Goal: Book appointment/travel/reservation

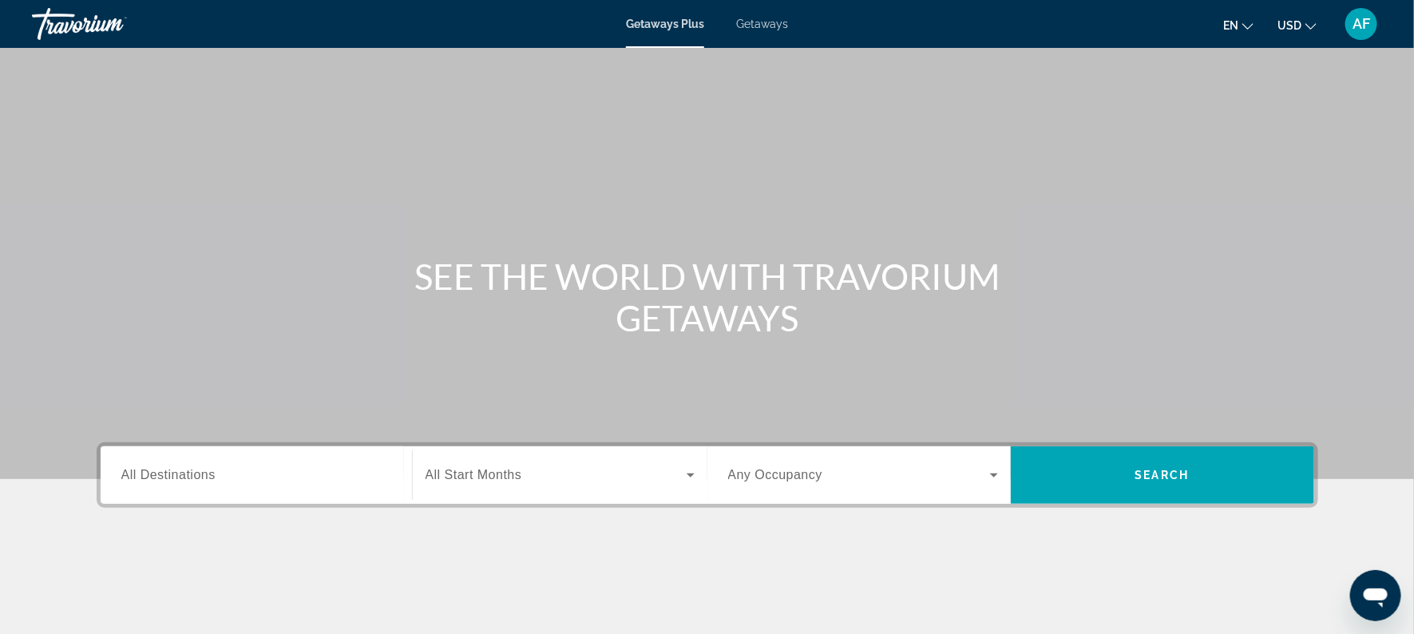
click at [760, 27] on span "Getaways" at bounding box center [762, 24] width 52 height 13
click at [168, 475] on span "All Destinations" at bounding box center [168, 475] width 94 height 14
click at [168, 475] on input "Destination All Destinations" at bounding box center [256, 475] width 270 height 19
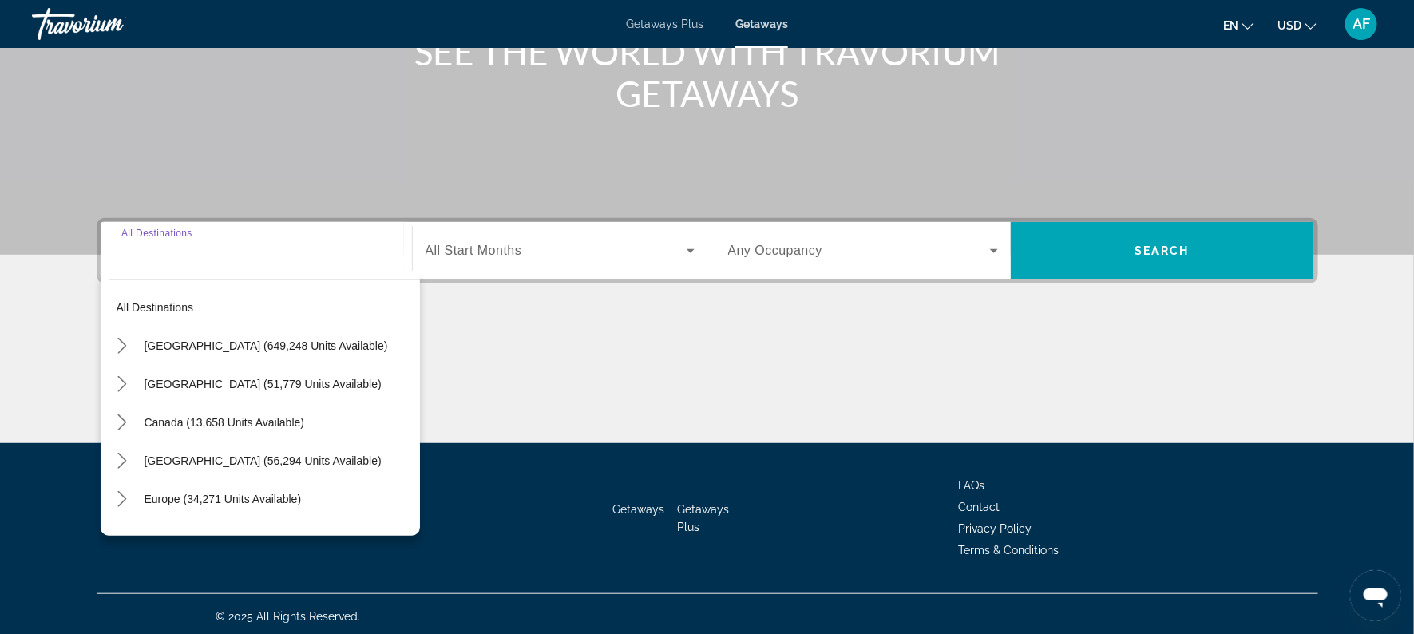
scroll to position [228, 0]
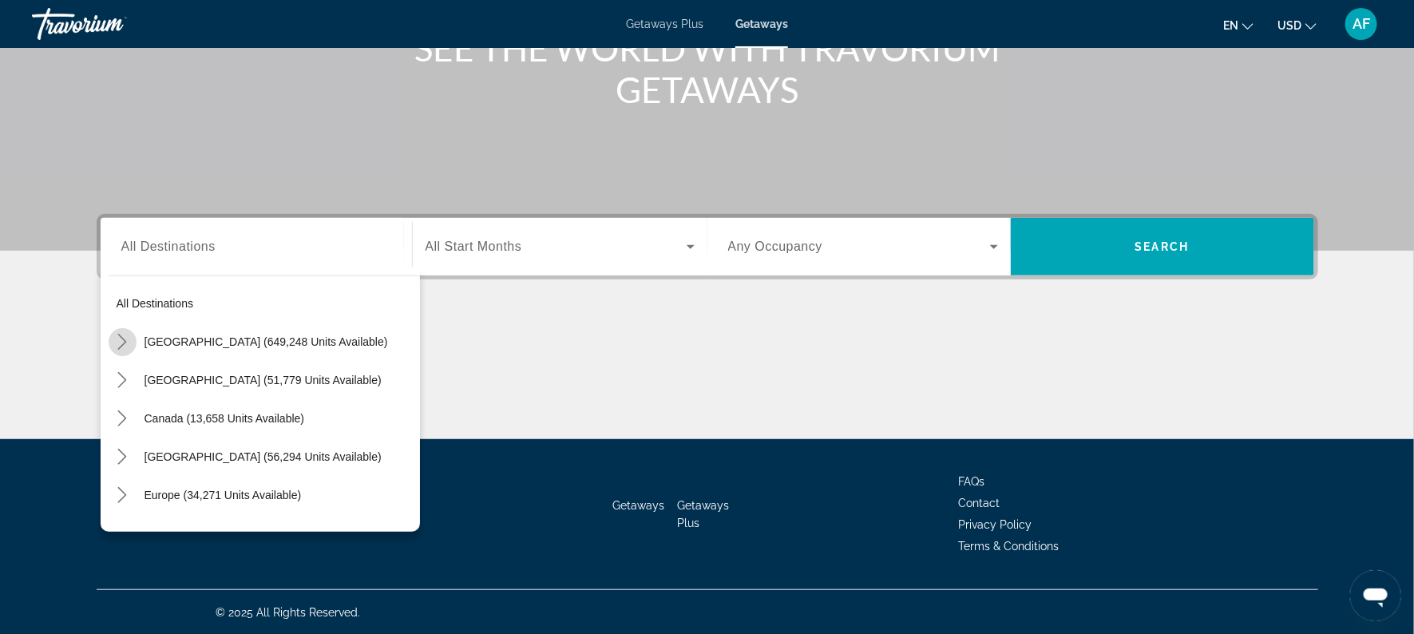
click at [120, 342] on icon "Toggle United States (649,248 units available) submenu" at bounding box center [122, 342] width 16 height 16
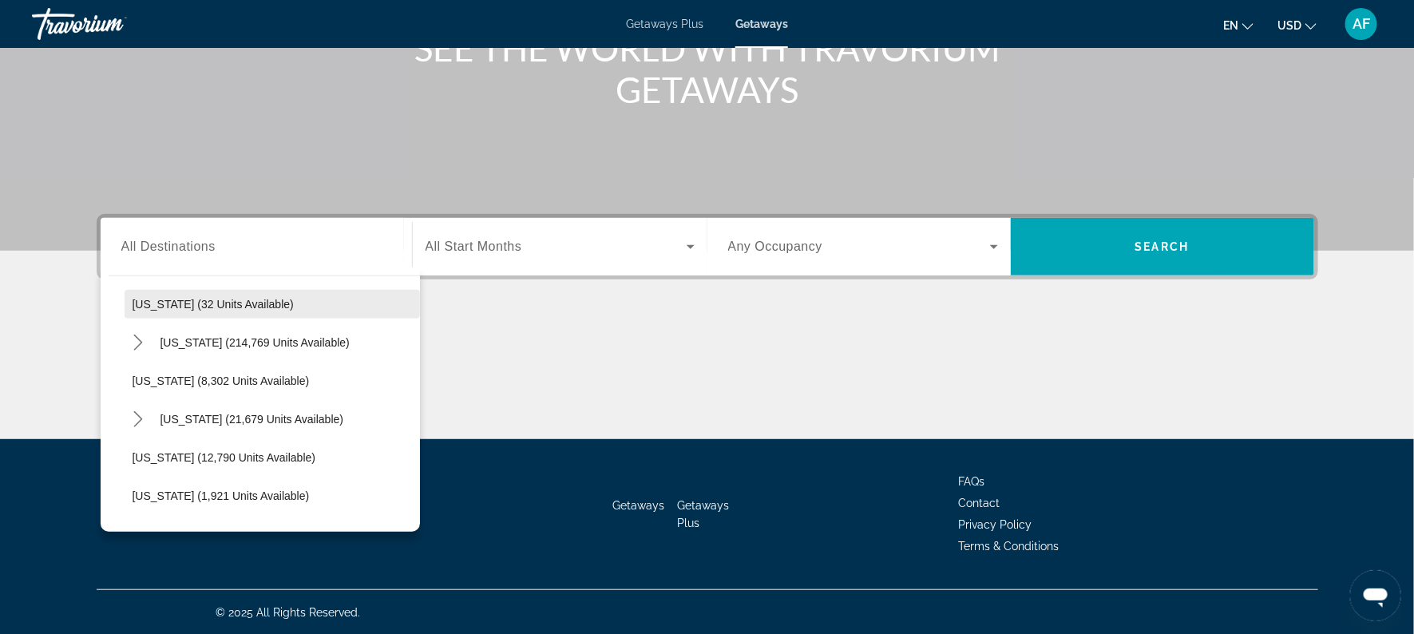
scroll to position [269, 0]
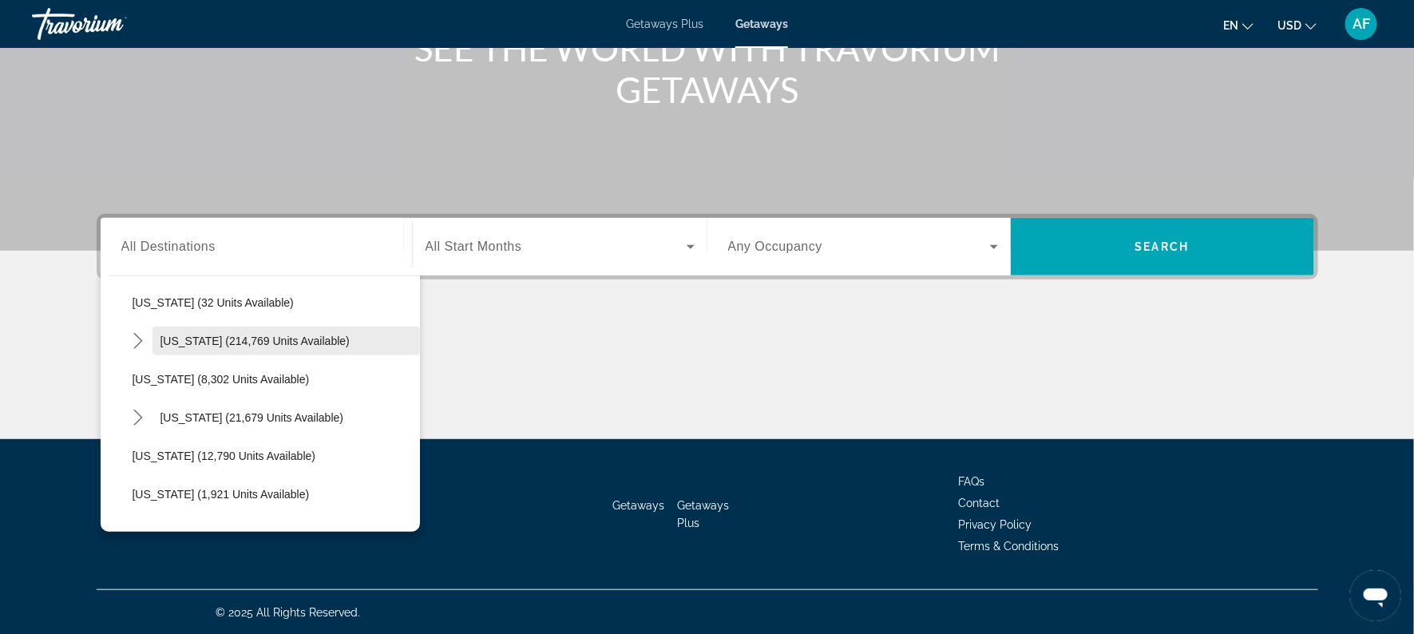
click at [173, 344] on span "[US_STATE] (214,769 units available)" at bounding box center [254, 341] width 189 height 13
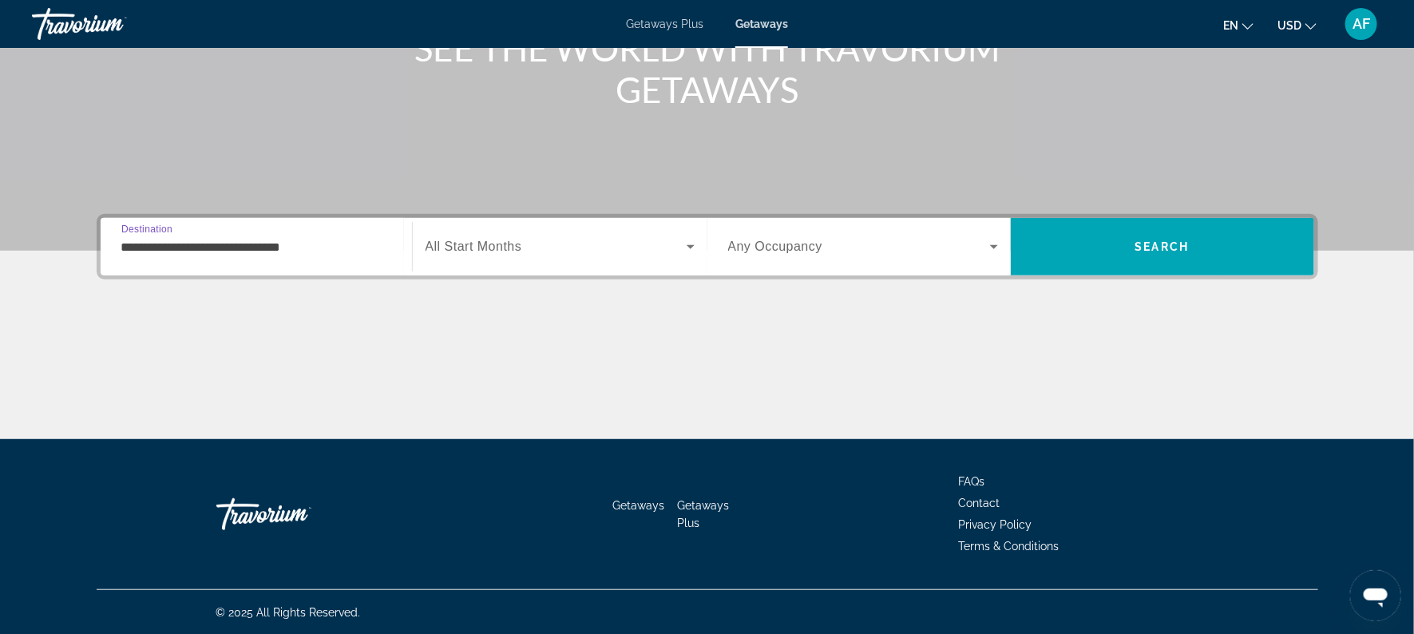
click at [123, 246] on input "**********" at bounding box center [256, 247] width 270 height 19
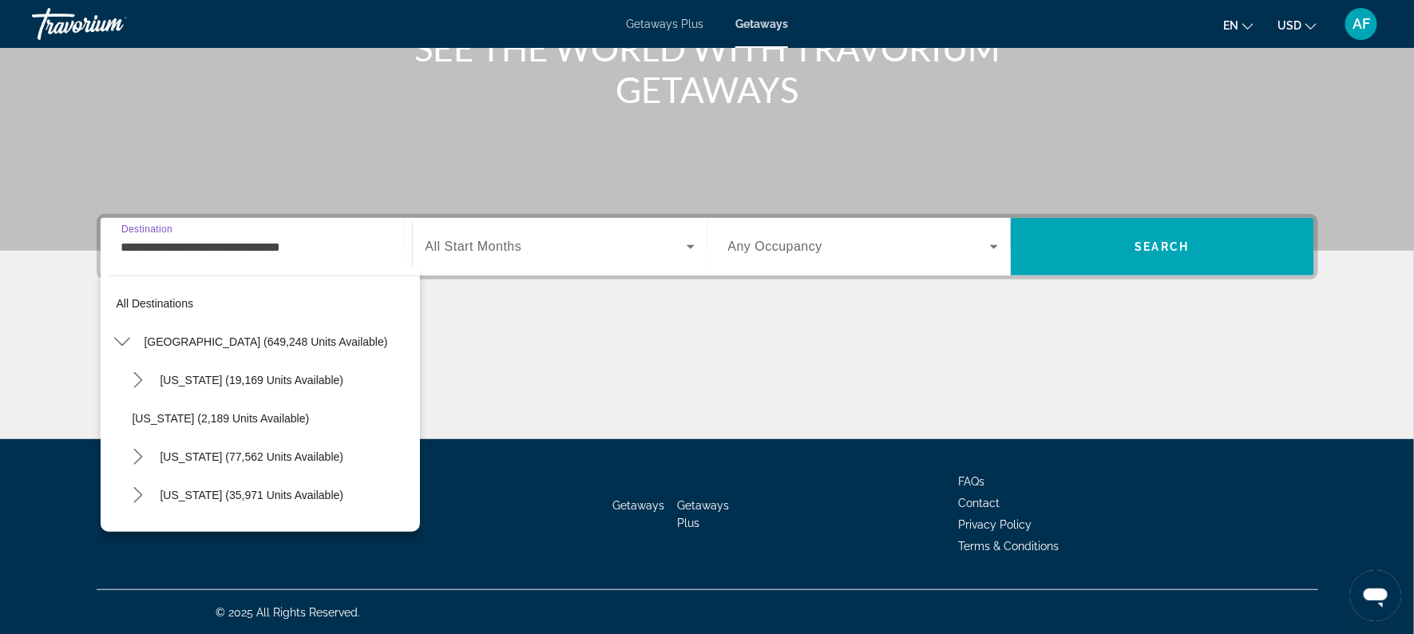
scroll to position [209, 0]
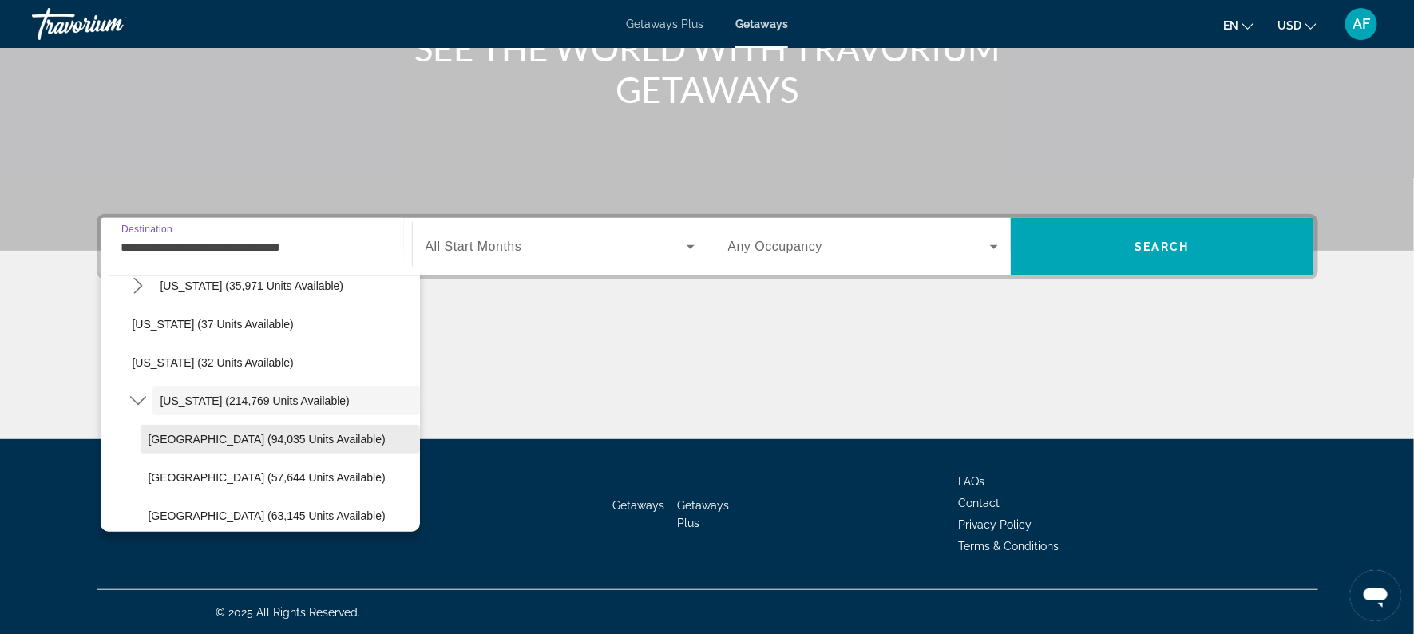
click at [161, 434] on span "[GEOGRAPHIC_DATA] (94,035 units available)" at bounding box center [267, 439] width 237 height 13
type input "**********"
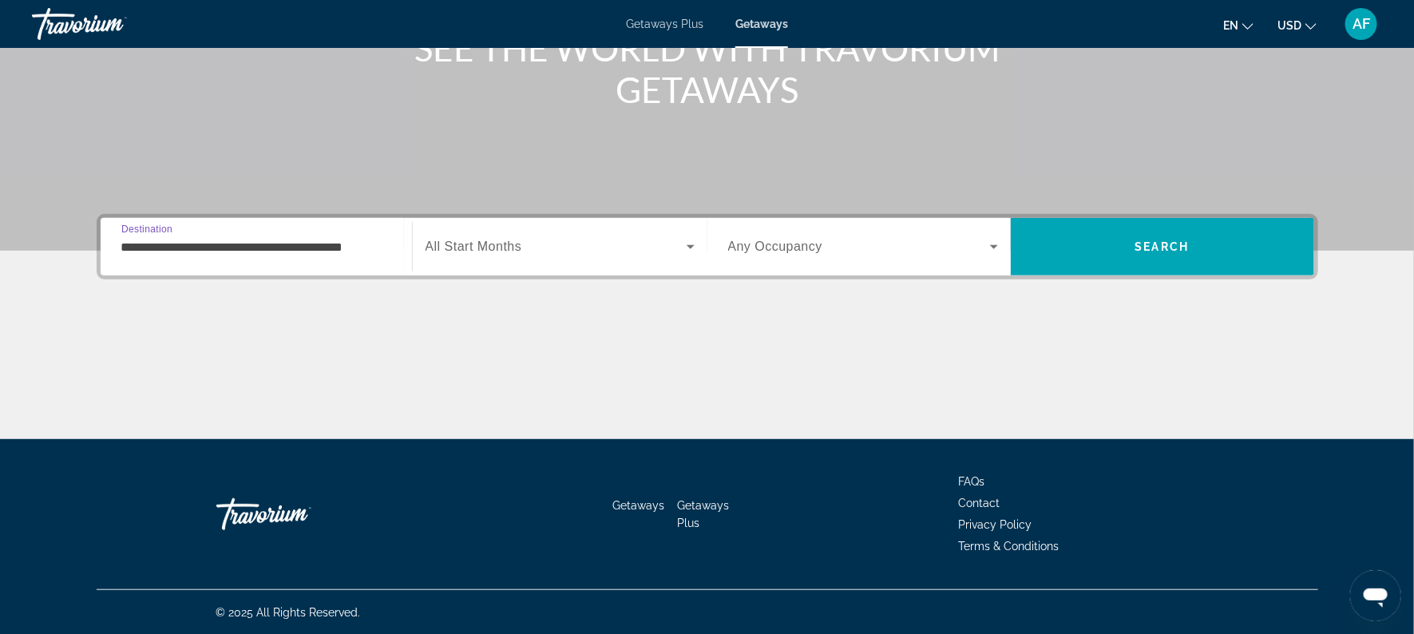
click at [498, 250] on span "All Start Months" at bounding box center [474, 247] width 97 height 14
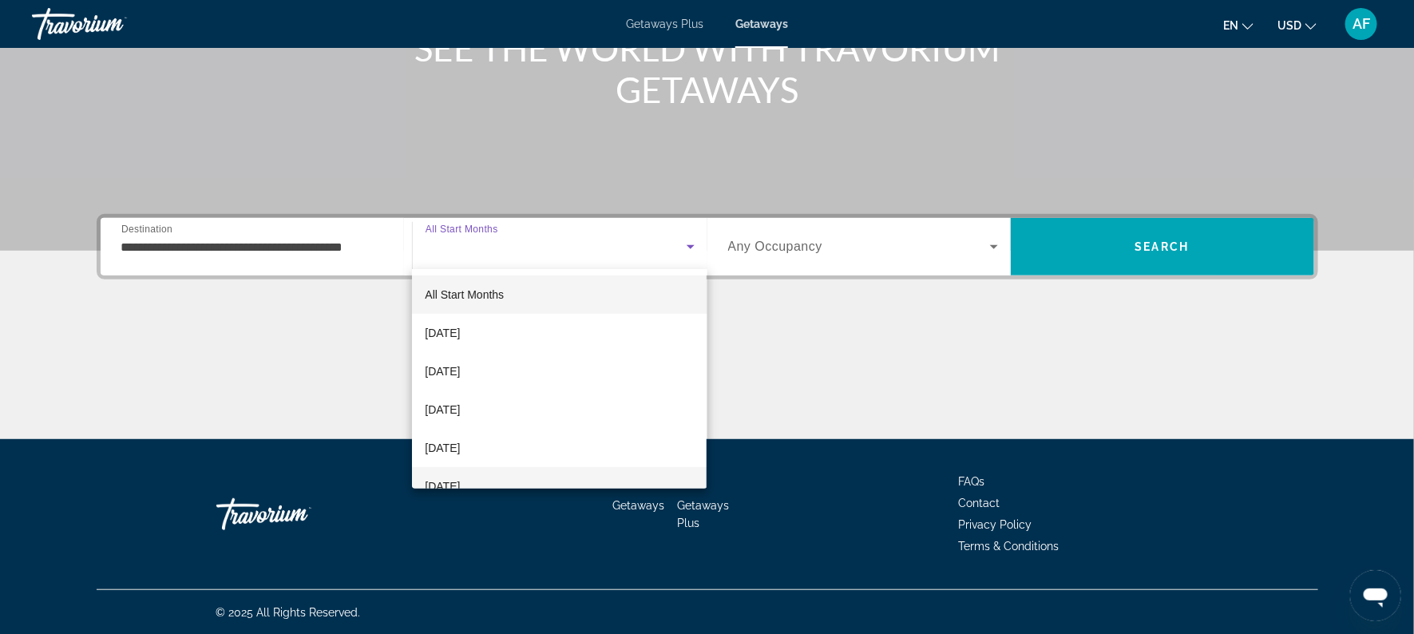
click at [460, 482] on span "[DATE]" at bounding box center [442, 486] width 35 height 19
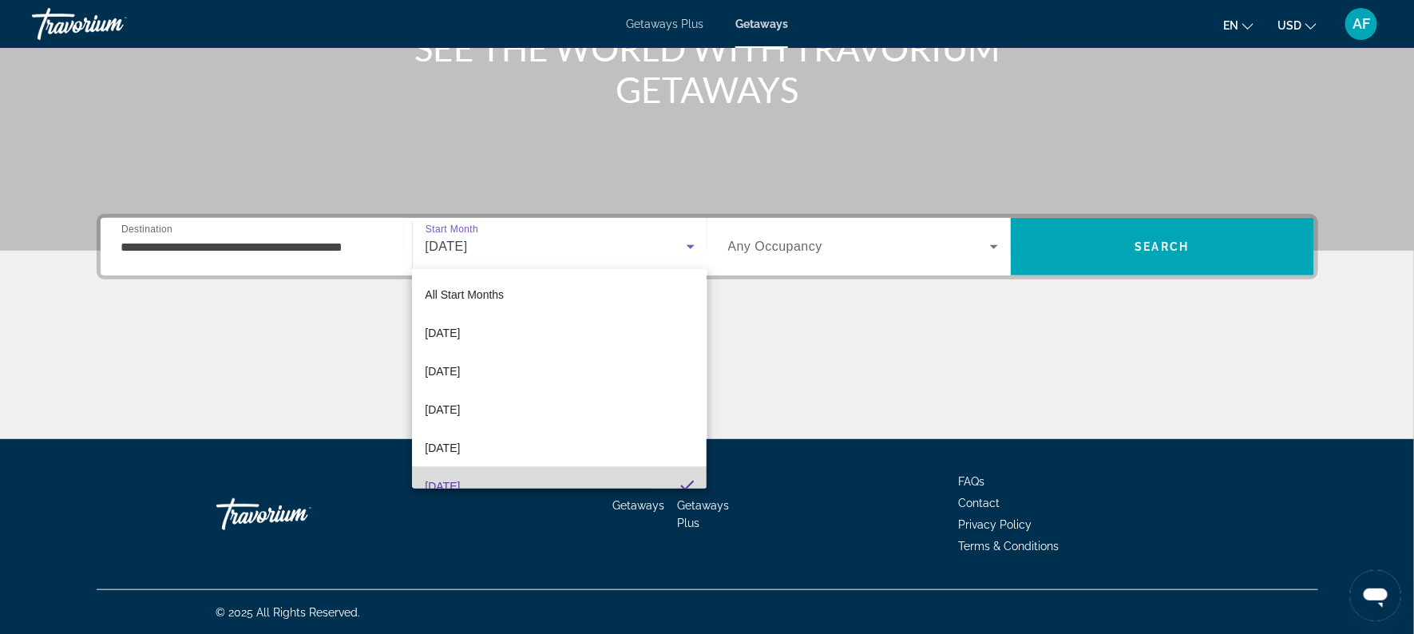
scroll to position [0, 0]
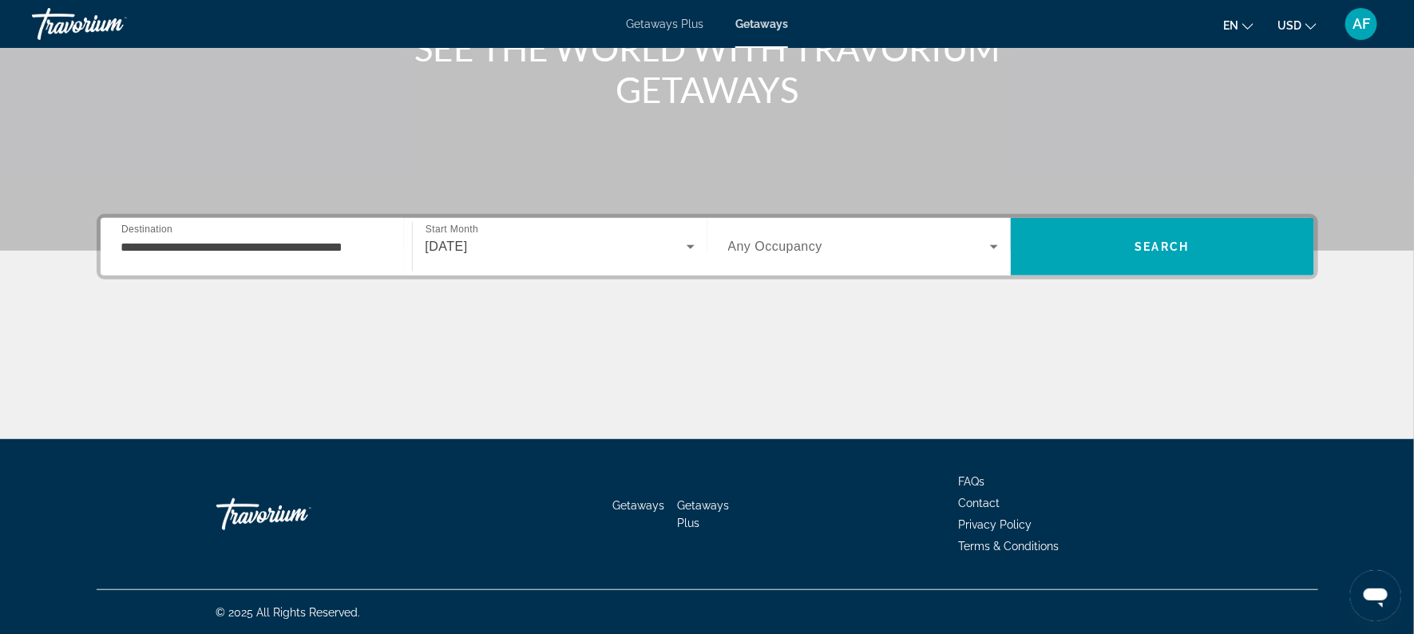
click at [788, 251] on span "Any Occupancy" at bounding box center [775, 247] width 95 height 14
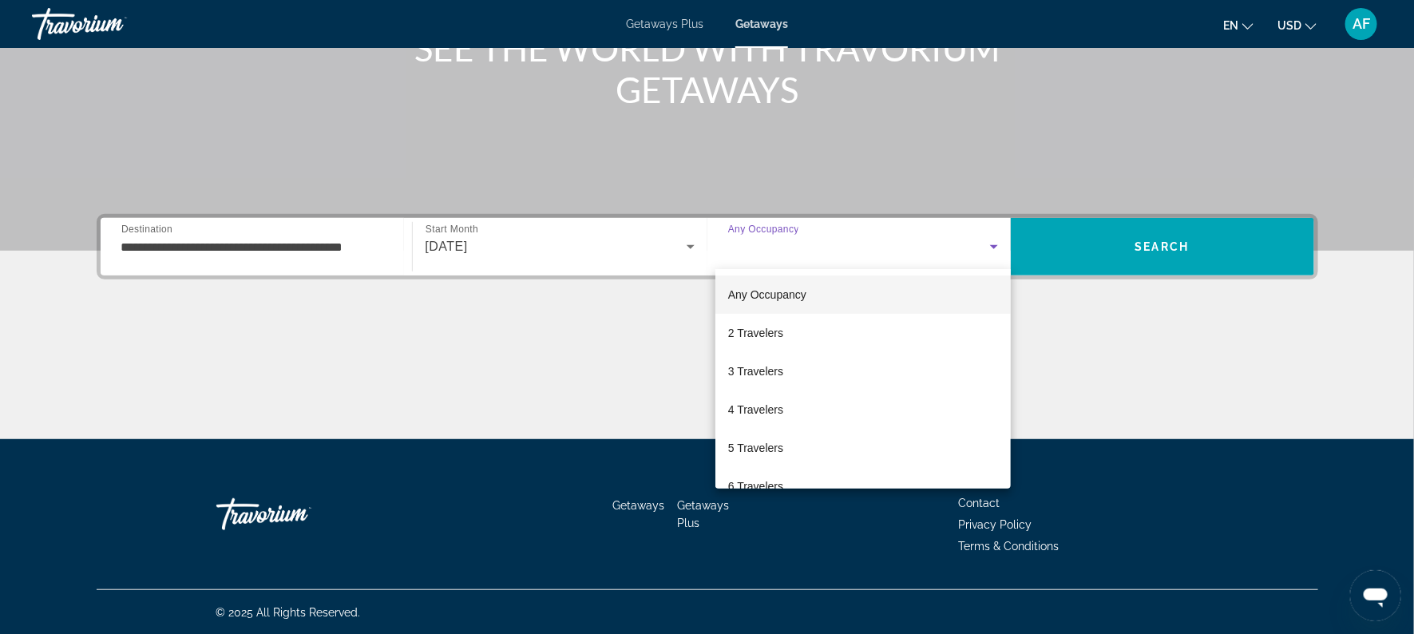
click at [1154, 255] on div at bounding box center [707, 317] width 1414 height 634
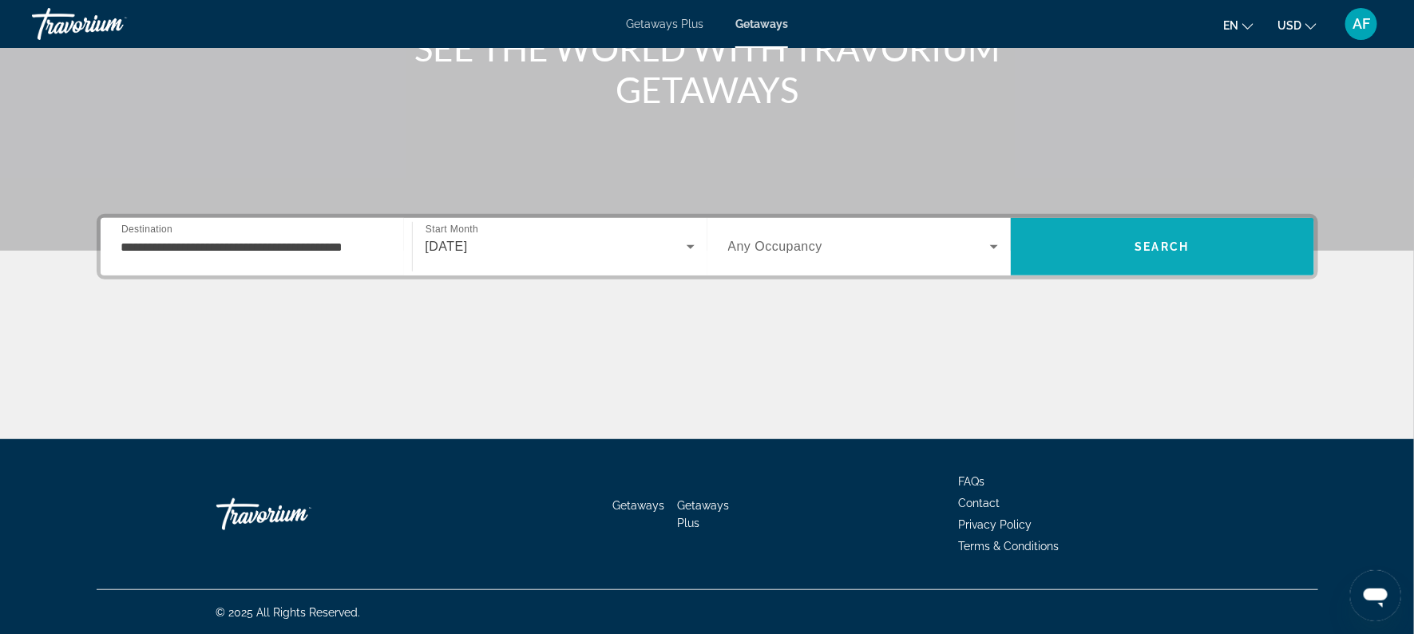
click at [1154, 248] on span "Search" at bounding box center [1162, 246] width 54 height 13
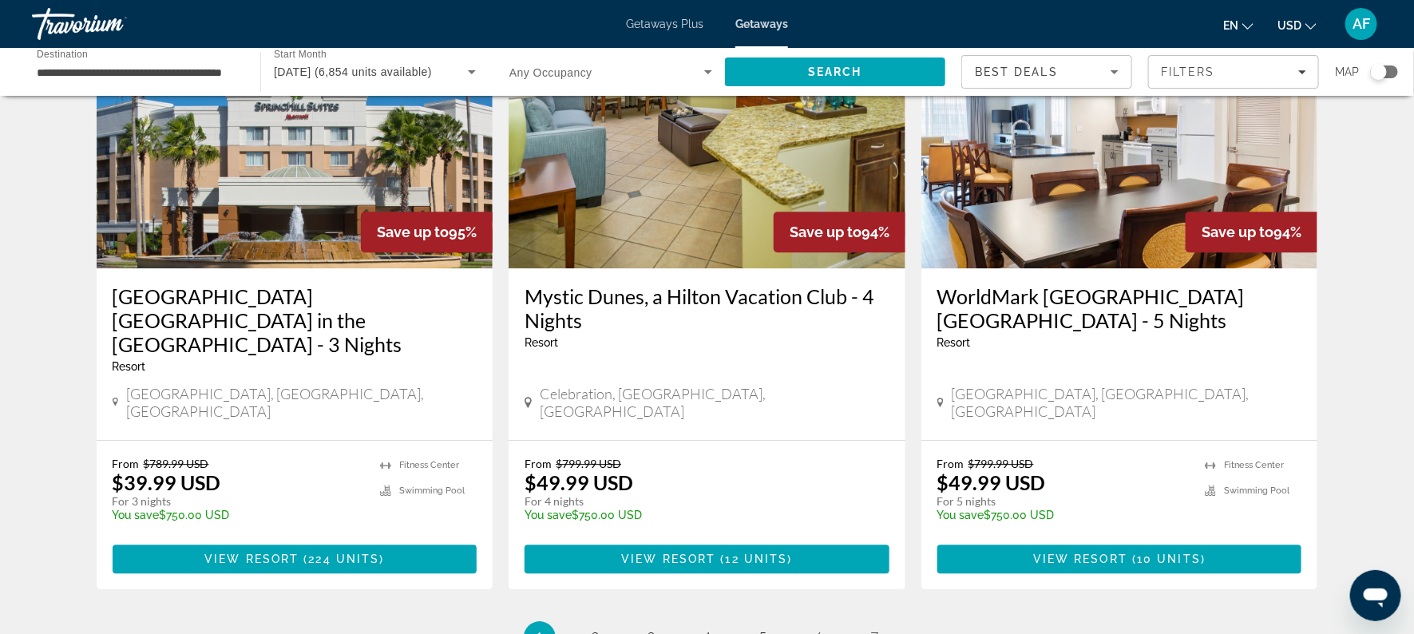
scroll to position [1895, 0]
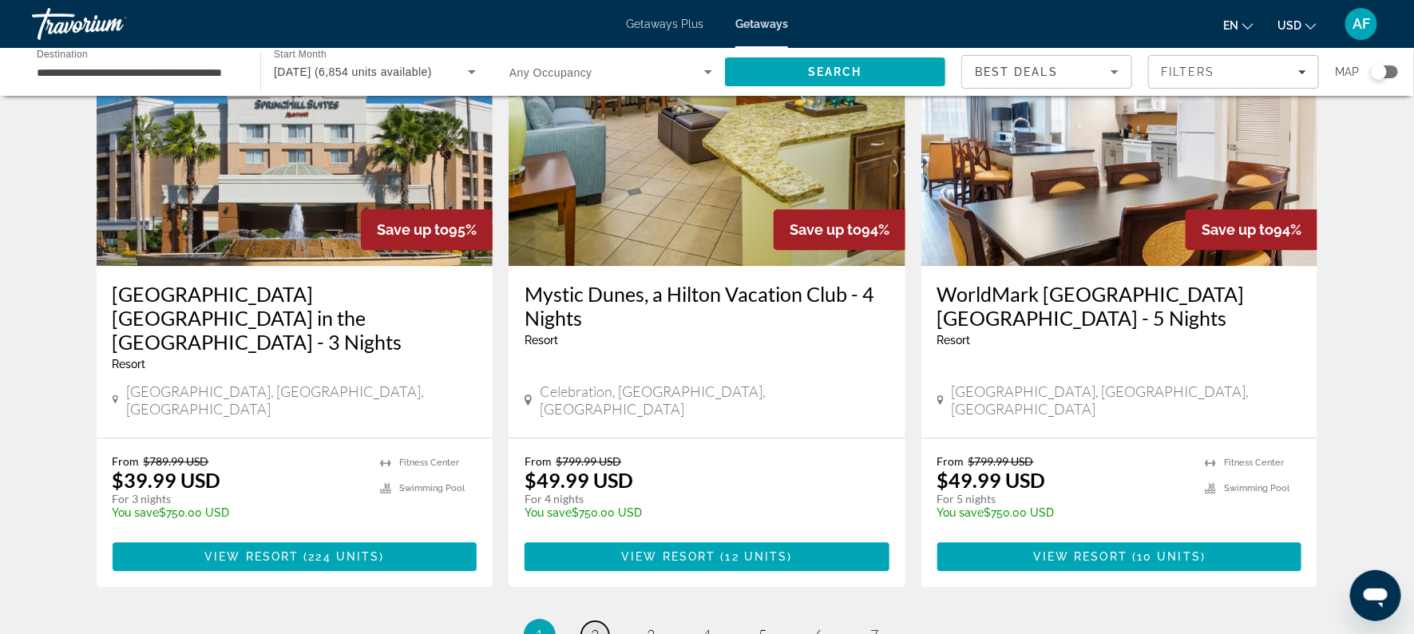
click at [594, 626] on span "2" at bounding box center [596, 635] width 8 height 18
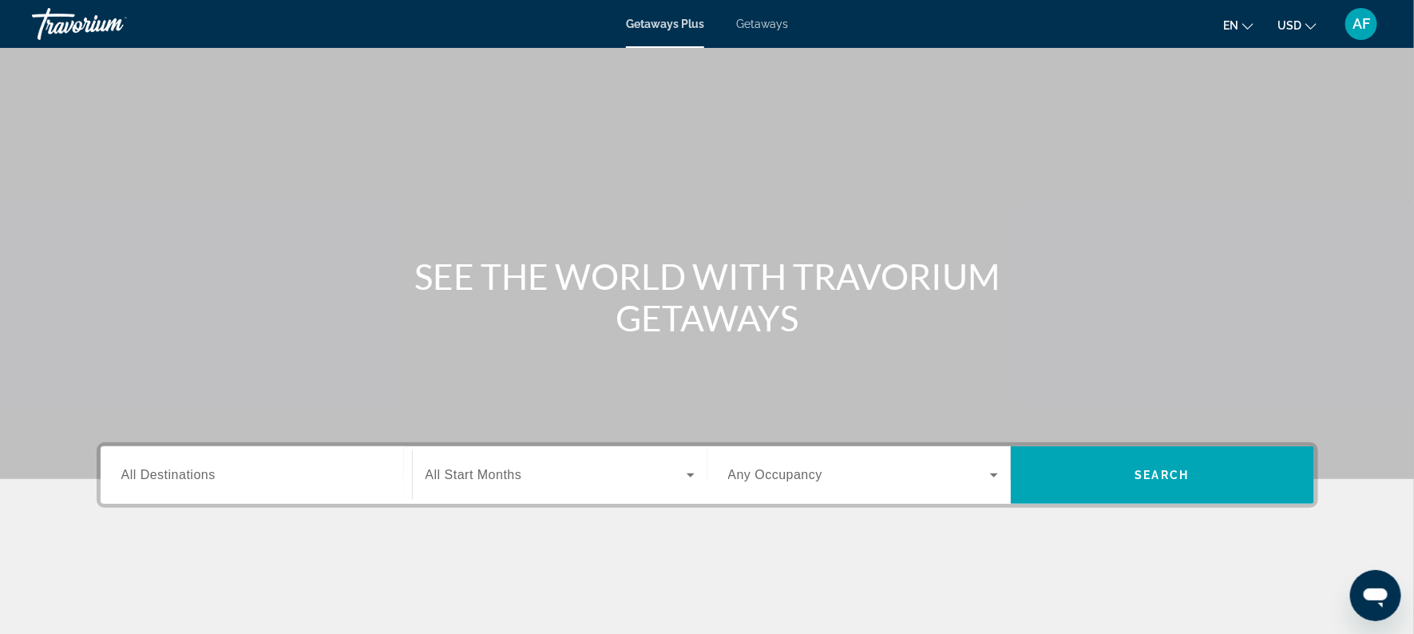
click at [138, 480] on span "All Destinations" at bounding box center [168, 475] width 94 height 14
click at [138, 480] on input "Destination All Destinations" at bounding box center [256, 475] width 270 height 19
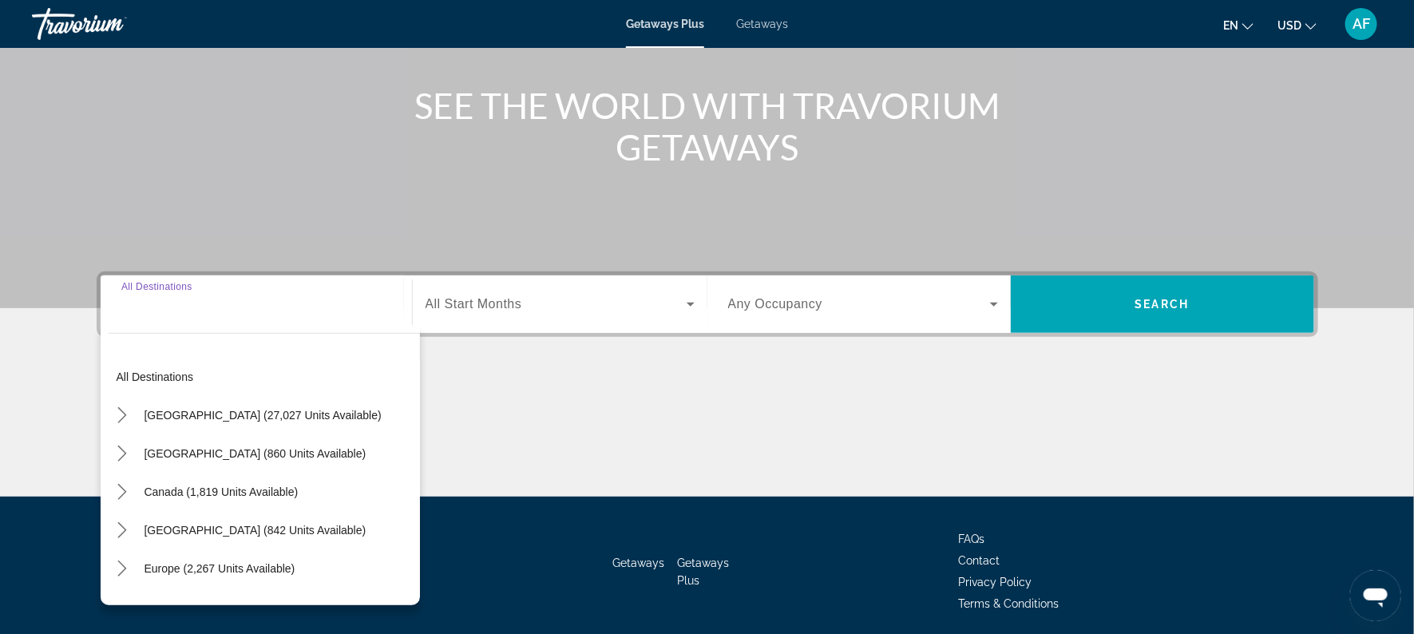
scroll to position [228, 0]
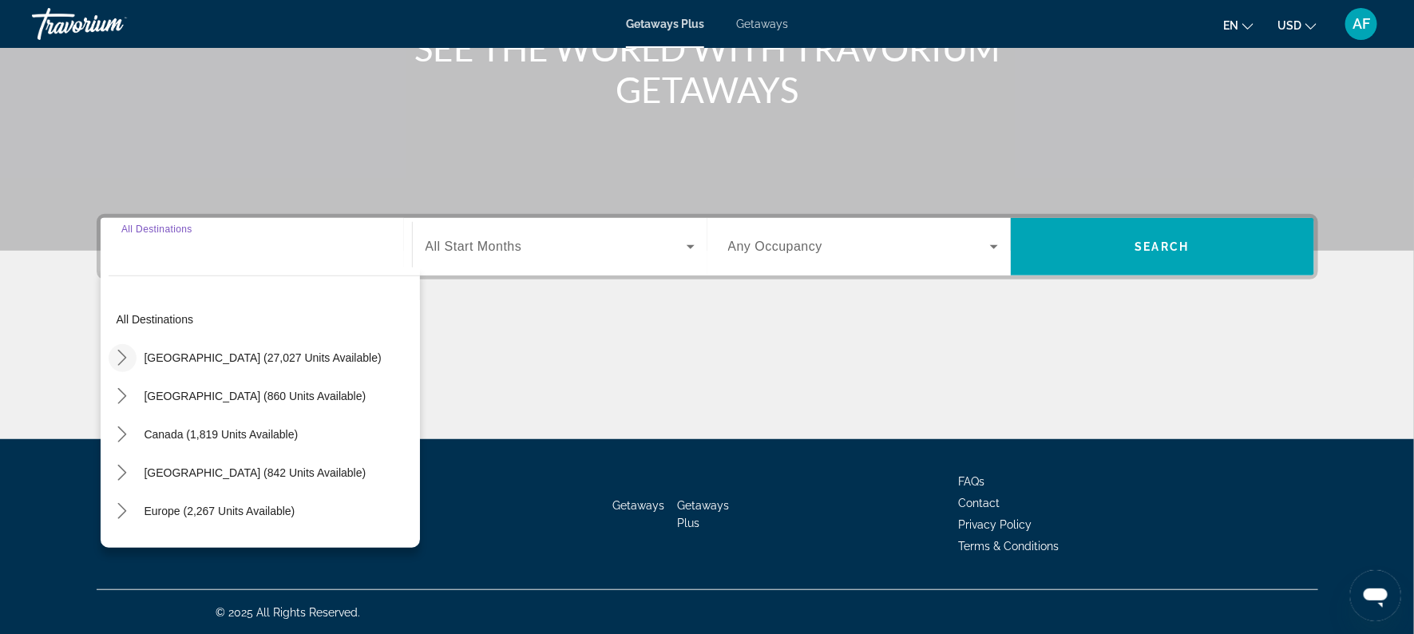
click at [124, 362] on icon "Toggle United States (27,027 units available) submenu" at bounding box center [122, 358] width 16 height 16
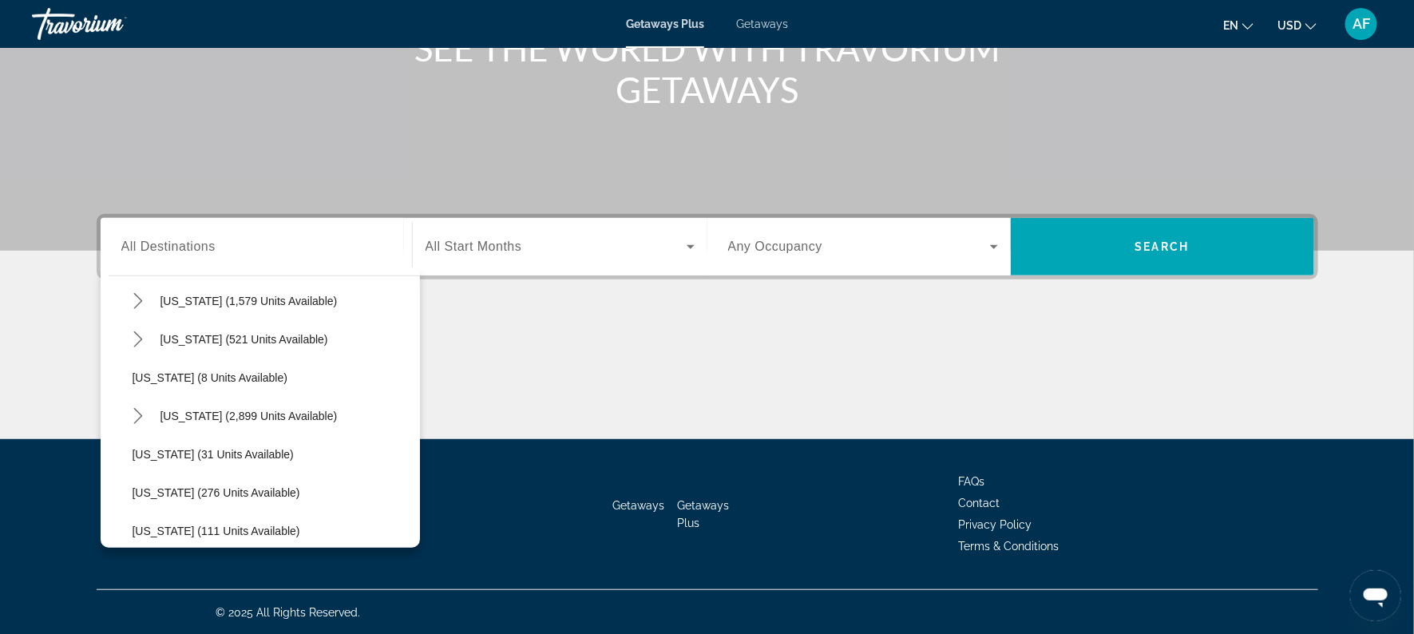
scroll to position [195, 0]
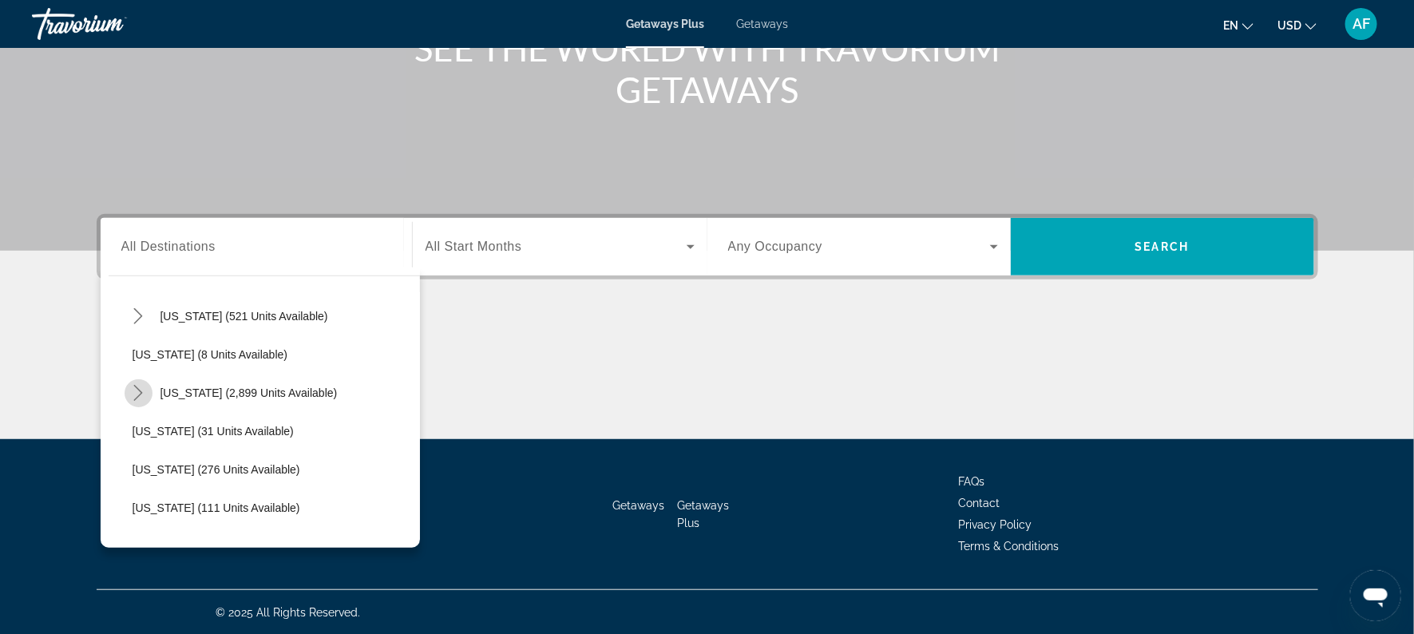
click at [134, 382] on mat-icon "Toggle Florida (2,899 units available) submenu" at bounding box center [139, 393] width 28 height 28
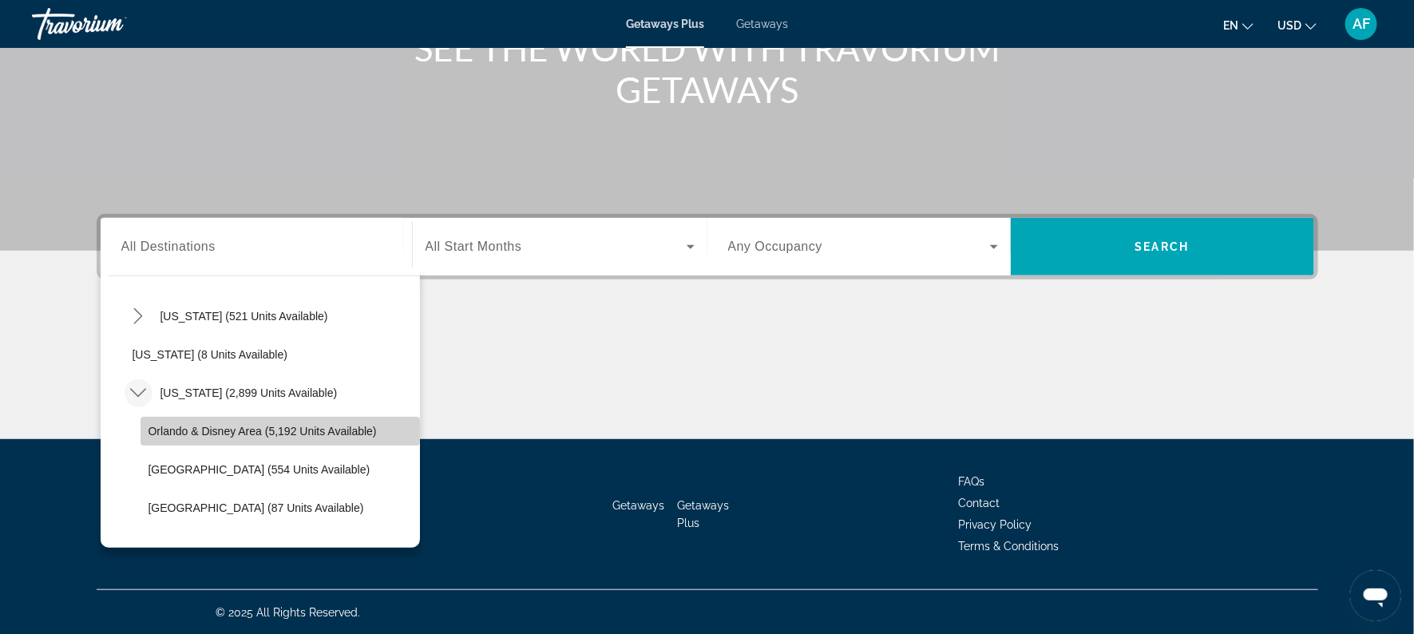
click at [171, 422] on span "Select destination: Orlando & Disney Area (5,192 units available)" at bounding box center [280, 431] width 279 height 38
type input "**********"
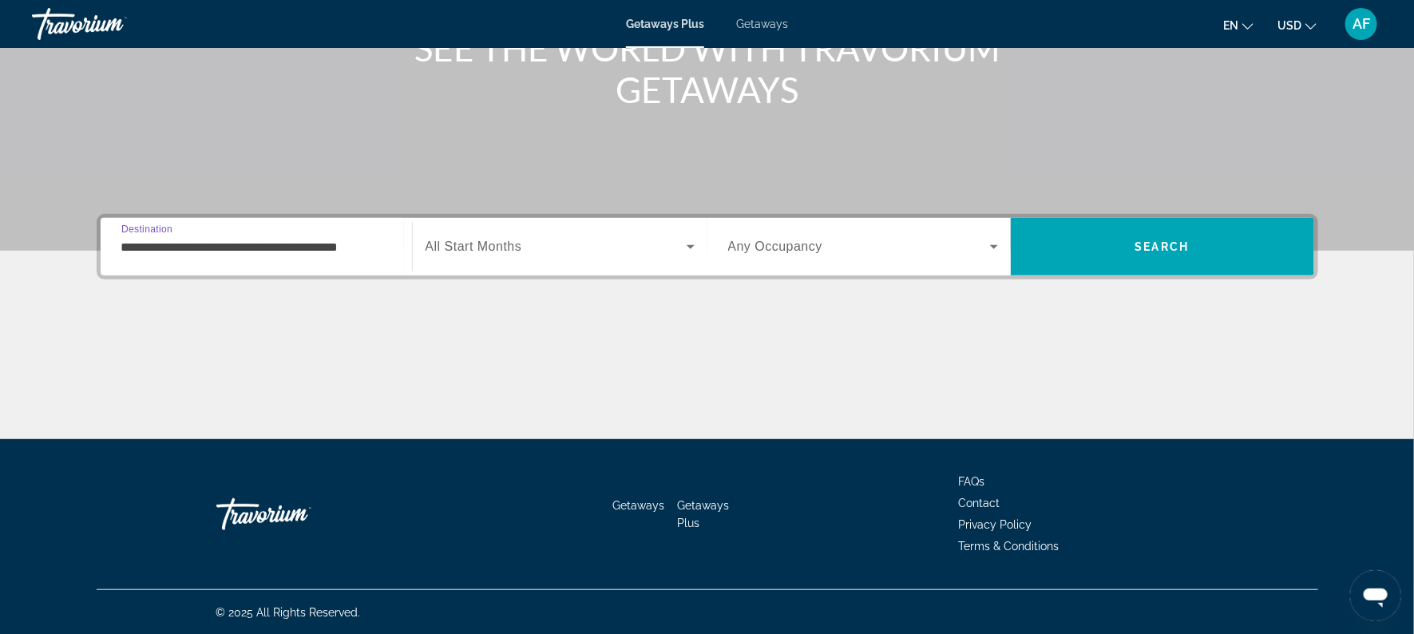
click at [471, 244] on span "All Start Months" at bounding box center [474, 247] width 97 height 14
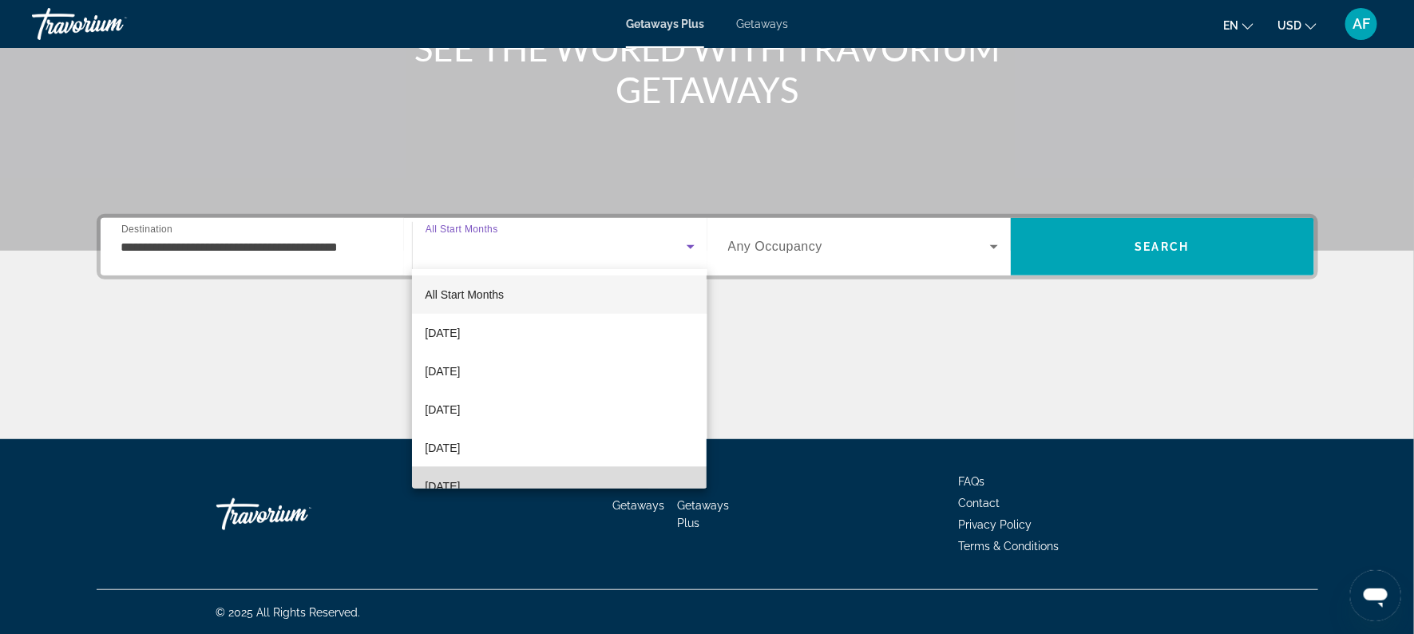
click at [460, 485] on span "[DATE]" at bounding box center [442, 486] width 35 height 19
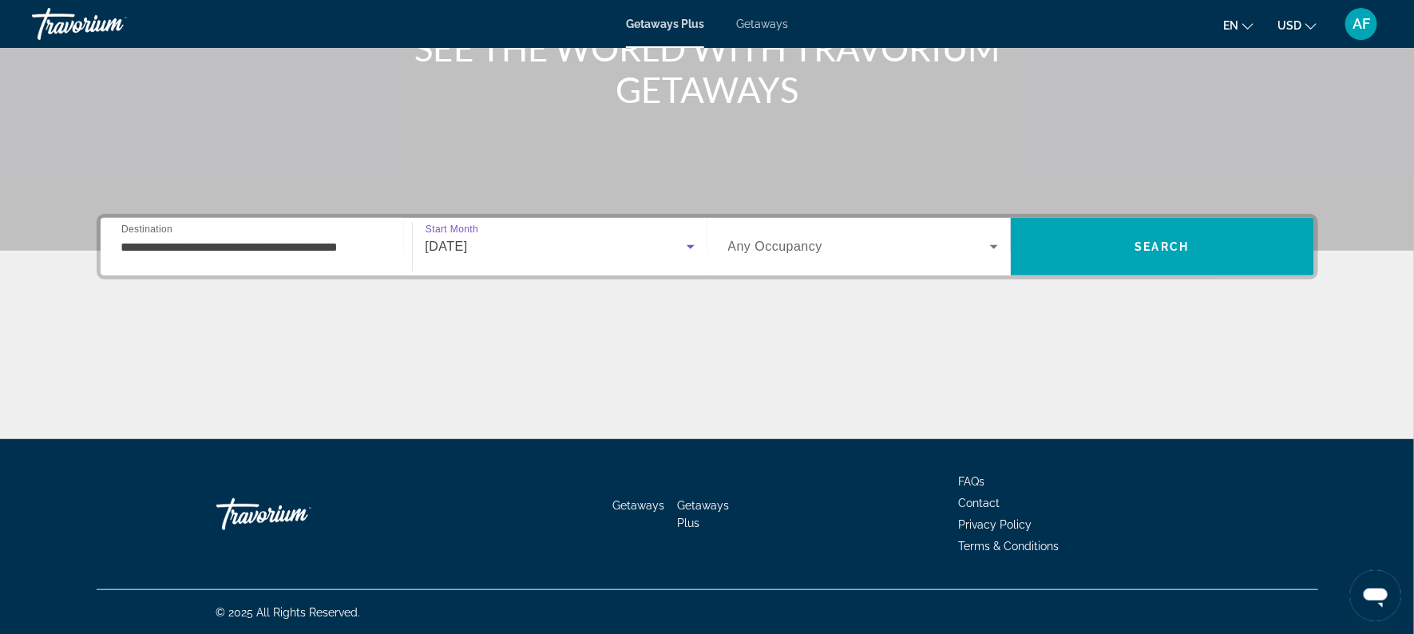
click at [986, 247] on icon "Search widget" at bounding box center [993, 246] width 19 height 19
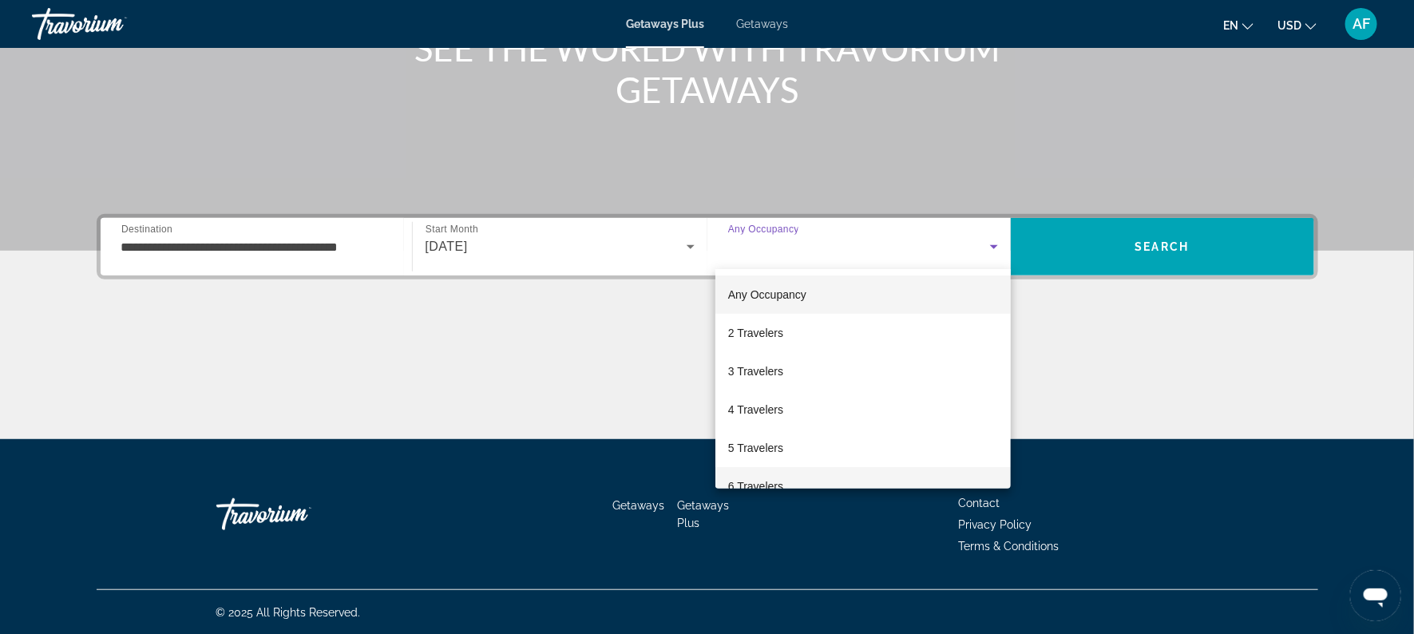
click at [802, 478] on mat-option "6 Travelers" at bounding box center [862, 486] width 295 height 38
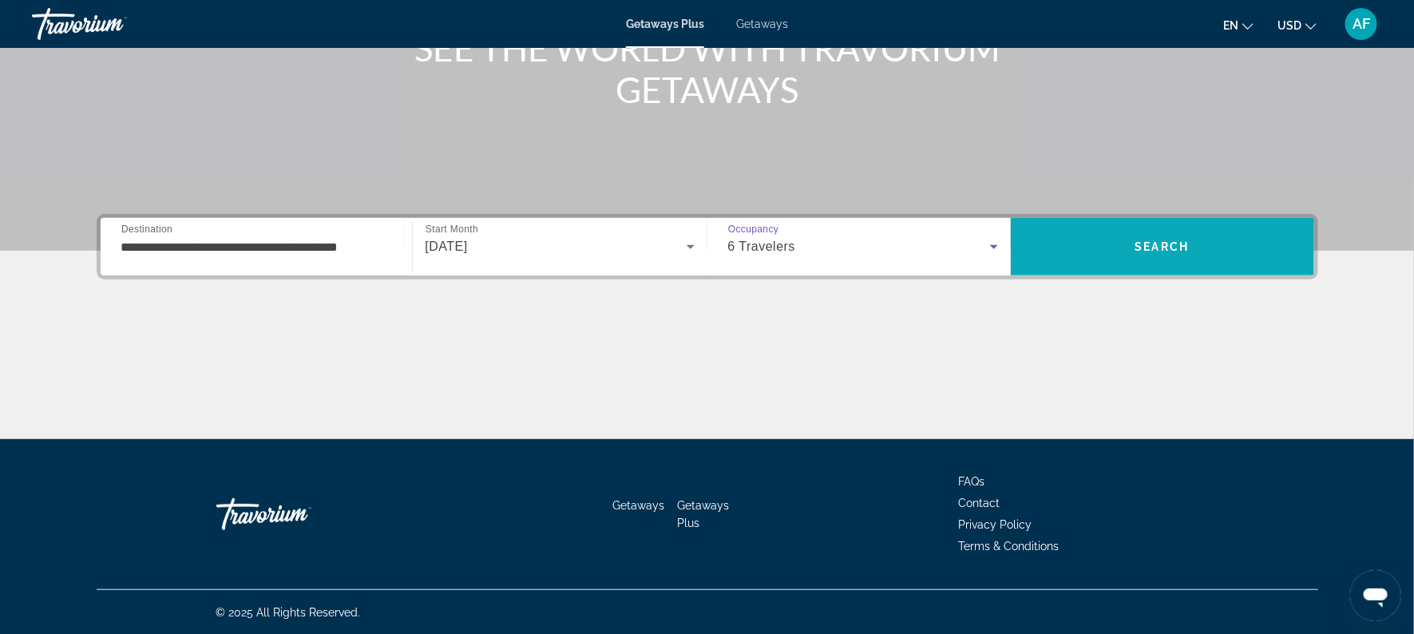
click at [1127, 240] on span "Search" at bounding box center [1162, 247] width 303 height 38
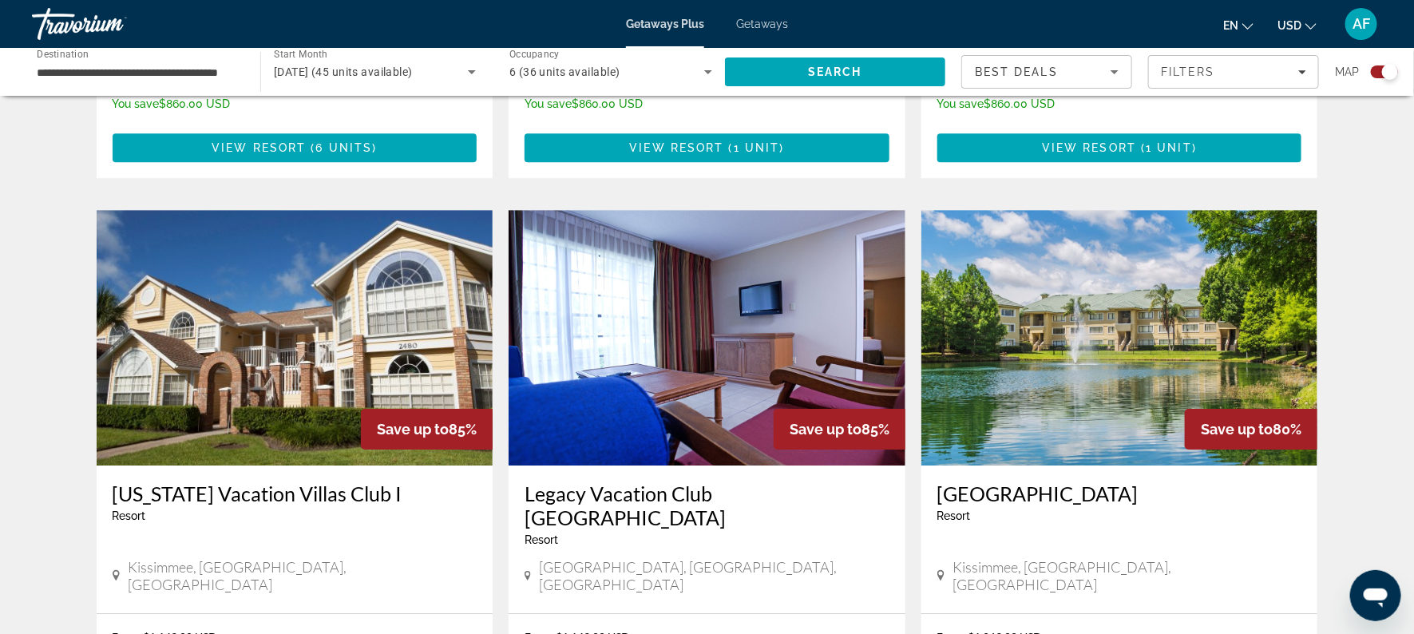
scroll to position [2182, 0]
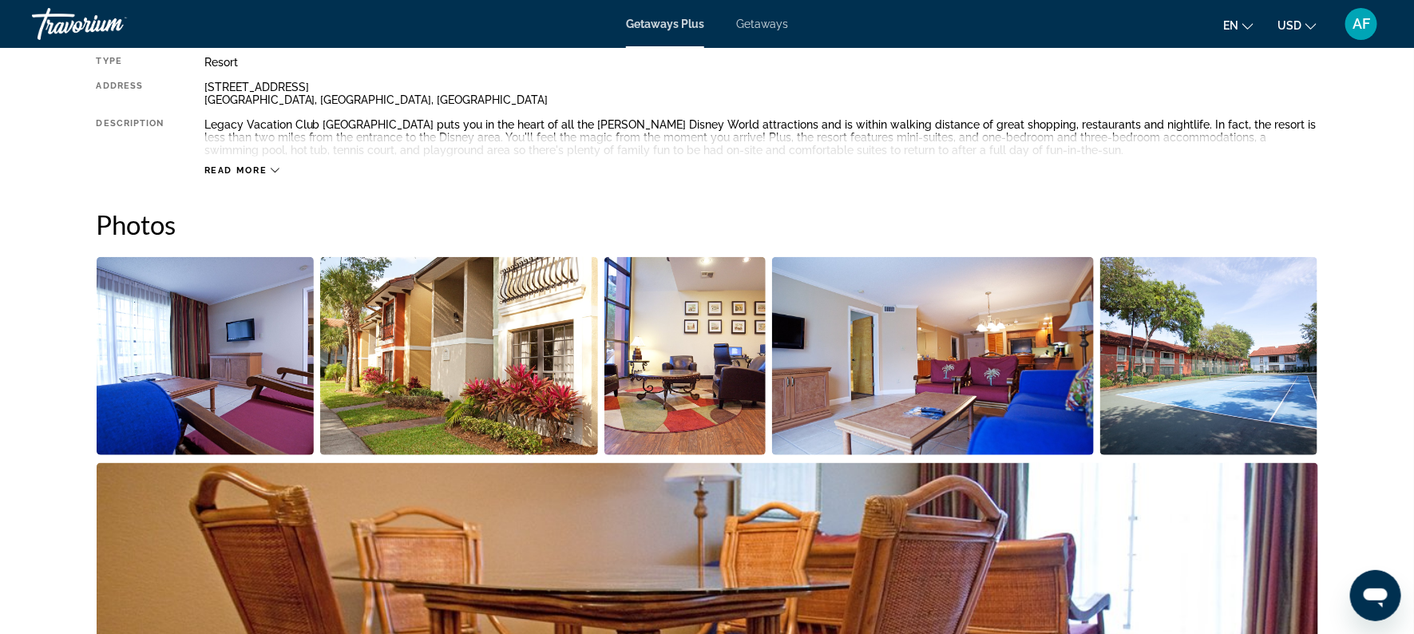
scroll to position [566, 0]
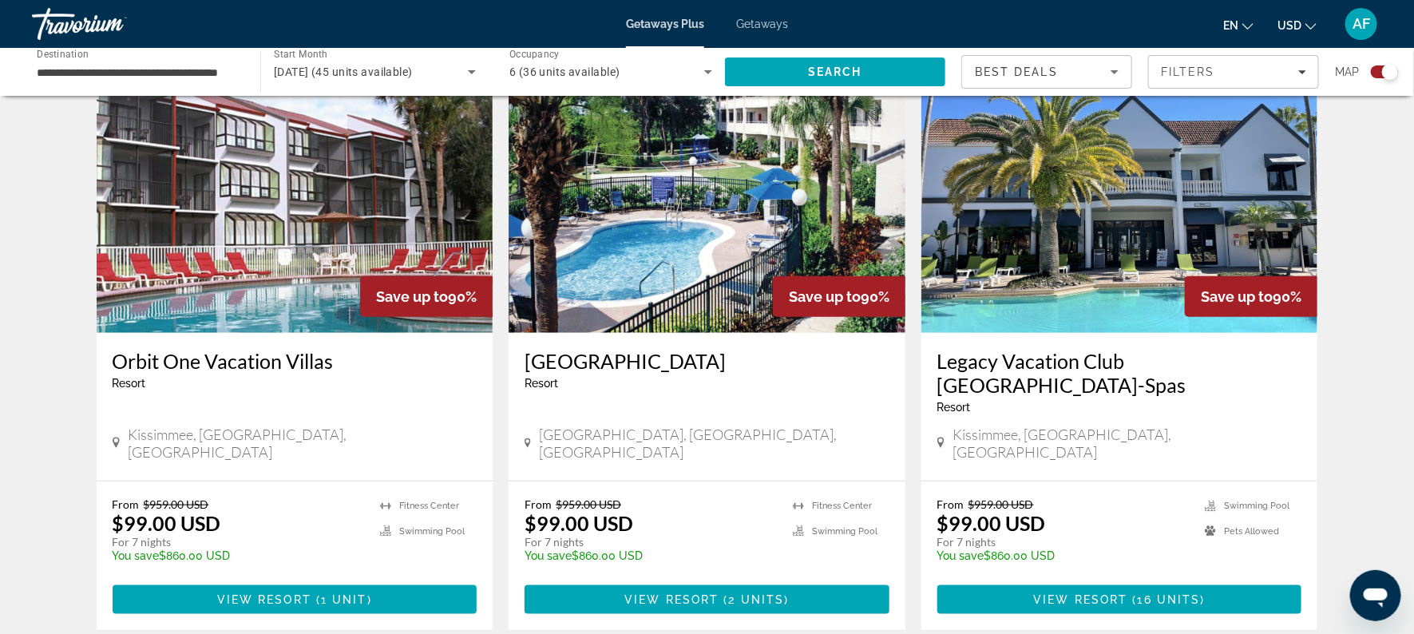
scroll to position [566, 0]
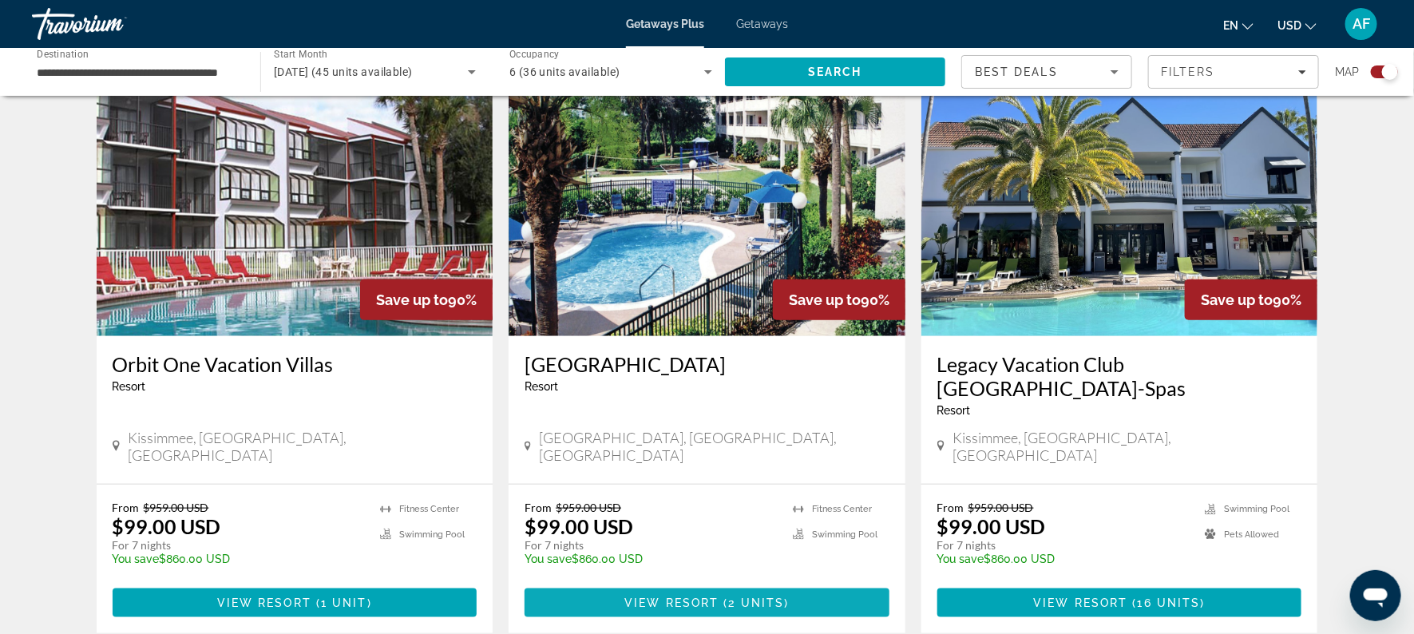
click at [633, 584] on span "Main content" at bounding box center [707, 603] width 365 height 38
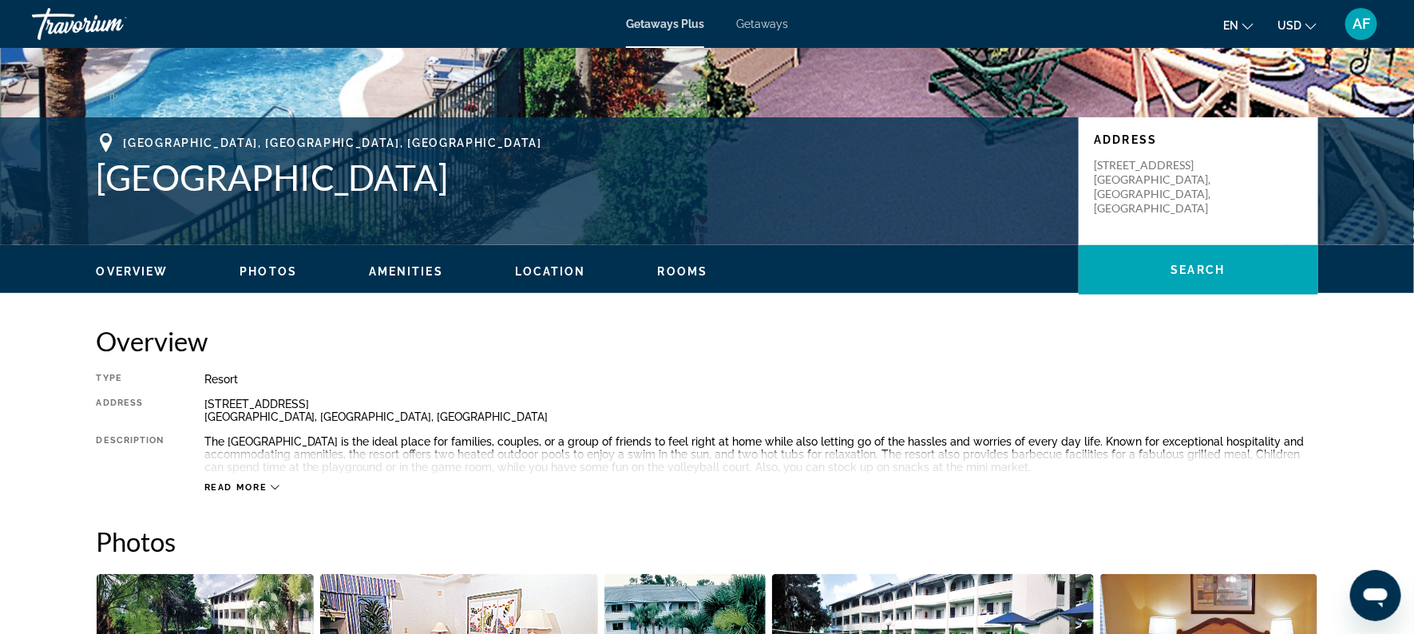
scroll to position [278, 0]
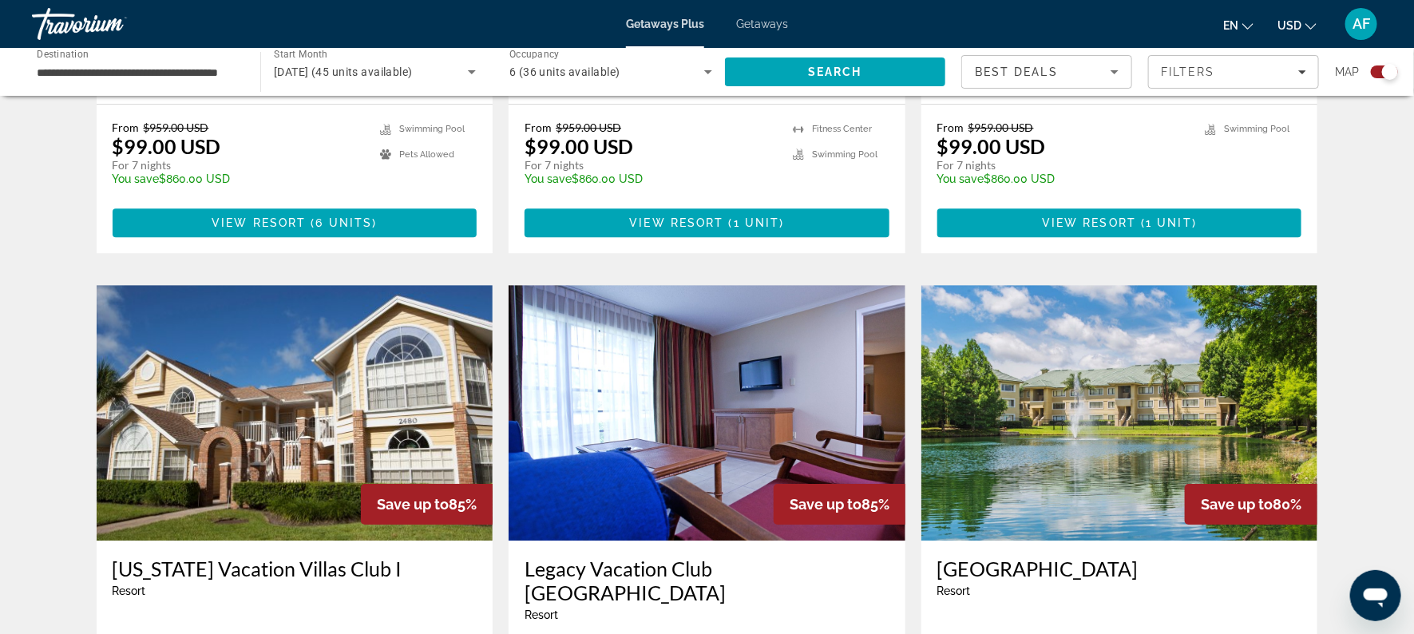
scroll to position [2112, 0]
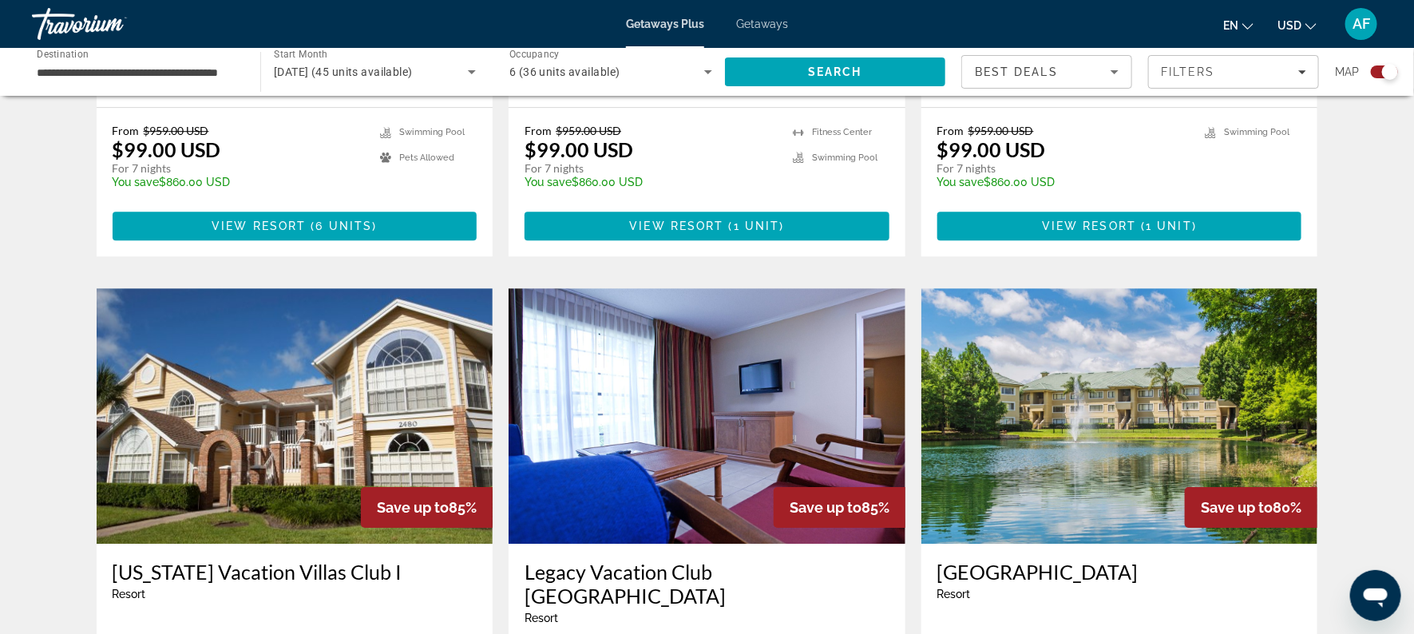
click at [1056, 560] on h3 "[GEOGRAPHIC_DATA]" at bounding box center [1119, 572] width 365 height 24
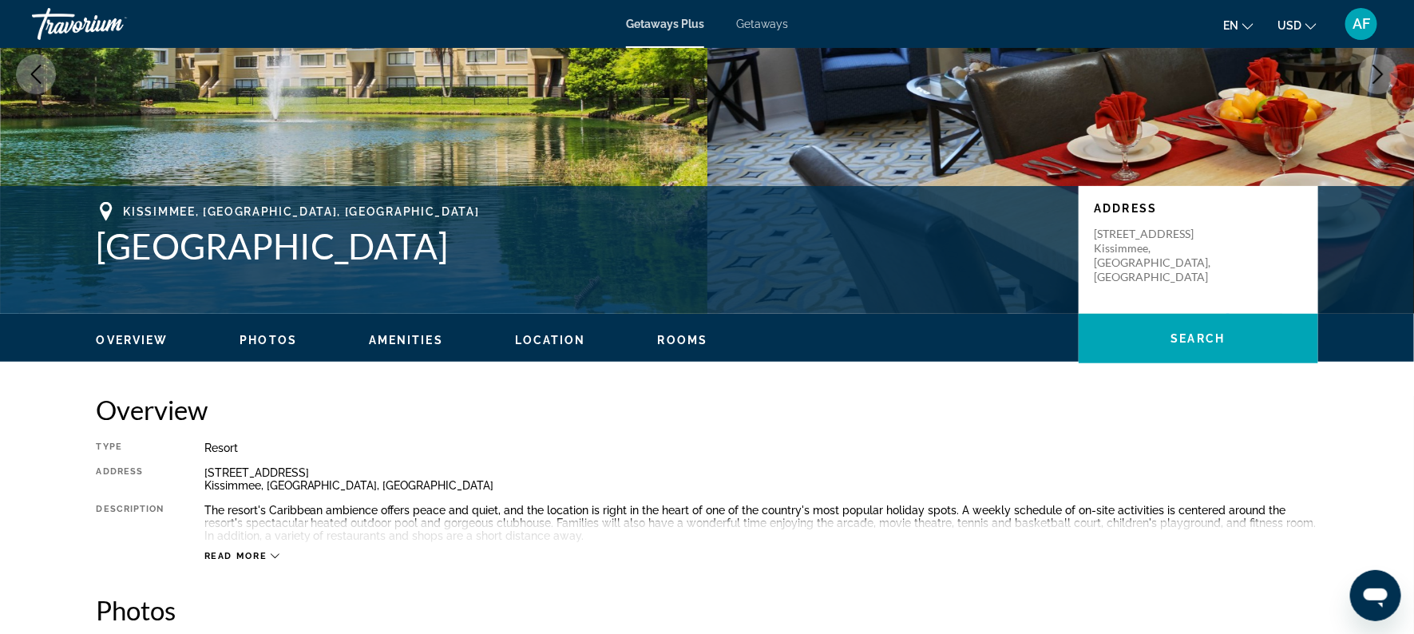
scroll to position [228, 0]
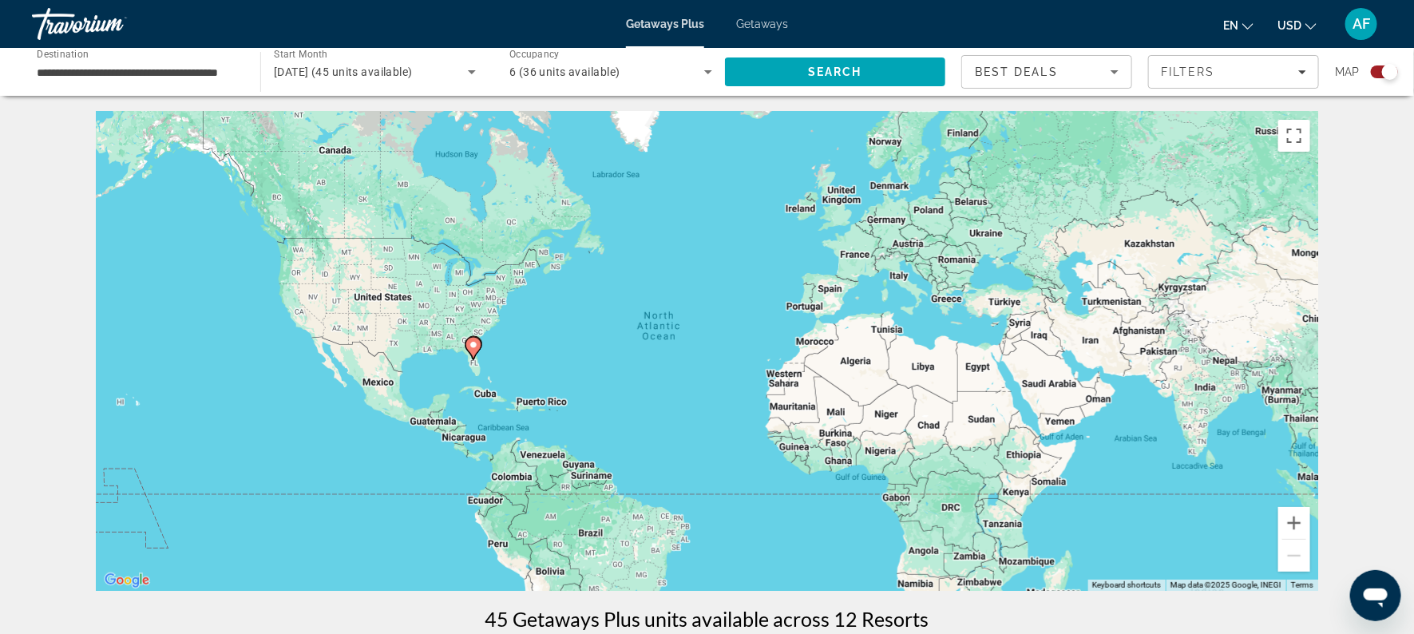
click at [748, 21] on span "Getaways" at bounding box center [762, 24] width 52 height 13
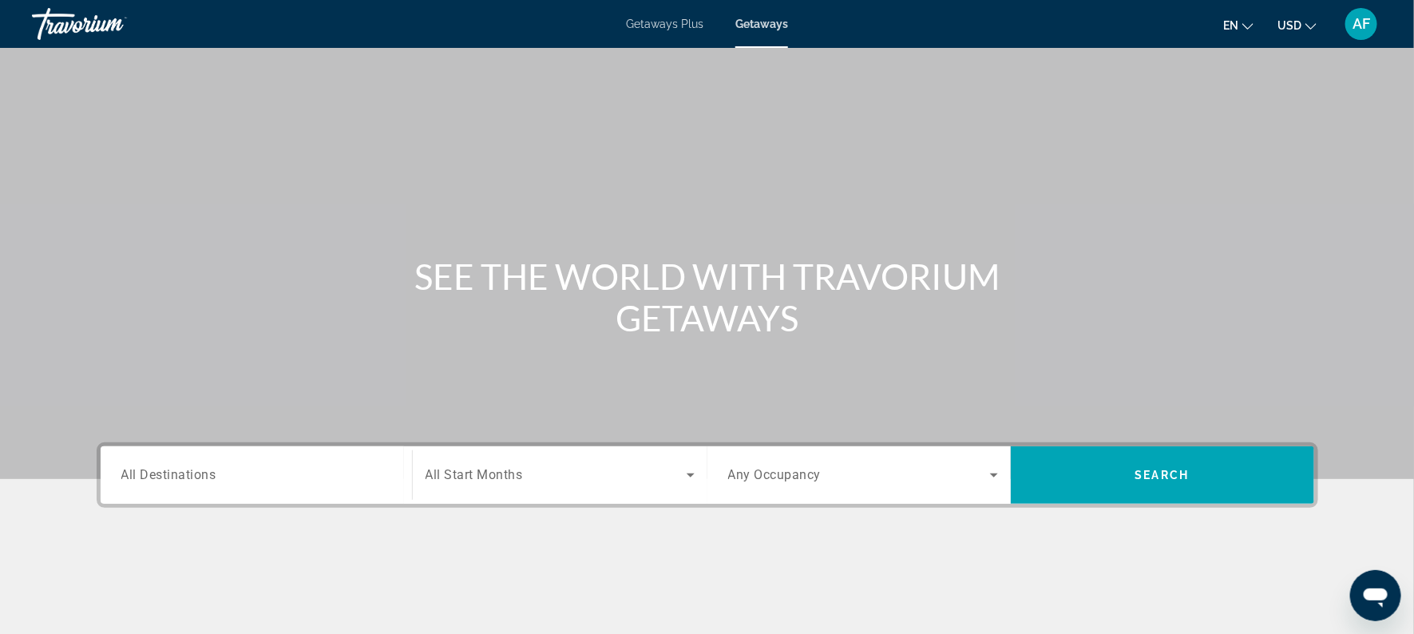
click at [186, 465] on div "Destination All Destinations" at bounding box center [256, 476] width 270 height 46
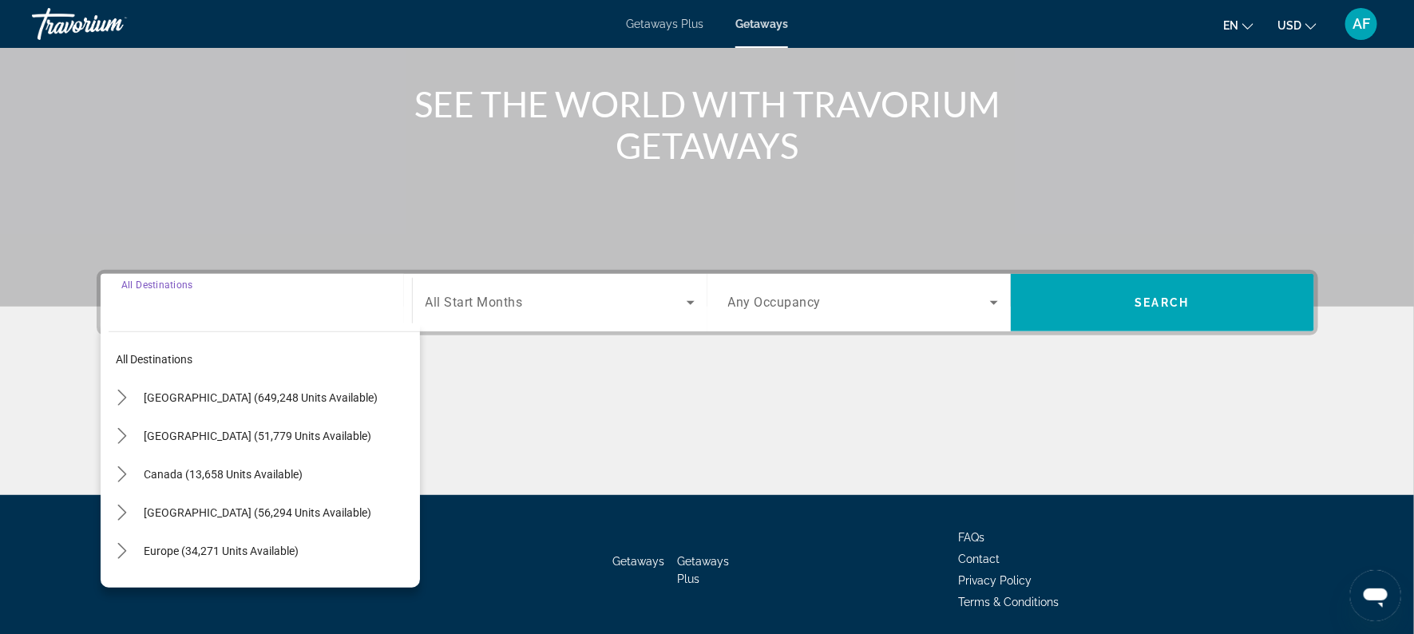
scroll to position [228, 0]
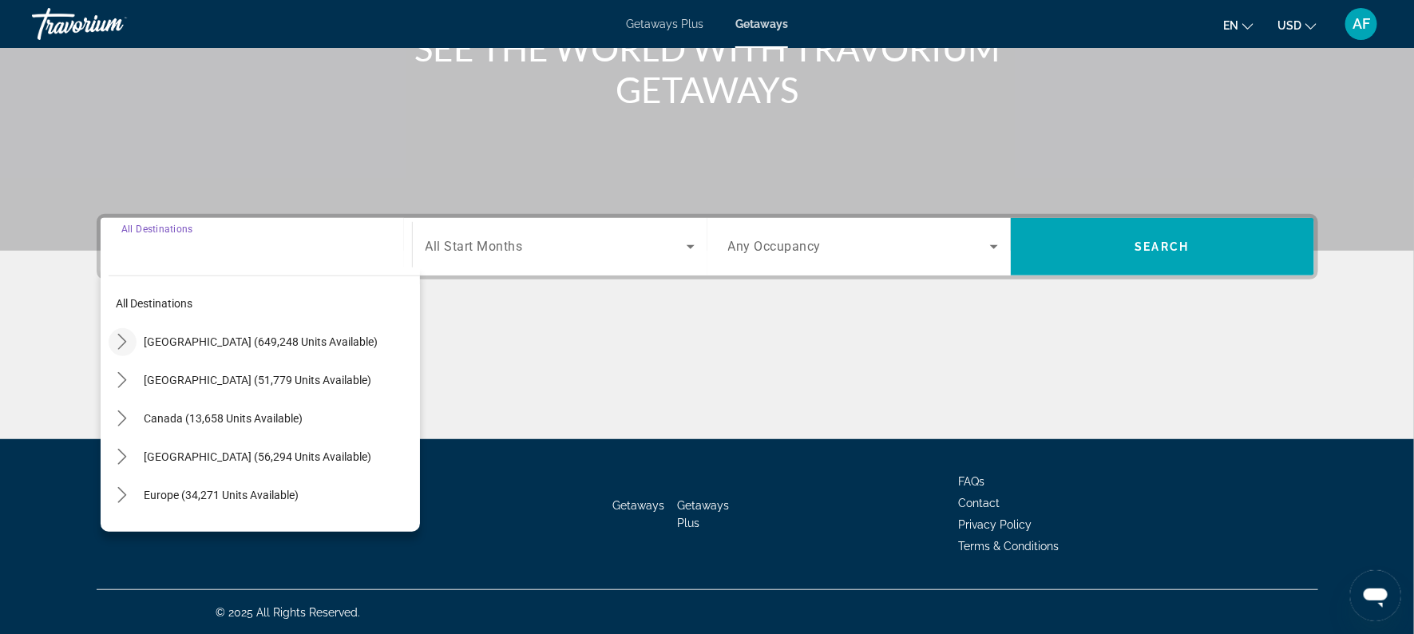
click at [128, 343] on icon "Toggle United States (649,248 units available) submenu" at bounding box center [122, 342] width 16 height 16
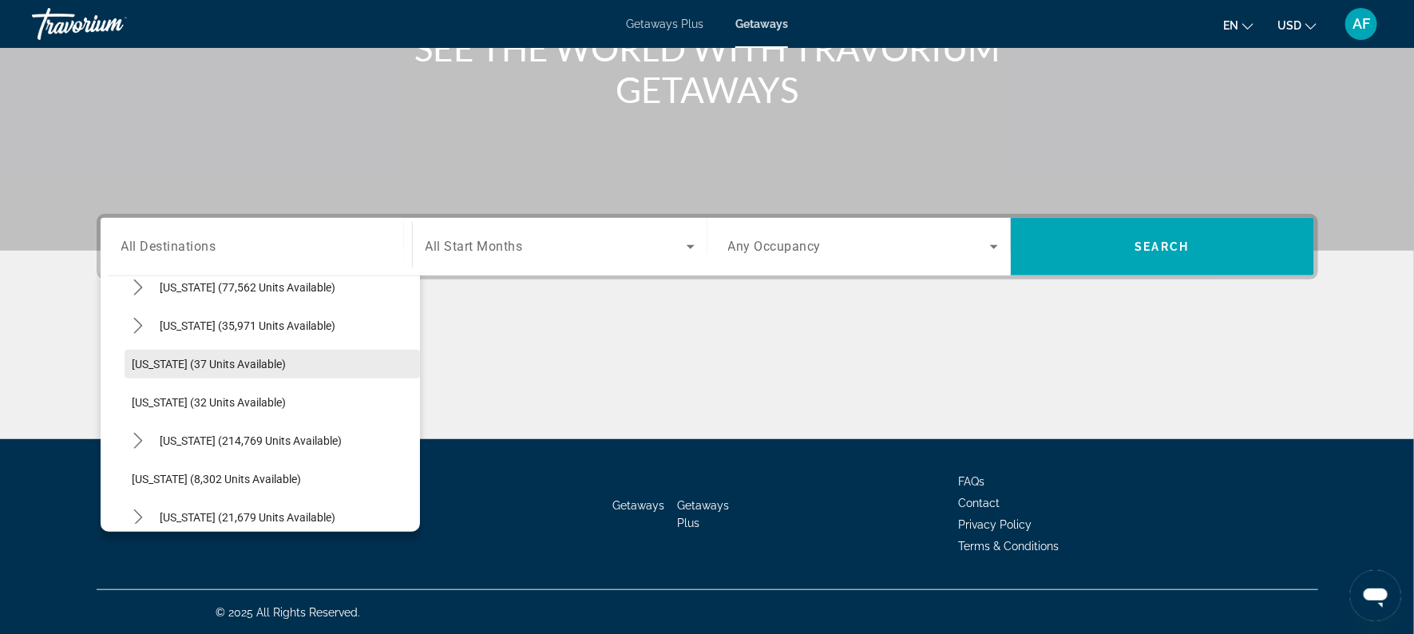
scroll to position [178, 0]
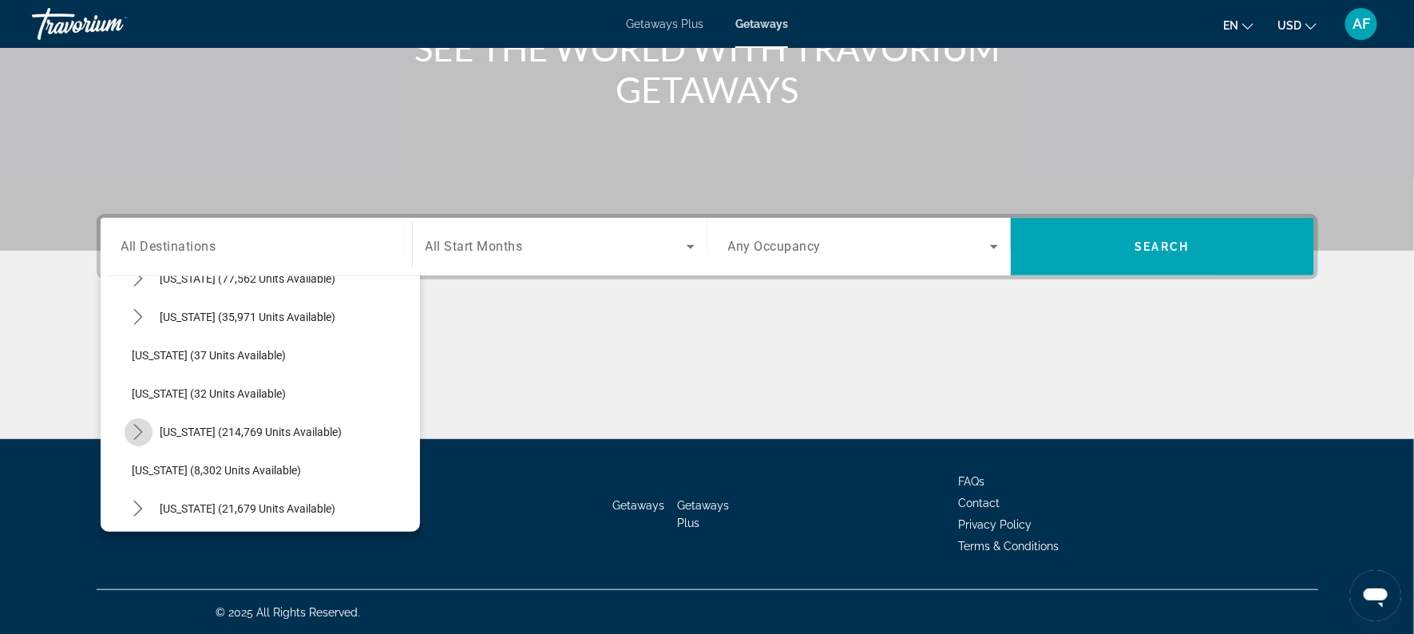
click at [134, 428] on icon "Toggle Florida (214,769 units available) submenu" at bounding box center [138, 432] width 16 height 16
click at [157, 464] on span "[GEOGRAPHIC_DATA] (94,035 units available)" at bounding box center [263, 470] width 228 height 13
type input "**********"
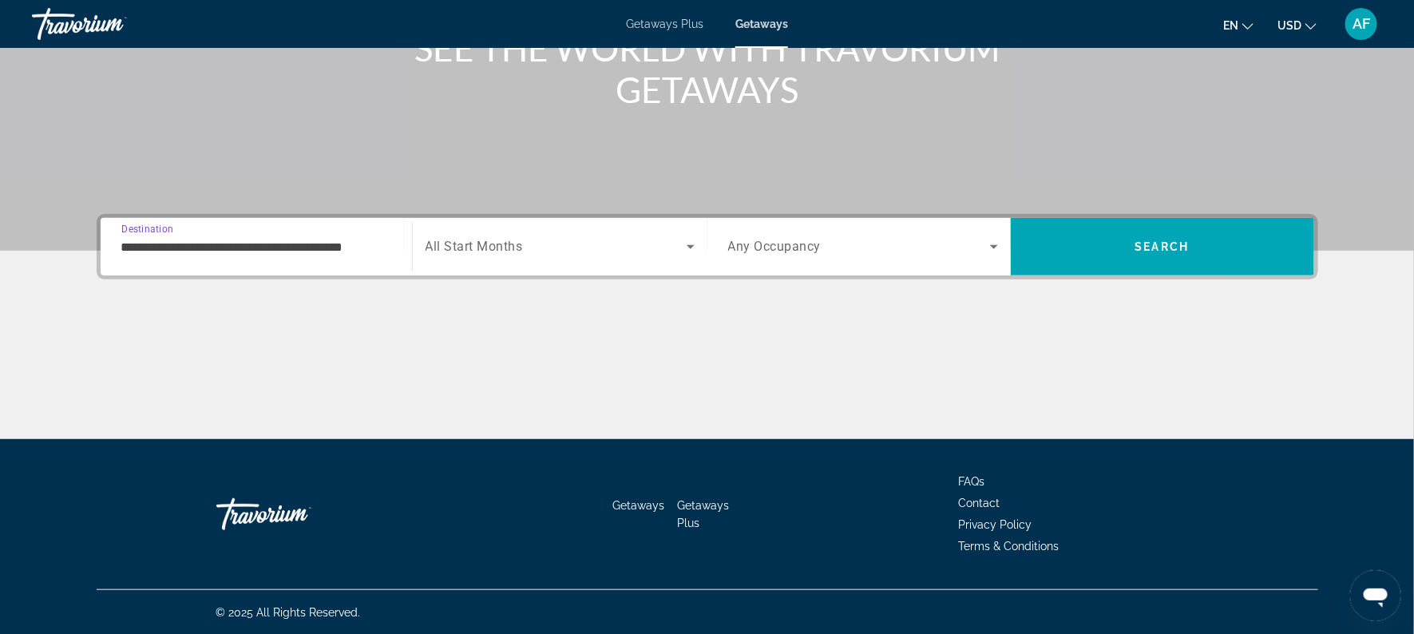
click at [560, 252] on span "Search widget" at bounding box center [556, 246] width 261 height 19
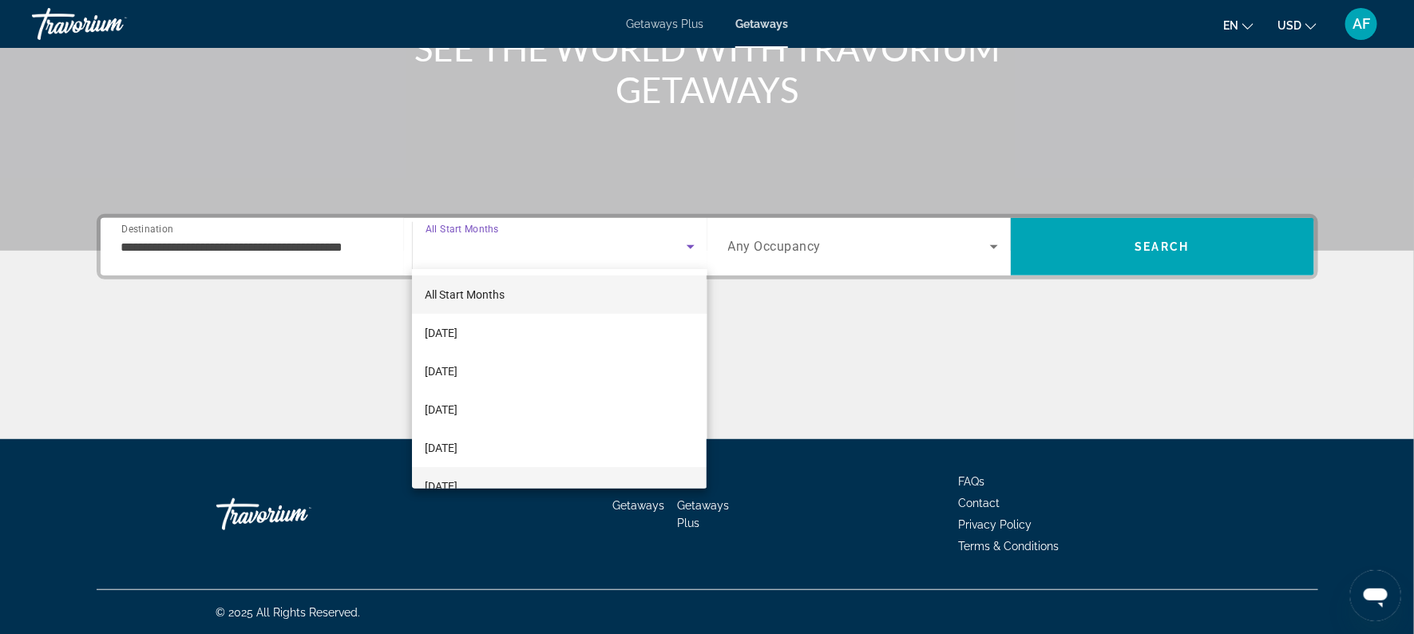
click at [574, 481] on mat-option "[DATE]" at bounding box center [559, 486] width 295 height 38
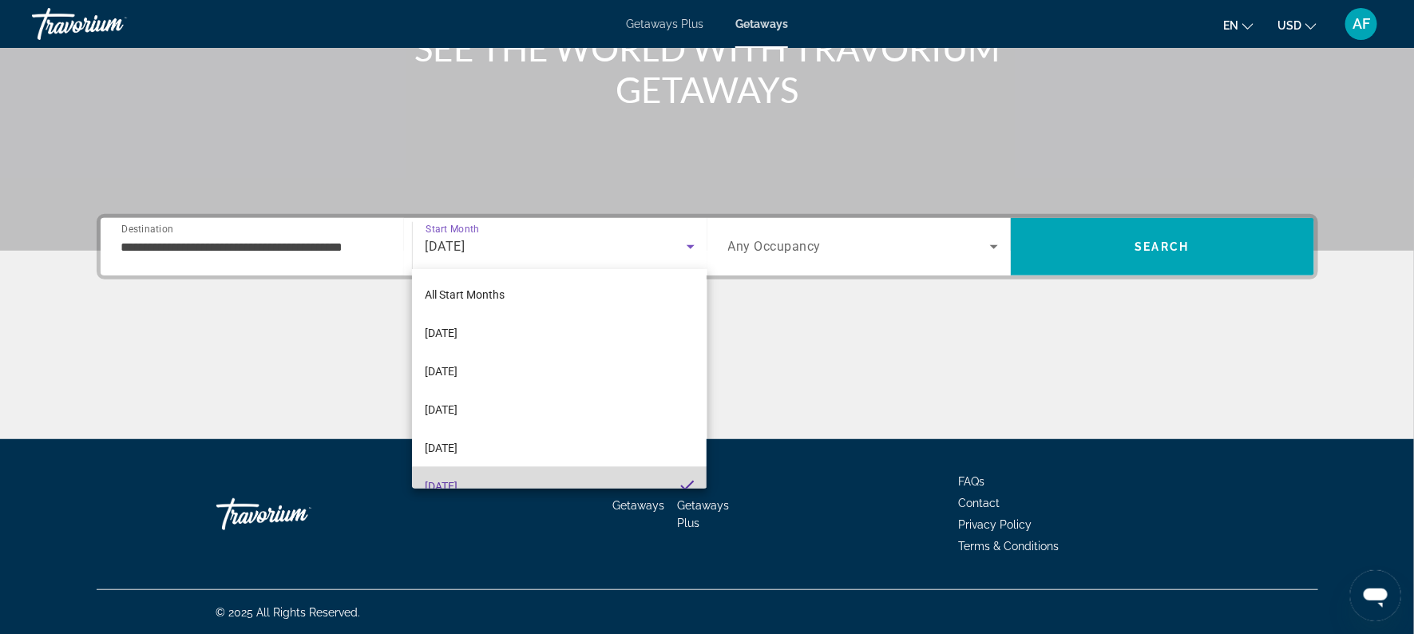
scroll to position [17, 0]
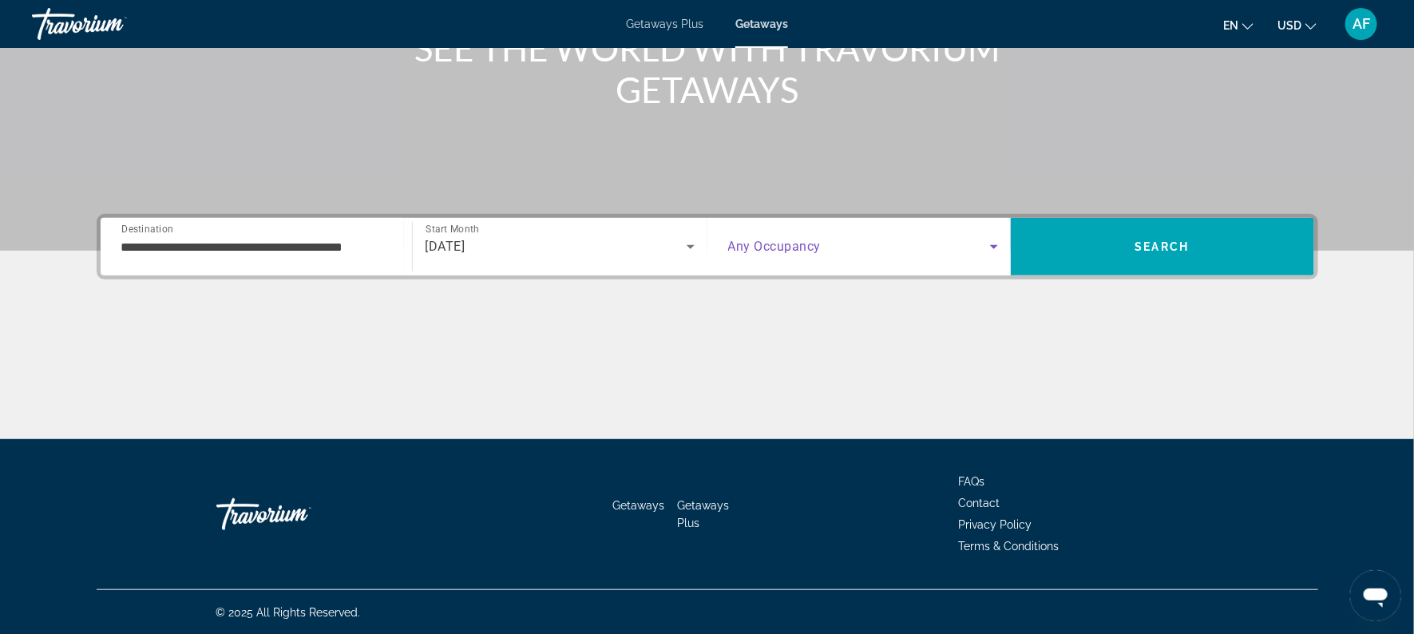
click at [994, 243] on icon "Search widget" at bounding box center [993, 246] width 19 height 19
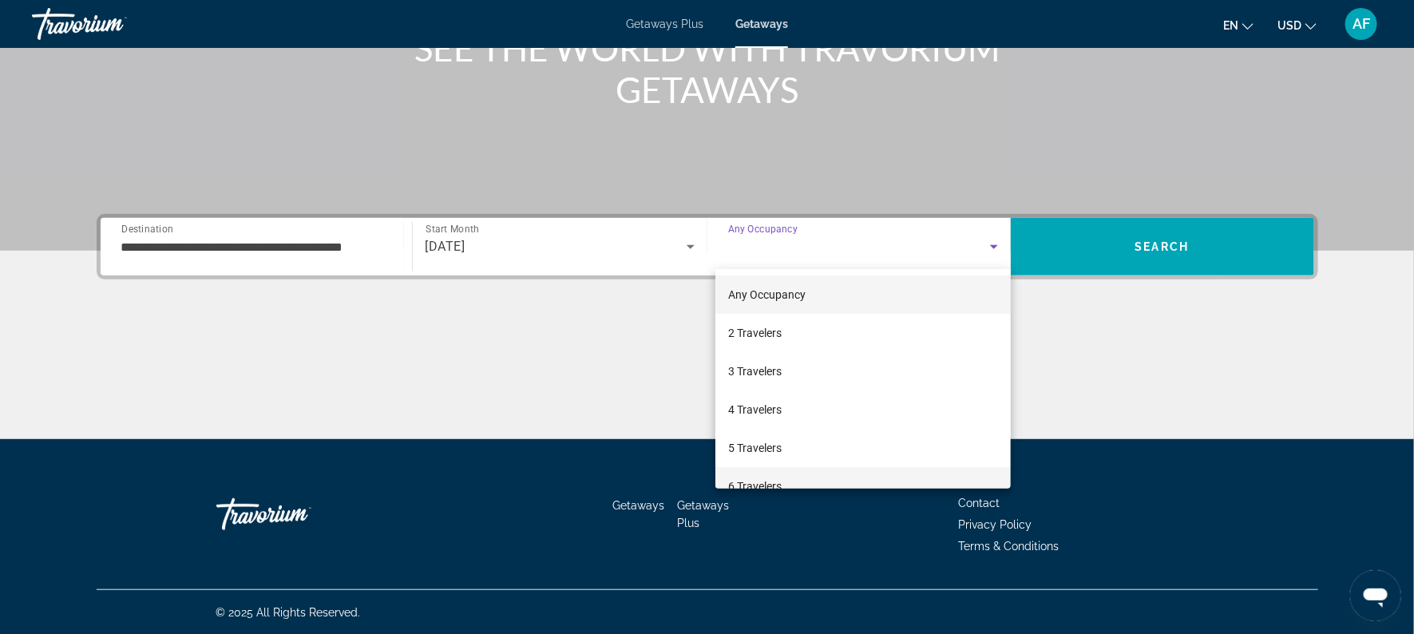
click at [850, 477] on mat-option "6 Travelers" at bounding box center [862, 486] width 295 height 38
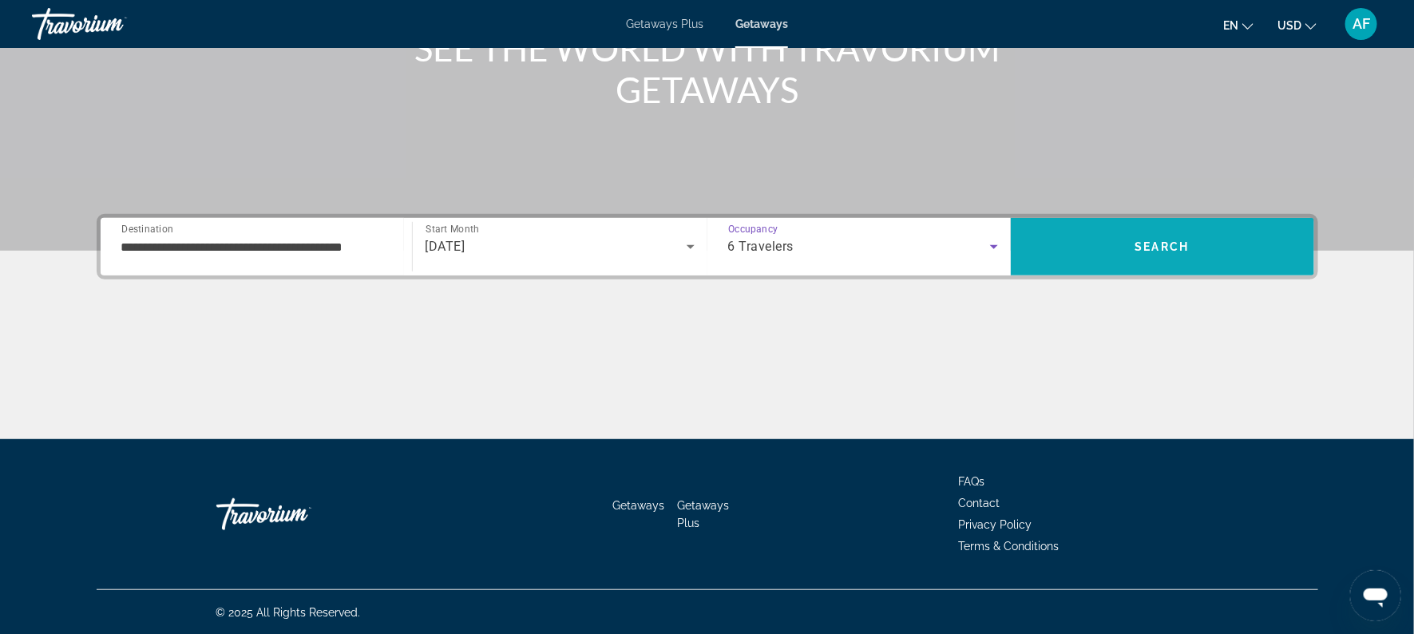
click at [1113, 240] on span "Search" at bounding box center [1162, 247] width 303 height 38
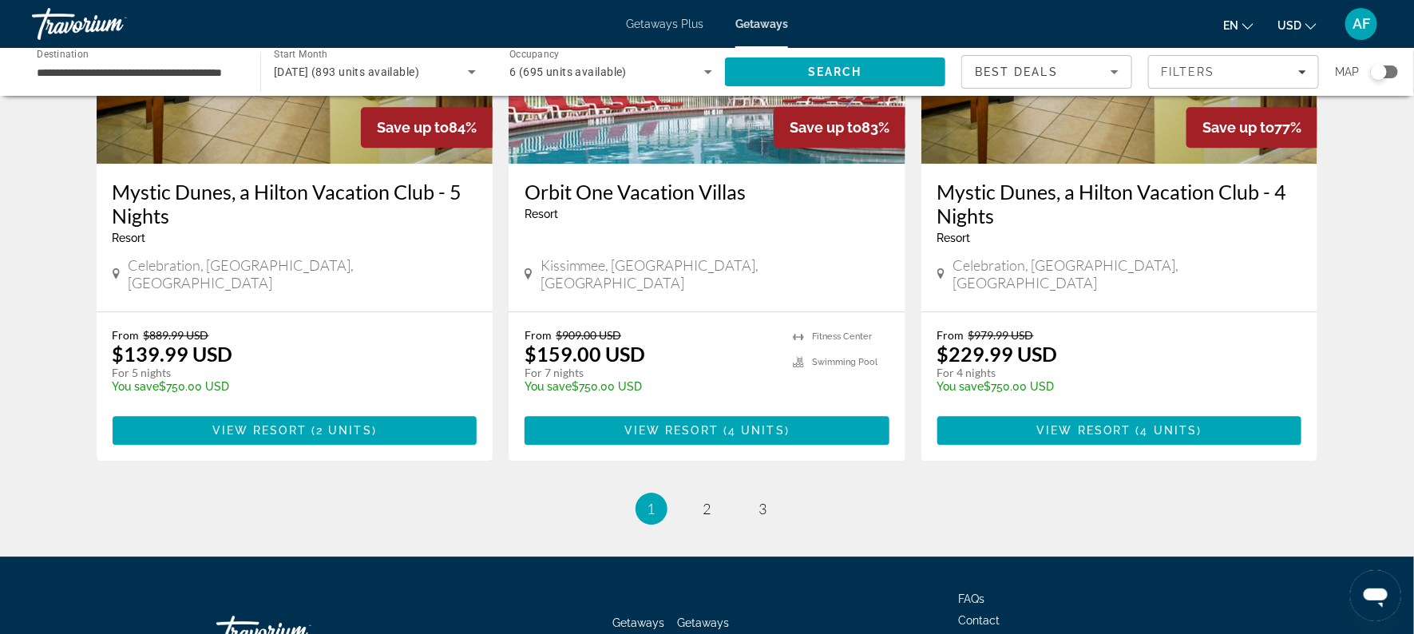
scroll to position [2006, 0]
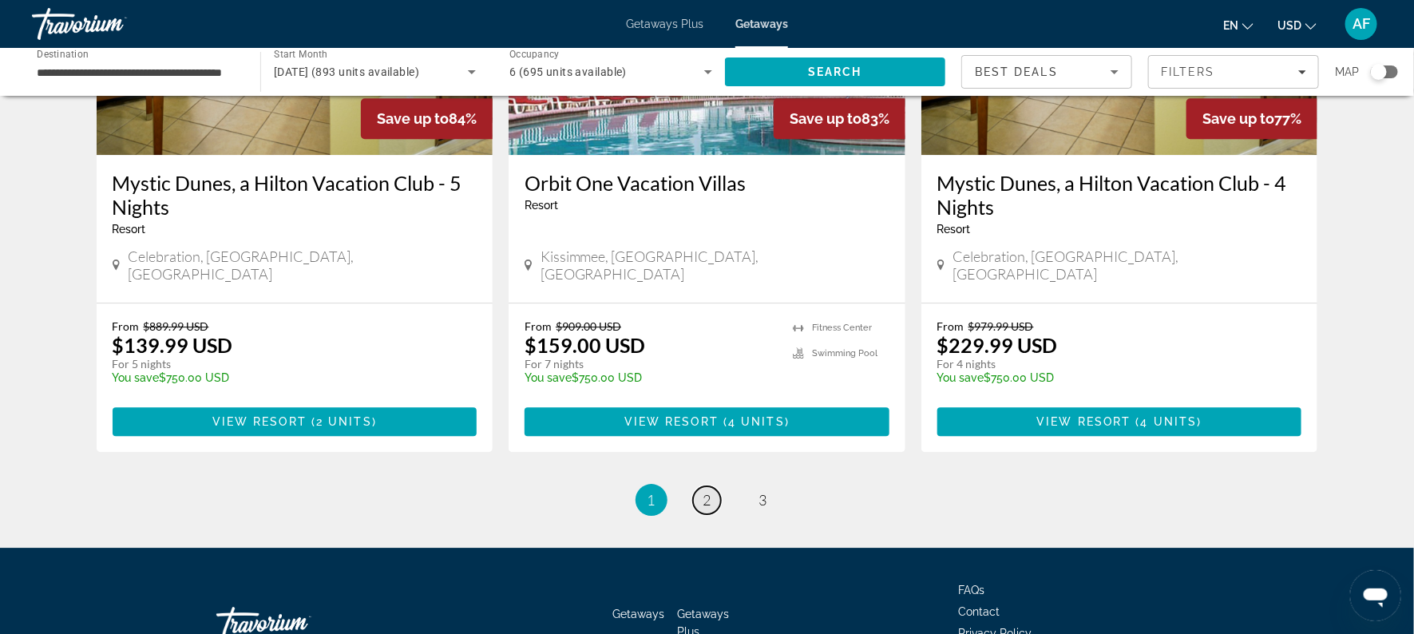
click at [703, 491] on span "2" at bounding box center [707, 500] width 8 height 18
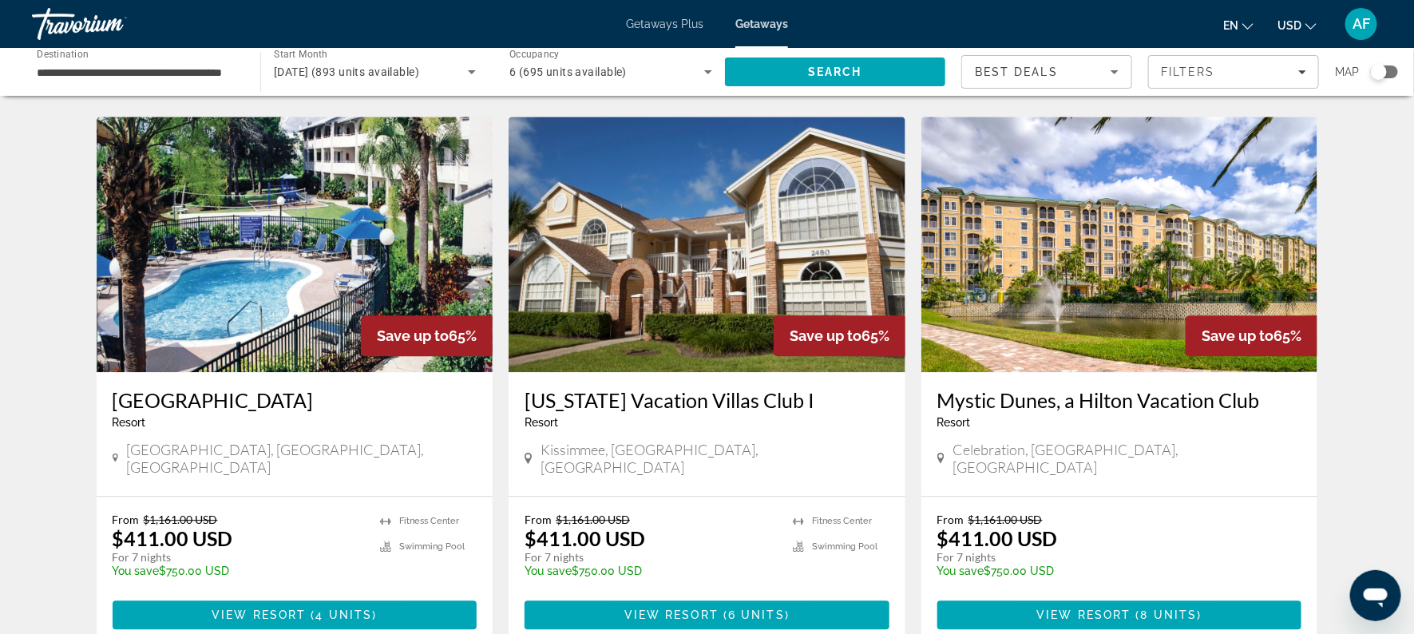
scroll to position [1971, 0]
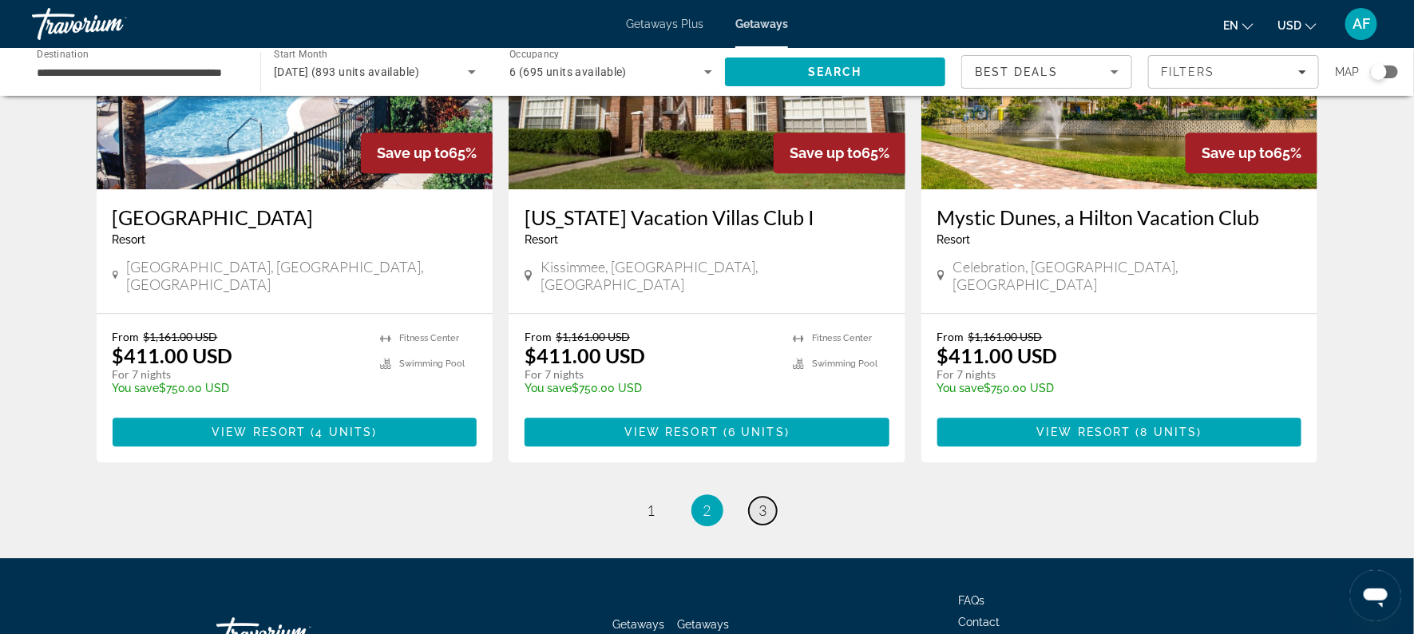
click at [754, 497] on link "page 3" at bounding box center [763, 511] width 28 height 28
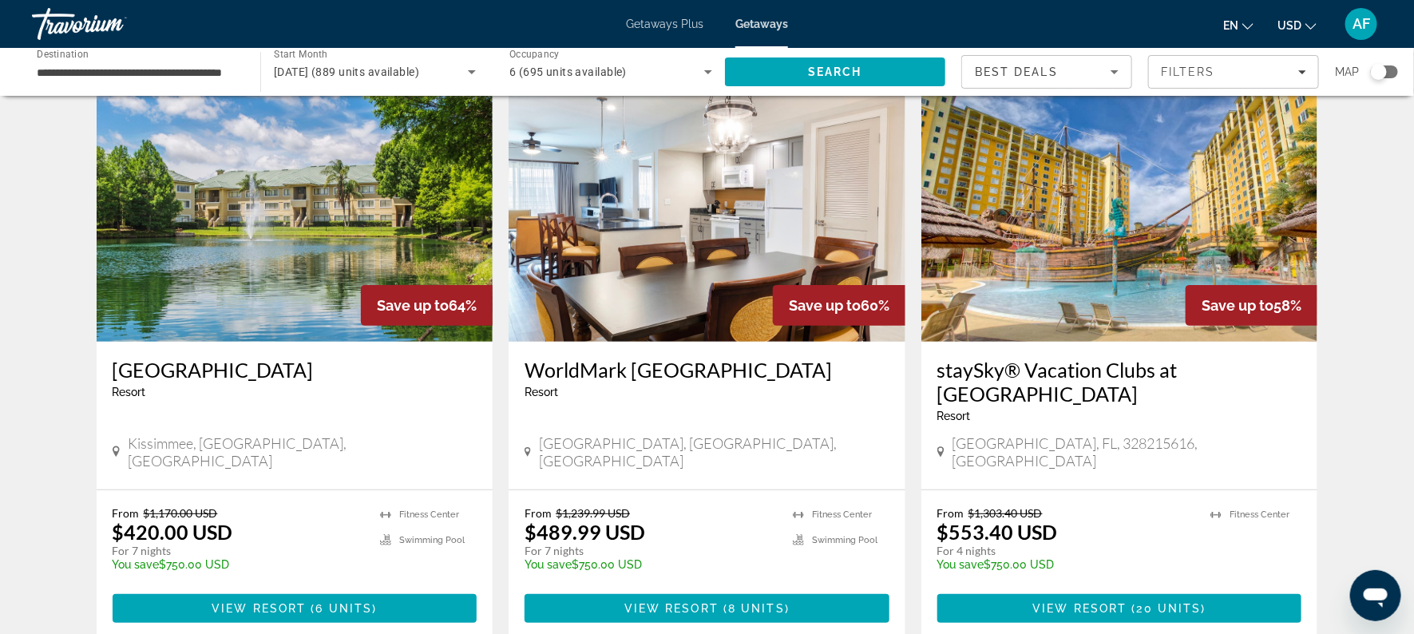
scroll to position [62, 0]
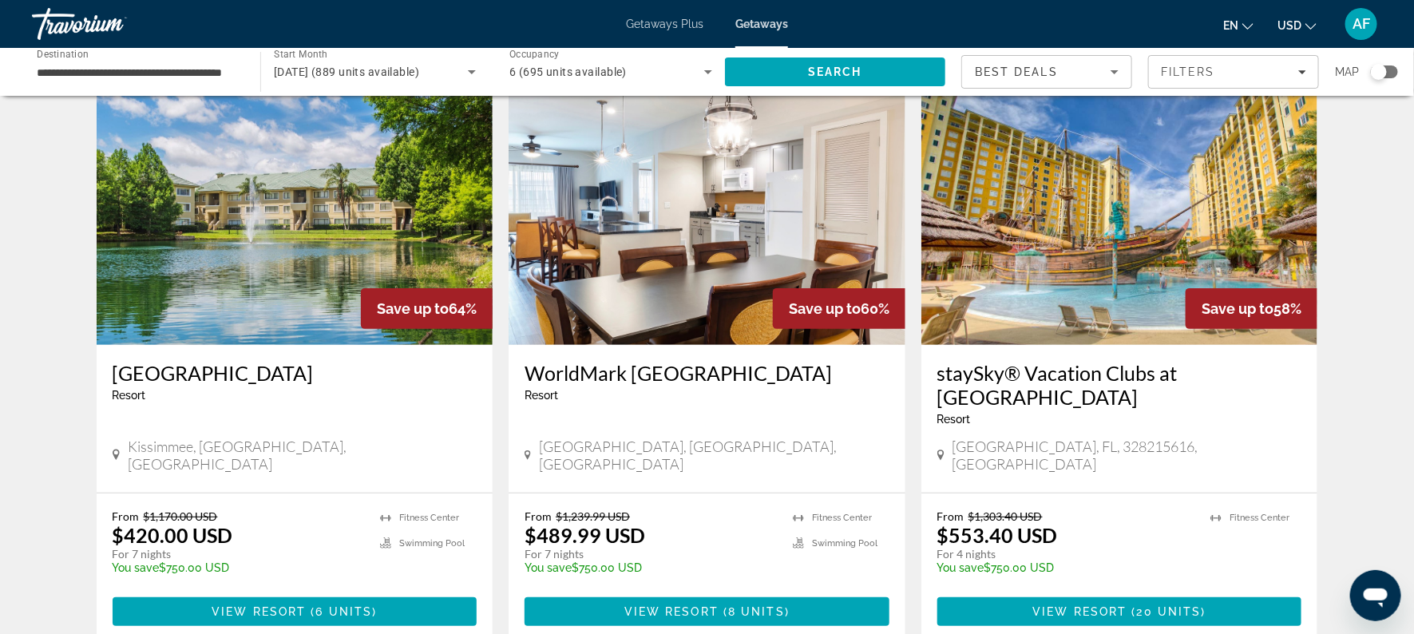
click at [582, 358] on div "WorldMark [GEOGRAPHIC_DATA] - This is an adults only resort [GEOGRAPHIC_DATA], …" at bounding box center [707, 419] width 397 height 148
click at [582, 370] on h3 "WorldMark [GEOGRAPHIC_DATA]" at bounding box center [707, 373] width 365 height 24
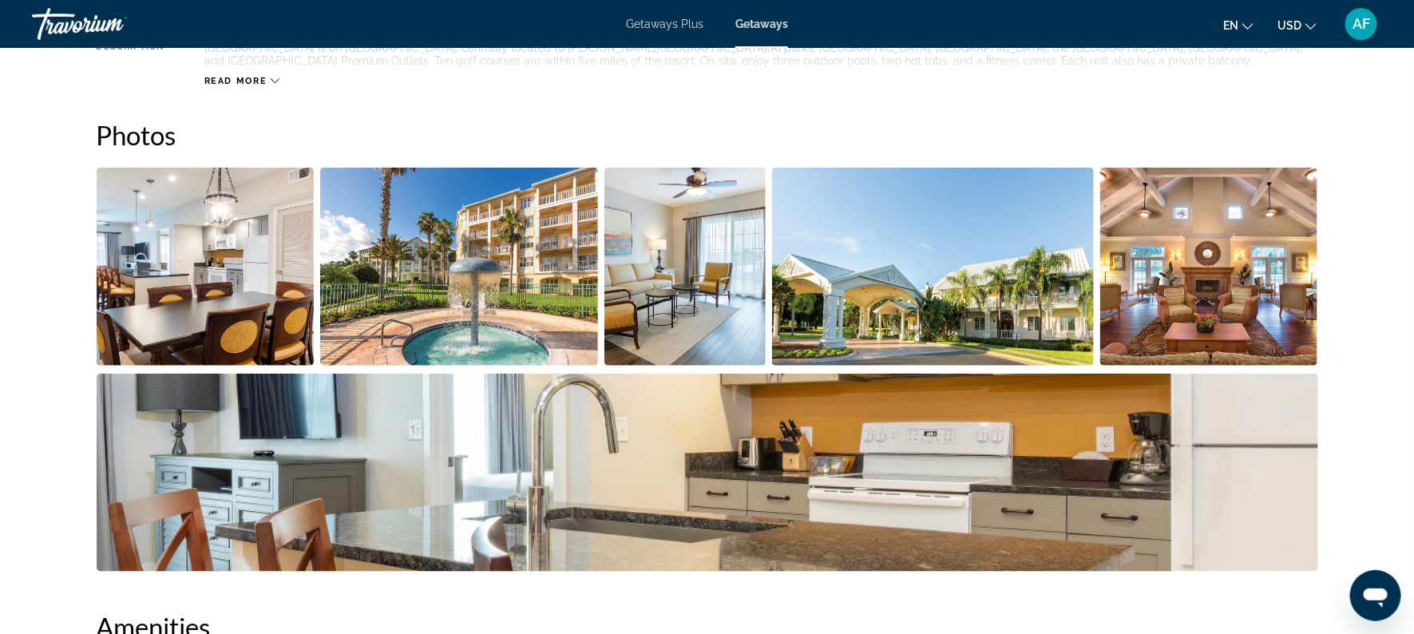
scroll to position [681, 0]
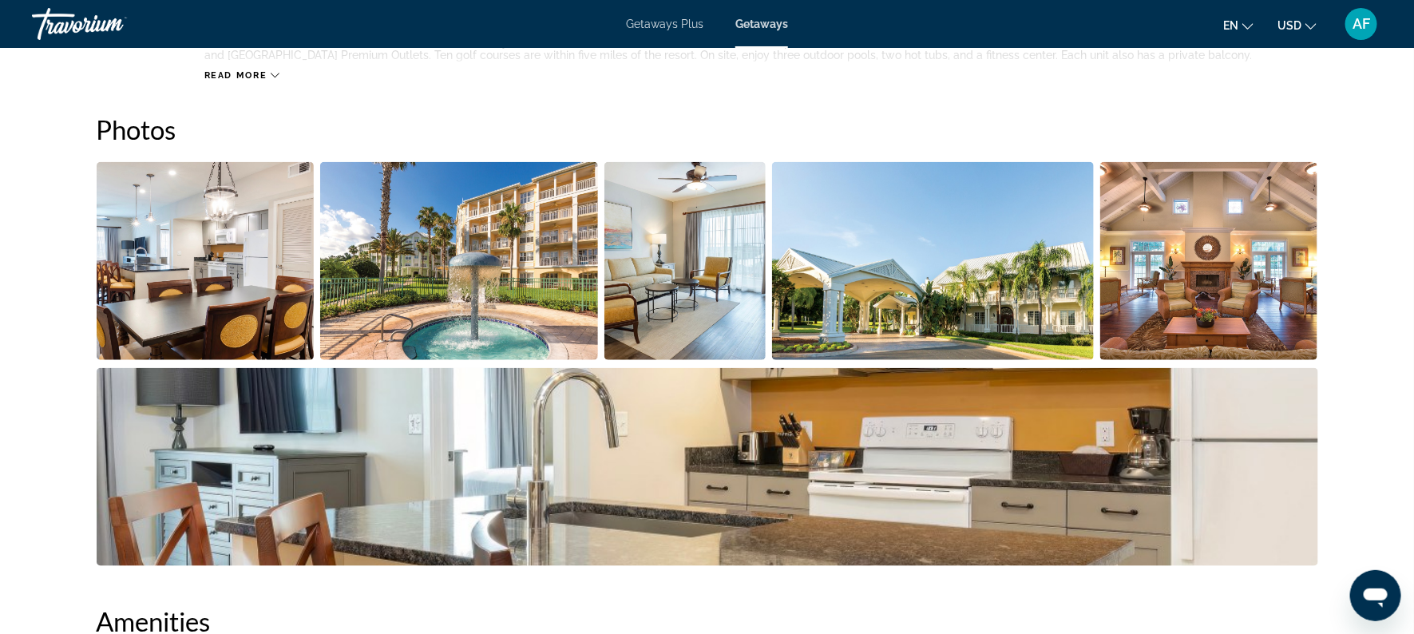
click at [241, 252] on img "Open full-screen image slider" at bounding box center [206, 261] width 218 height 198
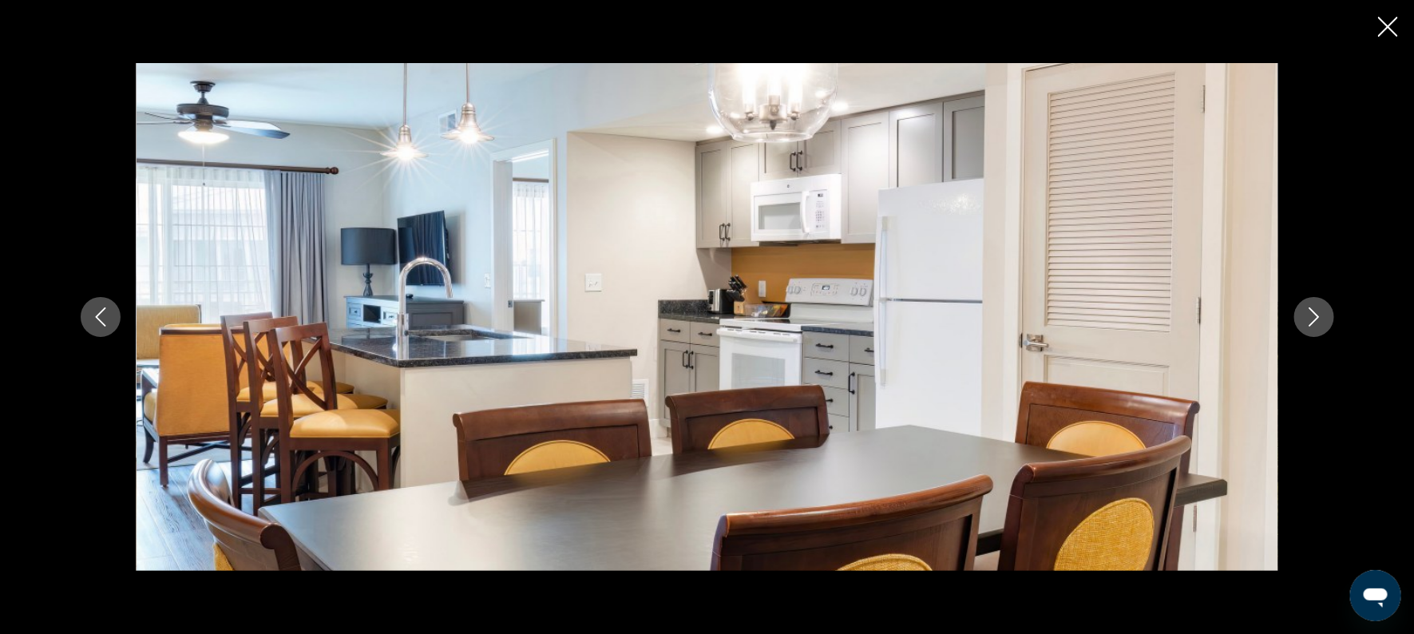
click at [1313, 328] on button "Next image" at bounding box center [1314, 317] width 40 height 40
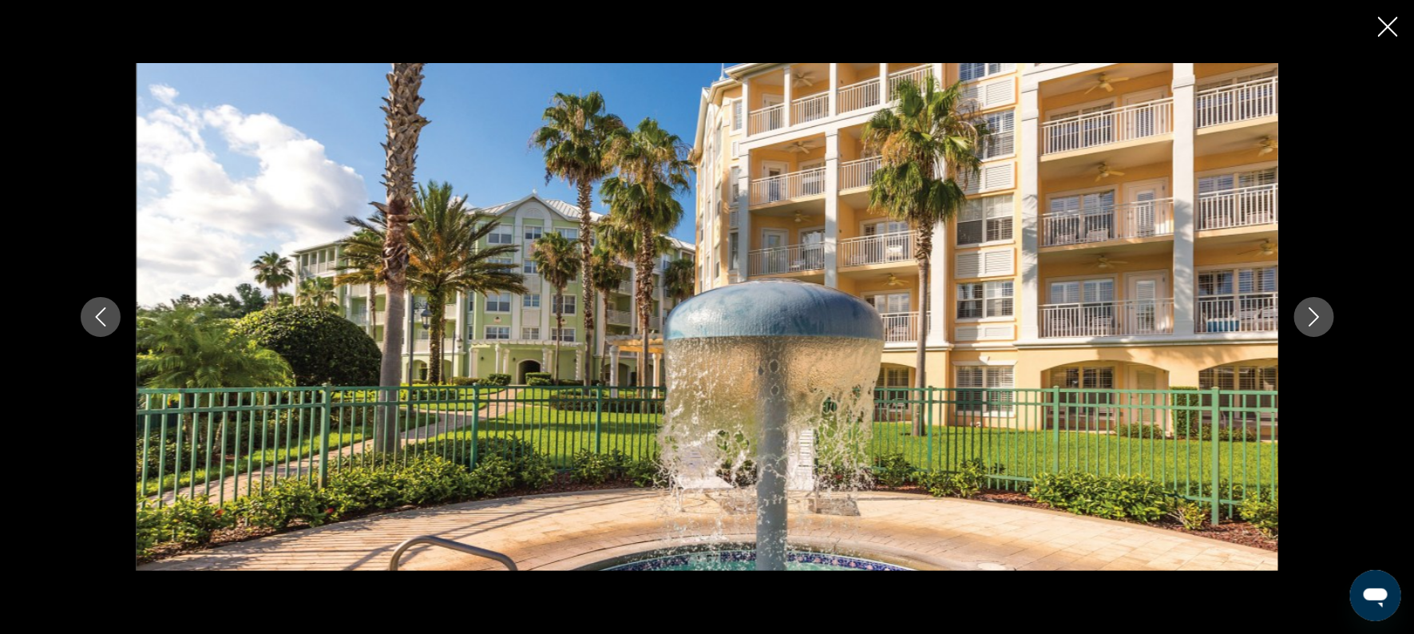
click at [1312, 332] on button "Next image" at bounding box center [1314, 317] width 40 height 40
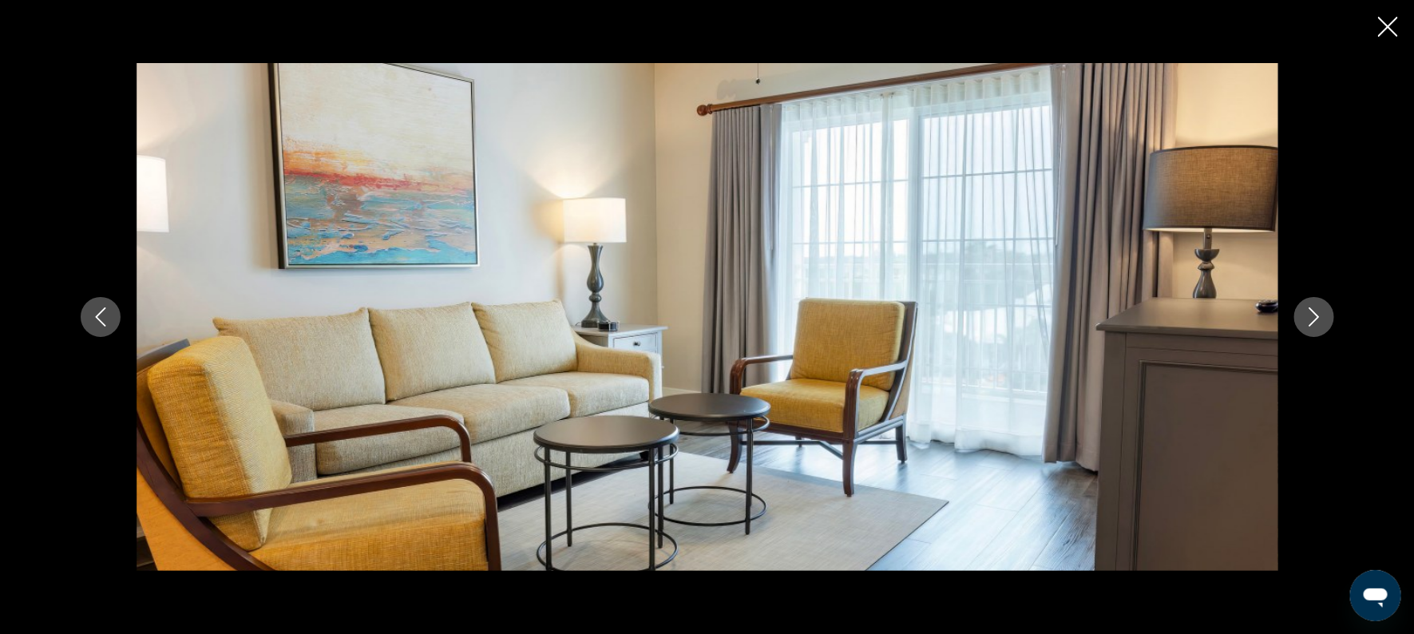
click at [1312, 334] on button "Next image" at bounding box center [1314, 317] width 40 height 40
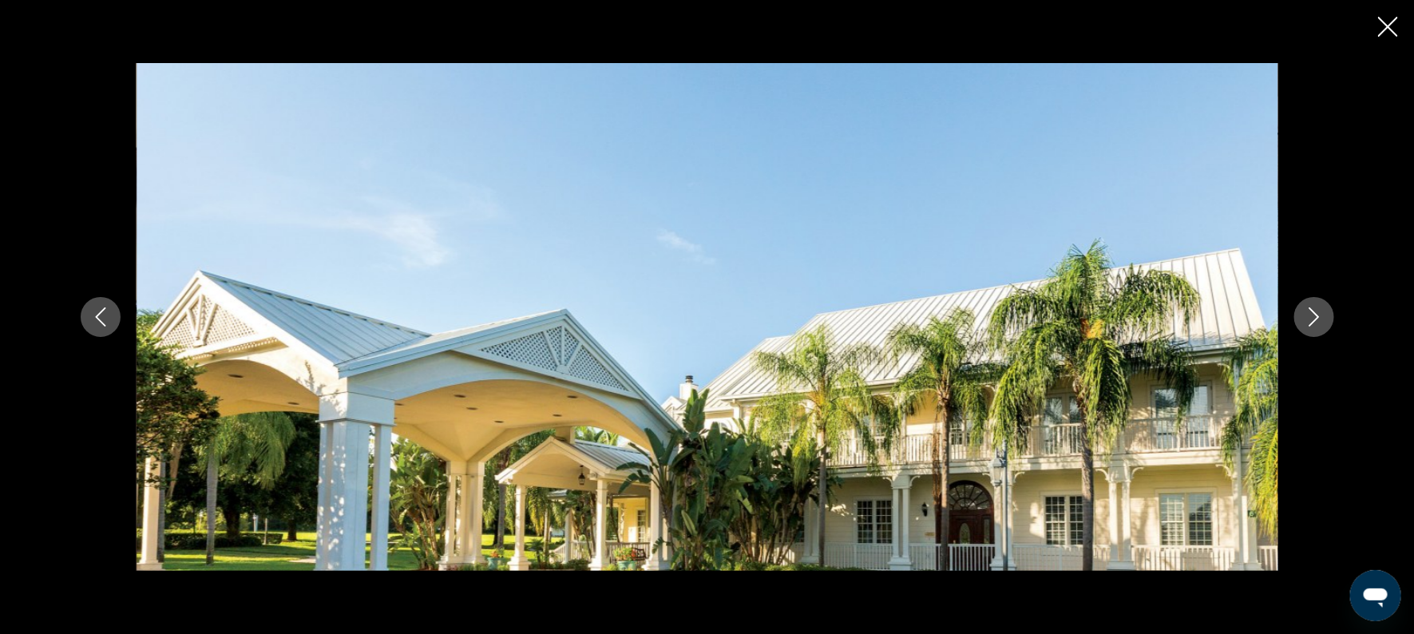
click at [1313, 335] on button "Next image" at bounding box center [1314, 317] width 40 height 40
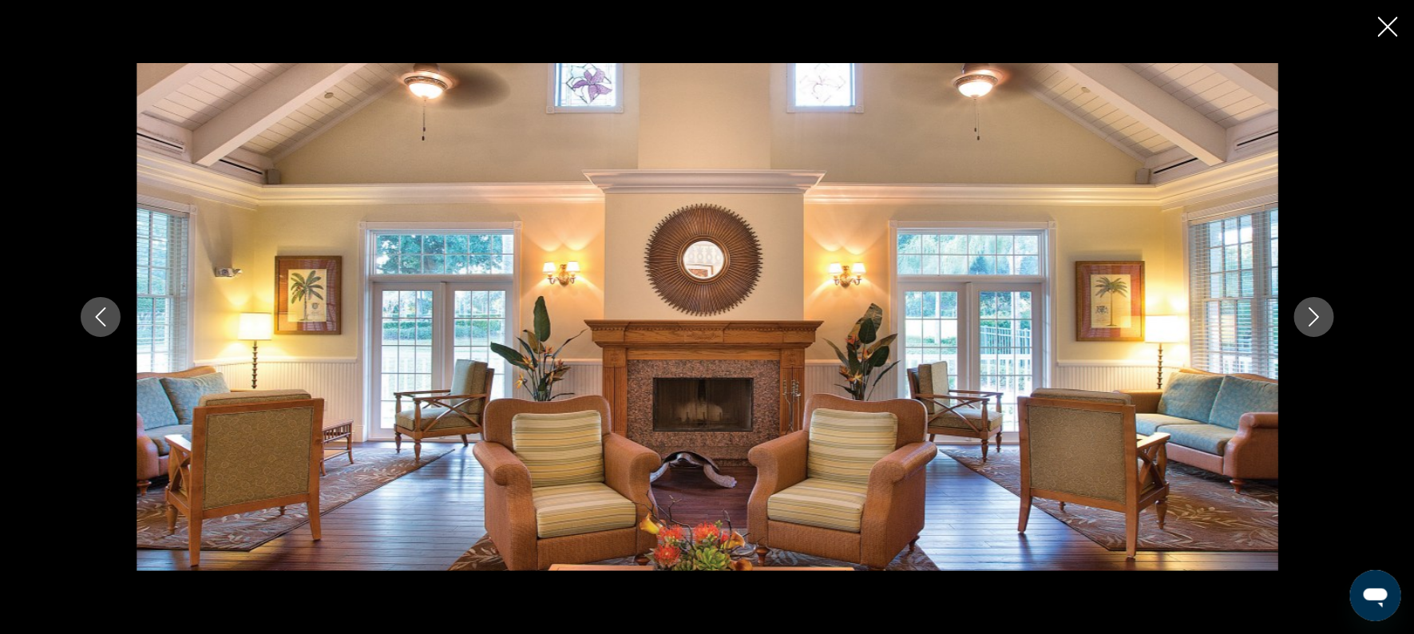
click at [1313, 326] on icon "Next image" at bounding box center [1314, 316] width 19 height 19
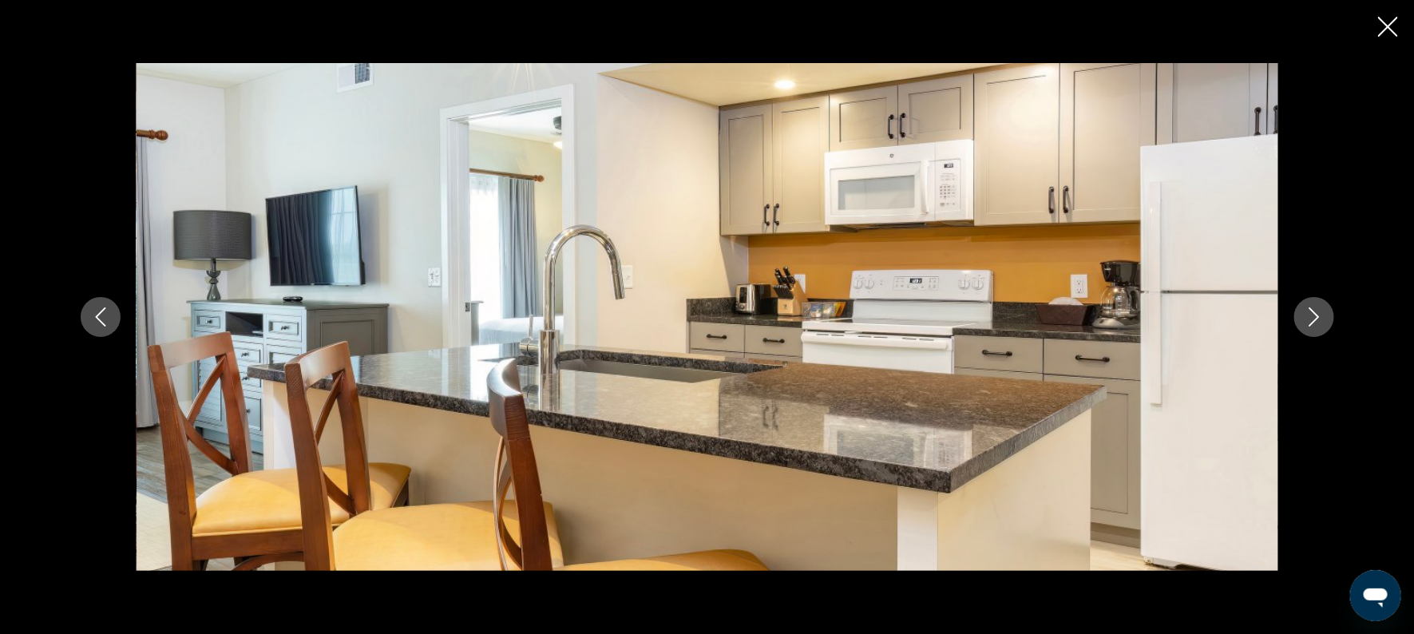
click at [1313, 331] on button "Next image" at bounding box center [1314, 317] width 40 height 40
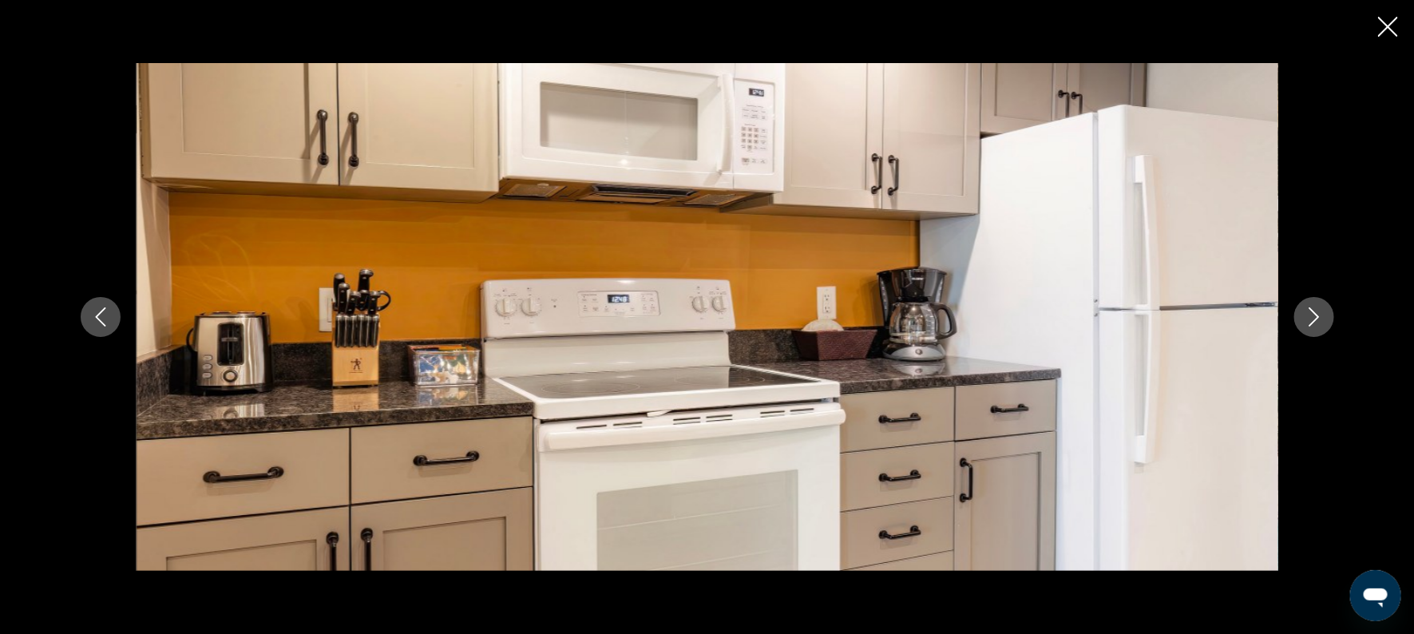
click at [1313, 319] on icon "Next image" at bounding box center [1314, 316] width 19 height 19
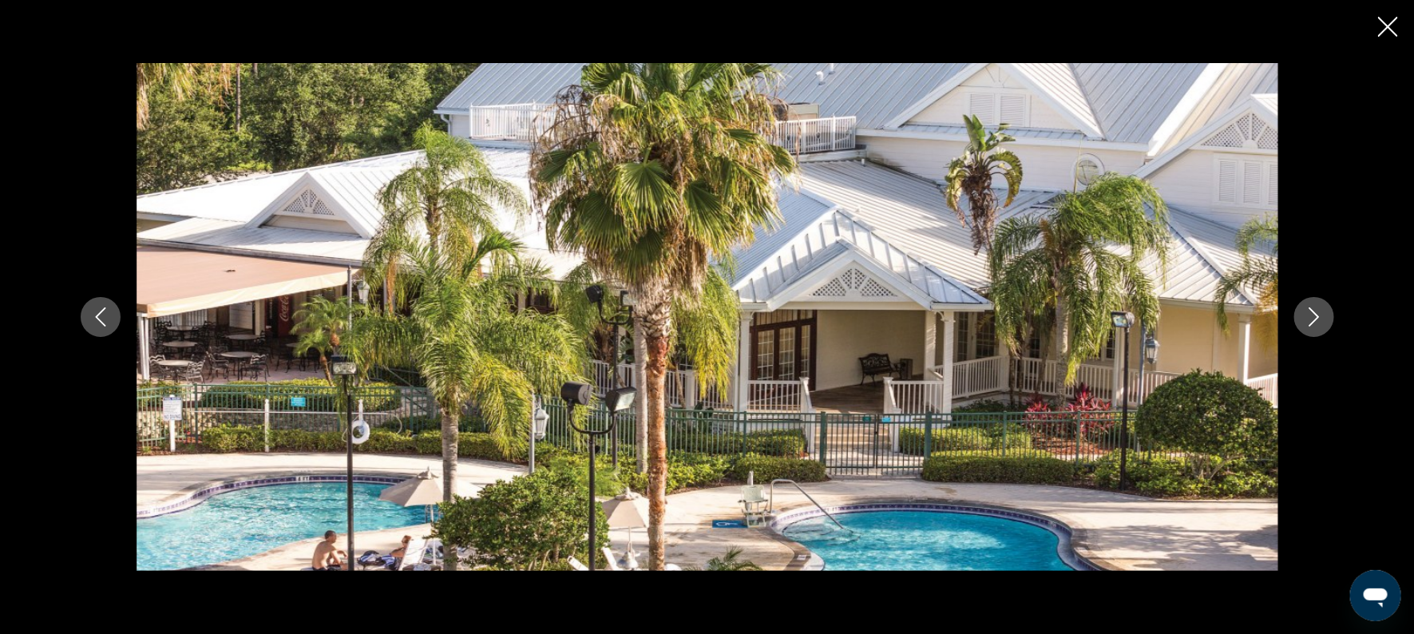
scroll to position [888, 0]
click at [1307, 326] on icon "Next image" at bounding box center [1314, 316] width 19 height 19
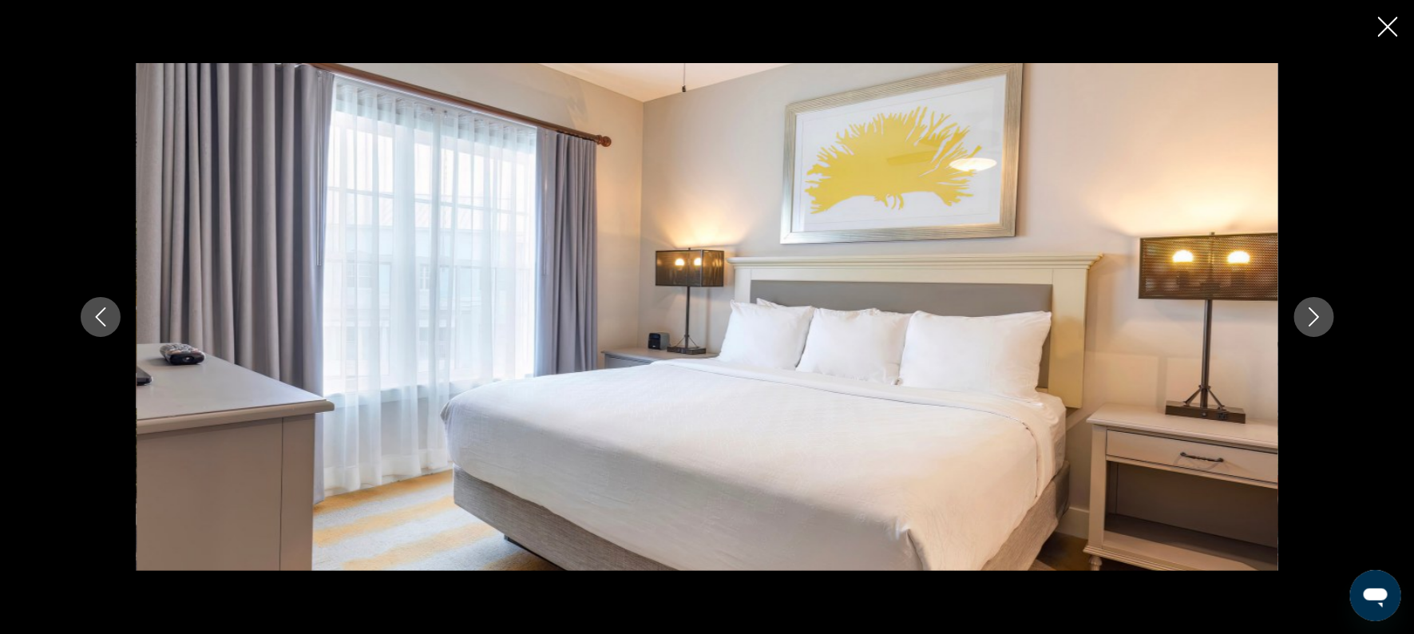
click at [1307, 326] on icon "Next image" at bounding box center [1314, 316] width 19 height 19
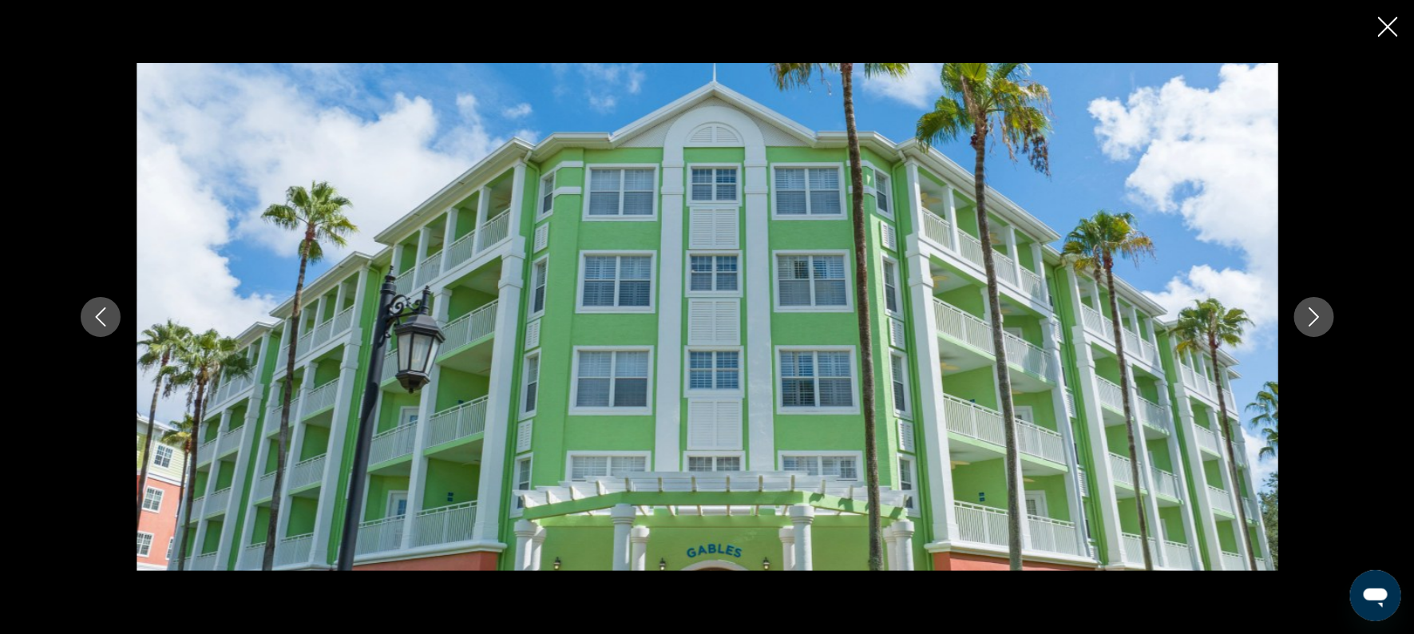
click at [1307, 326] on icon "Next image" at bounding box center [1314, 316] width 19 height 19
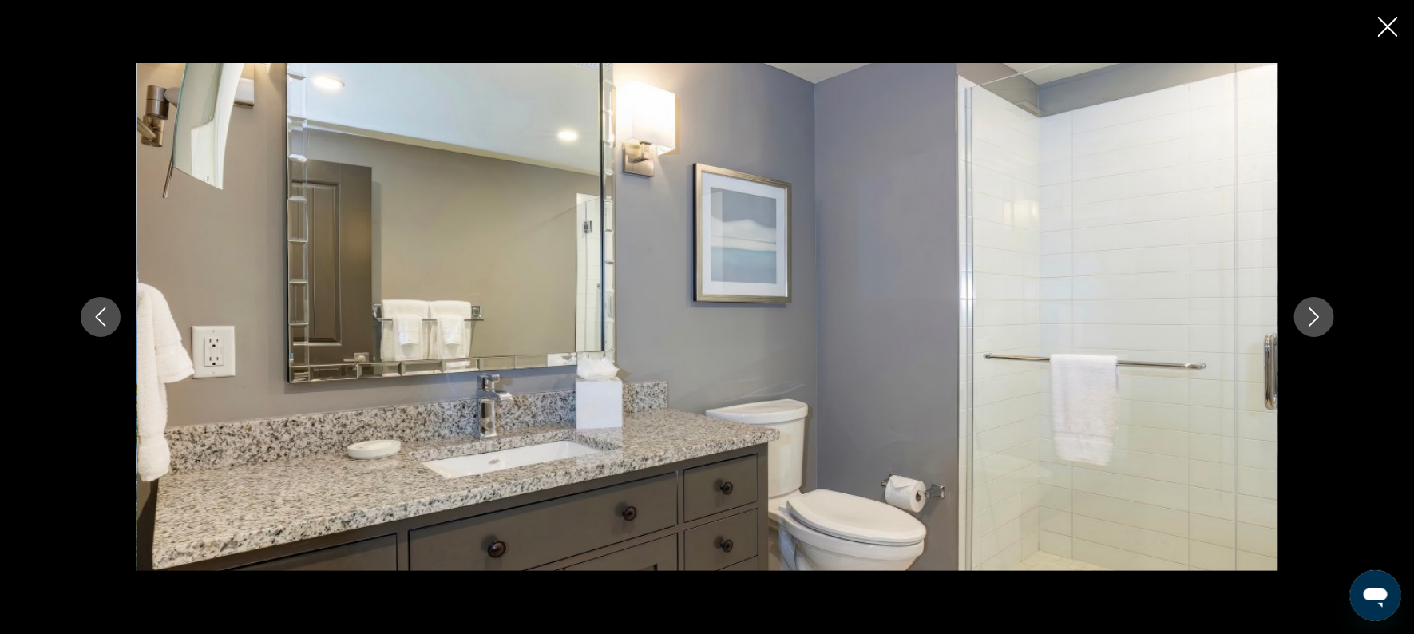
click at [1307, 326] on icon "Next image" at bounding box center [1314, 316] width 19 height 19
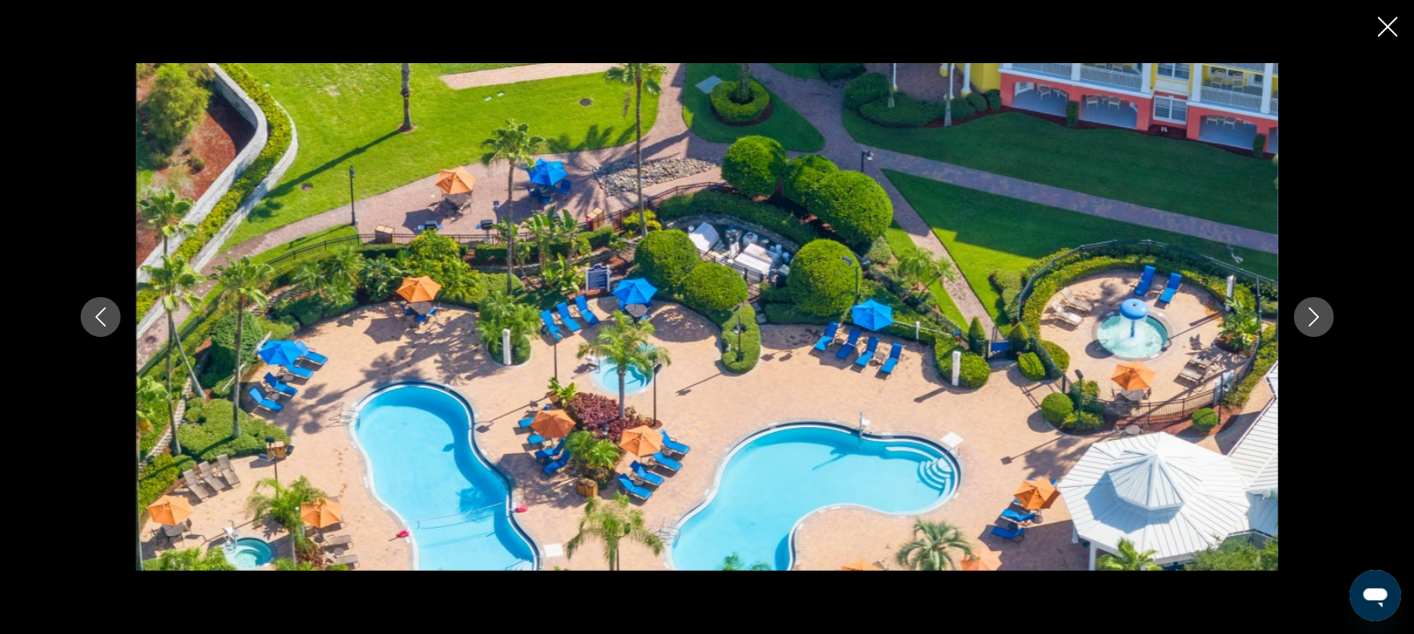
click at [1307, 326] on icon "Next image" at bounding box center [1314, 316] width 19 height 19
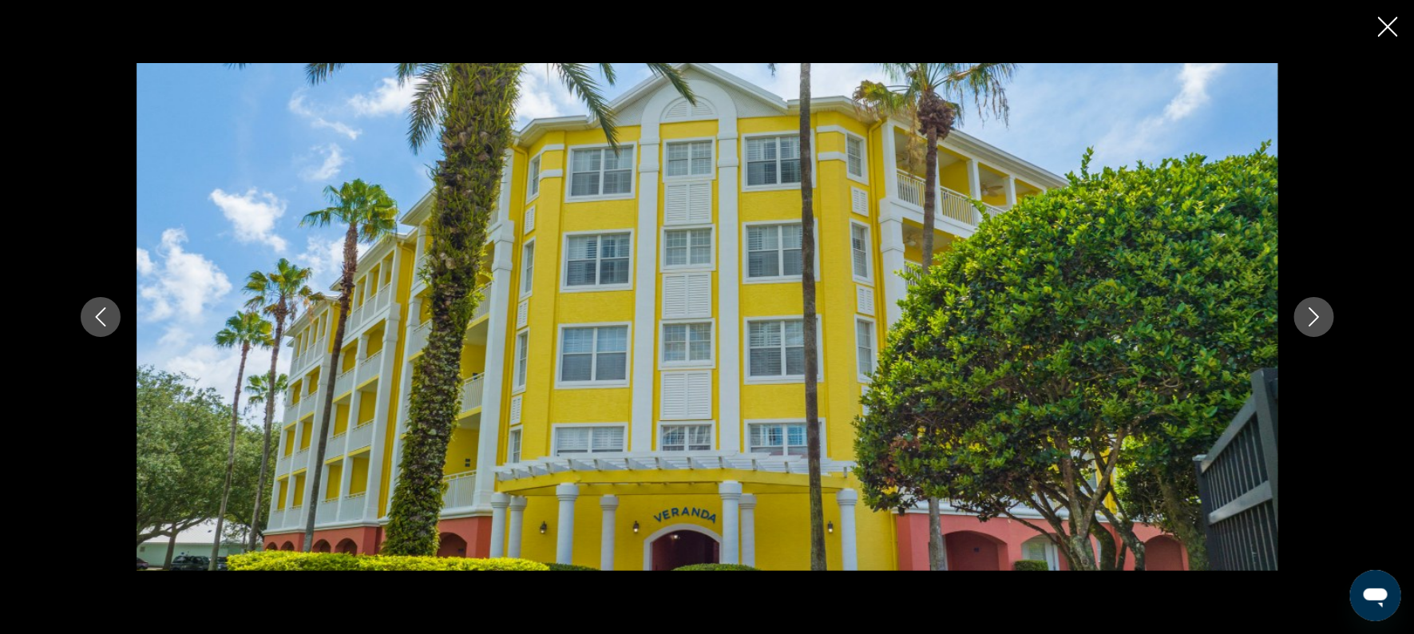
click at [1307, 326] on icon "Next image" at bounding box center [1314, 316] width 19 height 19
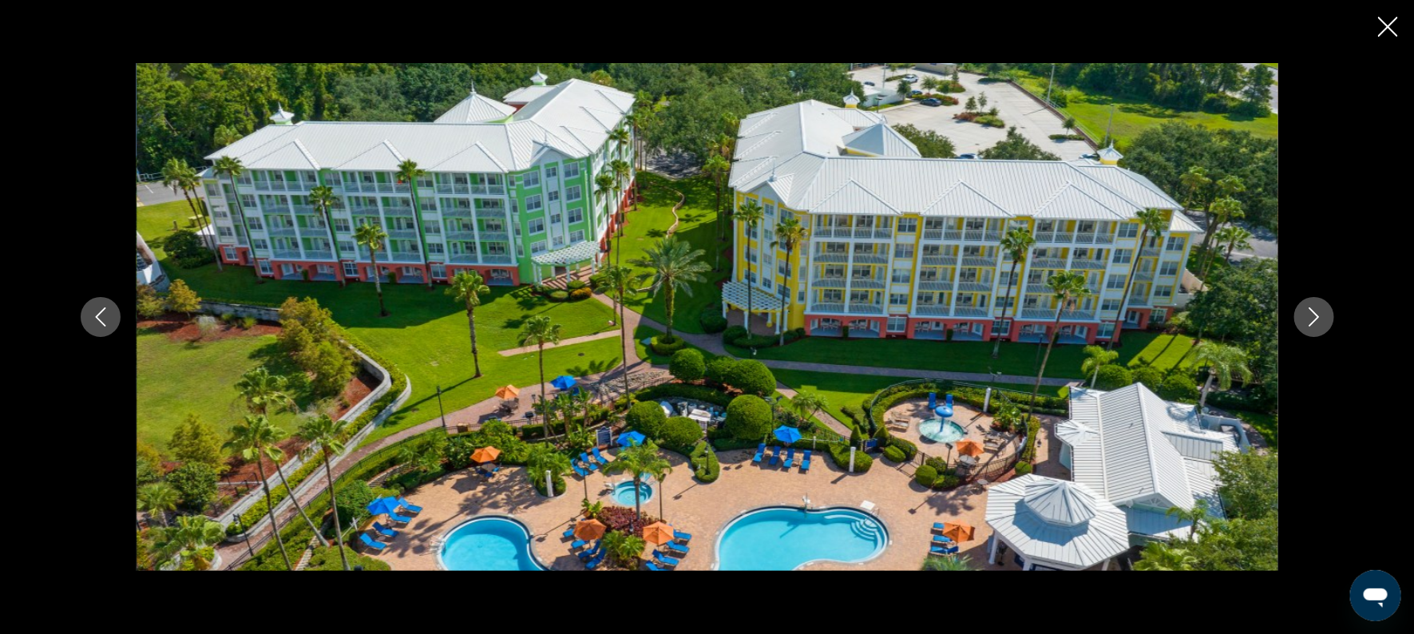
click at [1307, 326] on icon "Next image" at bounding box center [1314, 316] width 19 height 19
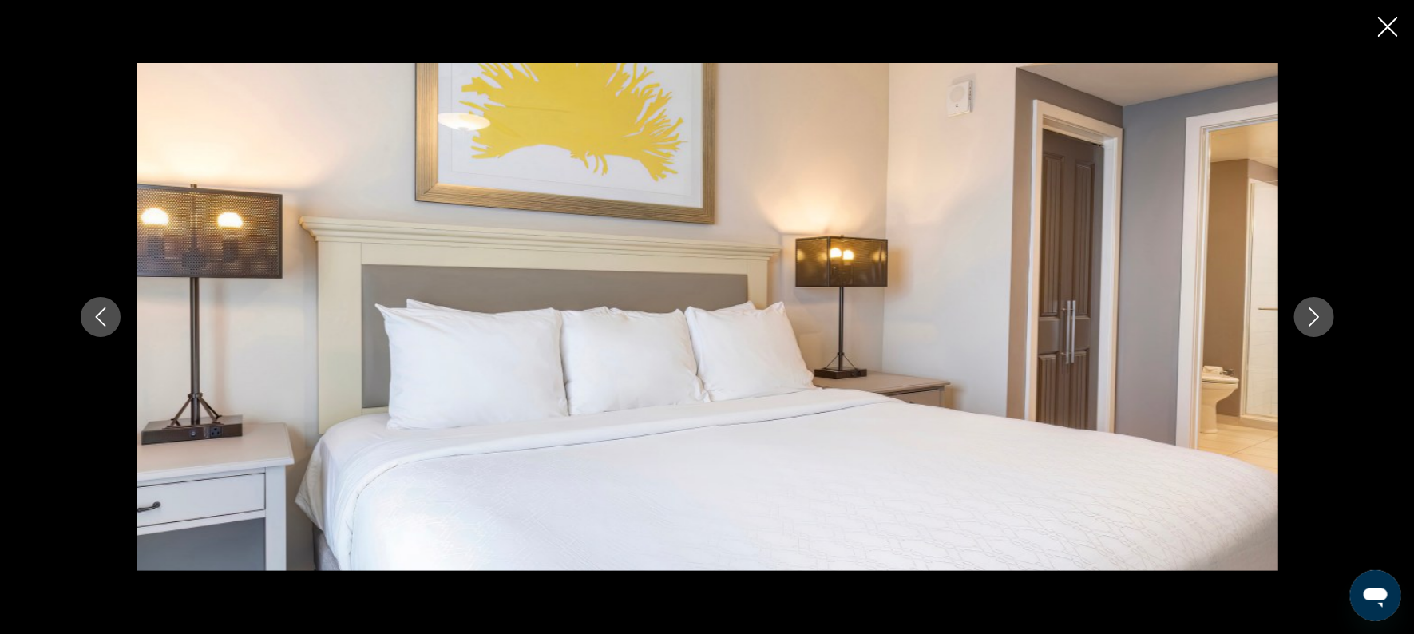
click at [1307, 326] on icon "Next image" at bounding box center [1314, 316] width 19 height 19
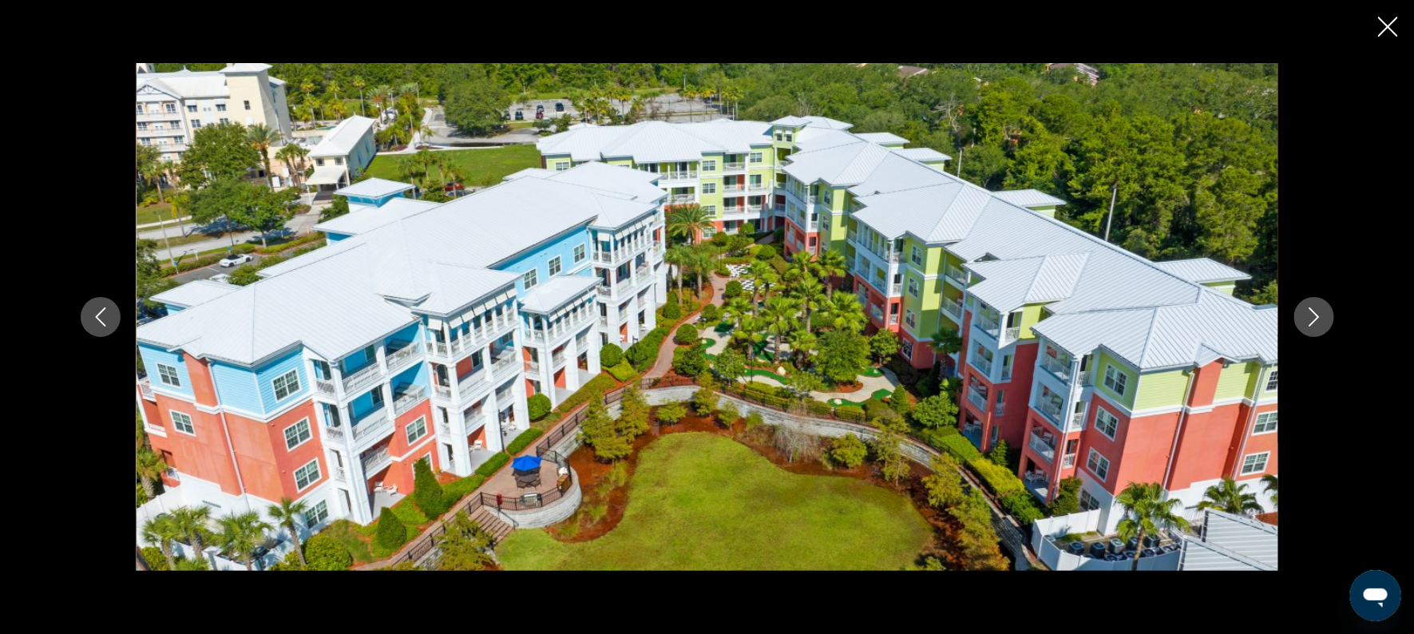
click at [1307, 326] on icon "Next image" at bounding box center [1314, 316] width 19 height 19
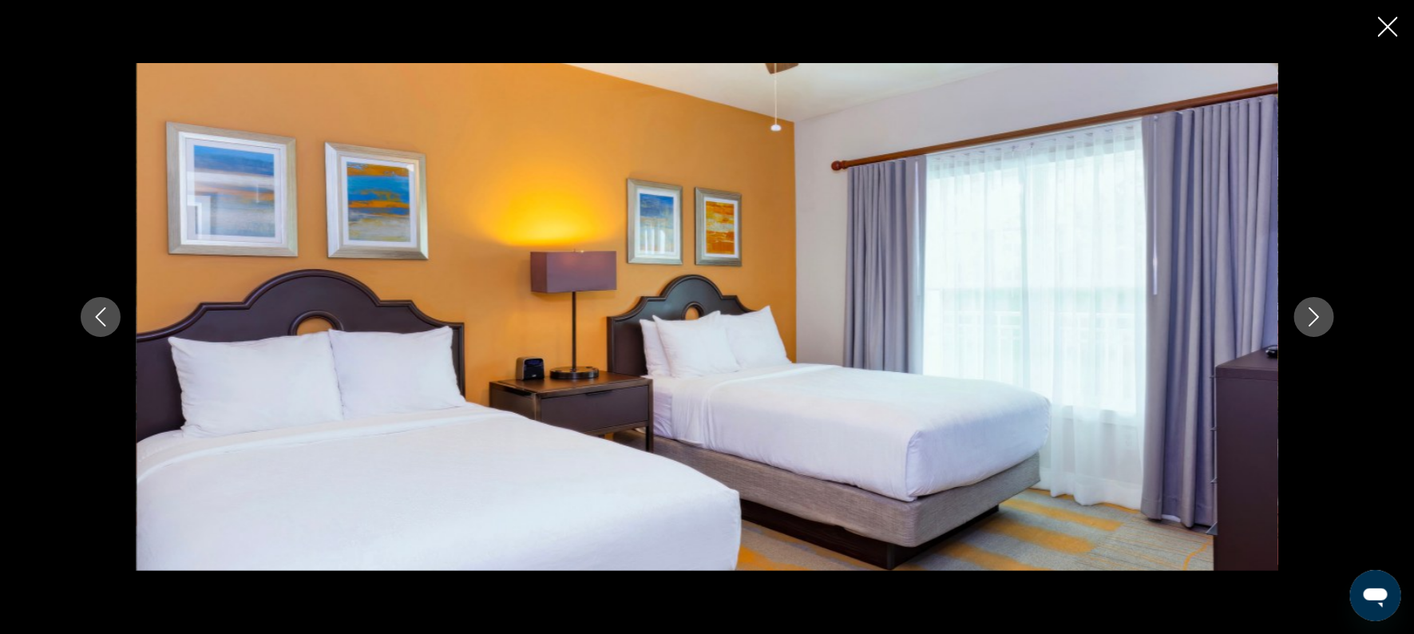
click at [1307, 326] on icon "Next image" at bounding box center [1314, 316] width 19 height 19
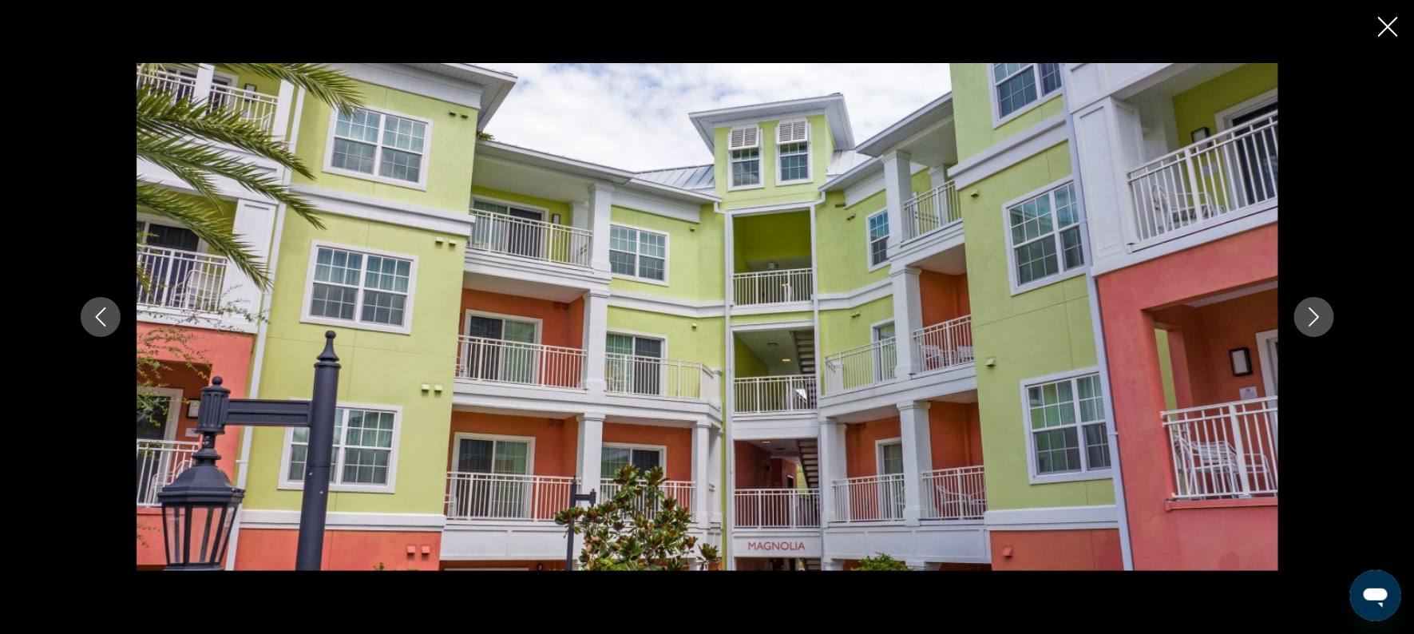
click at [1307, 326] on icon "Next image" at bounding box center [1314, 316] width 19 height 19
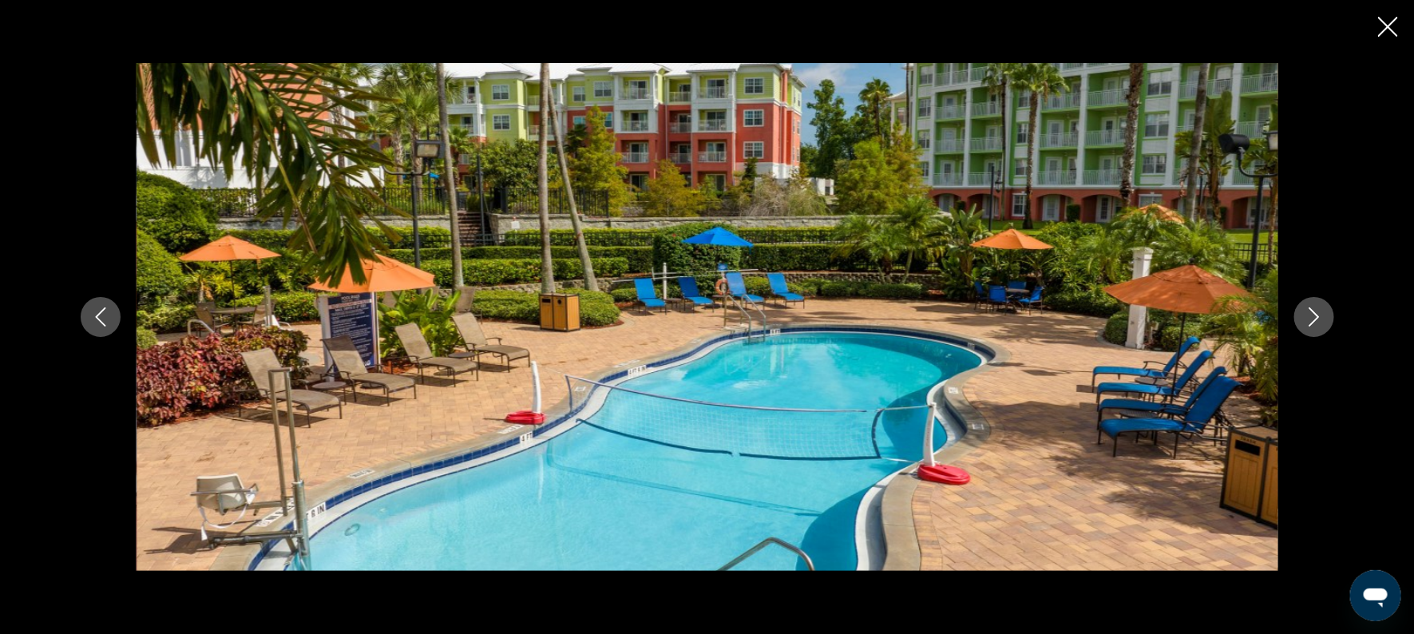
click at [1307, 326] on icon "Next image" at bounding box center [1314, 316] width 19 height 19
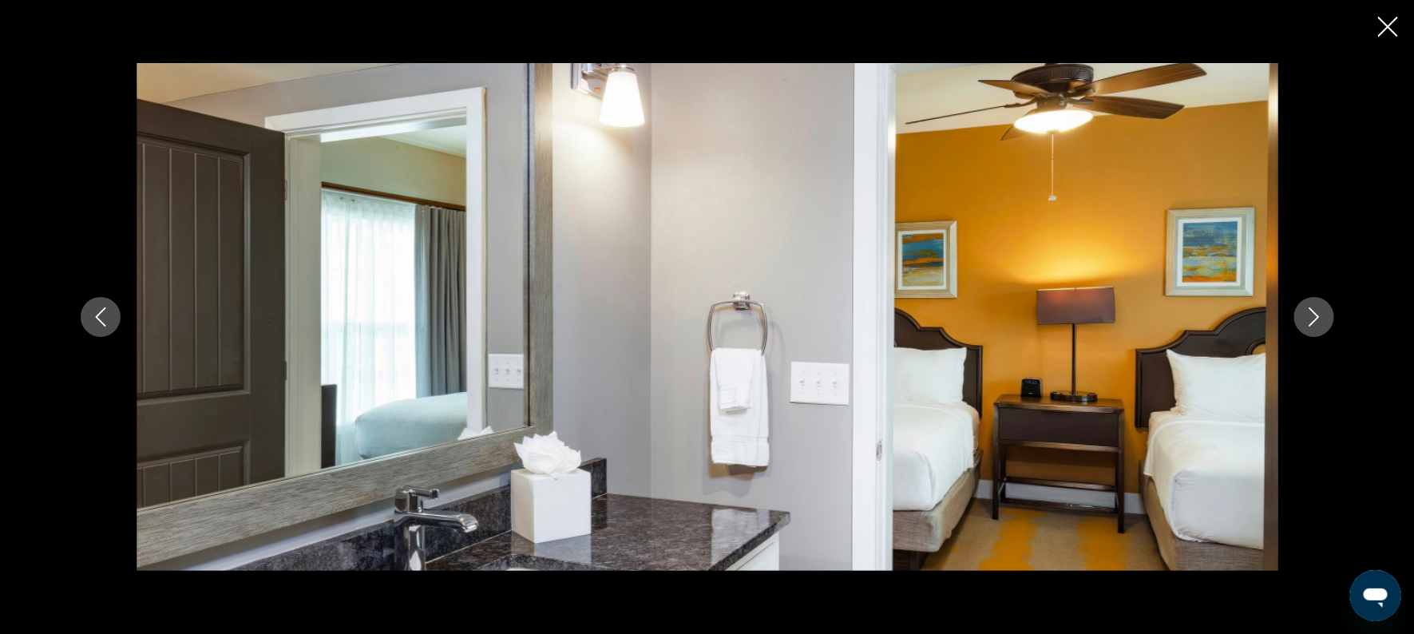
click at [1307, 326] on icon "Next image" at bounding box center [1314, 316] width 19 height 19
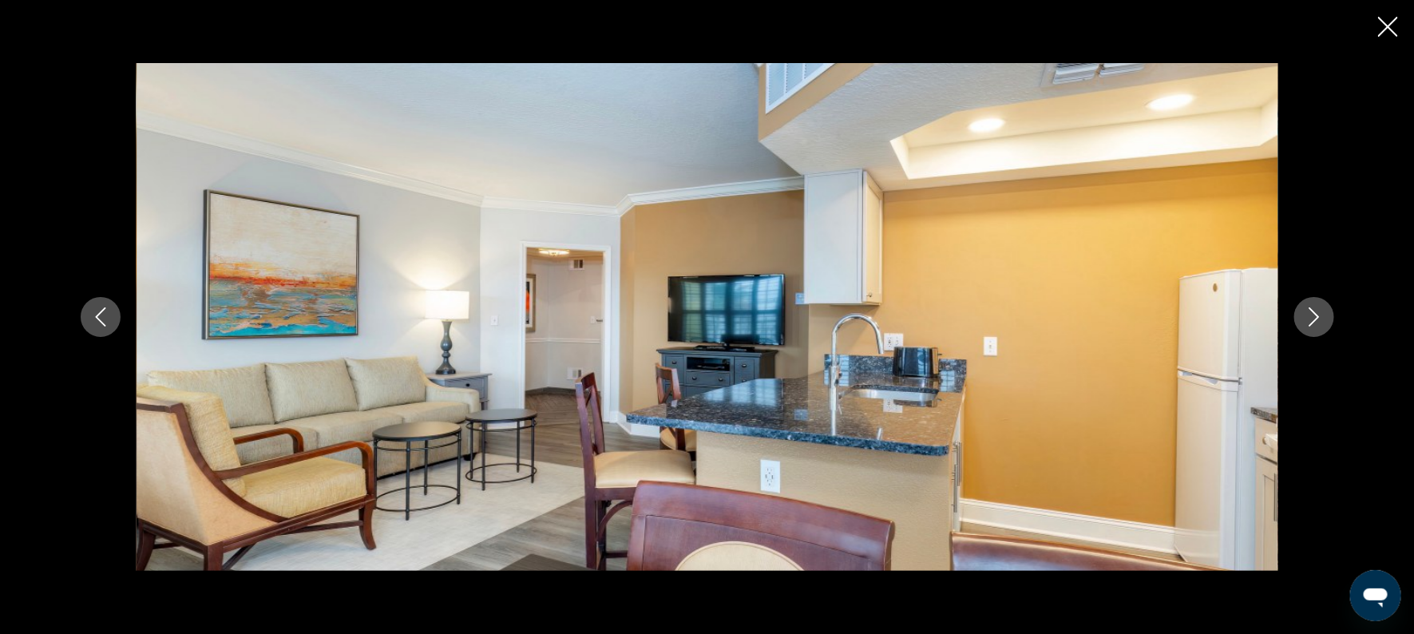
click at [1307, 326] on icon "Next image" at bounding box center [1314, 316] width 19 height 19
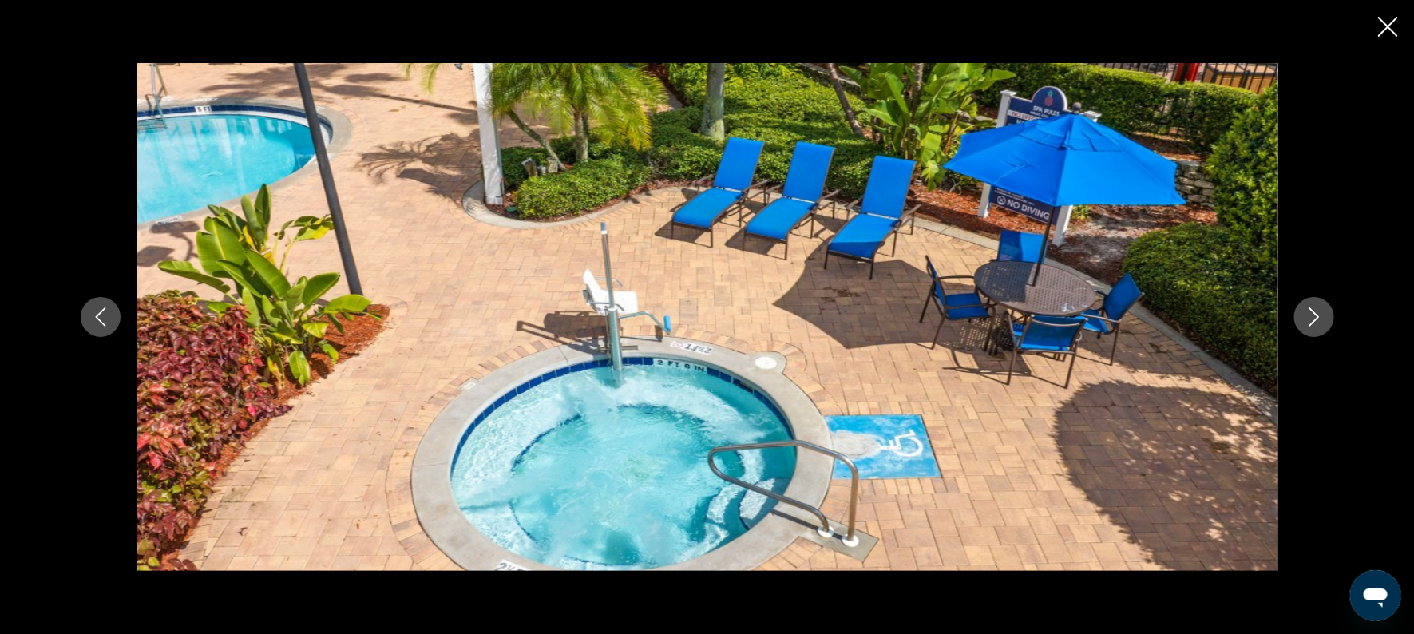
click at [1307, 326] on icon "Next image" at bounding box center [1314, 316] width 19 height 19
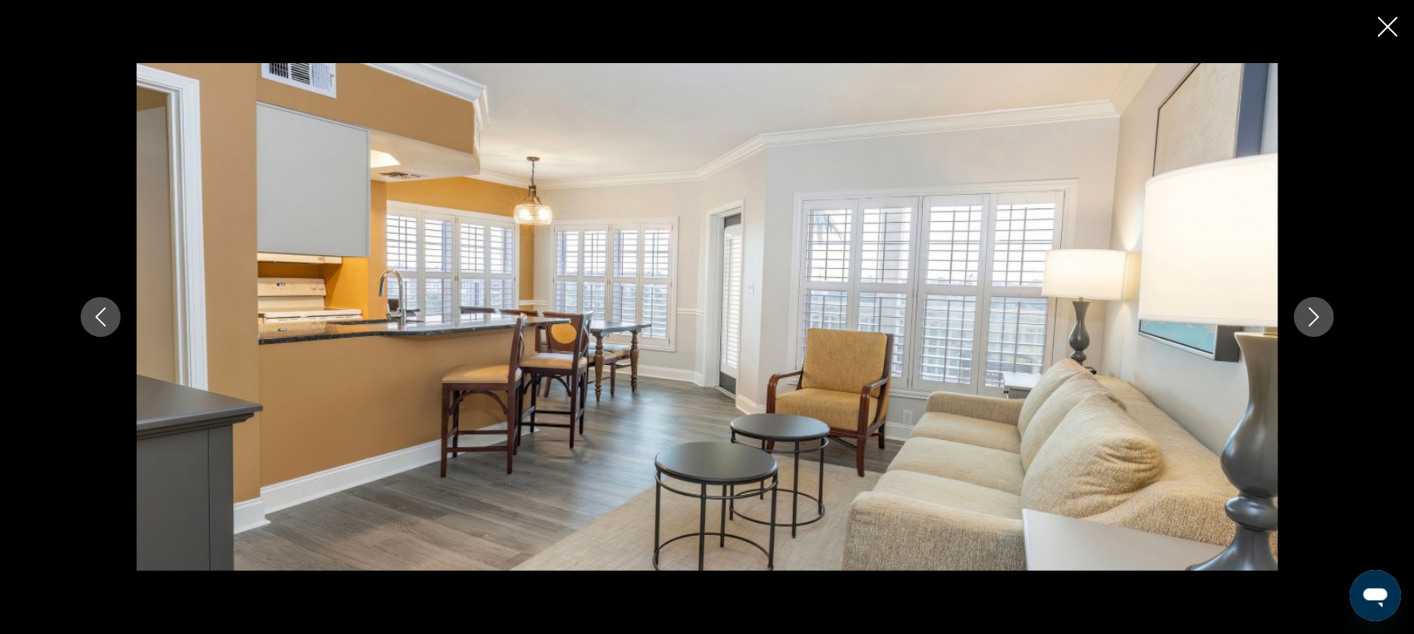
click at [1307, 326] on icon "Next image" at bounding box center [1314, 316] width 19 height 19
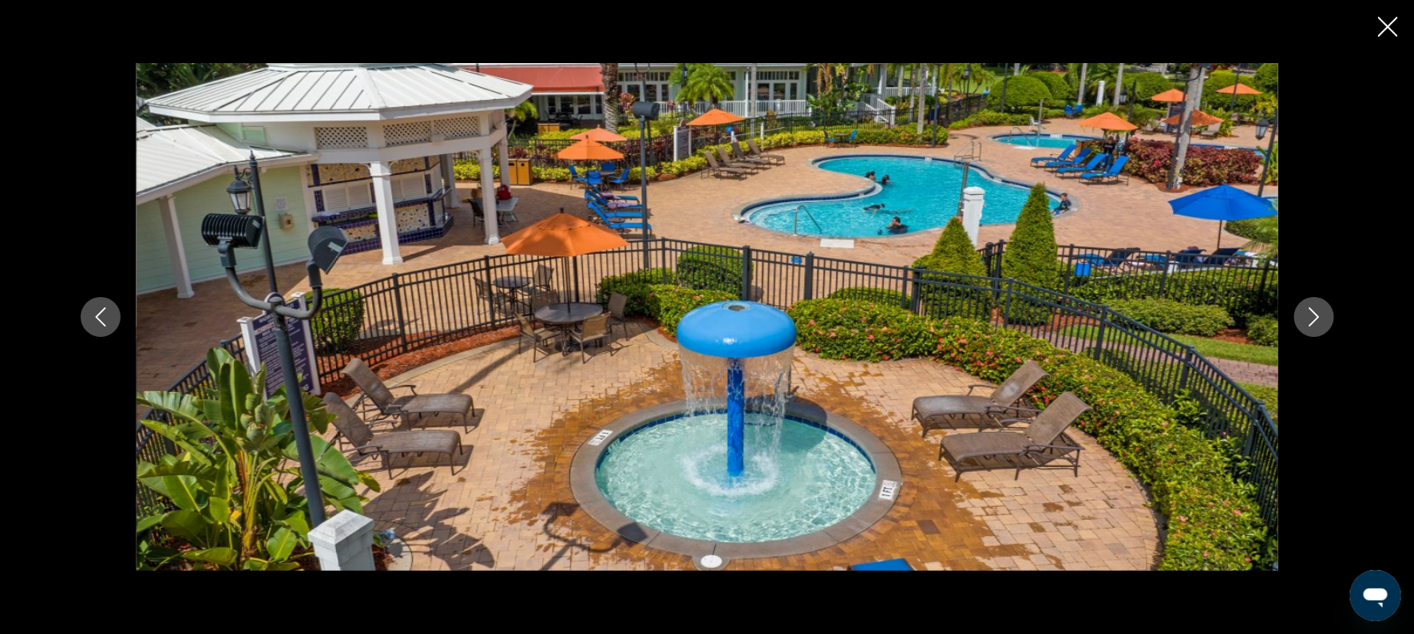
click at [1307, 326] on icon "Next image" at bounding box center [1314, 316] width 19 height 19
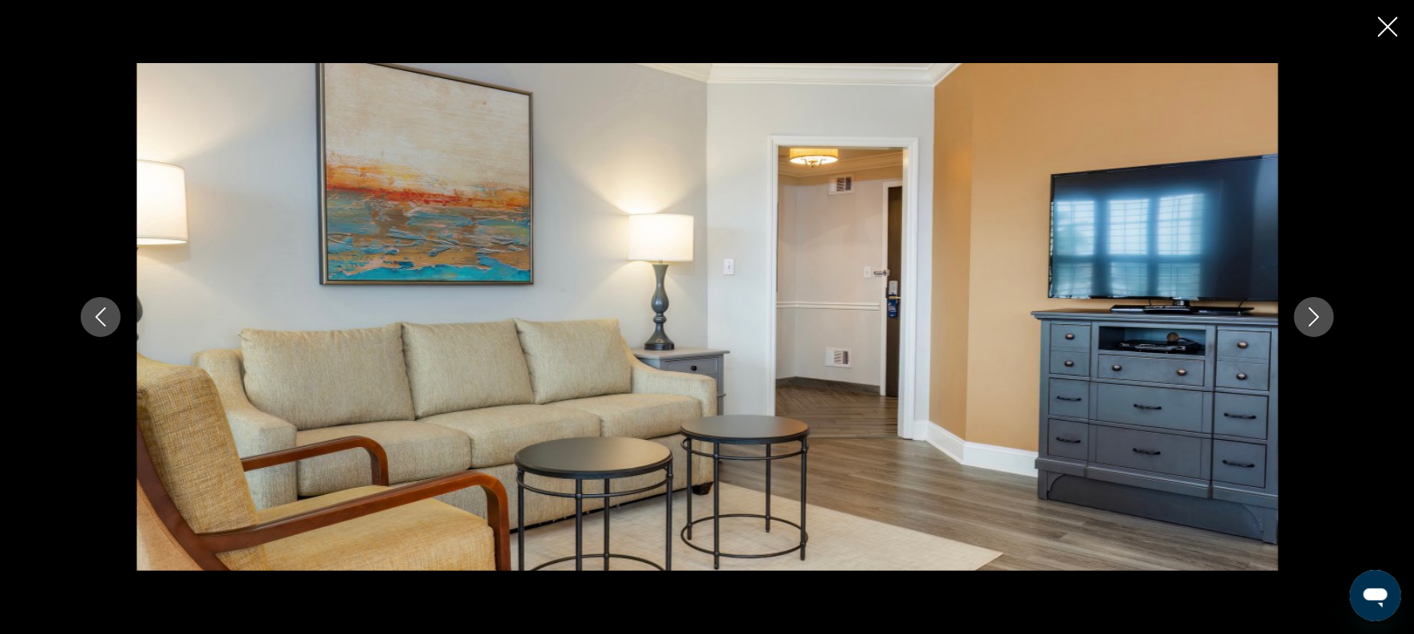
click at [1307, 326] on icon "Next image" at bounding box center [1314, 316] width 19 height 19
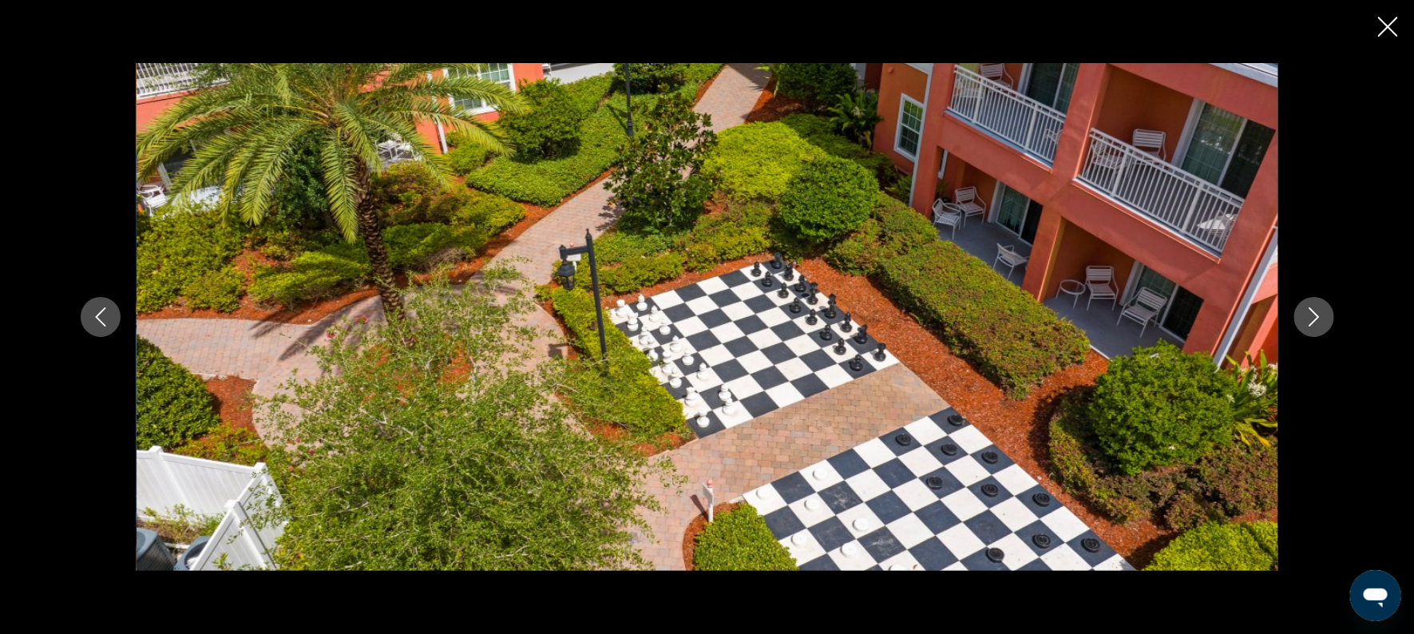
click at [1307, 326] on icon "Next image" at bounding box center [1314, 316] width 19 height 19
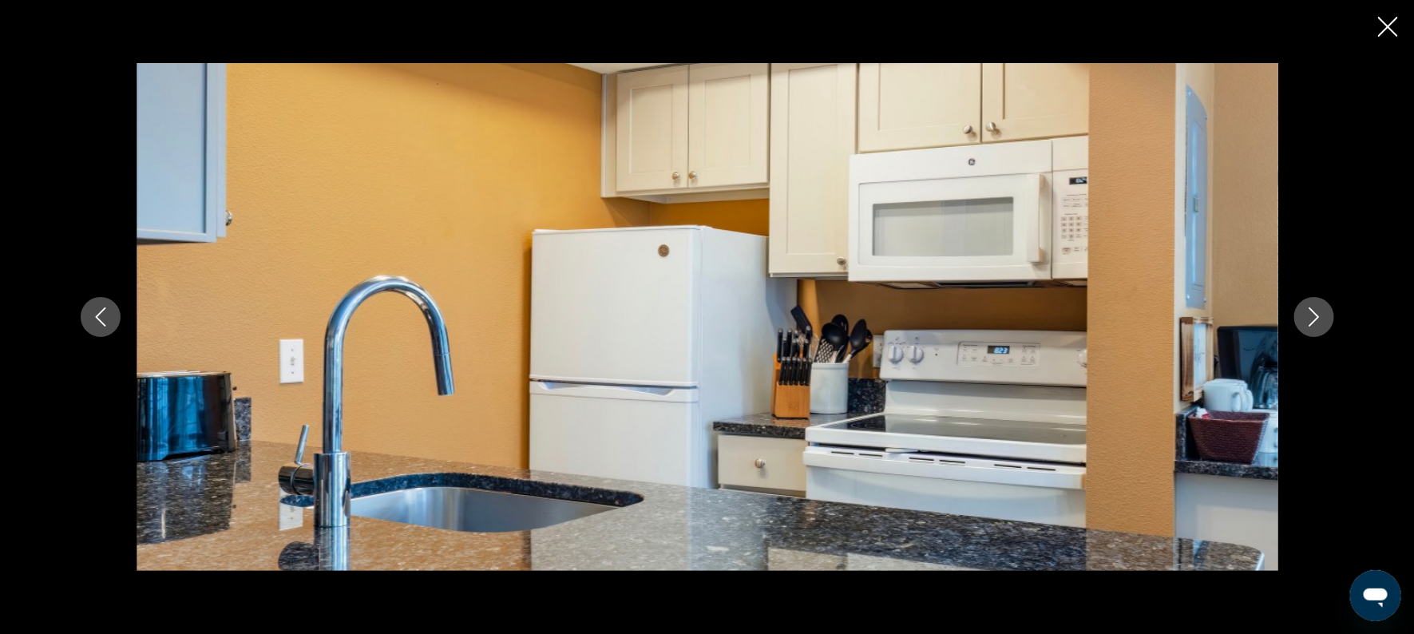
click at [1307, 326] on icon "Next image" at bounding box center [1314, 316] width 19 height 19
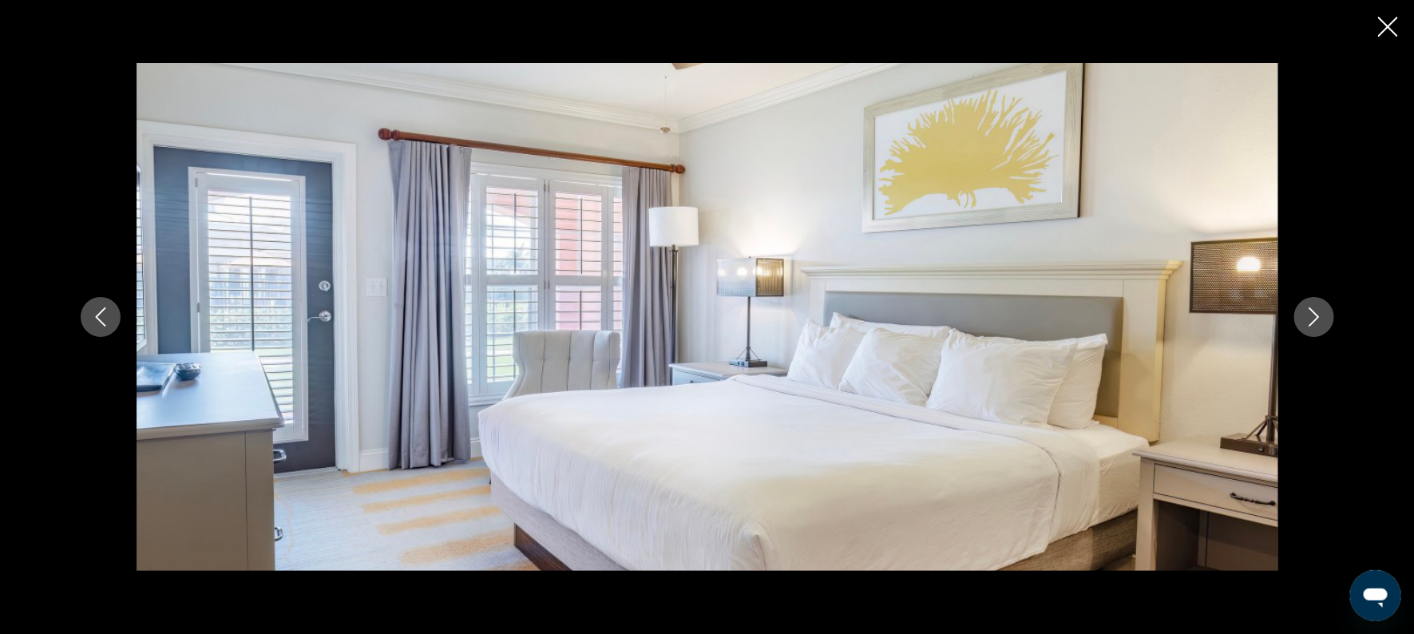
click at [1307, 326] on icon "Next image" at bounding box center [1314, 316] width 19 height 19
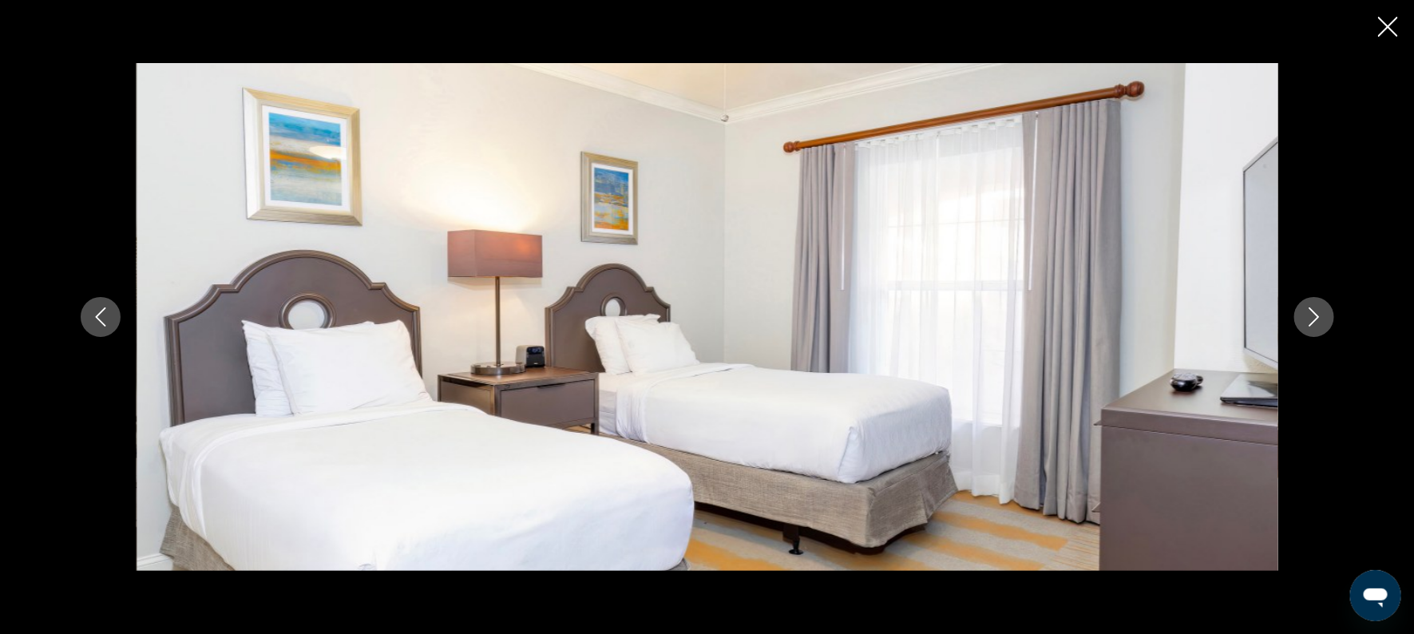
click at [1307, 326] on icon "Next image" at bounding box center [1314, 316] width 19 height 19
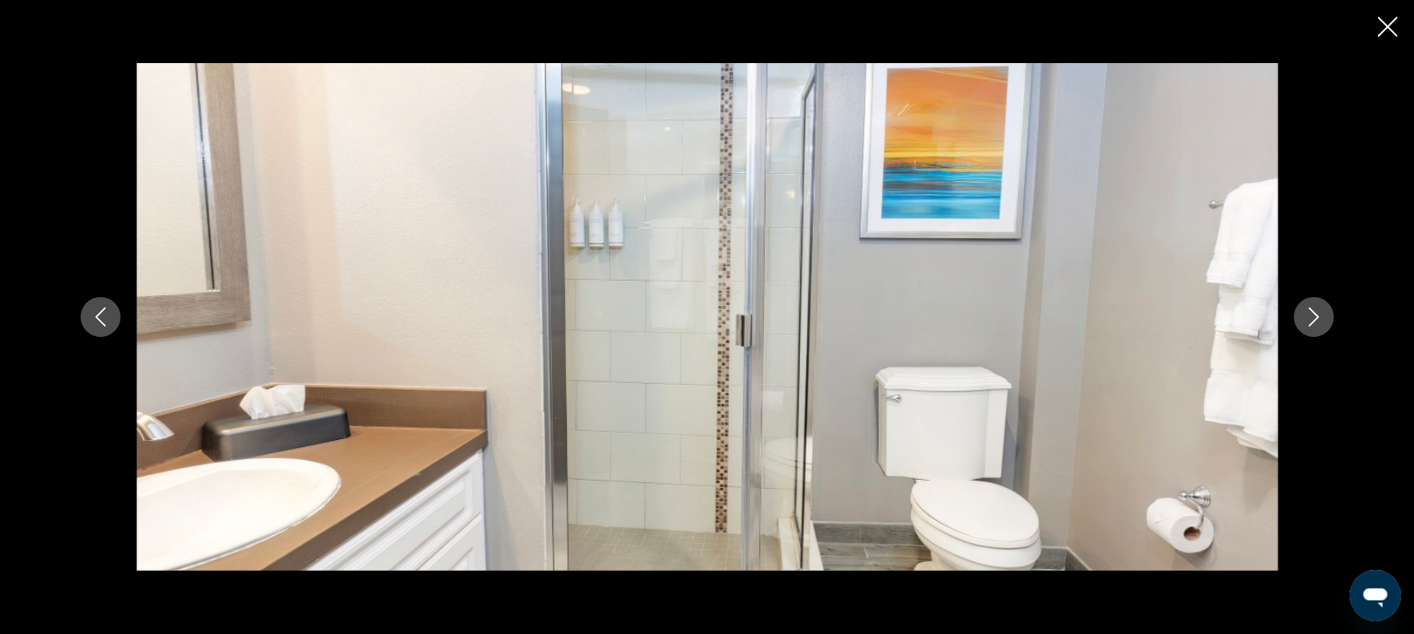
click at [1307, 326] on icon "Next image" at bounding box center [1314, 316] width 19 height 19
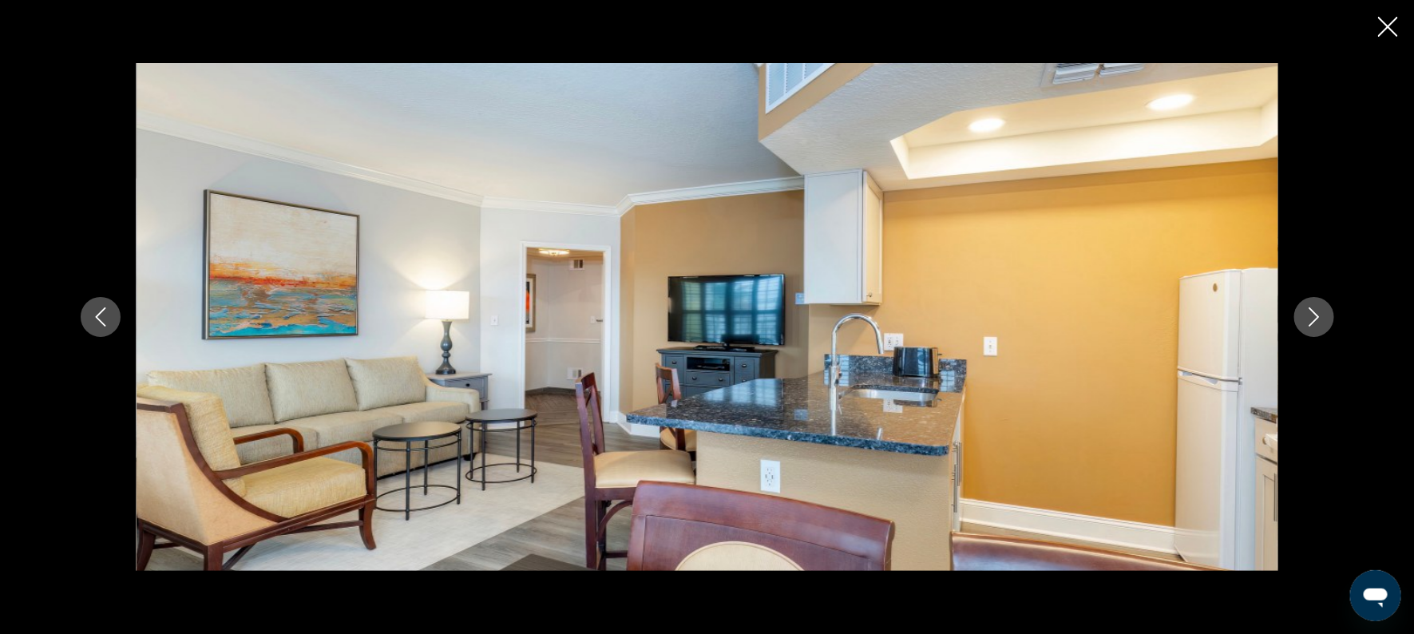
click at [1307, 326] on icon "Next image" at bounding box center [1314, 316] width 19 height 19
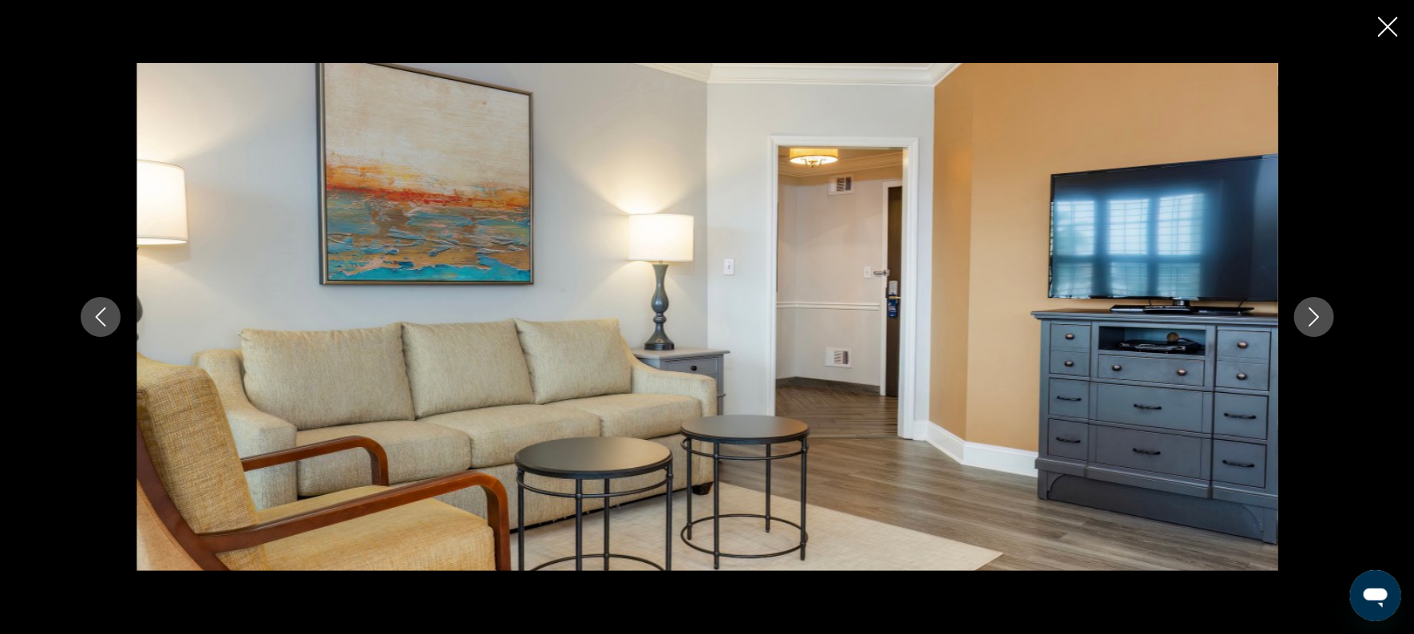
click at [1386, 38] on button "Close slideshow" at bounding box center [1388, 28] width 20 height 25
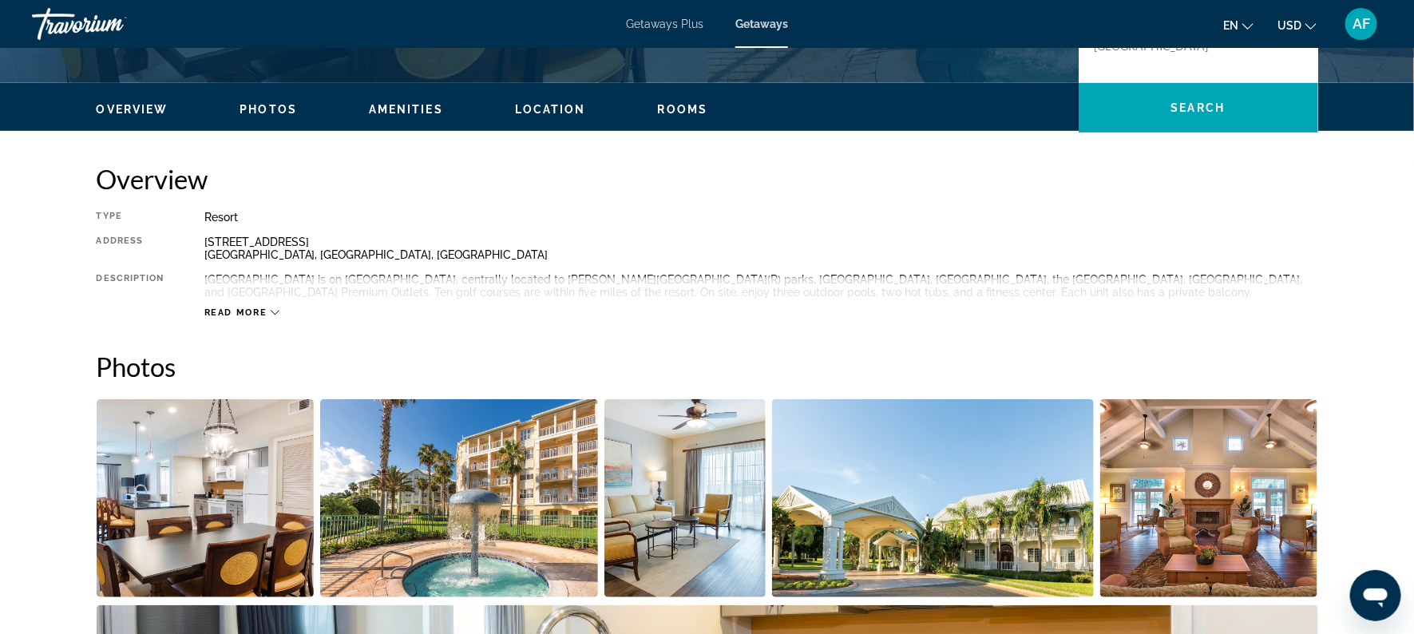
scroll to position [216, 0]
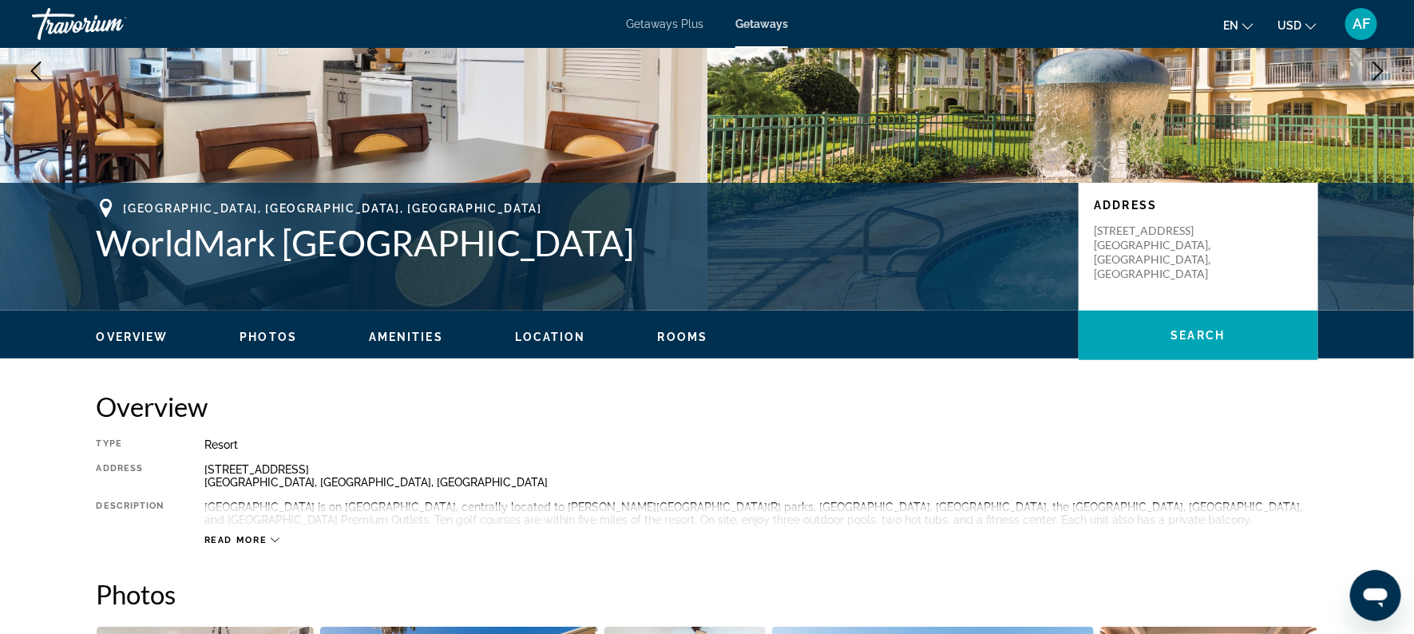
click at [237, 537] on span "Read more" at bounding box center [235, 540] width 63 height 10
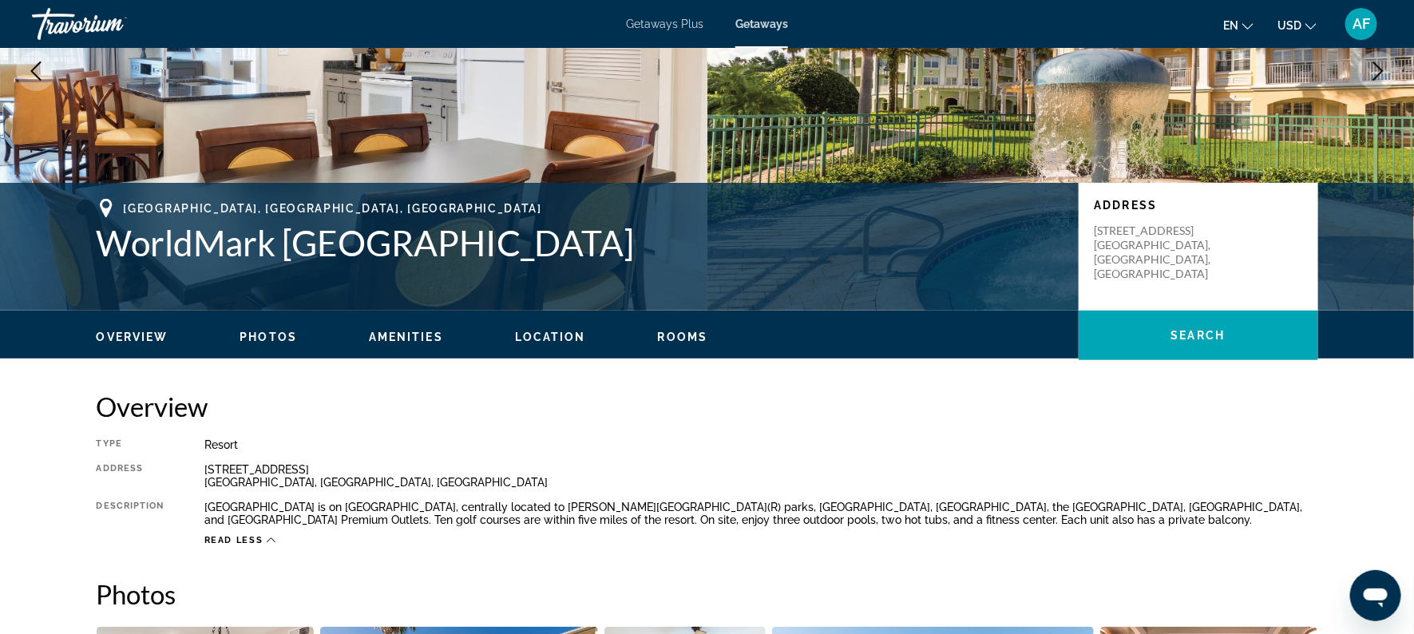
click at [667, 335] on span "Rooms" at bounding box center [683, 337] width 50 height 13
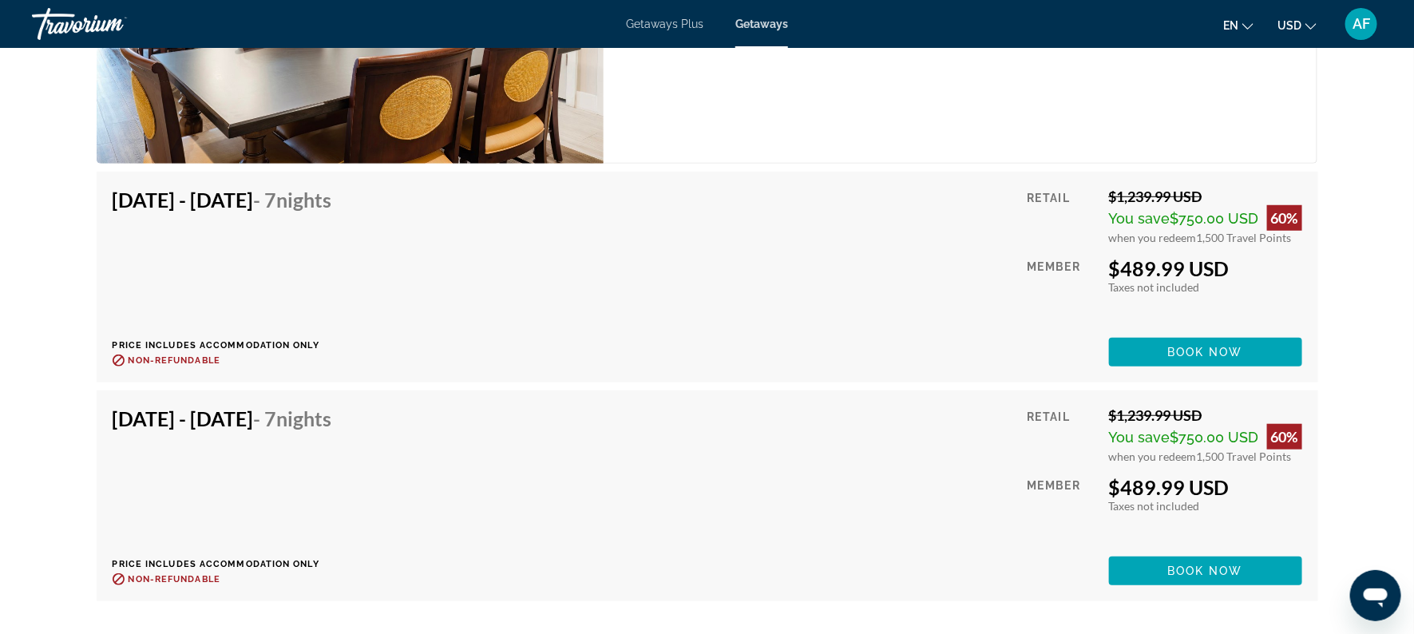
scroll to position [3259, 0]
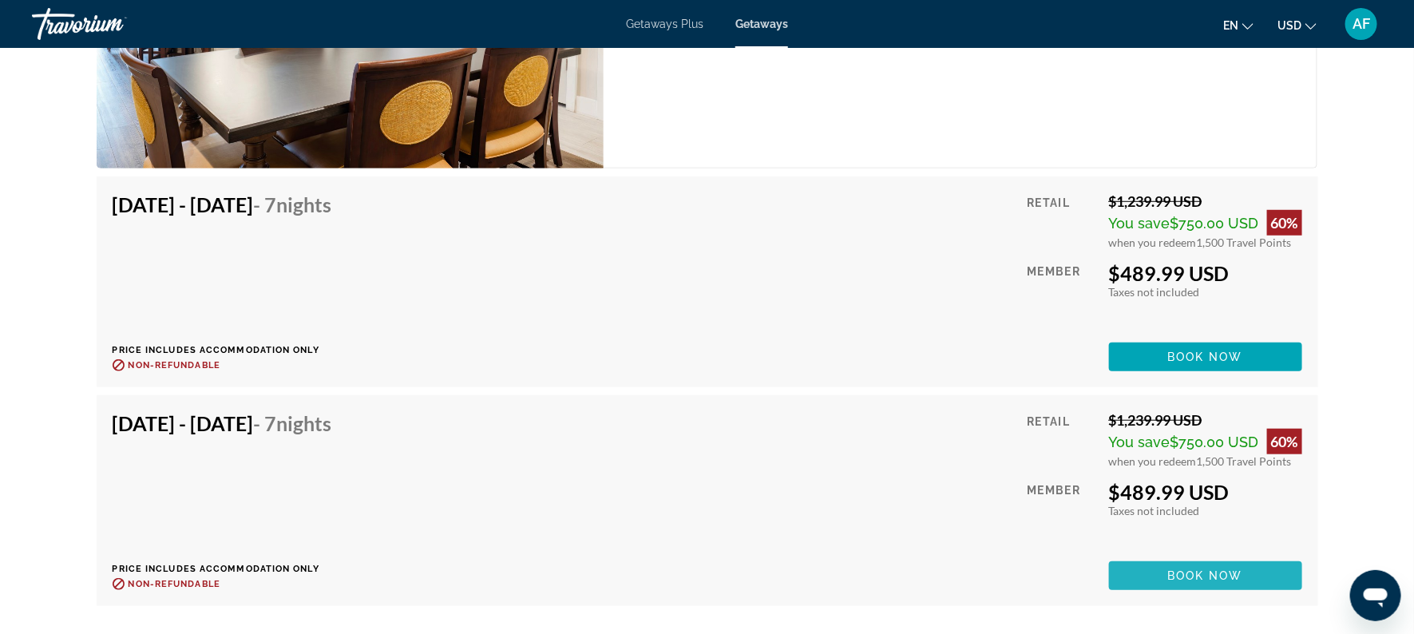
click at [1207, 569] on span "Book now" at bounding box center [1205, 575] width 76 height 13
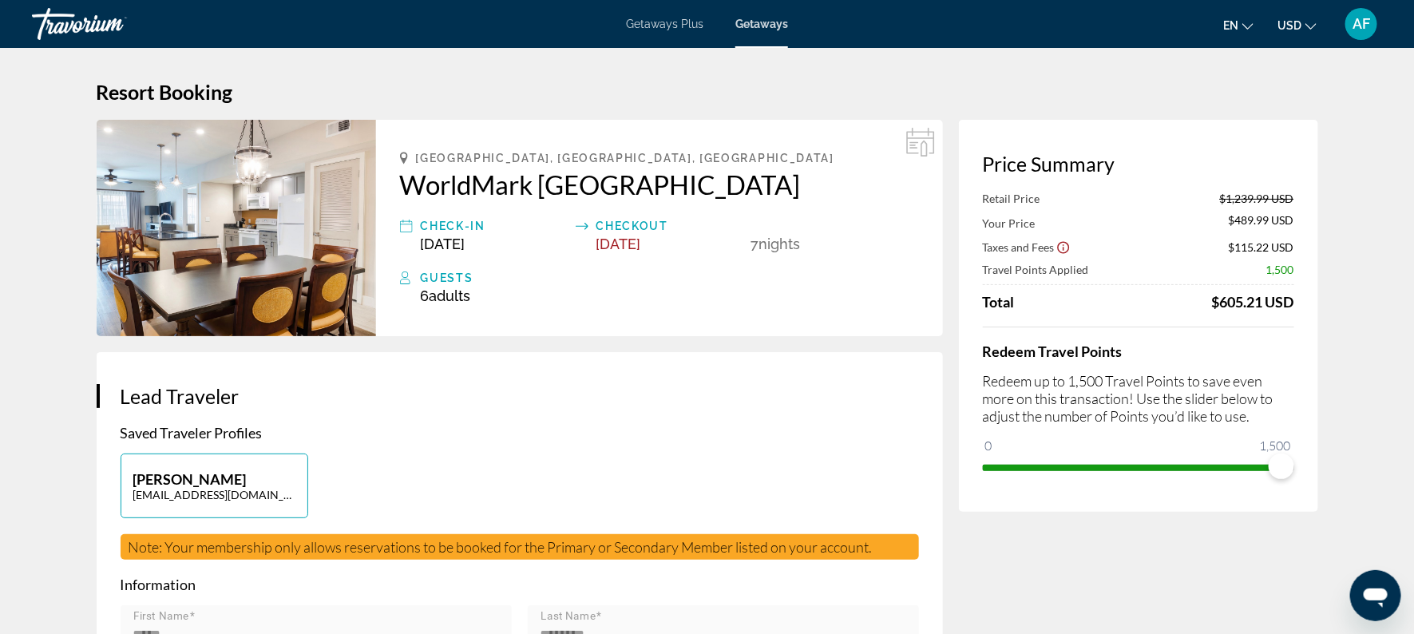
click at [1067, 248] on icon "Show Taxes and Fees disclaimer" at bounding box center [1063, 247] width 14 height 14
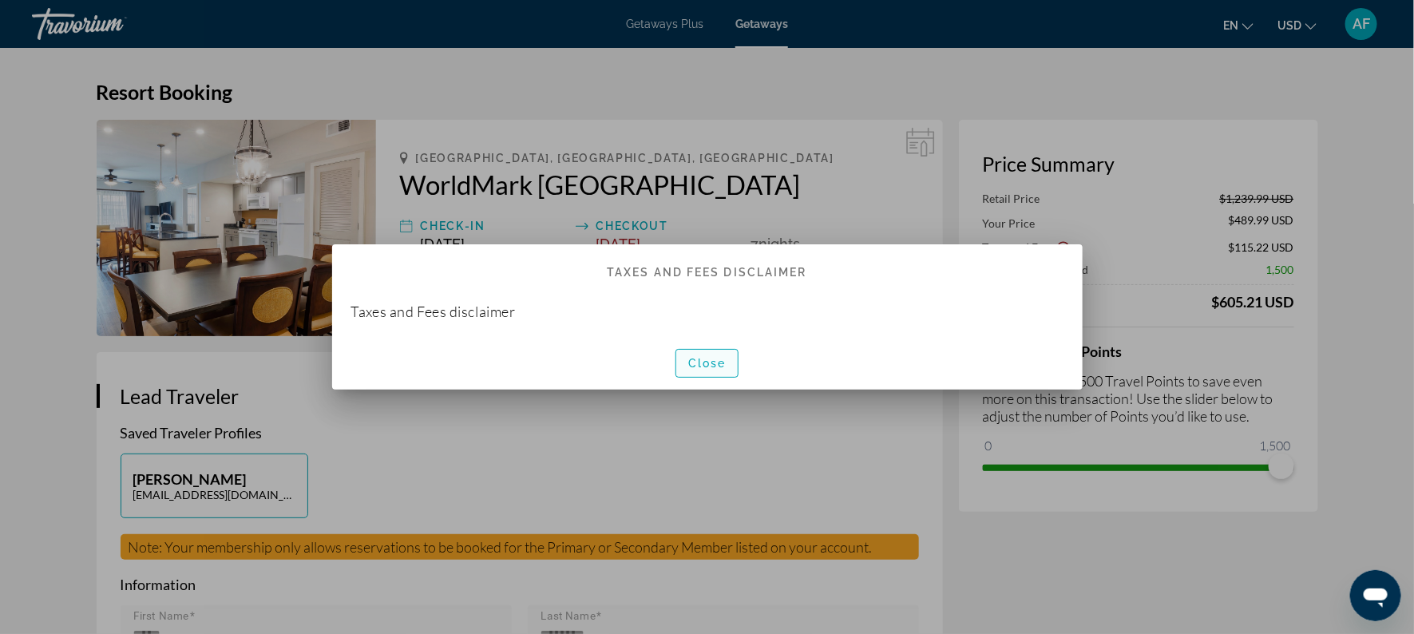
click at [699, 367] on span "Close" at bounding box center [707, 363] width 38 height 13
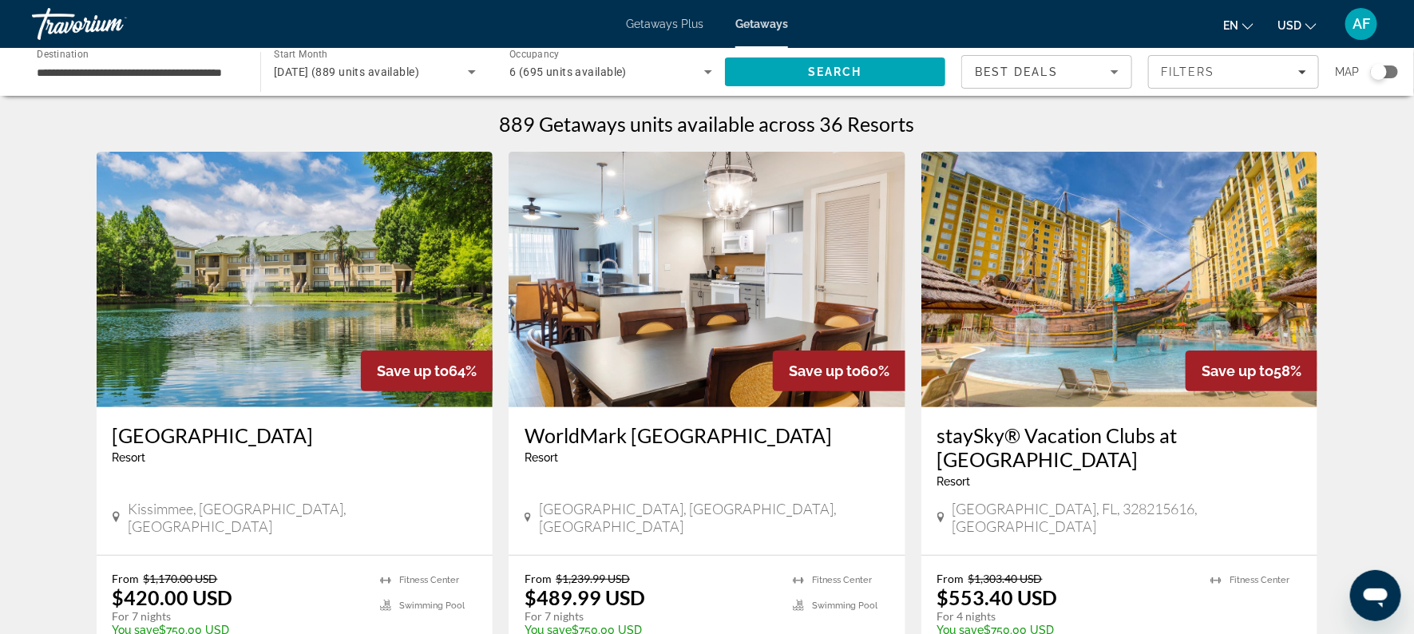
click at [621, 85] on div "6 (695 units available)" at bounding box center [610, 72] width 203 height 45
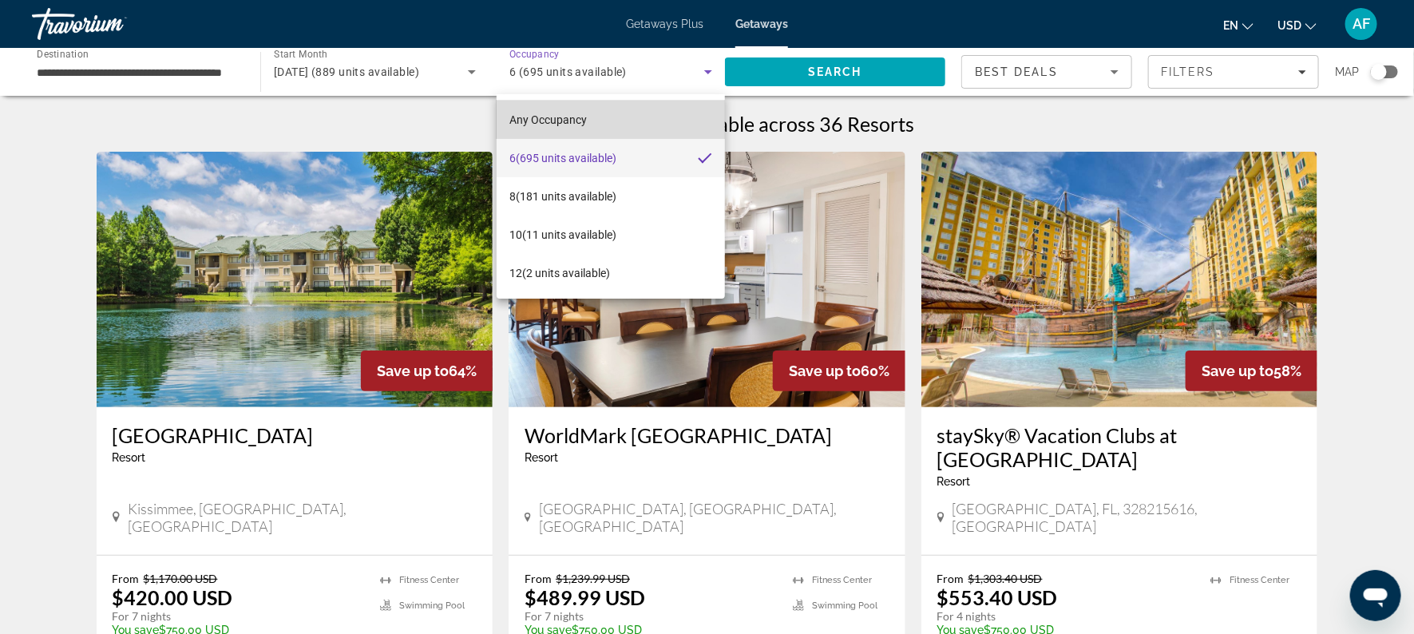
click at [576, 117] on span "Any Occupancy" at bounding box center [547, 119] width 77 height 13
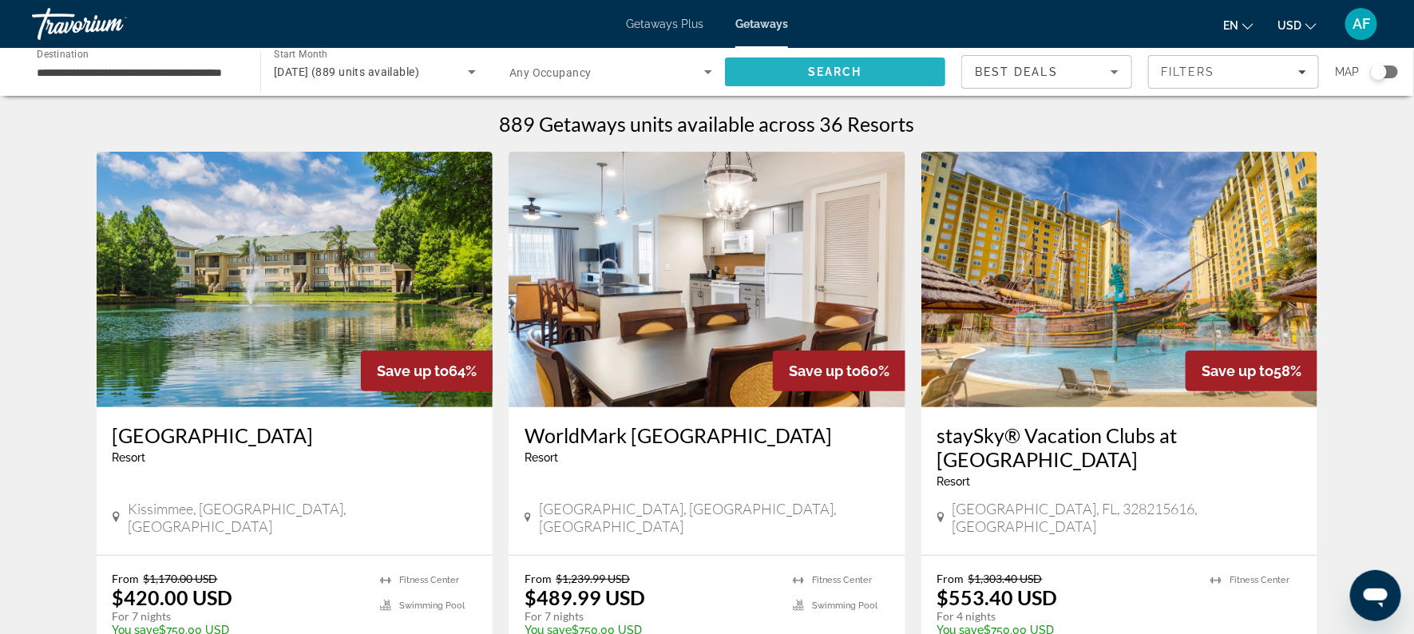
click at [836, 69] on span "Search" at bounding box center [835, 71] width 54 height 13
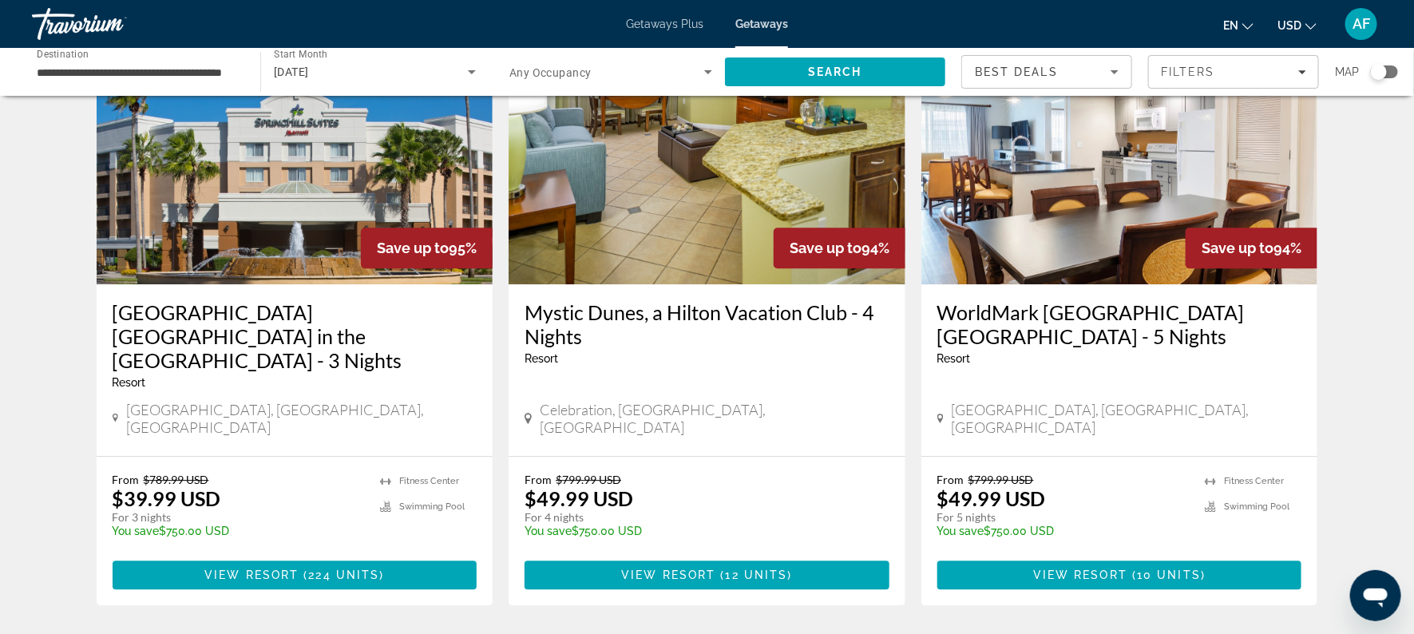
scroll to position [1880, 0]
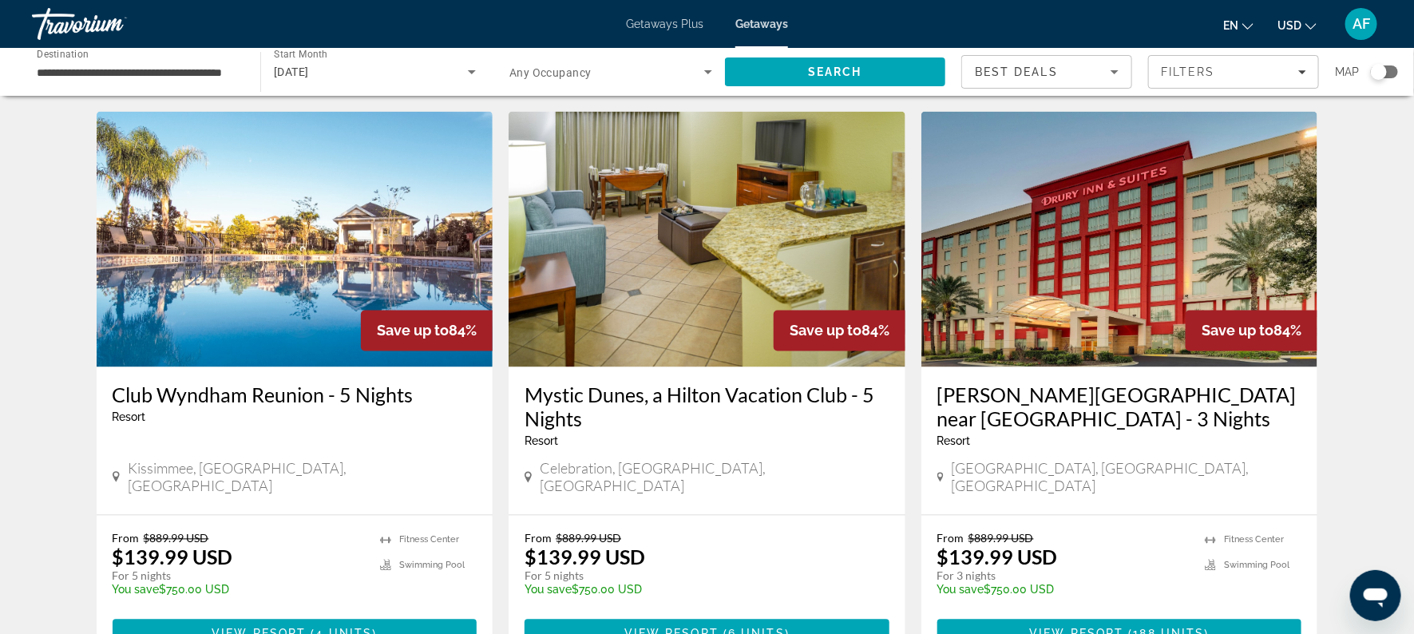
scroll to position [1242, 0]
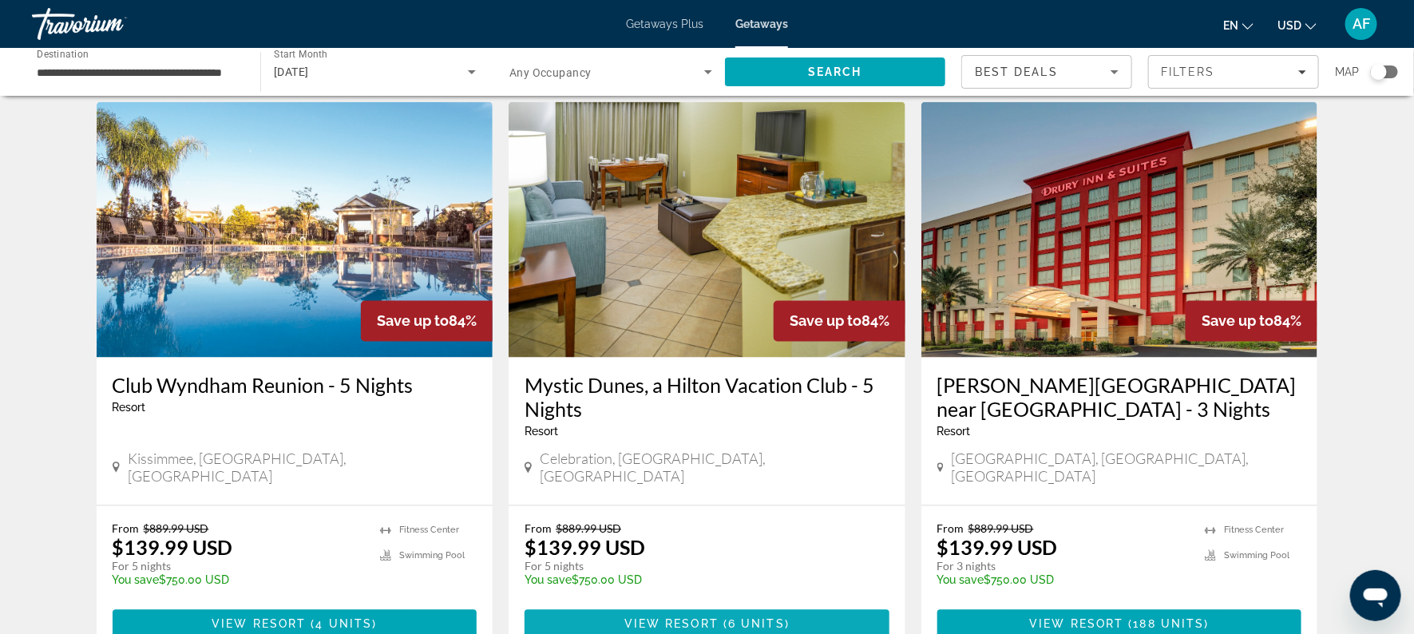
click at [669, 618] on span "View Resort" at bounding box center [671, 624] width 94 height 13
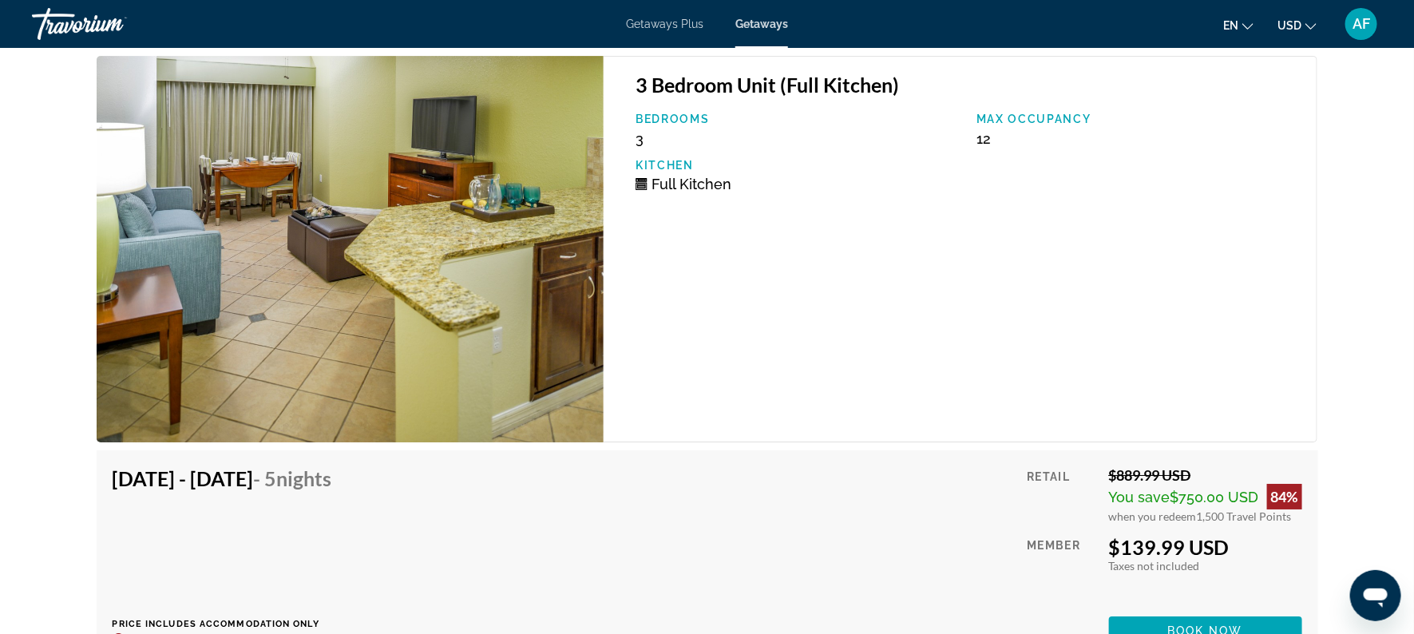
scroll to position [2456, 0]
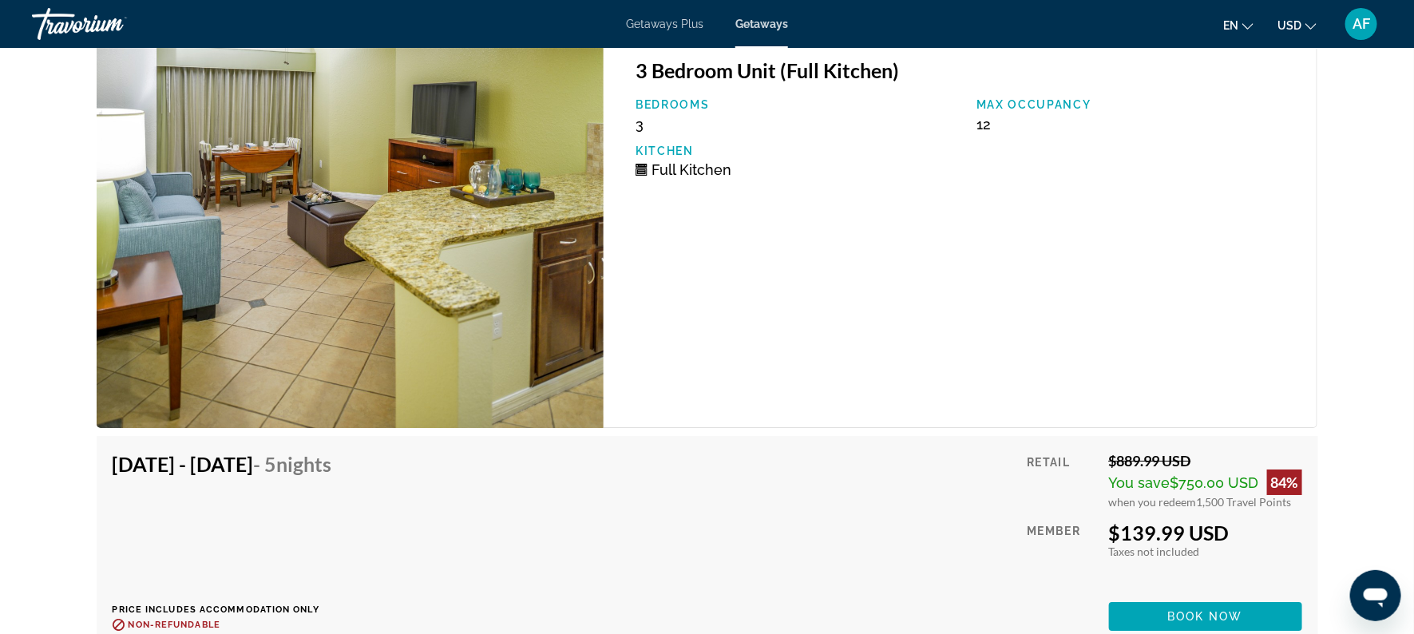
drag, startPoint x: 1400, startPoint y: 460, endPoint x: 1413, endPoint y: 451, distance: 16.2
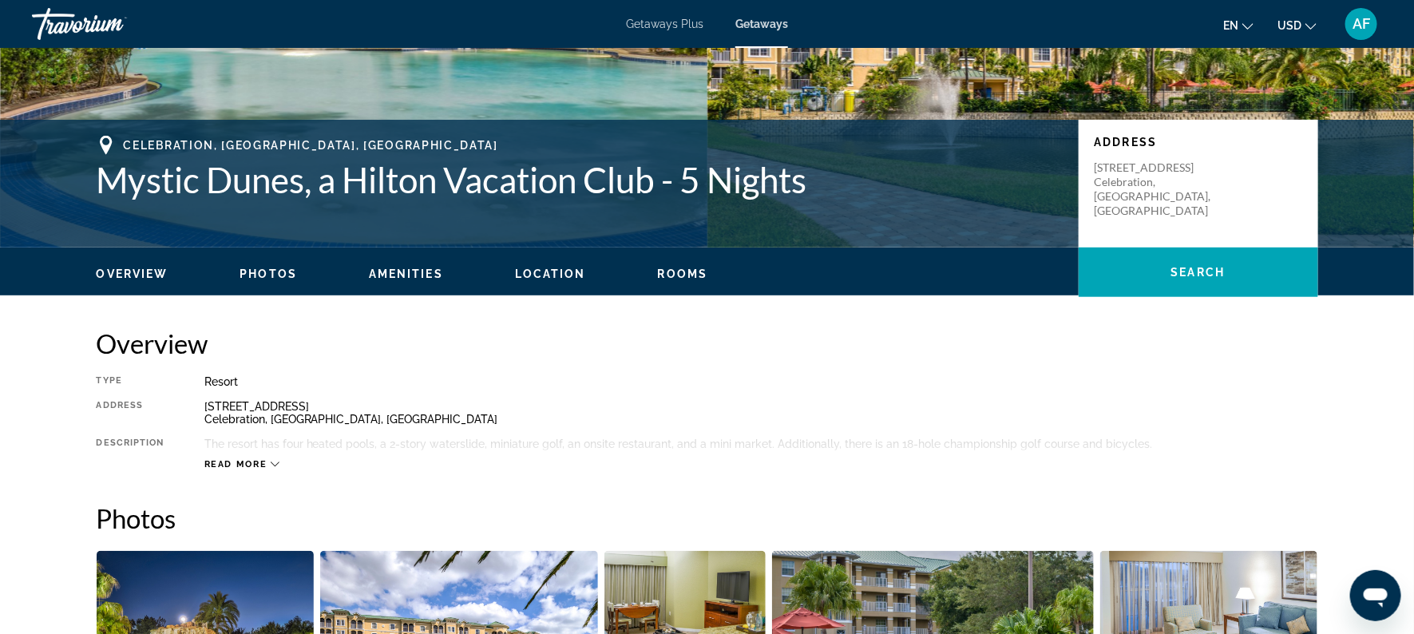
scroll to position [248, 0]
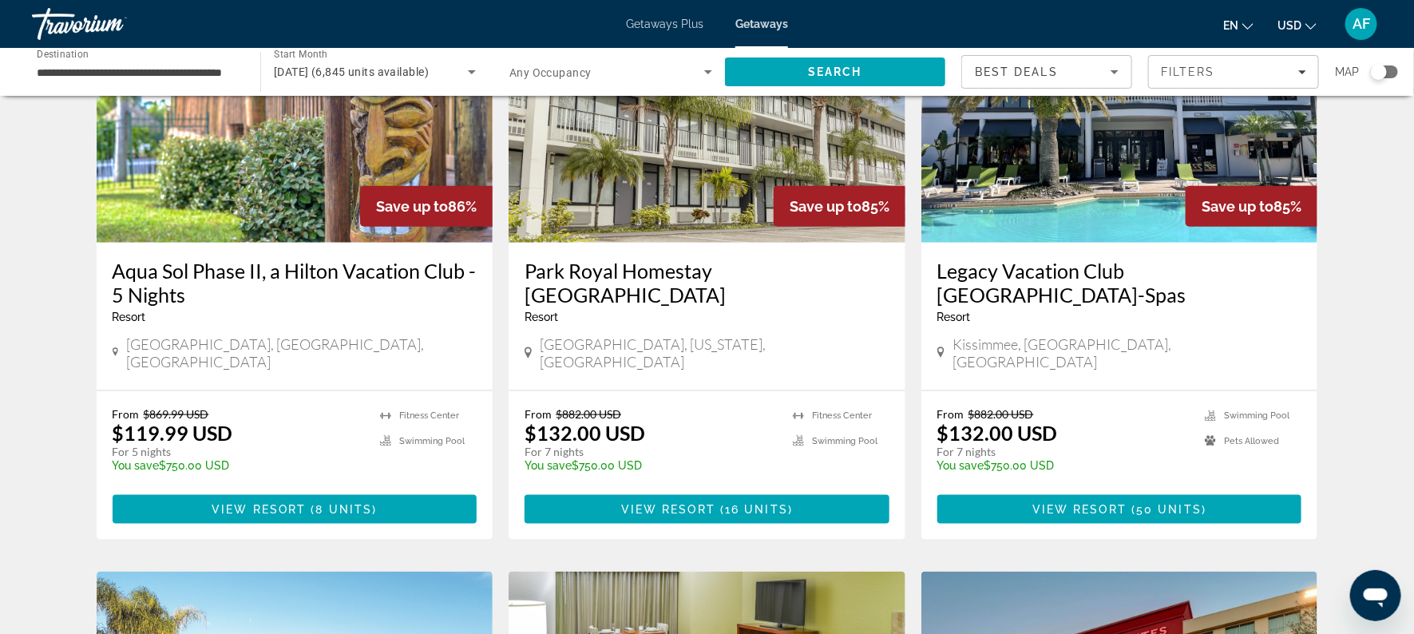
scroll to position [776, 0]
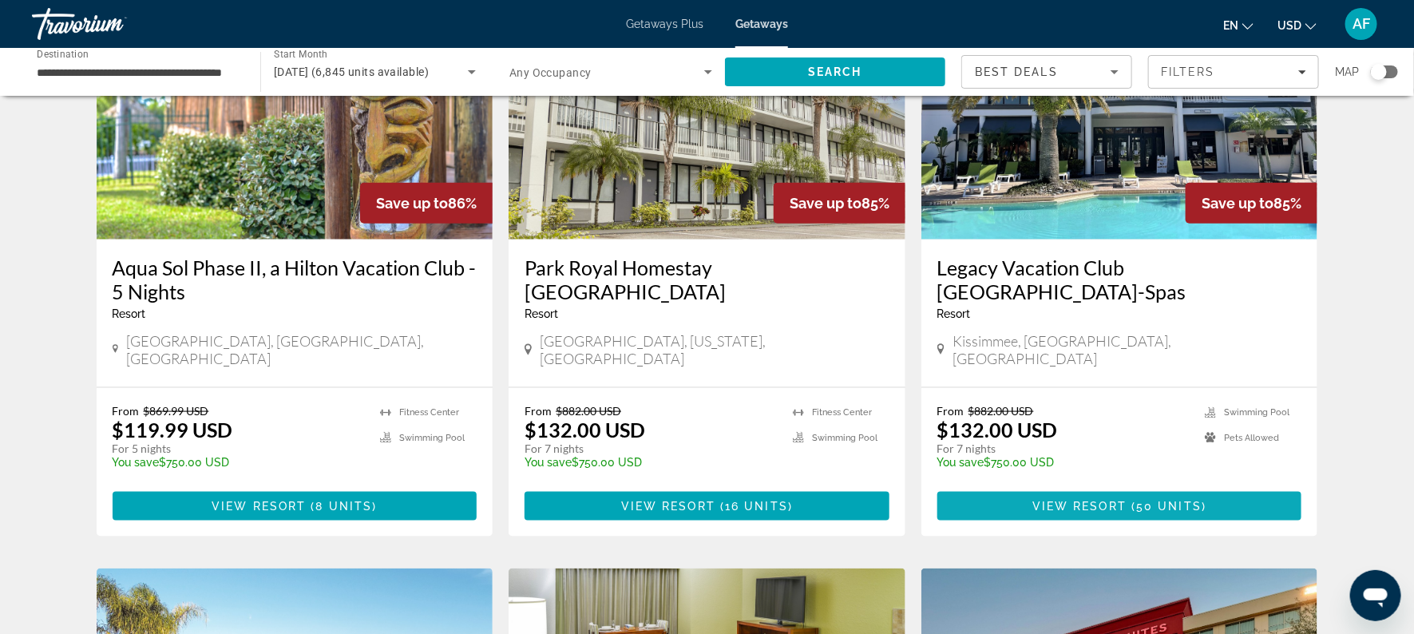
click at [1059, 500] on span "View Resort" at bounding box center [1079, 506] width 94 height 13
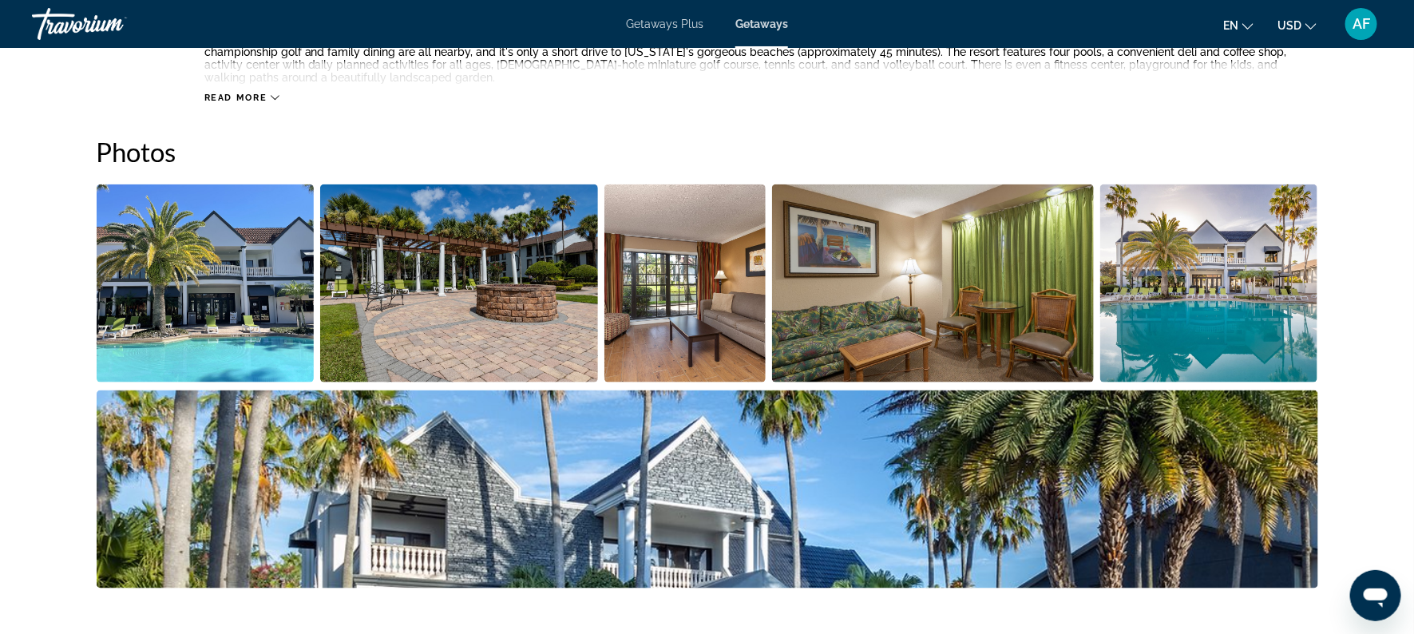
scroll to position [688, 0]
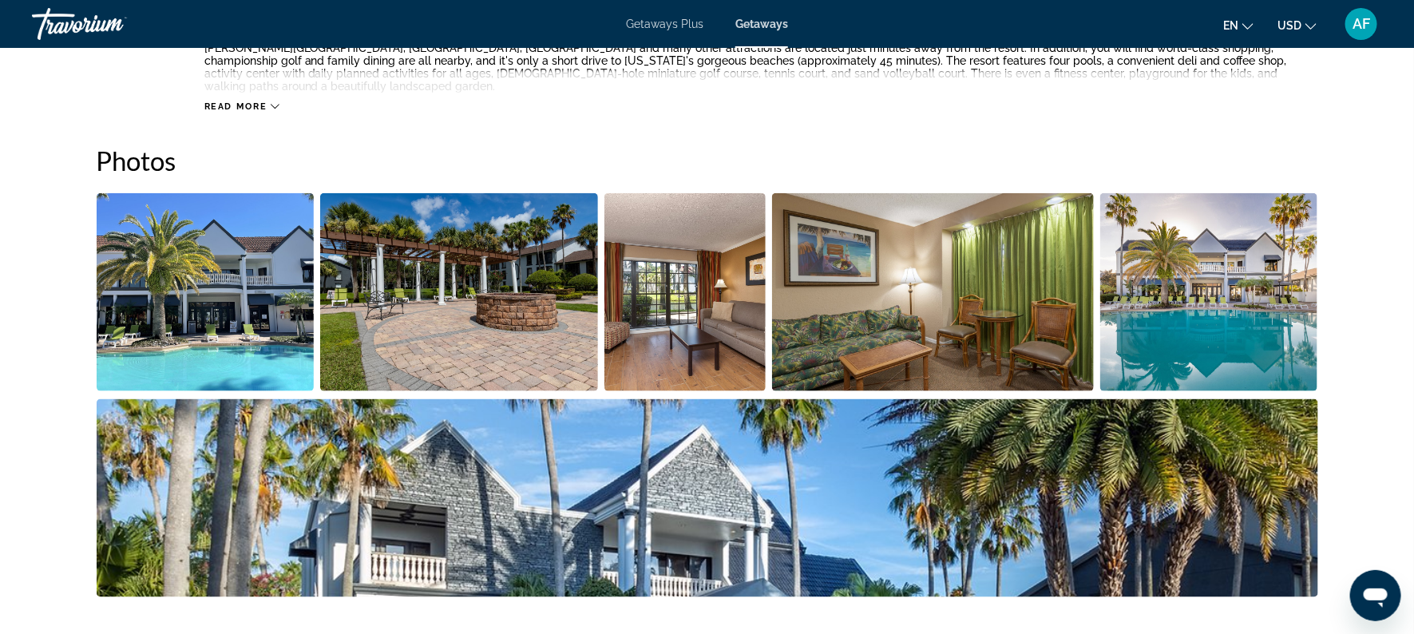
click at [238, 285] on img "Open full-screen image slider" at bounding box center [206, 292] width 218 height 198
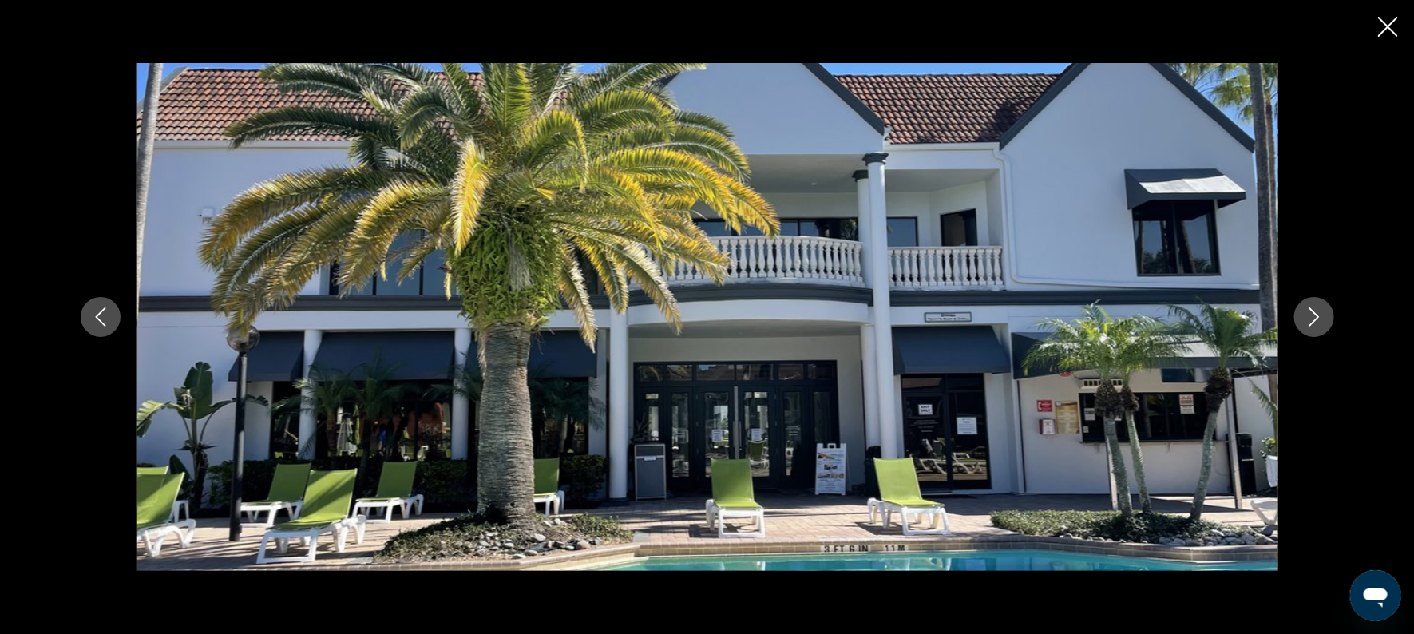
click at [1321, 301] on button "Next image" at bounding box center [1314, 317] width 40 height 40
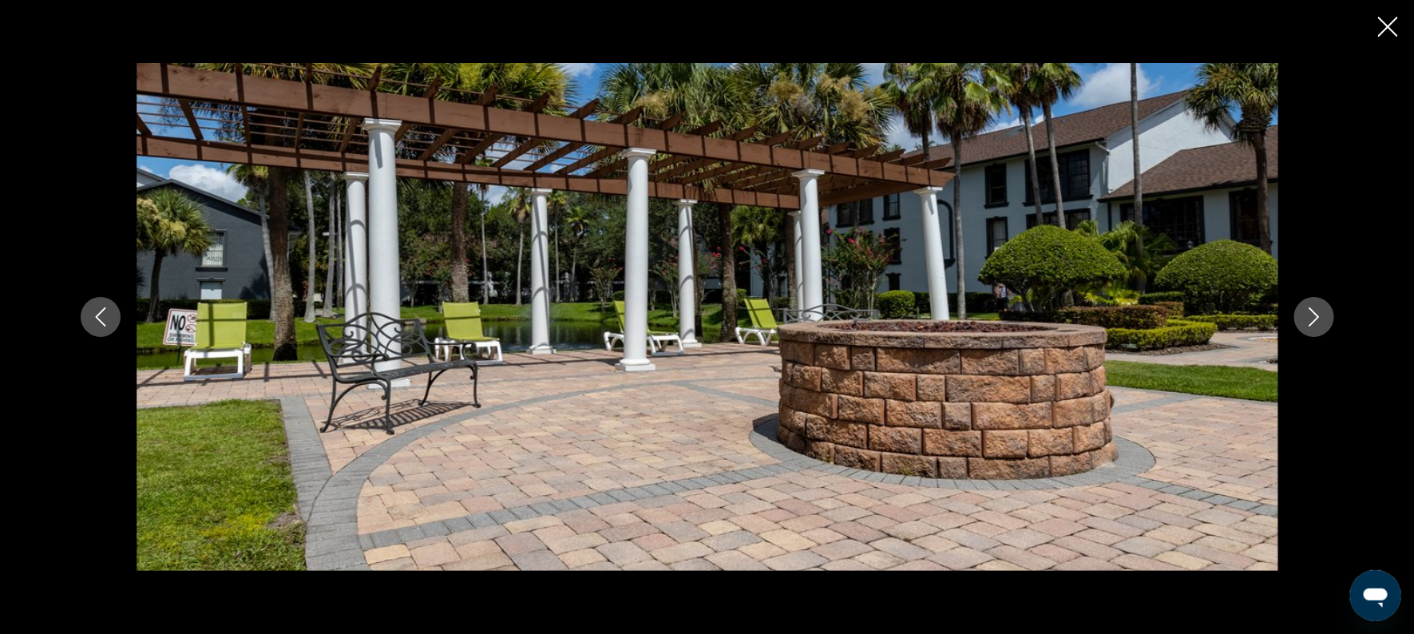
click at [1321, 303] on button "Next image" at bounding box center [1314, 317] width 40 height 40
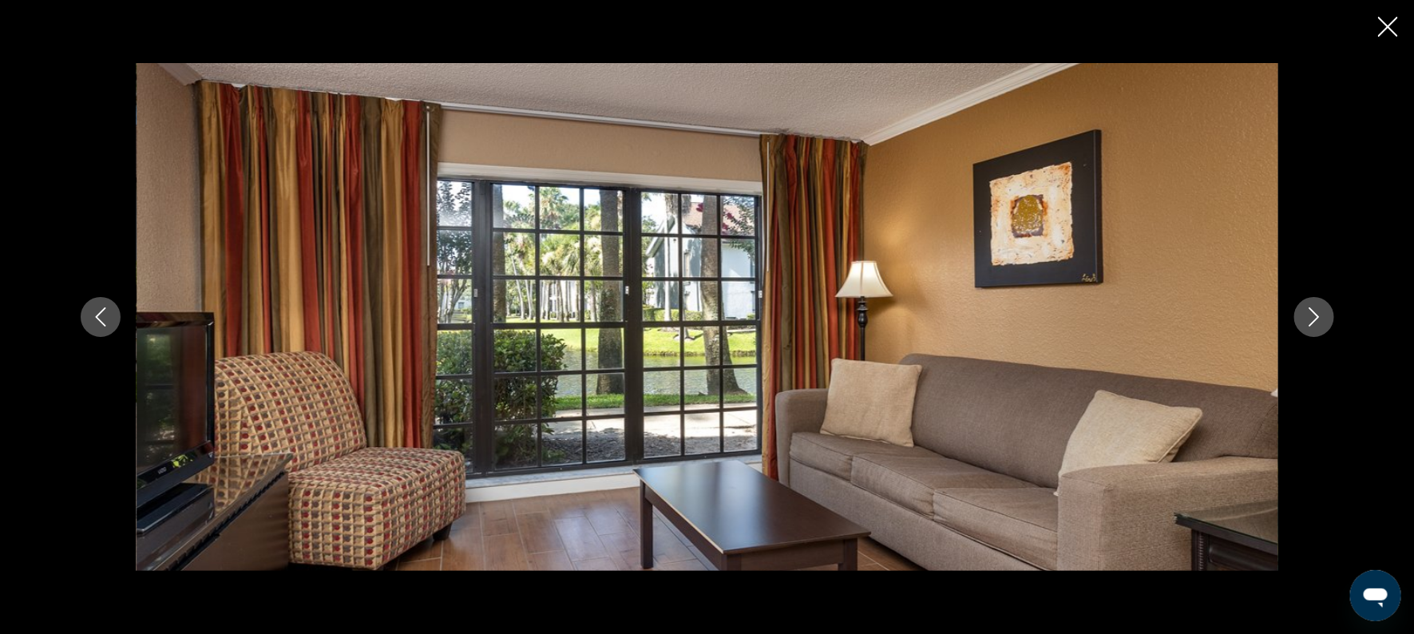
click at [1321, 303] on button "Next image" at bounding box center [1314, 317] width 40 height 40
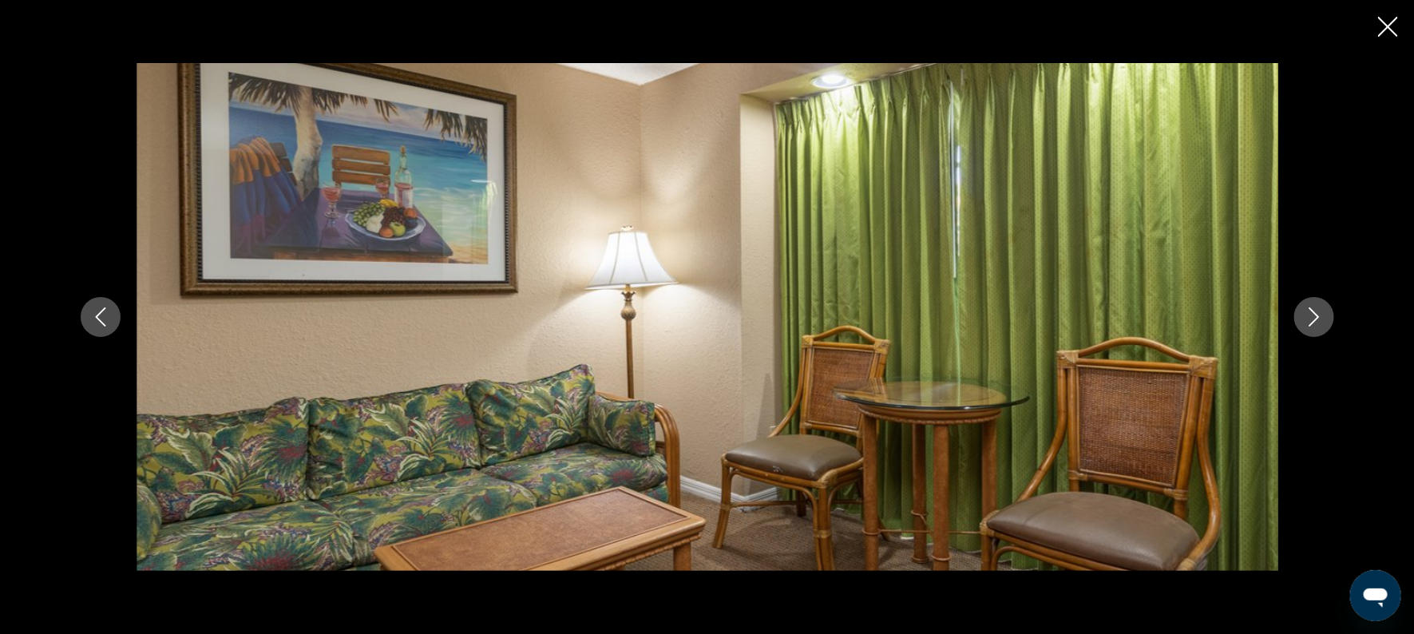
click at [1321, 303] on button "Next image" at bounding box center [1314, 317] width 40 height 40
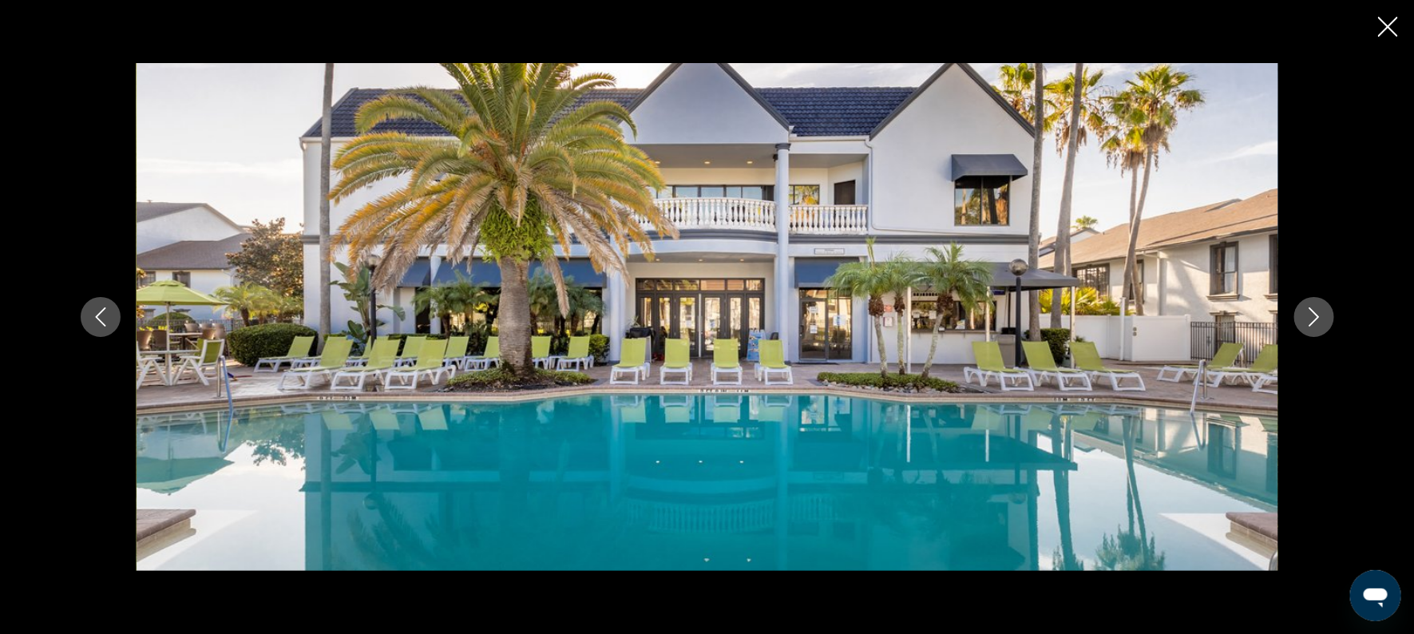
click at [1321, 303] on button "Next image" at bounding box center [1314, 317] width 40 height 40
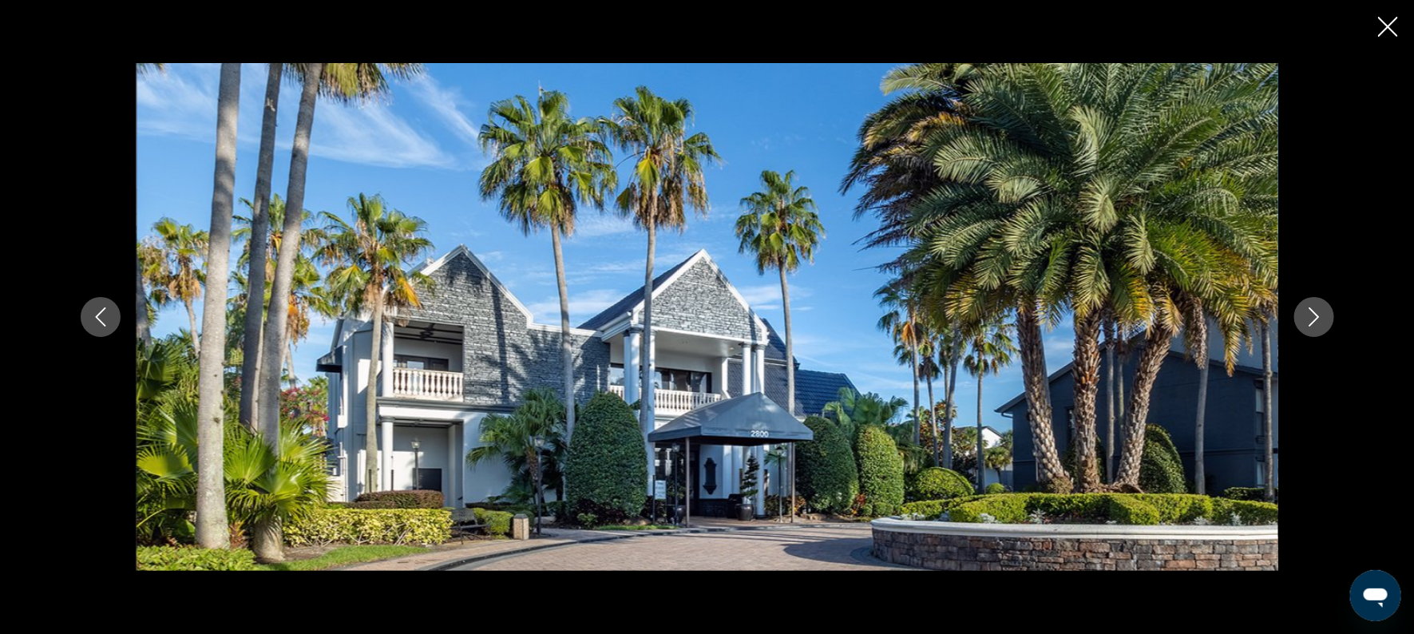
click at [1321, 303] on button "Next image" at bounding box center [1314, 317] width 40 height 40
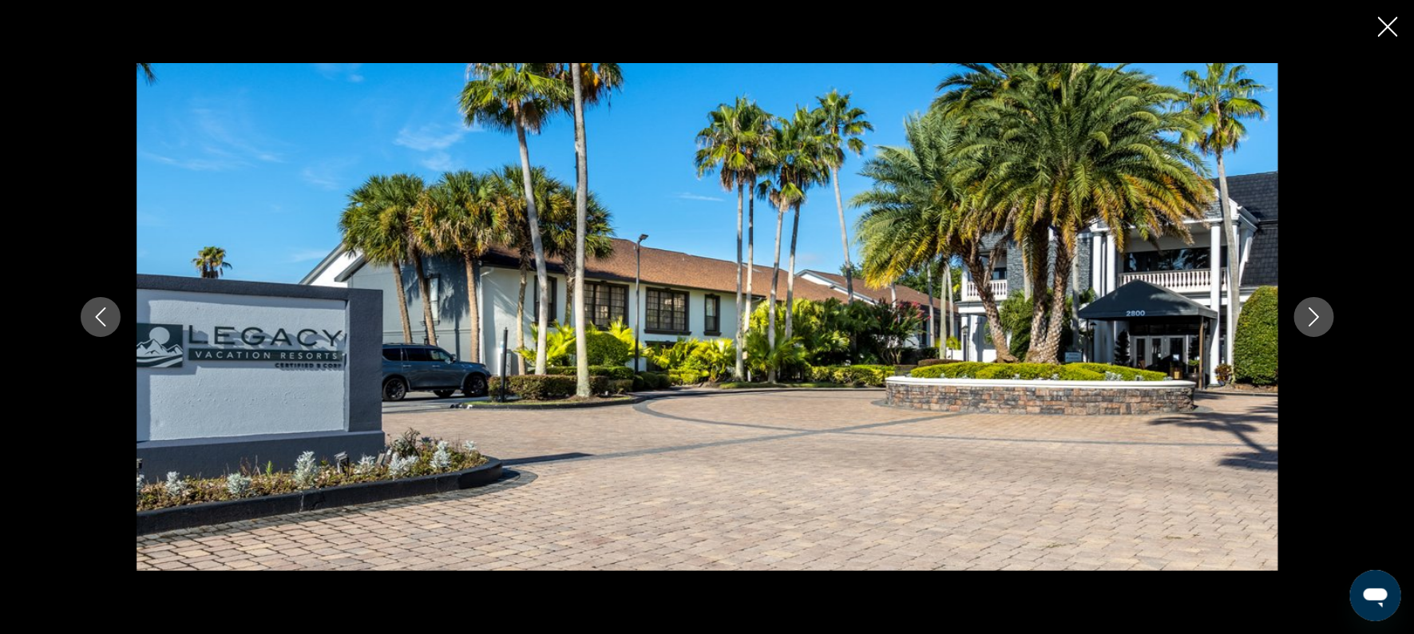
click at [1321, 303] on button "Next image" at bounding box center [1314, 317] width 40 height 40
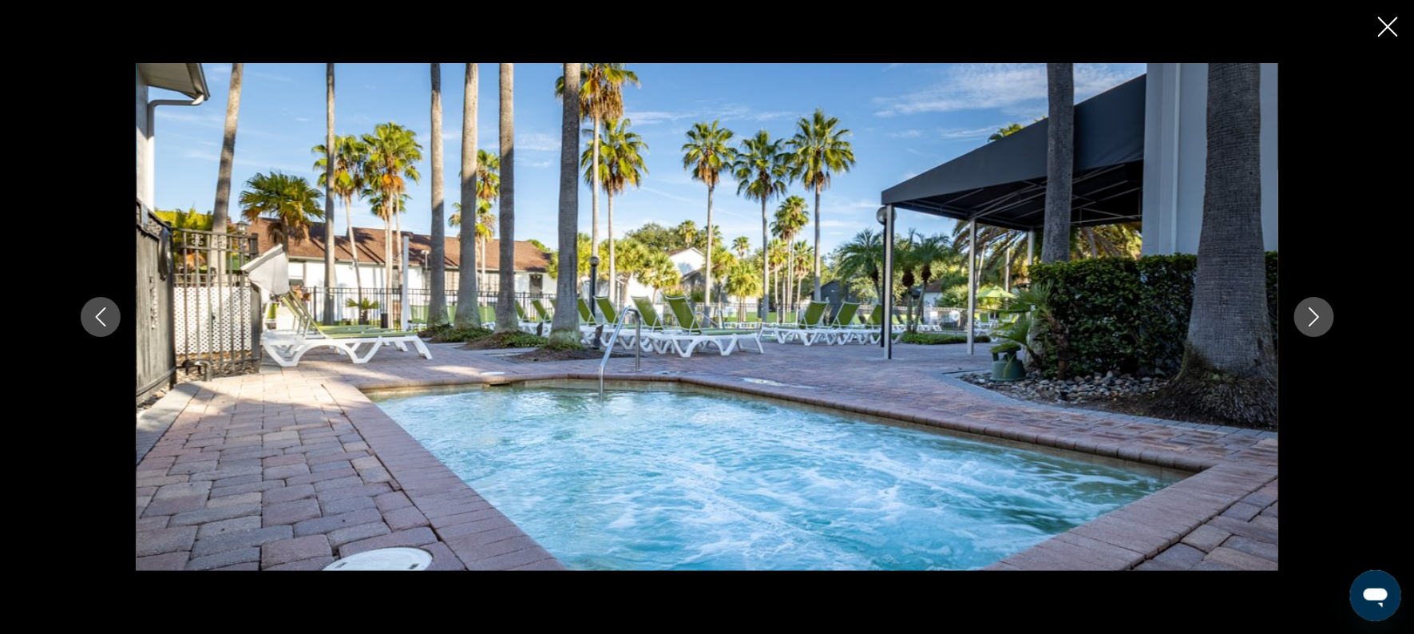
click at [1321, 303] on button "Next image" at bounding box center [1314, 317] width 40 height 40
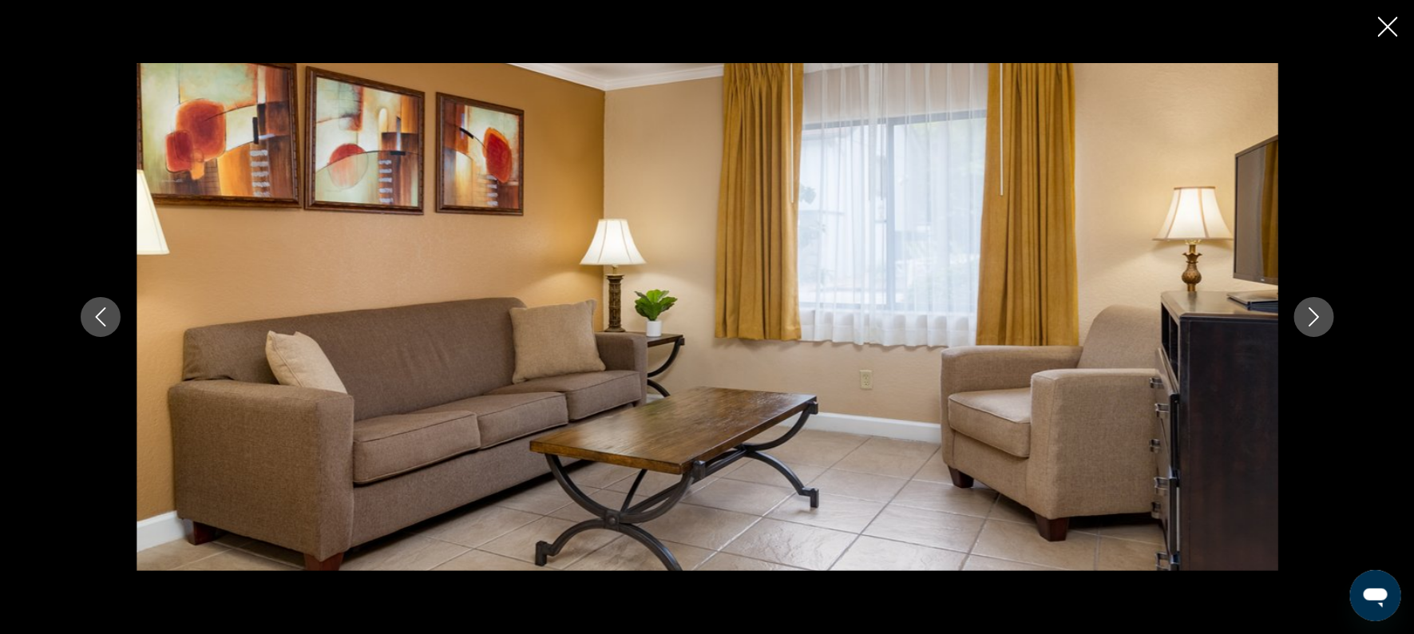
click at [1321, 303] on button "Next image" at bounding box center [1314, 317] width 40 height 40
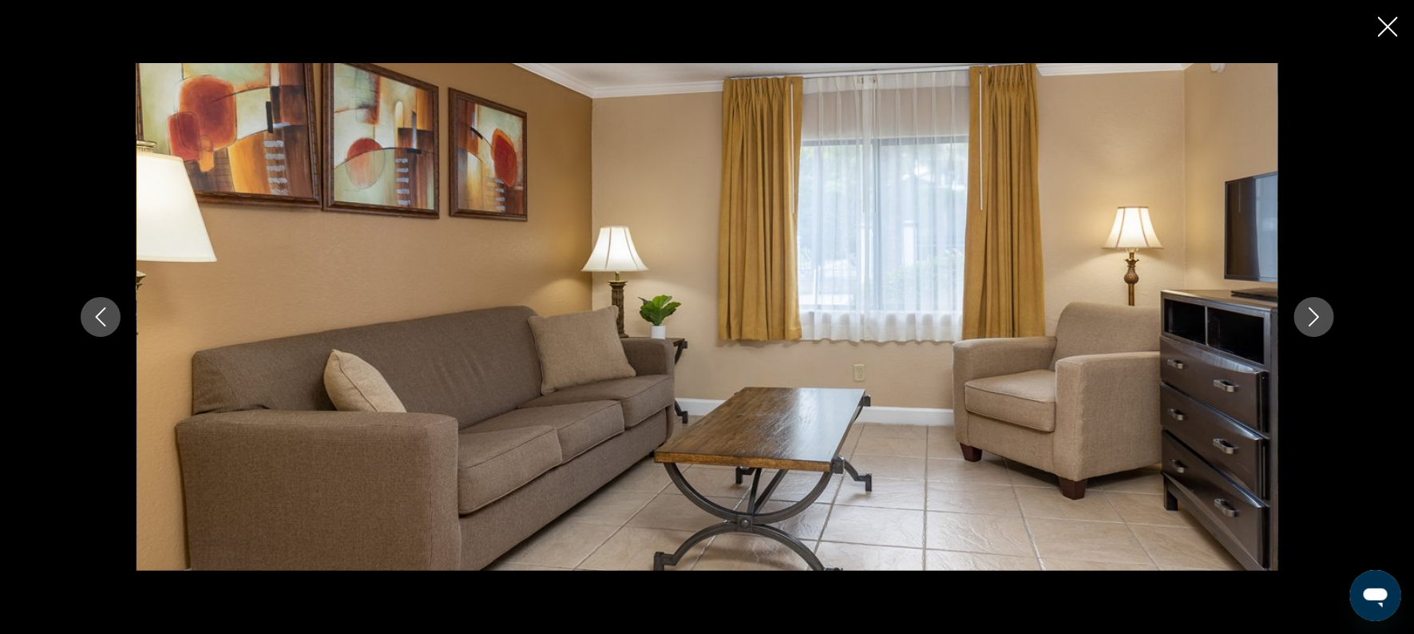
click at [1321, 303] on button "Next image" at bounding box center [1314, 317] width 40 height 40
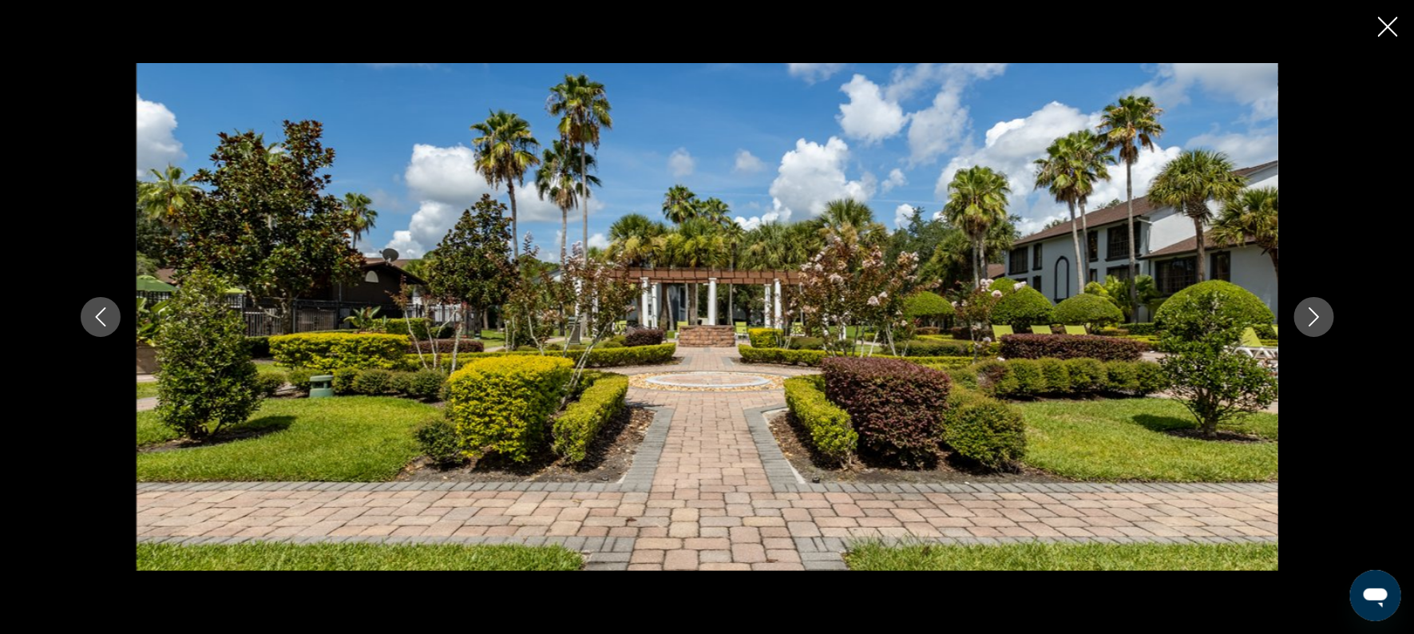
click at [1321, 303] on button "Next image" at bounding box center [1314, 317] width 40 height 40
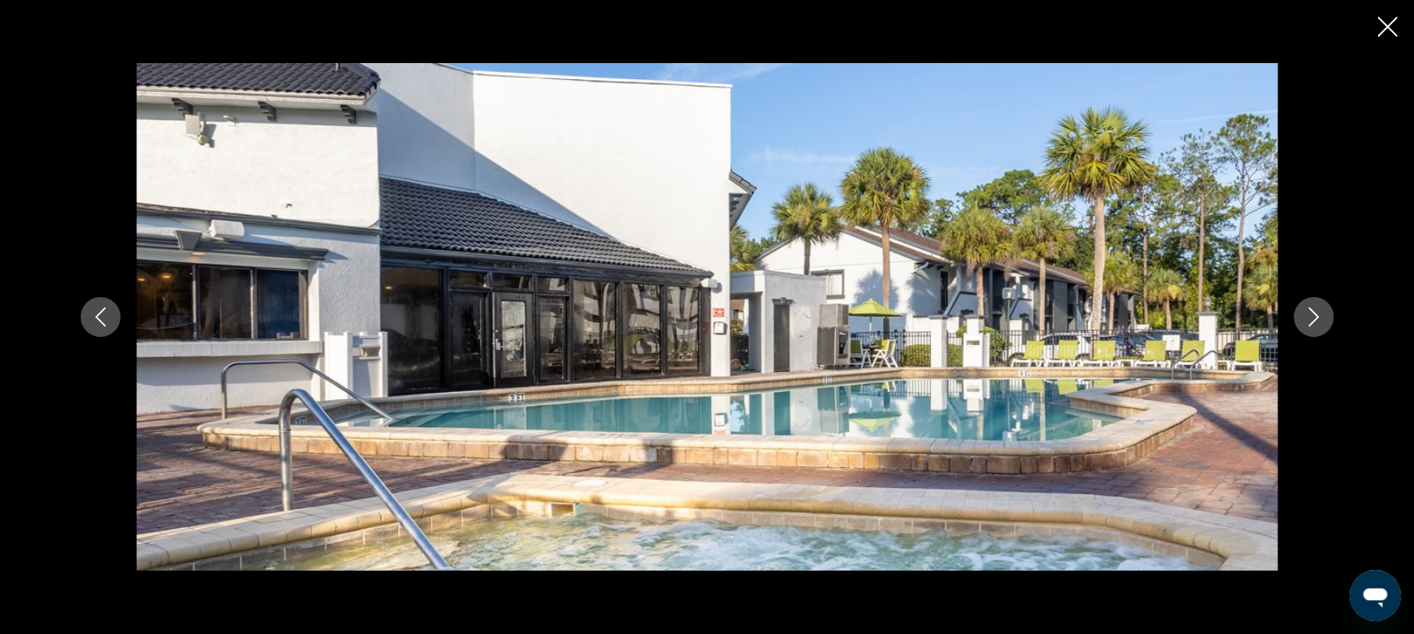
click at [1321, 303] on button "Next image" at bounding box center [1314, 317] width 40 height 40
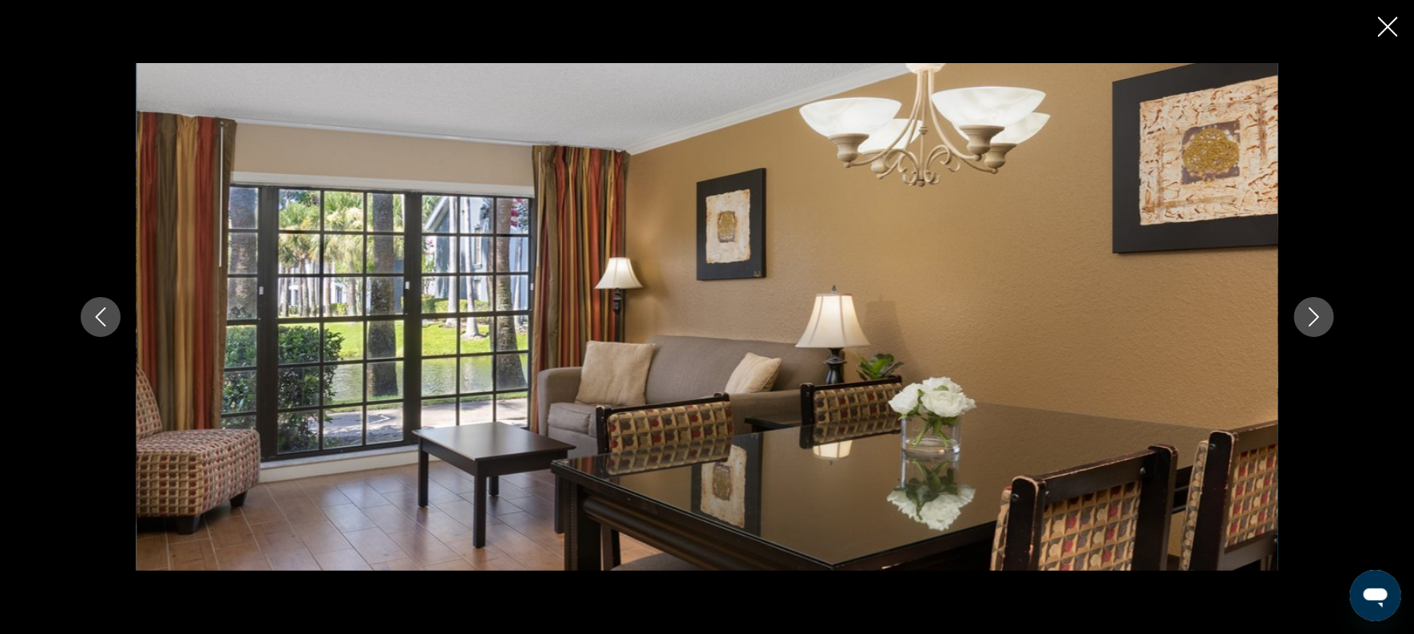
click at [1321, 303] on button "Next image" at bounding box center [1314, 317] width 40 height 40
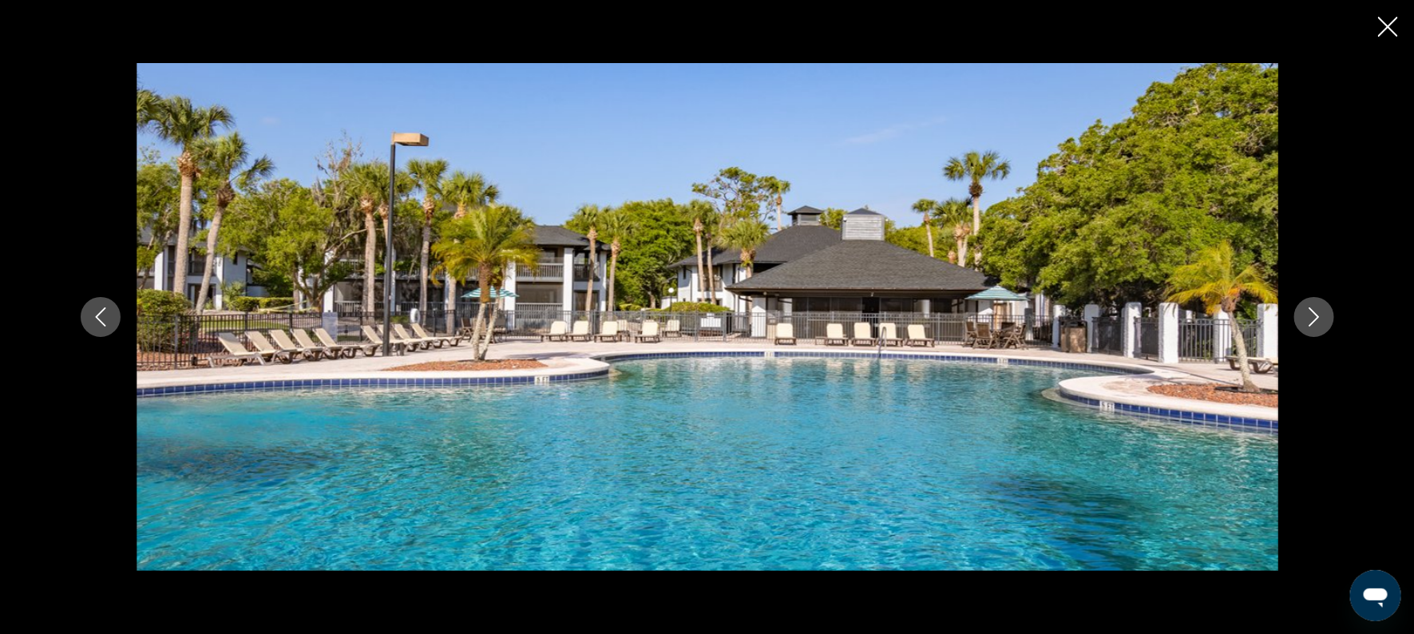
click at [1321, 303] on button "Next image" at bounding box center [1314, 317] width 40 height 40
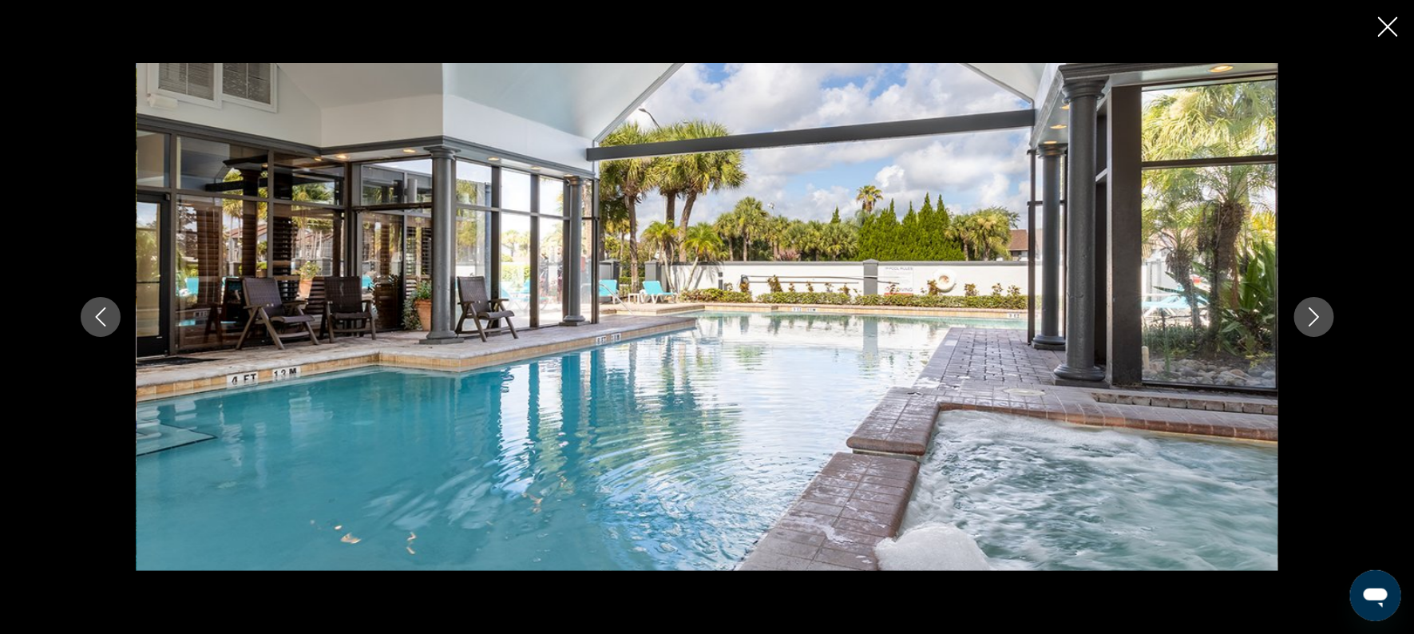
click at [1321, 303] on button "Next image" at bounding box center [1314, 317] width 40 height 40
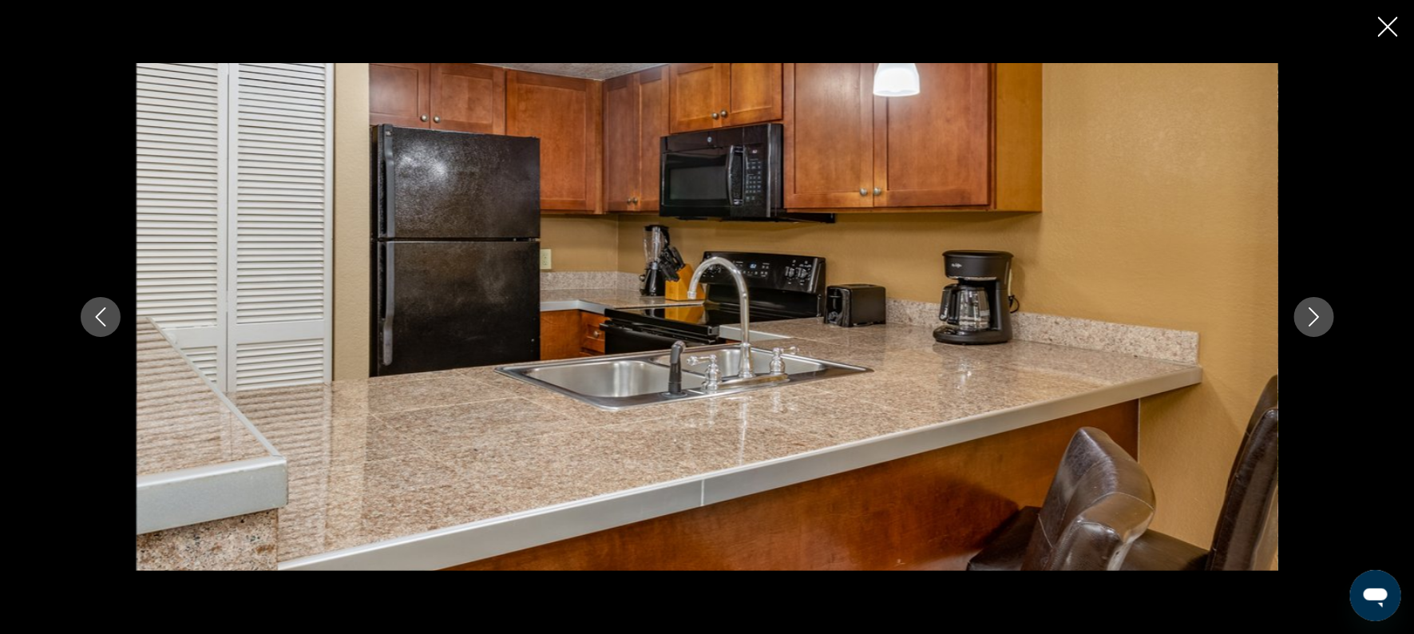
click at [1321, 303] on button "Next image" at bounding box center [1314, 317] width 40 height 40
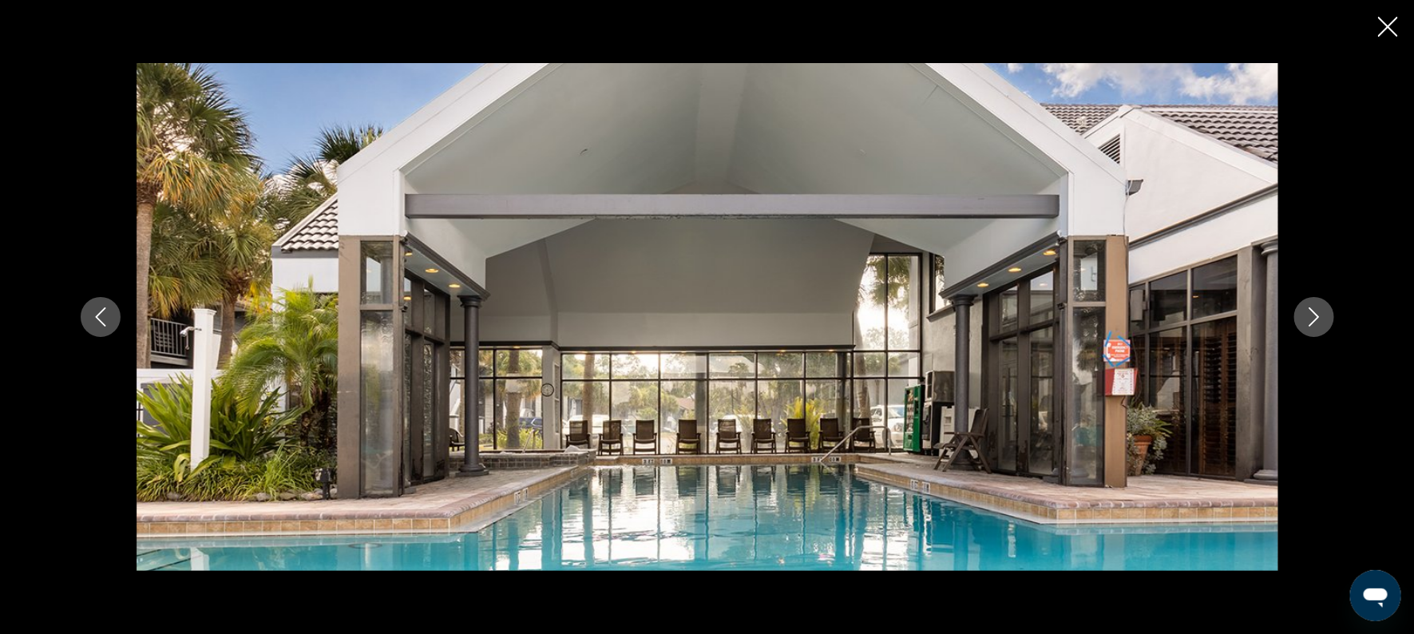
click at [1321, 303] on button "Next image" at bounding box center [1314, 317] width 40 height 40
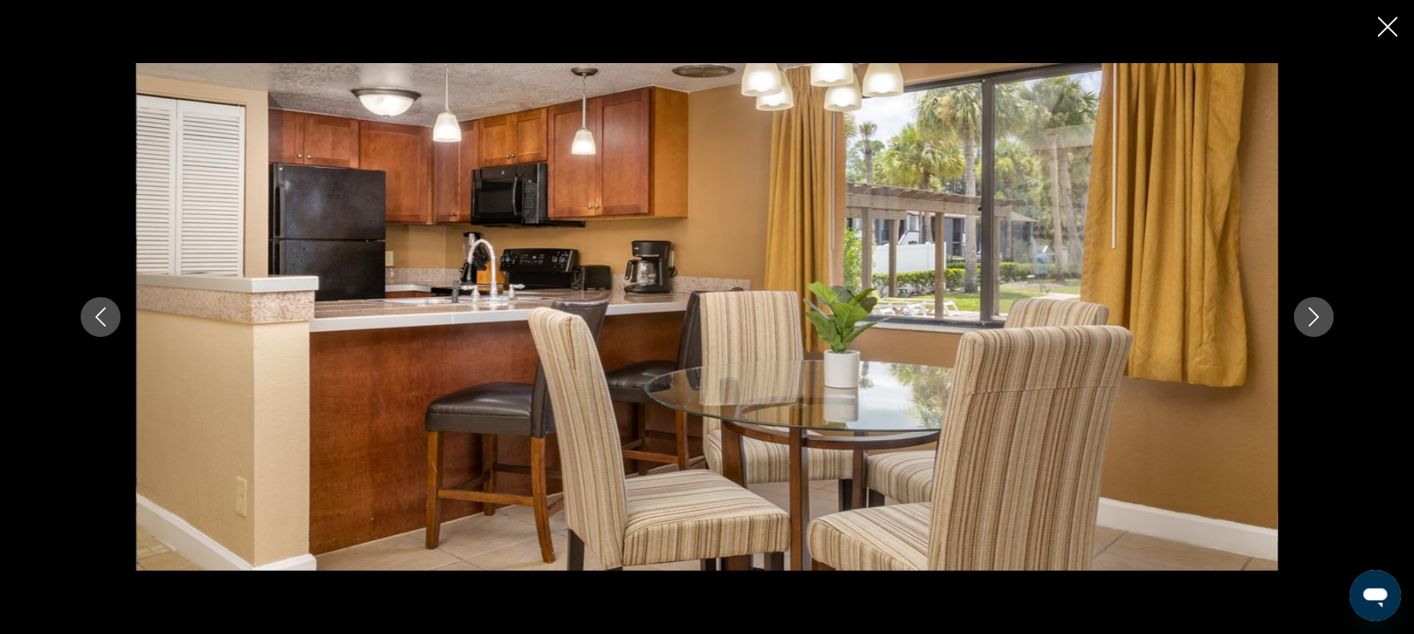
click at [1321, 303] on button "Next image" at bounding box center [1314, 317] width 40 height 40
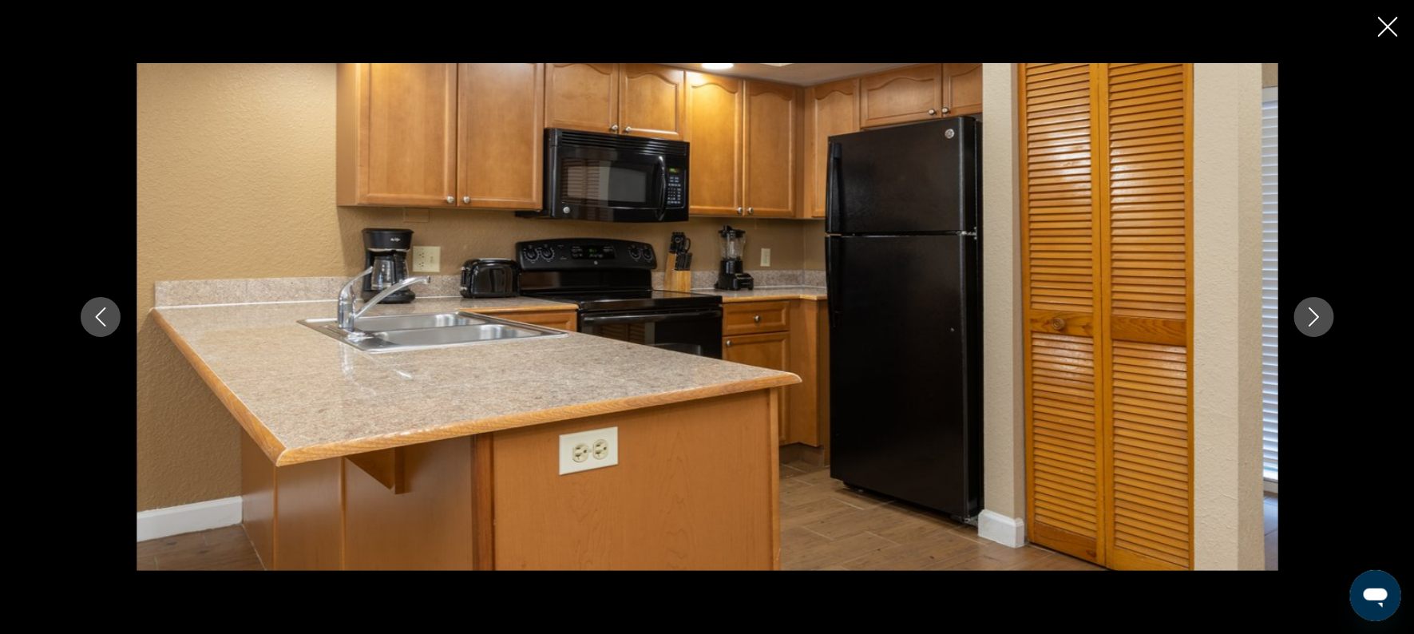
click at [1321, 303] on button "Next image" at bounding box center [1314, 317] width 40 height 40
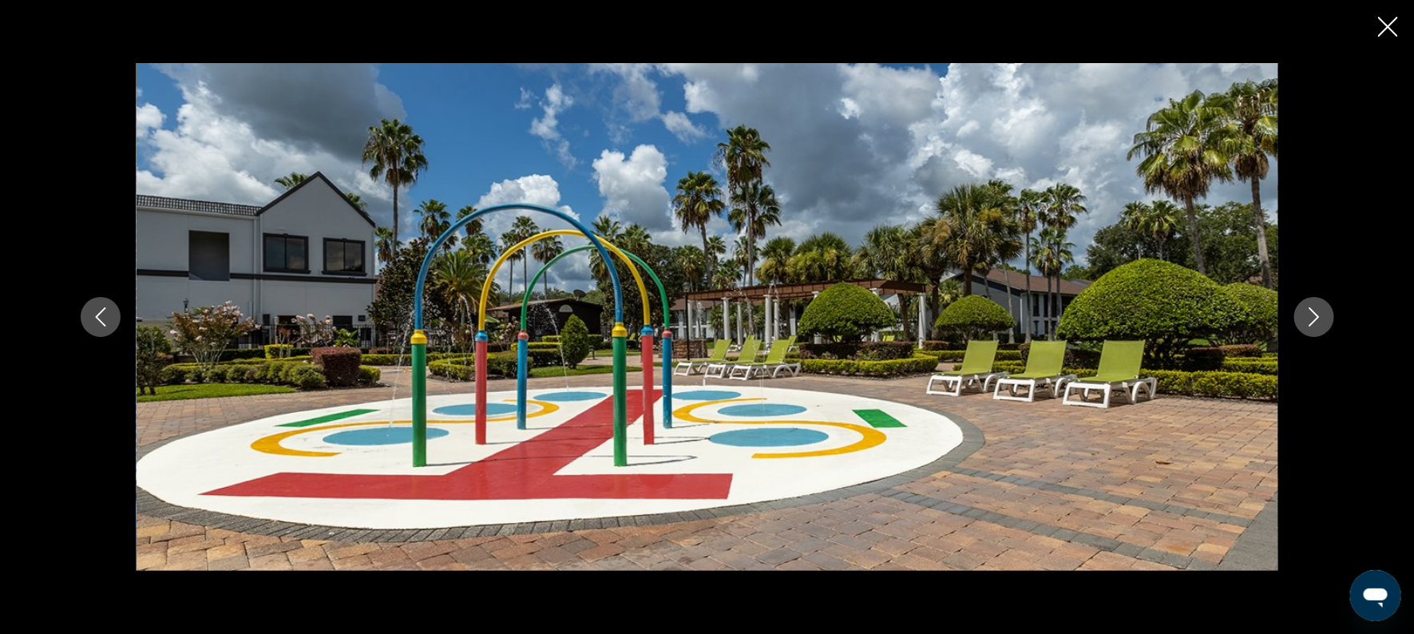
click at [1321, 303] on button "Next image" at bounding box center [1314, 317] width 40 height 40
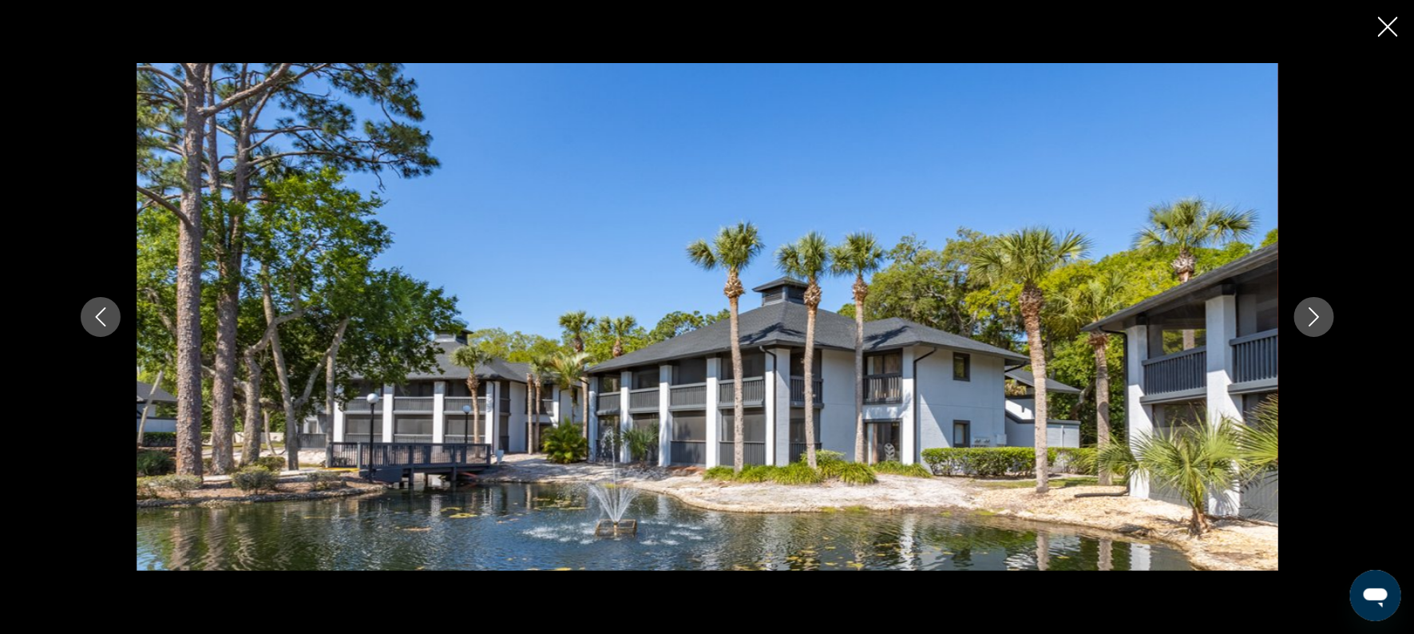
click at [1320, 304] on button "Next image" at bounding box center [1314, 317] width 40 height 40
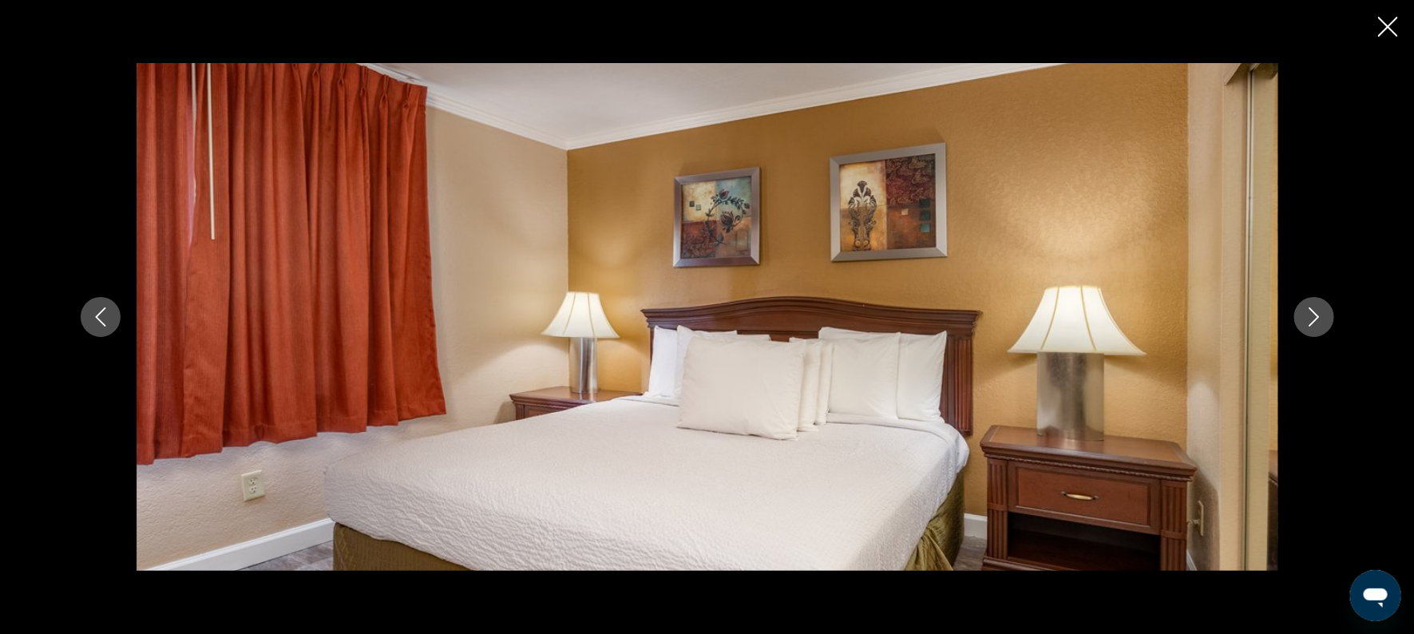
click at [1316, 310] on icon "Next image" at bounding box center [1314, 316] width 19 height 19
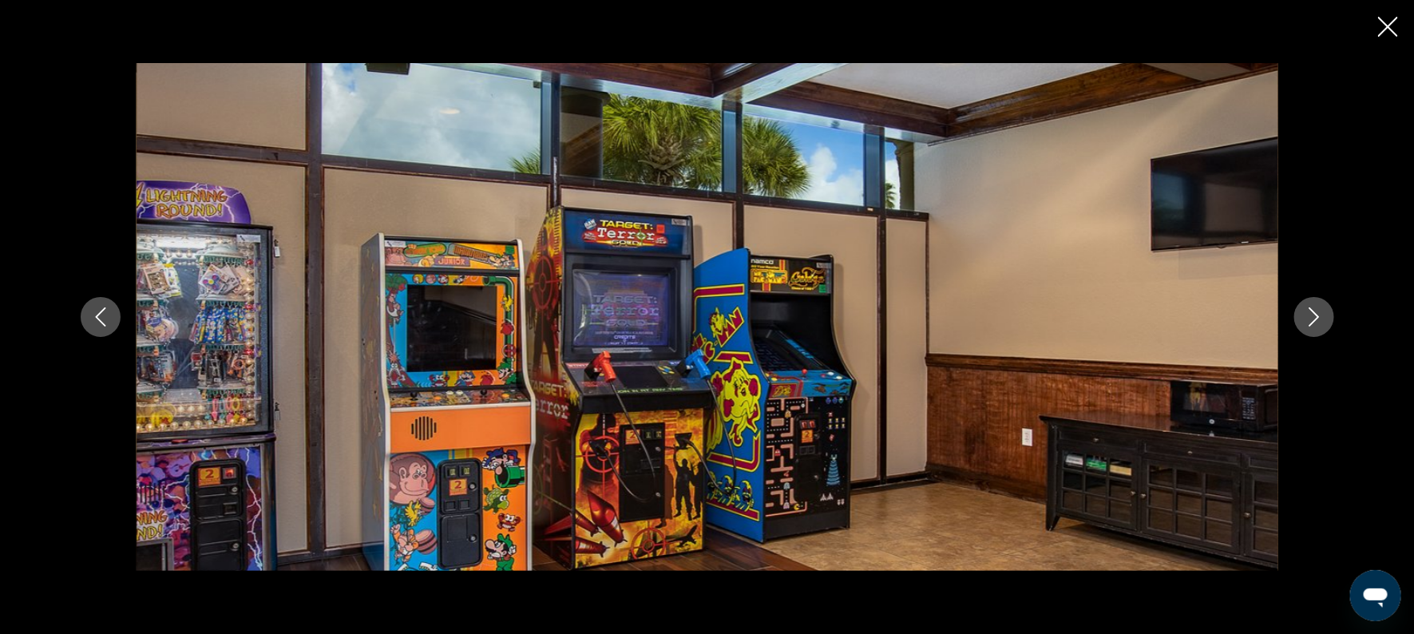
click at [1313, 313] on icon "Next image" at bounding box center [1314, 316] width 10 height 19
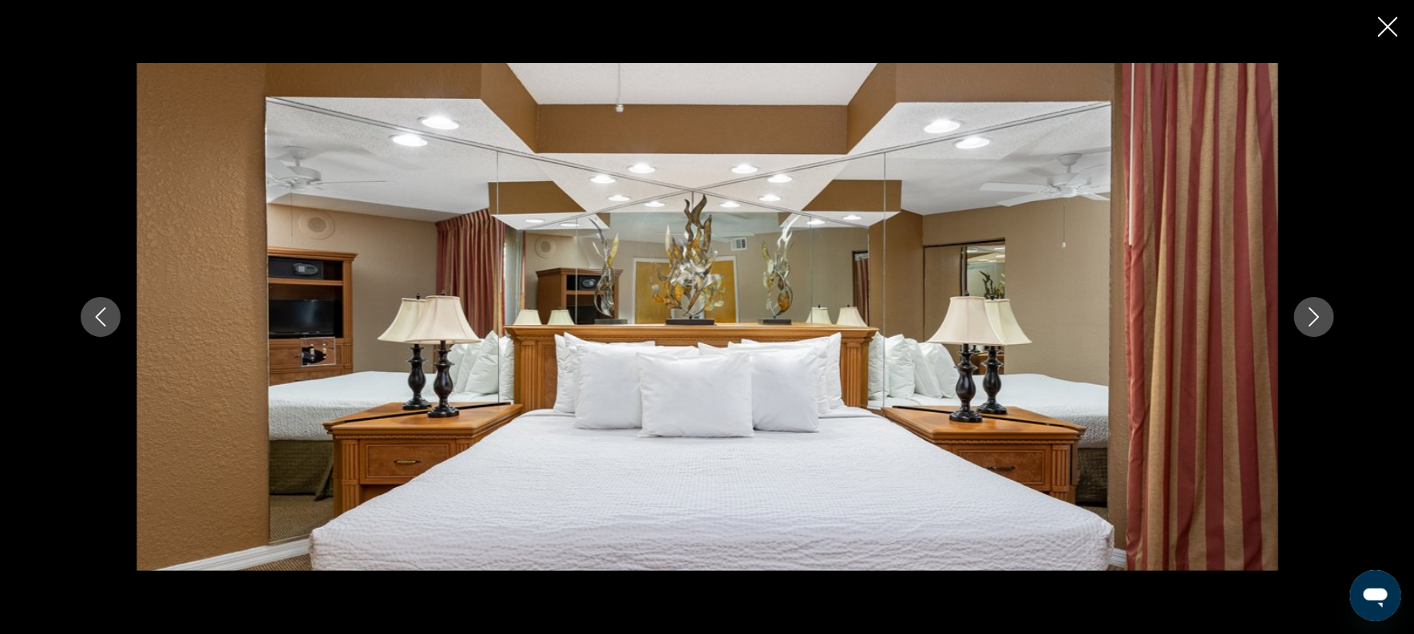
click at [1312, 317] on icon "Next image" at bounding box center [1314, 316] width 19 height 19
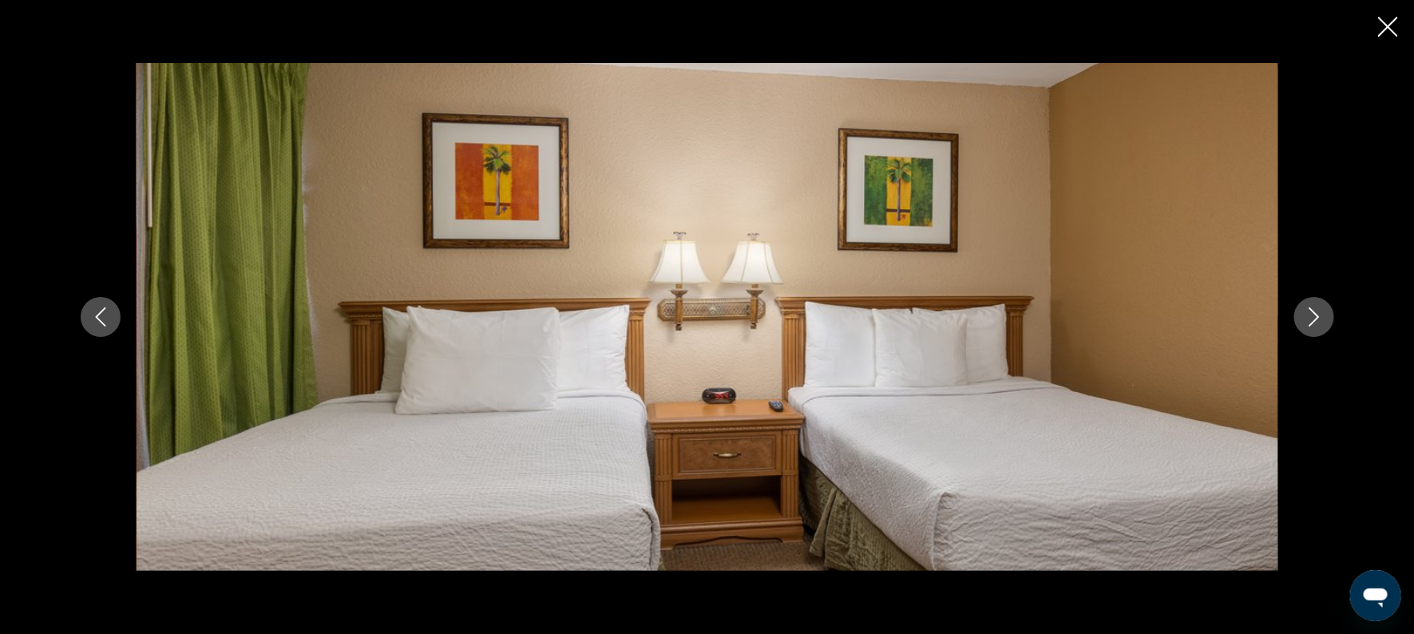
click at [1309, 321] on icon "Next image" at bounding box center [1314, 316] width 19 height 19
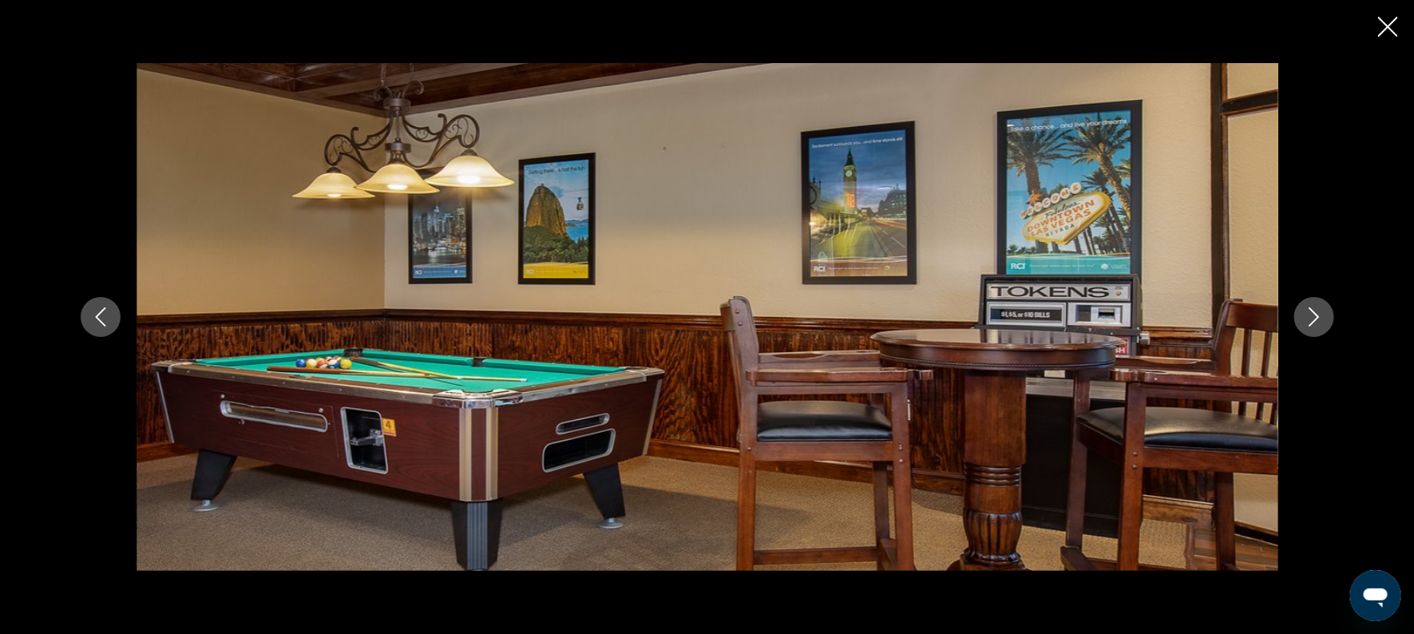
click at [1305, 326] on icon "Next image" at bounding box center [1314, 316] width 19 height 19
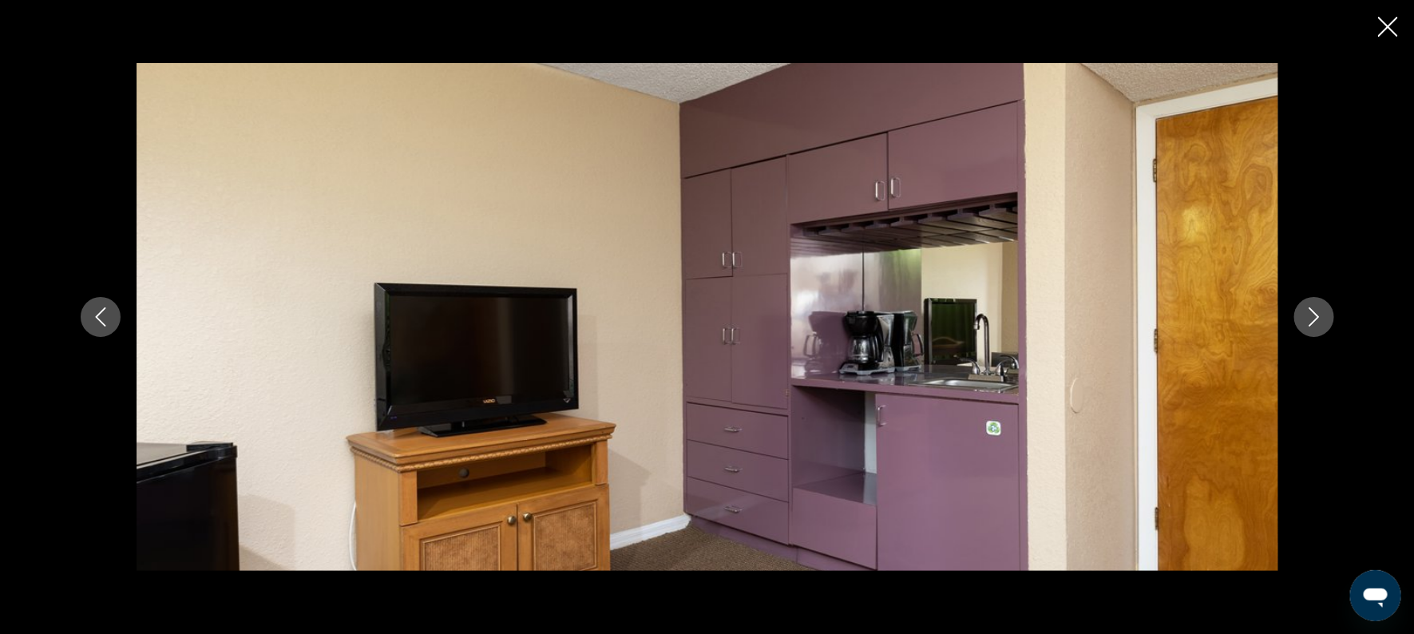
click at [1303, 331] on button "Next image" at bounding box center [1314, 317] width 40 height 40
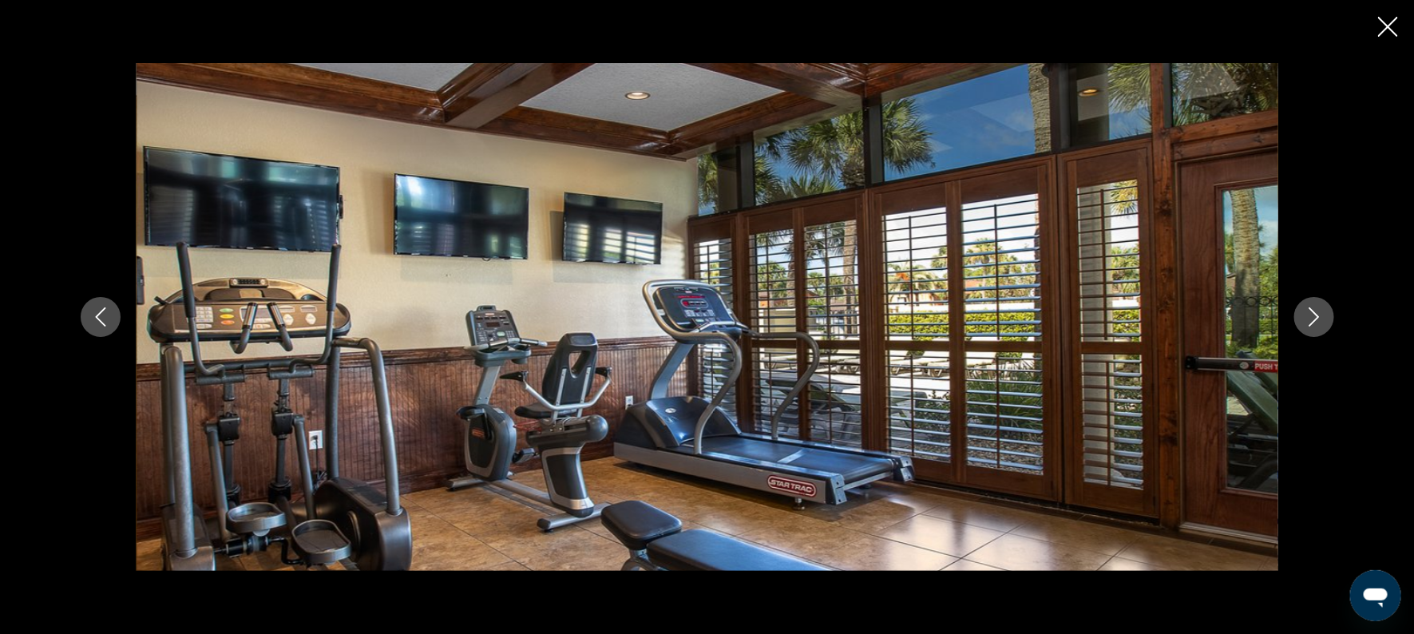
click at [1303, 331] on button "Next image" at bounding box center [1314, 317] width 40 height 40
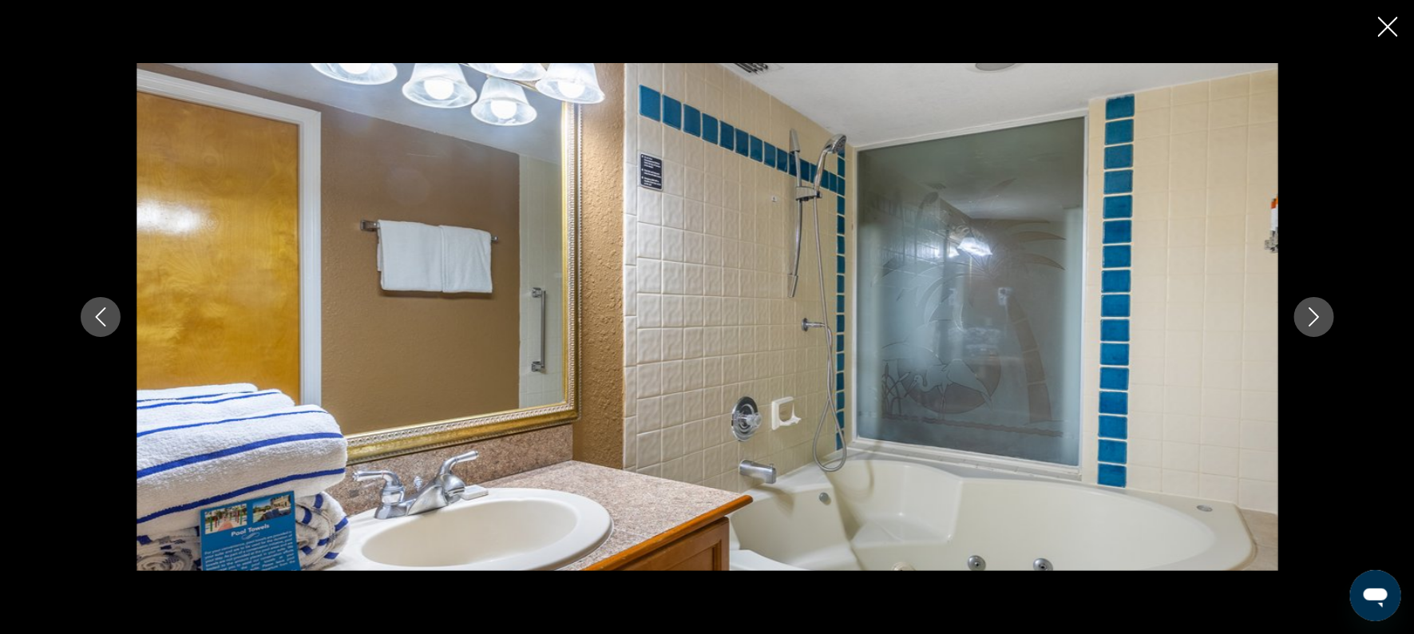
click at [1303, 331] on button "Next image" at bounding box center [1314, 317] width 40 height 40
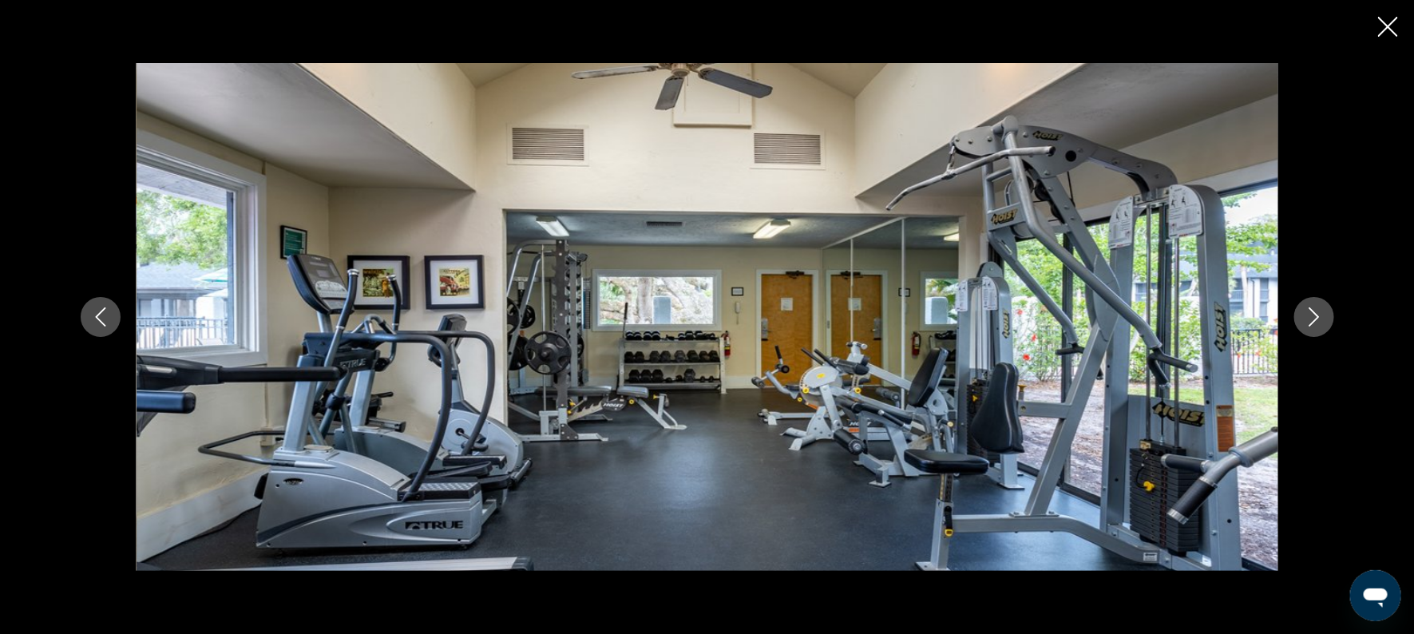
click at [1384, 27] on icon "Close slideshow" at bounding box center [1388, 27] width 20 height 20
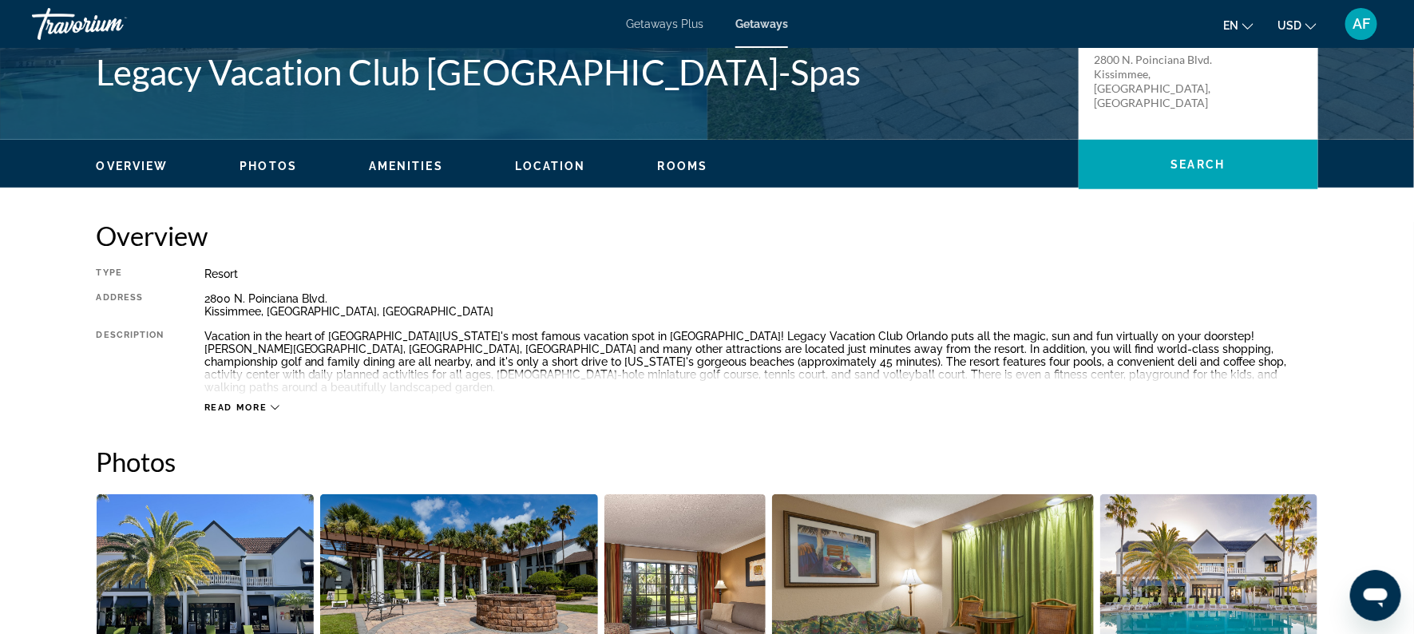
scroll to position [351, 0]
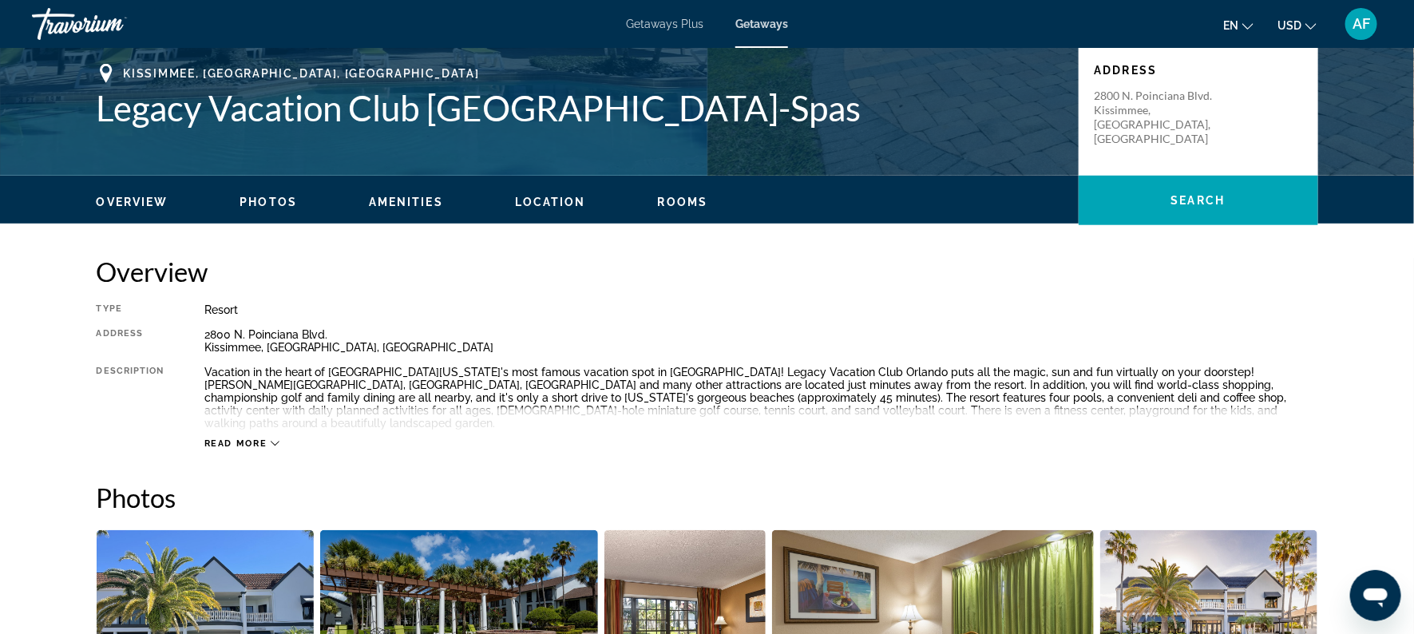
click at [231, 438] on span "Read more" at bounding box center [235, 443] width 63 height 10
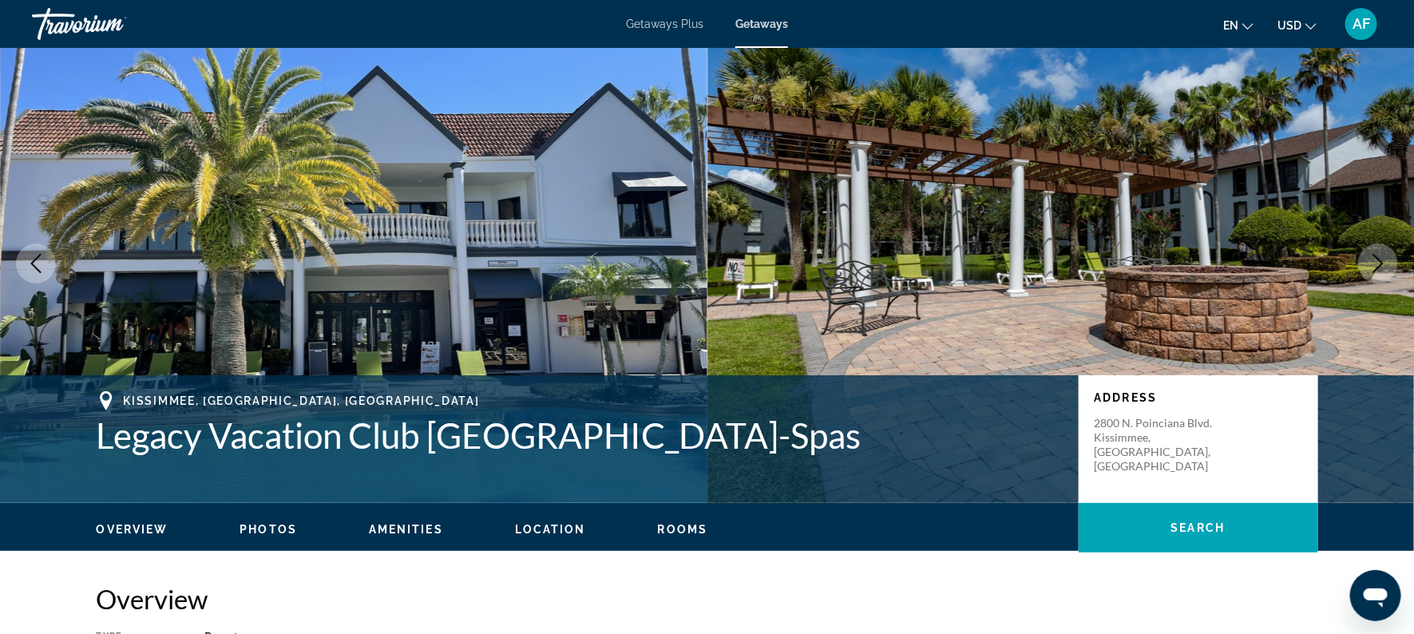
scroll to position [0, 0]
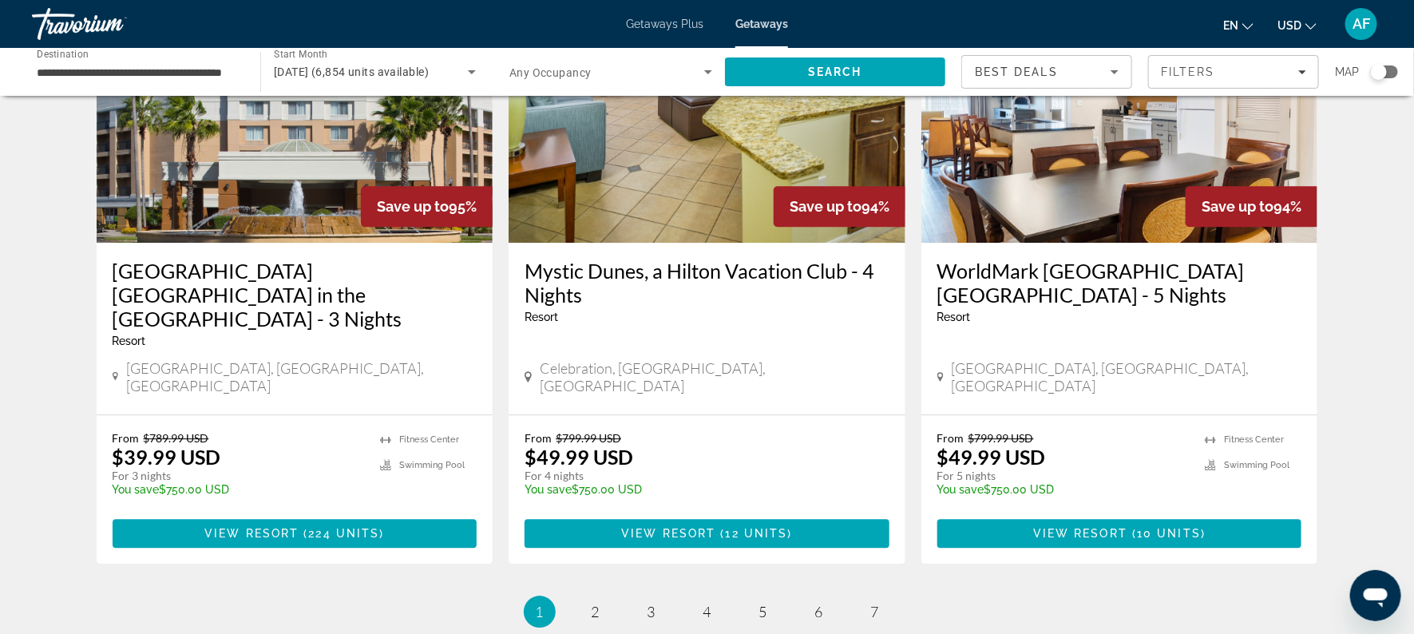
scroll to position [1921, 0]
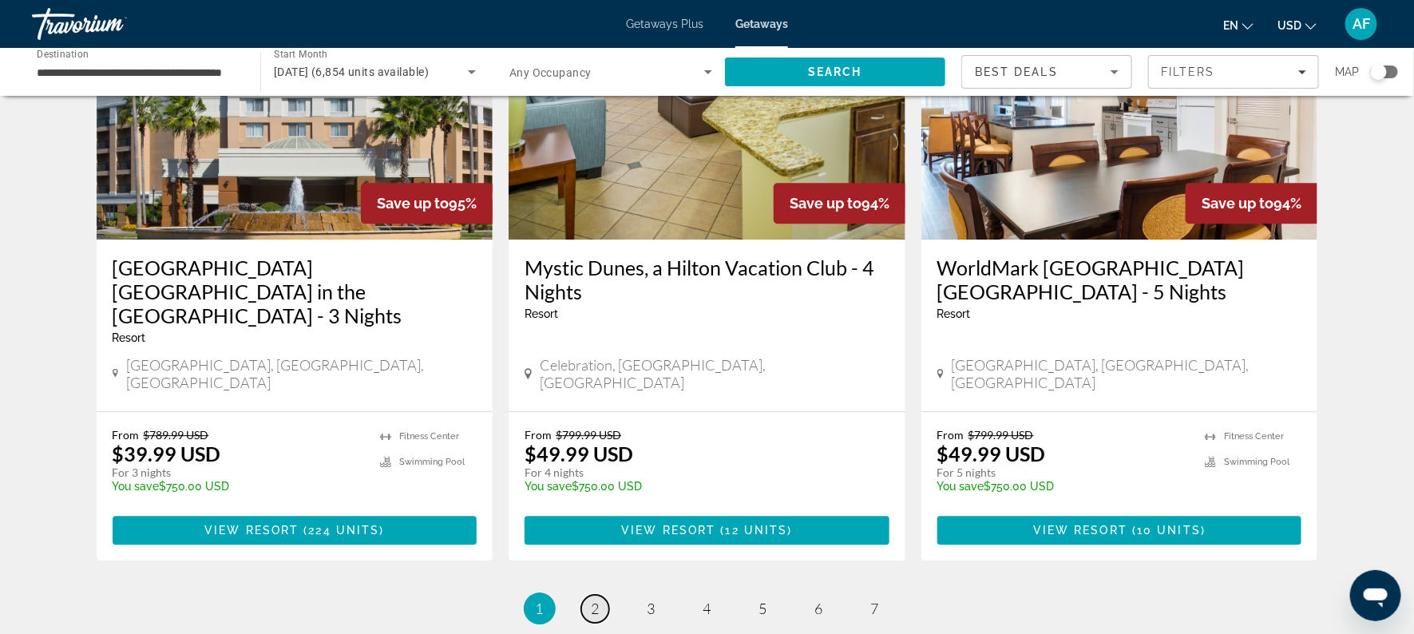
click at [588, 595] on link "page 2" at bounding box center [595, 609] width 28 height 28
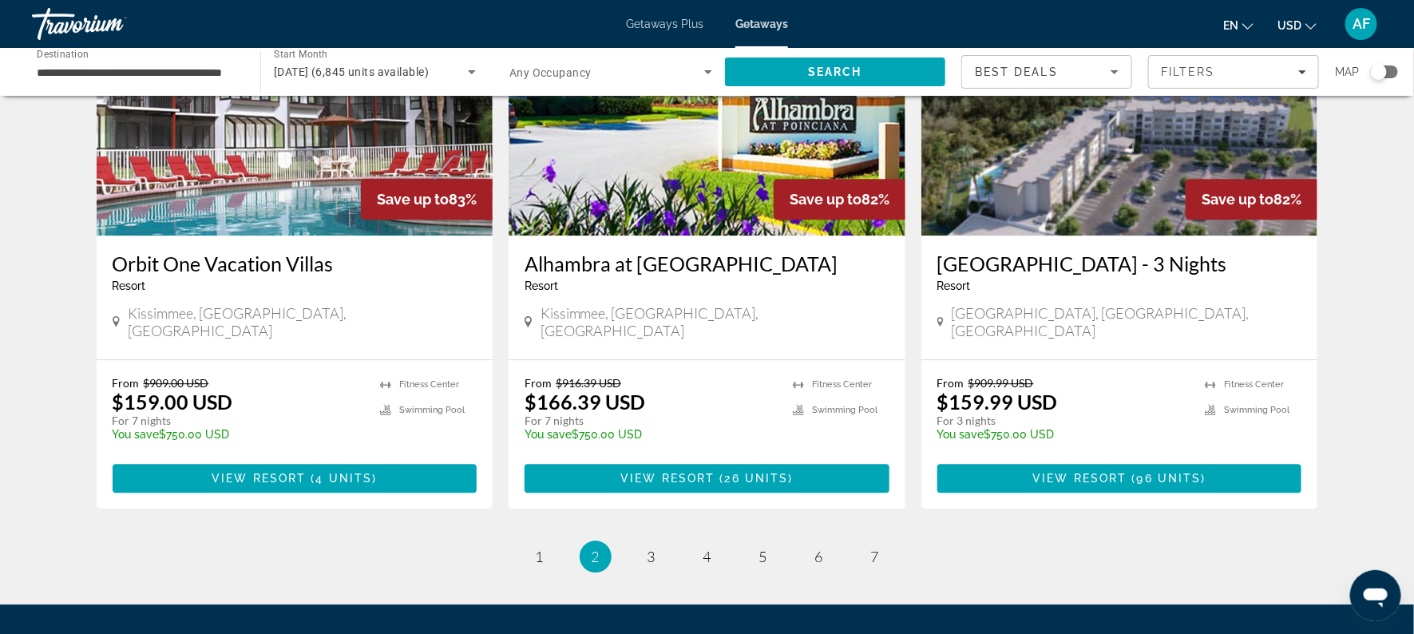
scroll to position [1952, 0]
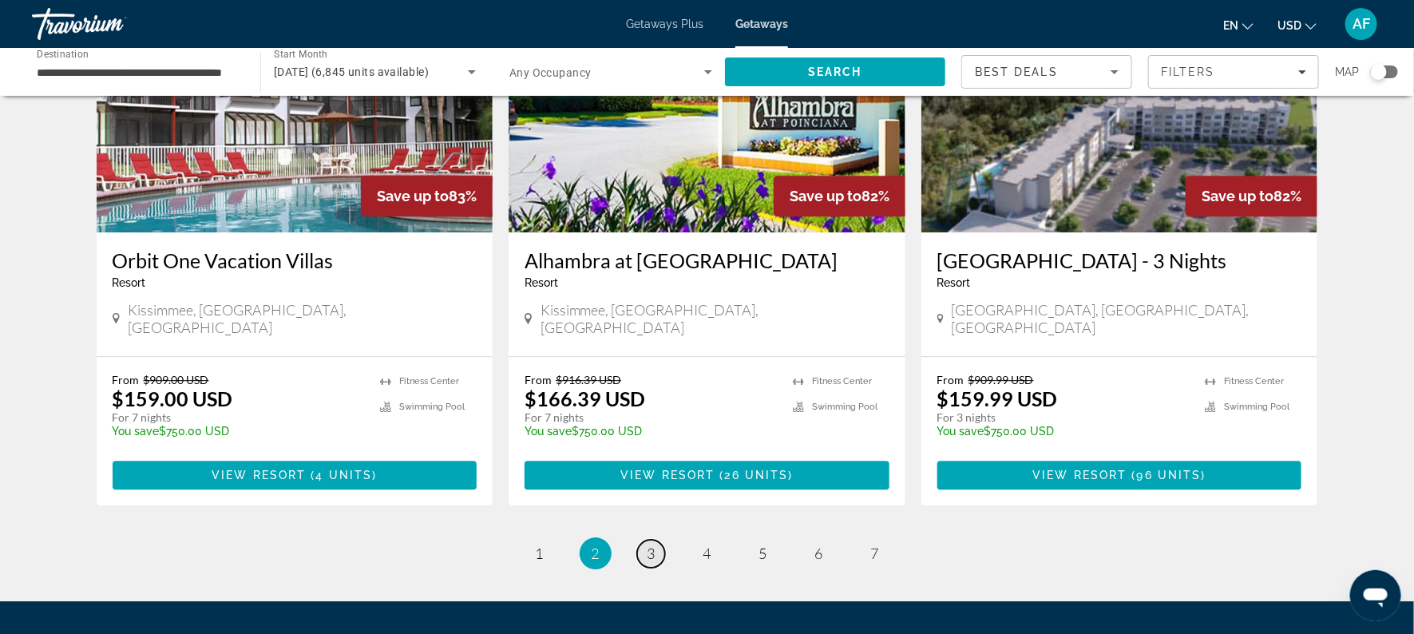
click at [640, 540] on link "page 3" at bounding box center [651, 554] width 28 height 28
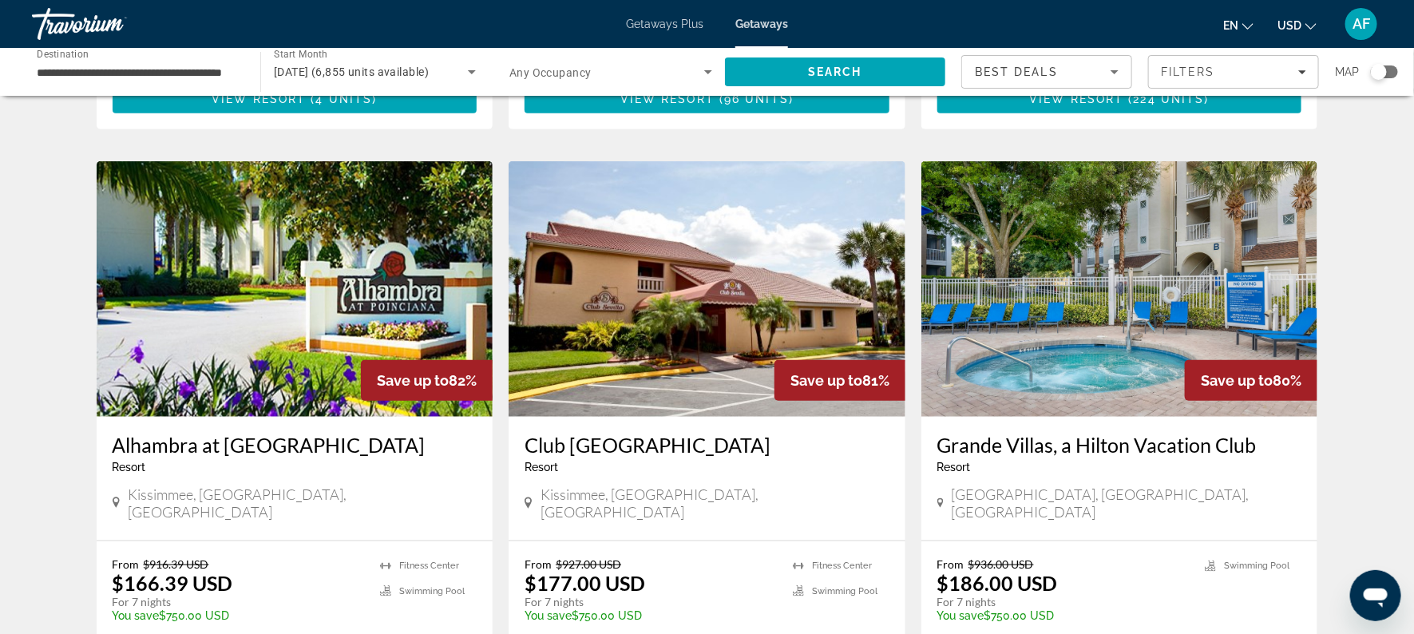
scroll to position [580, 0]
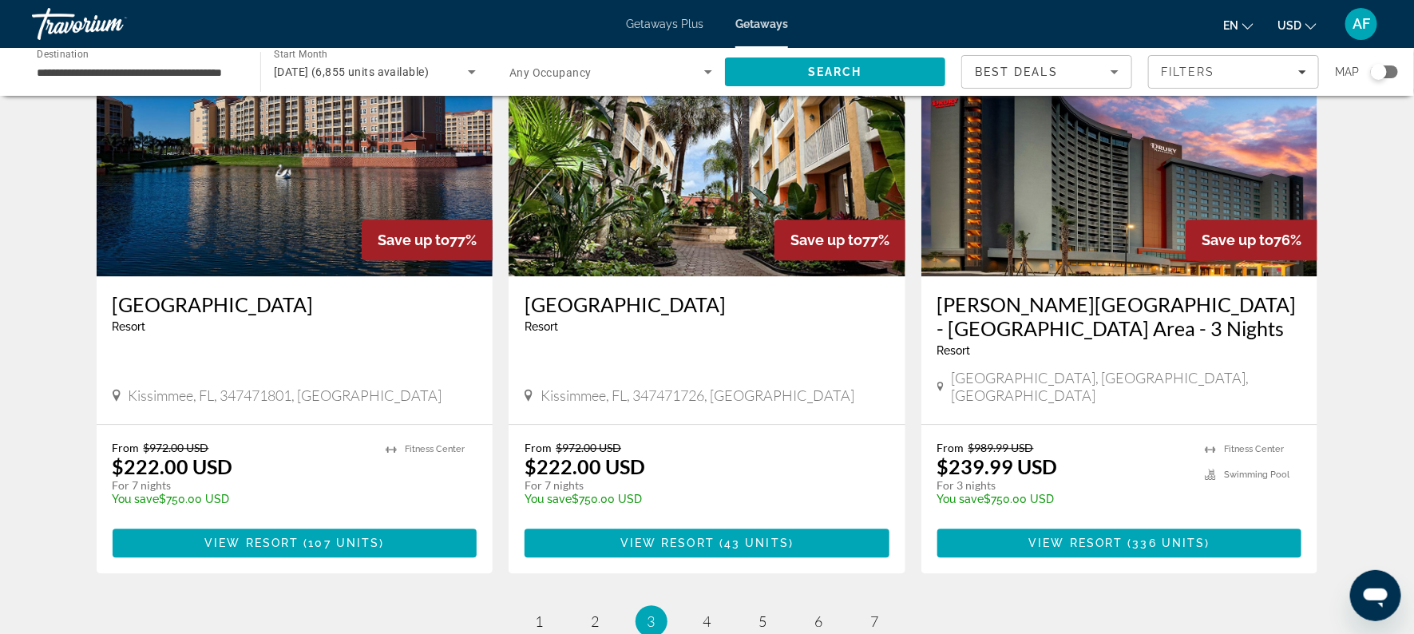
scroll to position [1971, 0]
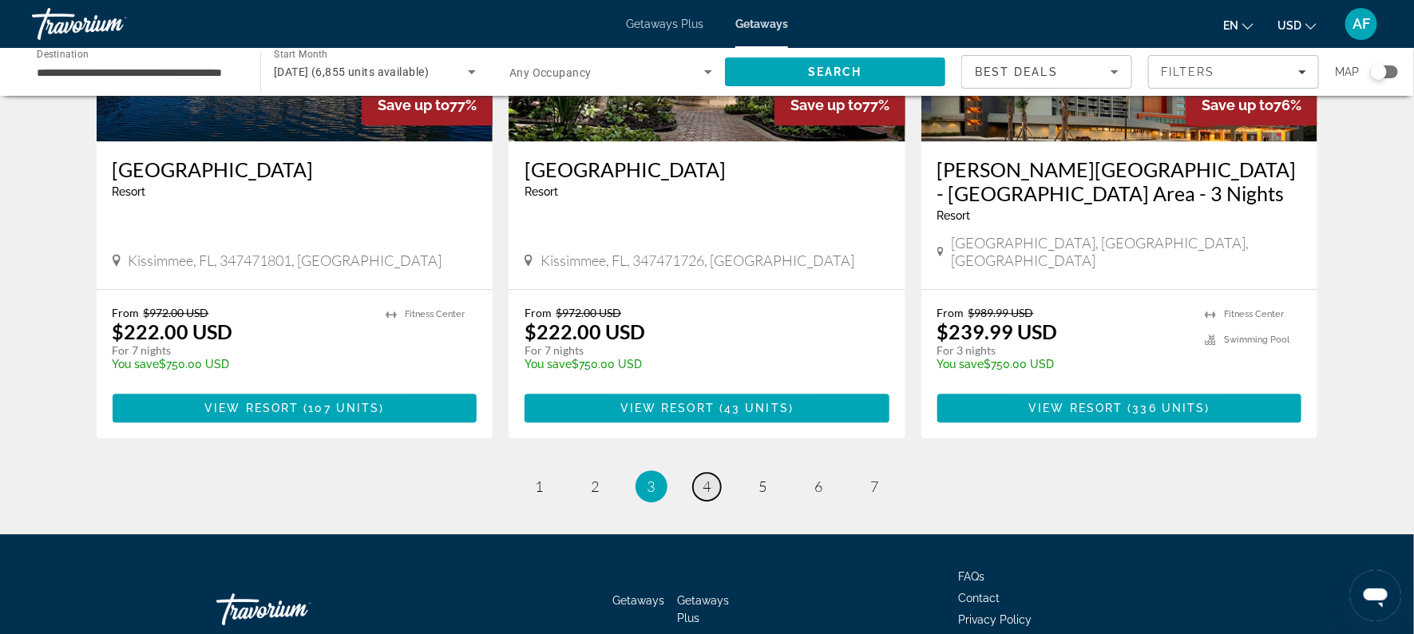
click at [708, 477] on span "4" at bounding box center [707, 486] width 8 height 18
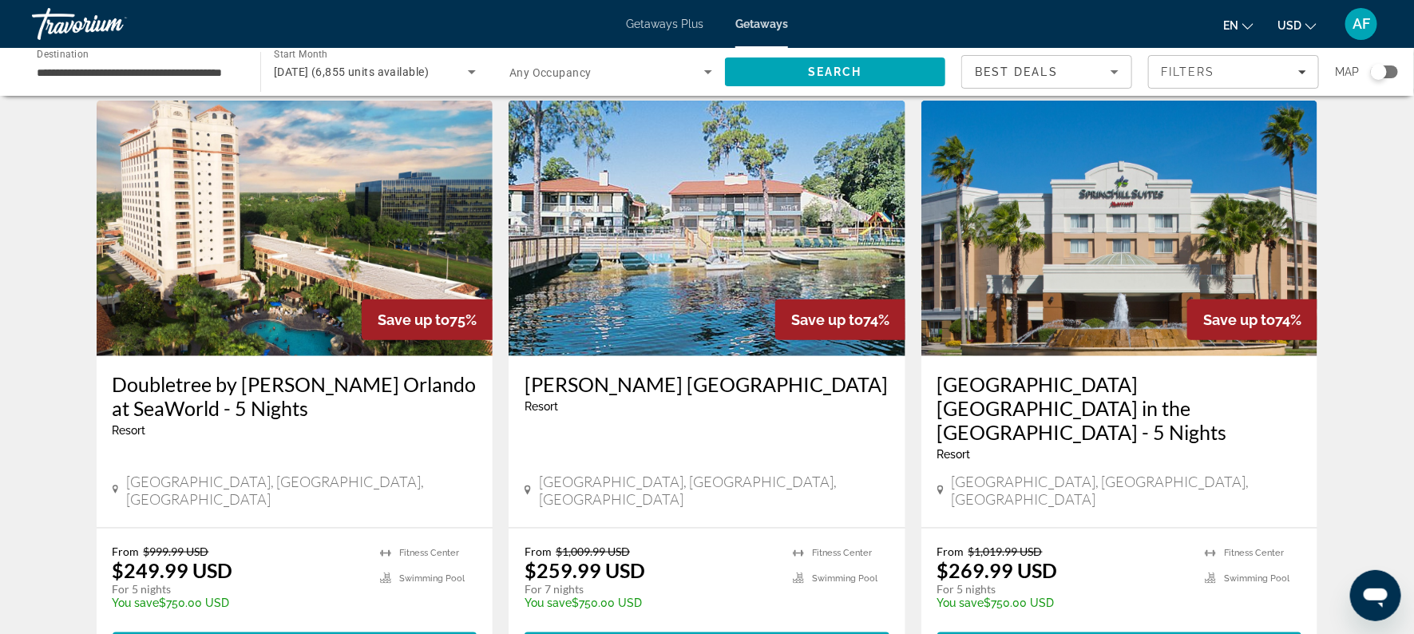
scroll to position [609, 0]
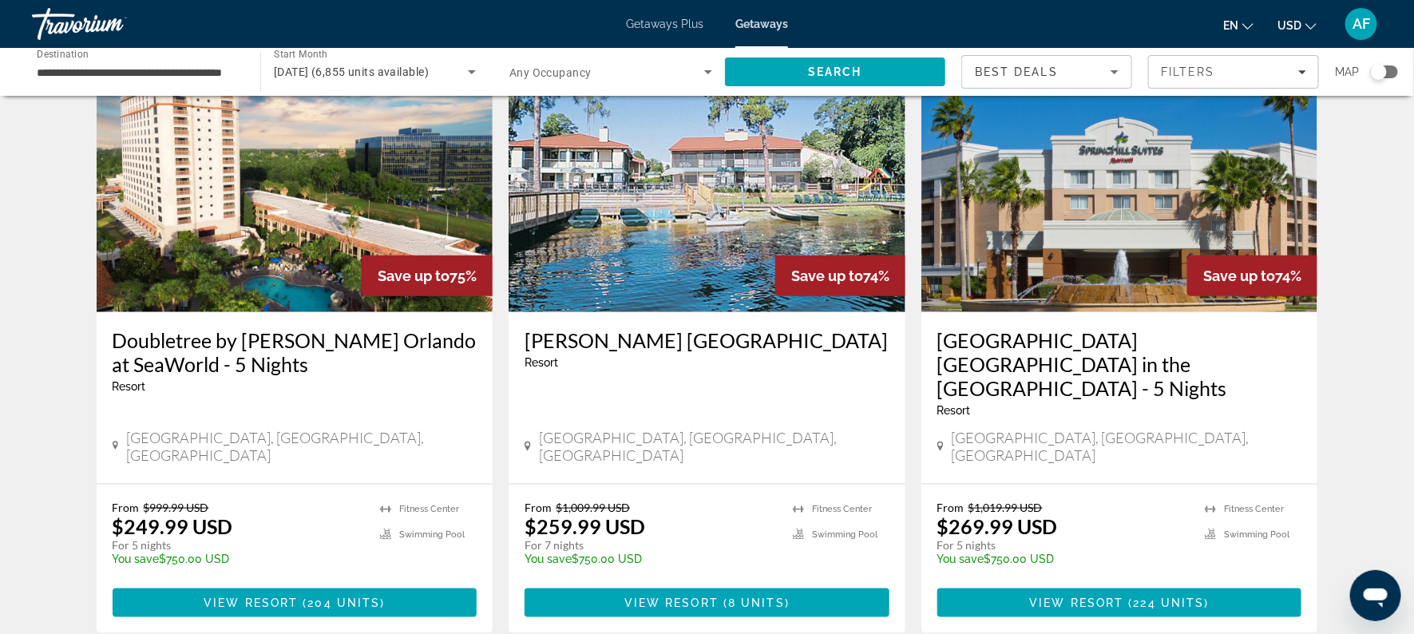
scroll to position [658, 0]
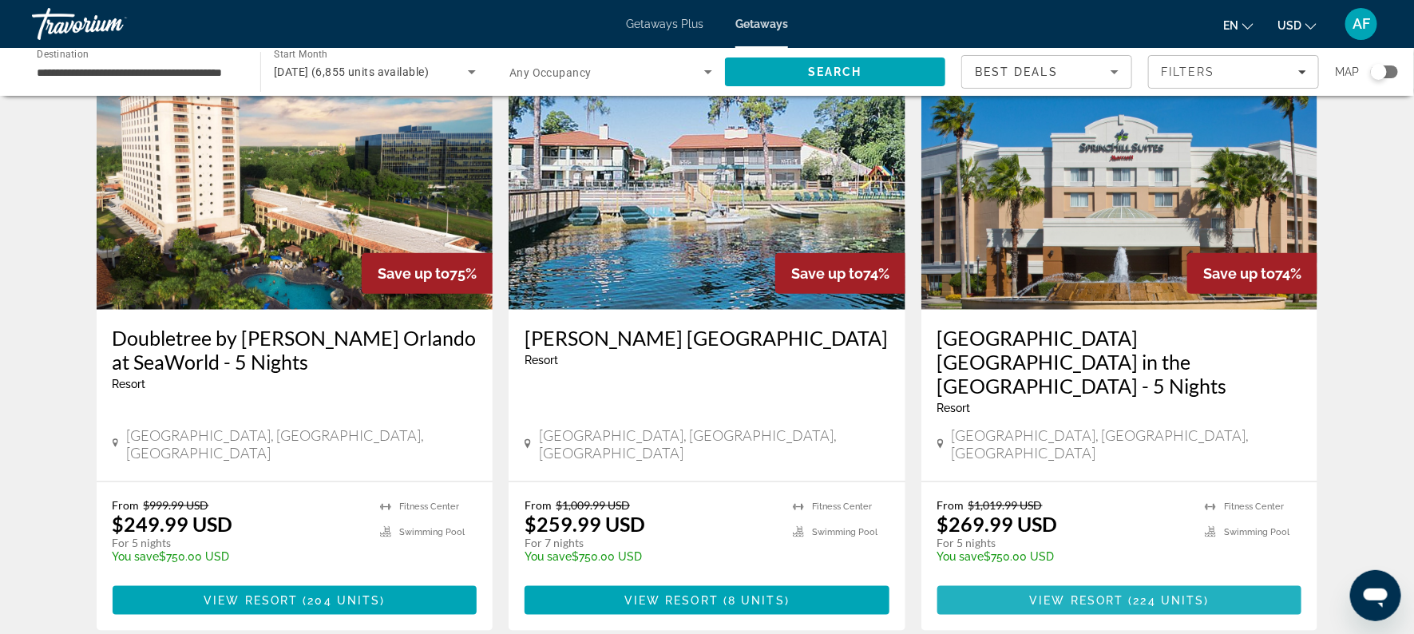
click at [1171, 594] on span "224 units" at bounding box center [1169, 600] width 71 height 13
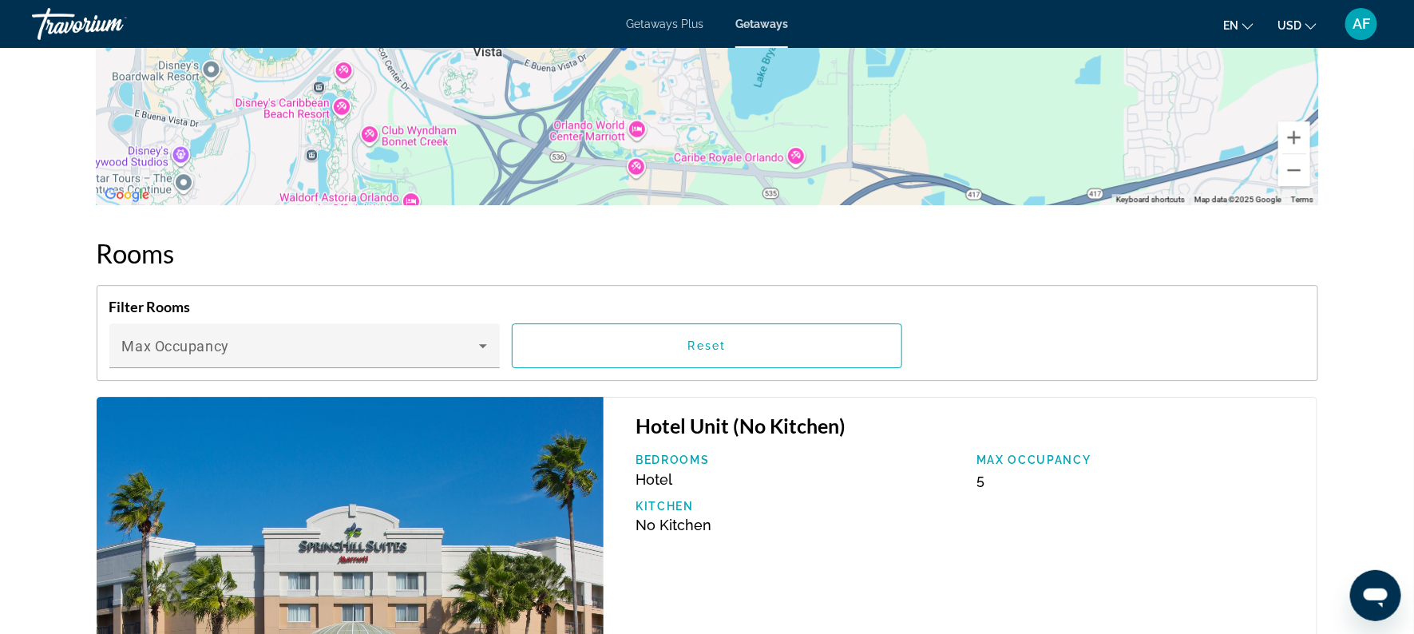
scroll to position [2103, 0]
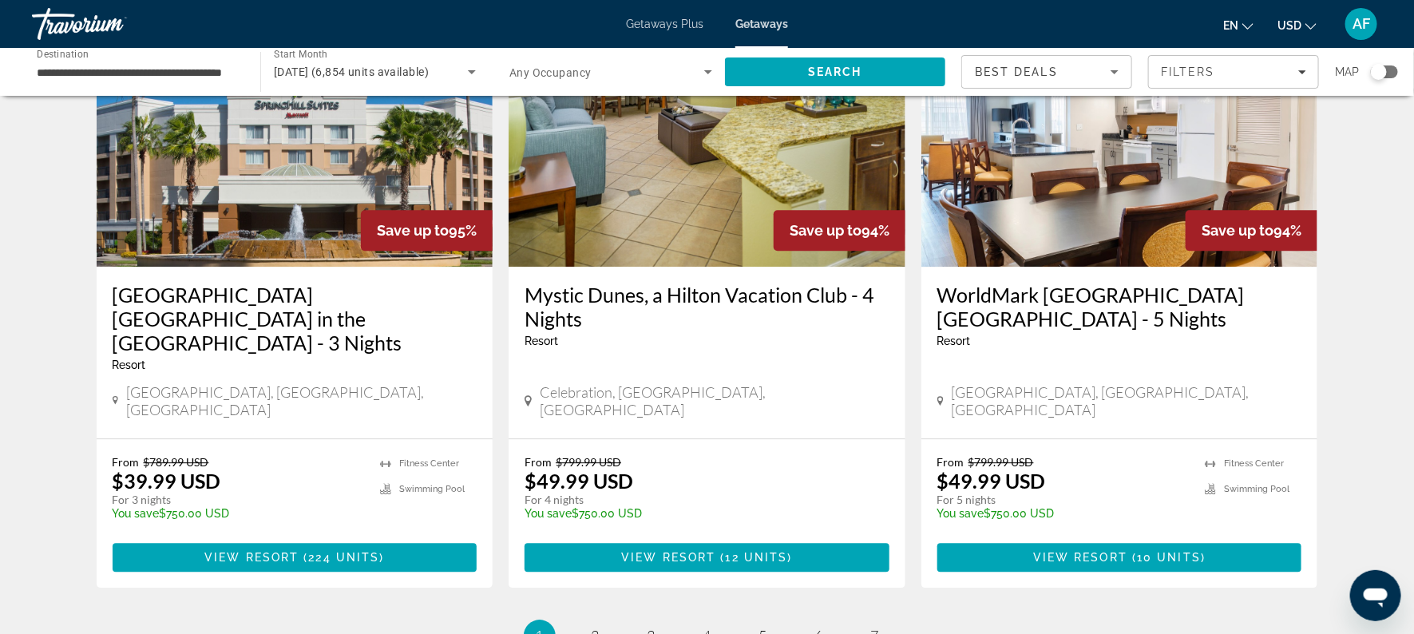
scroll to position [1903, 0]
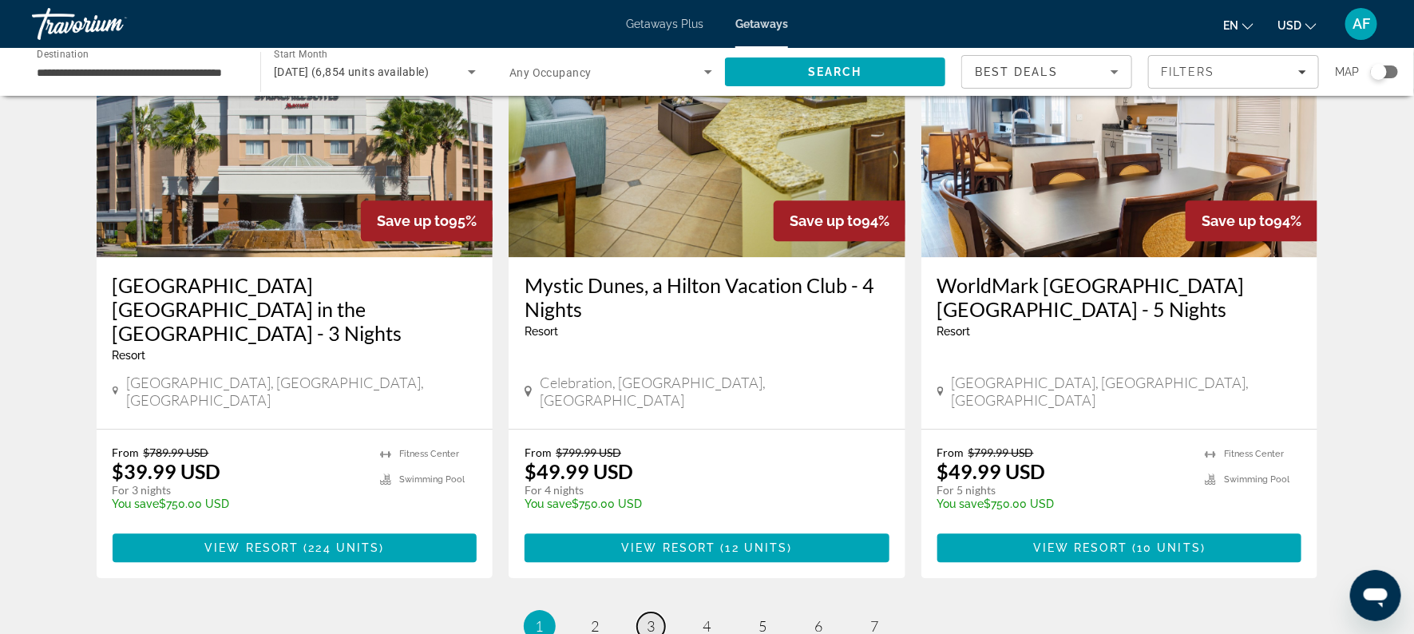
click at [643, 612] on link "page 3" at bounding box center [651, 626] width 28 height 28
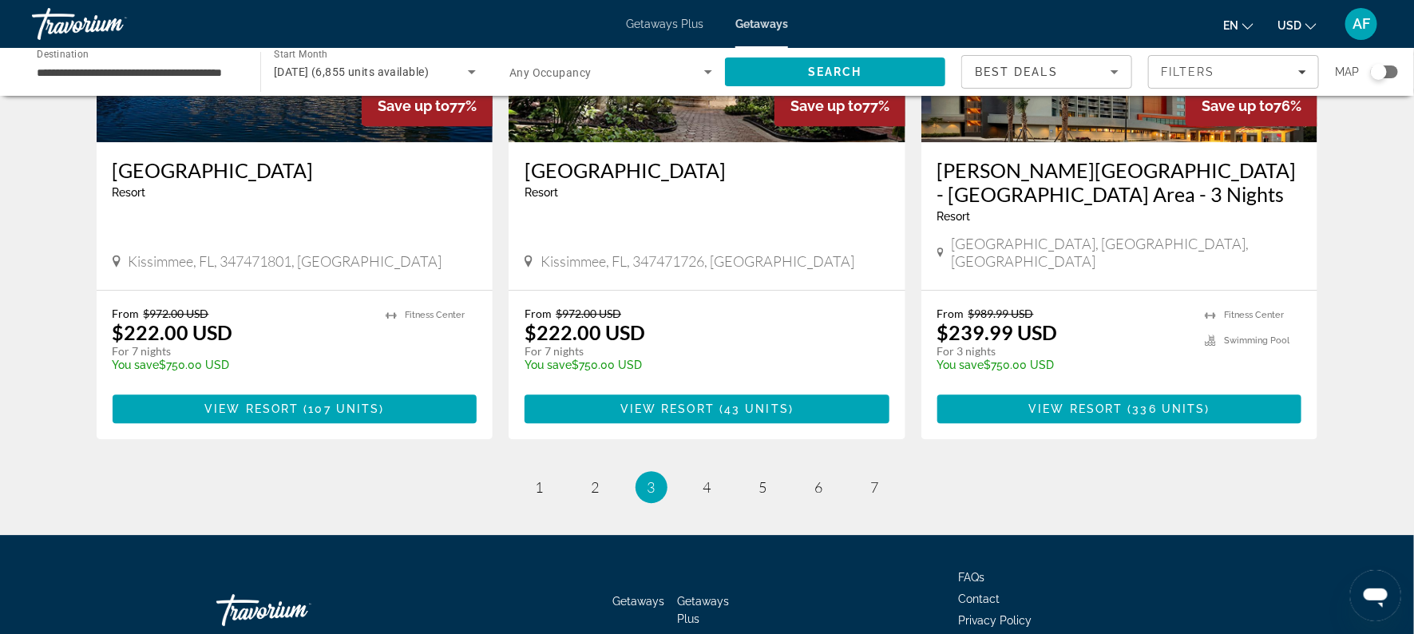
scroll to position [1971, 0]
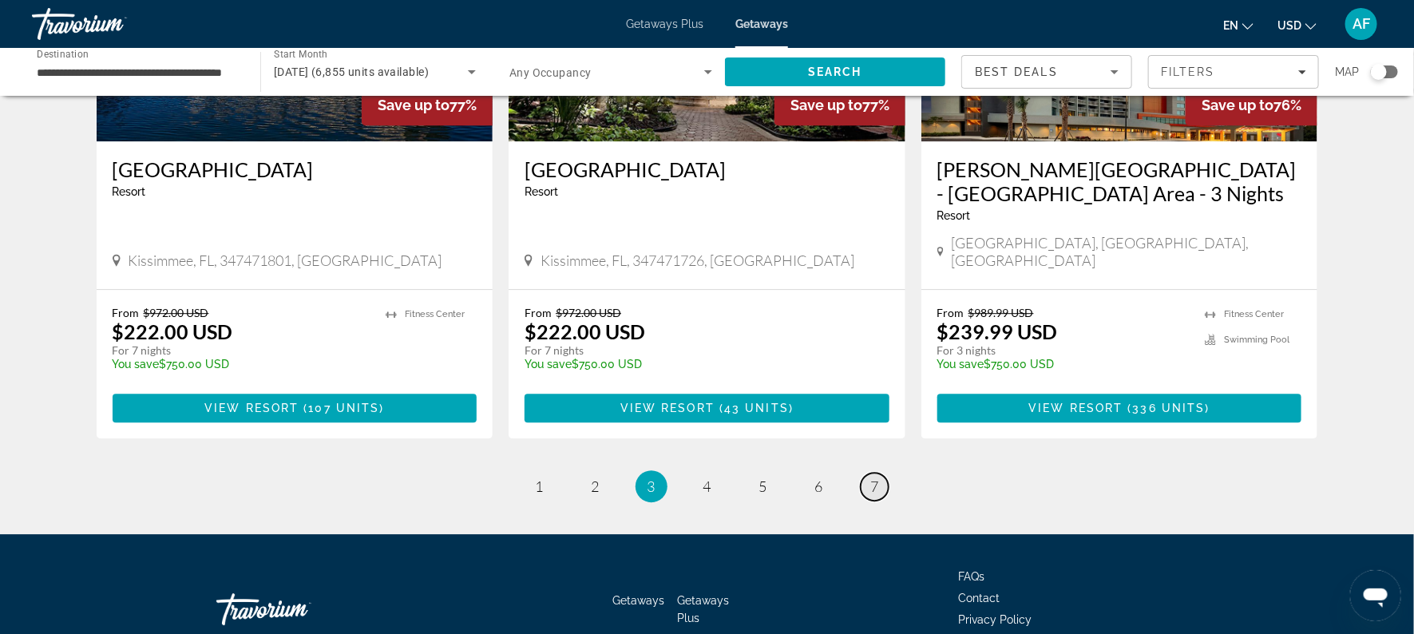
click at [871, 477] on span "7" at bounding box center [875, 486] width 8 height 18
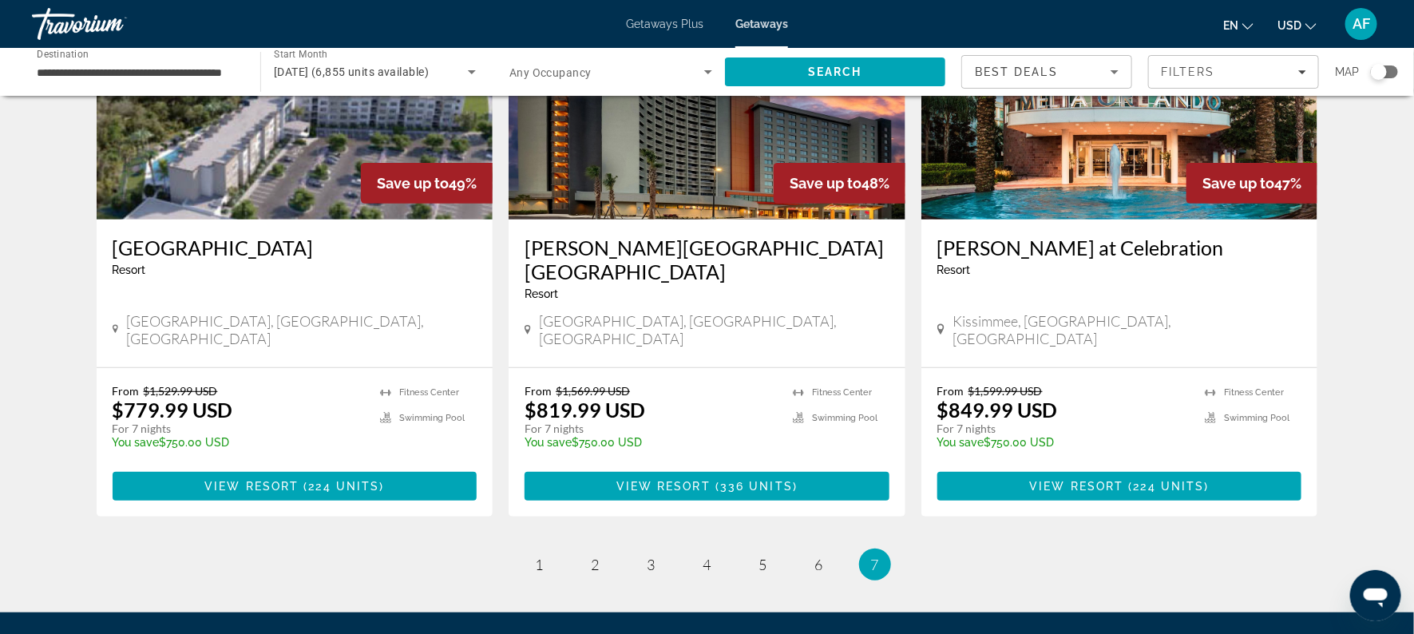
scroll to position [192, 0]
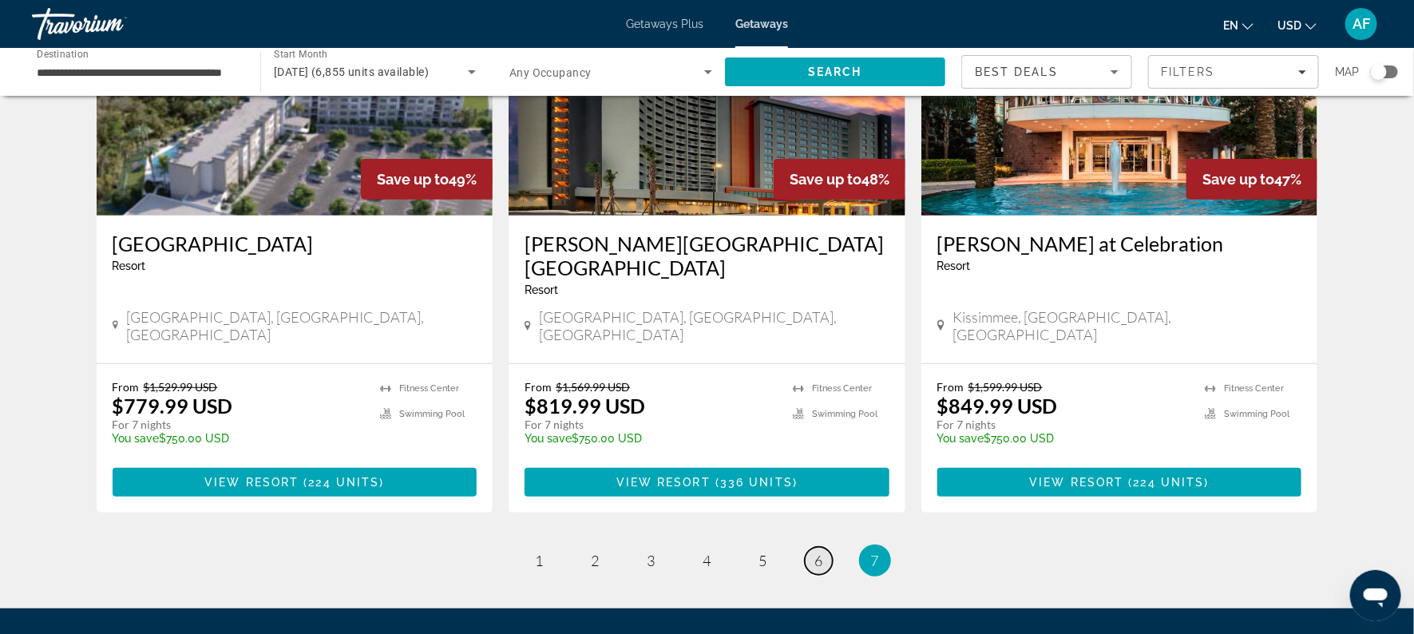
click at [825, 547] on link "page 6" at bounding box center [819, 561] width 28 height 28
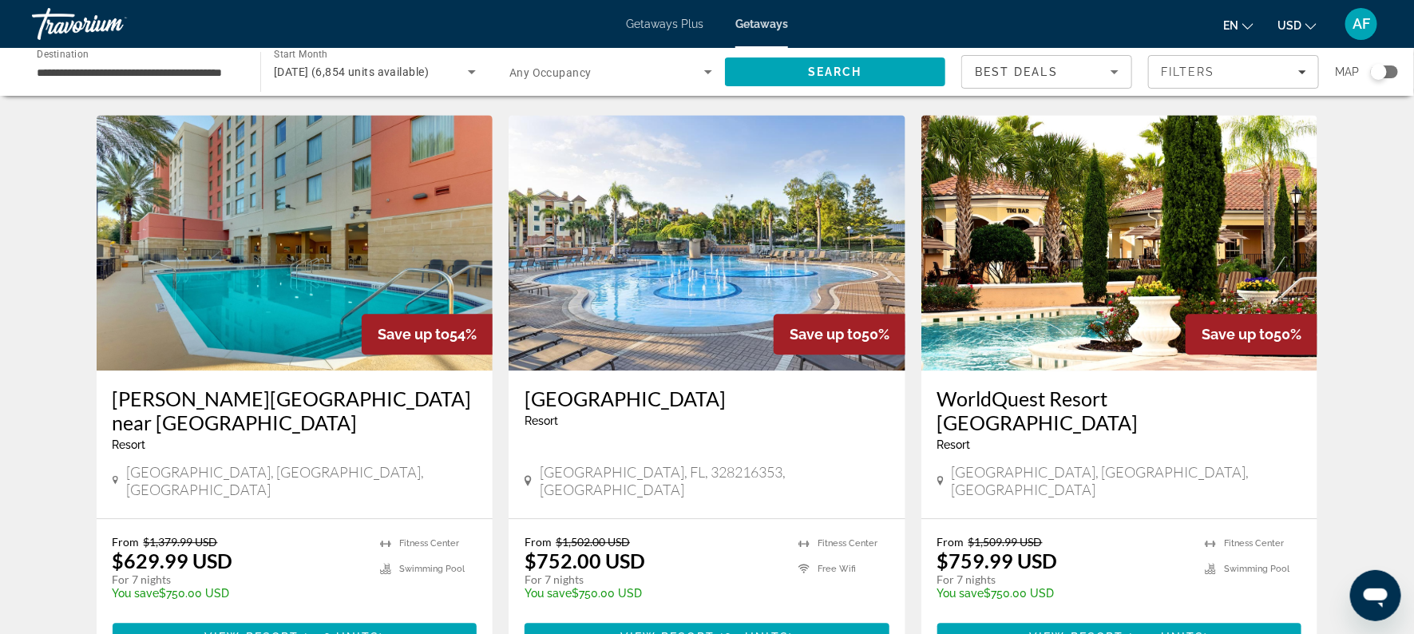
scroll to position [1841, 0]
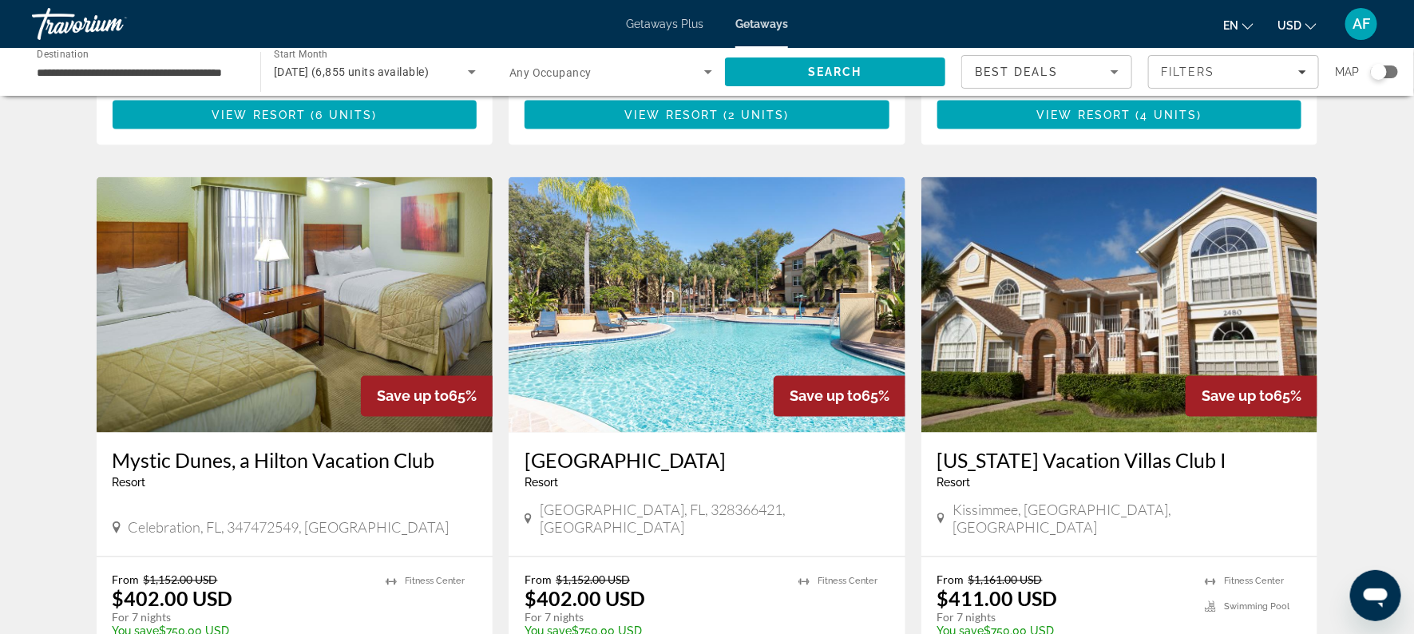
scroll to position [1198, 0]
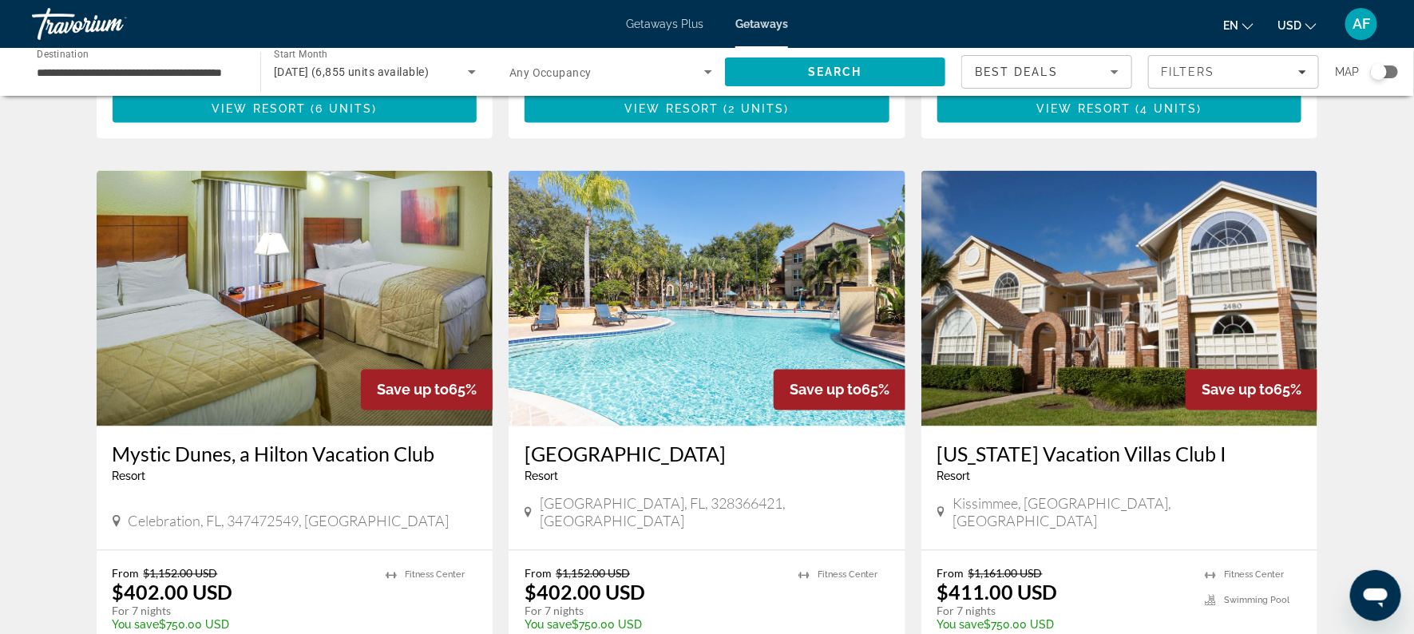
click at [591, 442] on h3 "[GEOGRAPHIC_DATA]" at bounding box center [707, 454] width 365 height 24
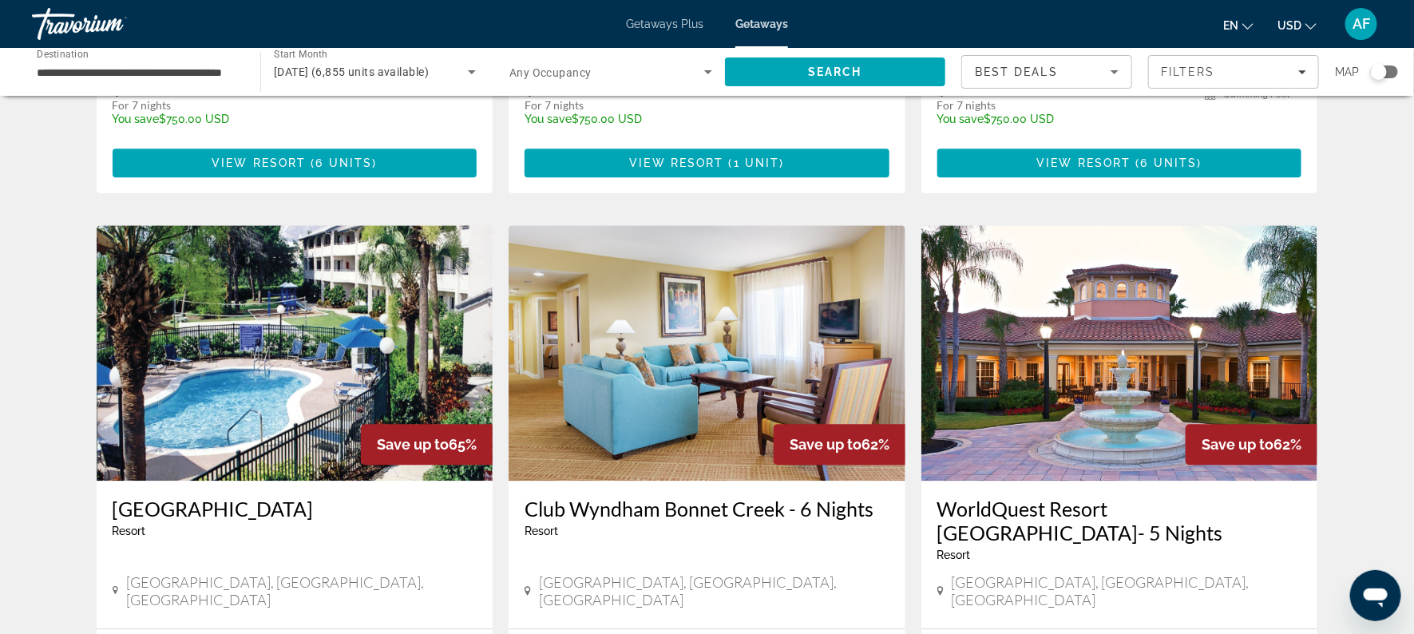
scroll to position [1718, 0]
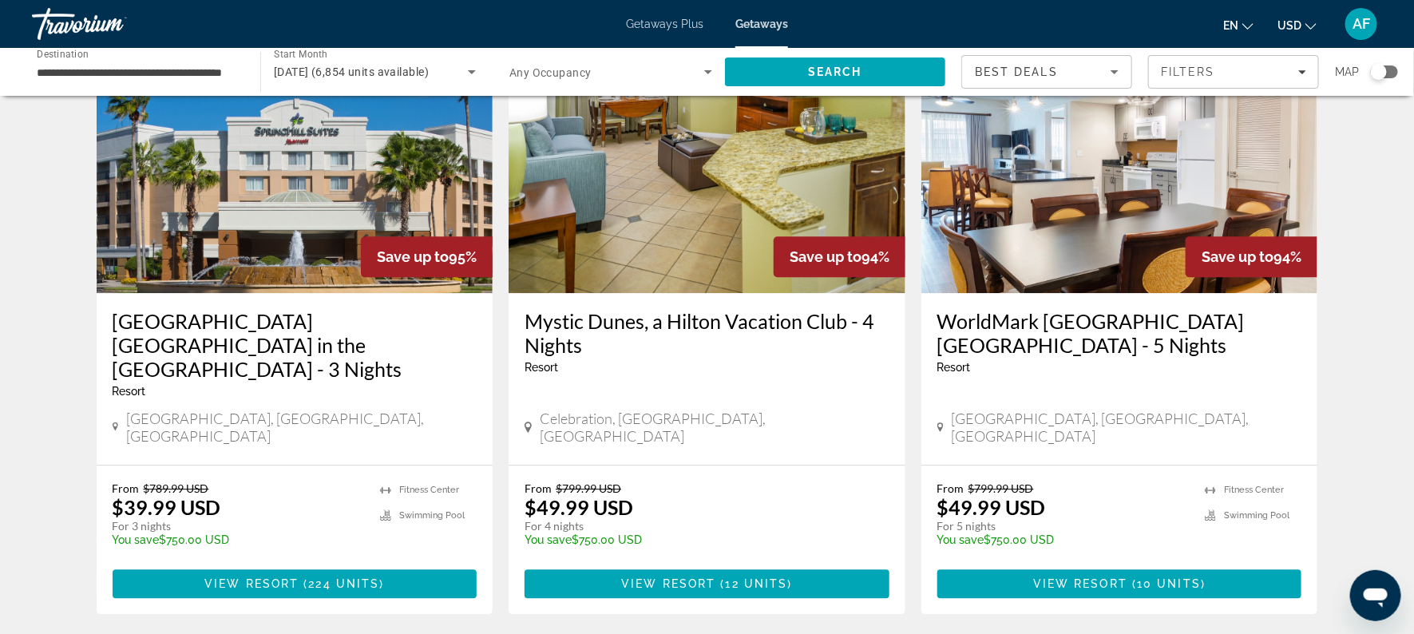
scroll to position [1861, 0]
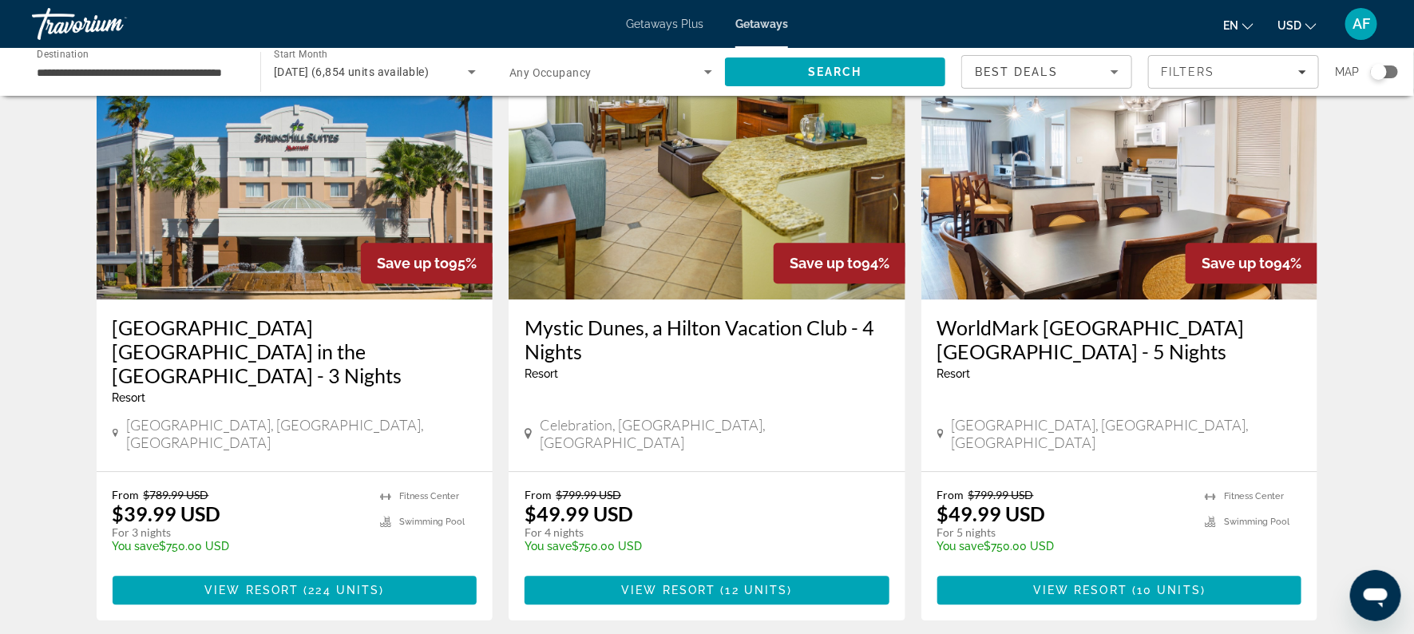
click at [1175, 315] on h3 "WorldMark [GEOGRAPHIC_DATA] [GEOGRAPHIC_DATA] - 5 Nights" at bounding box center [1119, 339] width 365 height 48
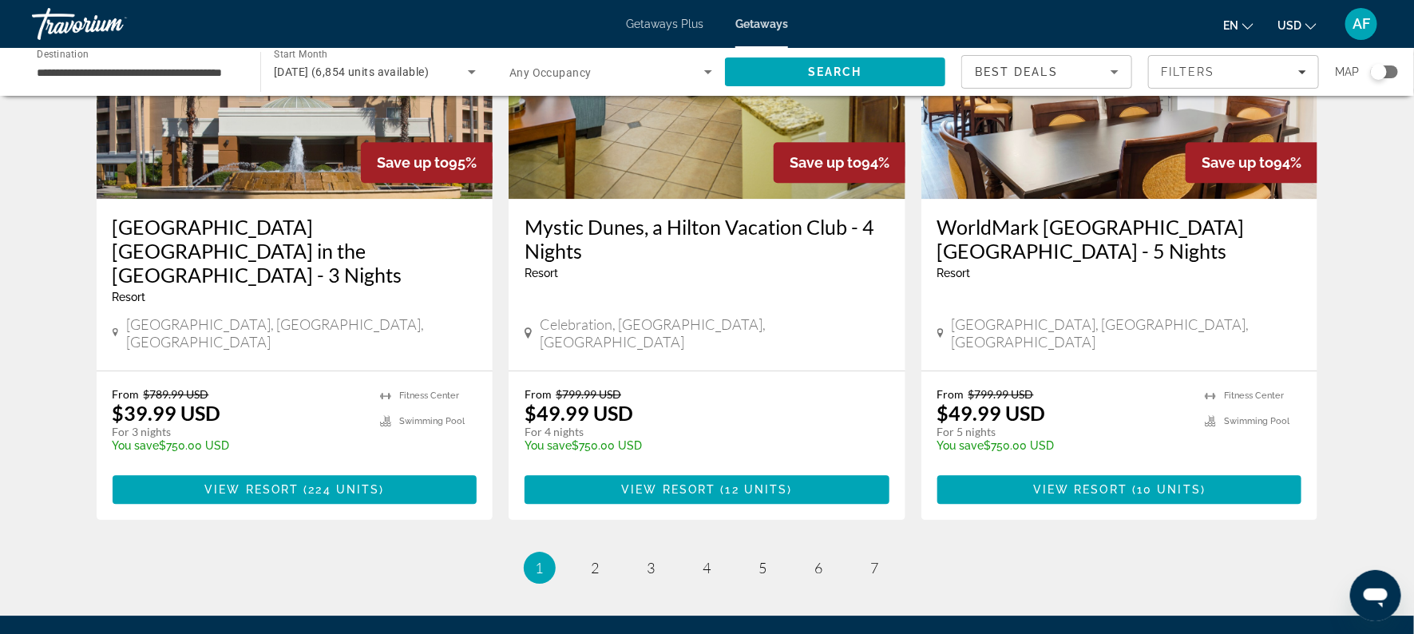
scroll to position [1964, 0]
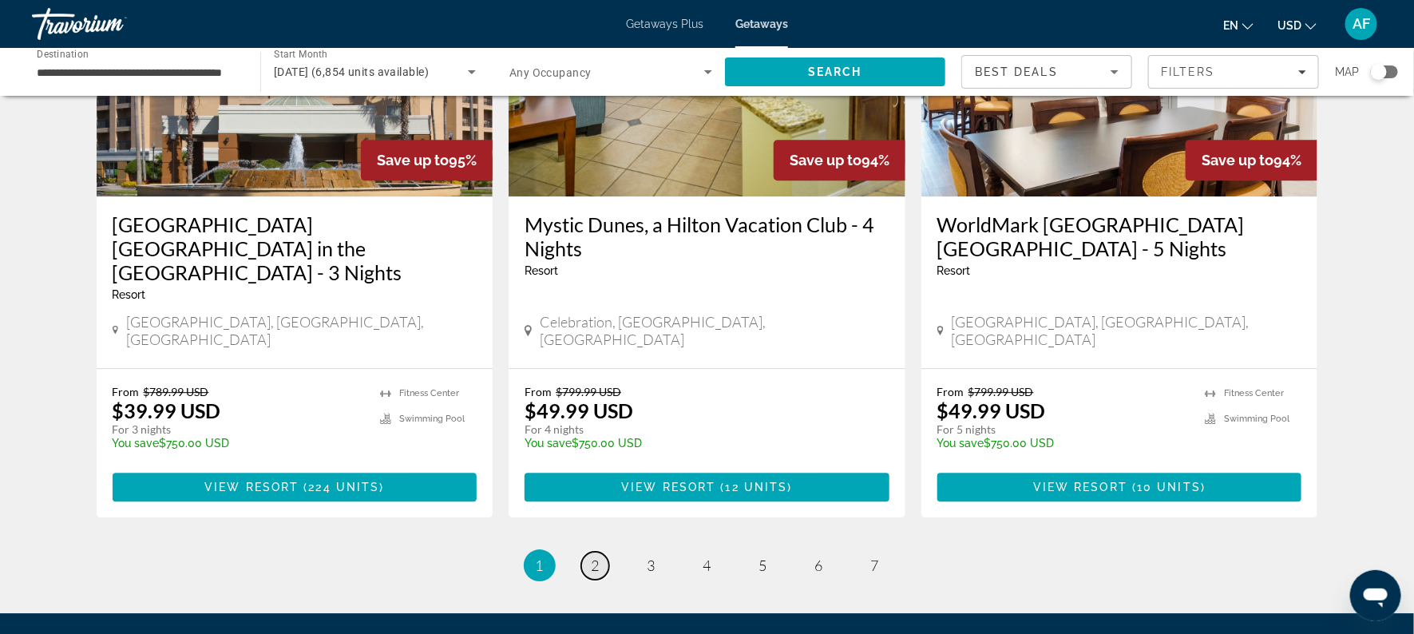
click at [600, 552] on link "page 2" at bounding box center [595, 566] width 28 height 28
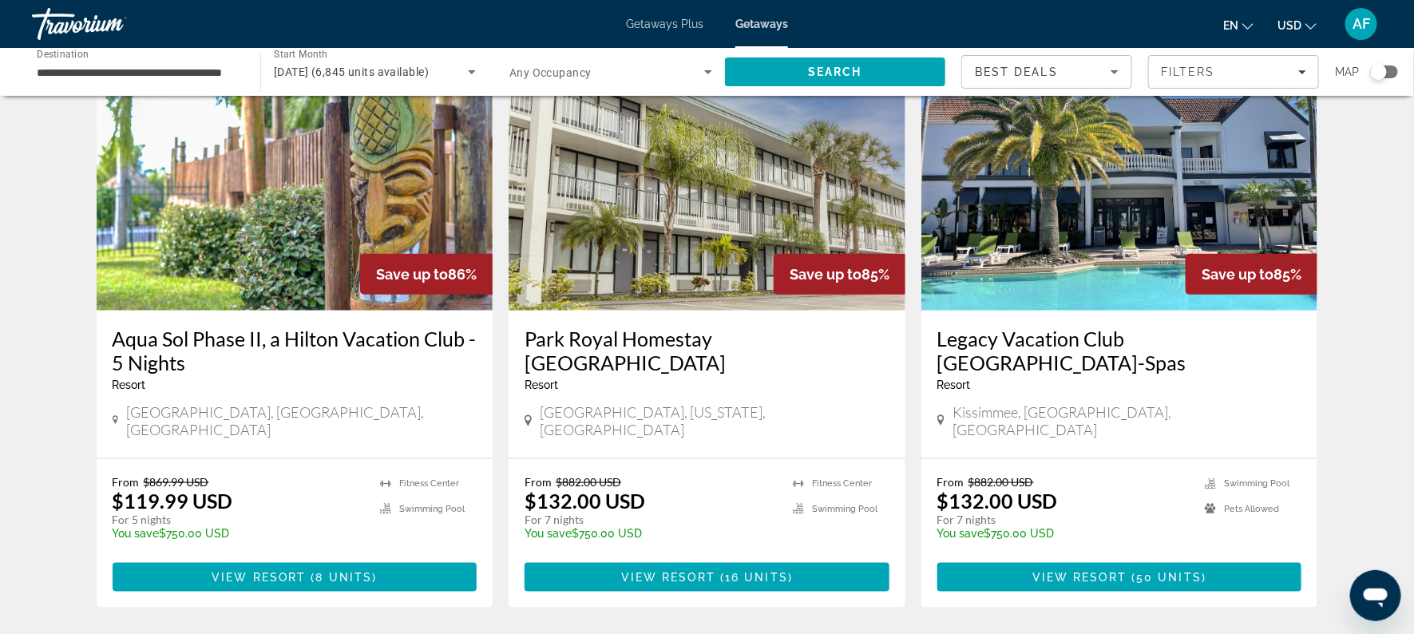
scroll to position [708, 0]
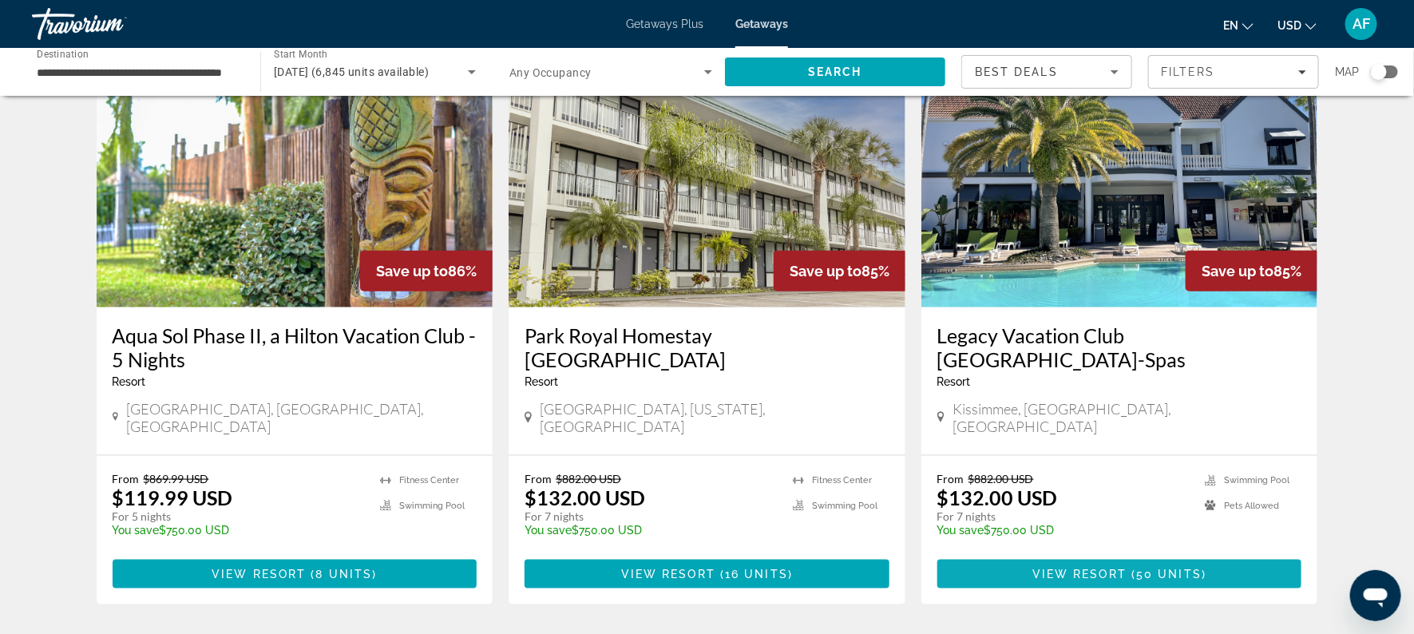
click at [1079, 568] on span "View Resort" at bounding box center [1079, 574] width 94 height 13
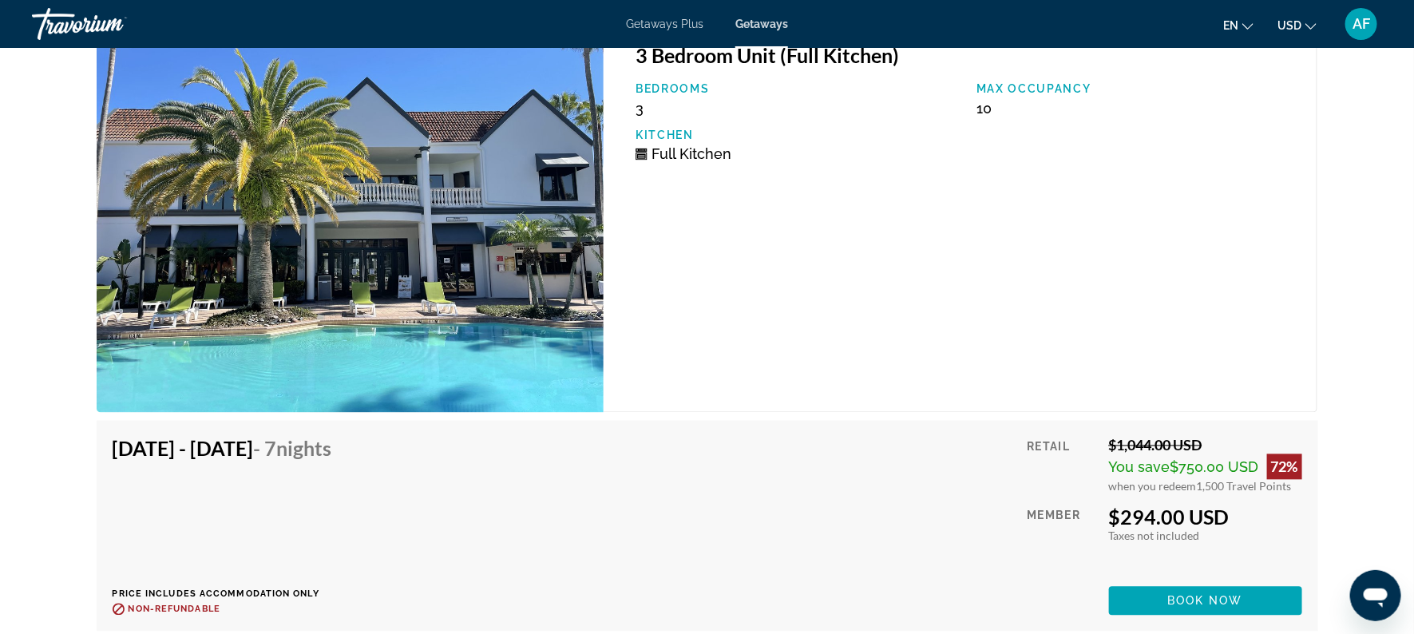
scroll to position [6975, 0]
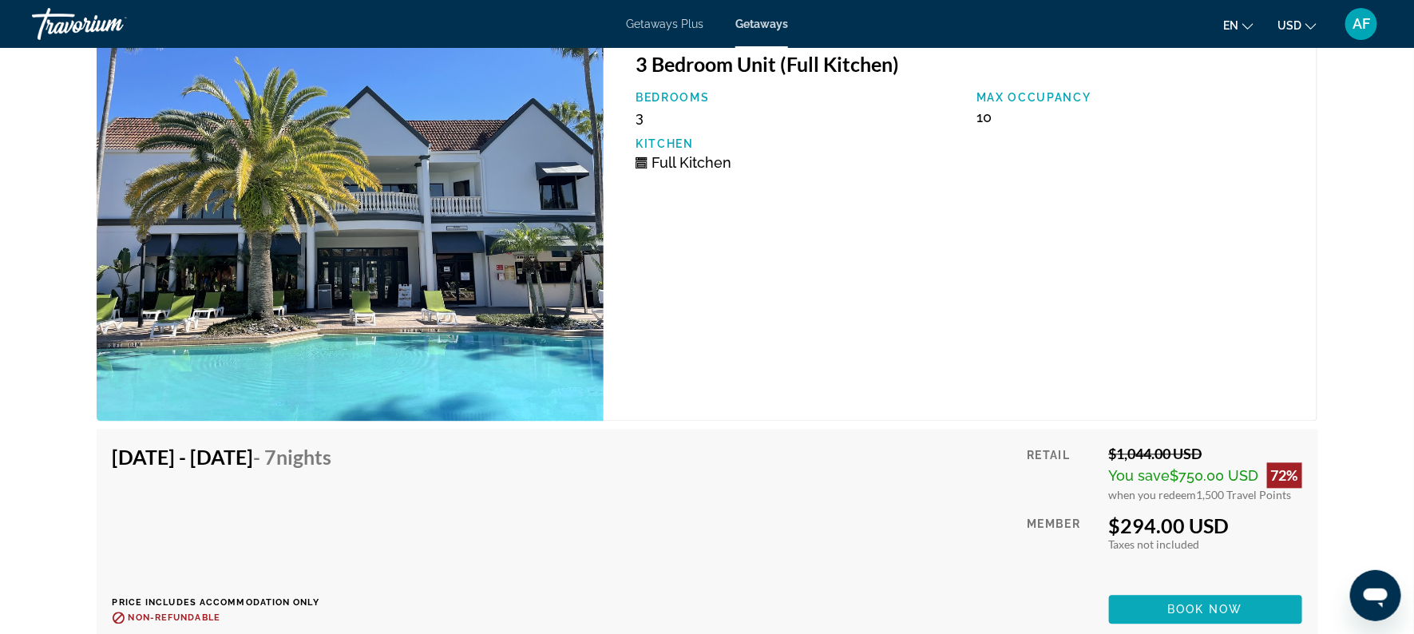
click at [1172, 604] on span "Book now" at bounding box center [1205, 610] width 76 height 13
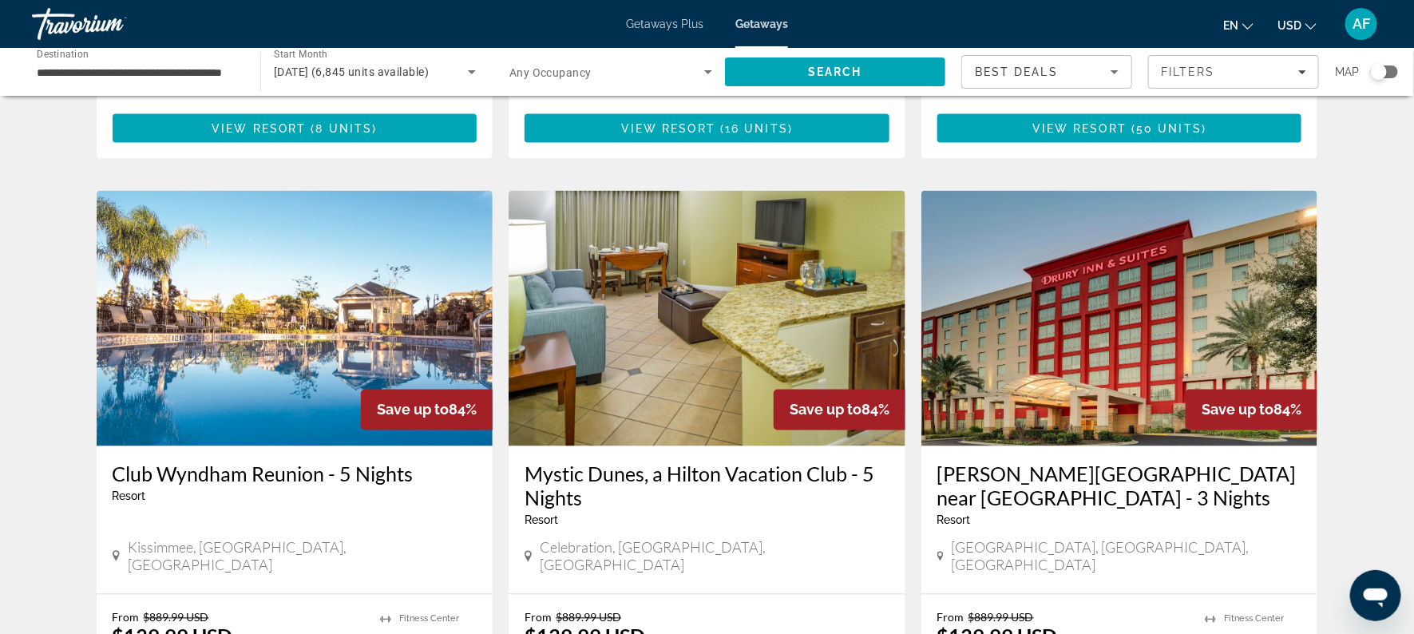
scroll to position [1160, 0]
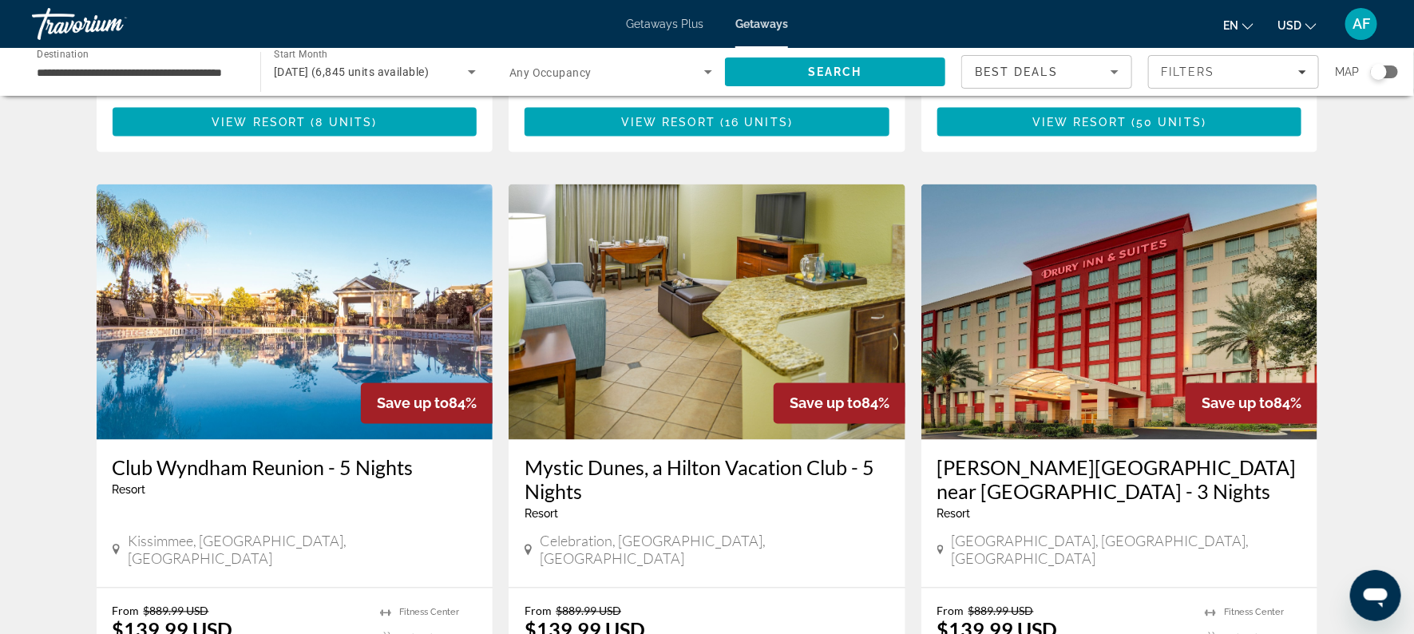
click at [274, 456] on h3 "Club Wyndham Reunion - 5 Nights" at bounding box center [295, 468] width 365 height 24
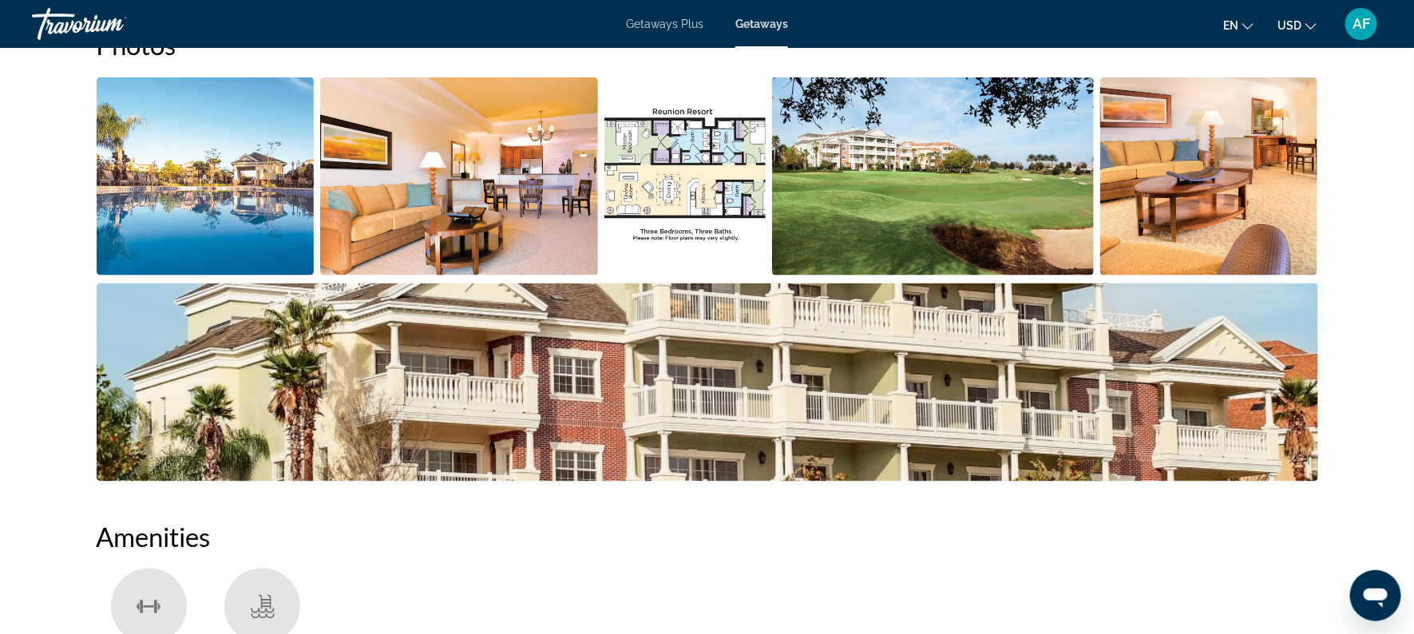
scroll to position [367, 0]
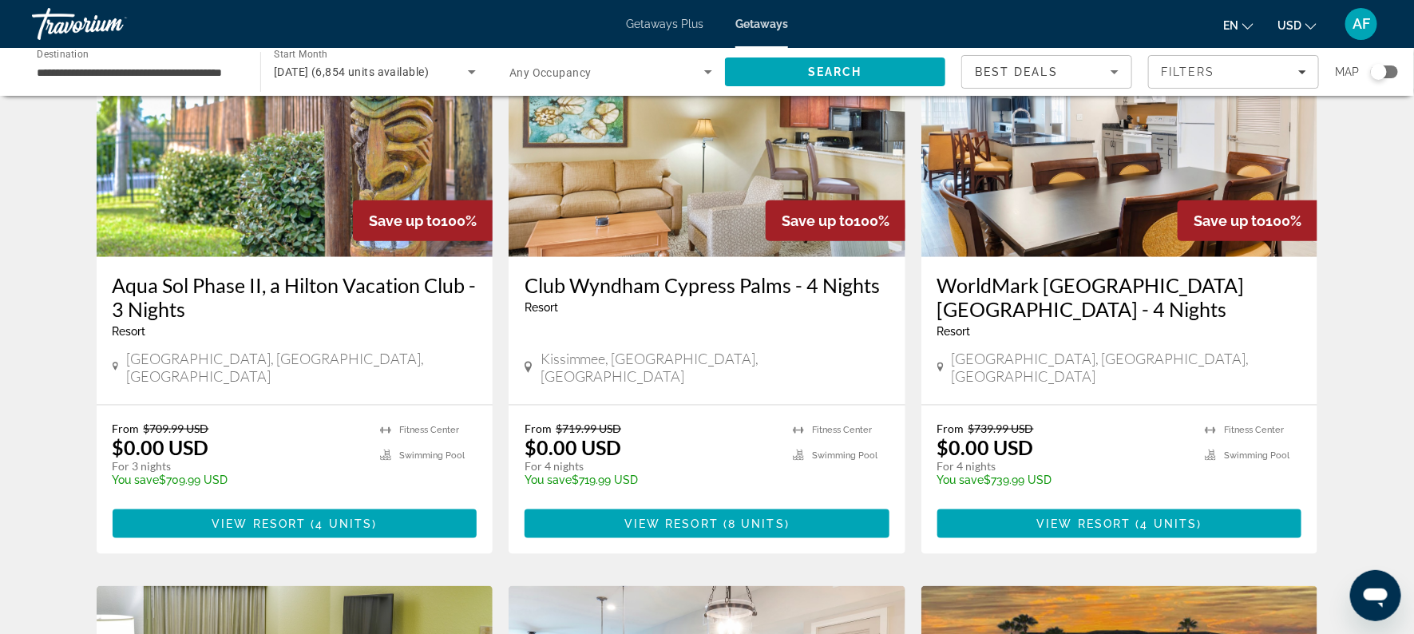
scroll to position [741, 0]
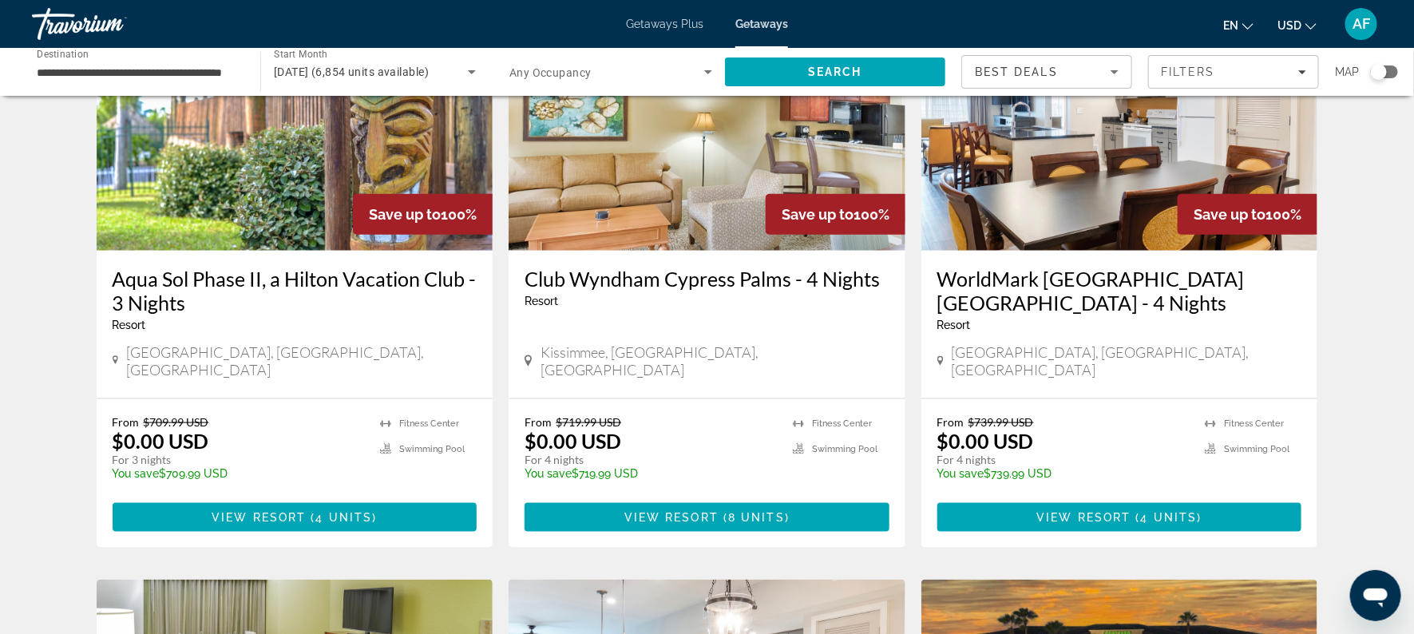
click at [1126, 267] on h3 "WorldMark [GEOGRAPHIC_DATA] [GEOGRAPHIC_DATA] - 4 Nights" at bounding box center [1119, 291] width 365 height 48
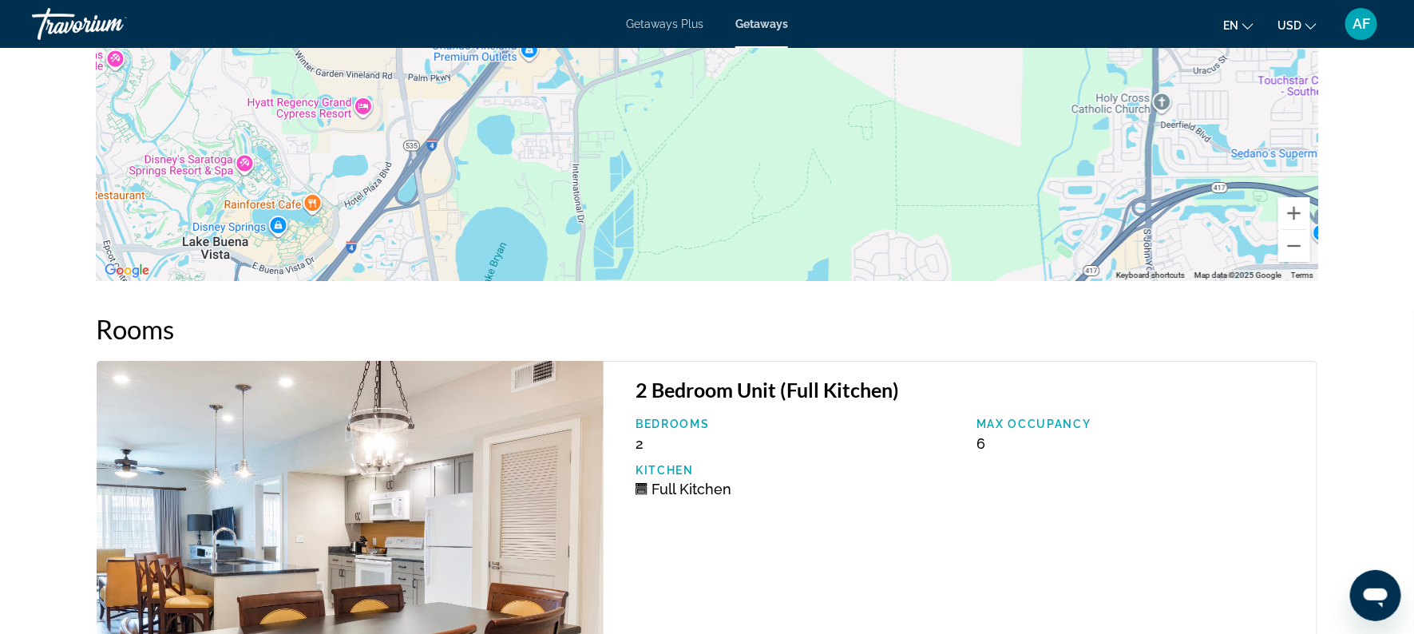
scroll to position [675, 0]
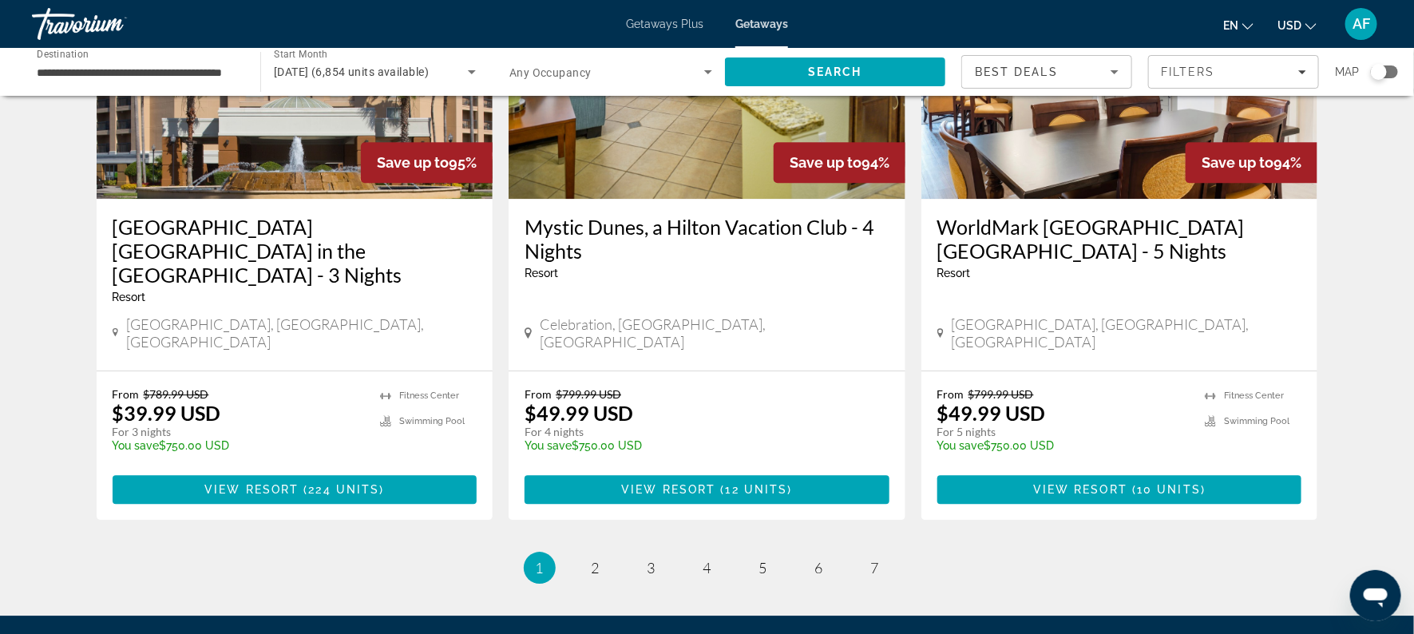
scroll to position [1971, 0]
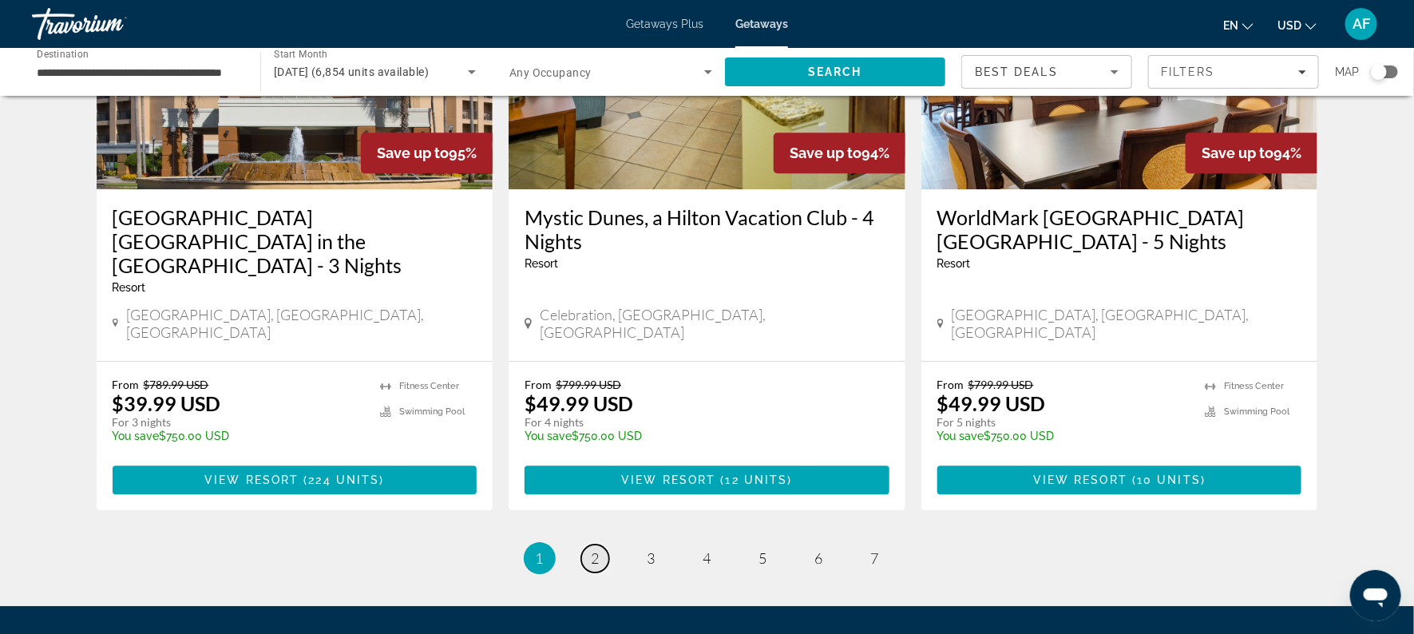
click at [603, 545] on link "page 2" at bounding box center [595, 559] width 28 height 28
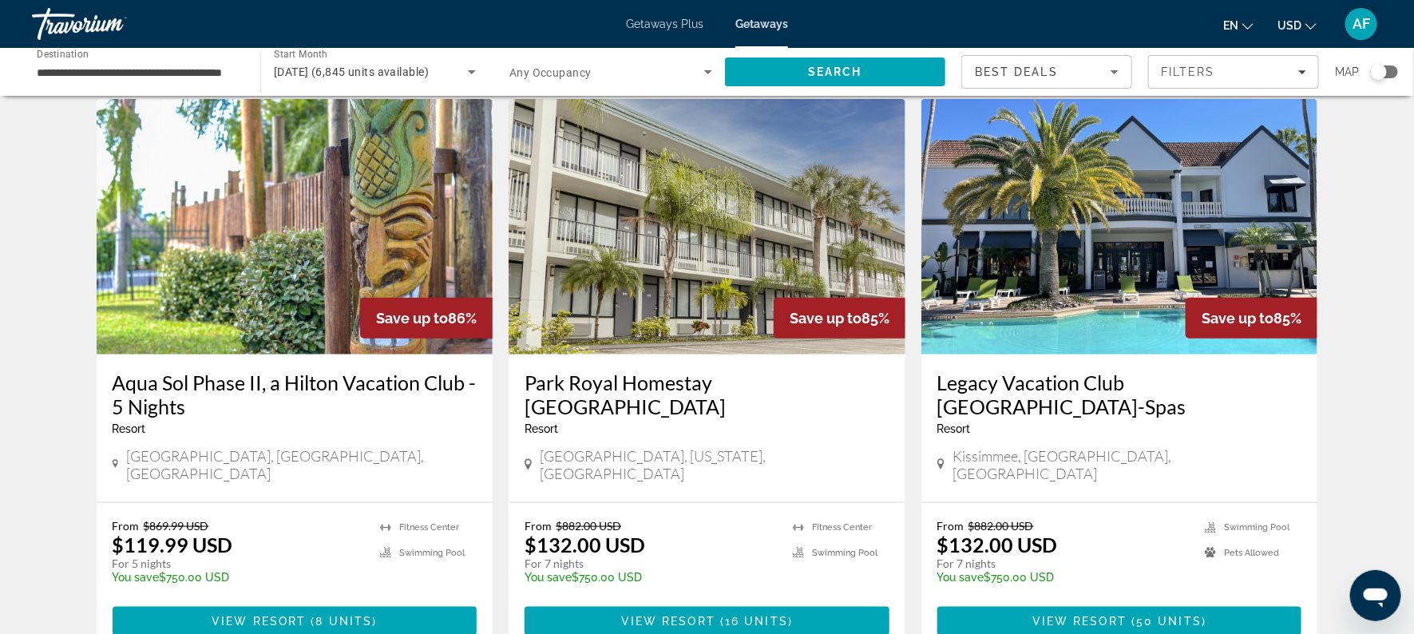
scroll to position [676, 0]
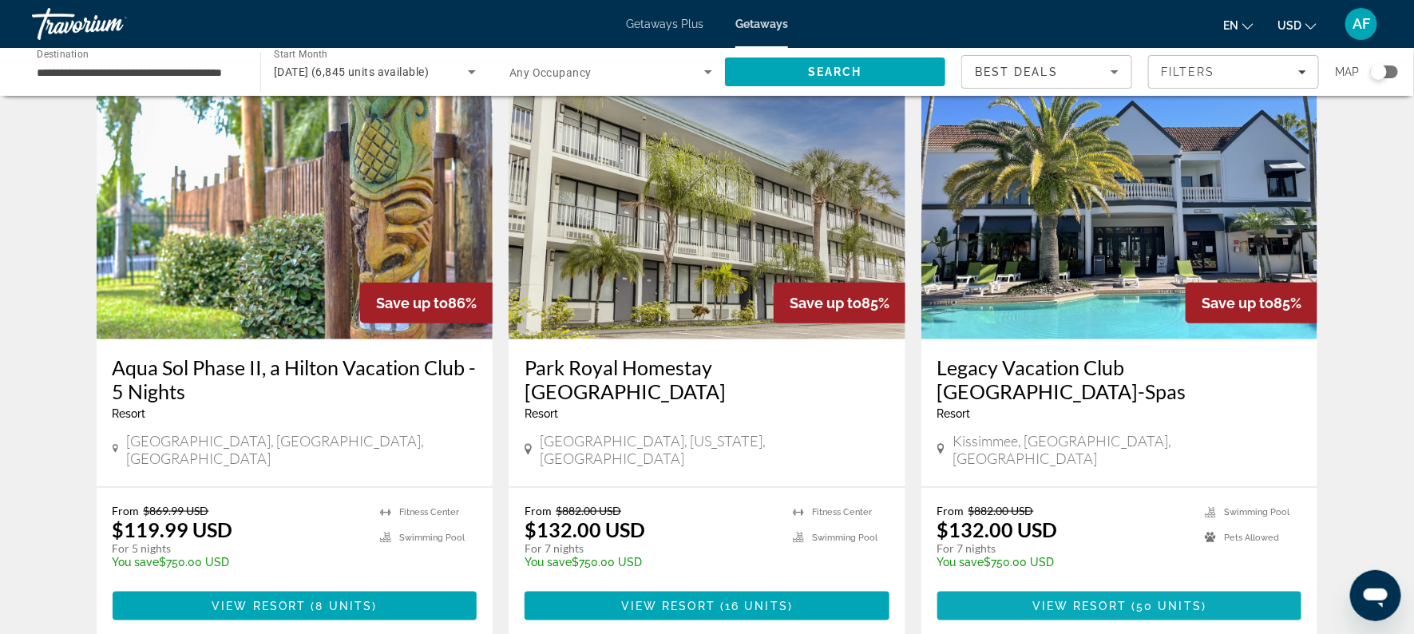
click at [1097, 600] on span "View Resort" at bounding box center [1079, 606] width 94 height 13
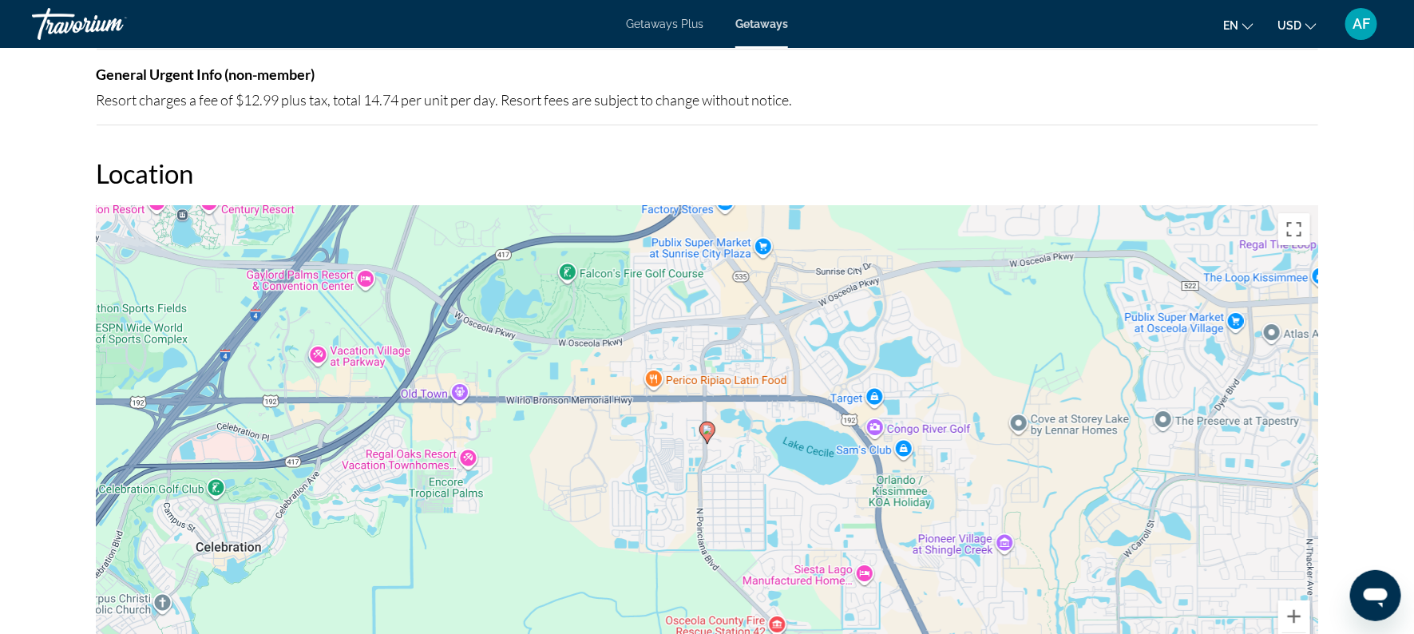
scroll to position [2357, 0]
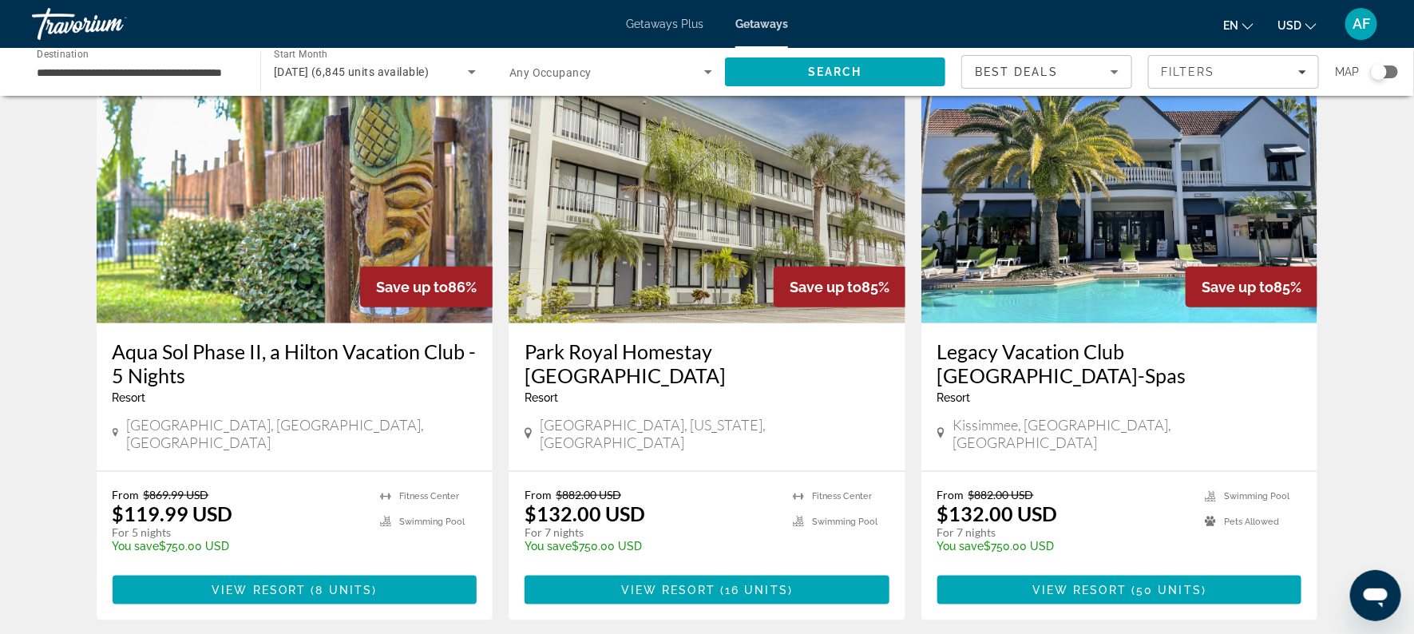
scroll to position [699, 0]
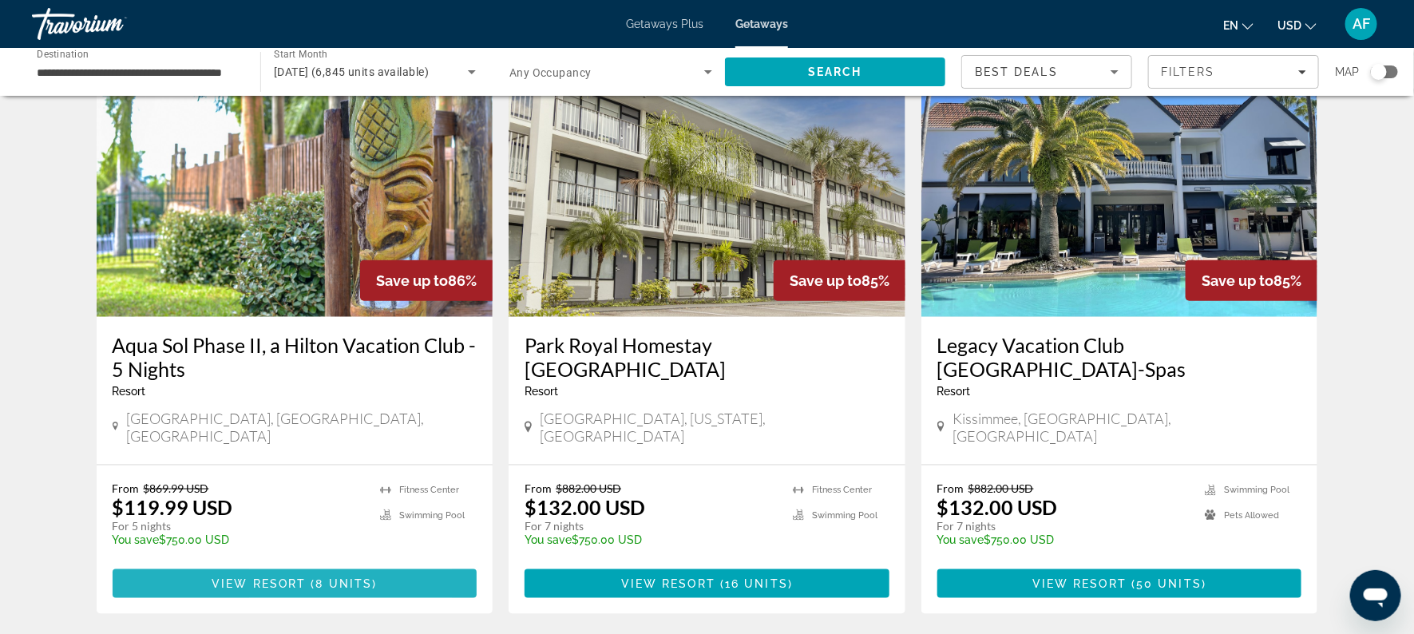
click at [262, 577] on span "View Resort" at bounding box center [259, 583] width 94 height 13
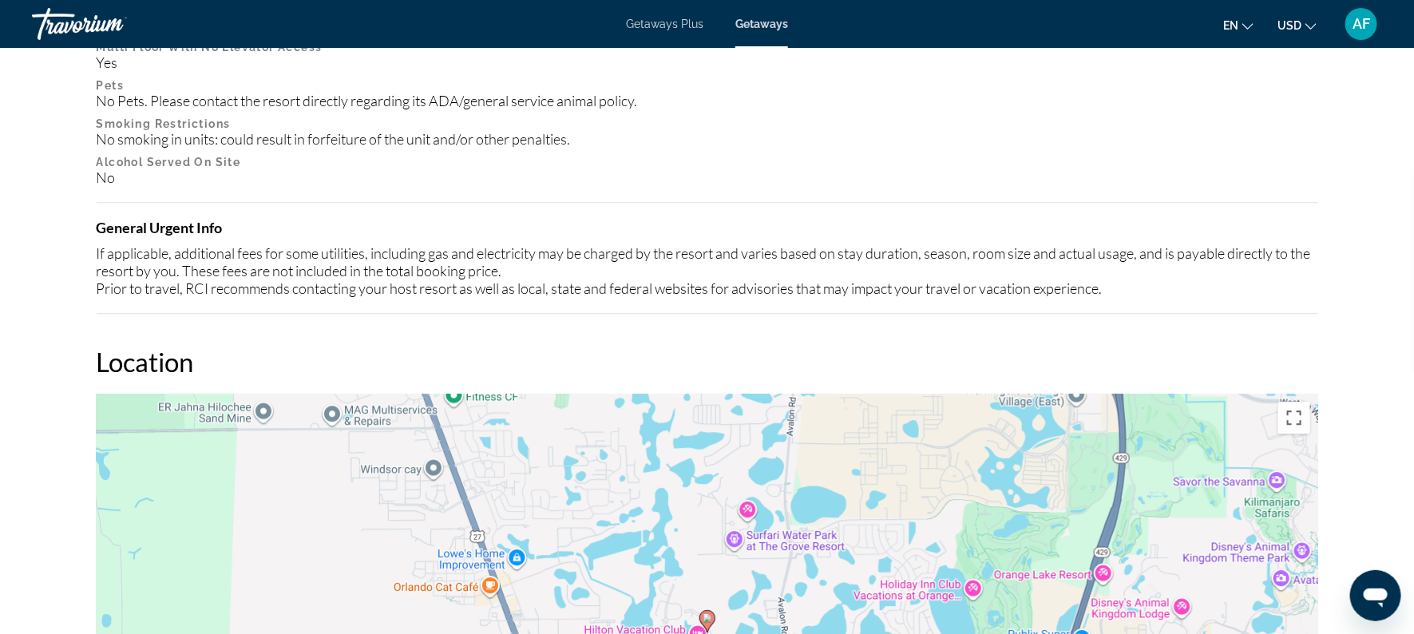
scroll to position [1676, 0]
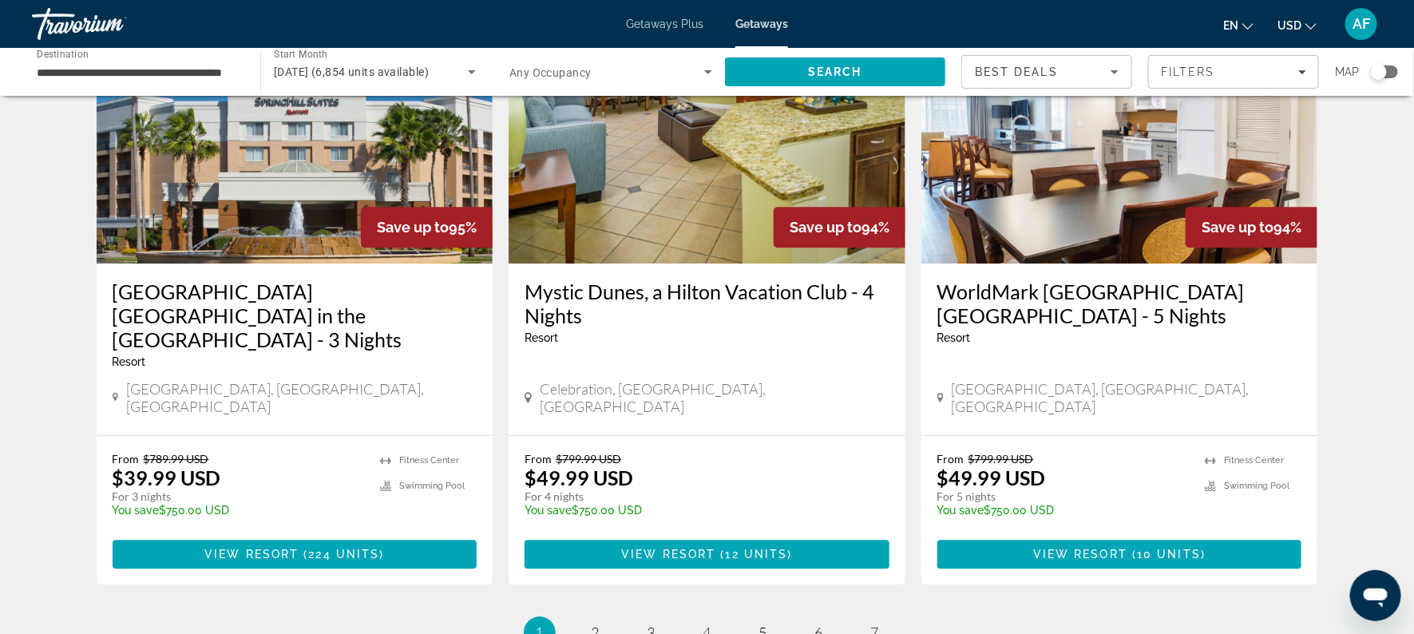
scroll to position [1903, 0]
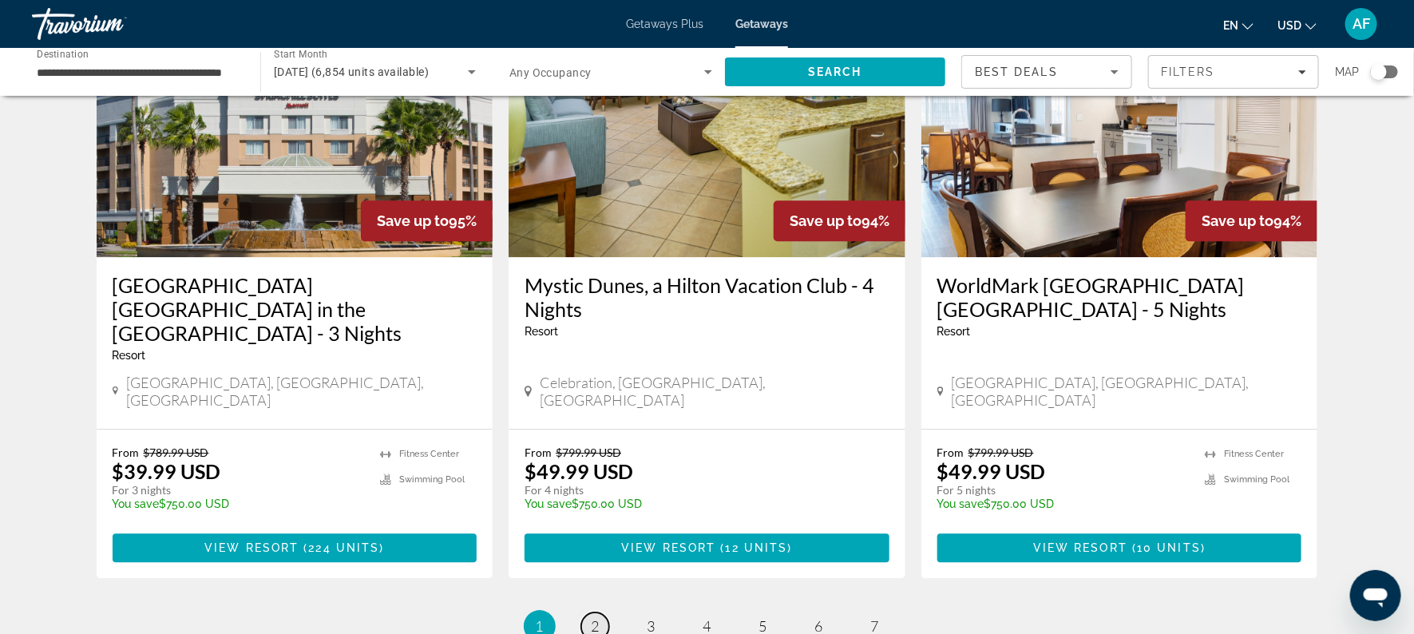
click at [588, 612] on link "page 2" at bounding box center [595, 626] width 28 height 28
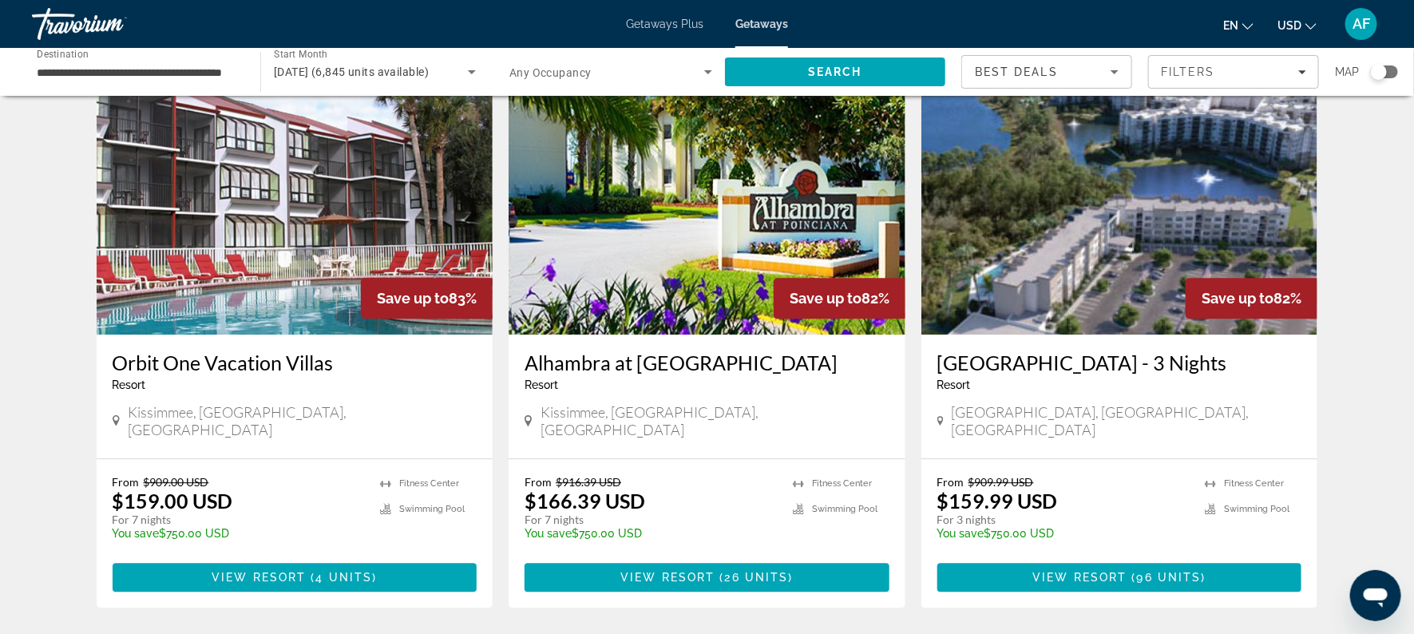
scroll to position [1854, 0]
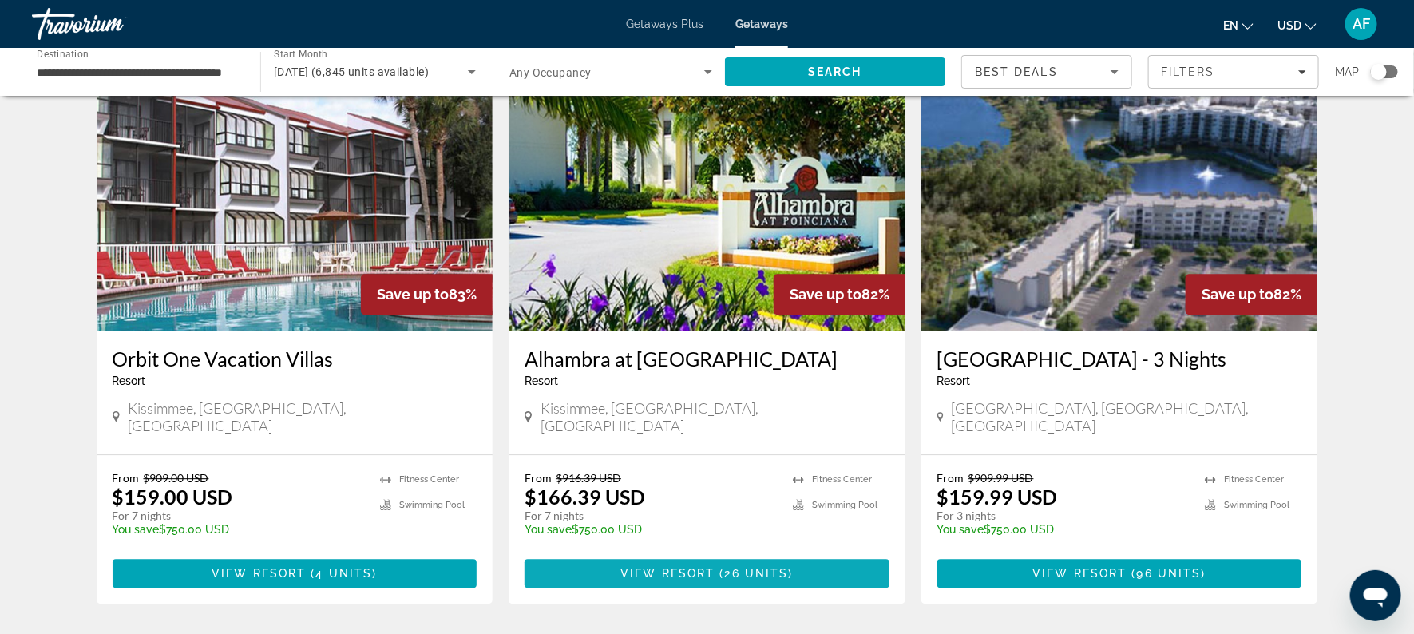
click at [693, 567] on span "View Resort" at bounding box center [667, 573] width 94 height 13
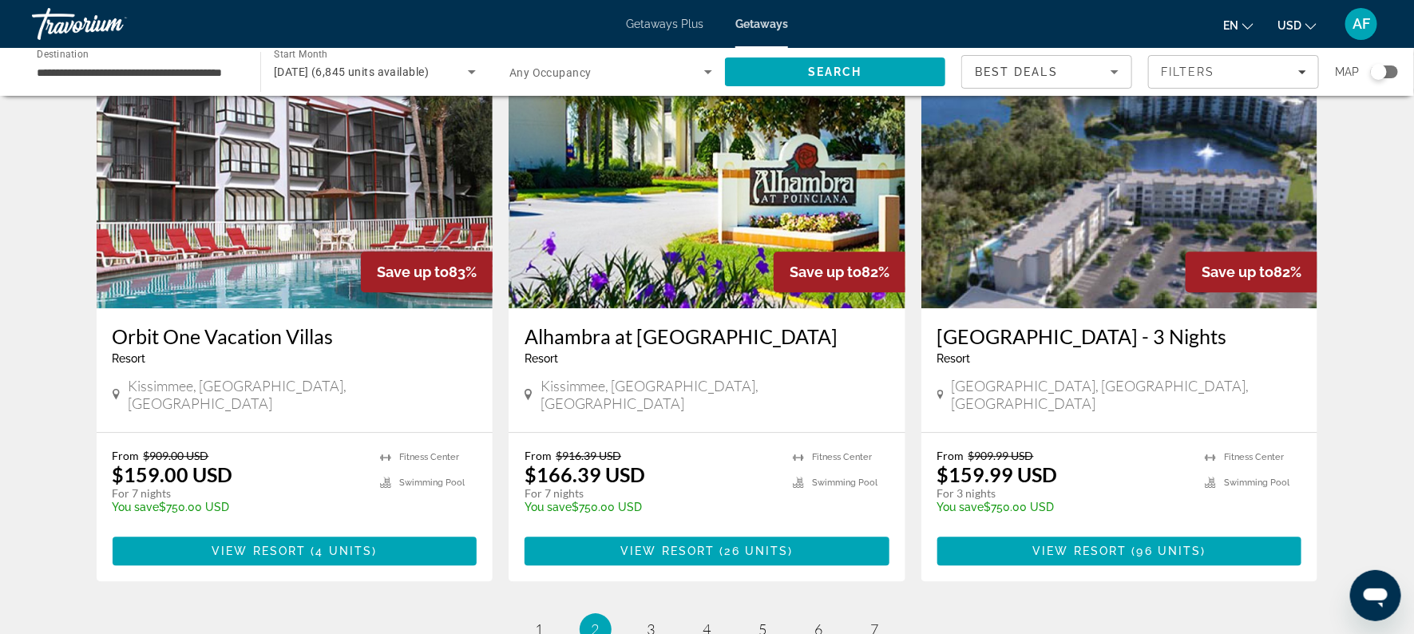
scroll to position [1886, 0]
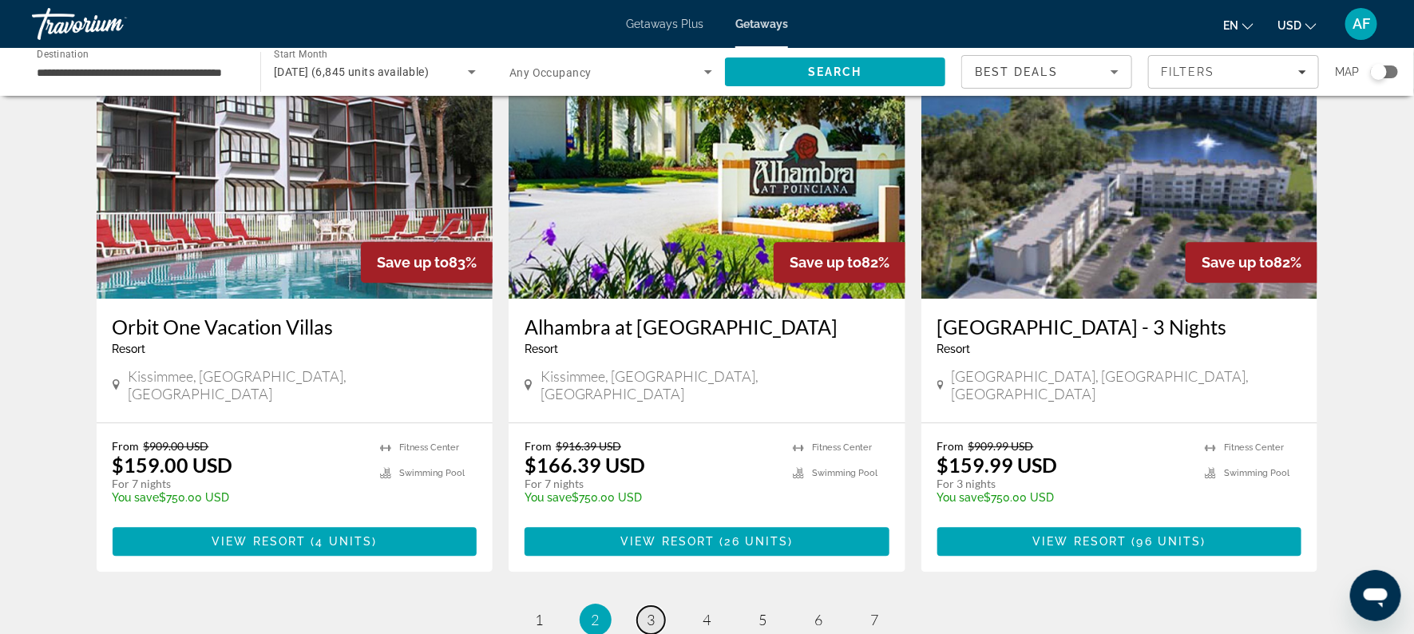
click at [641, 606] on link "page 3" at bounding box center [651, 620] width 28 height 28
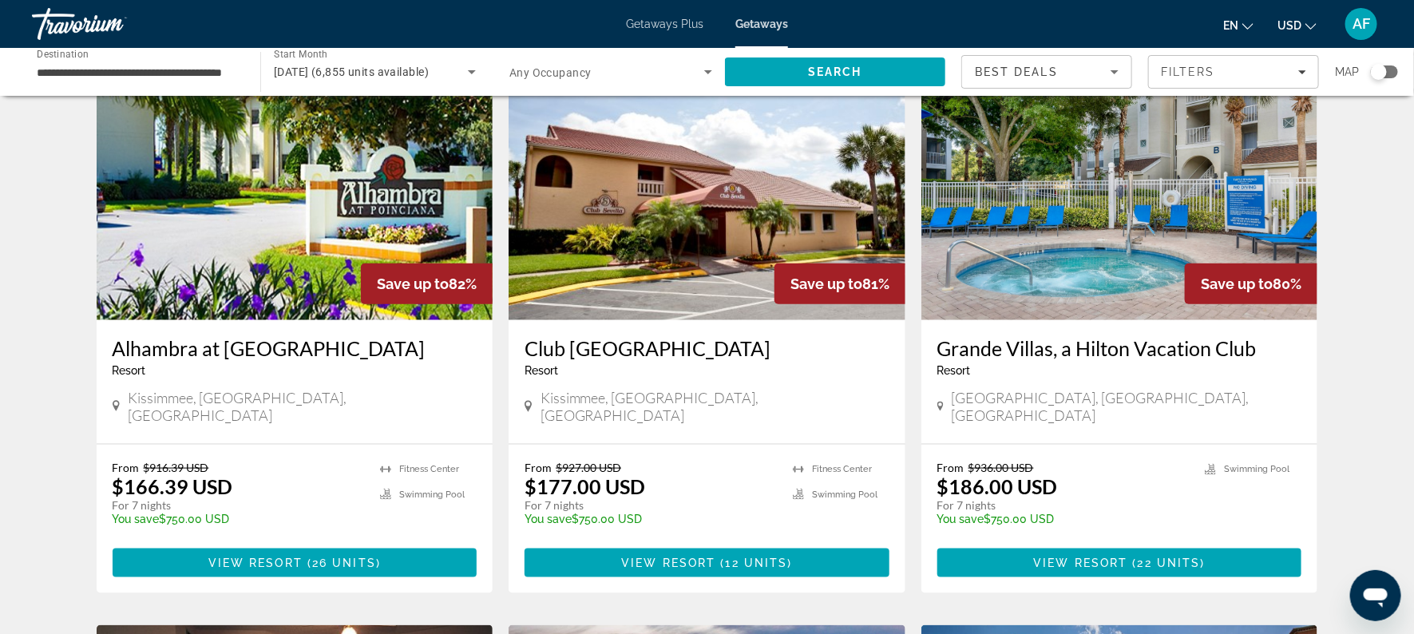
scroll to position [675, 0]
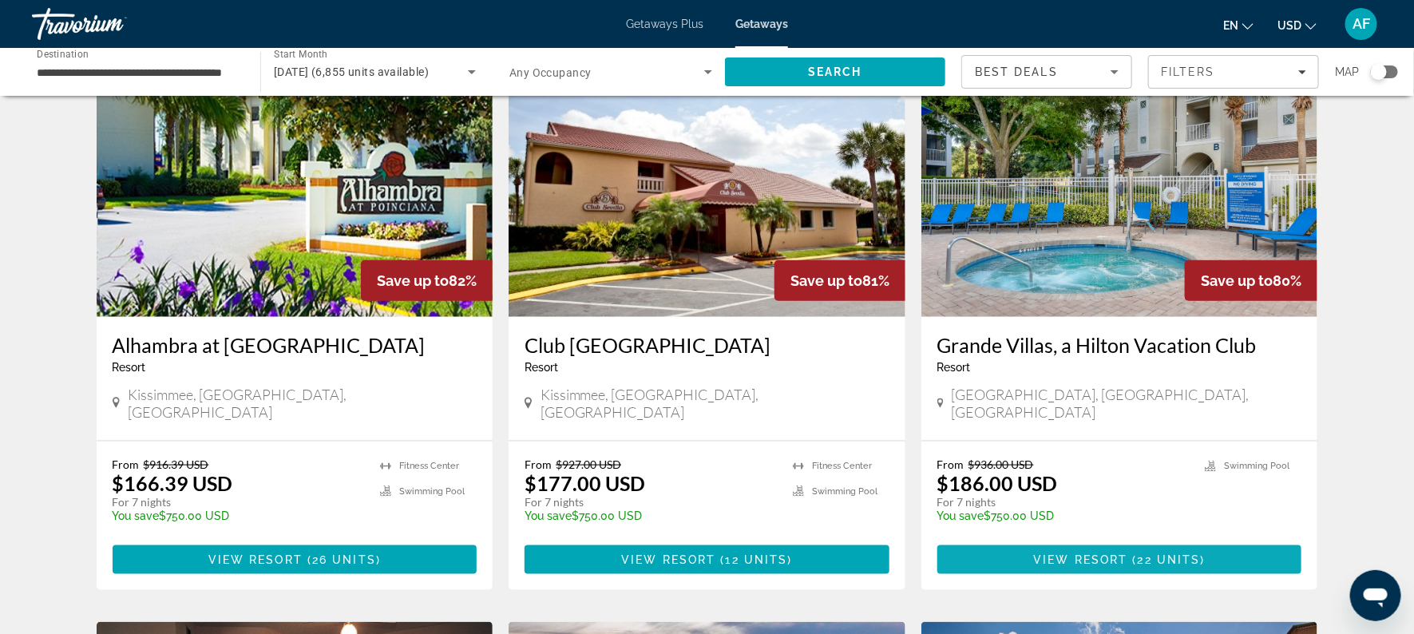
click at [1052, 553] on span "View Resort" at bounding box center [1081, 559] width 94 height 13
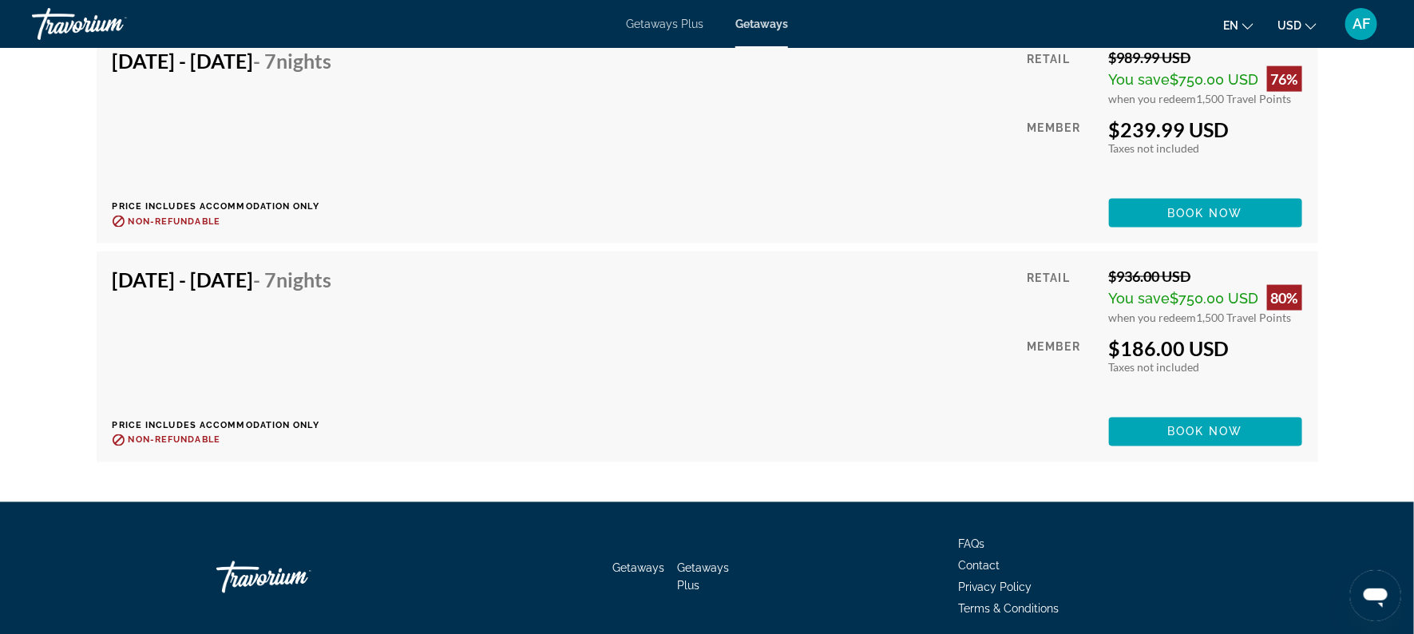
scroll to position [3877, 0]
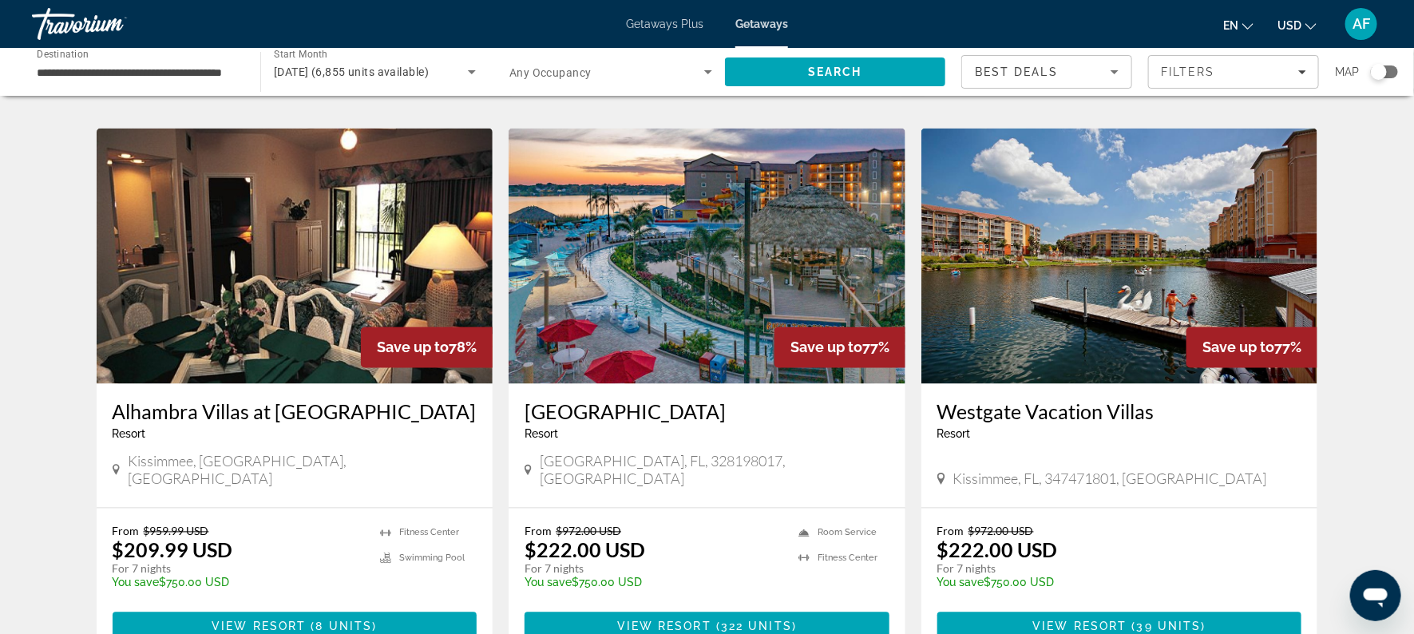
scroll to position [1181, 0]
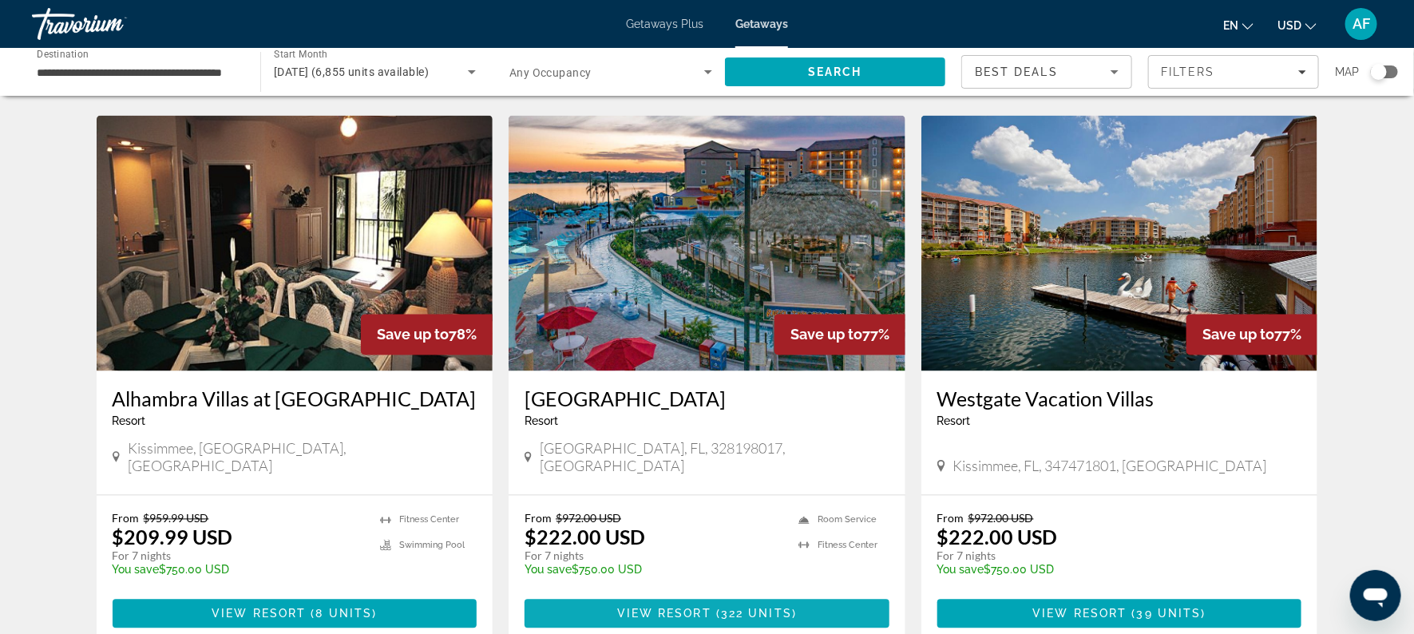
click at [649, 608] on span "View Resort" at bounding box center [664, 614] width 94 height 13
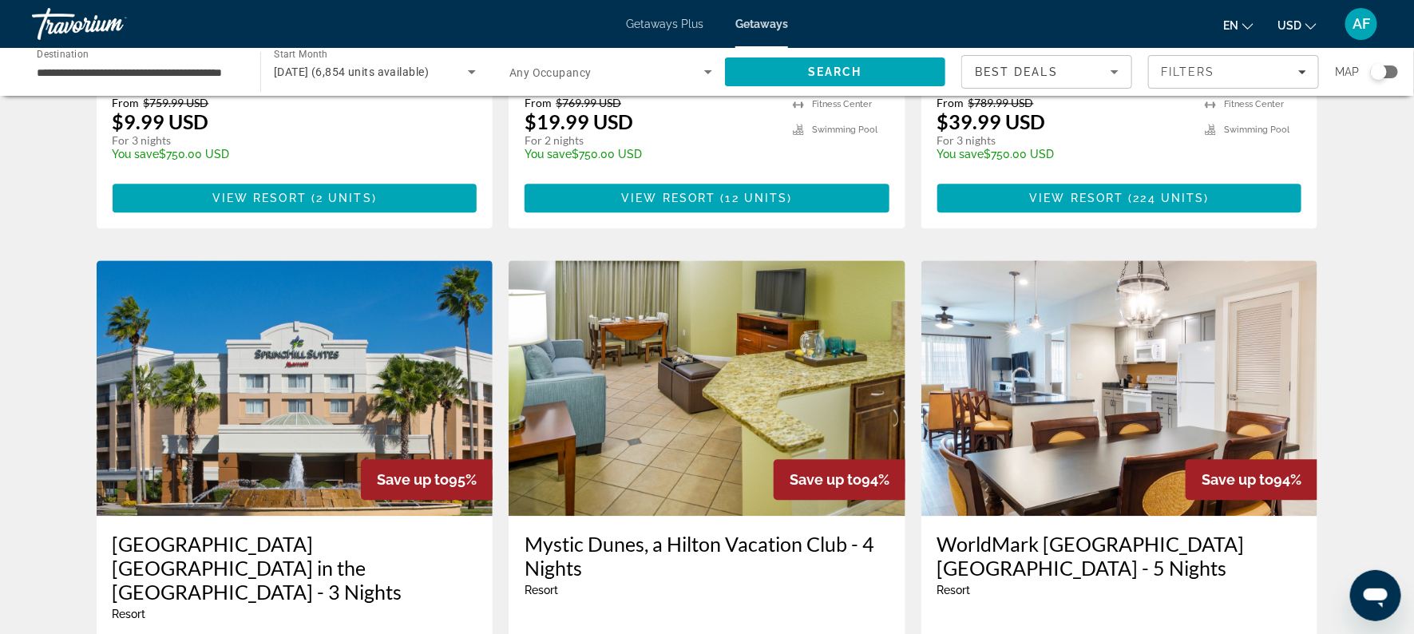
scroll to position [2043, 0]
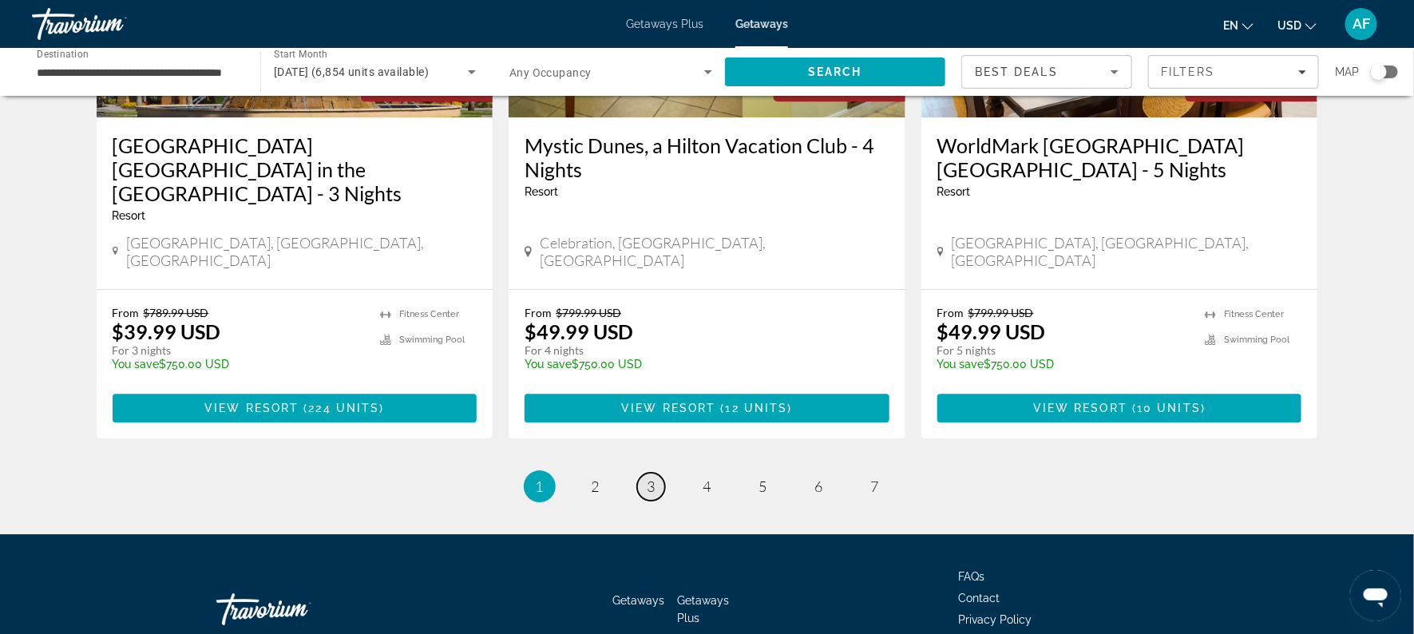
click at [645, 473] on link "page 3" at bounding box center [651, 487] width 28 height 28
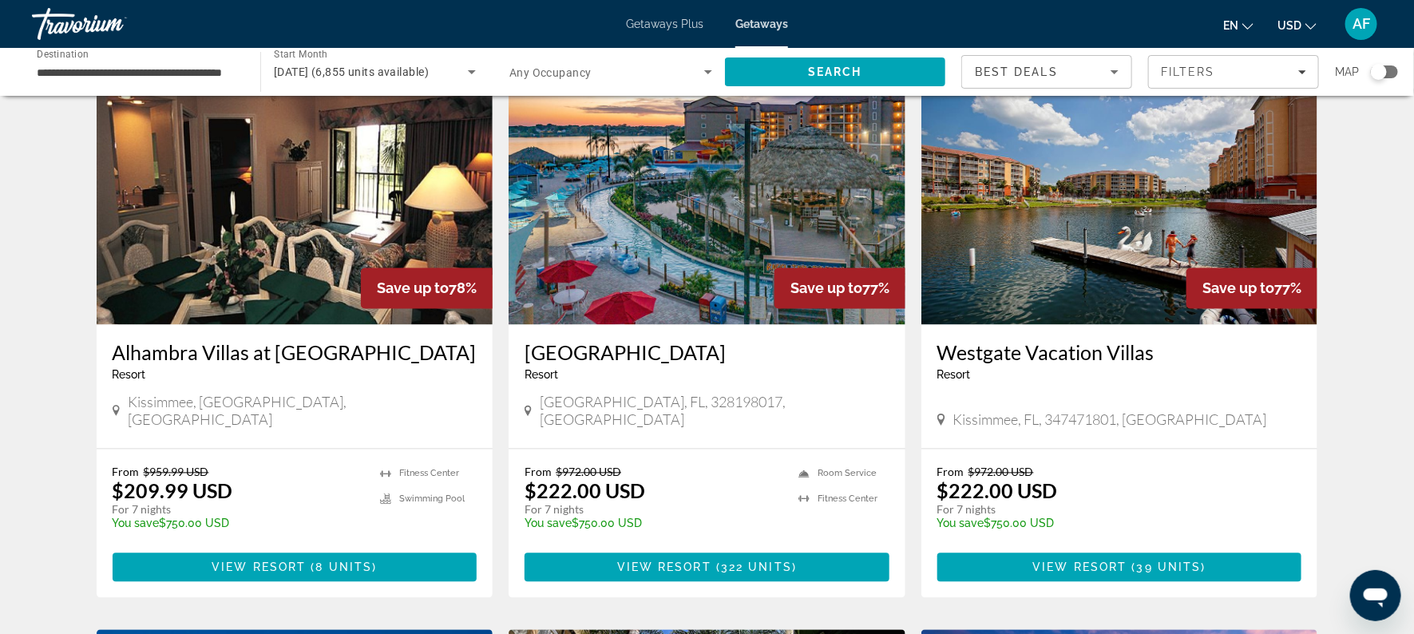
scroll to position [1230, 0]
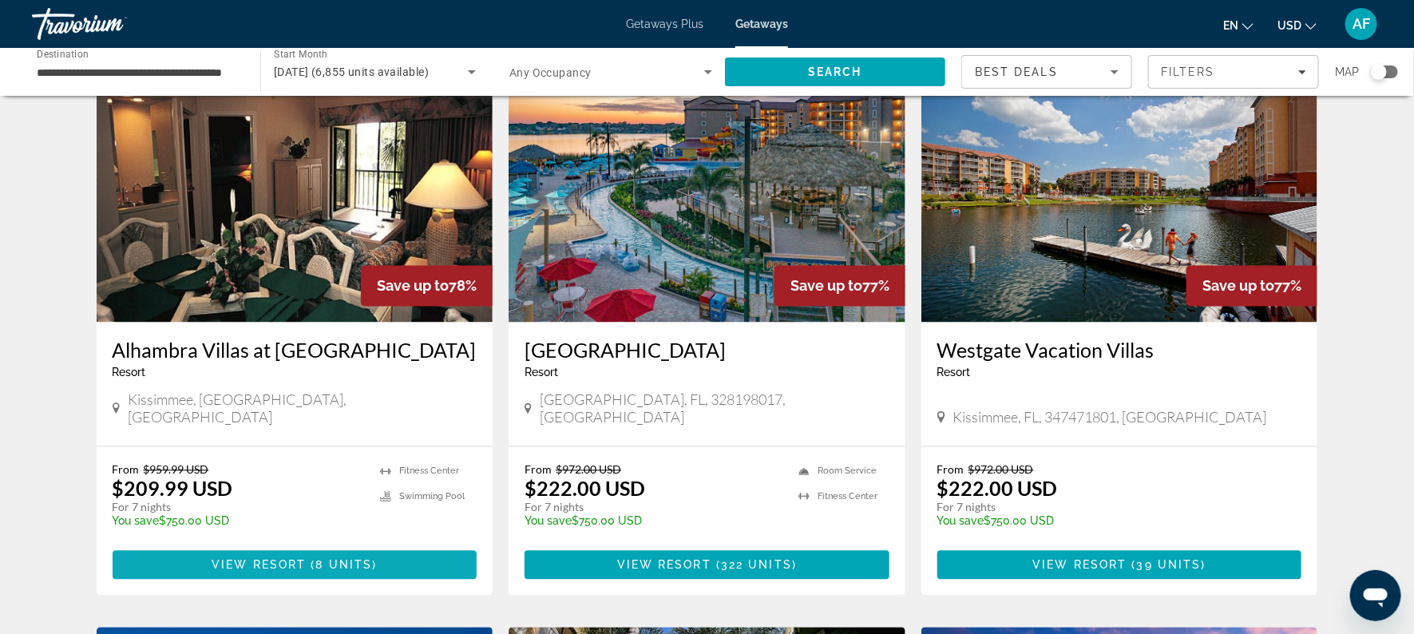
click at [312, 559] on span "( 8 units )" at bounding box center [341, 565] width 71 height 13
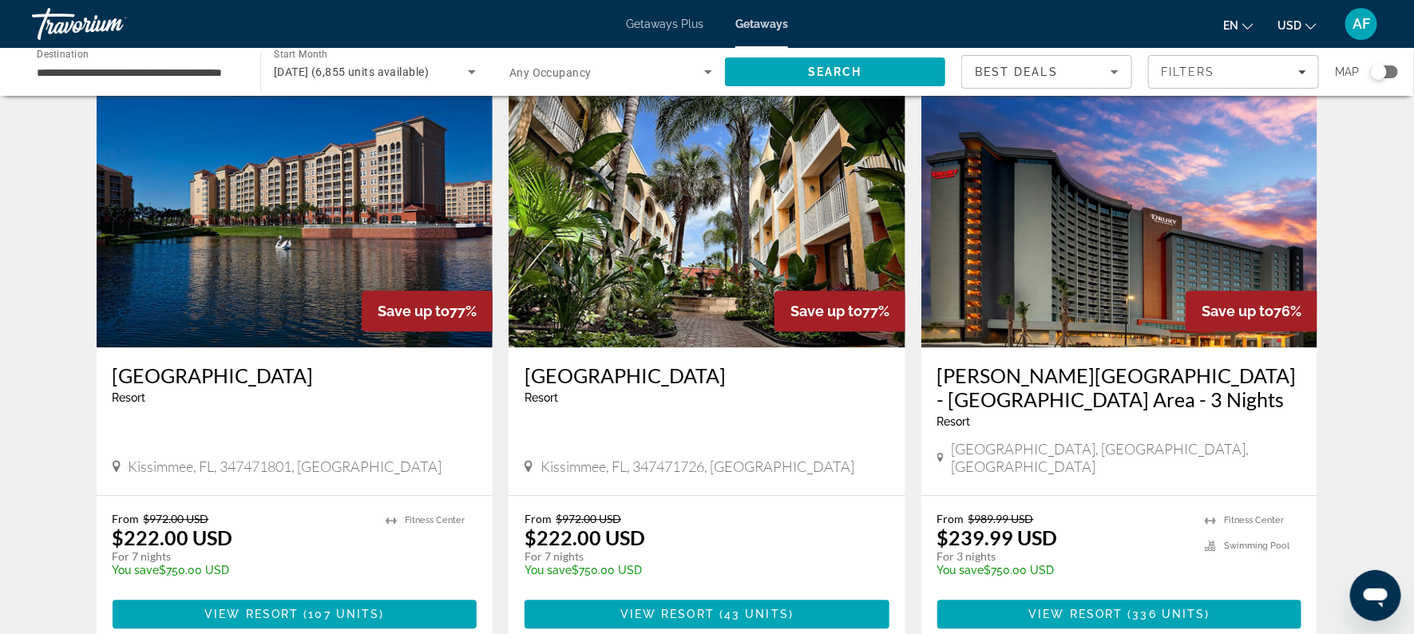
scroll to position [1769, 0]
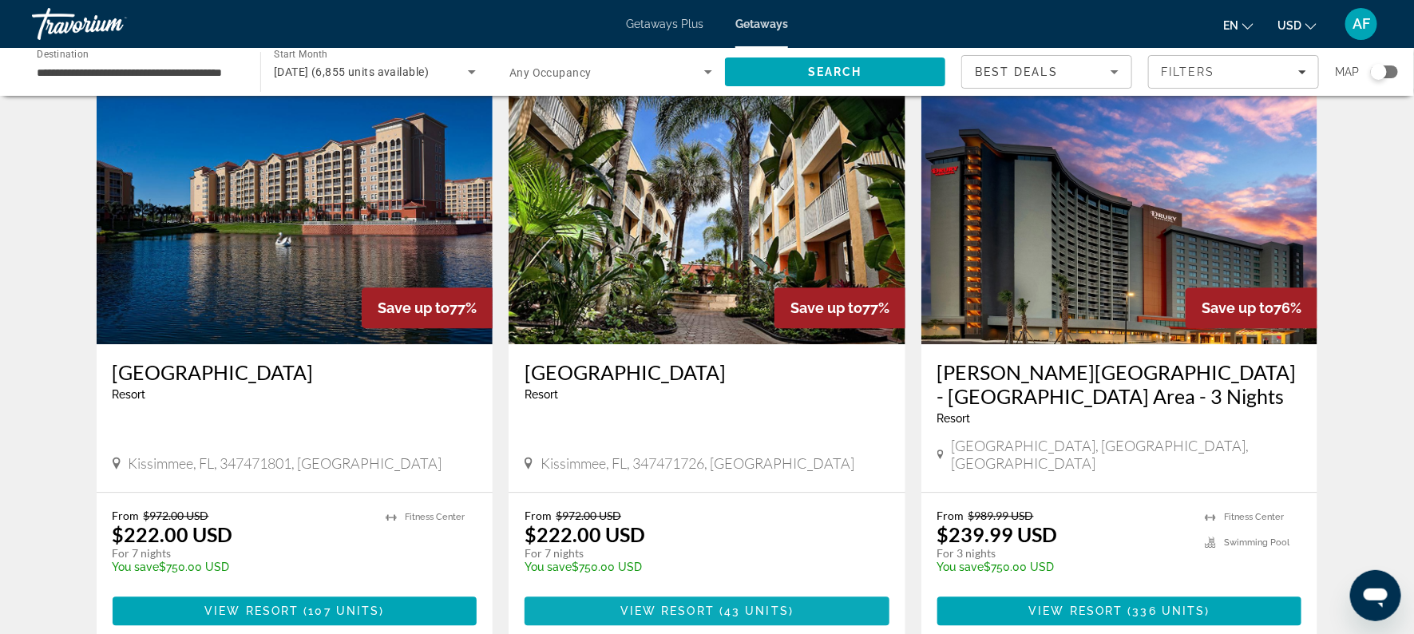
click at [731, 592] on span "Main content" at bounding box center [707, 611] width 365 height 38
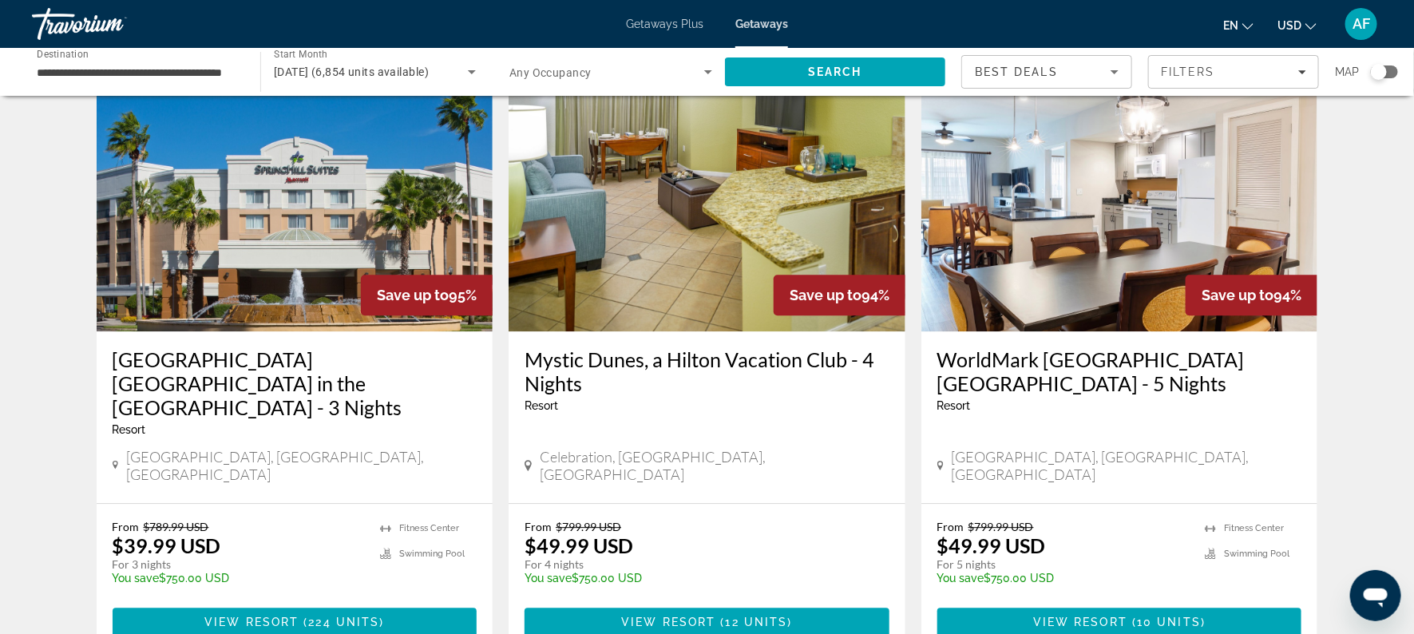
scroll to position [2043, 0]
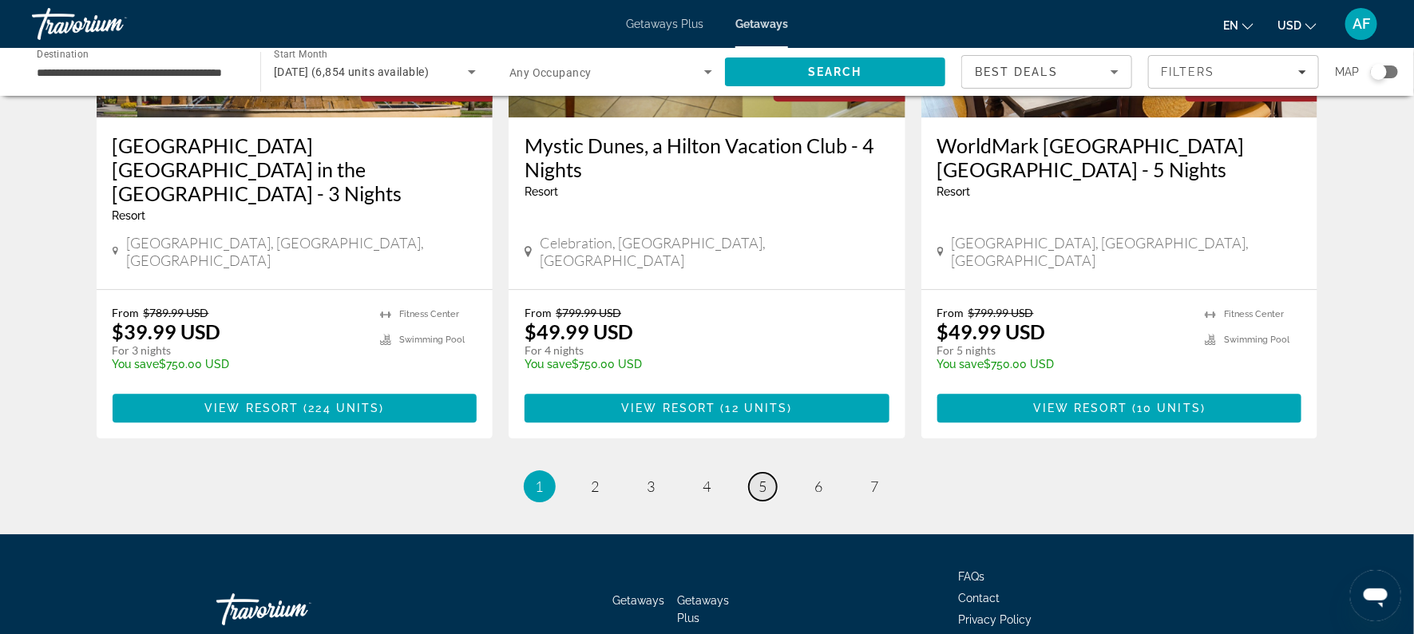
click at [759, 477] on span "5" at bounding box center [763, 486] width 8 height 18
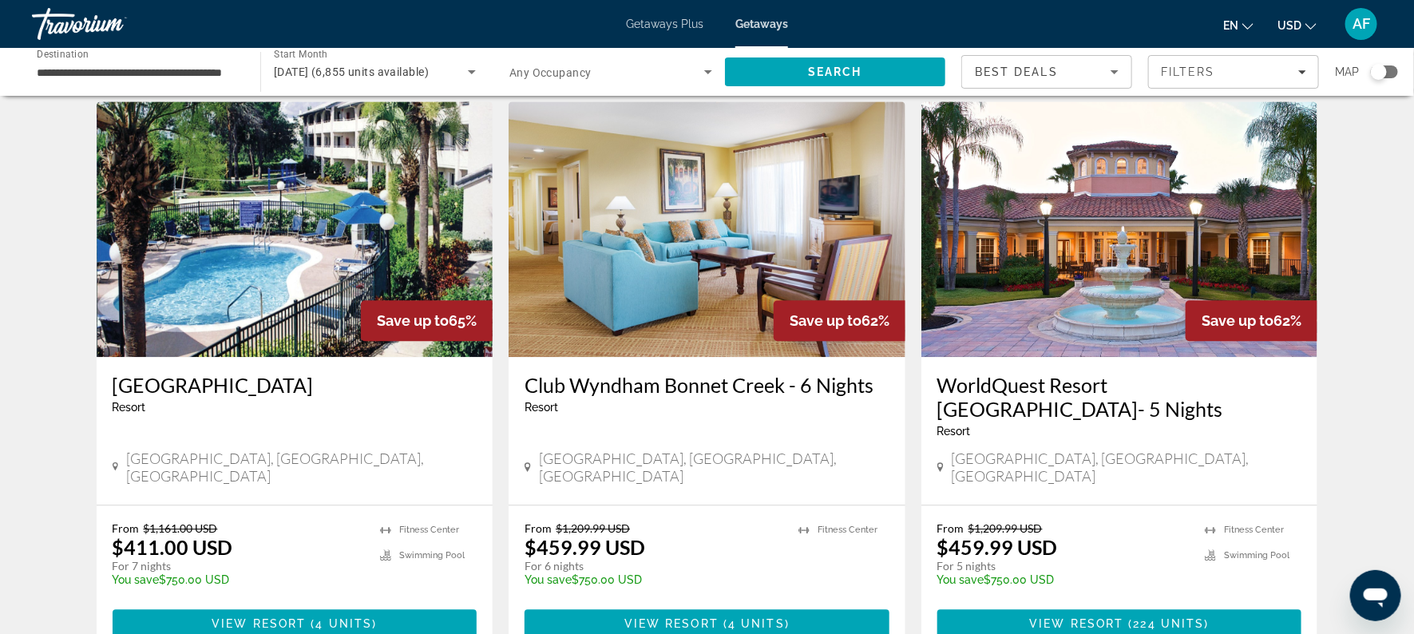
scroll to position [1821, 0]
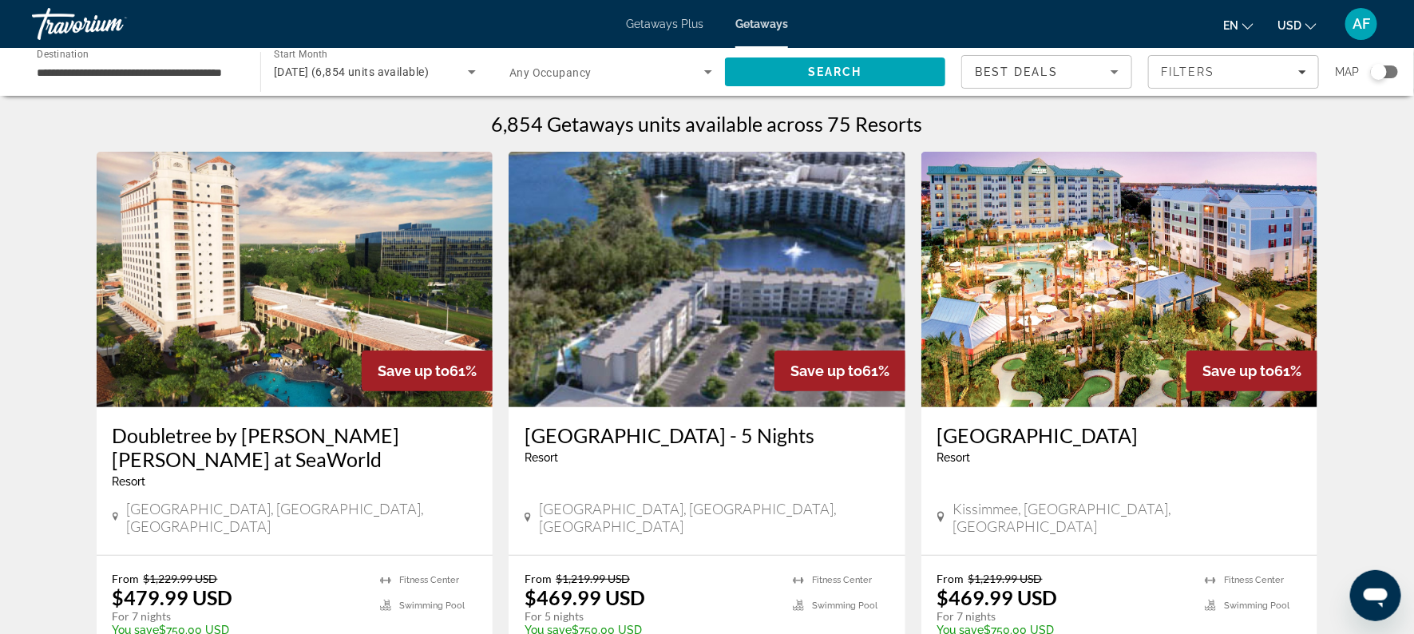
click at [823, 575] on span "Fitness Center" at bounding box center [842, 580] width 60 height 10
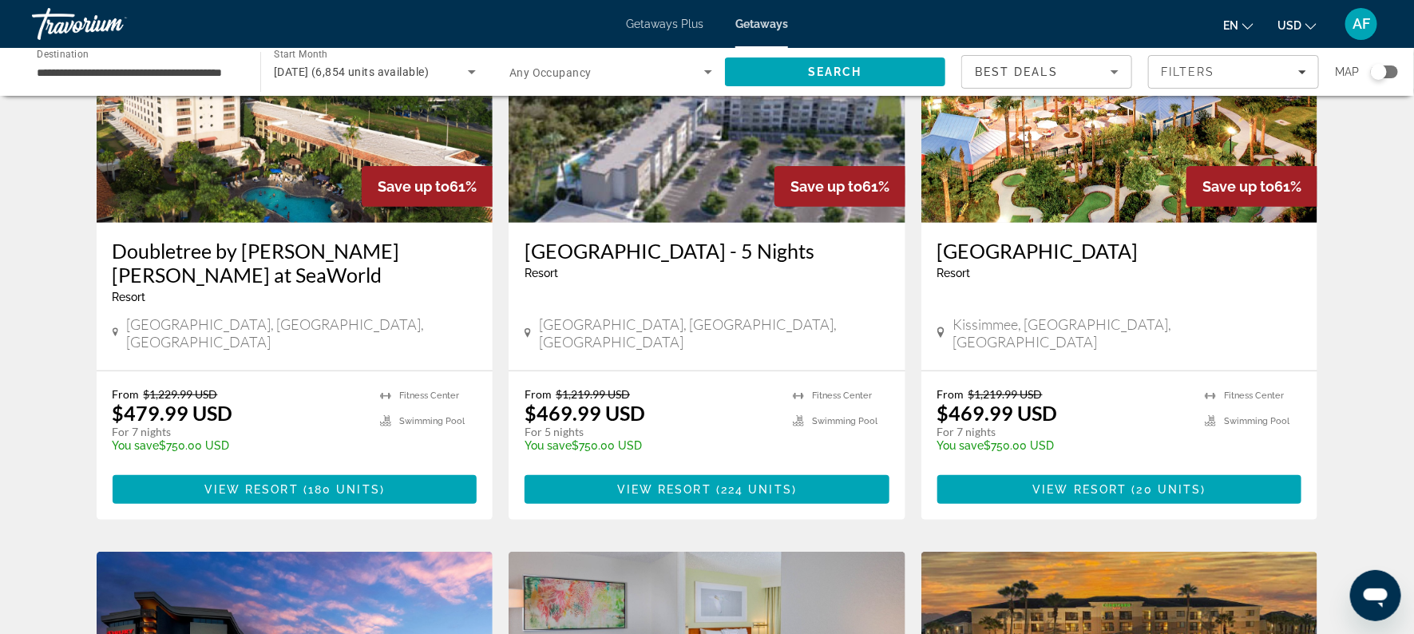
scroll to position [194, 0]
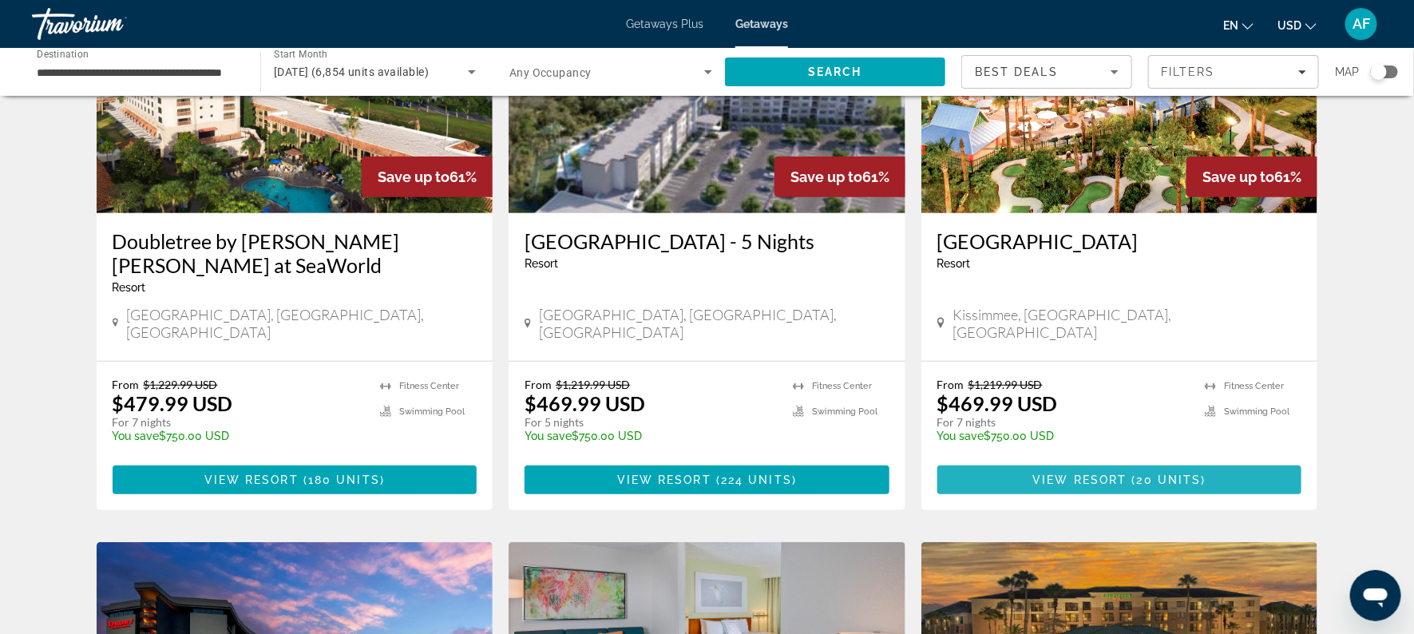
click at [1091, 473] on span "View Resort" at bounding box center [1080, 479] width 94 height 13
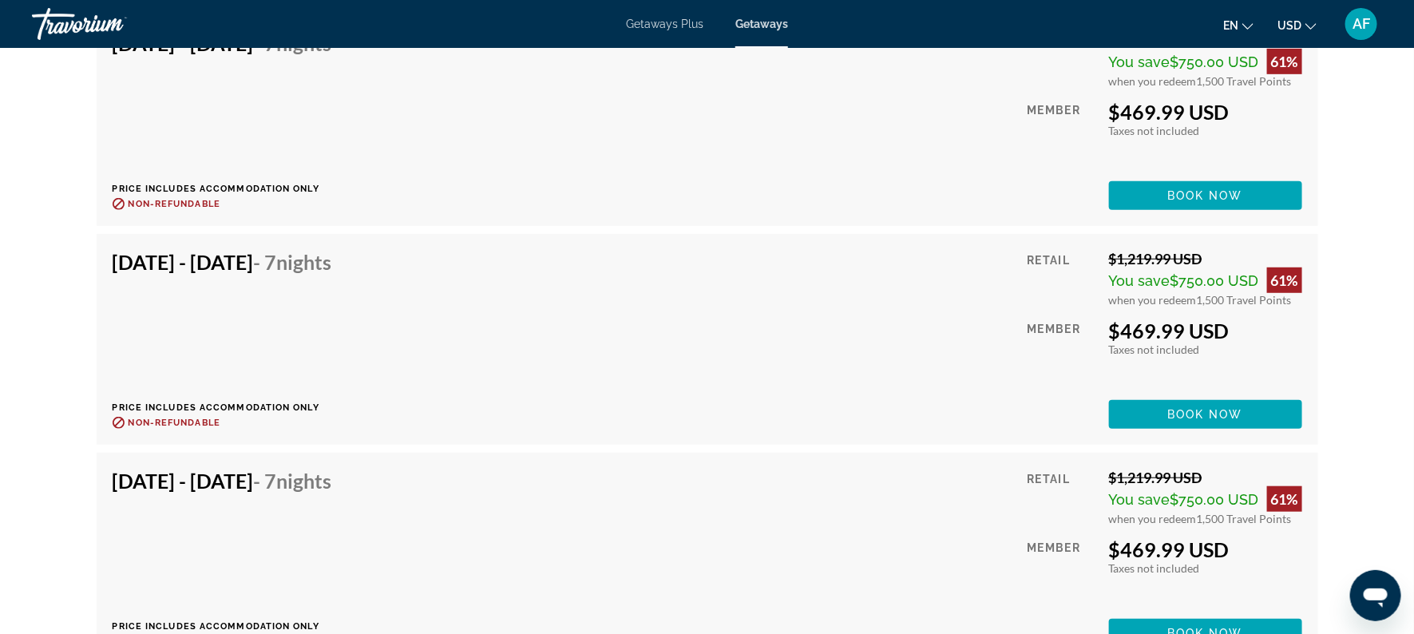
scroll to position [2663, 0]
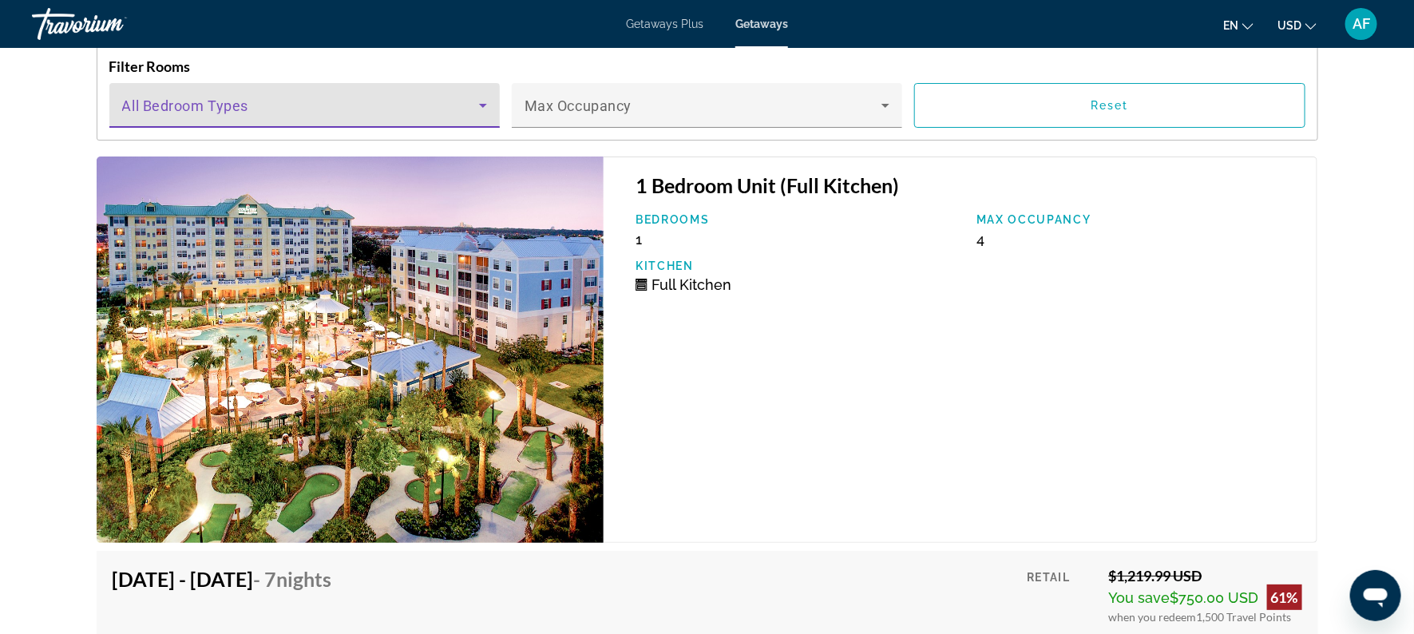
click at [479, 99] on icon "Main content" at bounding box center [482, 105] width 19 height 19
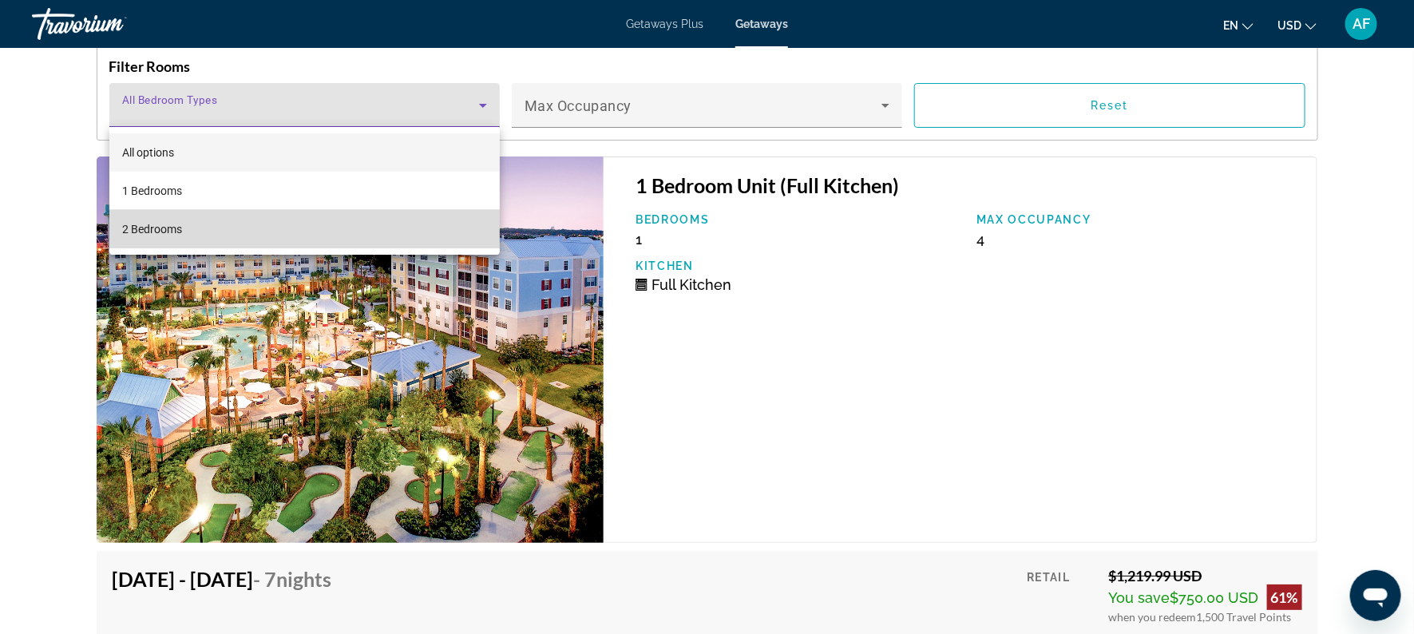
click at [419, 219] on mat-option "2 Bedrooms" at bounding box center [304, 229] width 390 height 38
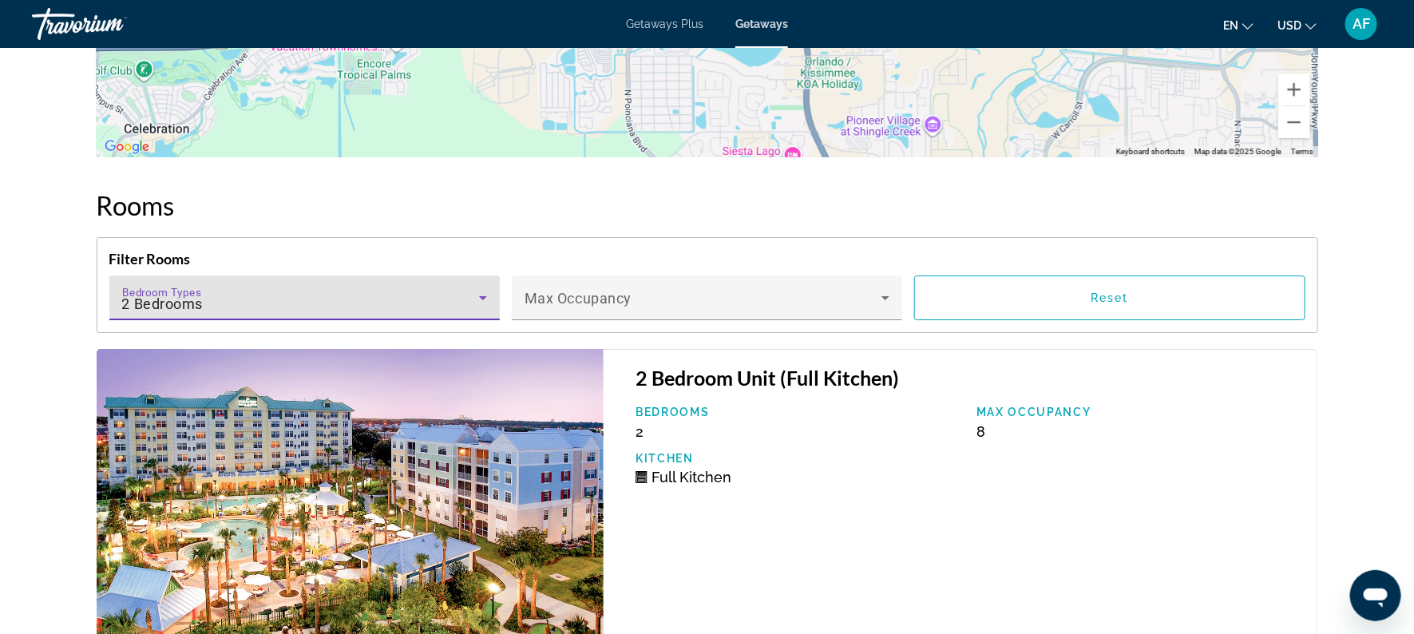
scroll to position [2466, 0]
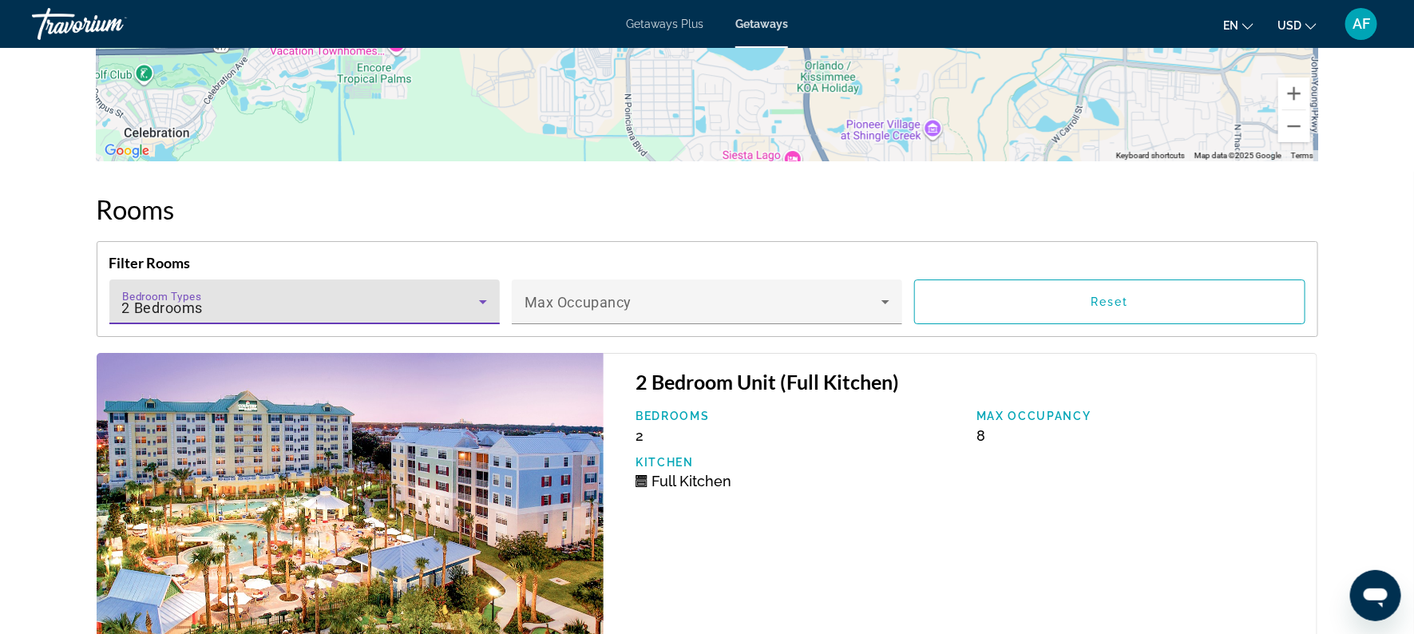
click at [477, 297] on icon "Main content" at bounding box center [482, 301] width 19 height 19
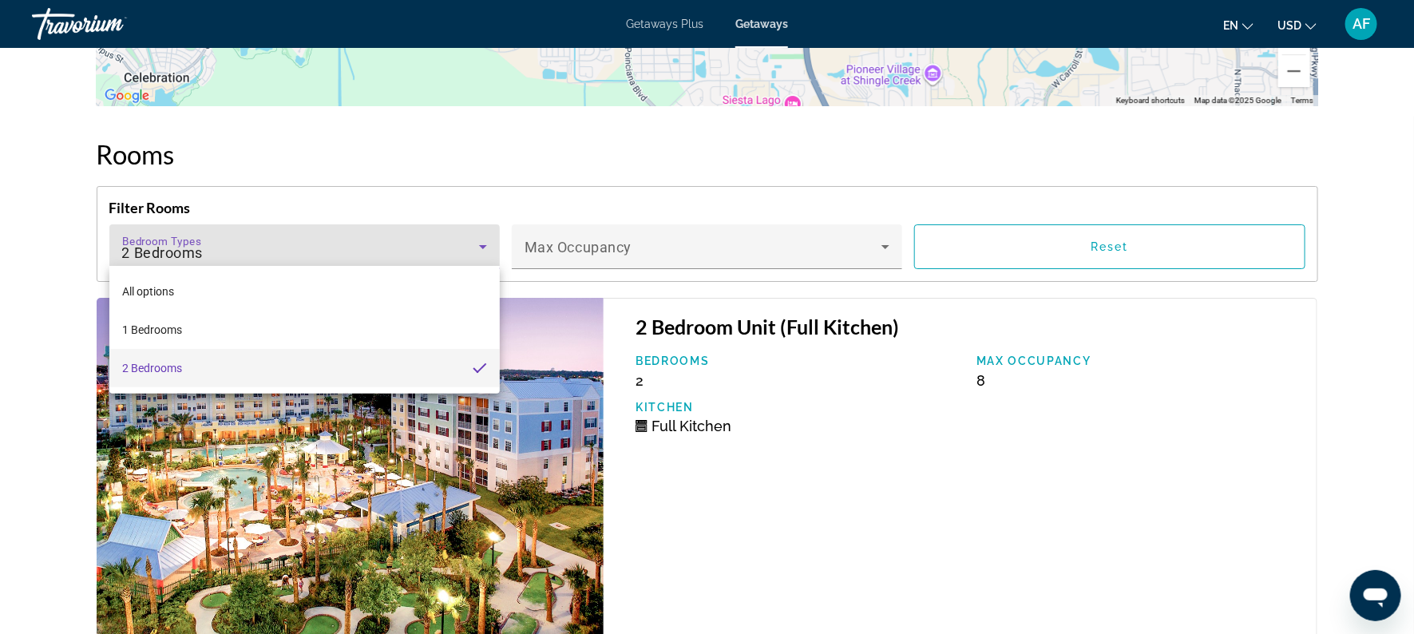
scroll to position [2524, 0]
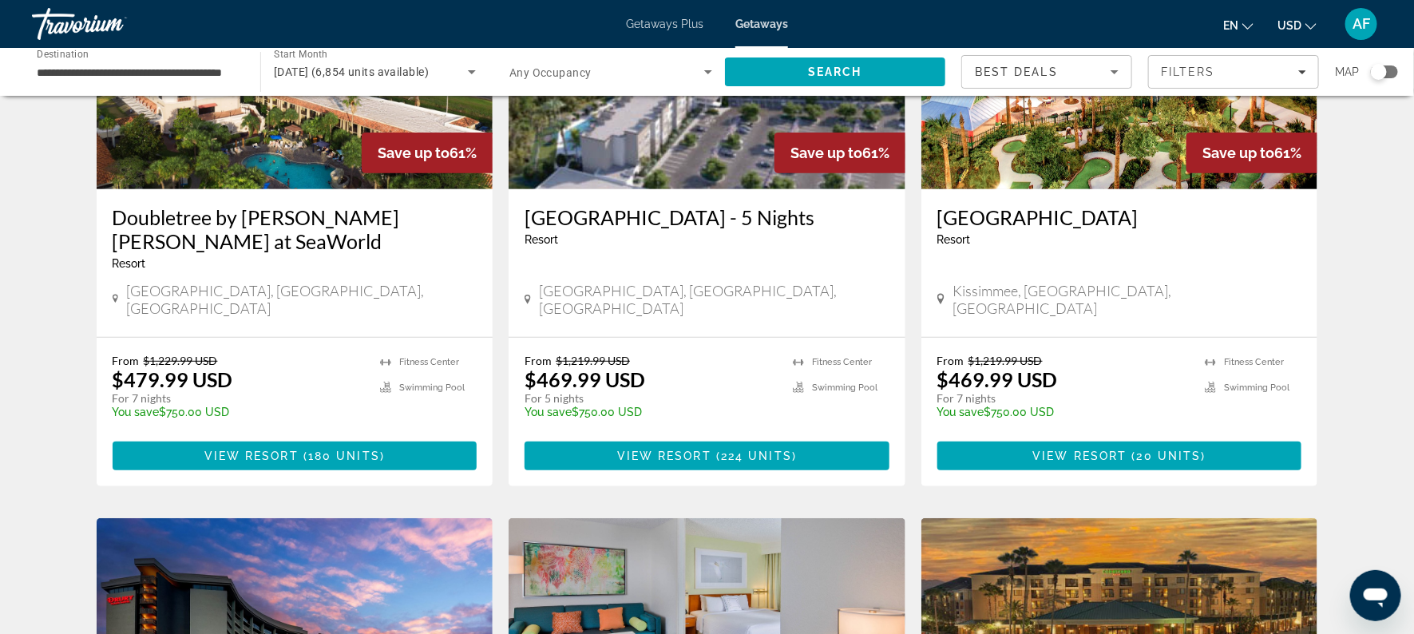
scroll to position [220, 0]
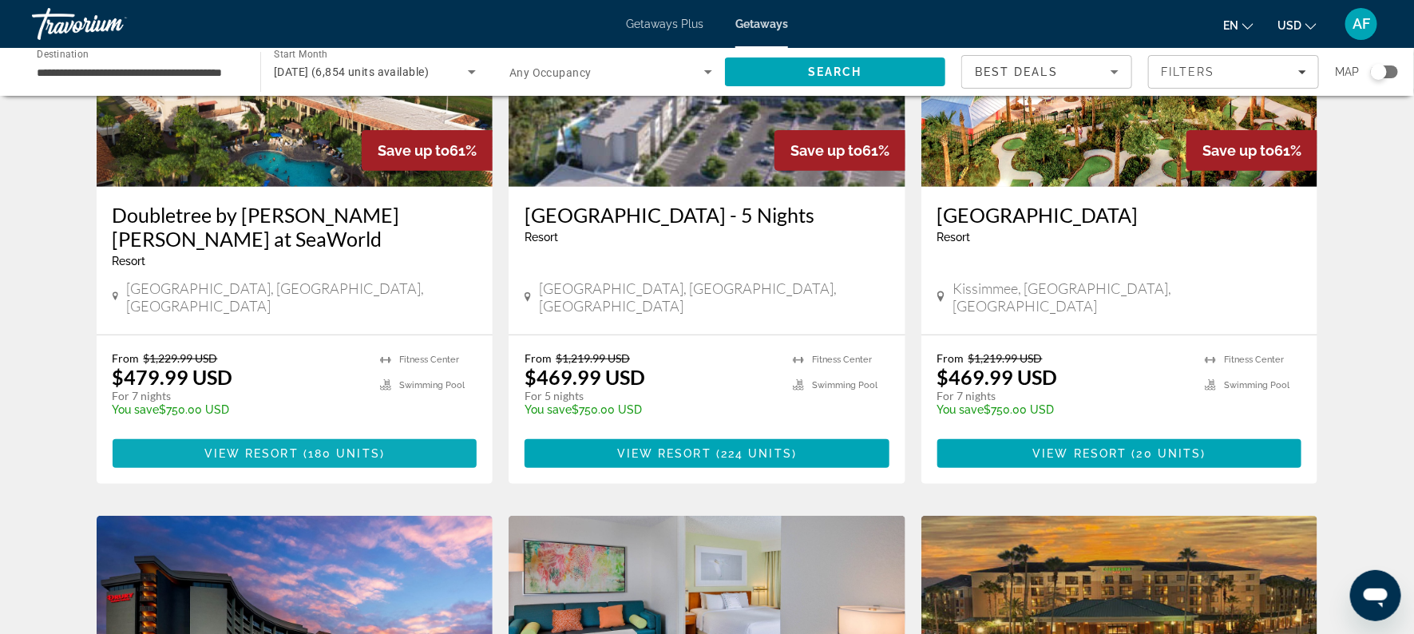
click at [249, 447] on span "View Resort" at bounding box center [251, 453] width 94 height 13
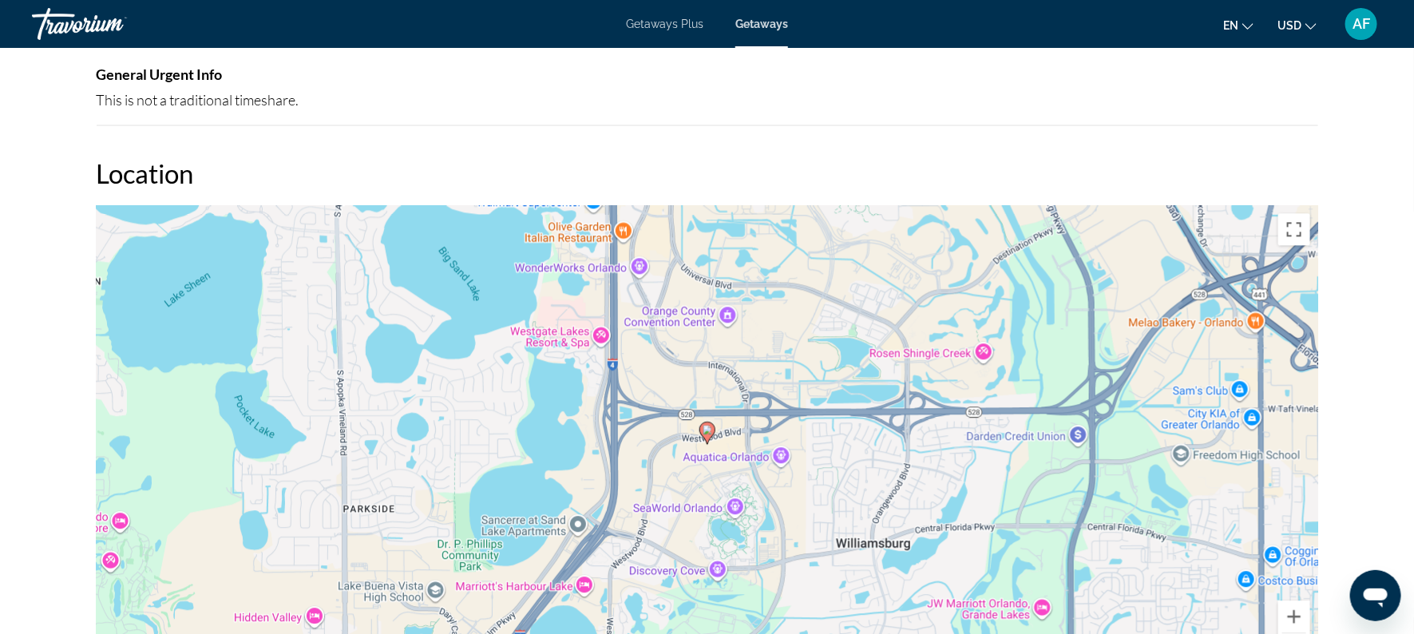
scroll to position [1567, 0]
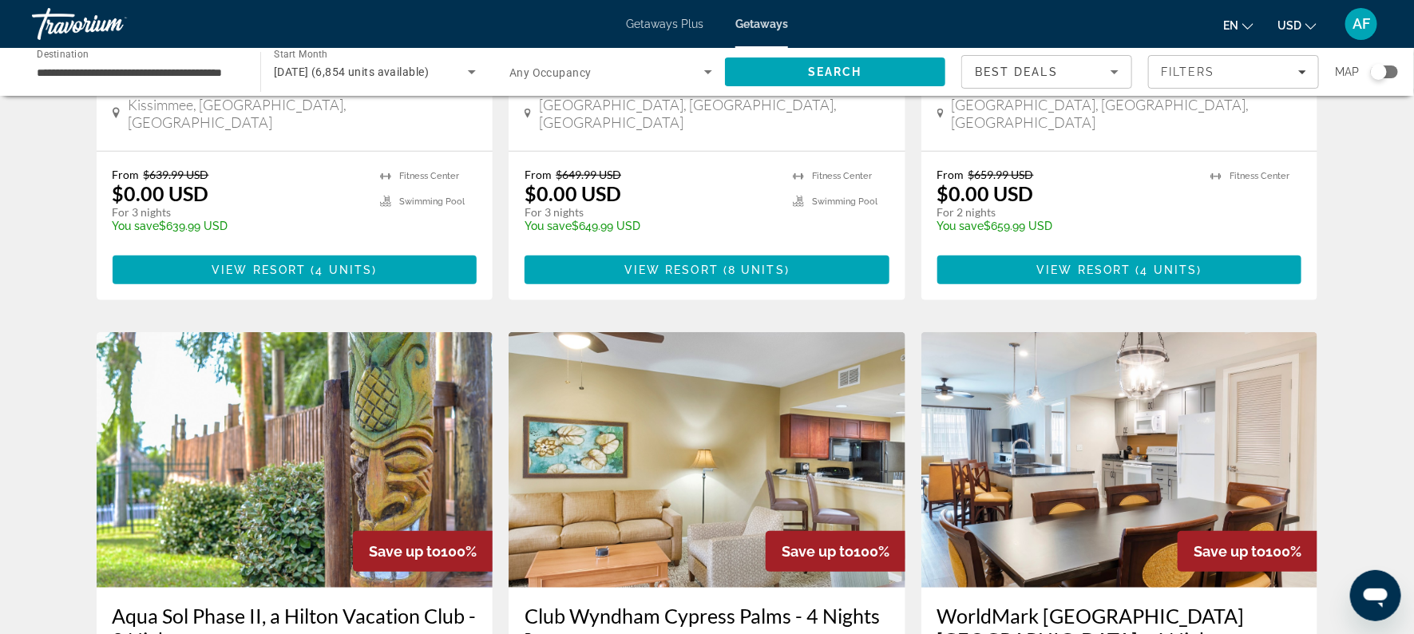
scroll to position [423, 0]
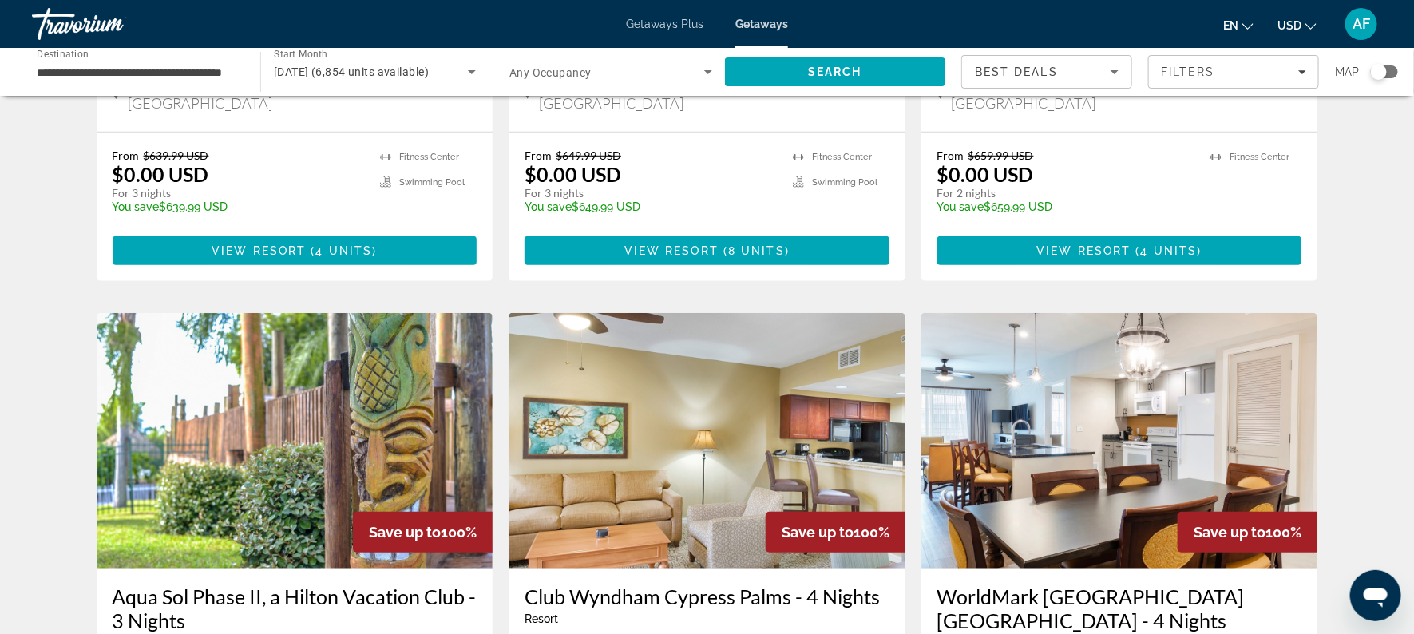
click at [667, 20] on span "Getaways Plus" at bounding box center [664, 24] width 77 height 13
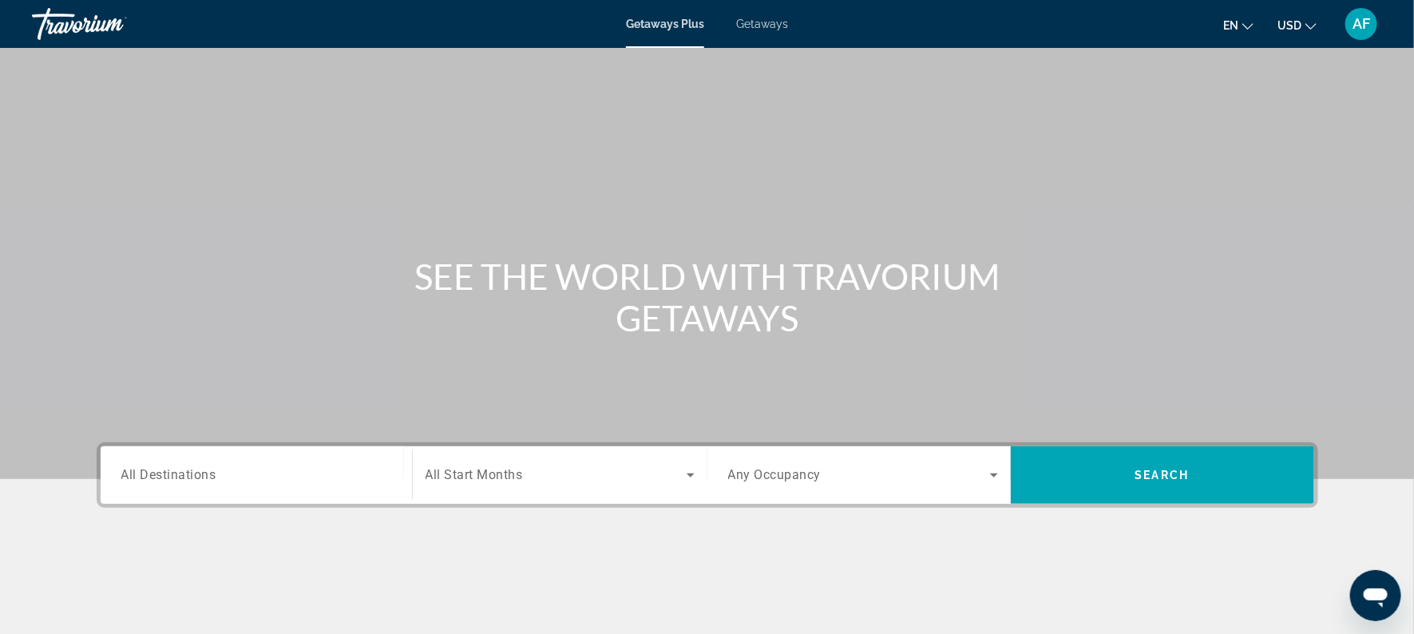
click at [344, 467] on input "Destination All Destinations" at bounding box center [256, 475] width 270 height 19
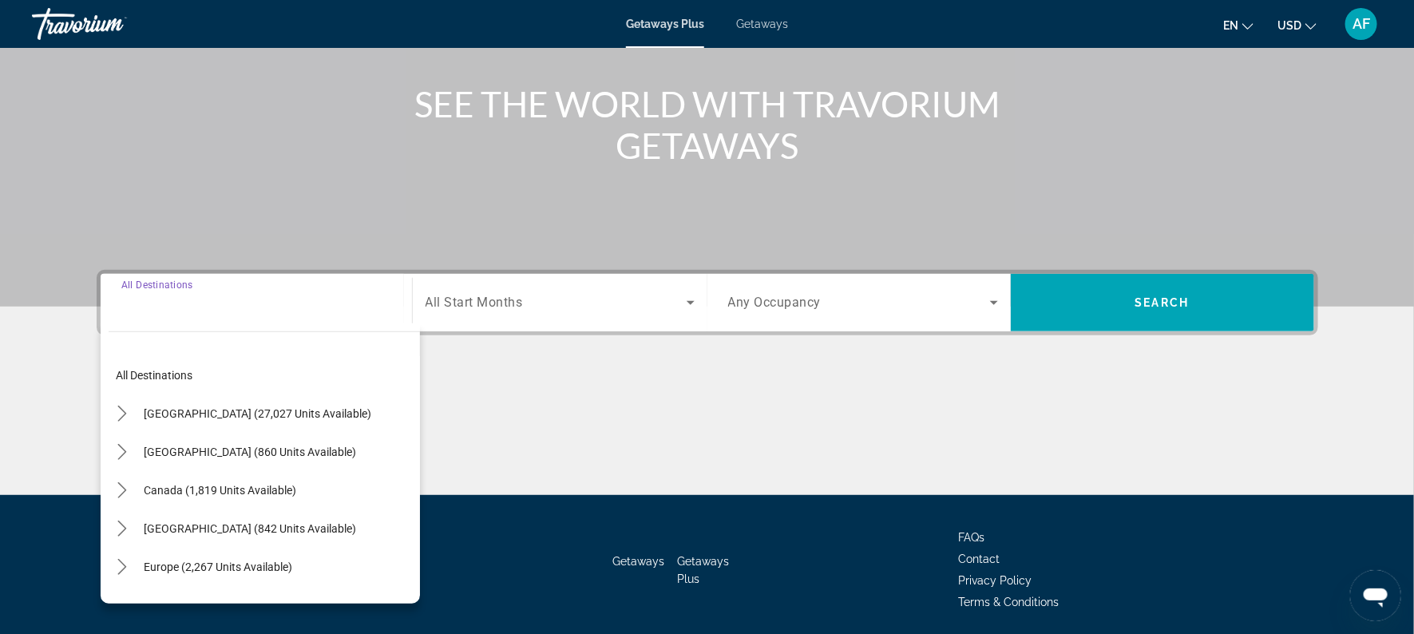
scroll to position [228, 0]
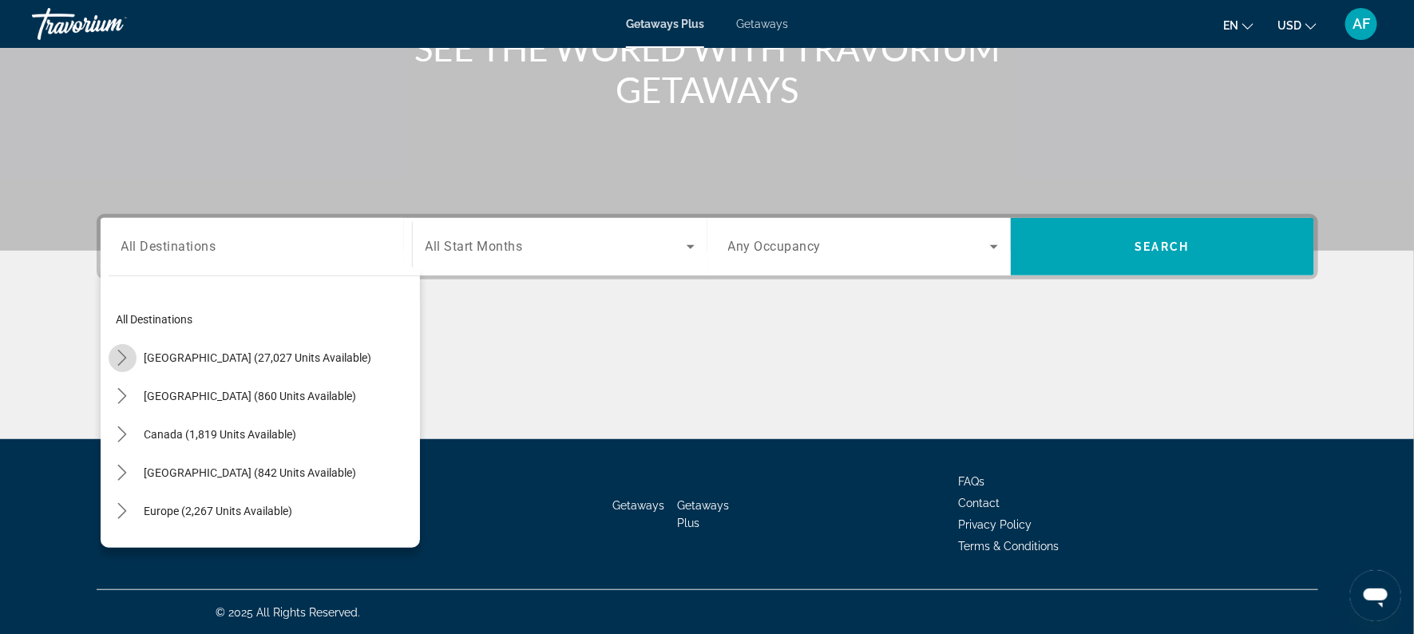
click at [114, 358] on icon "Toggle United States (27,027 units available) submenu" at bounding box center [122, 358] width 16 height 16
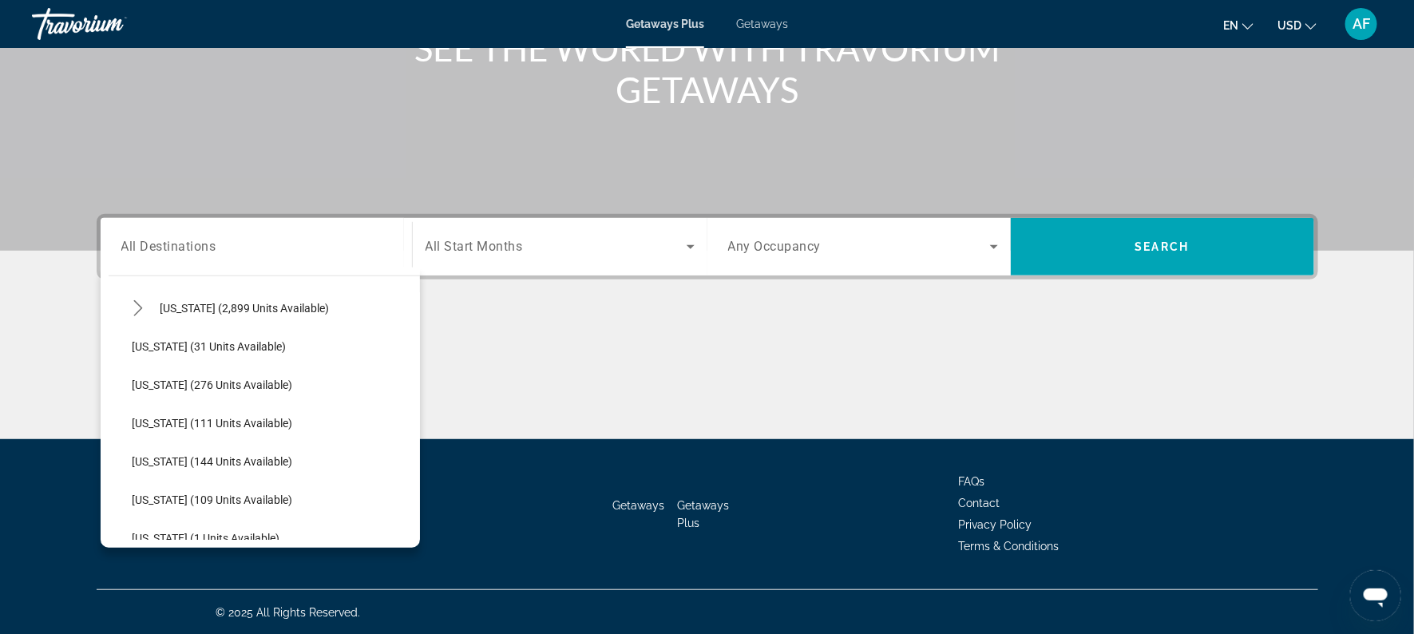
scroll to position [281, 0]
click at [140, 308] on icon "Toggle Florida (2,899 units available) submenu" at bounding box center [138, 307] width 16 height 16
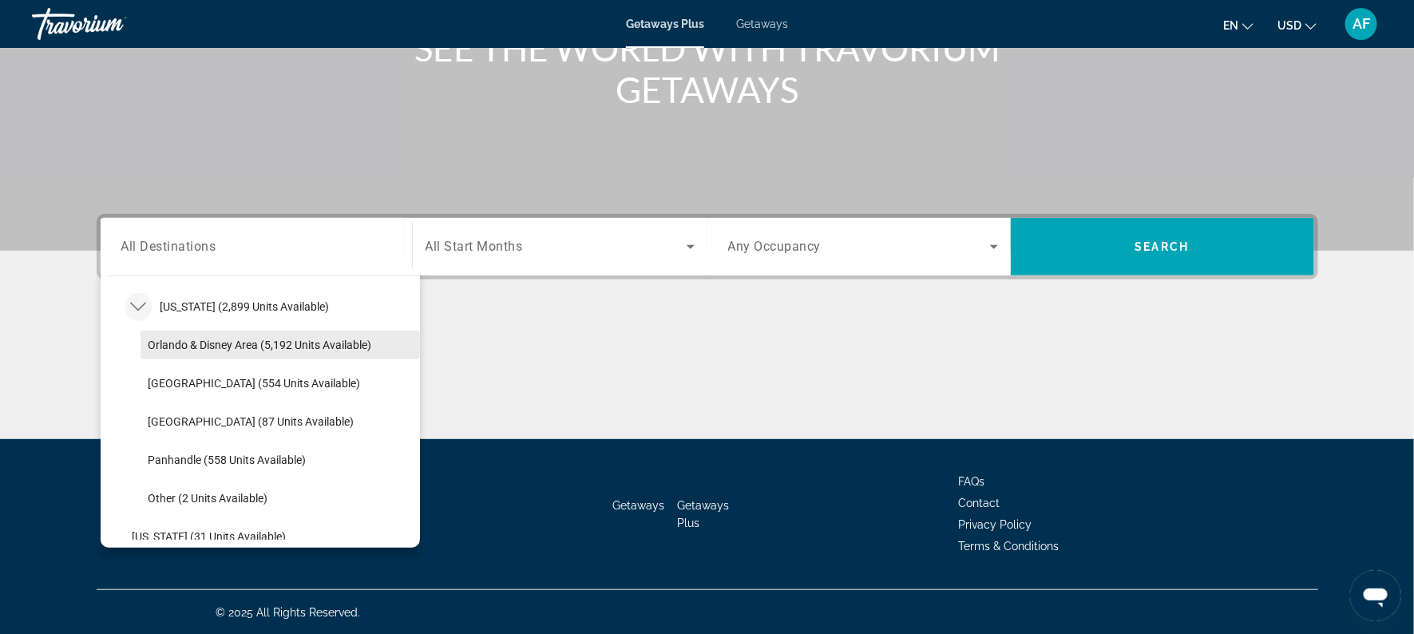
click at [168, 332] on span "Select destination: Orlando & Disney Area (5,192 units available)" at bounding box center [280, 345] width 279 height 38
type input "**********"
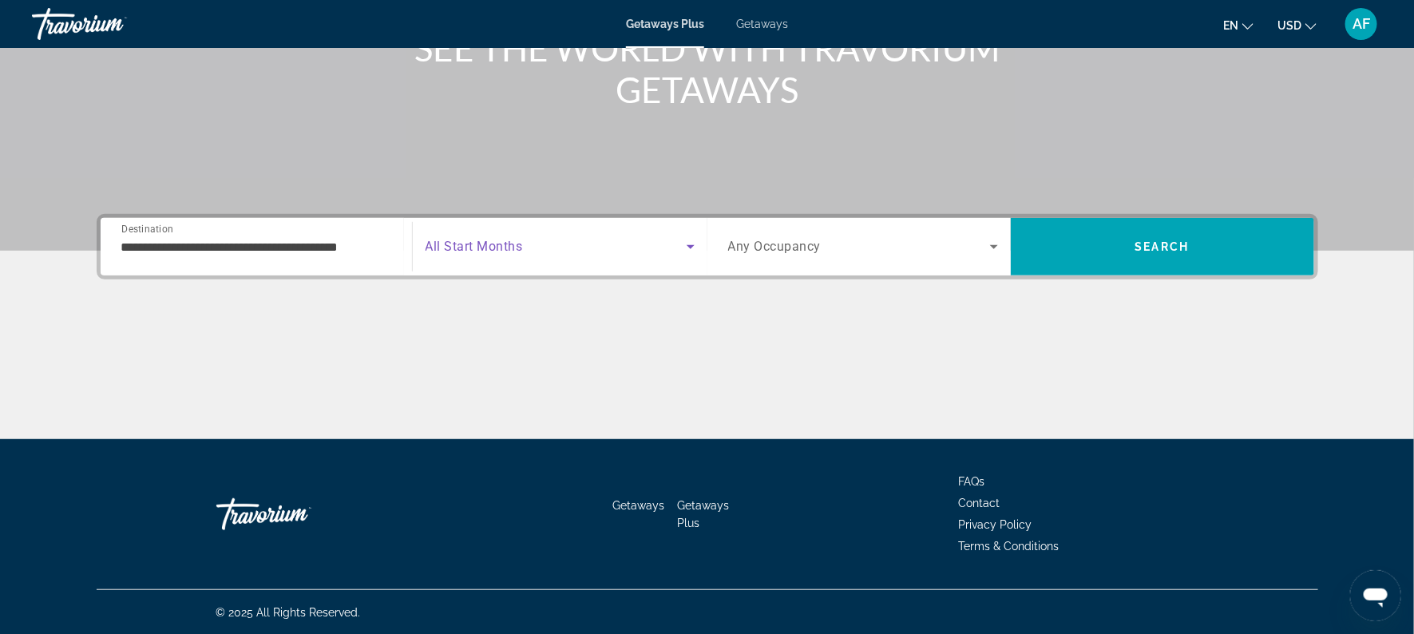
click at [683, 237] on icon "Search widget" at bounding box center [690, 246] width 19 height 19
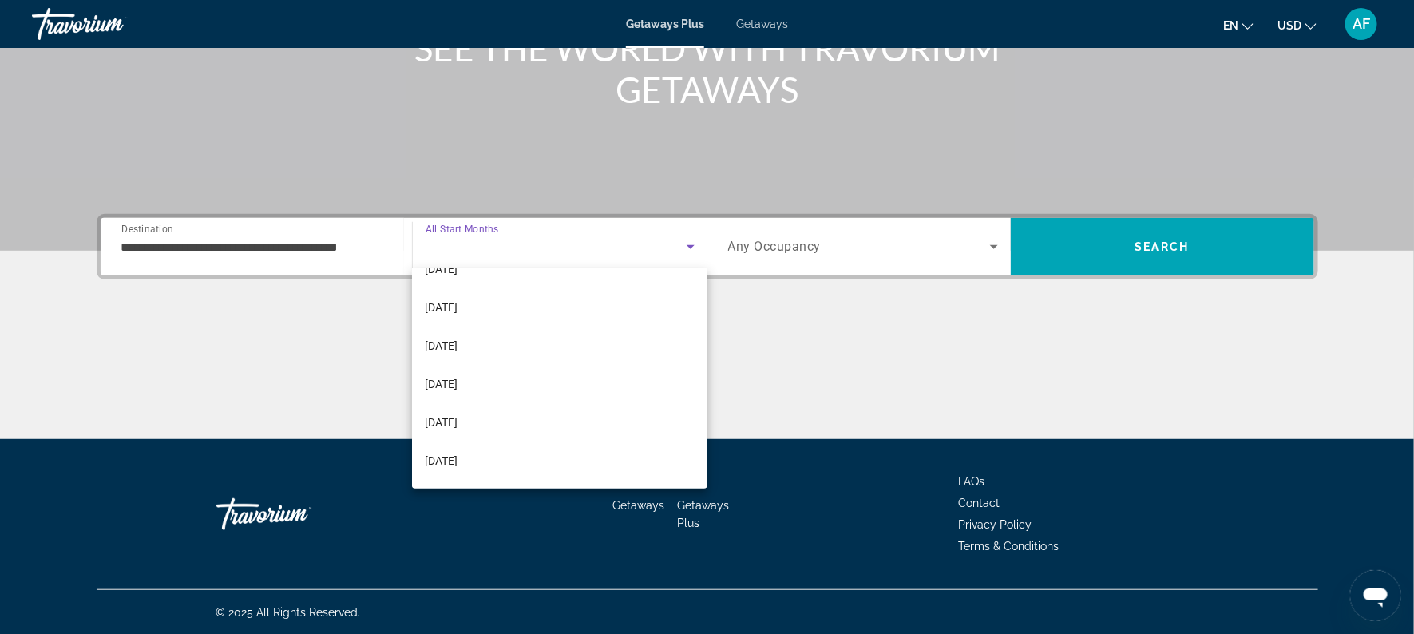
scroll to position [171, 0]
click at [444, 312] on span "[DATE]" at bounding box center [441, 315] width 33 height 19
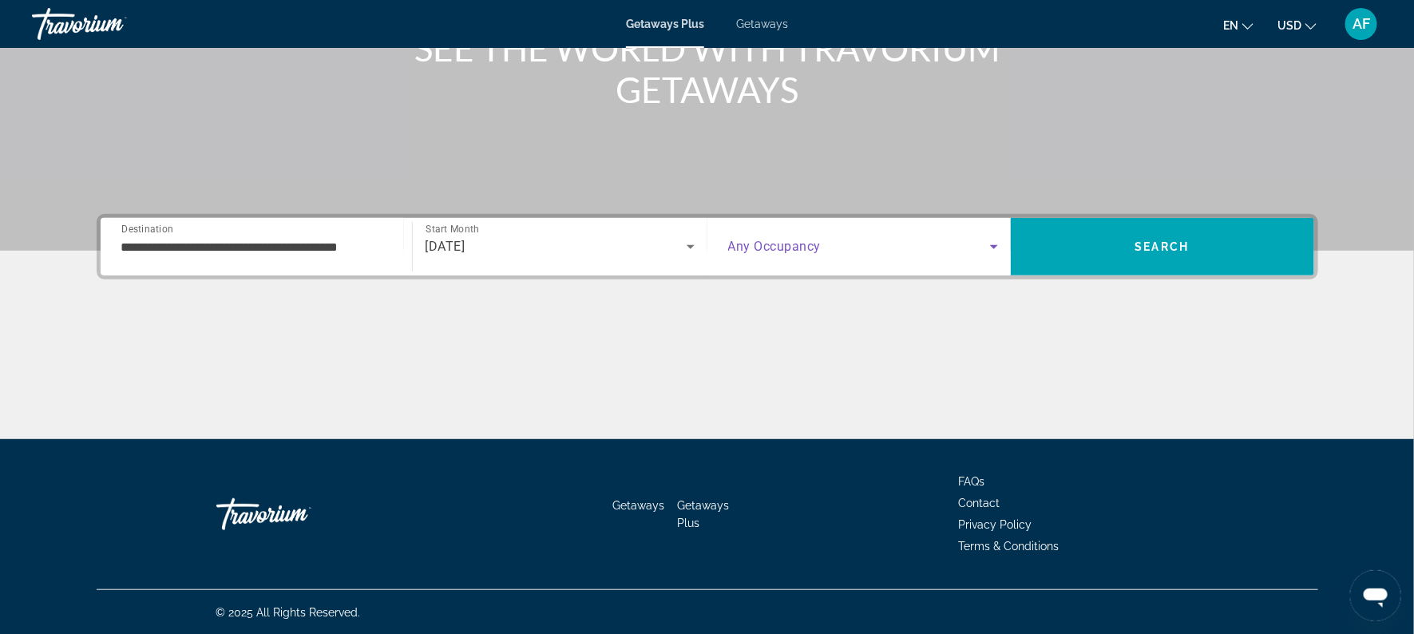
click at [989, 246] on icon "Search widget" at bounding box center [993, 246] width 19 height 19
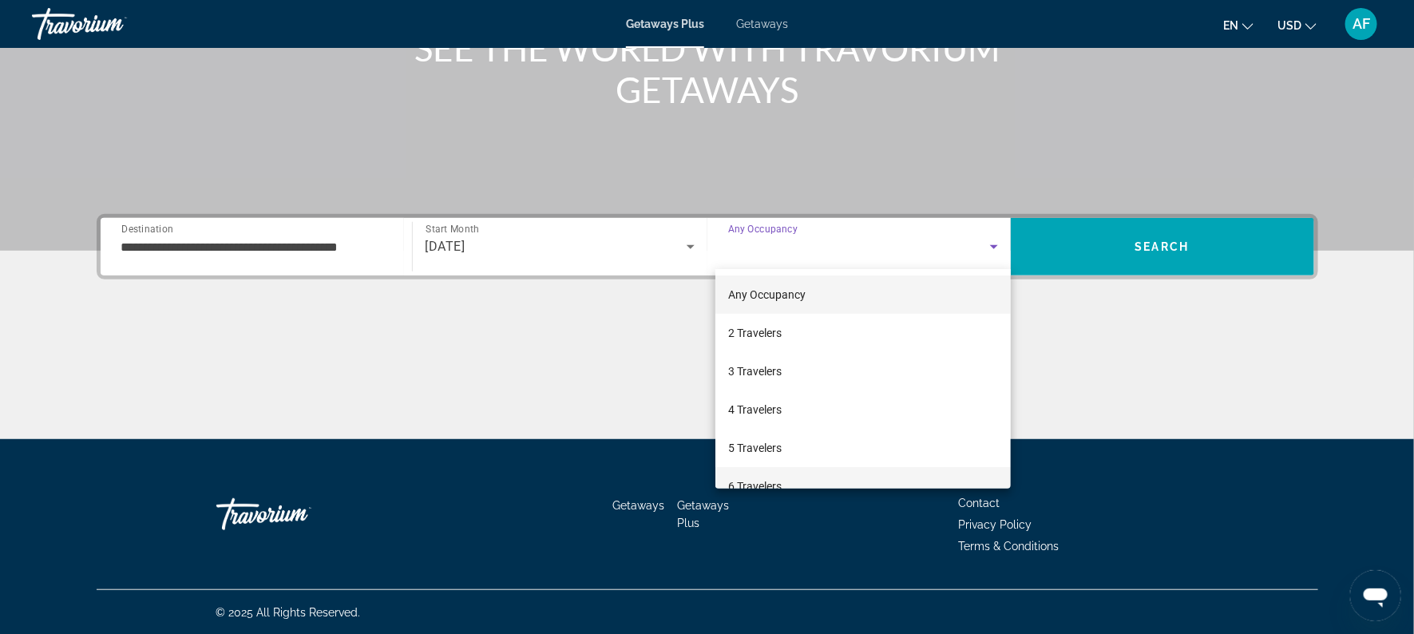
click at [776, 483] on span "6 Travelers" at bounding box center [754, 486] width 53 height 19
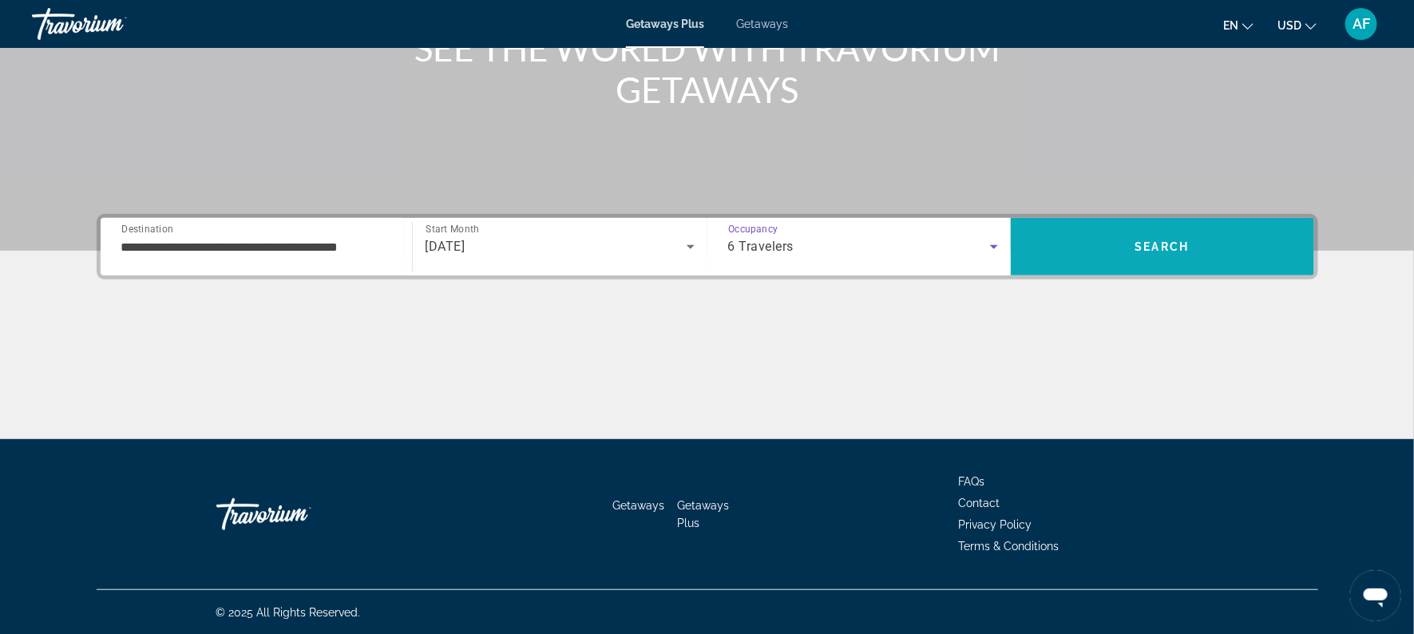
click at [1144, 241] on span "Search" at bounding box center [1162, 246] width 54 height 13
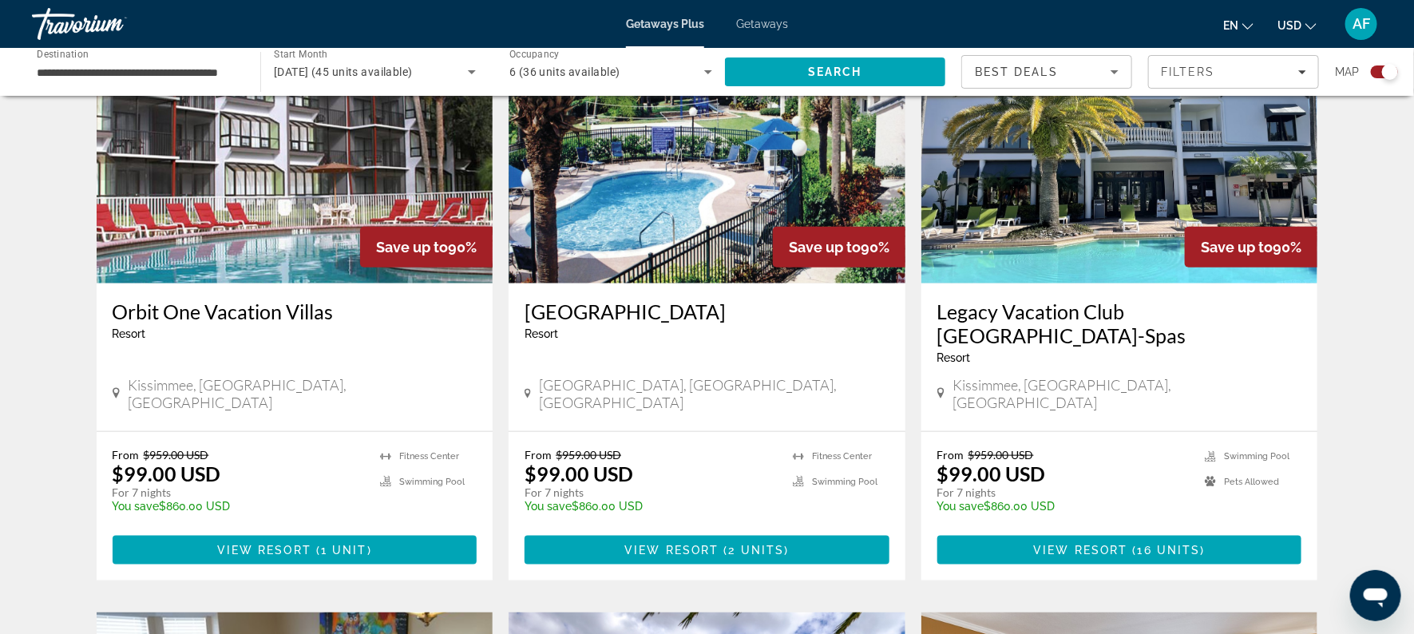
scroll to position [622, 0]
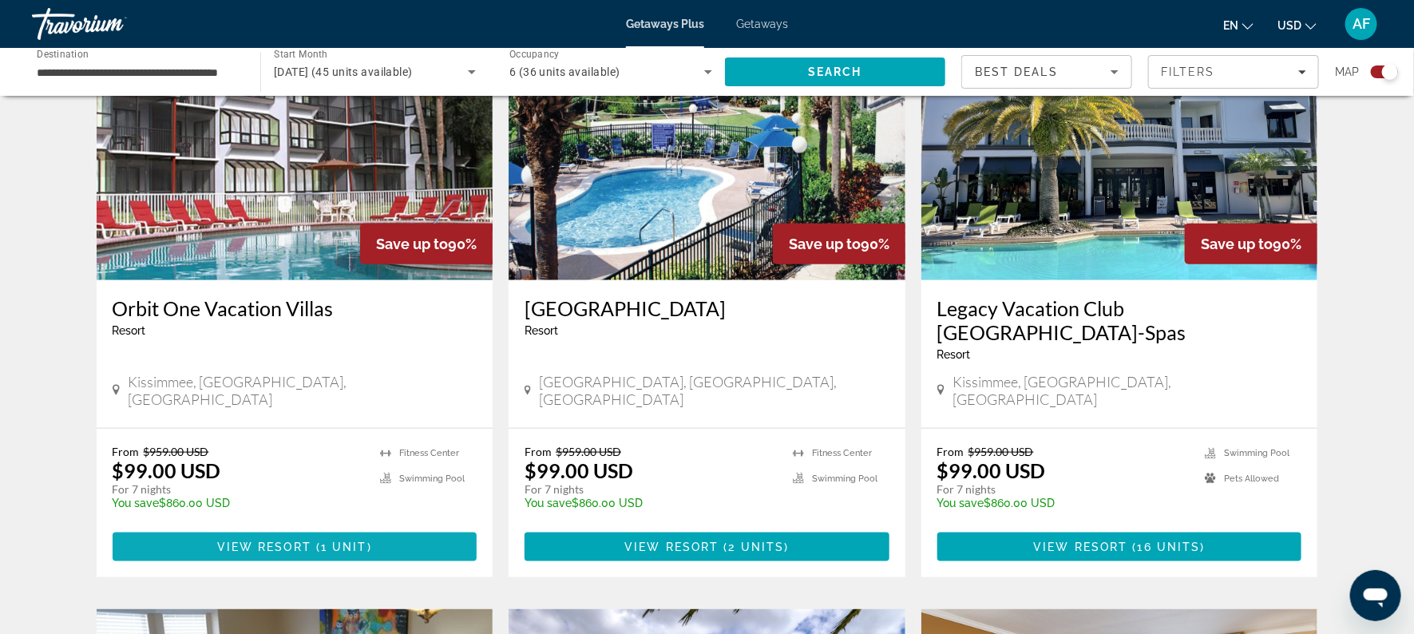
click at [243, 541] on span "View Resort" at bounding box center [264, 547] width 94 height 13
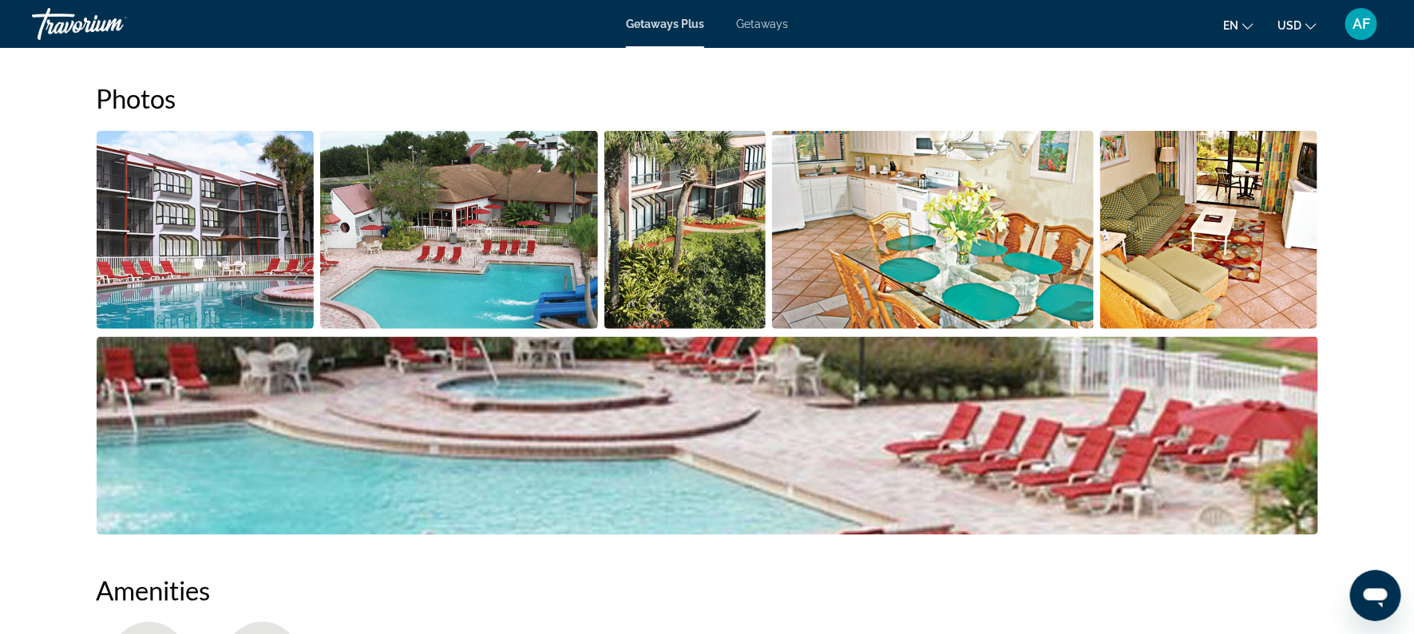
scroll to position [716, 0]
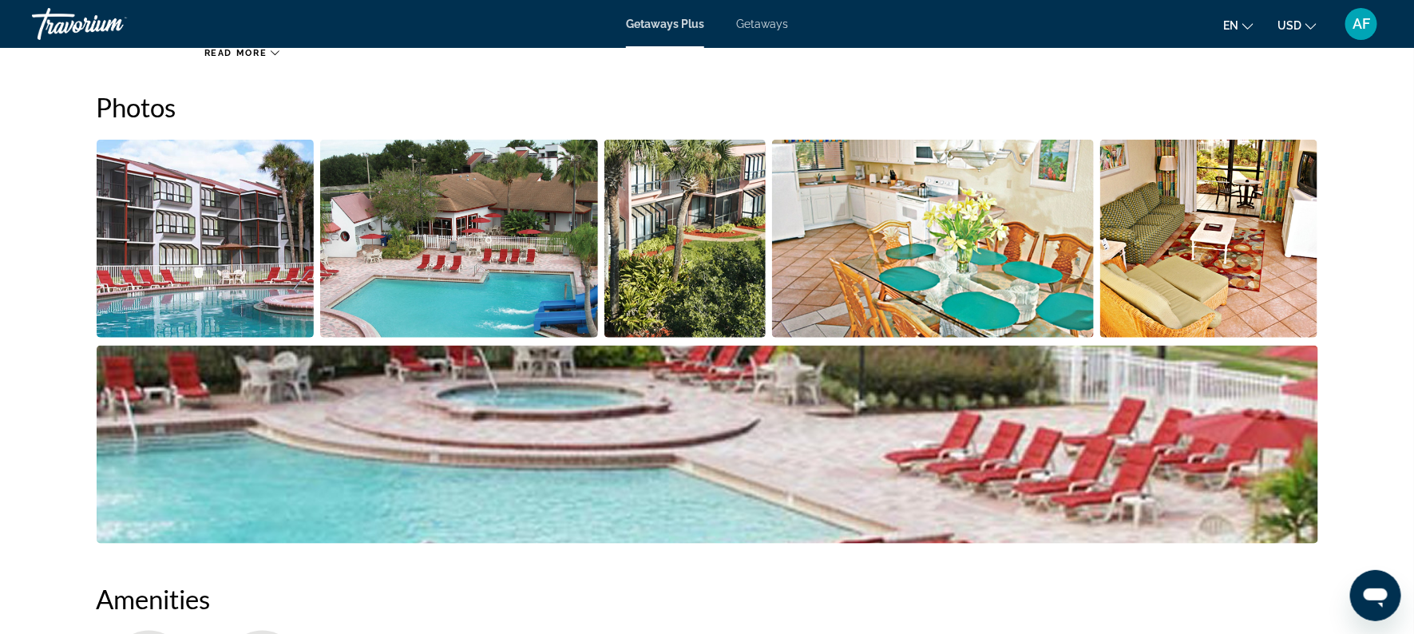
click at [852, 209] on img "Open full-screen image slider" at bounding box center [933, 239] width 322 height 198
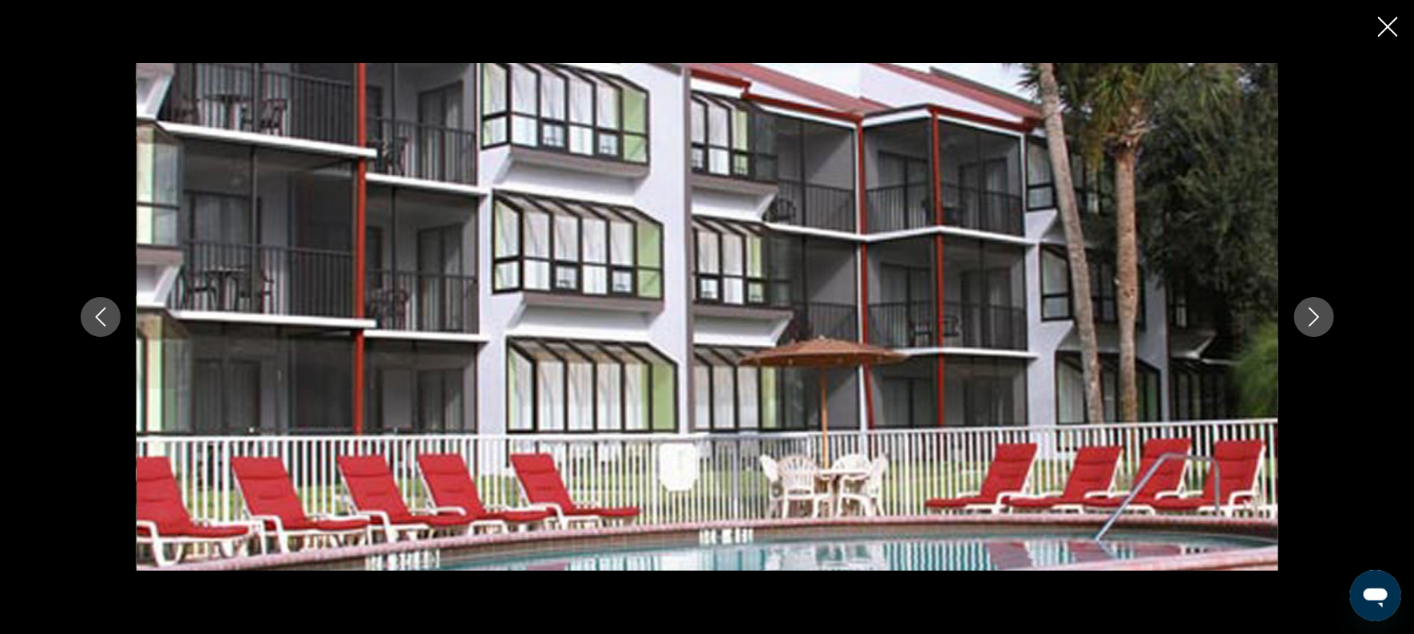
click at [1301, 312] on button "Next image" at bounding box center [1314, 317] width 40 height 40
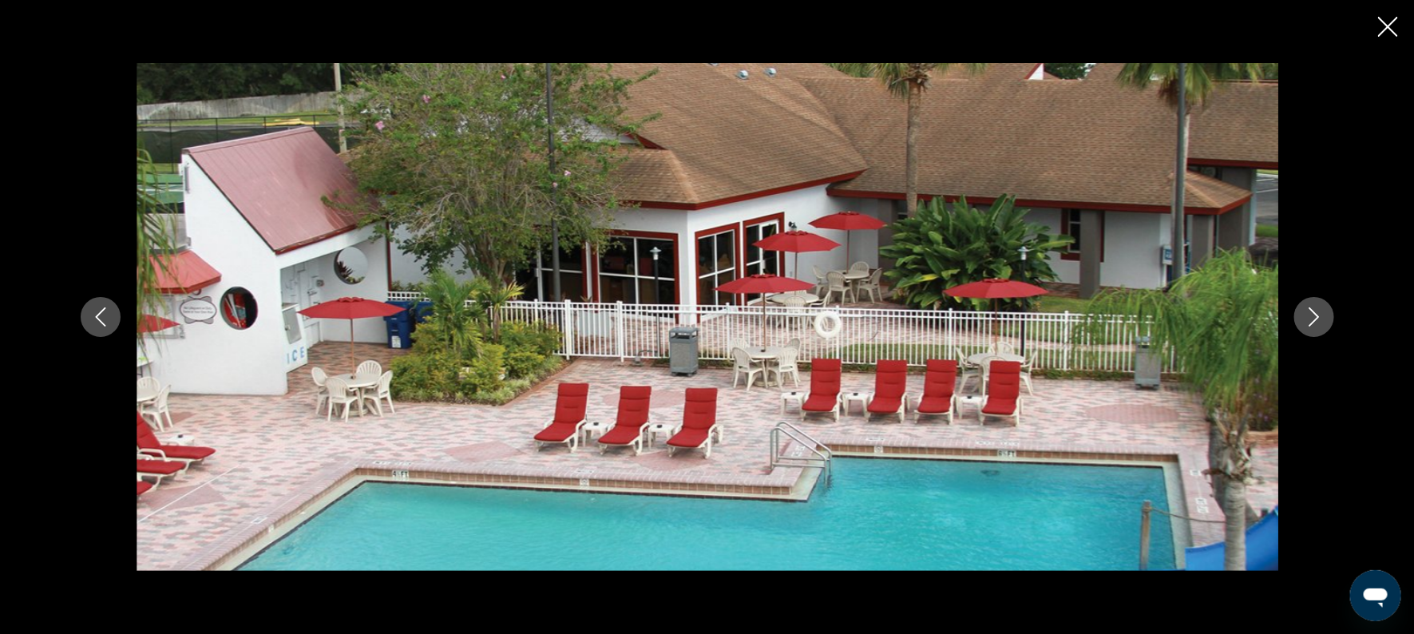
click at [1299, 314] on button "Next image" at bounding box center [1314, 317] width 40 height 40
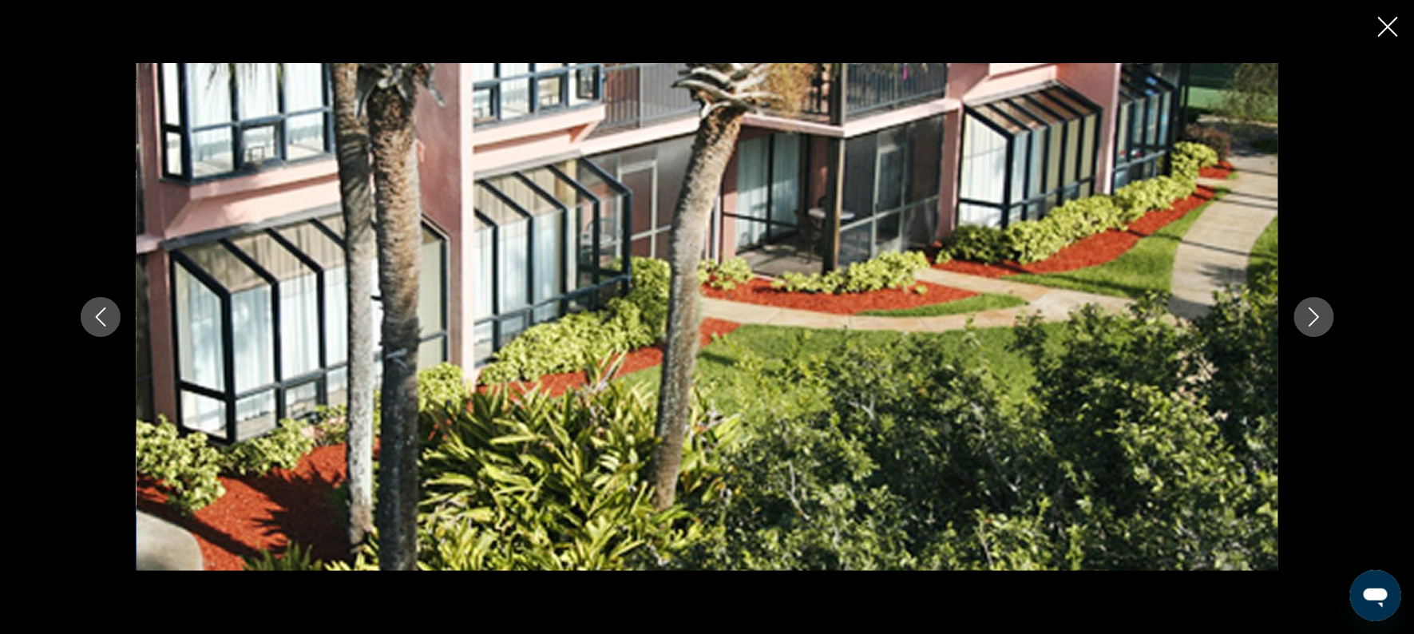
click at [1297, 315] on button "Next image" at bounding box center [1314, 317] width 40 height 40
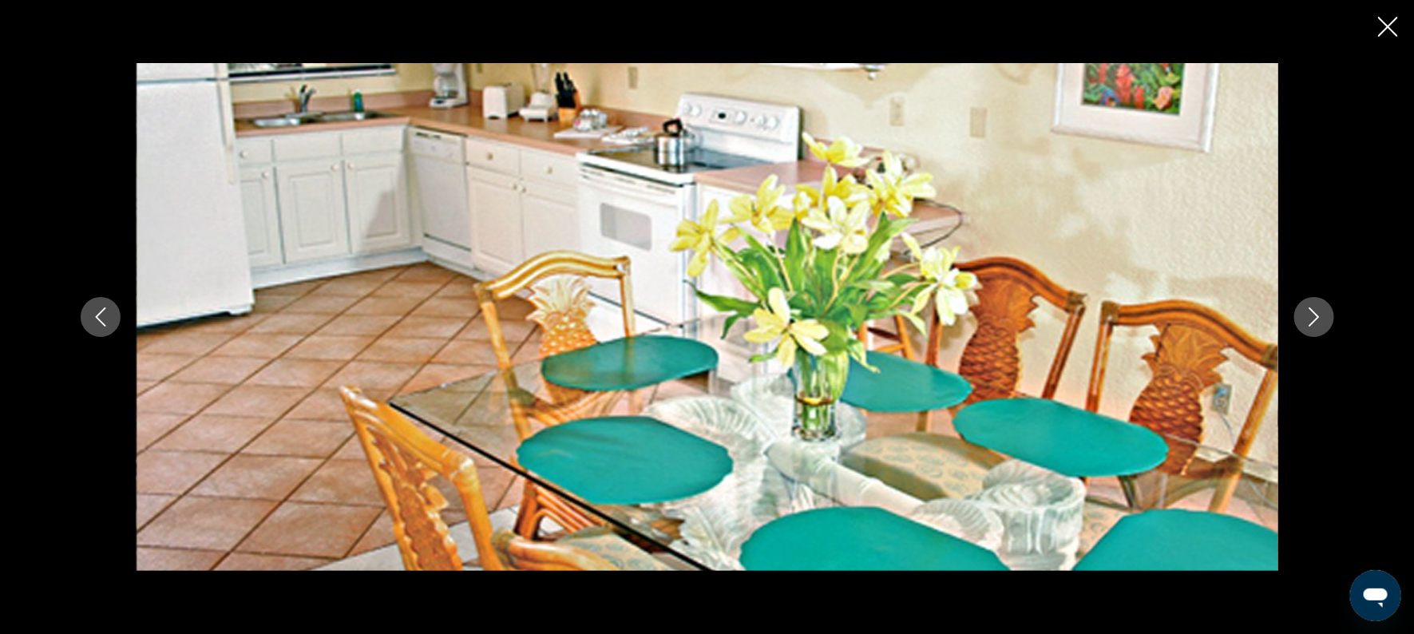
click at [1297, 315] on button "Next image" at bounding box center [1314, 317] width 40 height 40
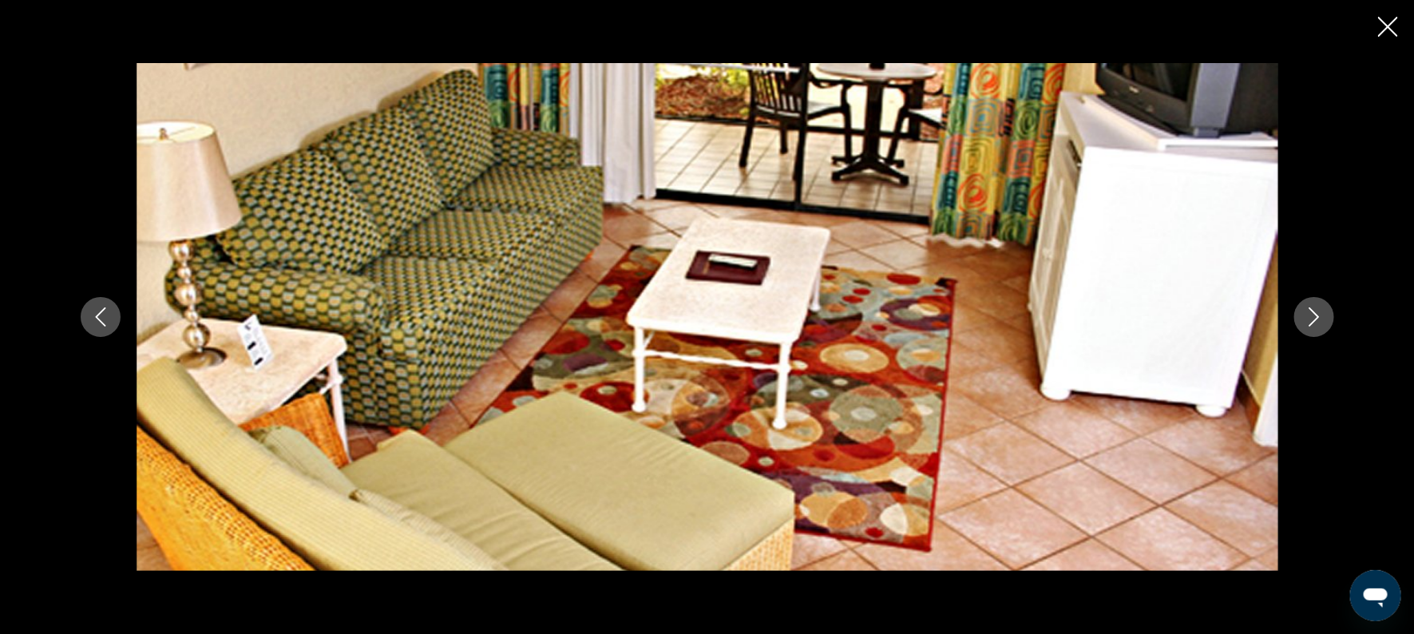
click at [1297, 315] on button "Next image" at bounding box center [1314, 317] width 40 height 40
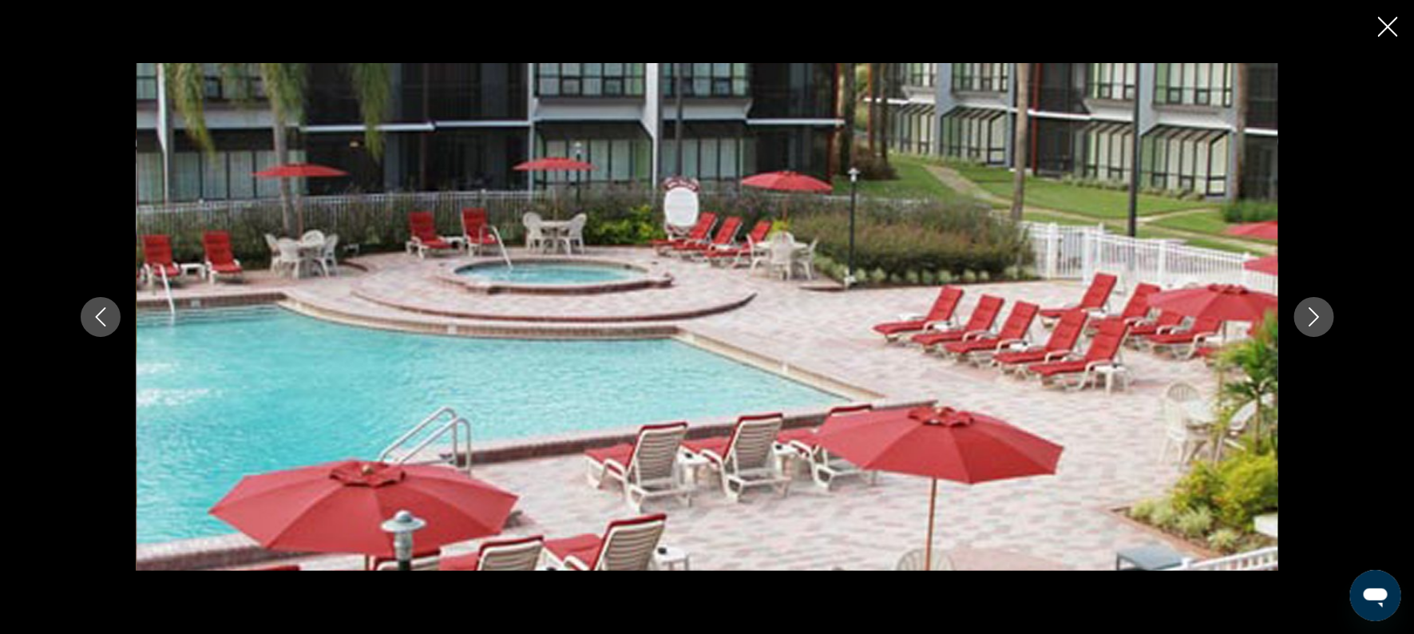
click at [1297, 315] on button "Next image" at bounding box center [1314, 317] width 40 height 40
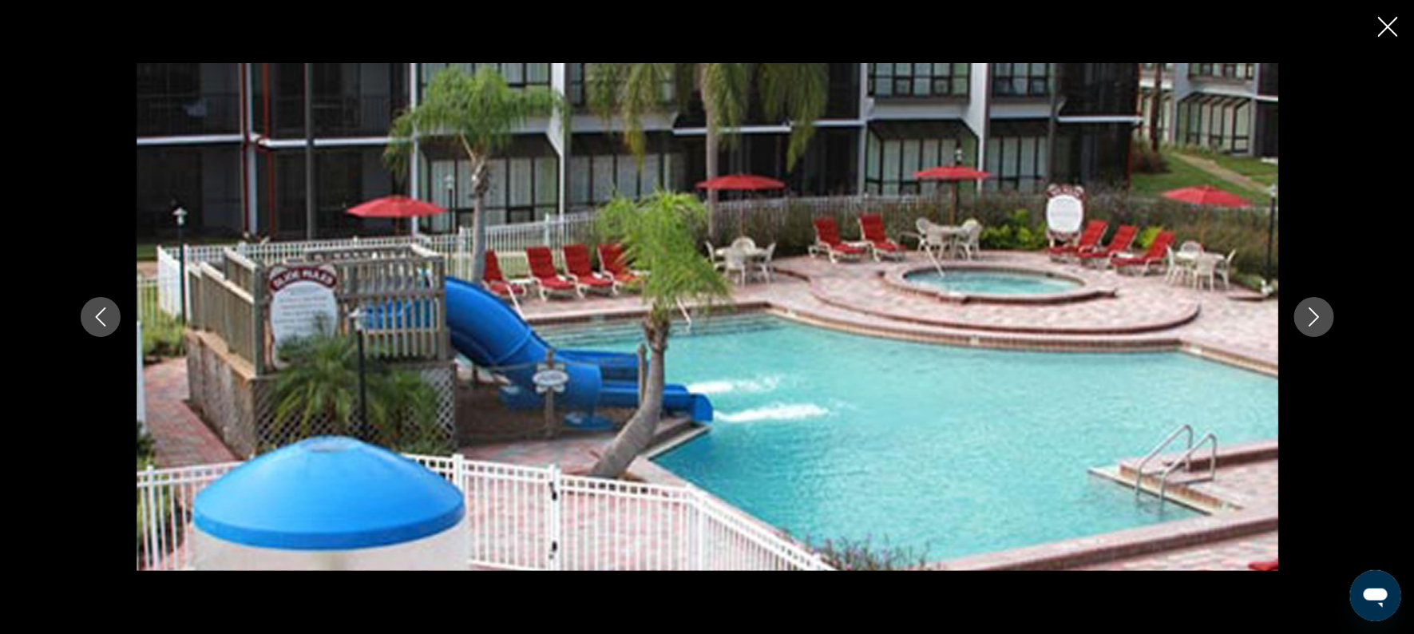
click at [1297, 315] on button "Next image" at bounding box center [1314, 317] width 40 height 40
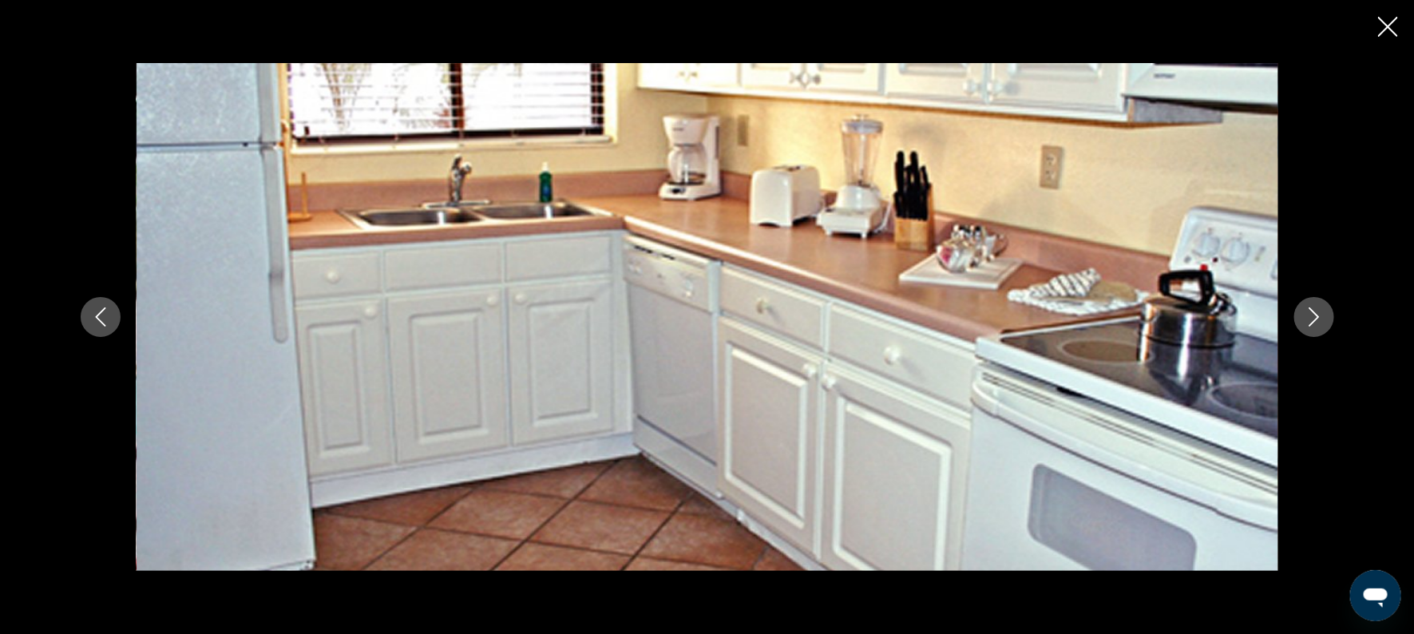
click at [1297, 315] on button "Next image" at bounding box center [1314, 317] width 40 height 40
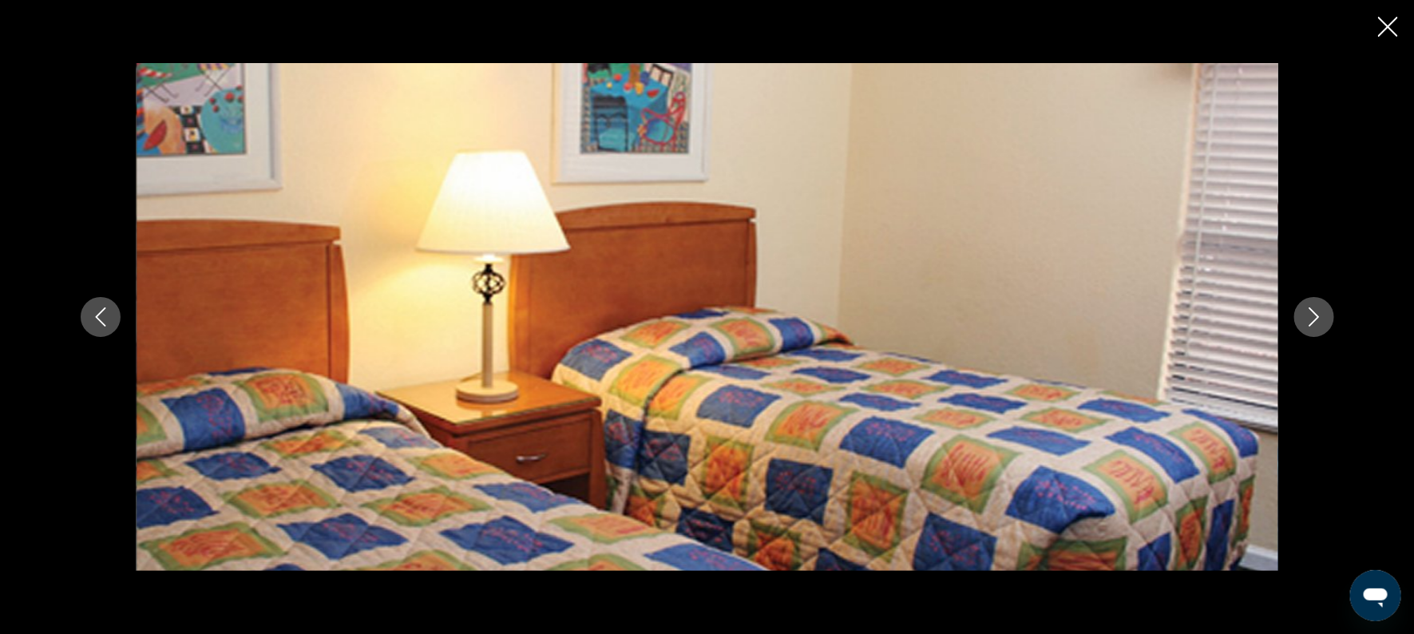
scroll to position [881, 0]
click at [1307, 323] on icon "Next image" at bounding box center [1314, 316] width 19 height 19
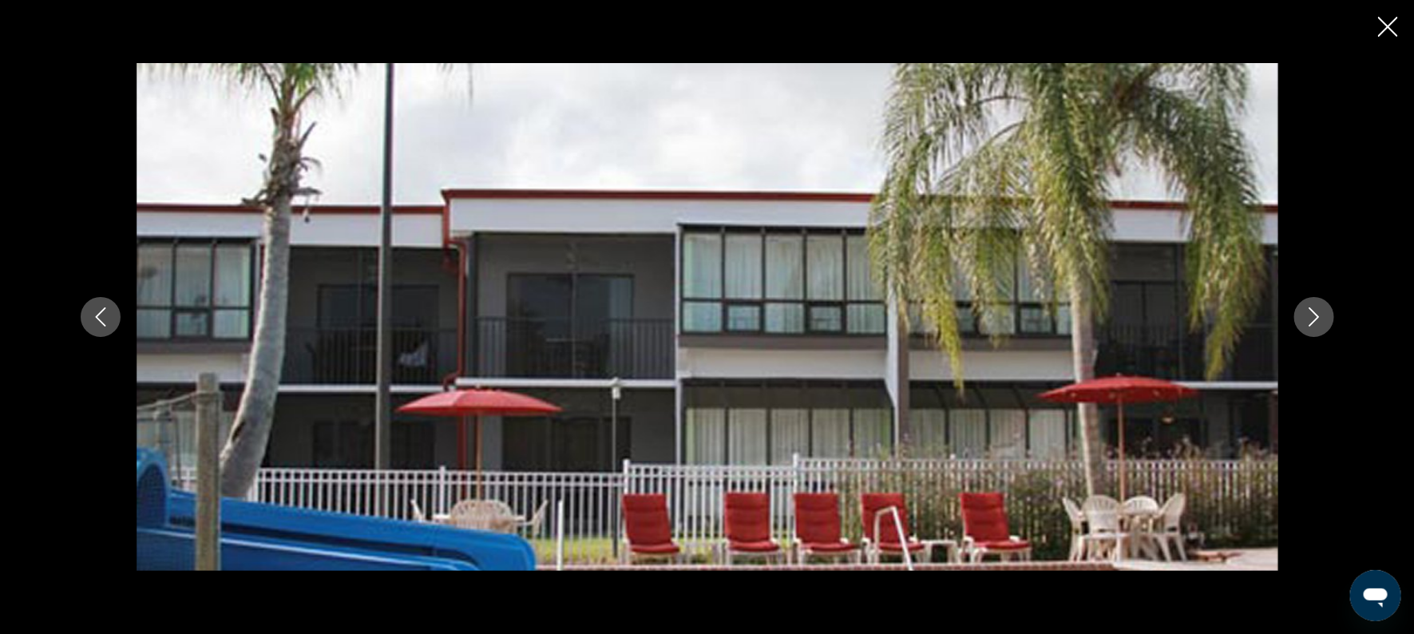
click at [1307, 323] on icon "Next image" at bounding box center [1314, 316] width 19 height 19
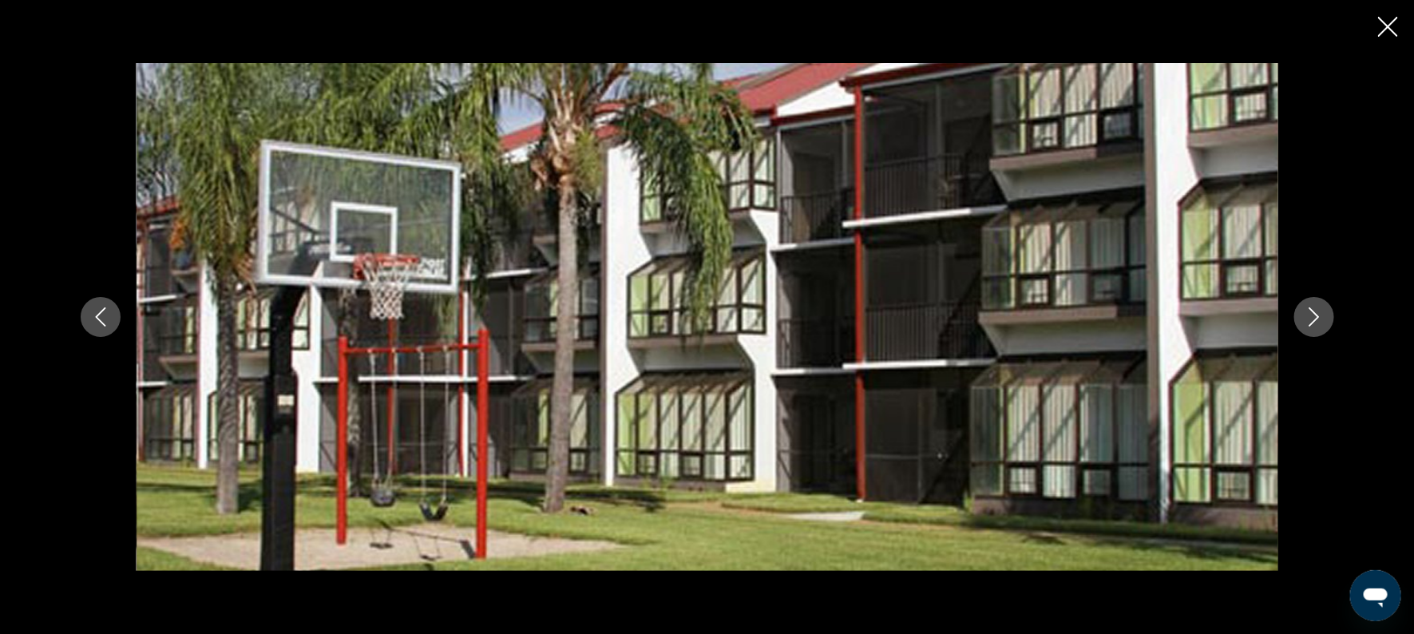
click at [1307, 323] on icon "Next image" at bounding box center [1314, 316] width 19 height 19
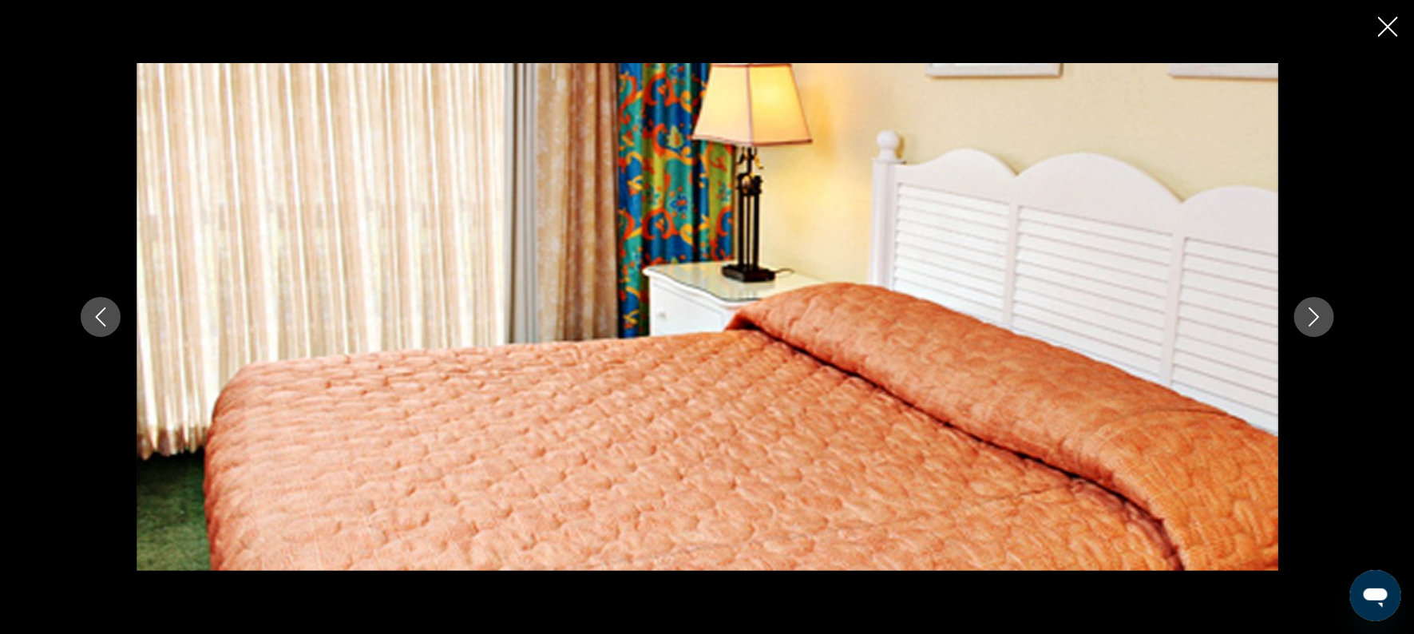
click at [1307, 323] on icon "Next image" at bounding box center [1314, 316] width 19 height 19
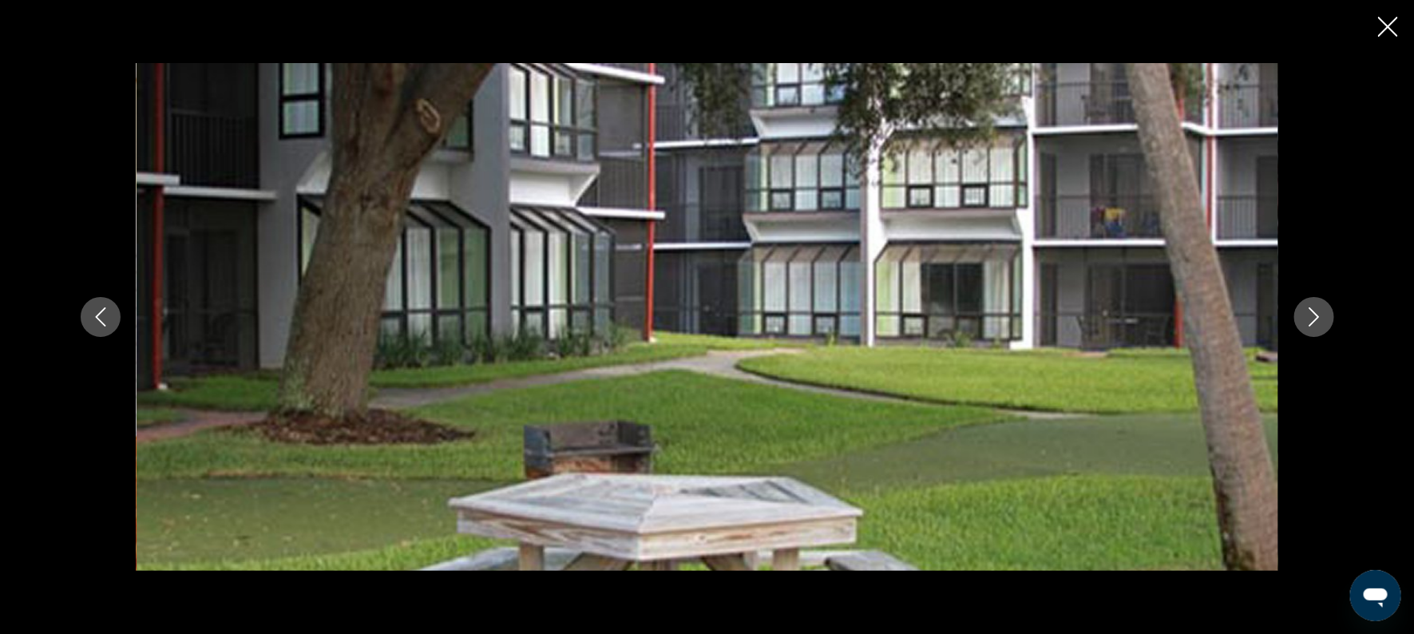
click at [1307, 323] on icon "Next image" at bounding box center [1314, 316] width 19 height 19
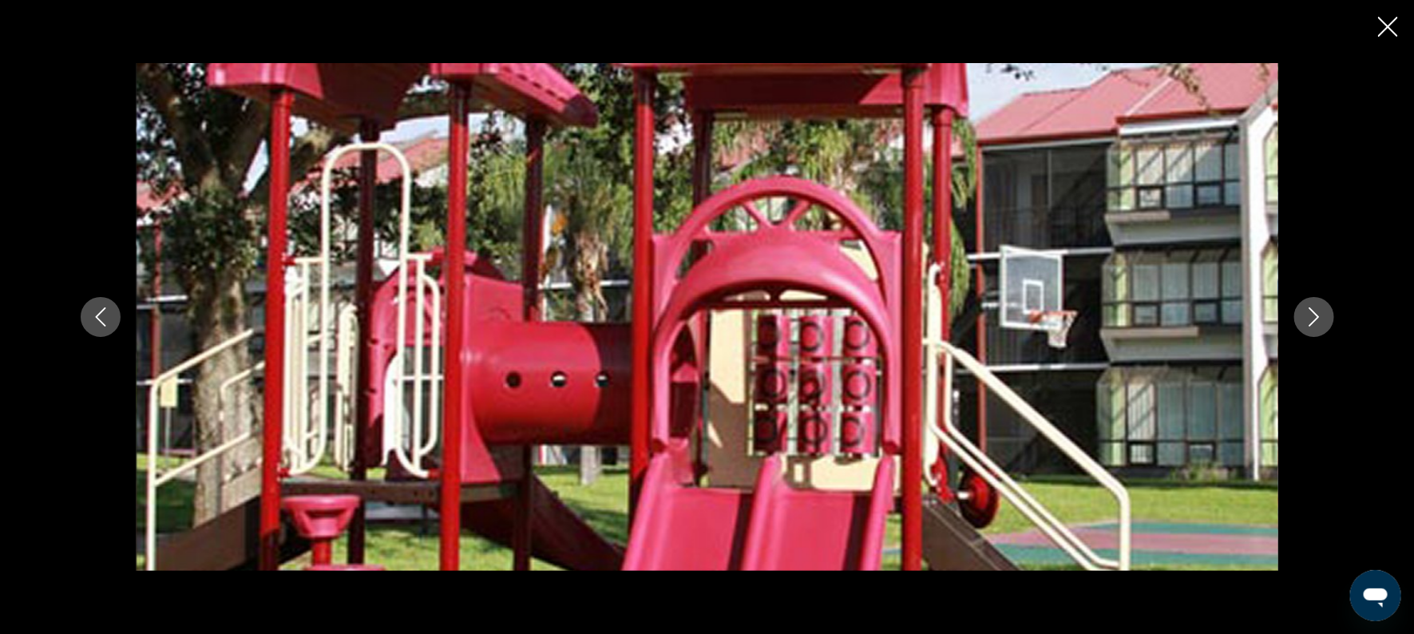
click at [1307, 323] on icon "Next image" at bounding box center [1314, 316] width 19 height 19
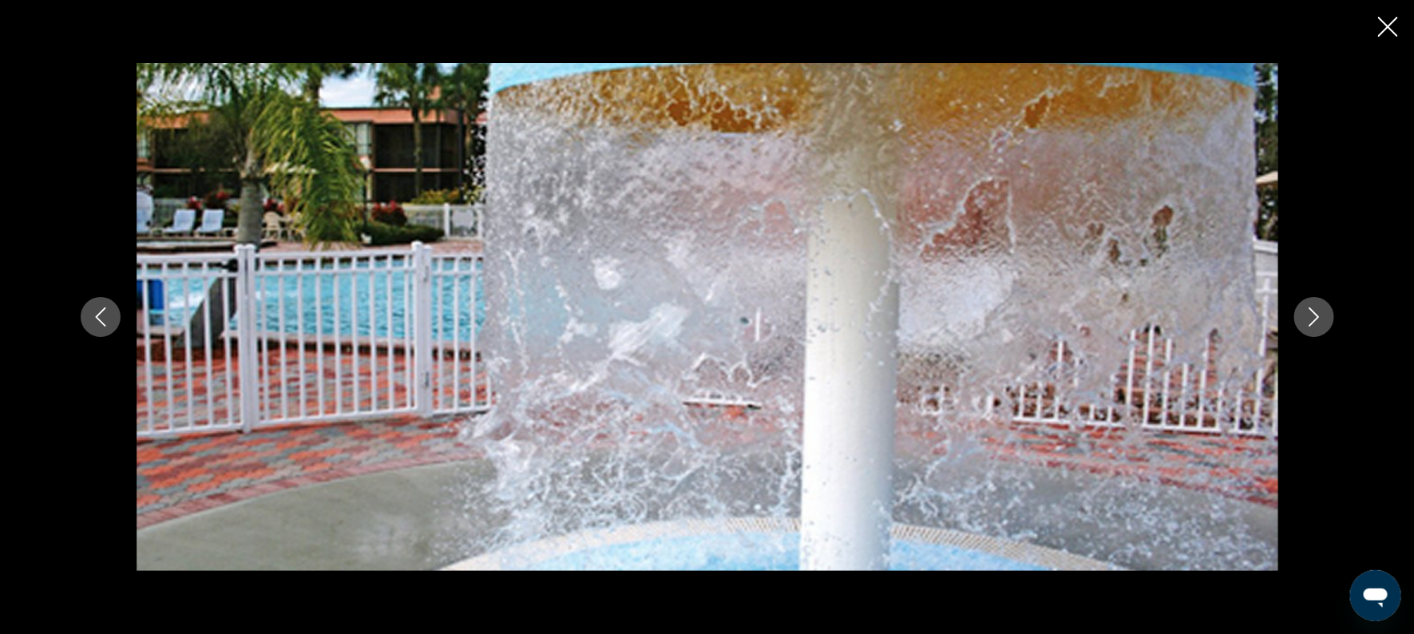
click at [1305, 325] on icon "Next image" at bounding box center [1314, 316] width 19 height 19
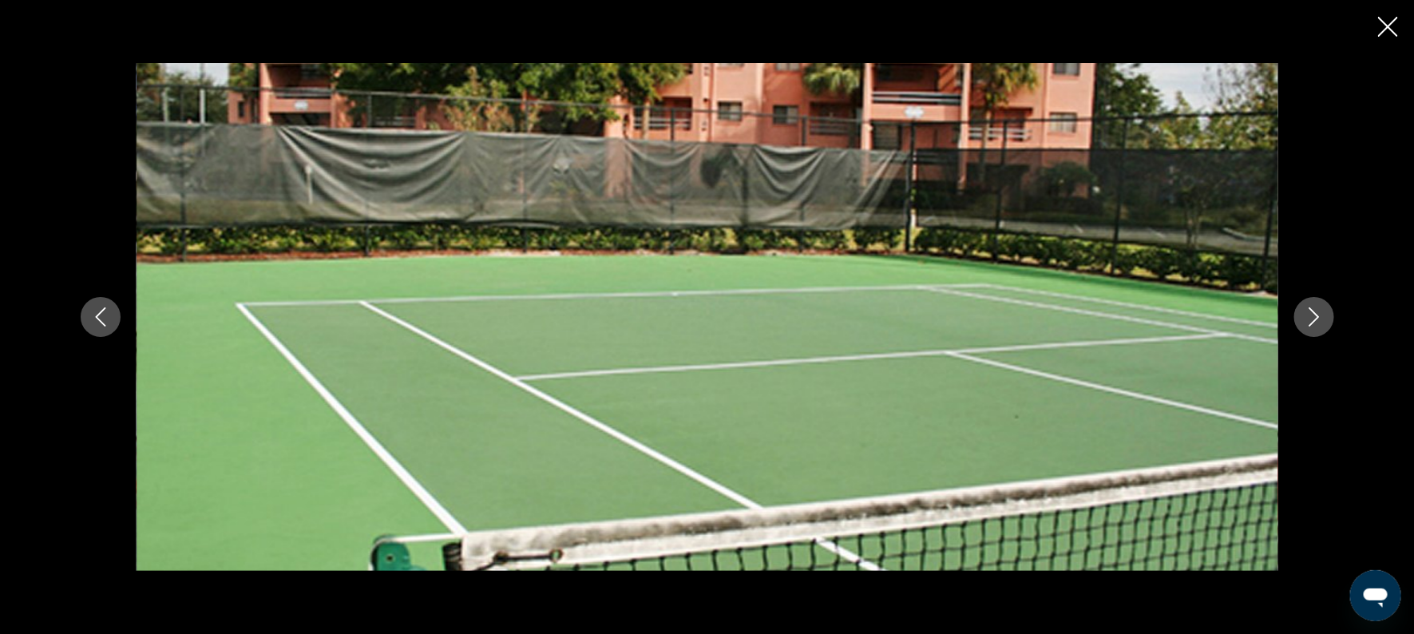
click at [1305, 326] on icon "Next image" at bounding box center [1314, 316] width 19 height 19
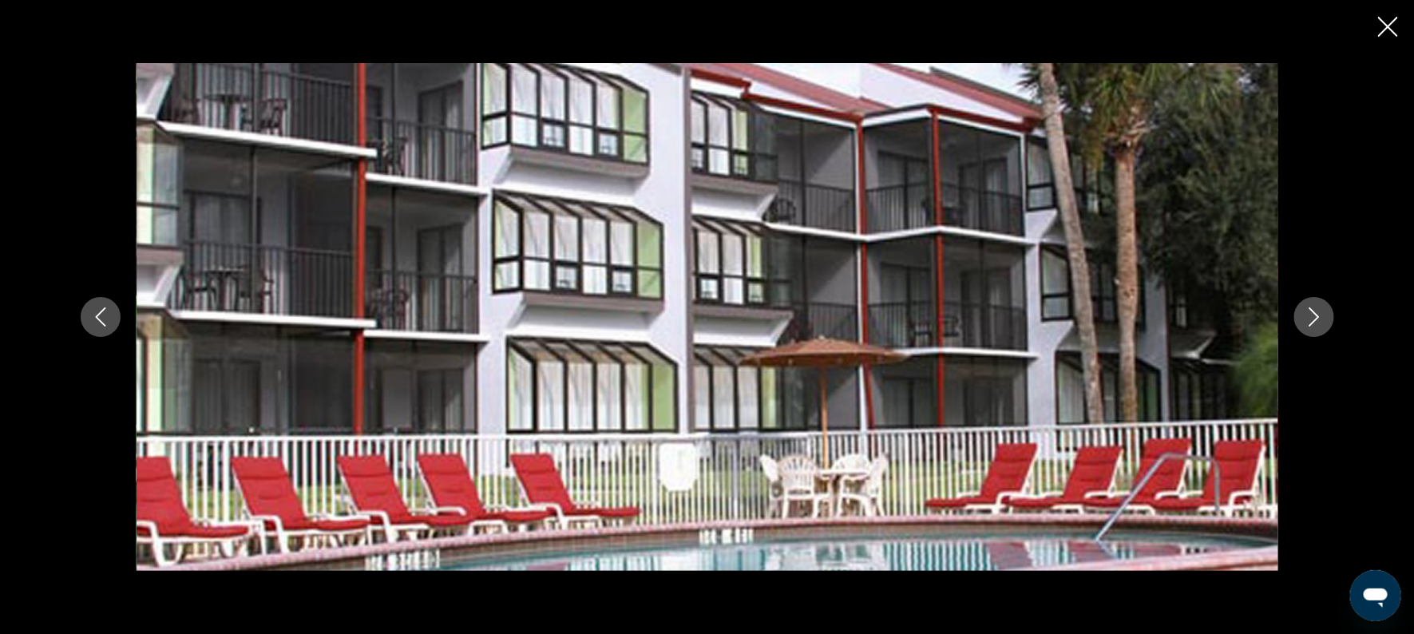
click at [1379, 22] on icon "Close slideshow" at bounding box center [1388, 27] width 20 height 20
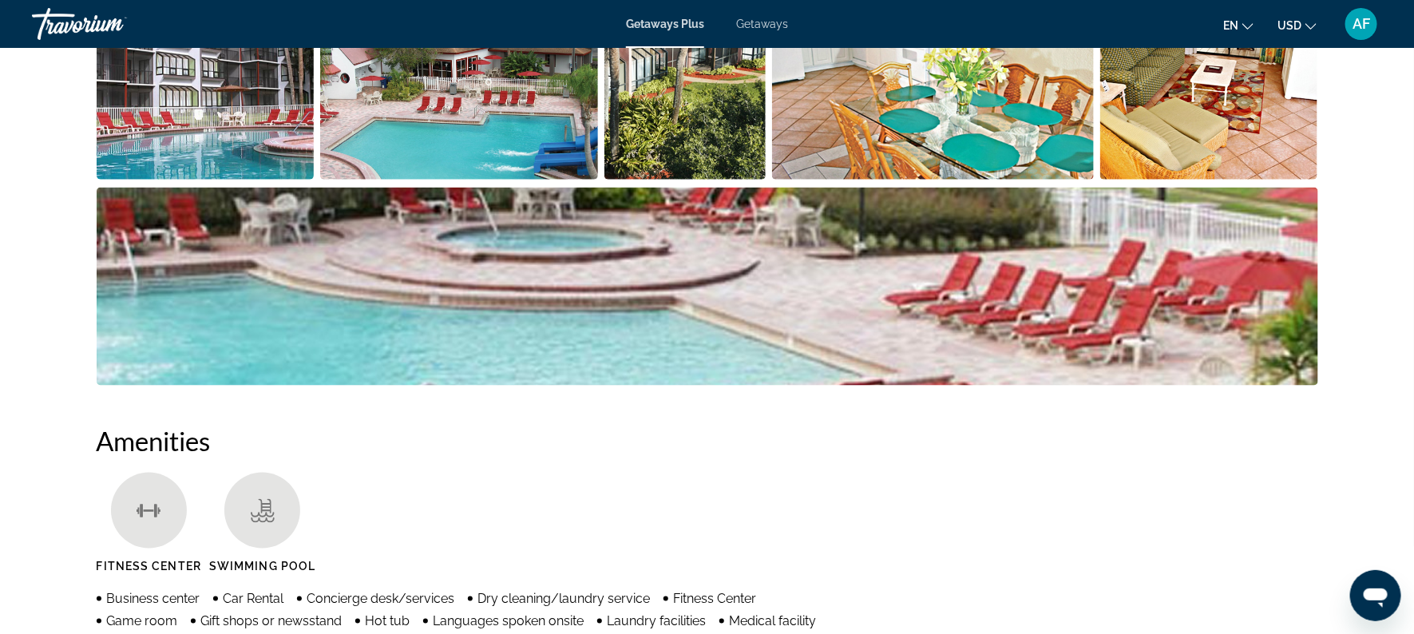
scroll to position [237, 0]
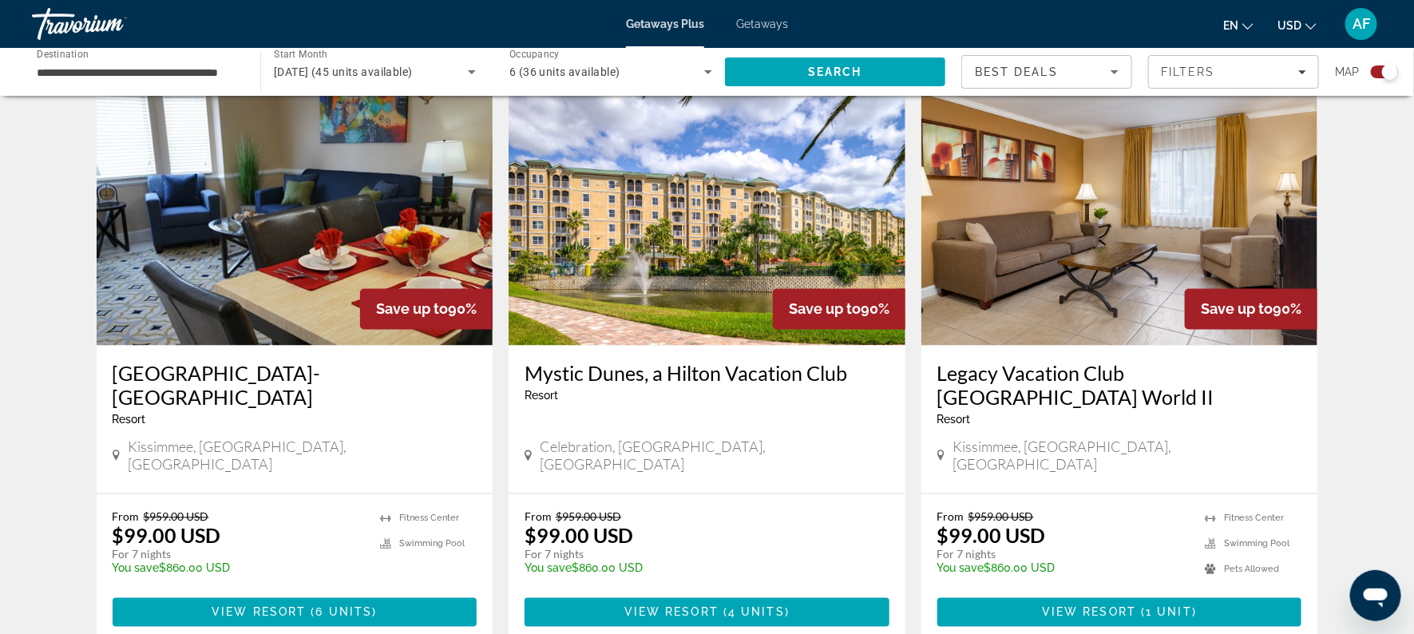
scroll to position [1148, 0]
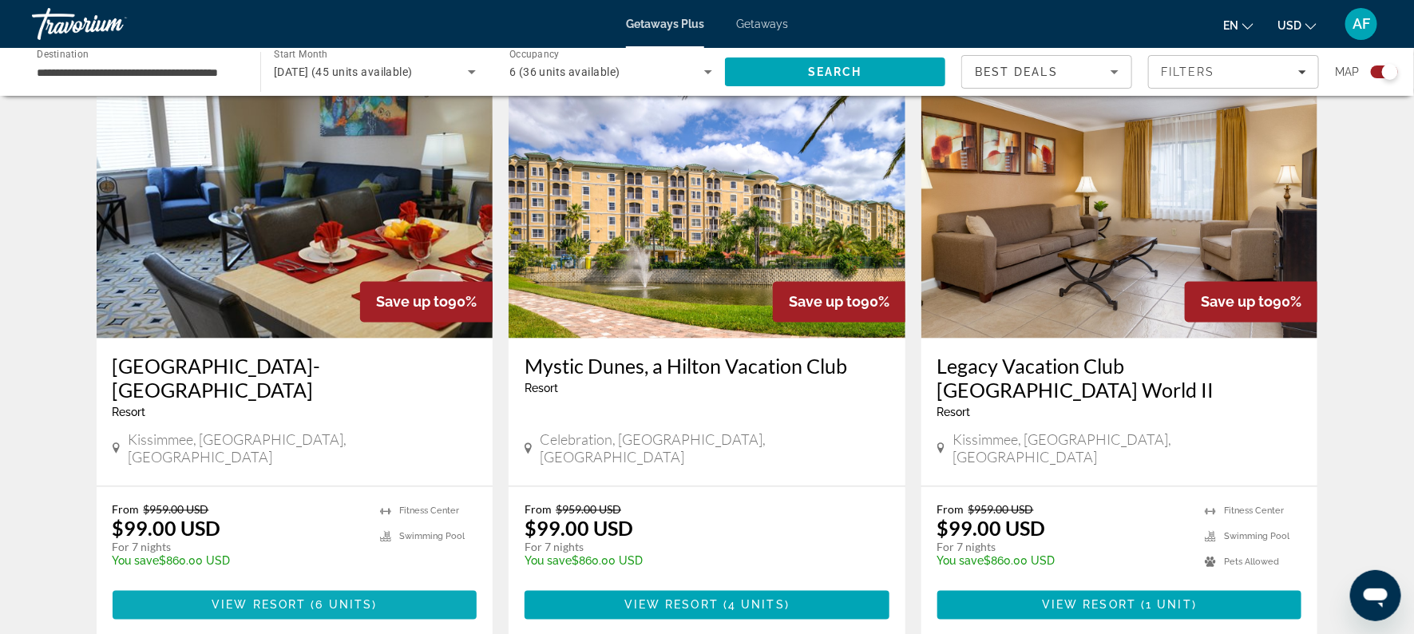
click at [271, 599] on span "View Resort" at bounding box center [259, 605] width 94 height 13
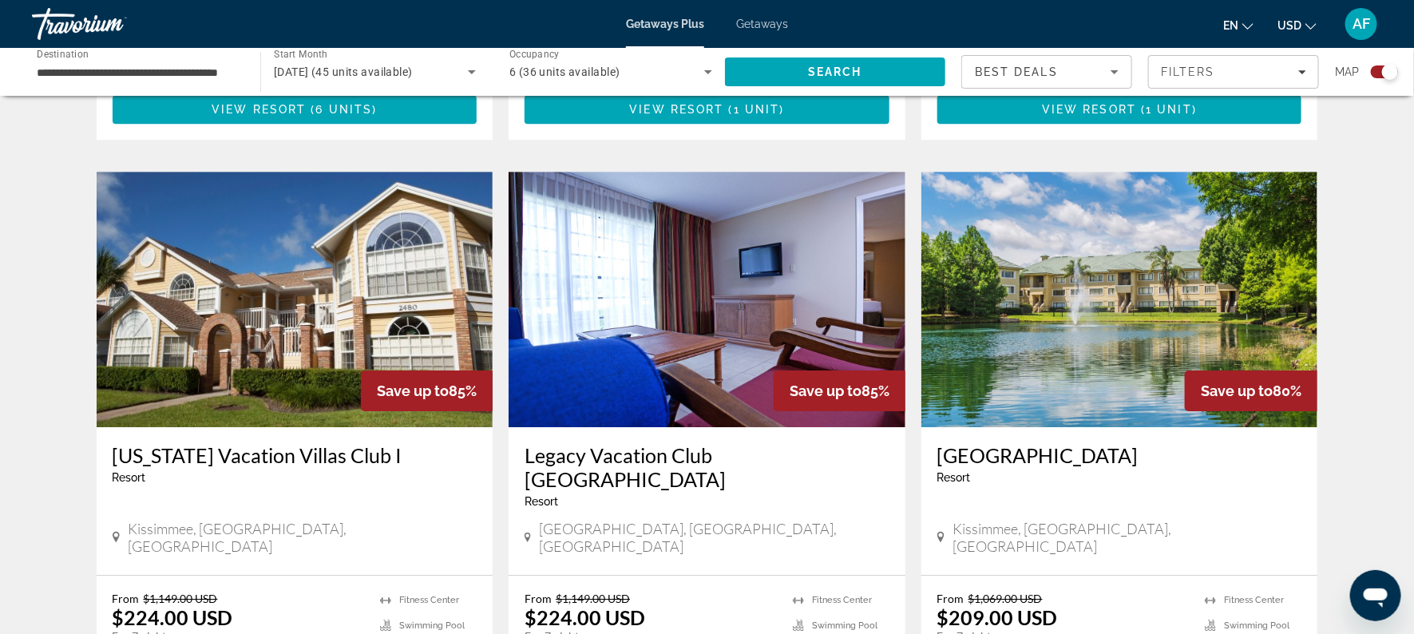
scroll to position [2221, 0]
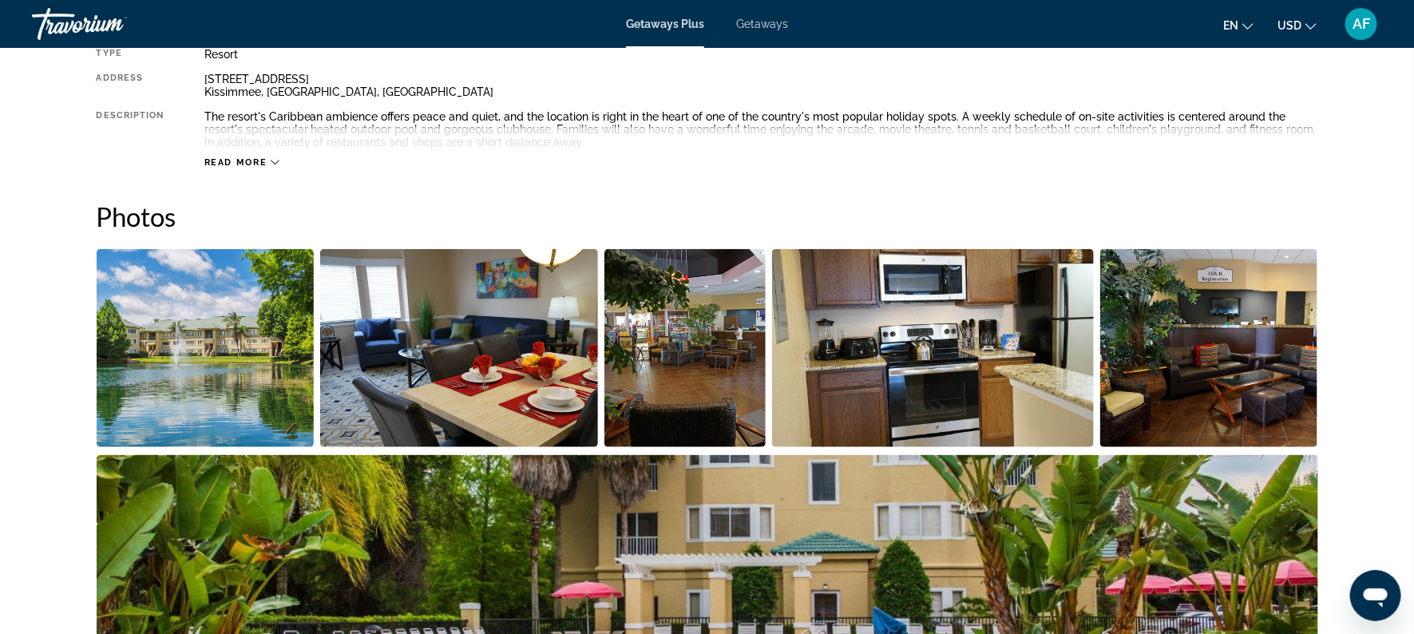
scroll to position [597, 0]
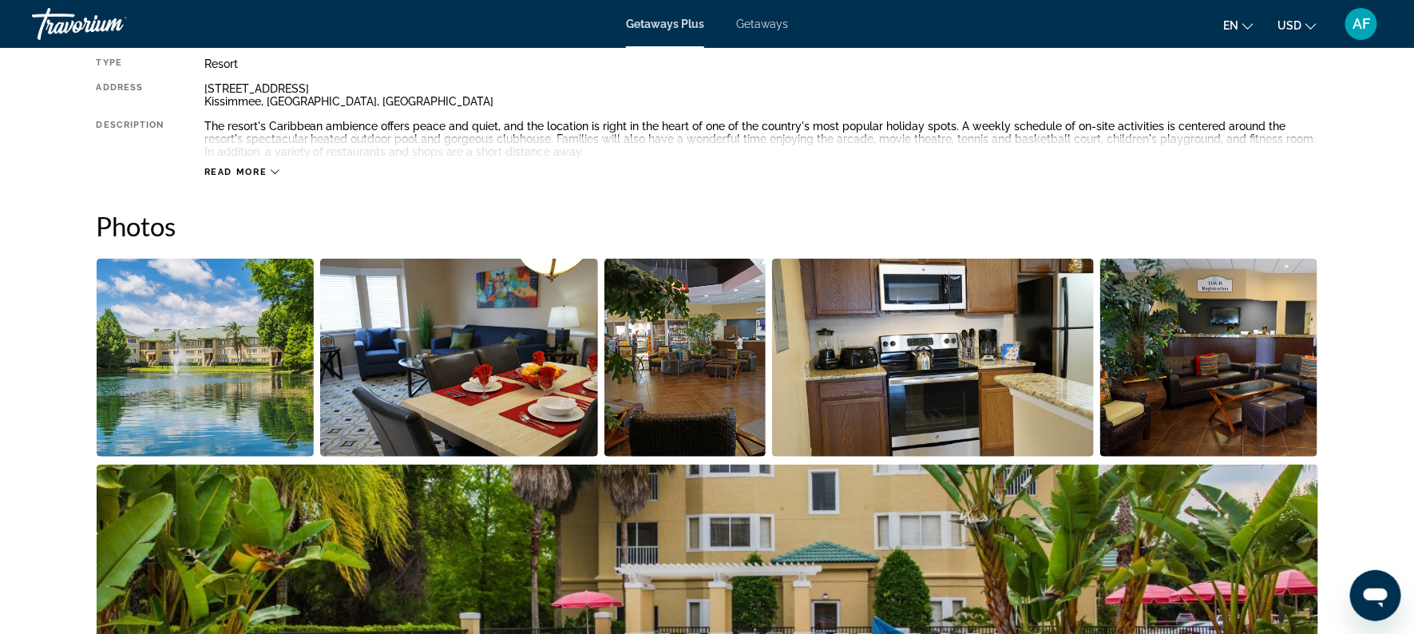
click at [250, 382] on img "Open full-screen image slider" at bounding box center [206, 358] width 218 height 198
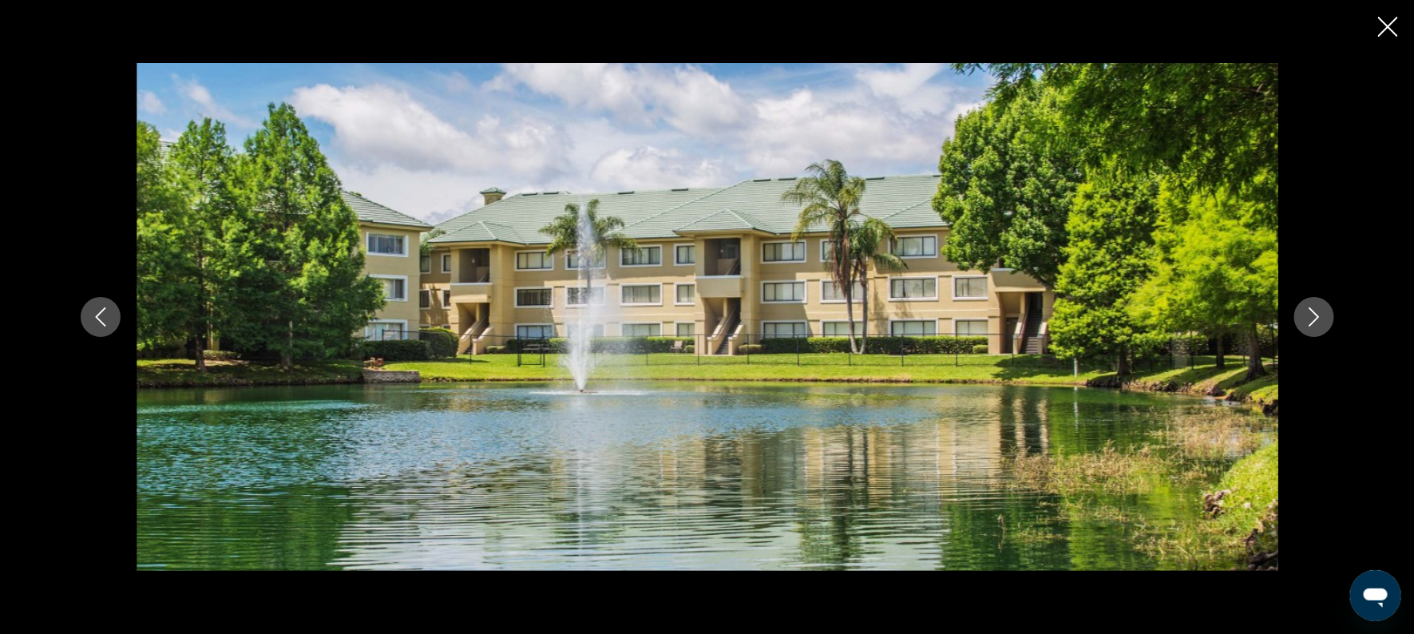
click at [1313, 321] on icon "Next image" at bounding box center [1314, 316] width 10 height 19
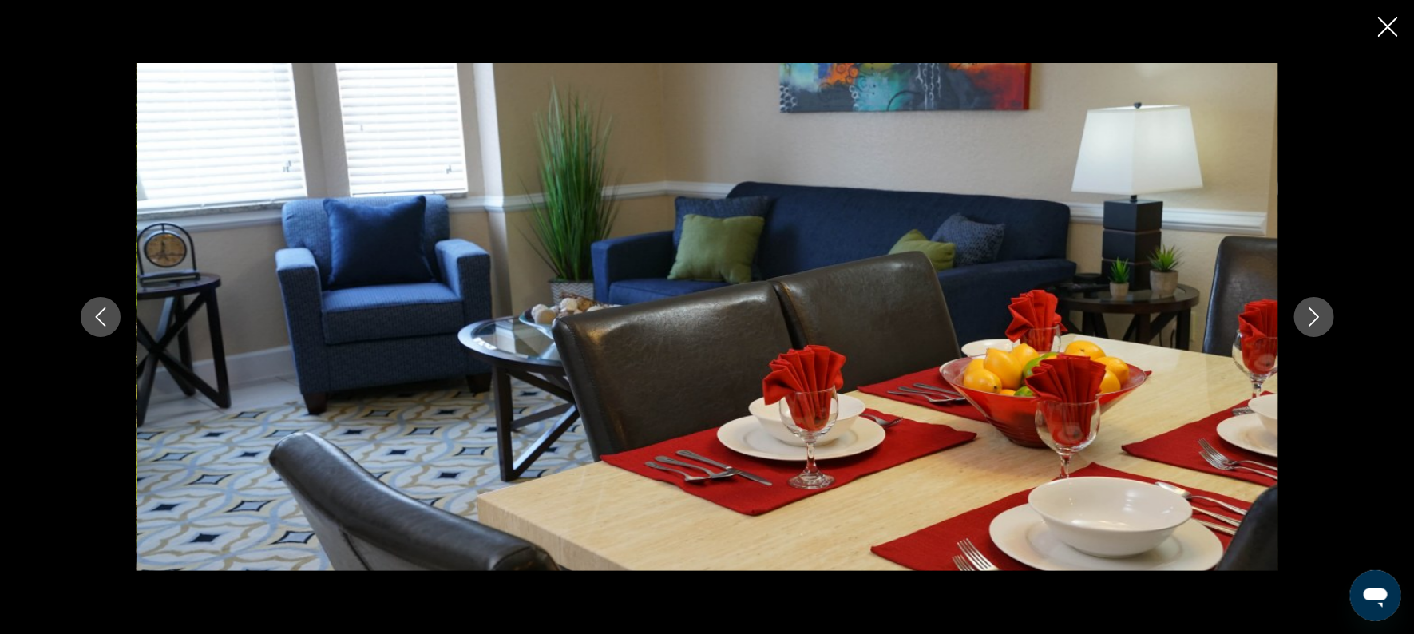
click at [1313, 321] on icon "Next image" at bounding box center [1314, 316] width 10 height 19
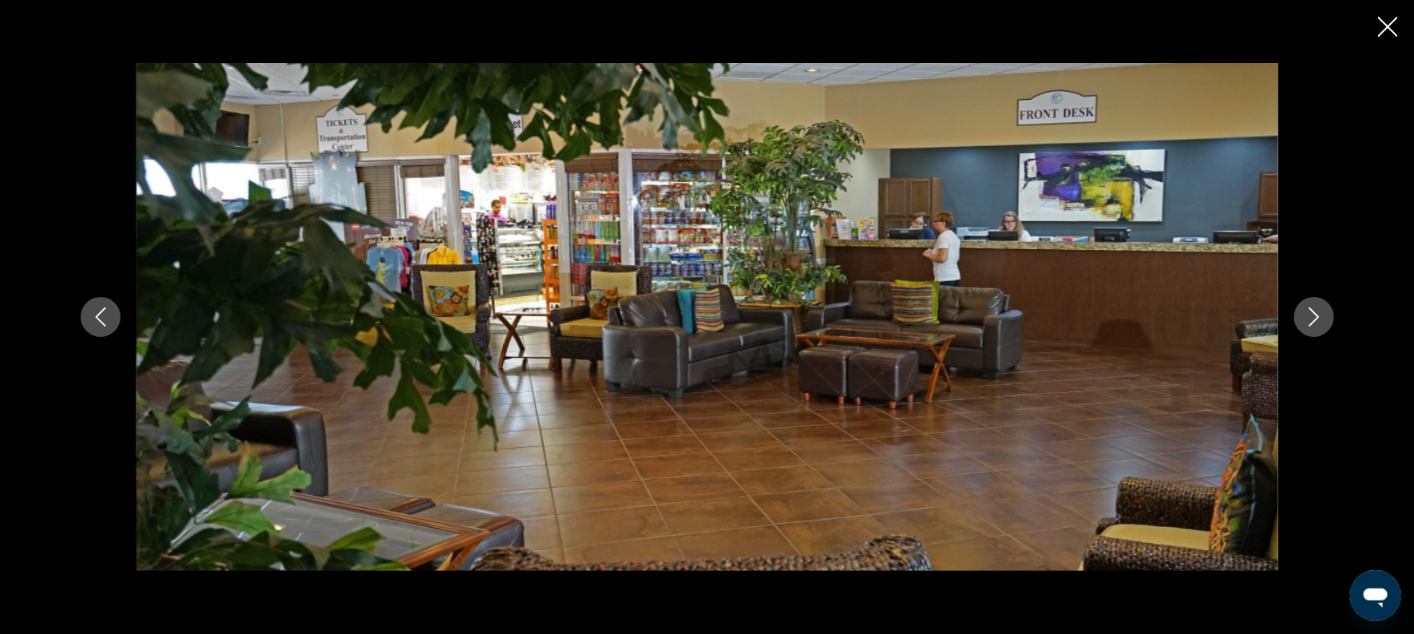
click at [1313, 321] on icon "Next image" at bounding box center [1314, 316] width 10 height 19
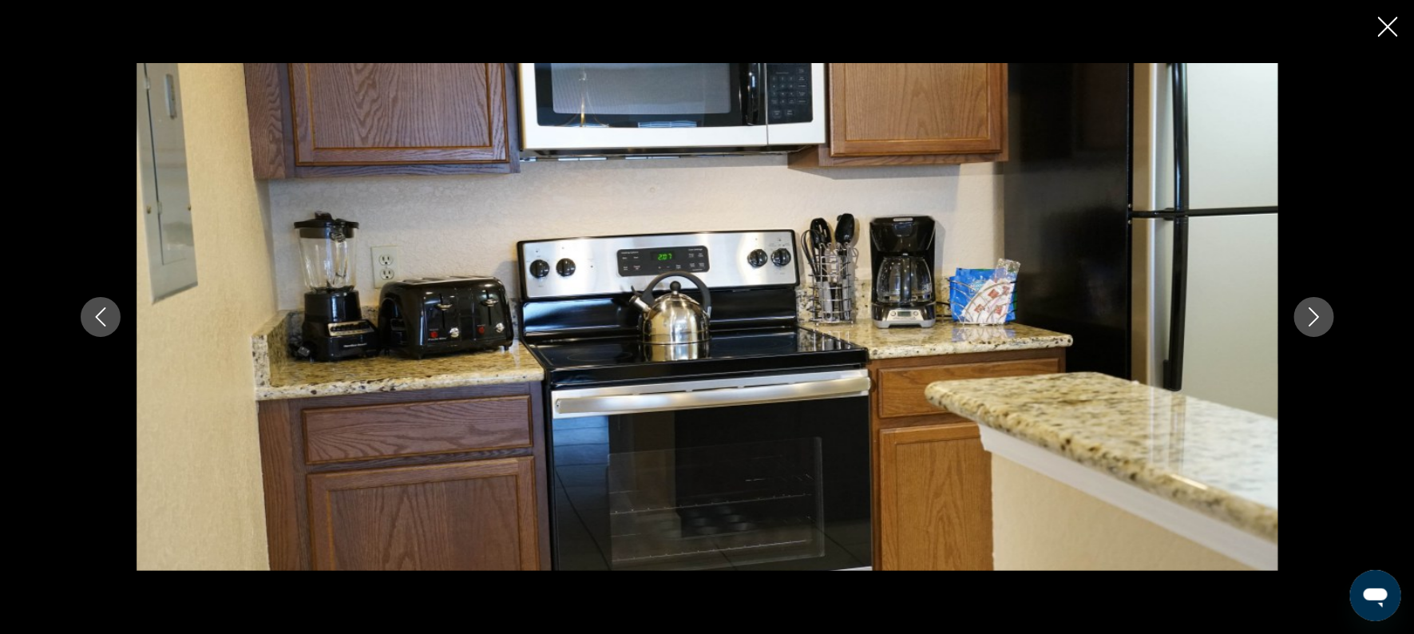
click at [1313, 321] on icon "Next image" at bounding box center [1314, 316] width 10 height 19
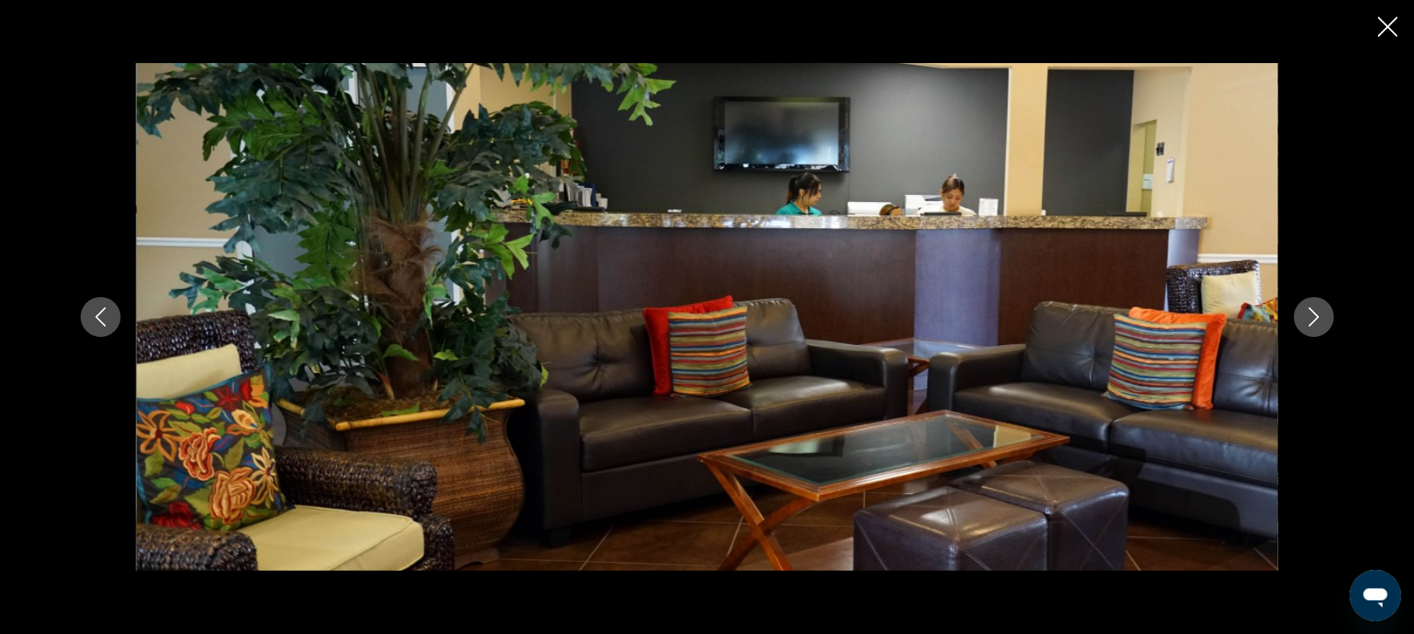
click at [1313, 321] on icon "Next image" at bounding box center [1314, 316] width 10 height 19
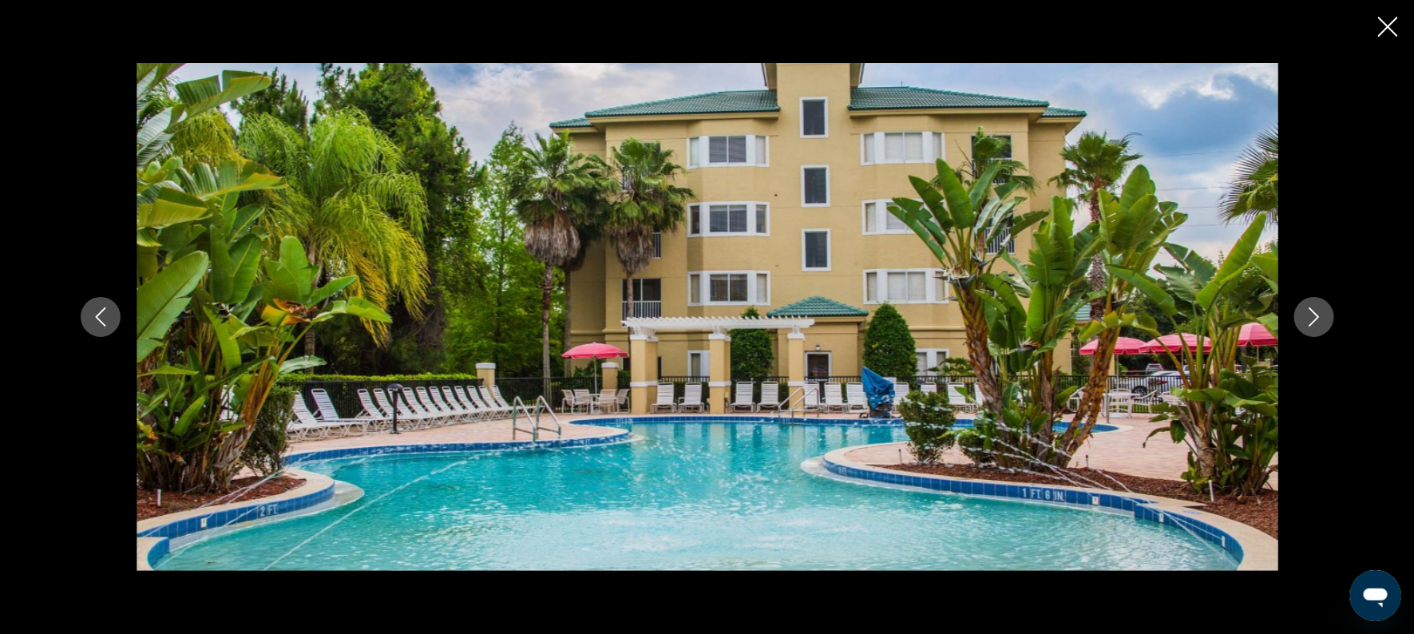
click at [1313, 321] on icon "Next image" at bounding box center [1314, 316] width 10 height 19
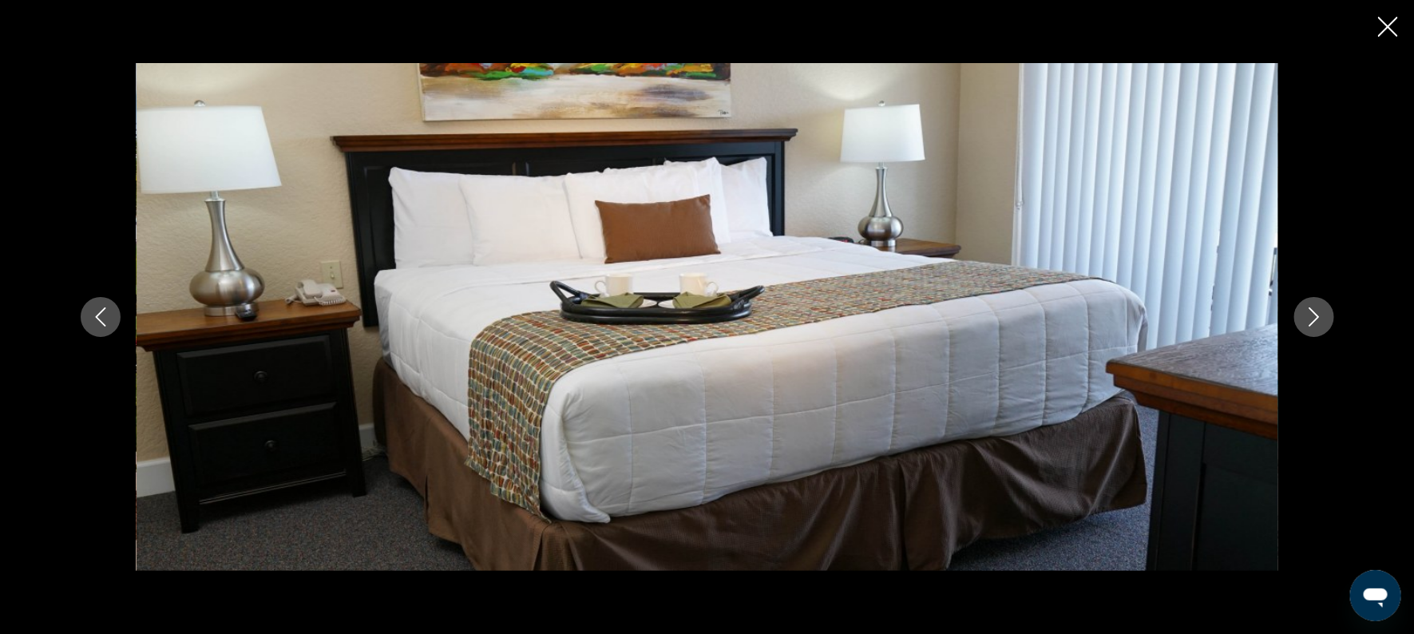
click at [1313, 321] on icon "Next image" at bounding box center [1314, 316] width 10 height 19
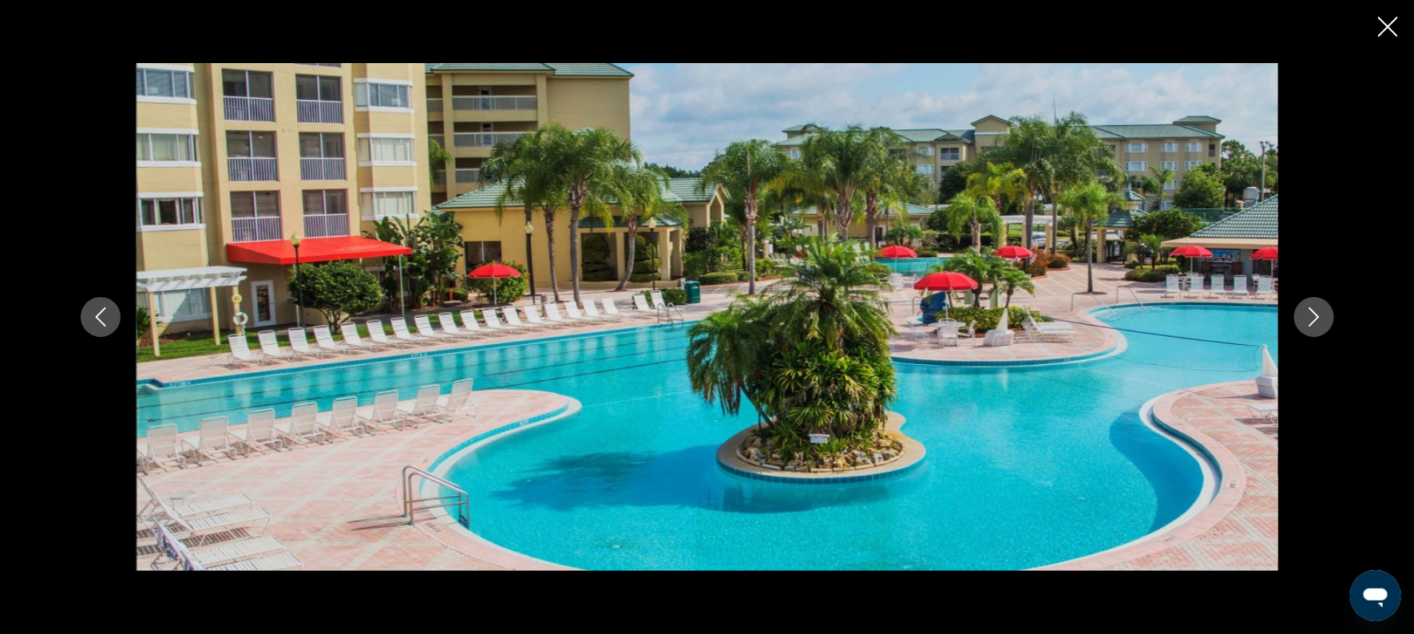
click at [1313, 321] on icon "Next image" at bounding box center [1314, 316] width 10 height 19
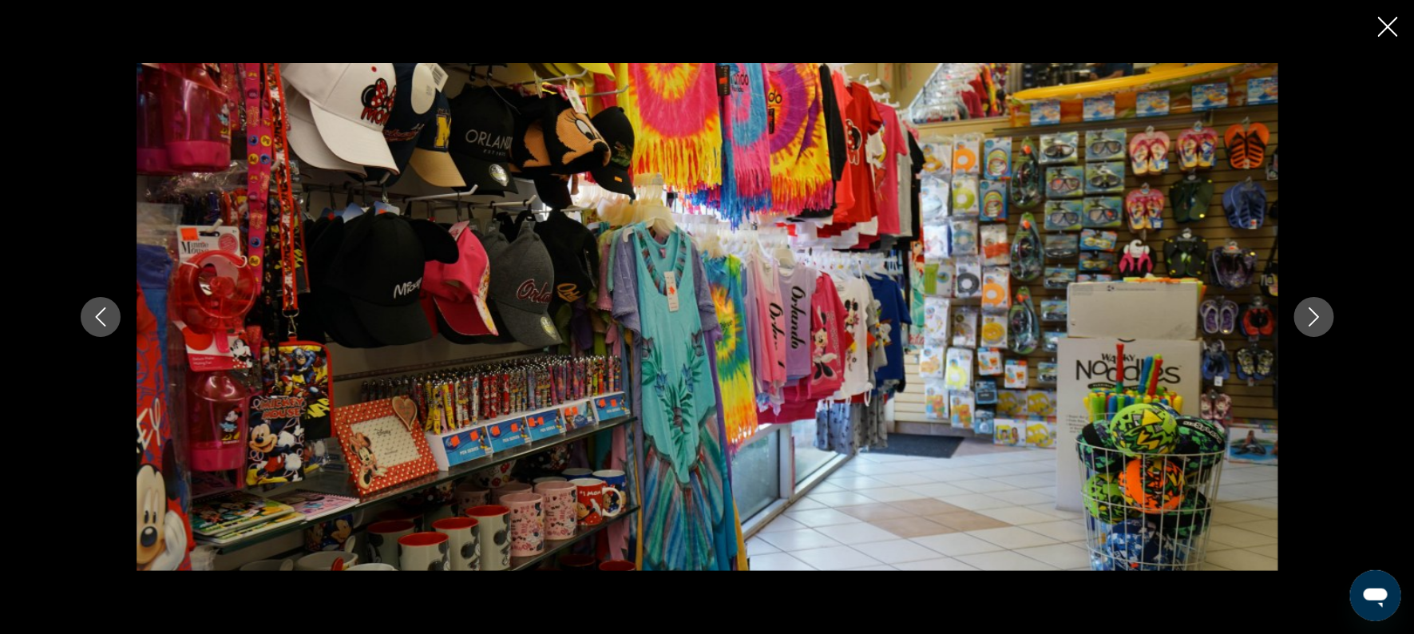
click at [1313, 321] on icon "Next image" at bounding box center [1314, 316] width 10 height 19
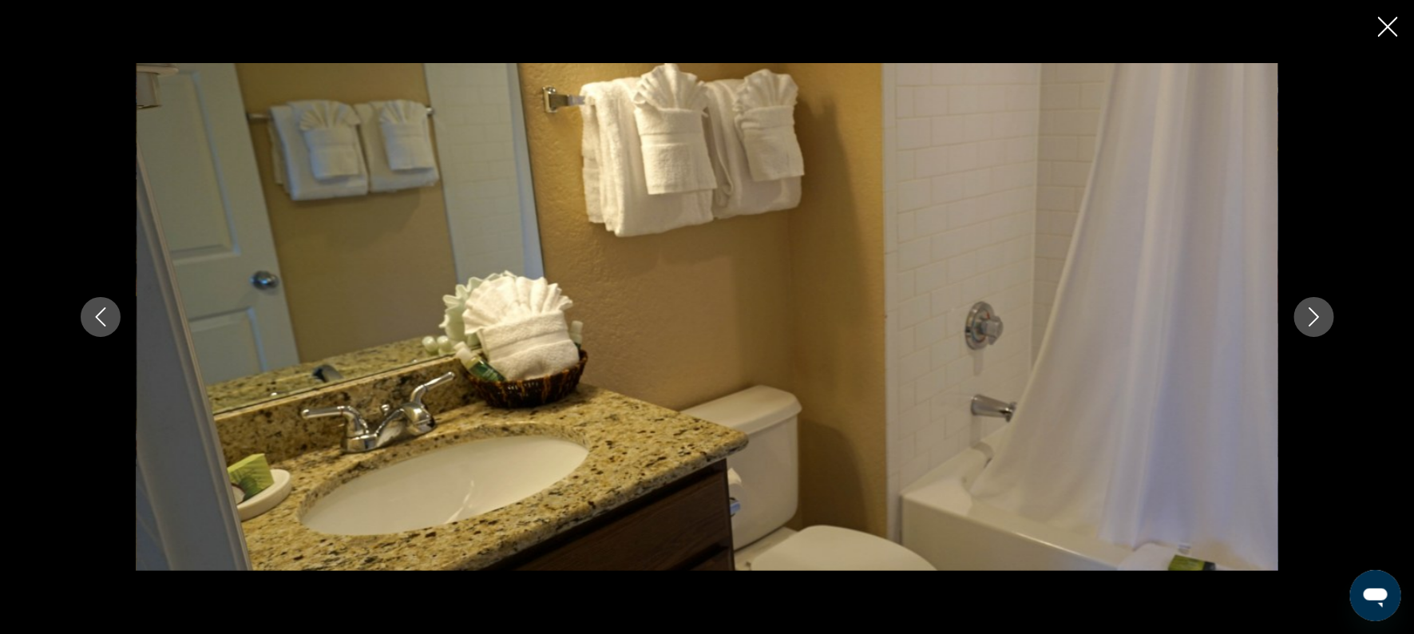
click at [1313, 321] on icon "Next image" at bounding box center [1314, 316] width 10 height 19
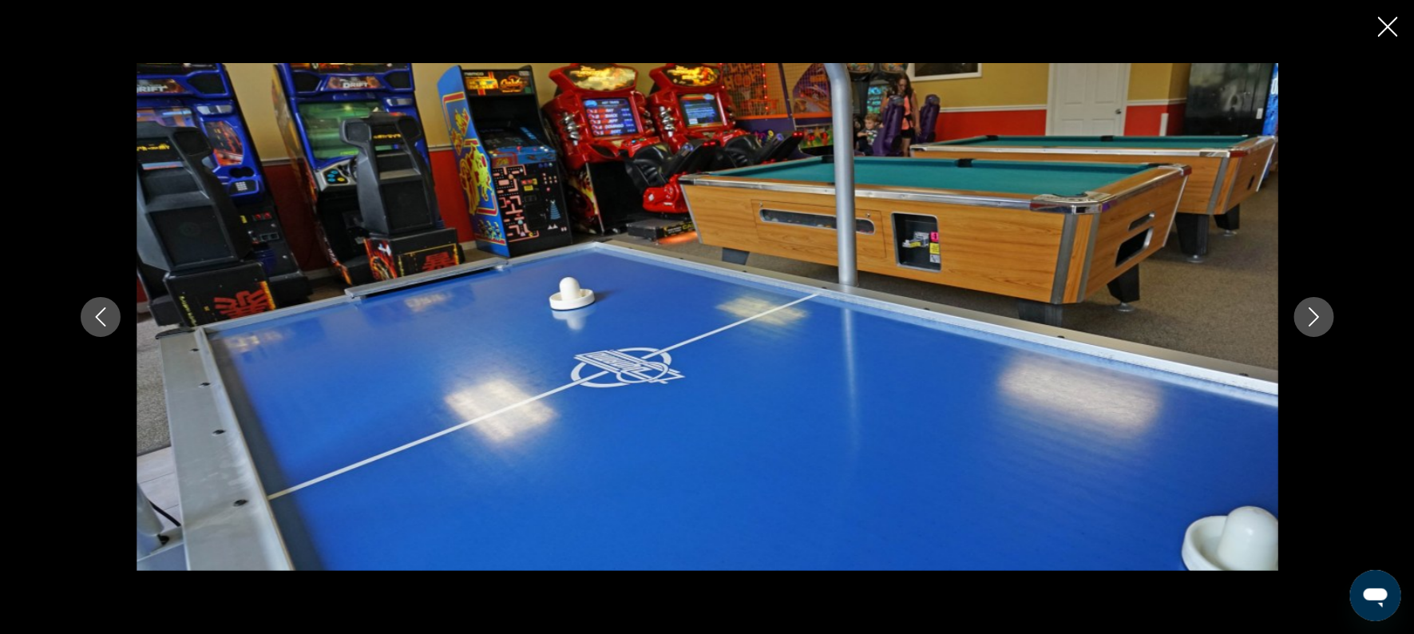
click at [1313, 321] on icon "Next image" at bounding box center [1314, 316] width 10 height 19
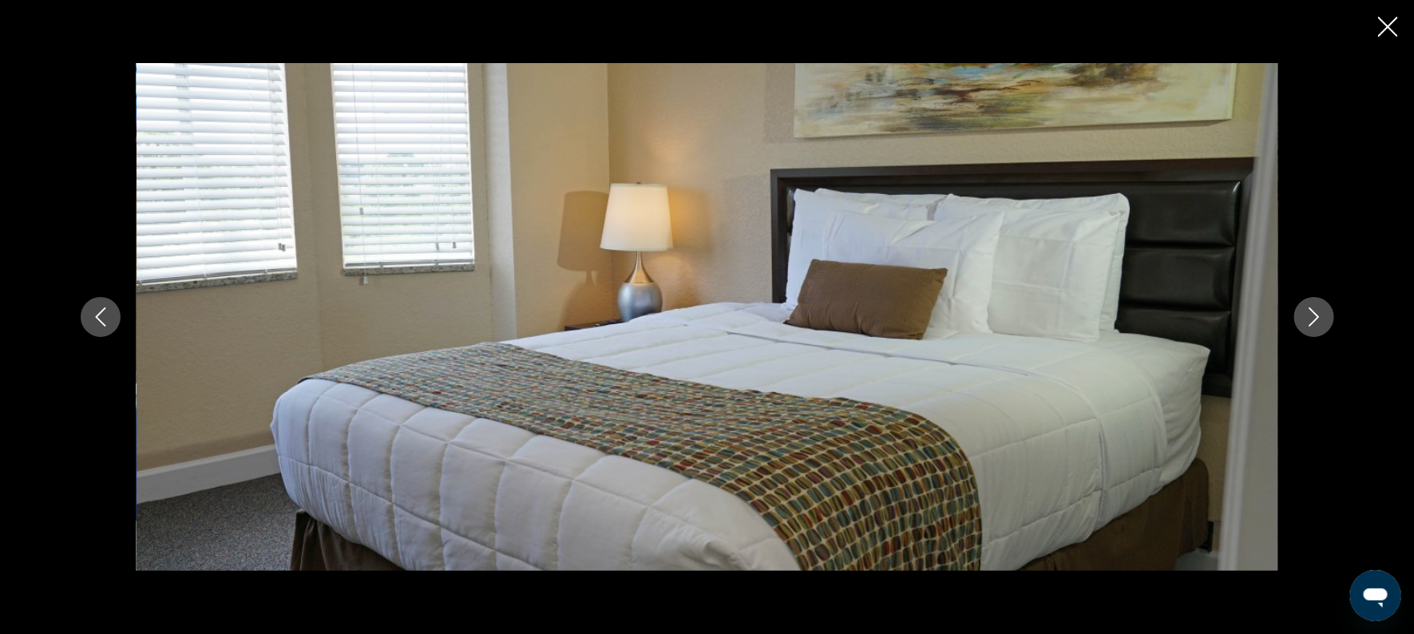
click at [1313, 321] on icon "Next image" at bounding box center [1314, 316] width 10 height 19
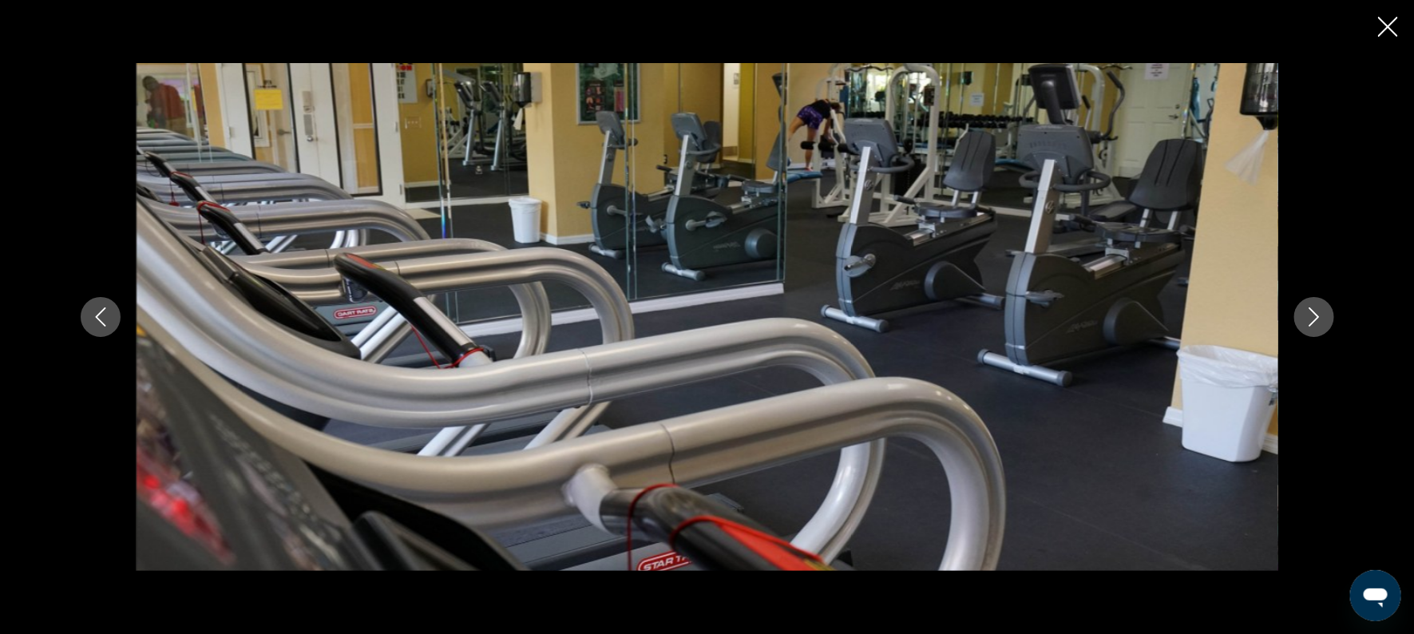
click at [1313, 321] on icon "Next image" at bounding box center [1314, 316] width 10 height 19
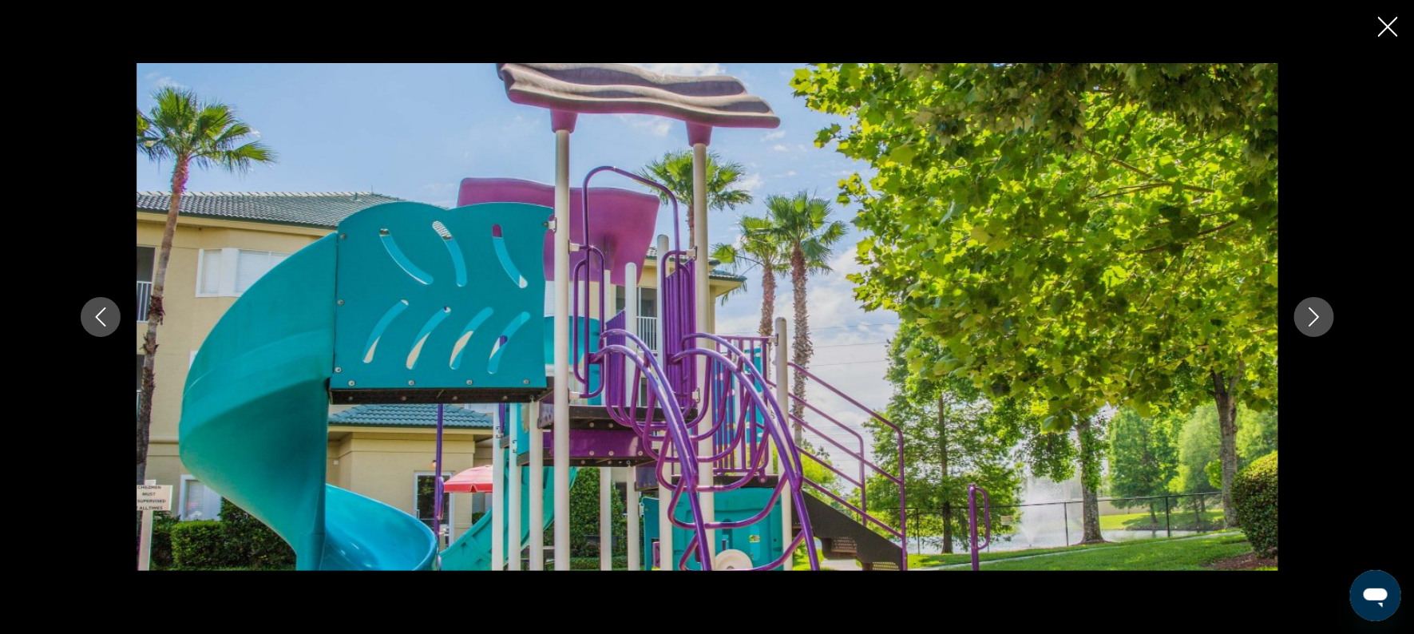
click at [1313, 321] on icon "Next image" at bounding box center [1314, 316] width 10 height 19
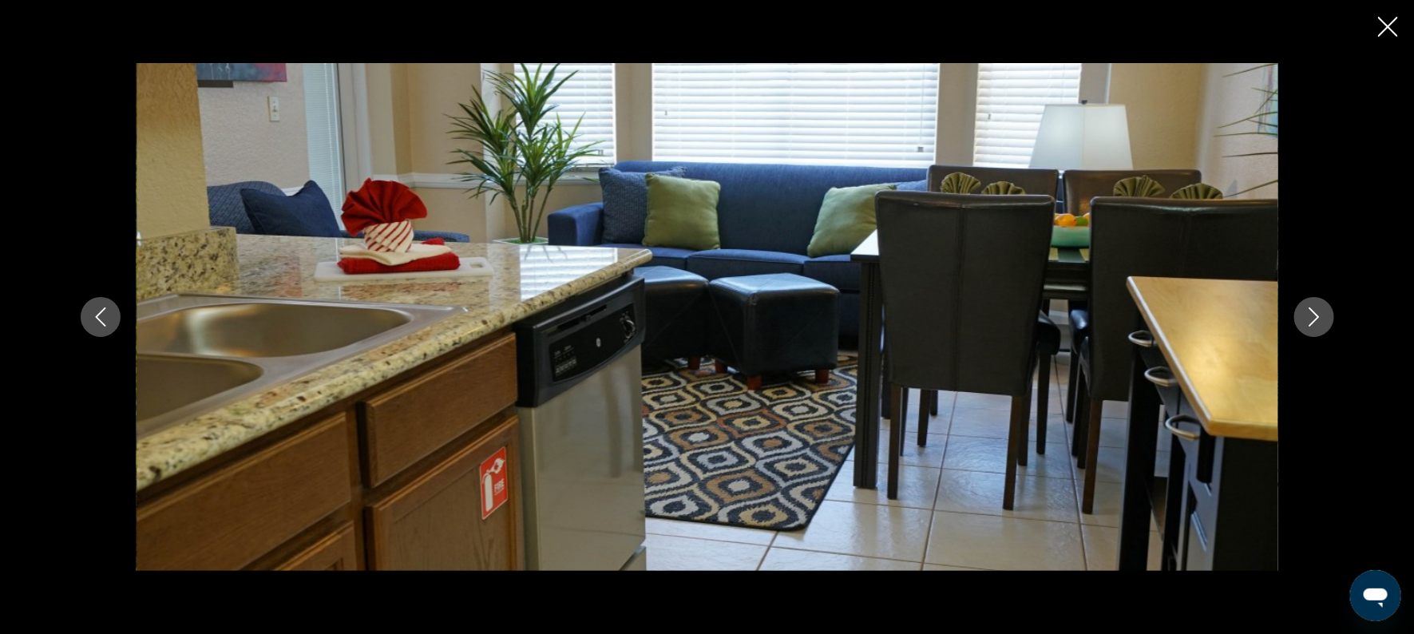
click at [1313, 321] on icon "Next image" at bounding box center [1314, 316] width 10 height 19
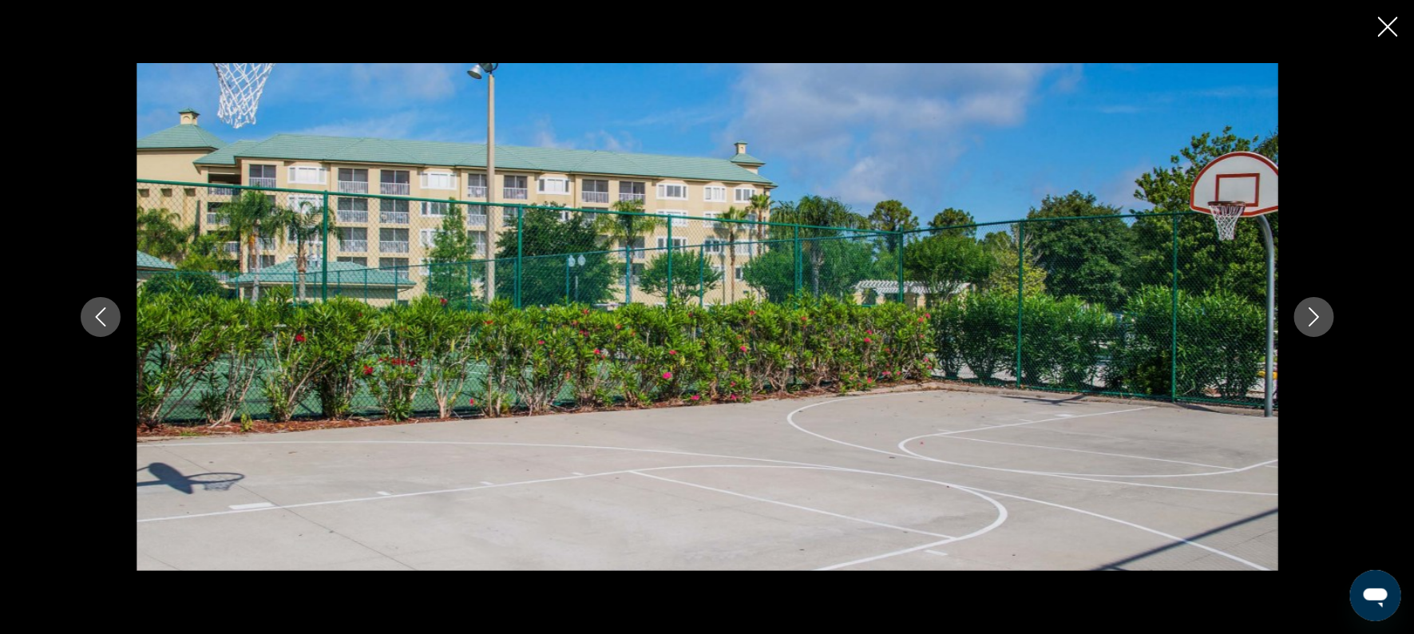
click at [1313, 321] on icon "Next image" at bounding box center [1314, 316] width 10 height 19
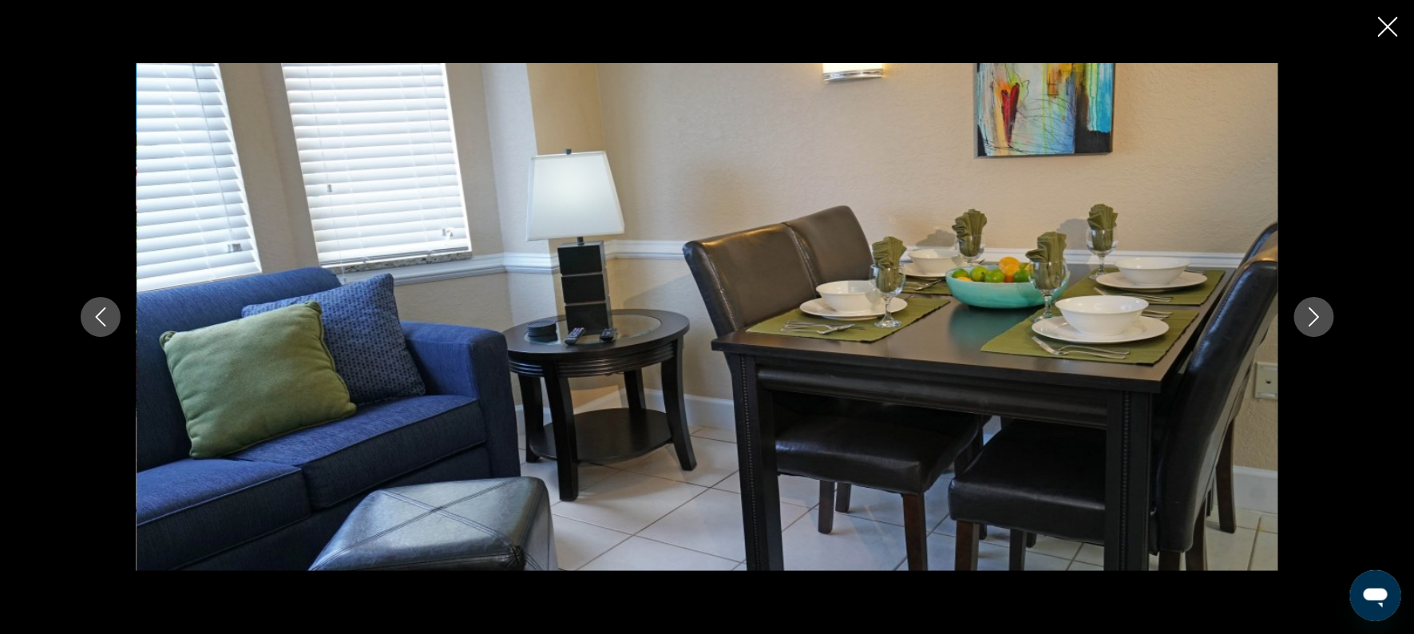
click at [1313, 321] on icon "Next image" at bounding box center [1314, 316] width 10 height 19
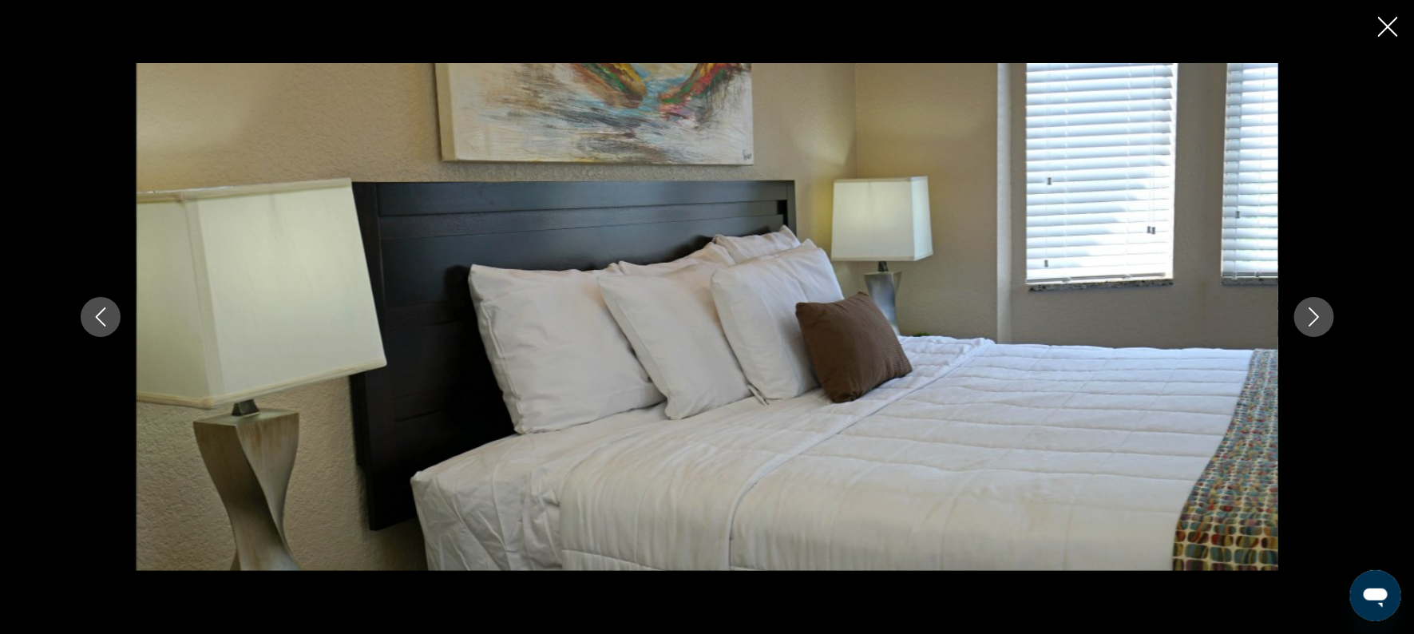
click at [1313, 321] on icon "Next image" at bounding box center [1314, 316] width 10 height 19
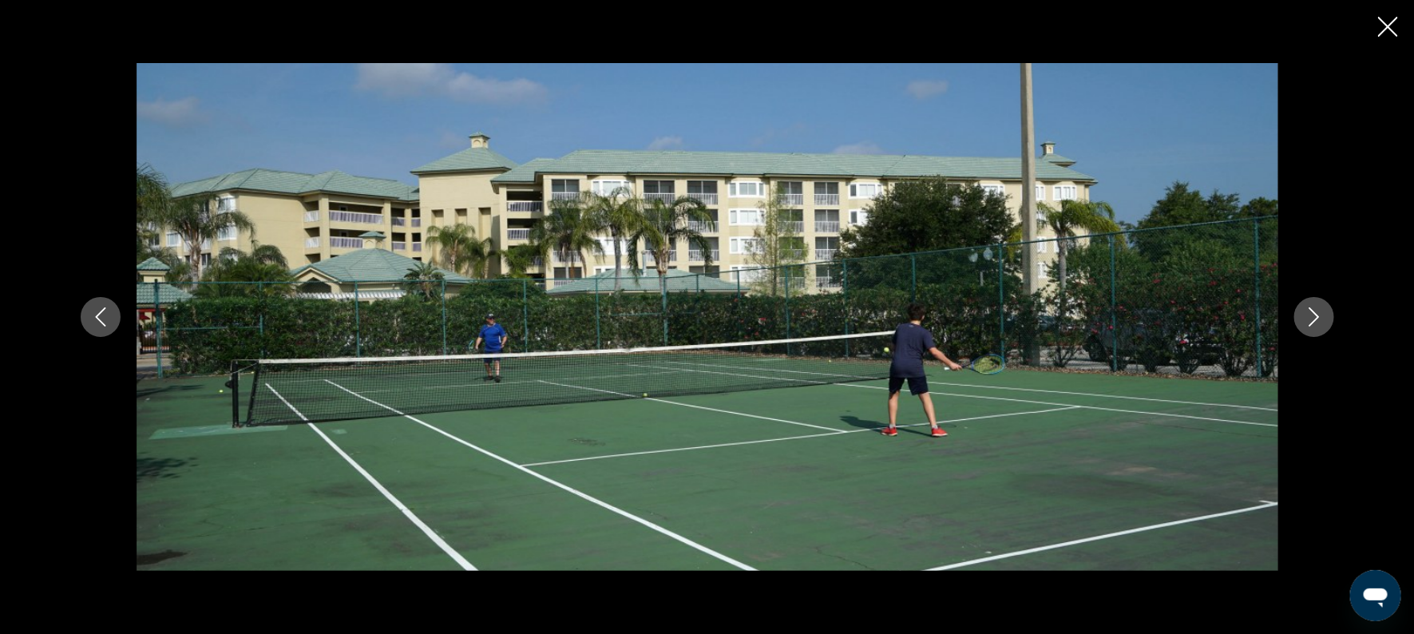
click at [1313, 321] on icon "Next image" at bounding box center [1314, 316] width 10 height 19
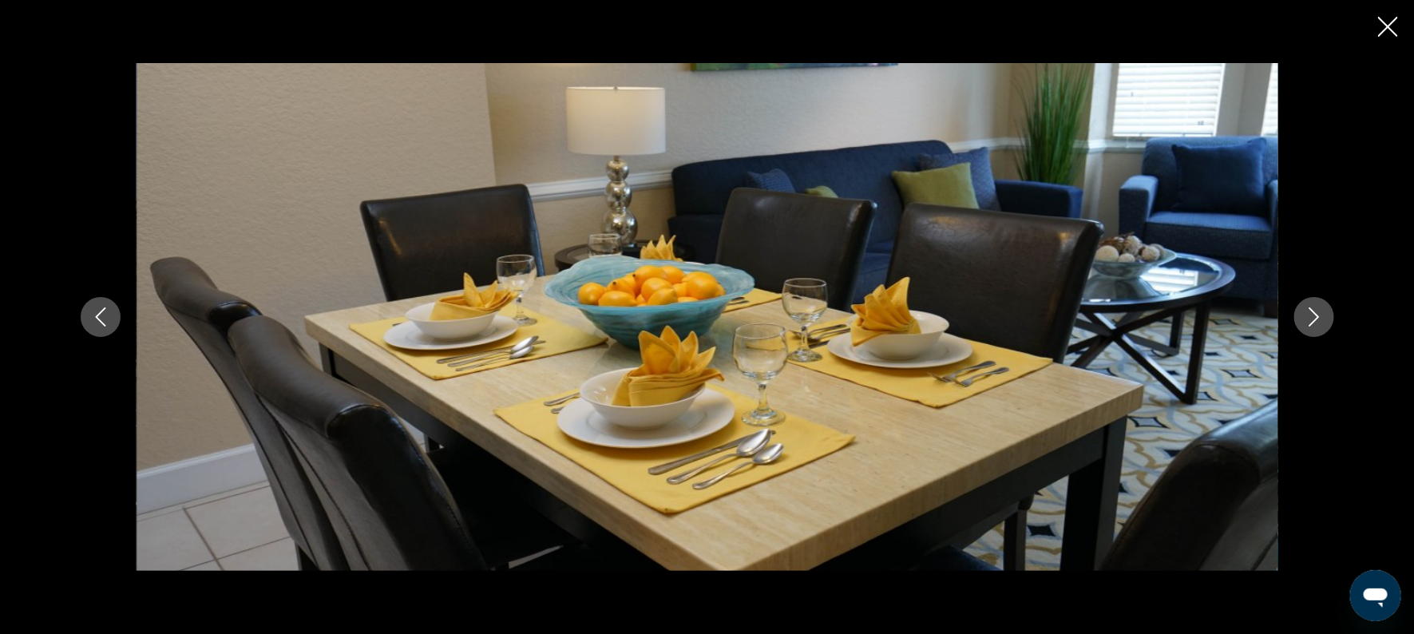
click at [1313, 321] on icon "Next image" at bounding box center [1314, 316] width 10 height 19
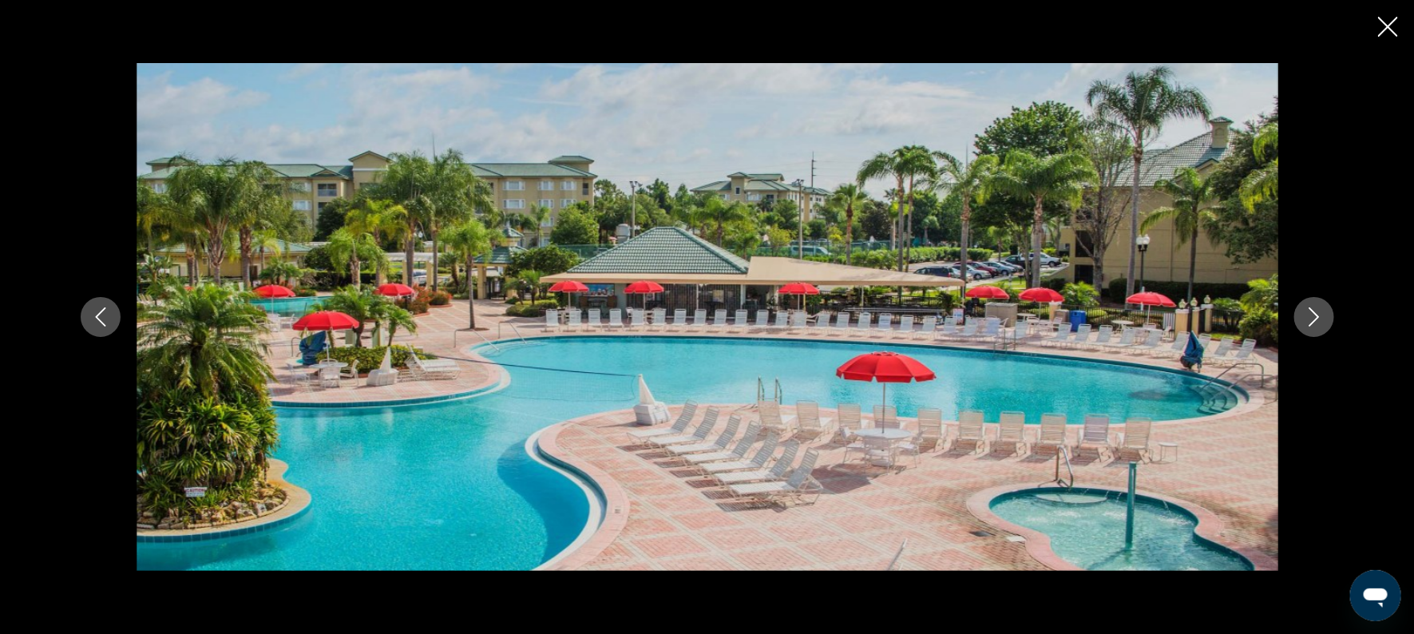
click at [1313, 321] on icon "Next image" at bounding box center [1314, 316] width 10 height 19
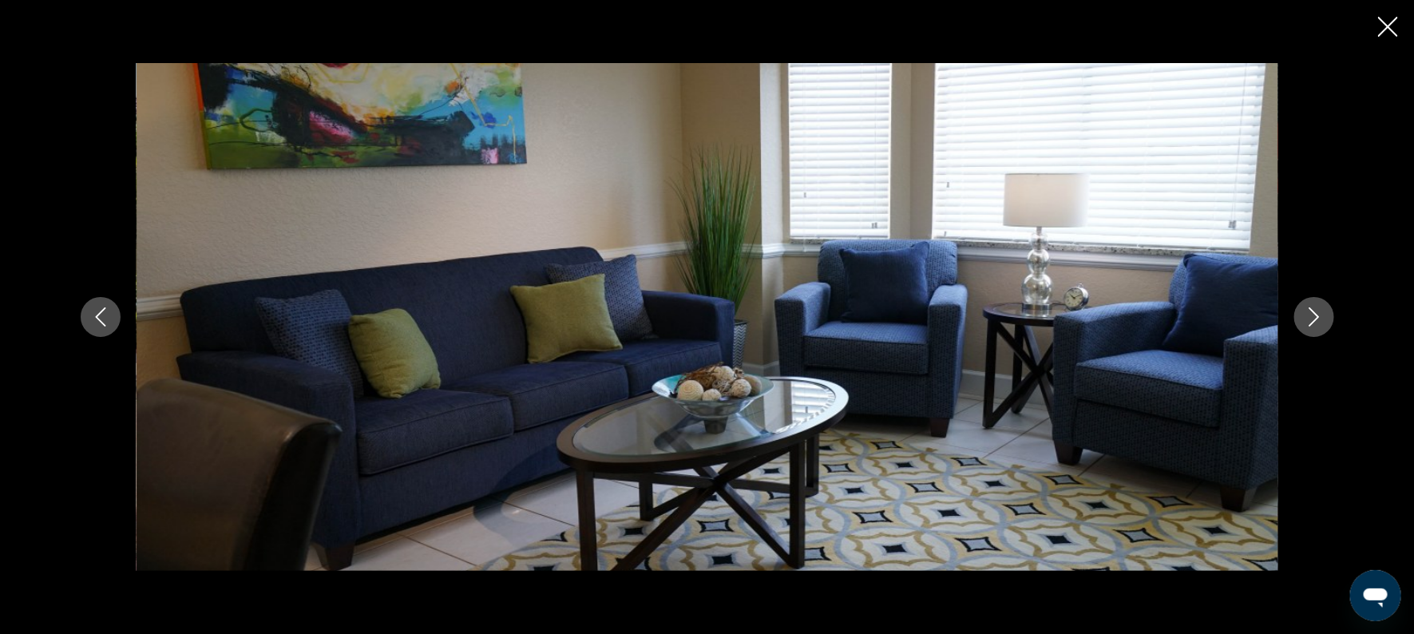
click at [1313, 321] on icon "Next image" at bounding box center [1314, 316] width 10 height 19
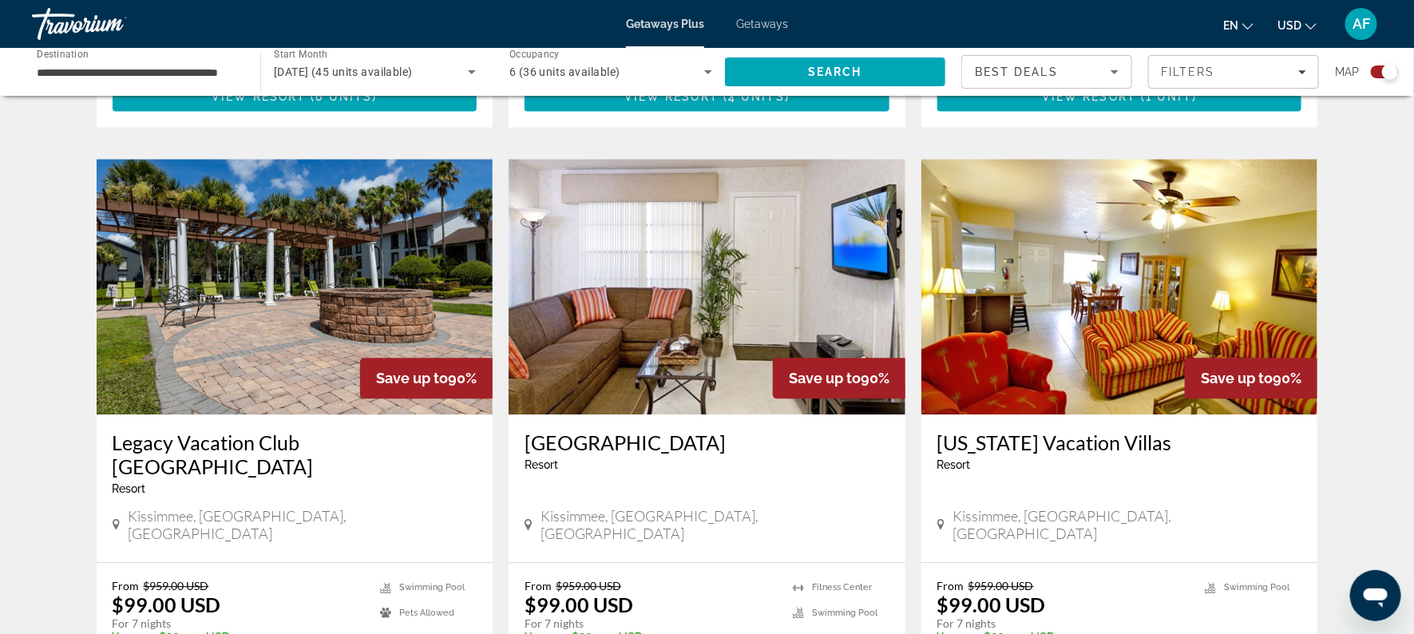
scroll to position [1650, 0]
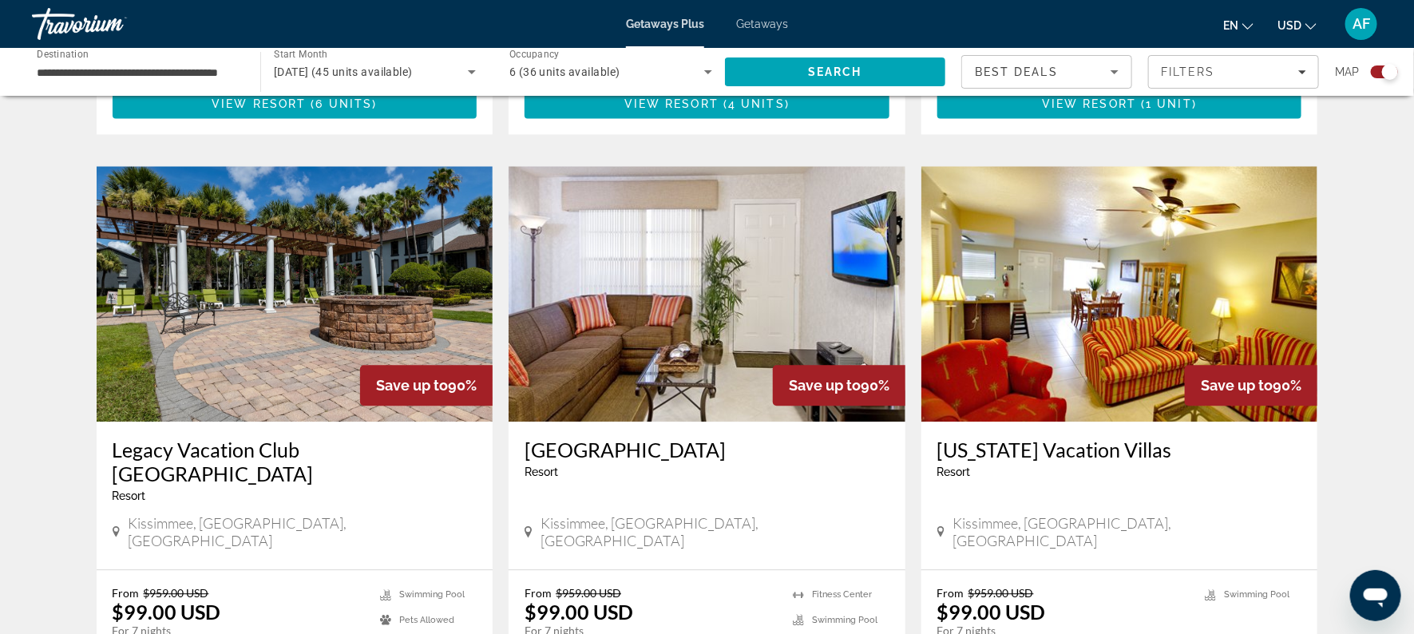
click at [247, 438] on h3 "Legacy Vacation Club [GEOGRAPHIC_DATA]" at bounding box center [295, 462] width 365 height 48
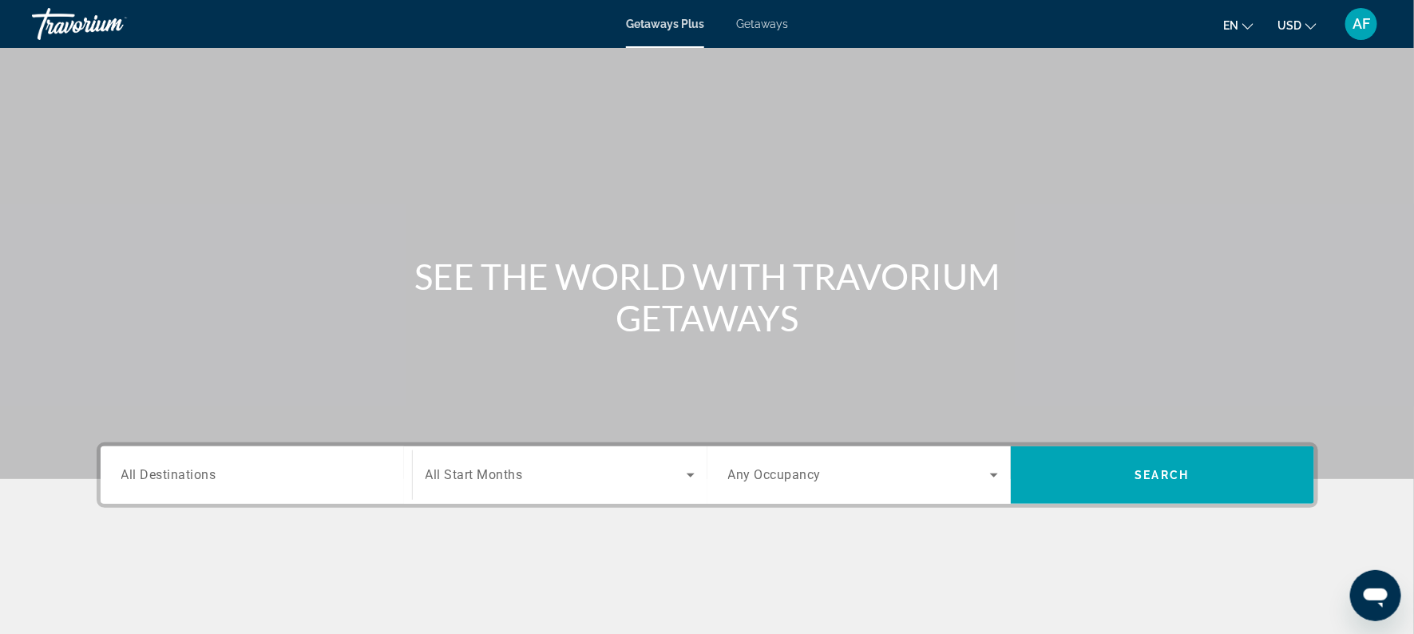
click at [180, 472] on span "All Destinations" at bounding box center [168, 474] width 95 height 15
click at [180, 472] on input "Destination All Destinations" at bounding box center [256, 475] width 270 height 19
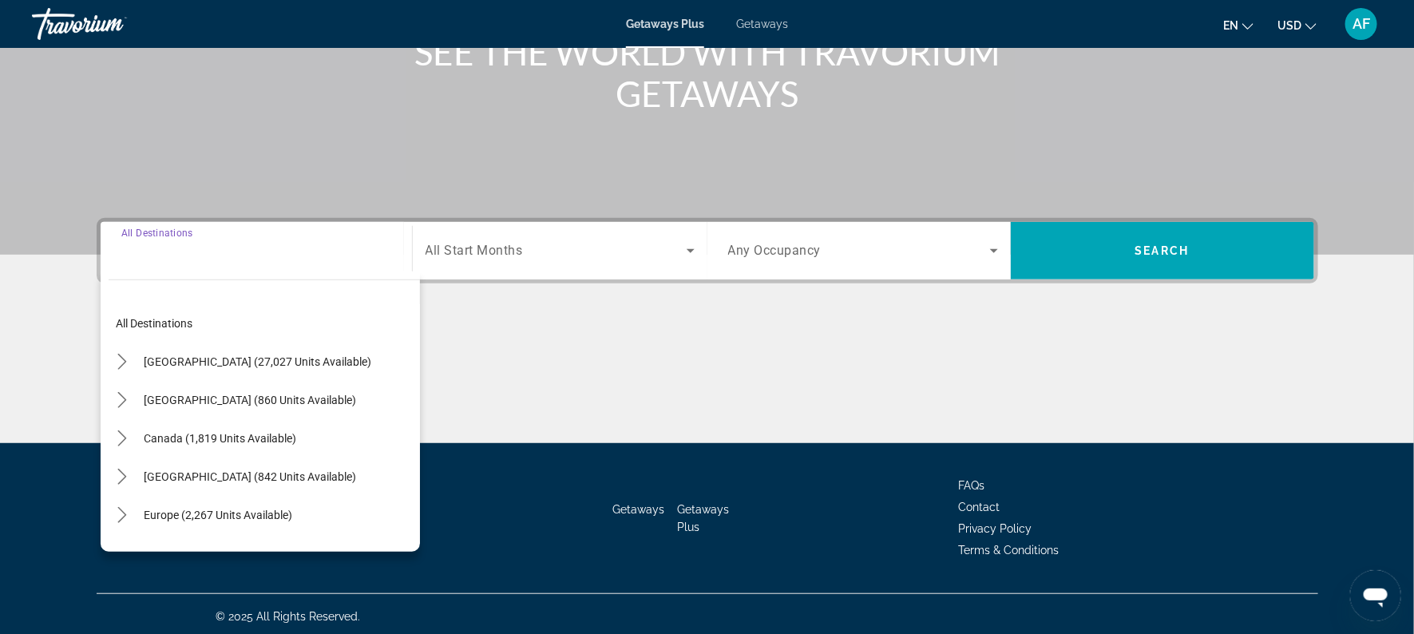
scroll to position [228, 0]
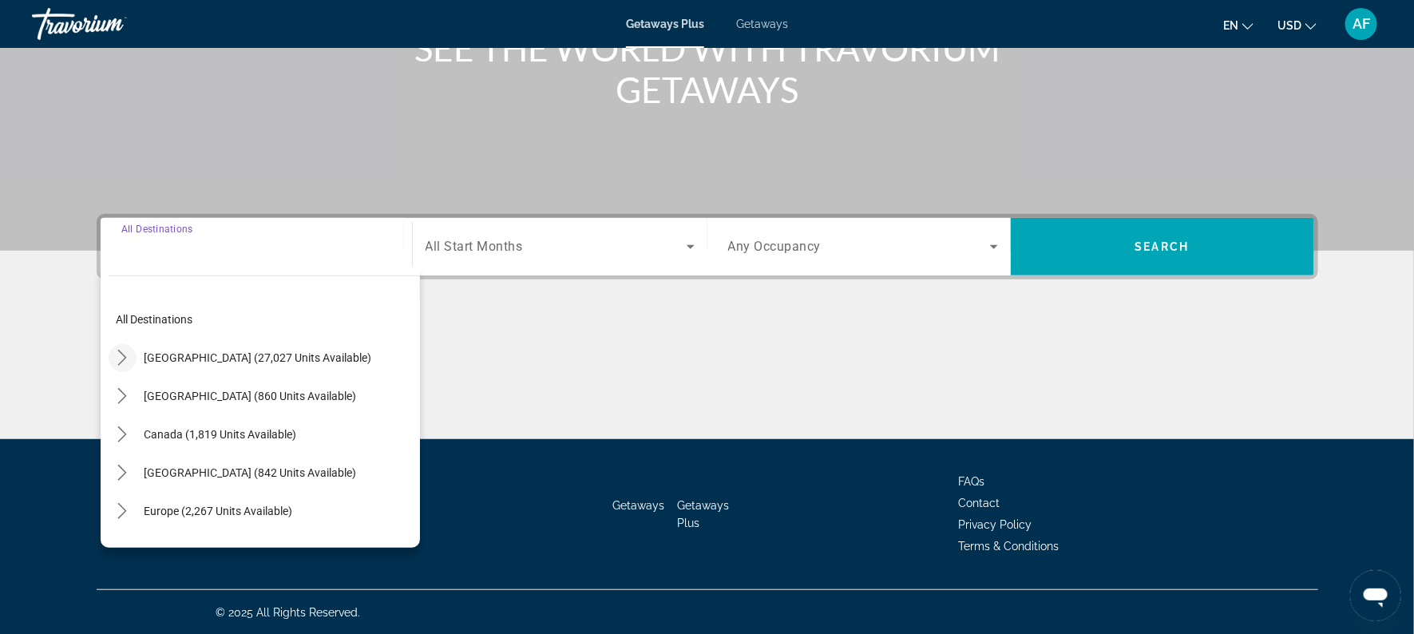
click at [123, 352] on icon "Toggle United States (27,027 units available) submenu" at bounding box center [122, 358] width 16 height 16
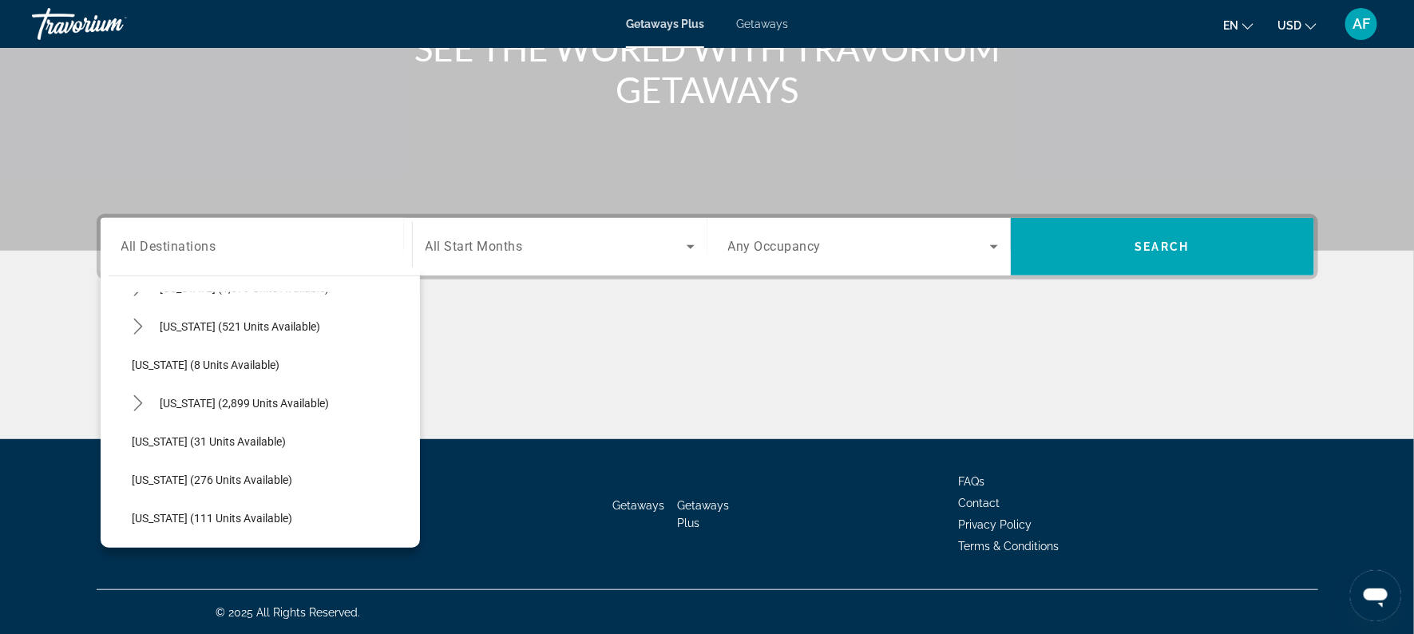
scroll to position [196, 0]
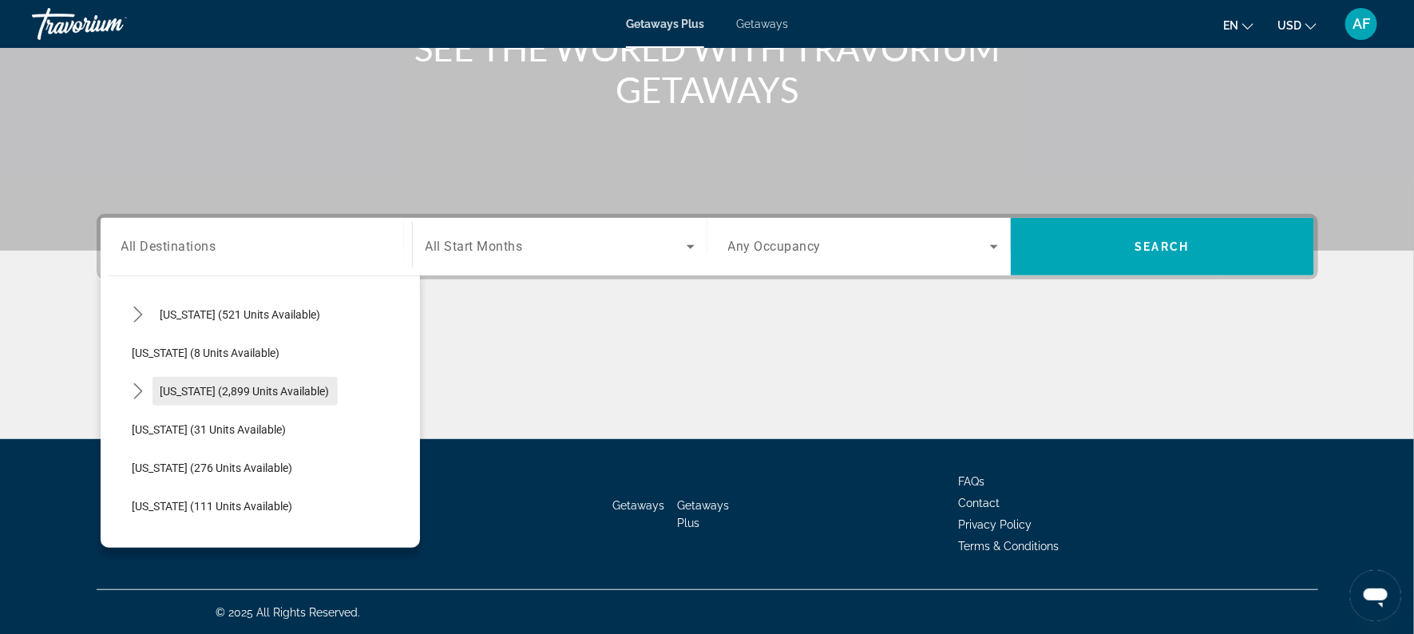
click at [246, 380] on span "Select destination: Florida (2,899 units available)" at bounding box center [244, 391] width 185 height 38
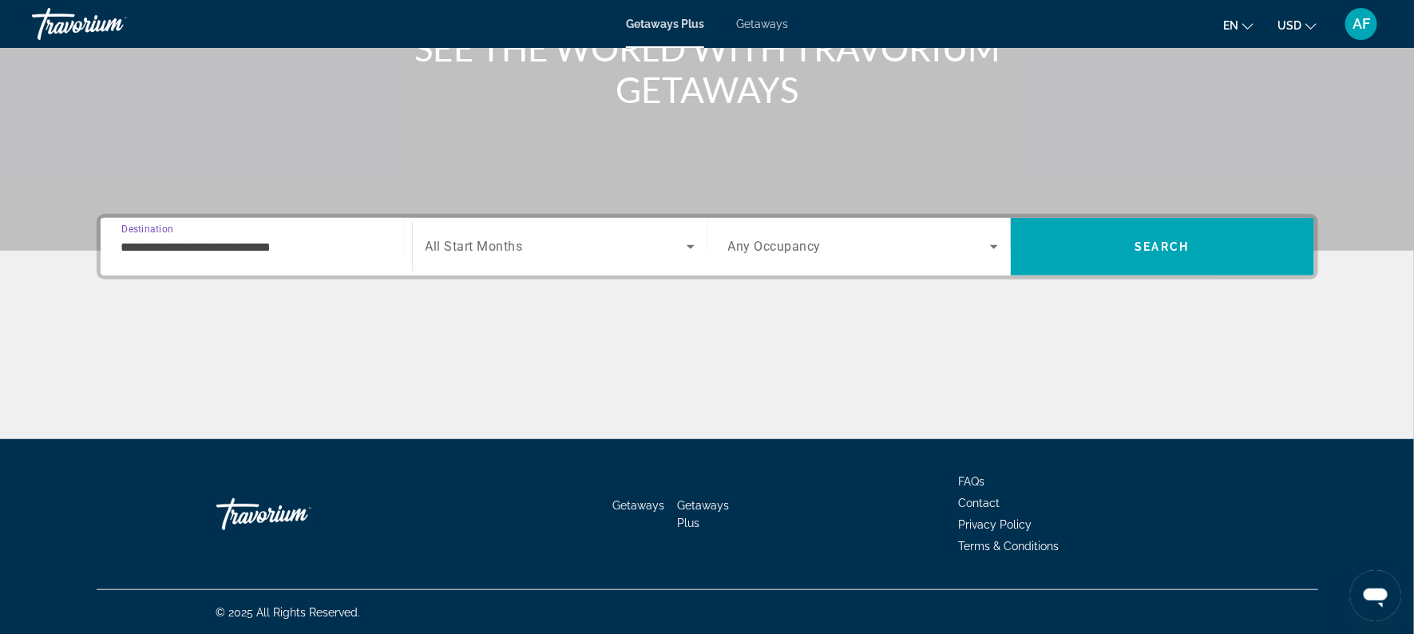
click at [230, 247] on input "**********" at bounding box center [256, 247] width 270 height 19
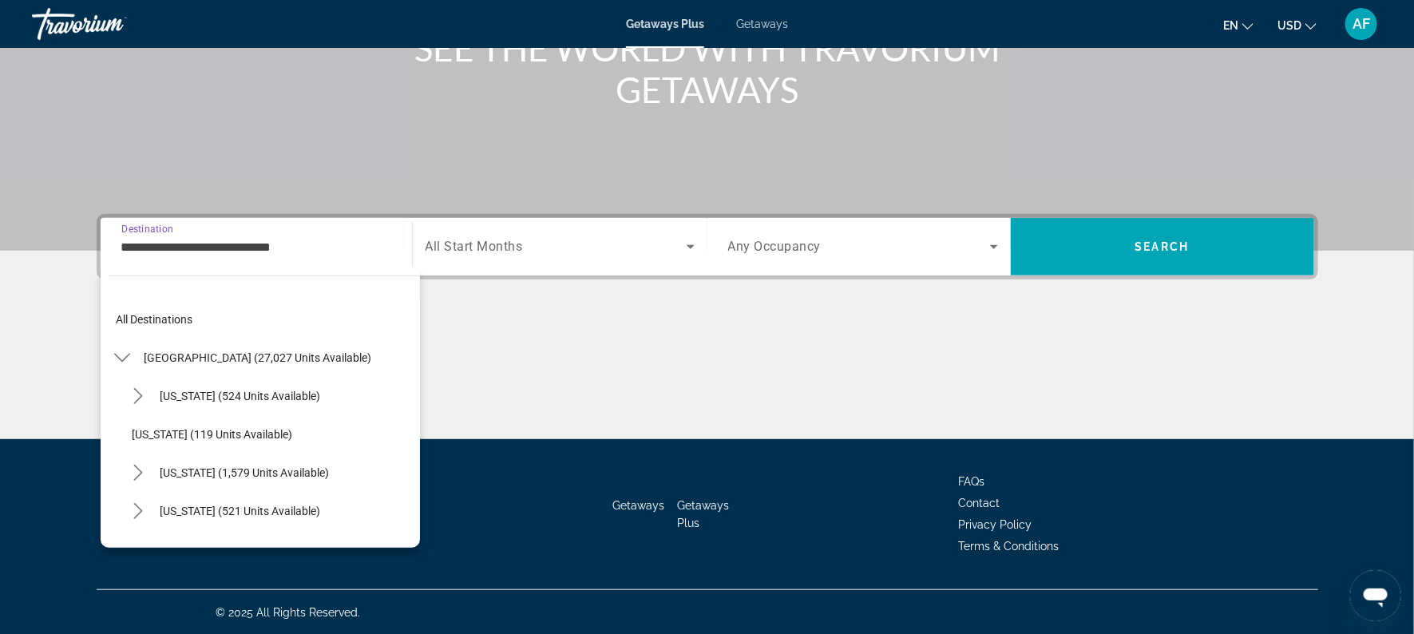
scroll to position [171, 0]
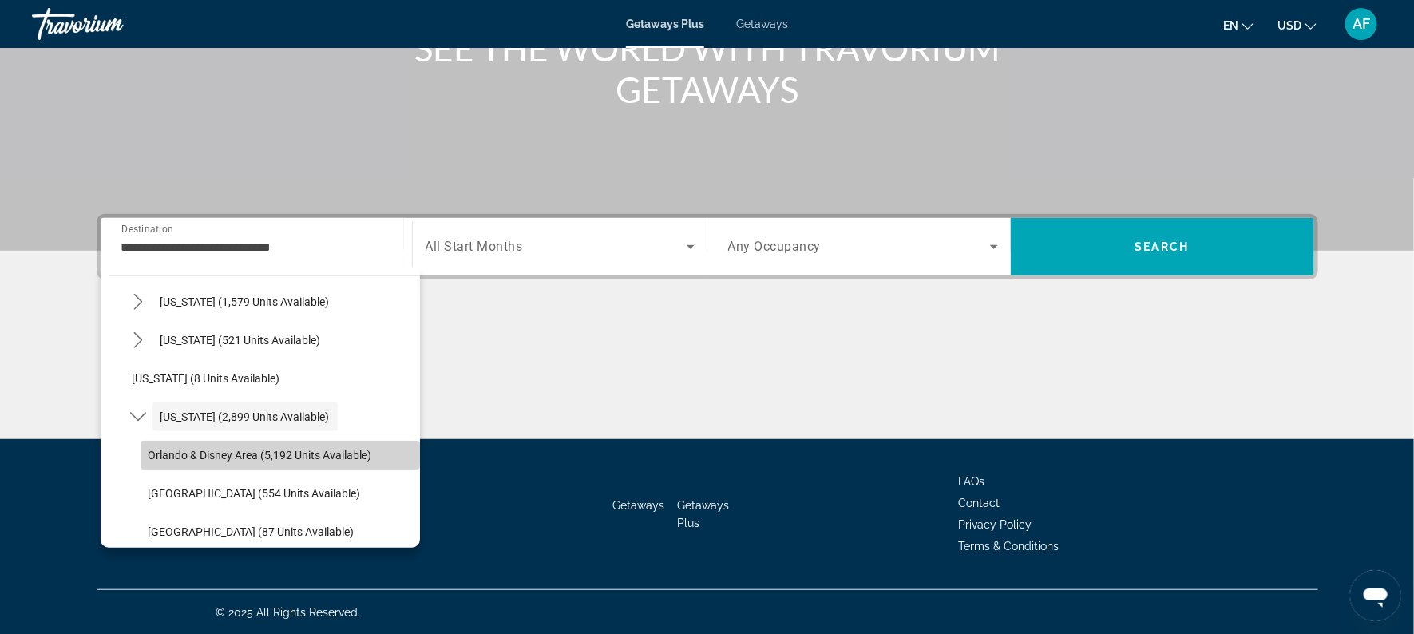
click at [248, 449] on span "Orlando & Disney Area (5,192 units available)" at bounding box center [261, 455] width 224 height 13
type input "**********"
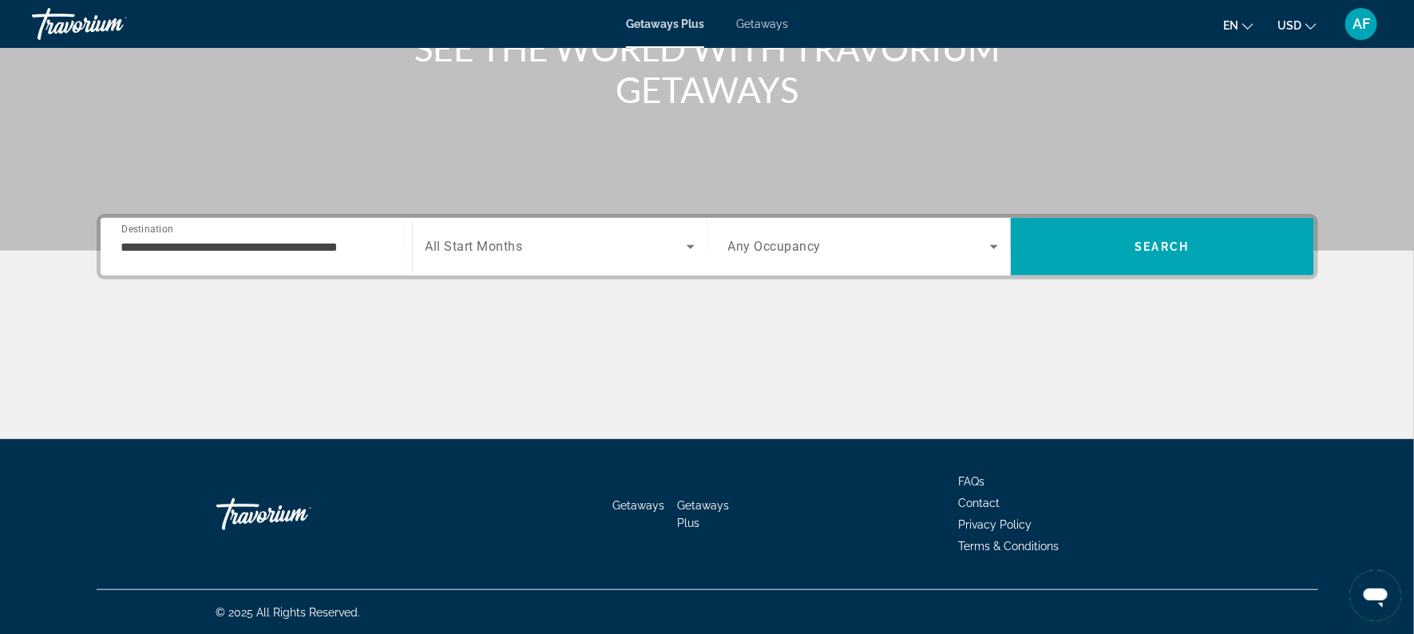
click at [434, 242] on span "All Start Months" at bounding box center [474, 247] width 97 height 15
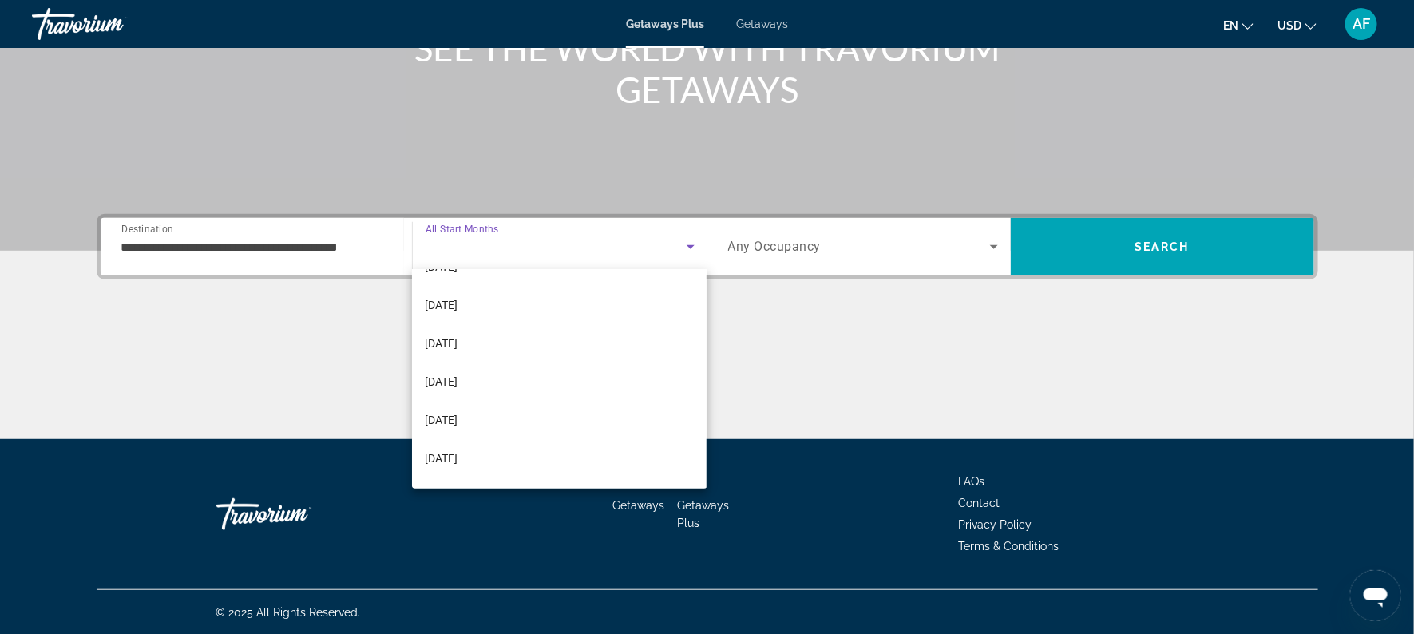
scroll to position [108, 0]
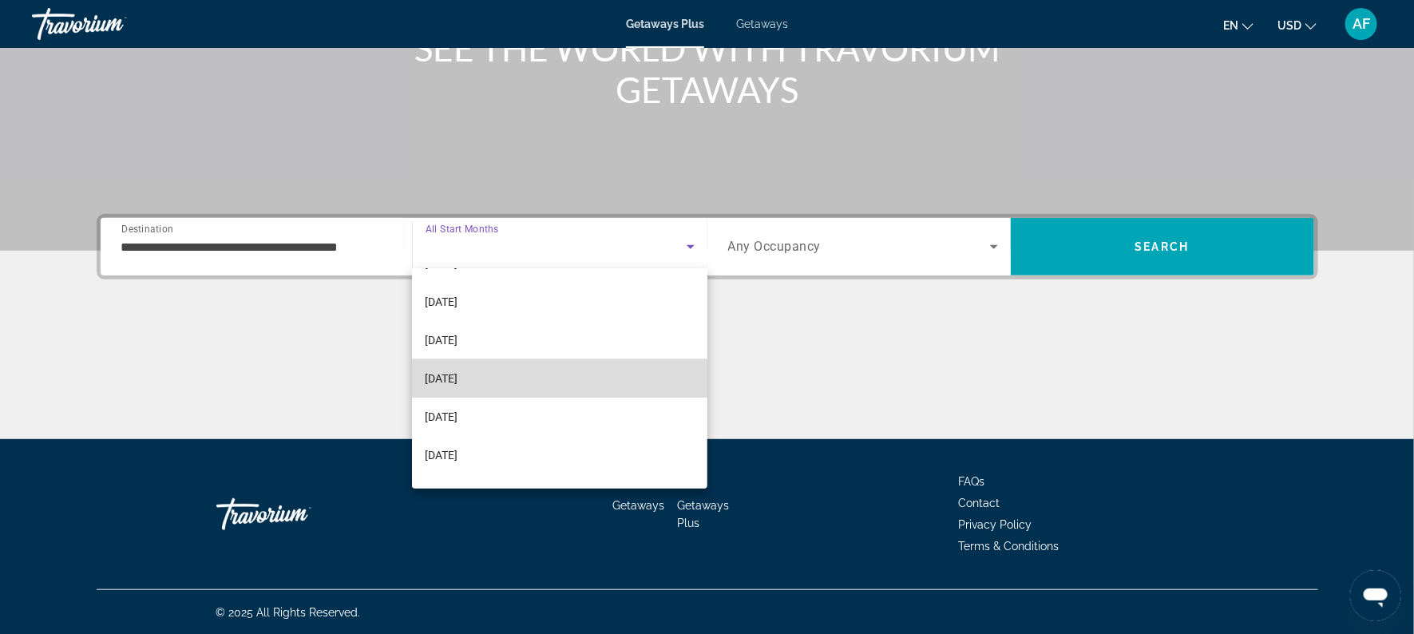
click at [457, 378] on span "[DATE]" at bounding box center [441, 378] width 33 height 19
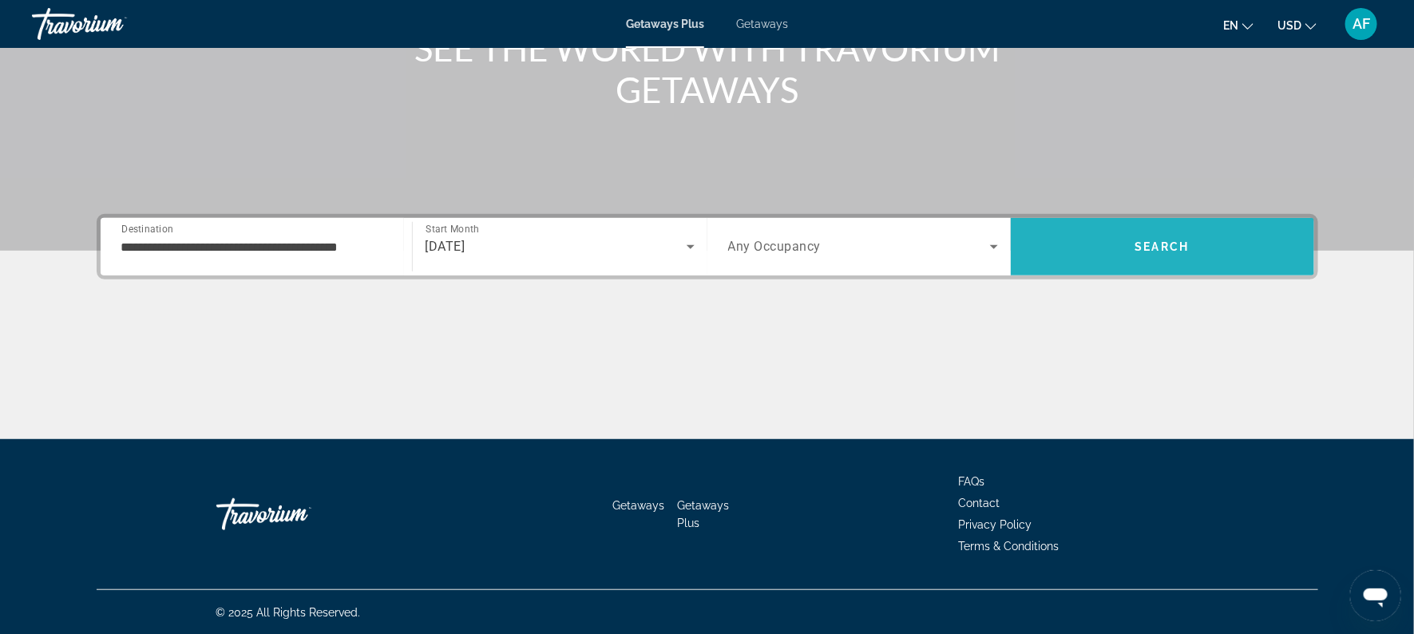
click at [1147, 244] on span "Search" at bounding box center [1162, 246] width 54 height 13
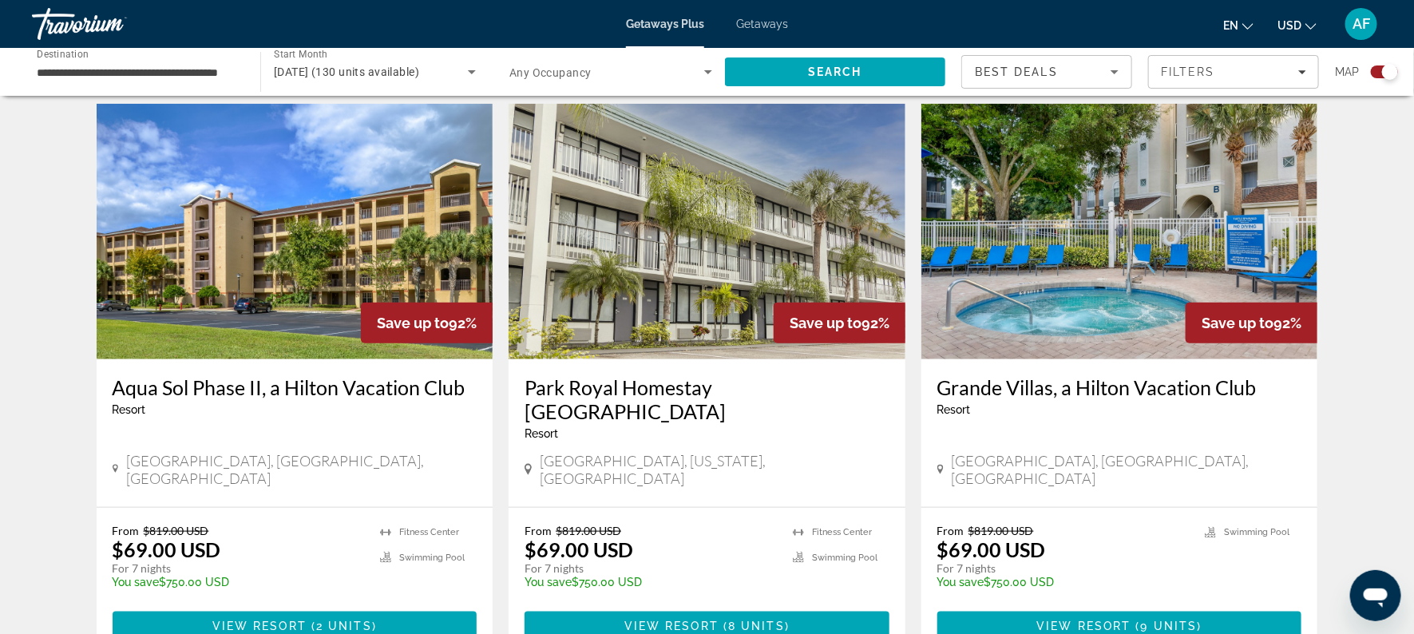
scroll to position [546, 0]
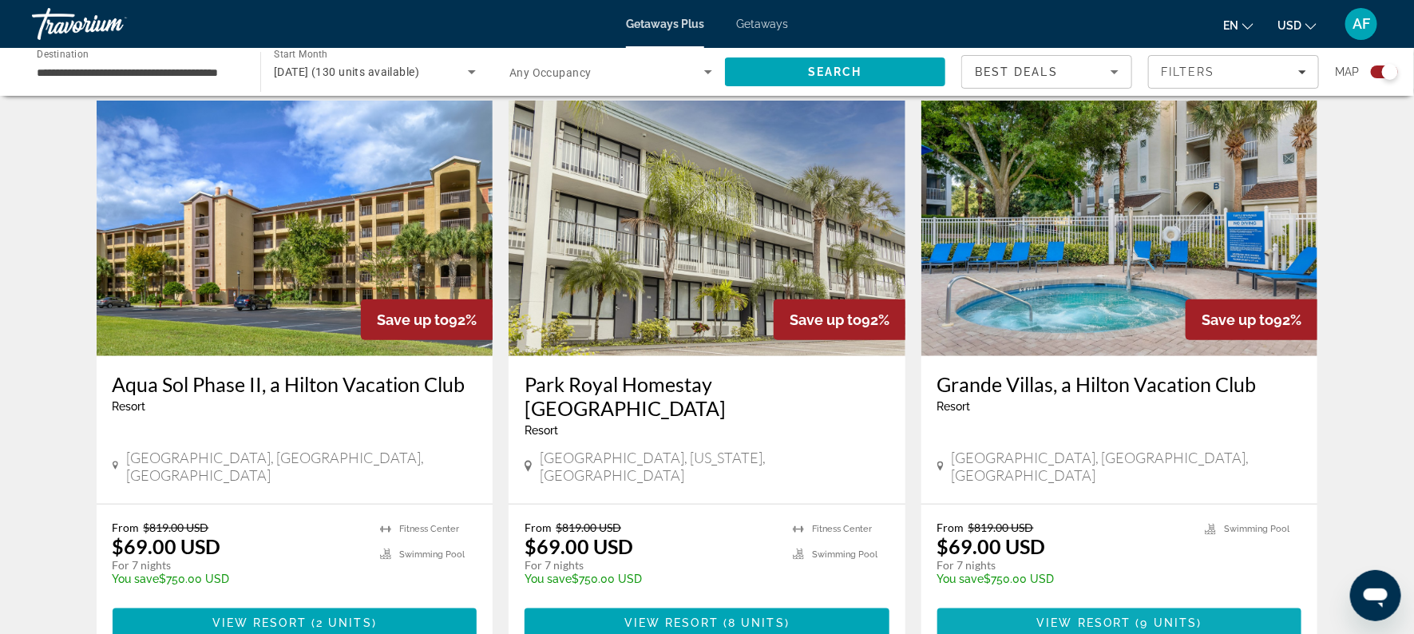
click at [1072, 616] on span "View Resort" at bounding box center [1084, 622] width 94 height 13
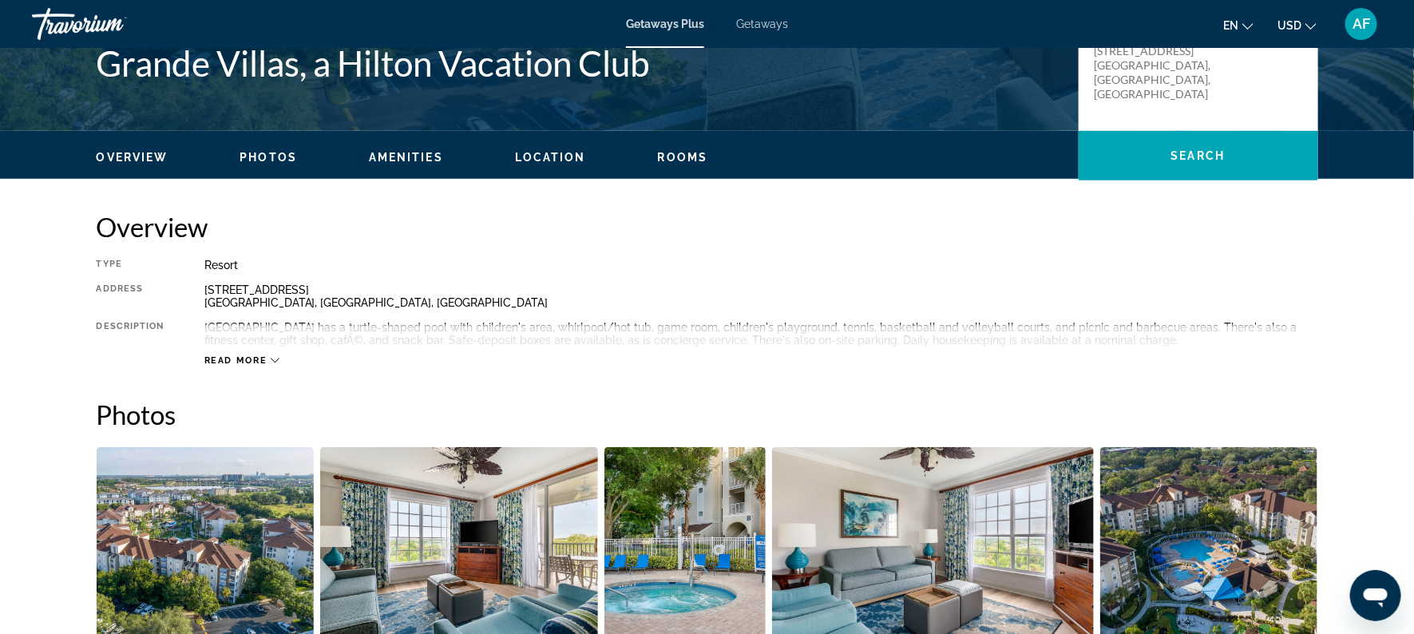
scroll to position [346, 0]
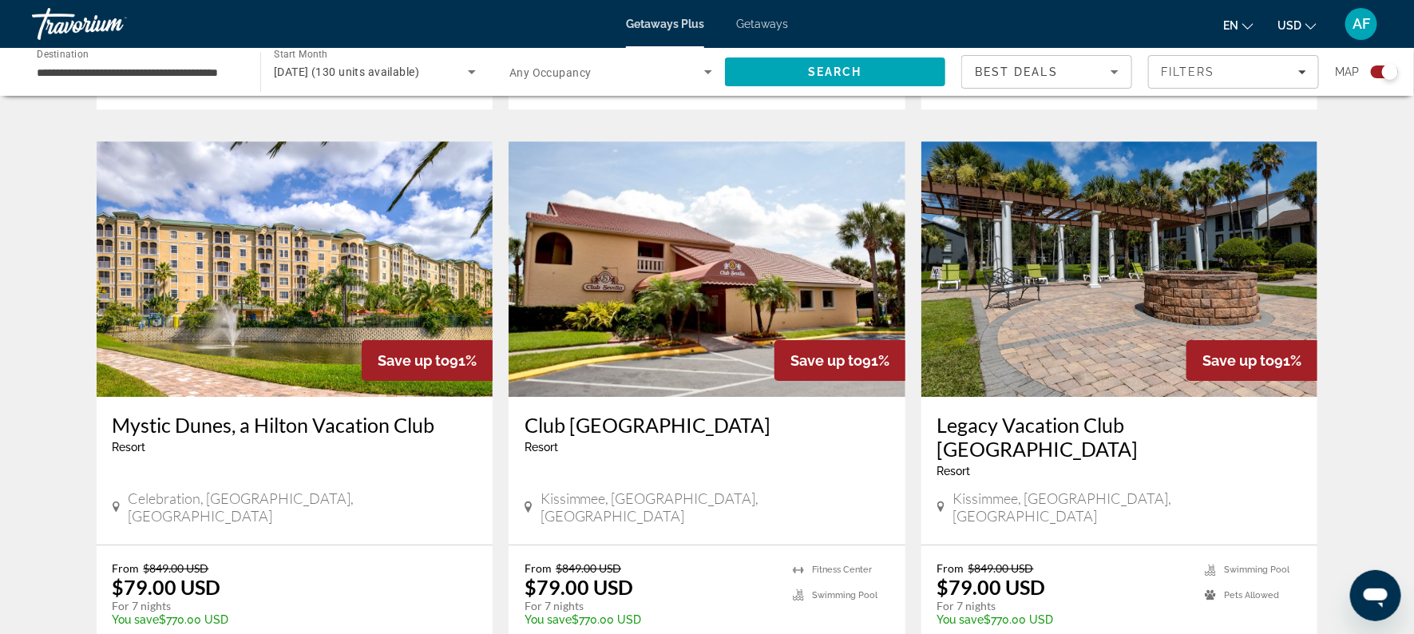
scroll to position [2286, 0]
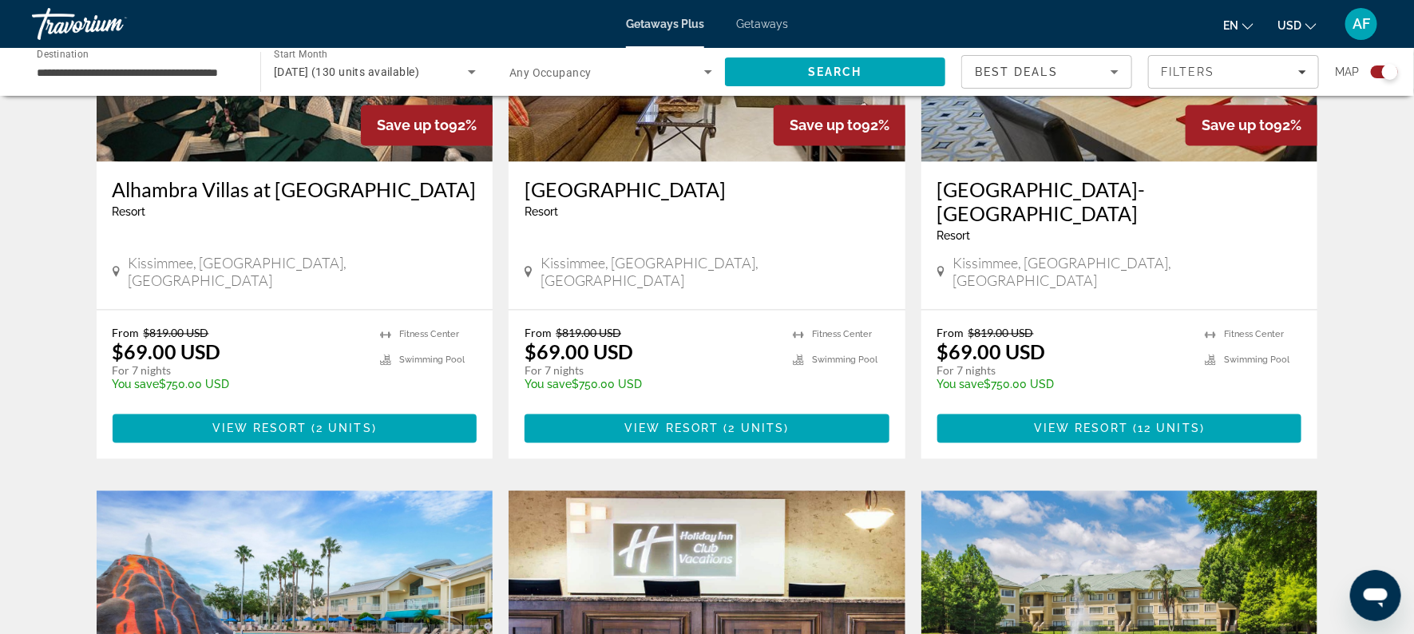
scroll to position [1329, 0]
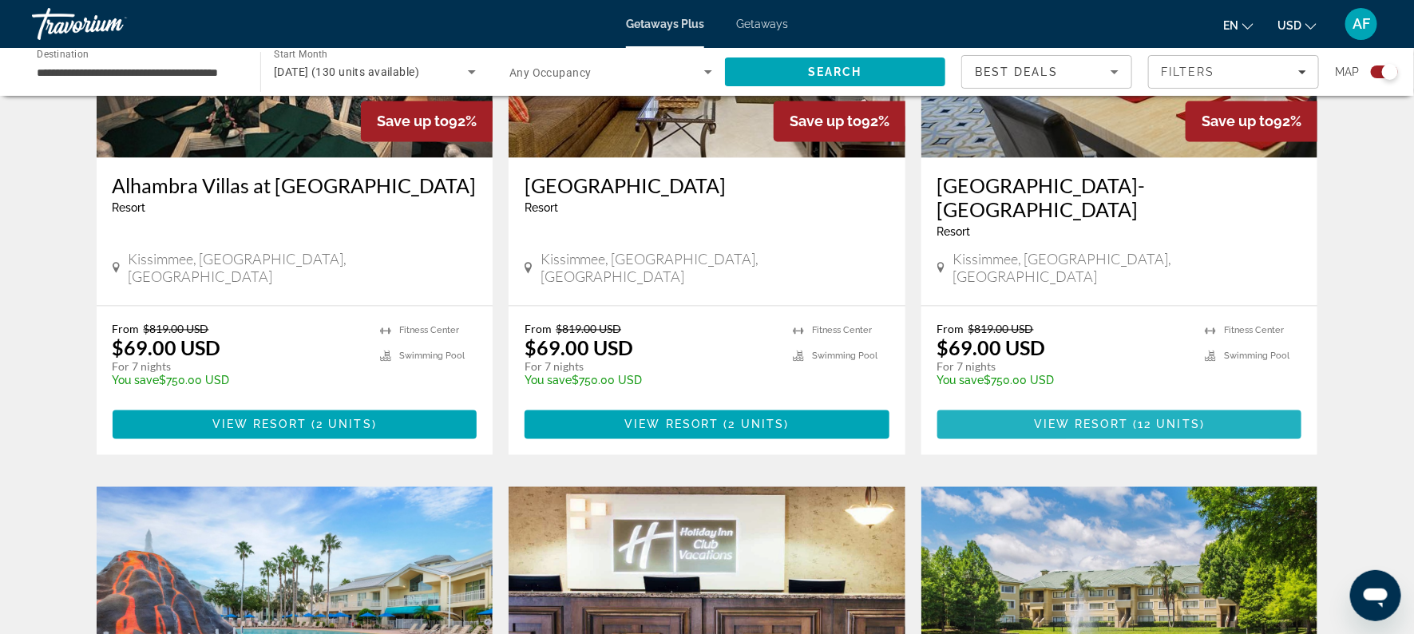
click at [1083, 418] on span "View Resort" at bounding box center [1081, 424] width 94 height 13
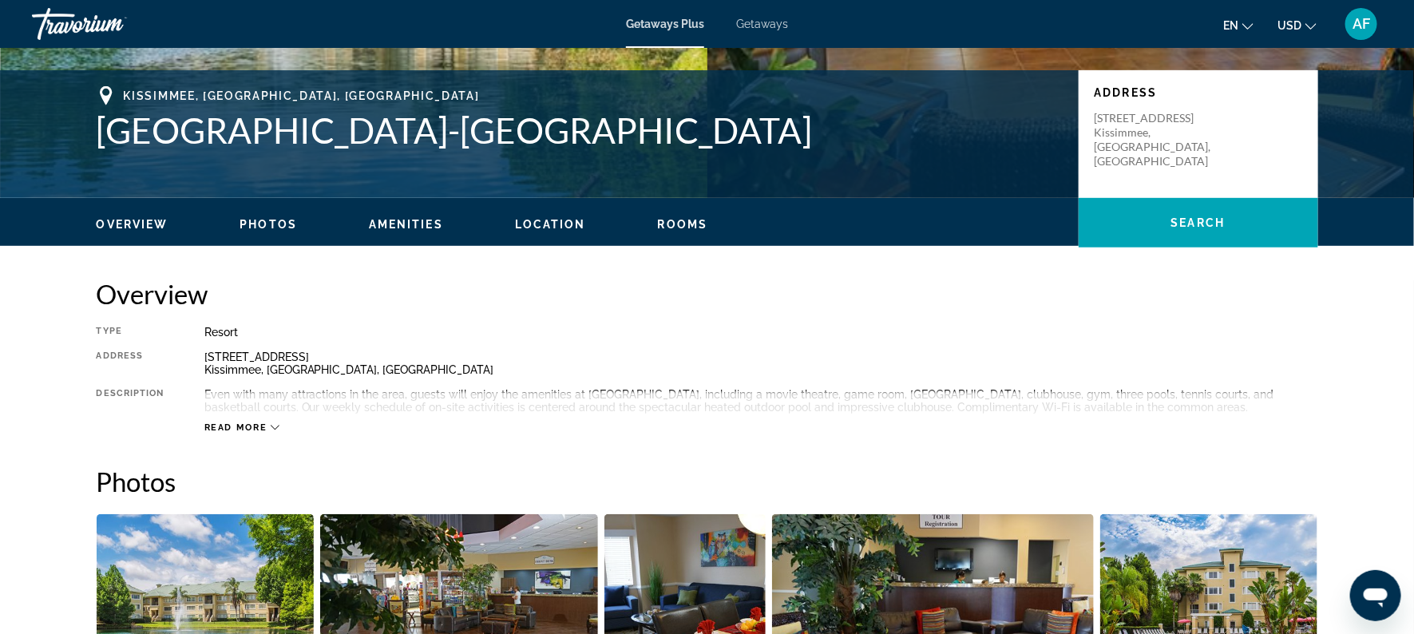
scroll to position [343, 0]
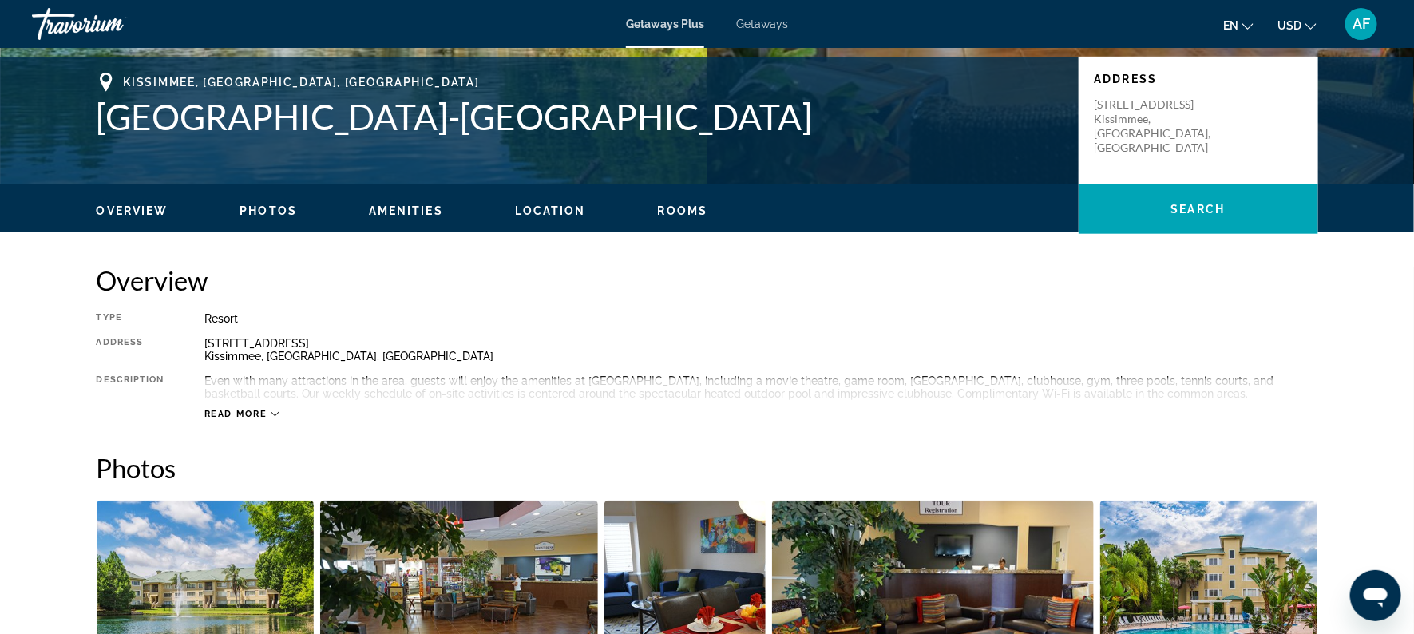
click at [207, 414] on span "Read more" at bounding box center [235, 414] width 63 height 10
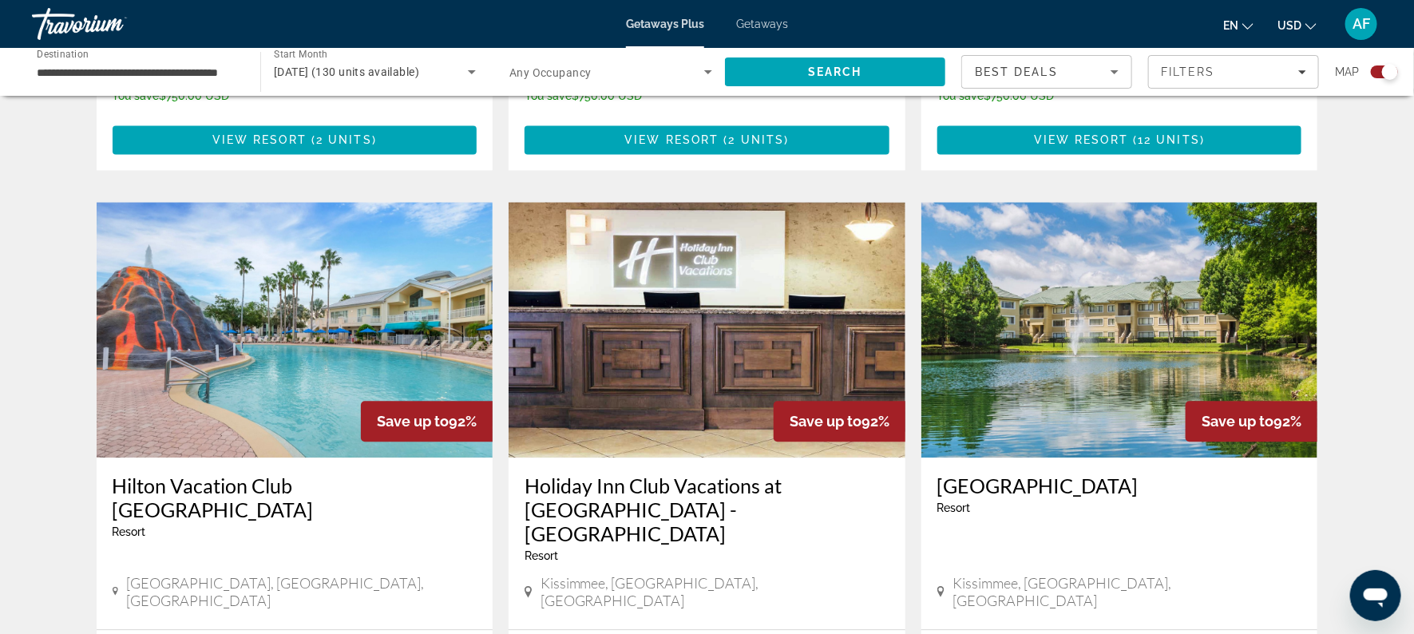
scroll to position [1615, 0]
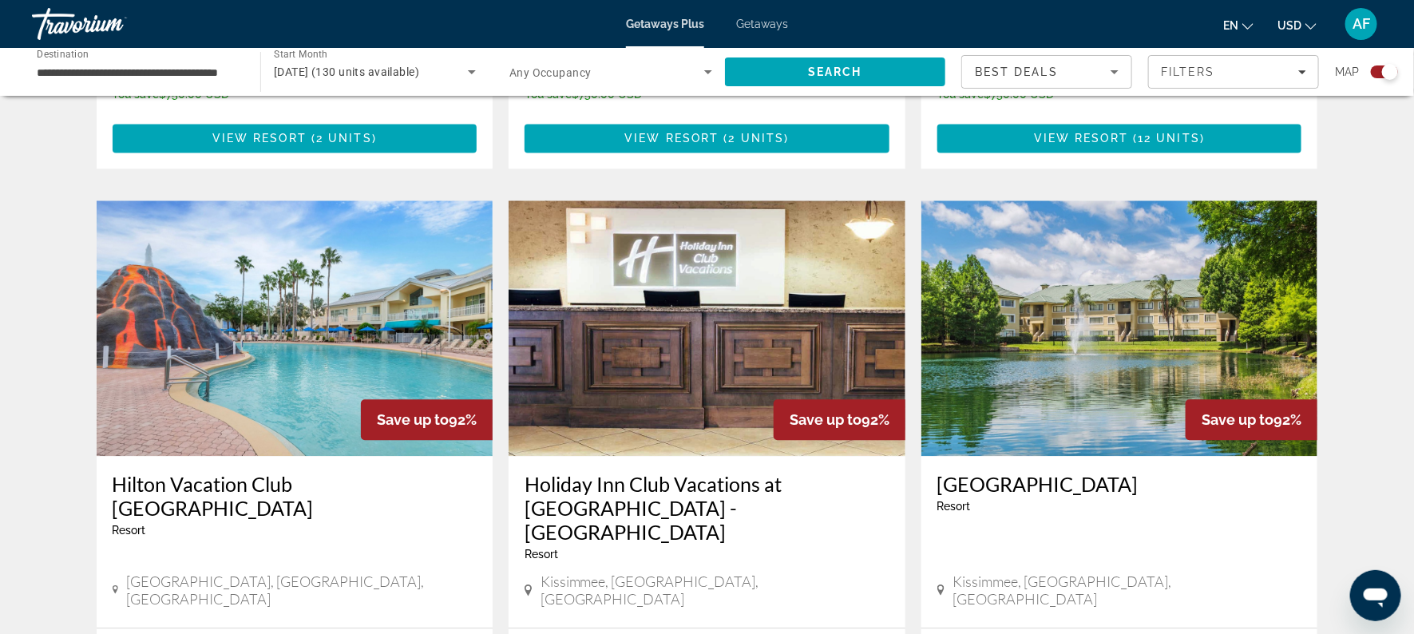
click at [750, 472] on h3 "Holiday Inn Club Vacations at [GEOGRAPHIC_DATA] - [GEOGRAPHIC_DATA]" at bounding box center [707, 508] width 365 height 72
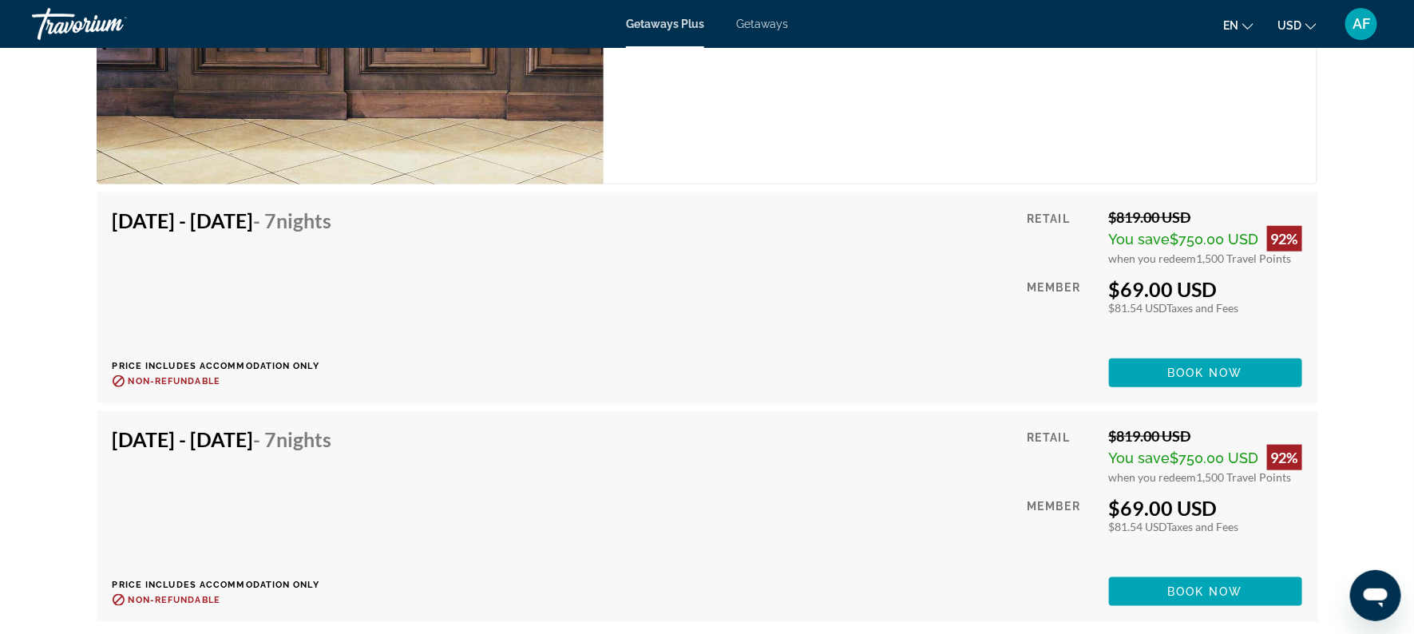
scroll to position [3424, 0]
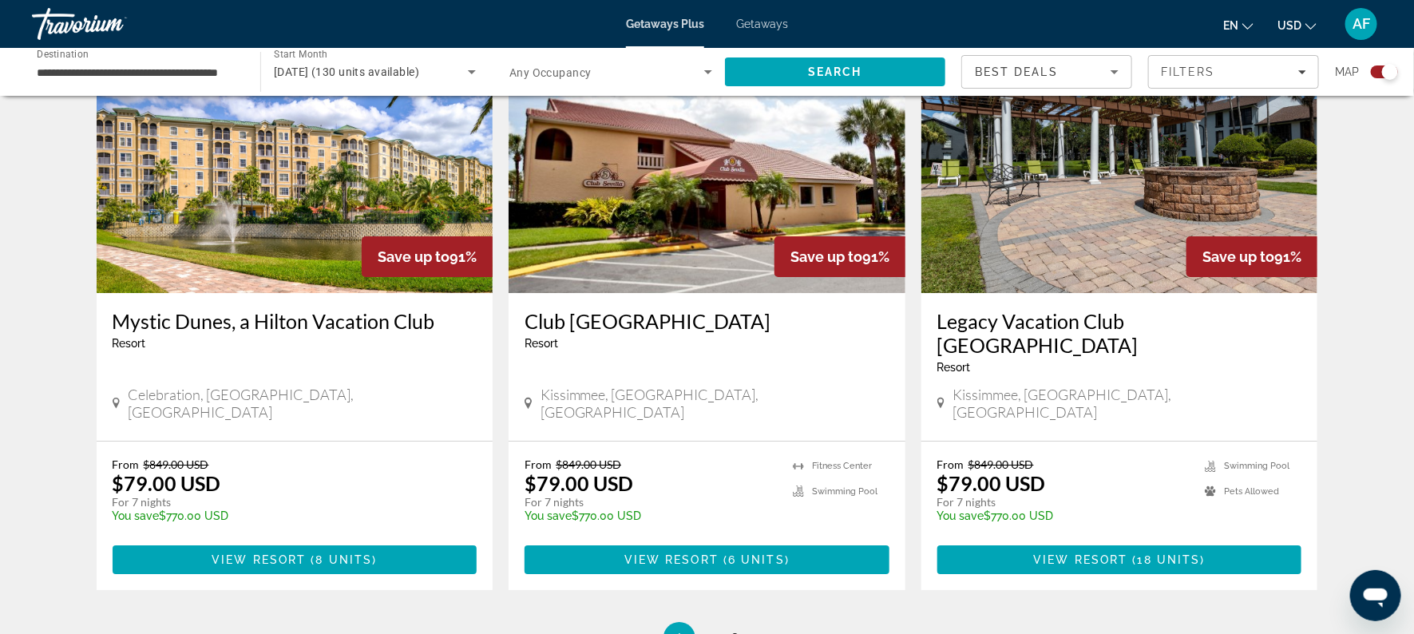
scroll to position [2390, 0]
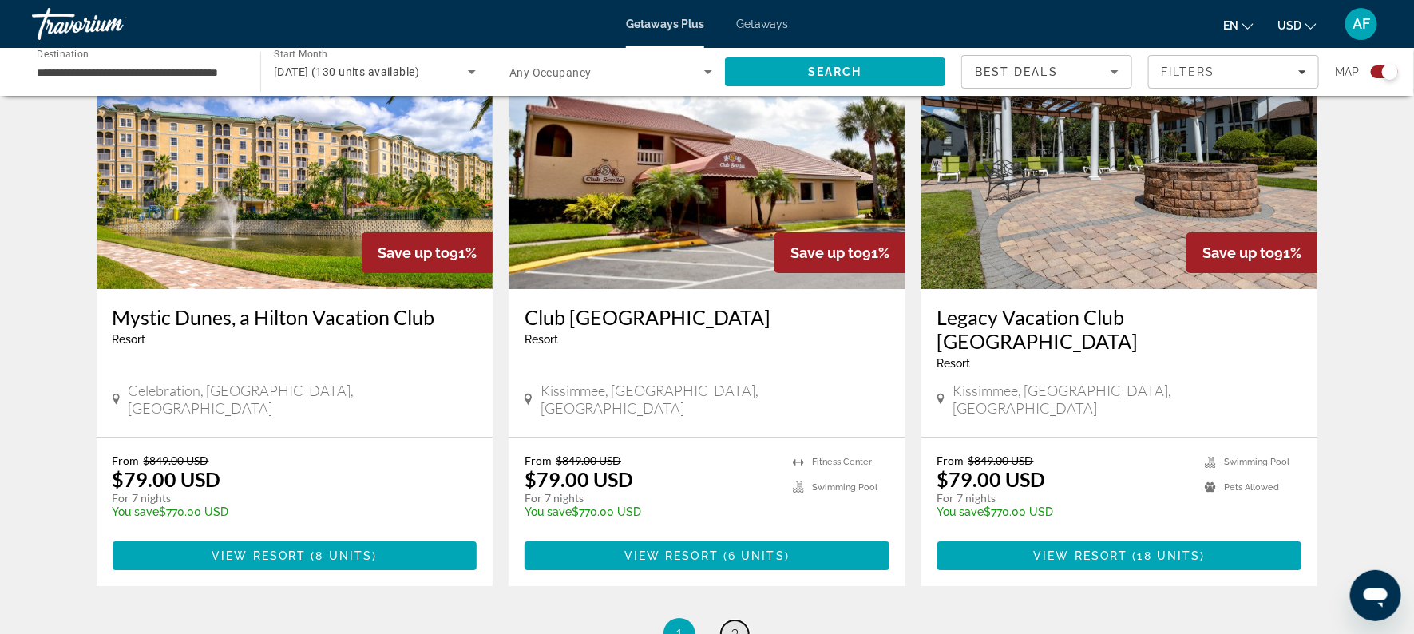
click at [728, 620] on link "page 2" at bounding box center [735, 634] width 28 height 28
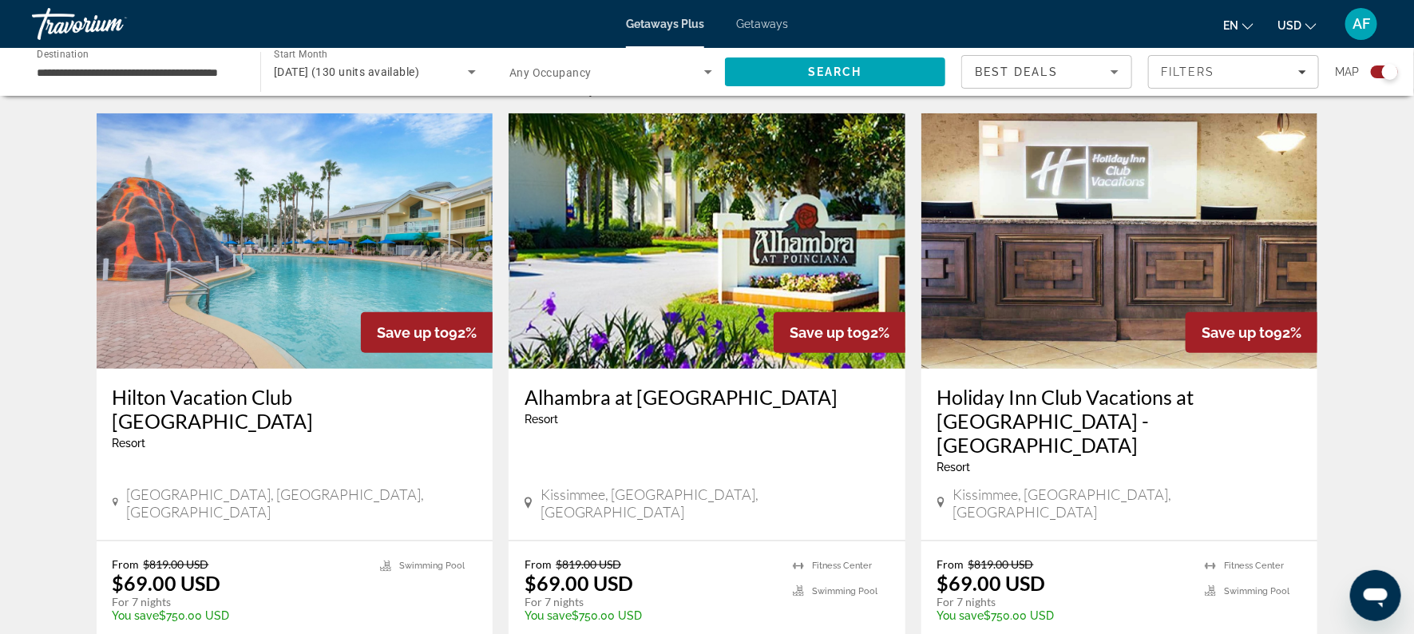
scroll to position [537, 0]
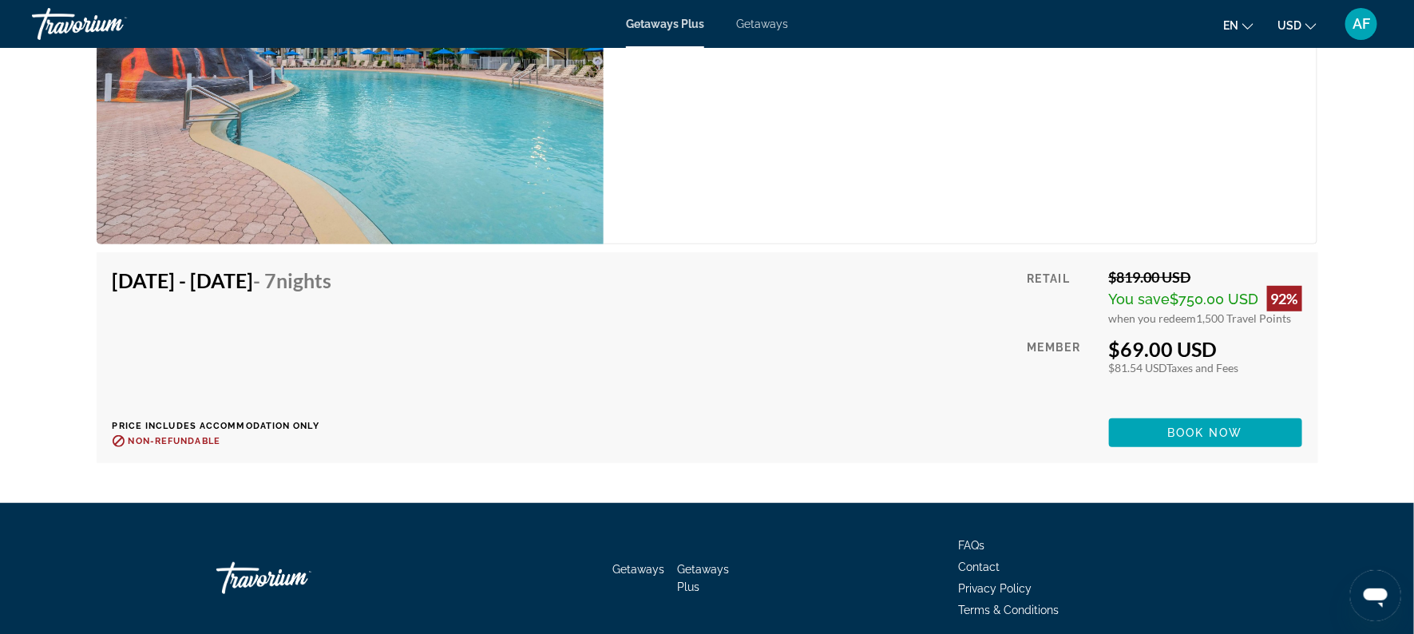
scroll to position [3114, 0]
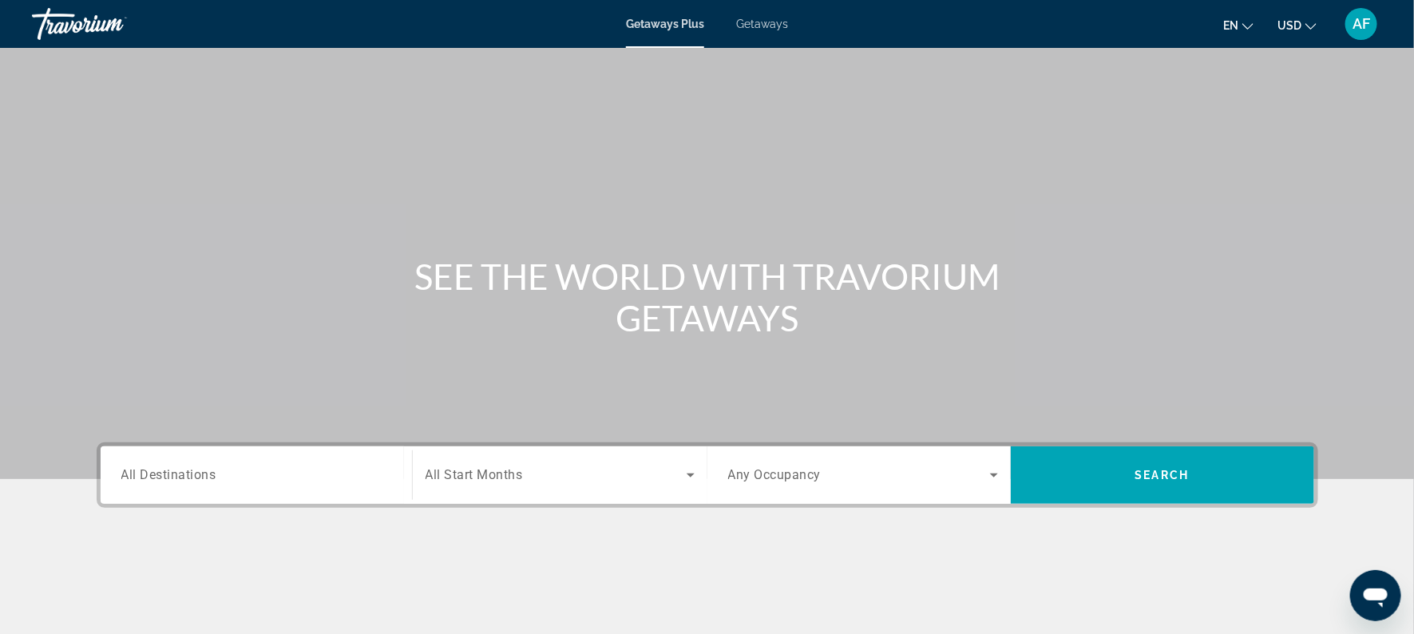
click at [243, 463] on div "Search widget" at bounding box center [256, 476] width 270 height 46
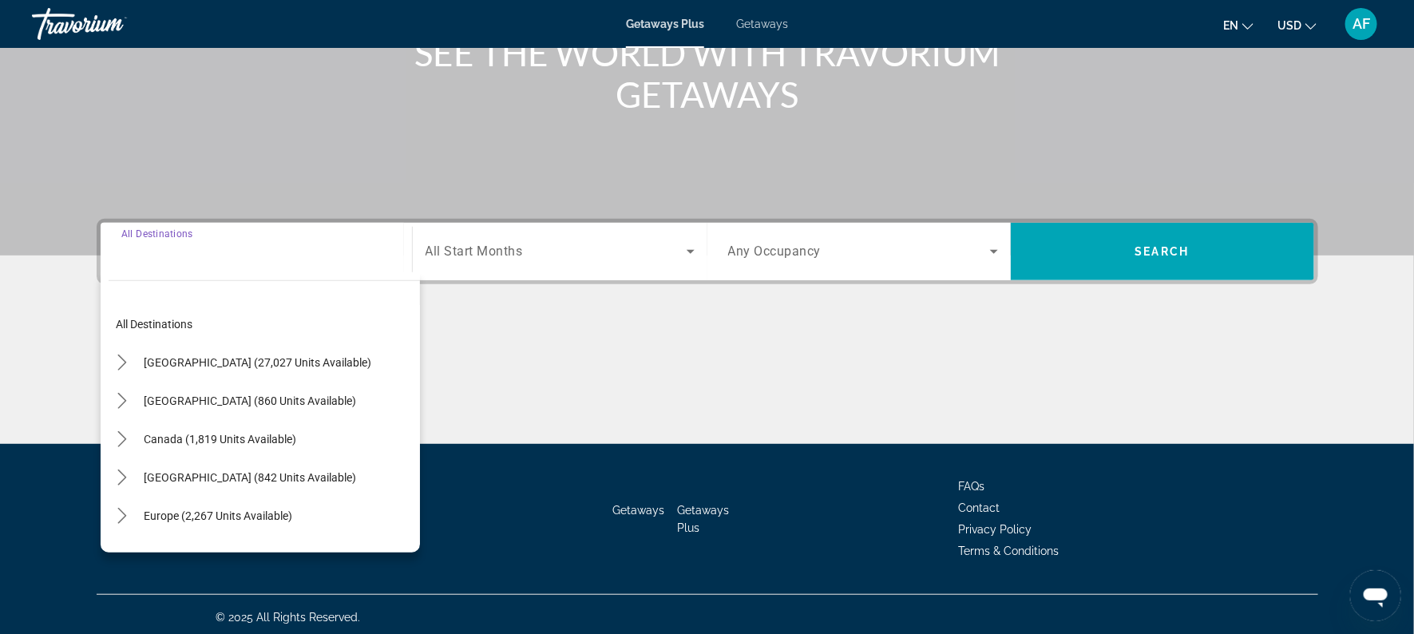
scroll to position [228, 0]
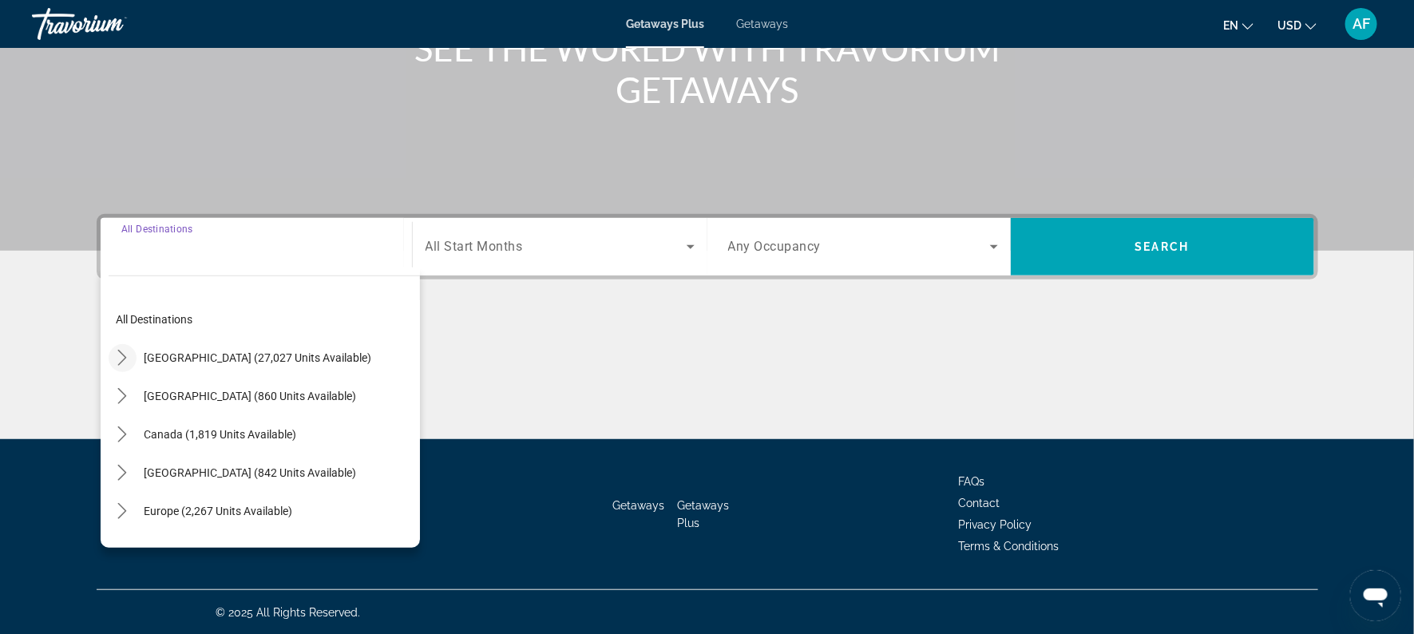
click at [124, 360] on icon "Toggle United States (27,027 units available) submenu" at bounding box center [122, 358] width 16 height 16
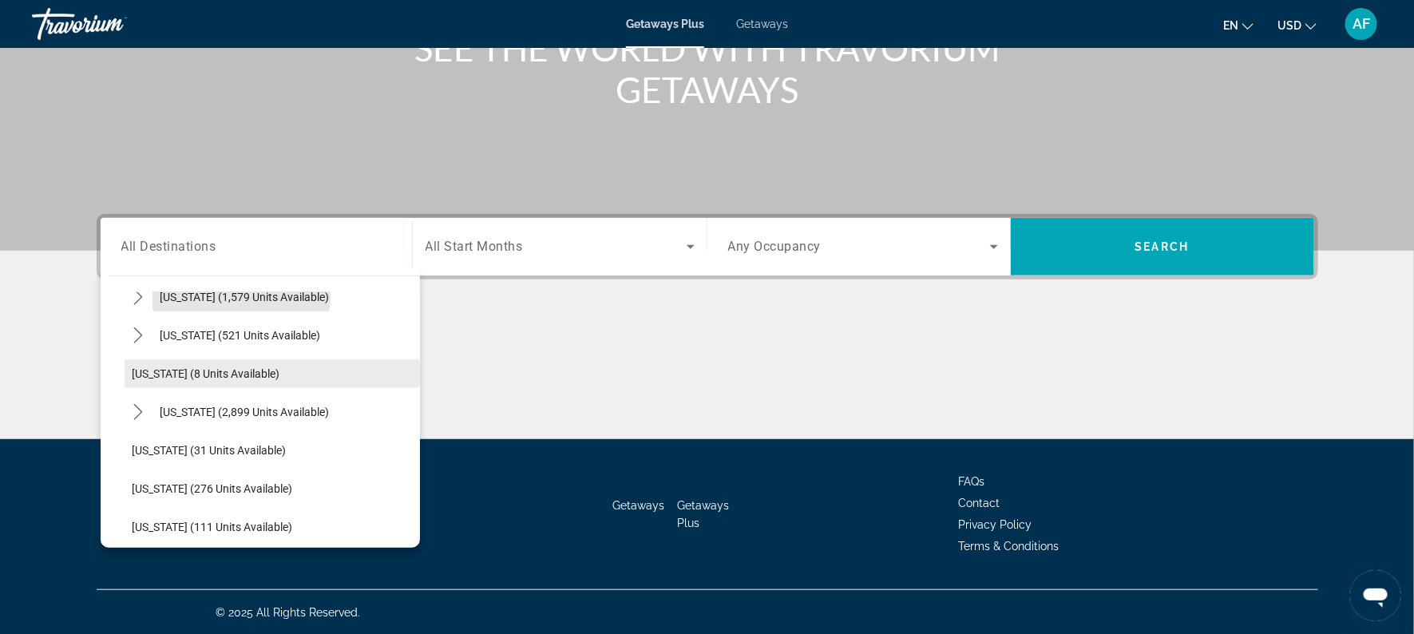
scroll to position [201, 0]
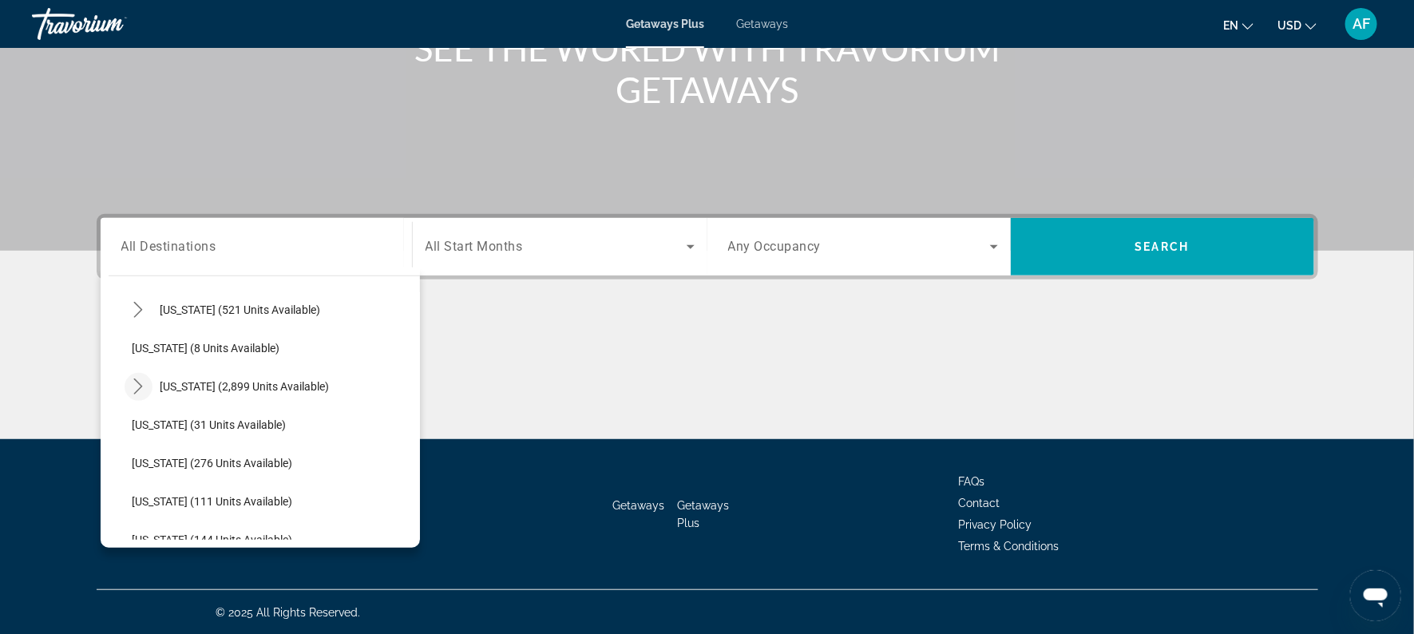
click at [130, 384] on icon "Toggle Florida (2,899 units available) submenu" at bounding box center [138, 386] width 16 height 16
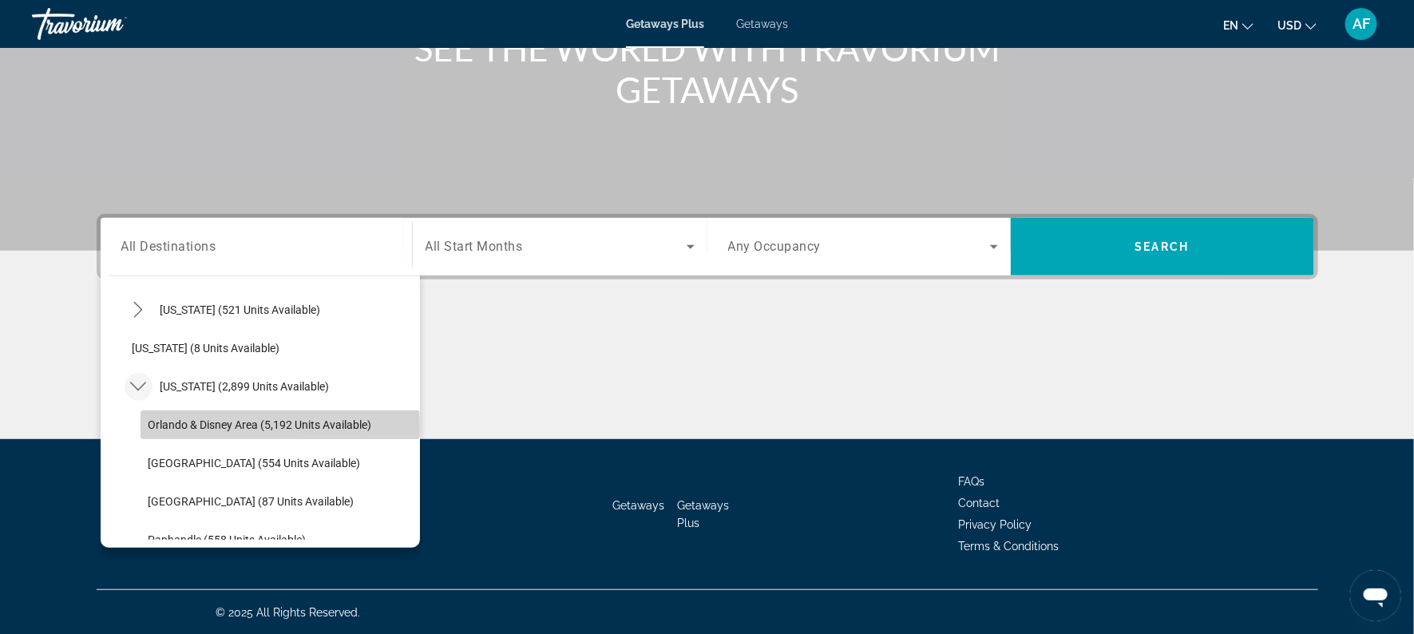
click at [156, 426] on span "Orlando & Disney Area (5,192 units available)" at bounding box center [261, 424] width 224 height 13
type input "**********"
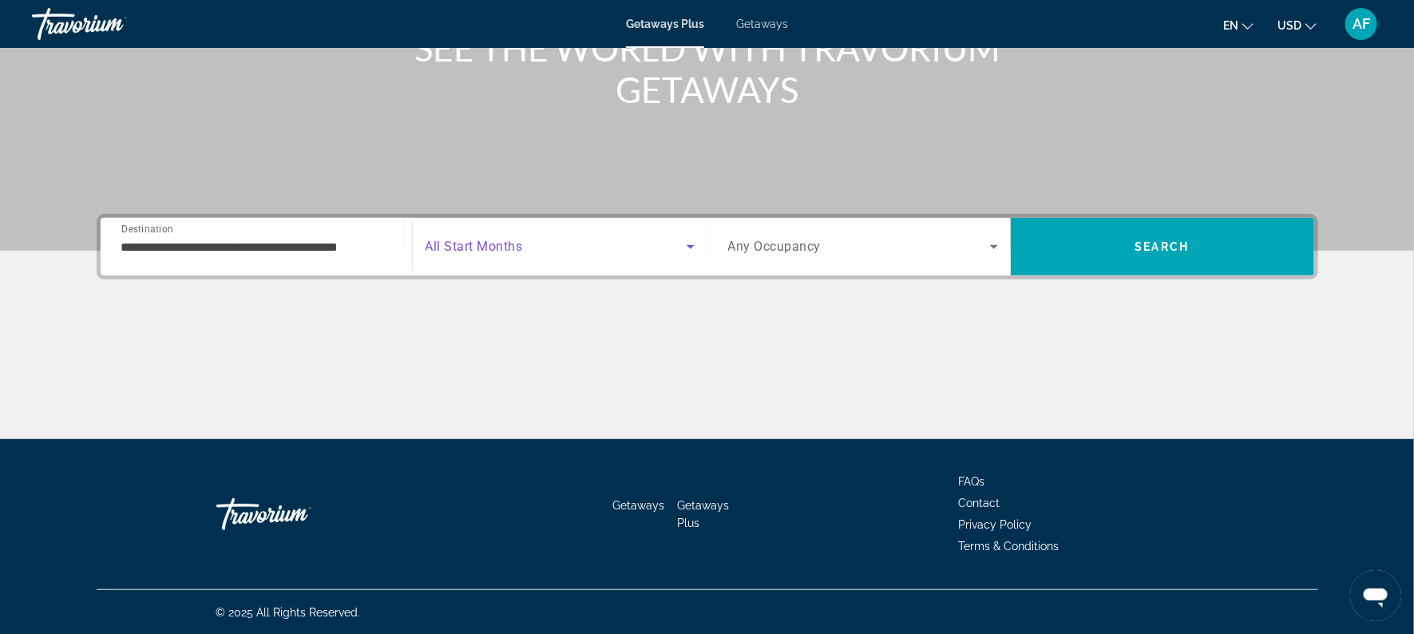
click at [545, 245] on span "Search widget" at bounding box center [556, 246] width 261 height 19
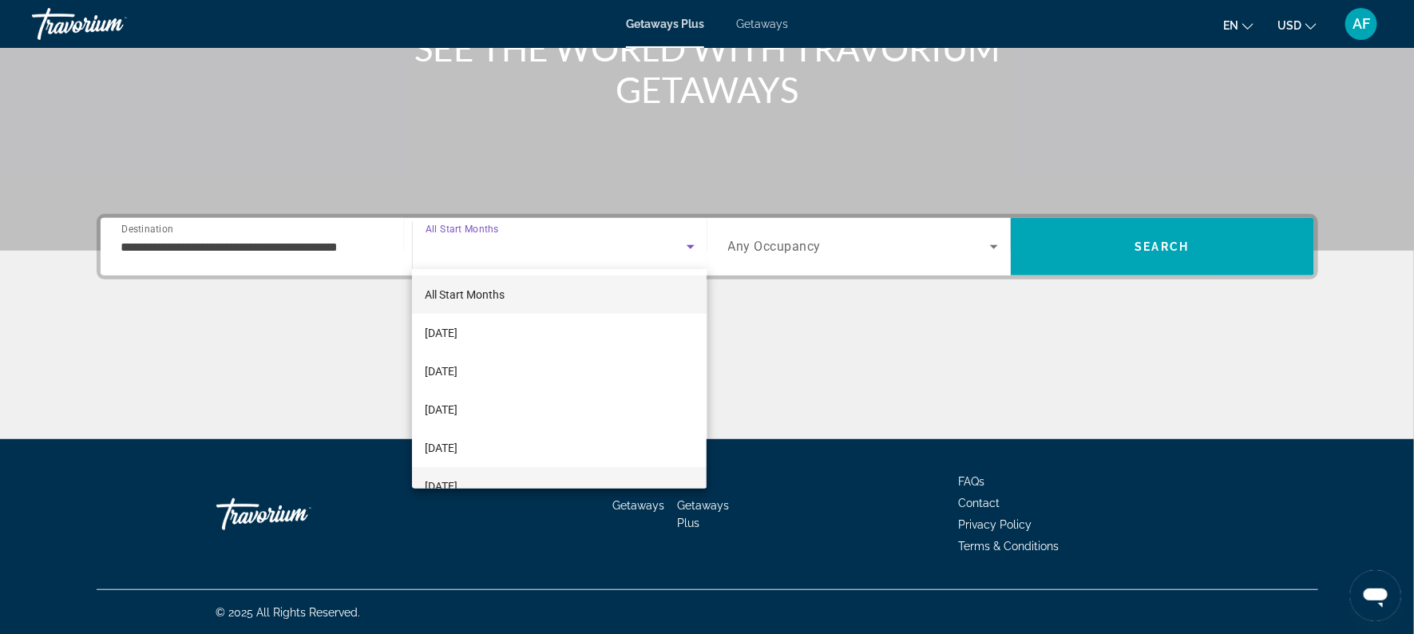
click at [497, 483] on mat-option "[DATE]" at bounding box center [559, 486] width 295 height 38
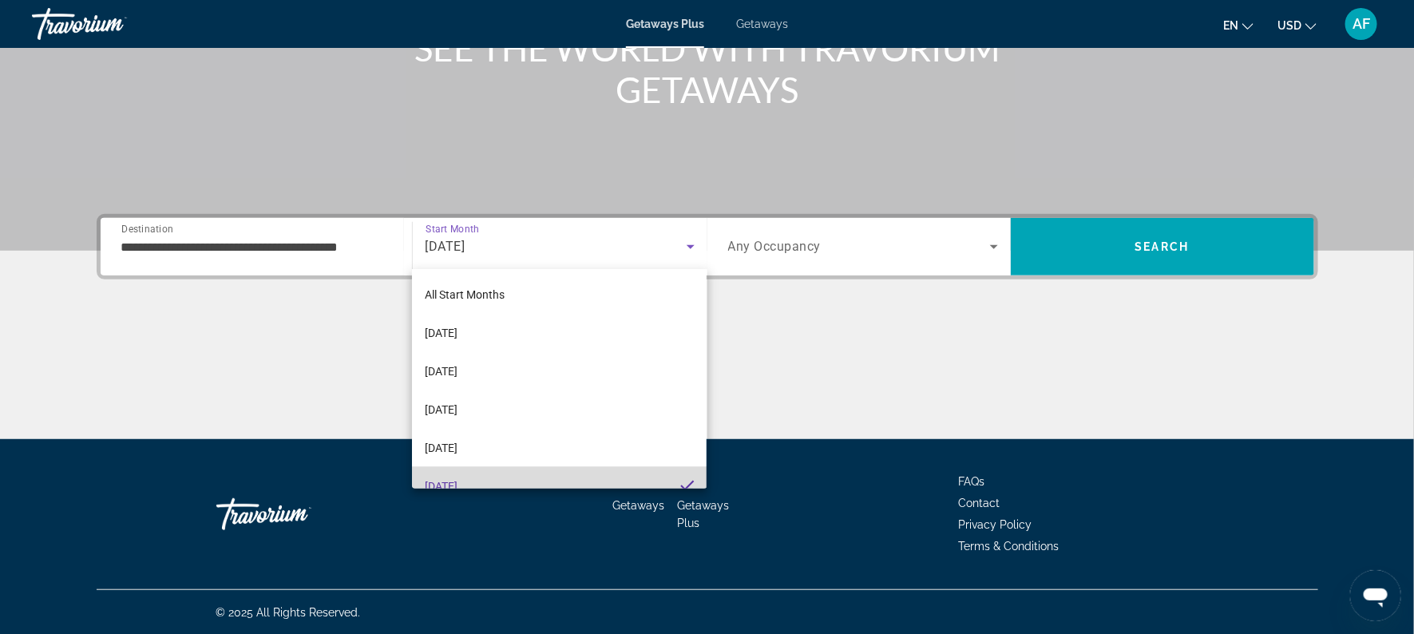
scroll to position [0, 0]
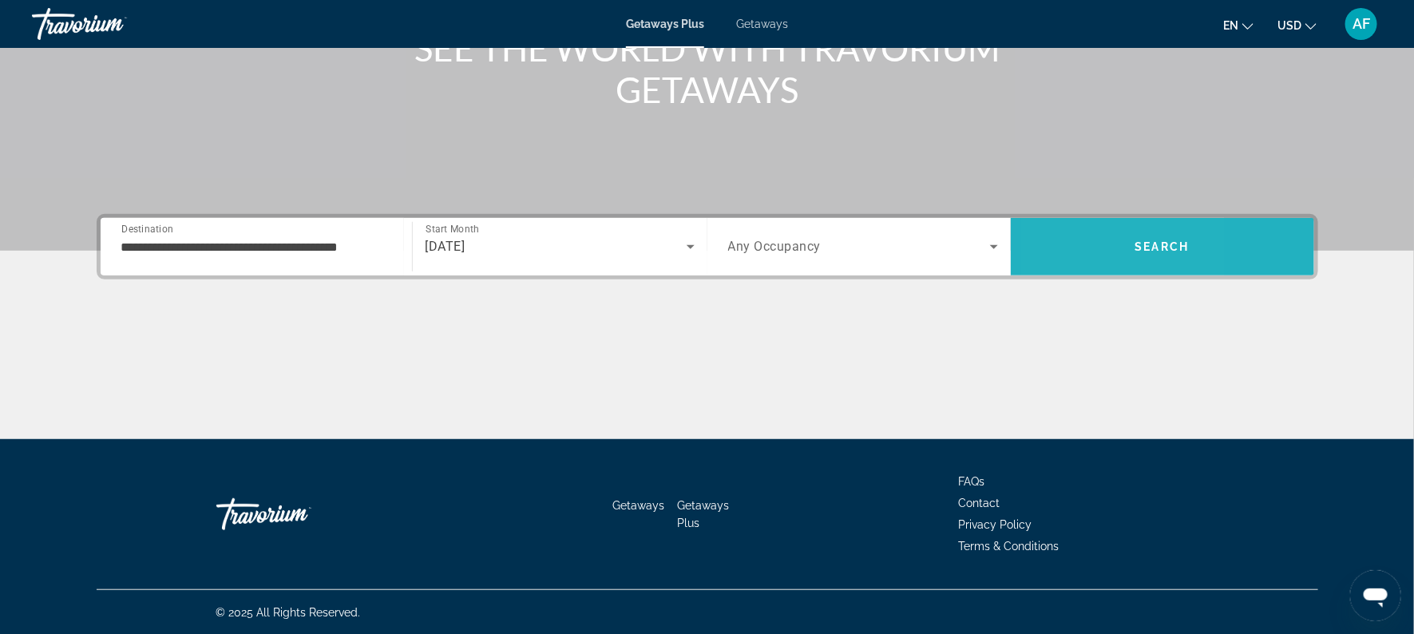
click at [1067, 238] on span "Search" at bounding box center [1162, 247] width 303 height 38
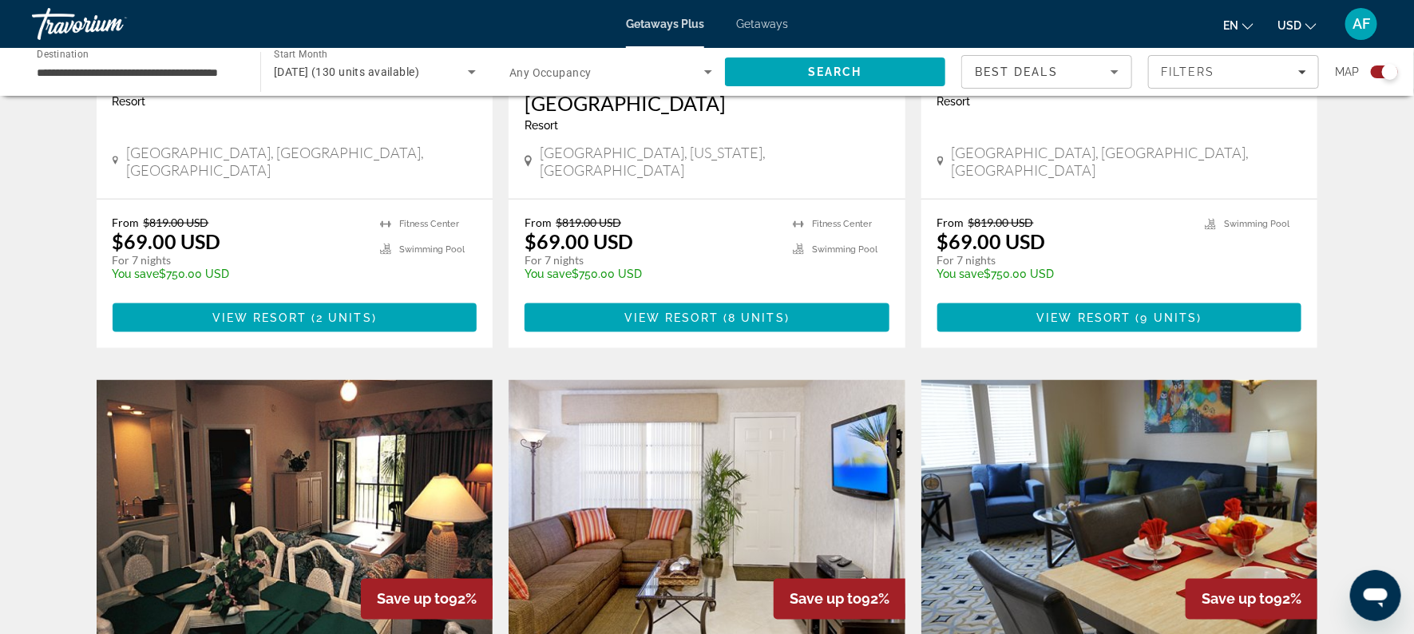
scroll to position [858, 0]
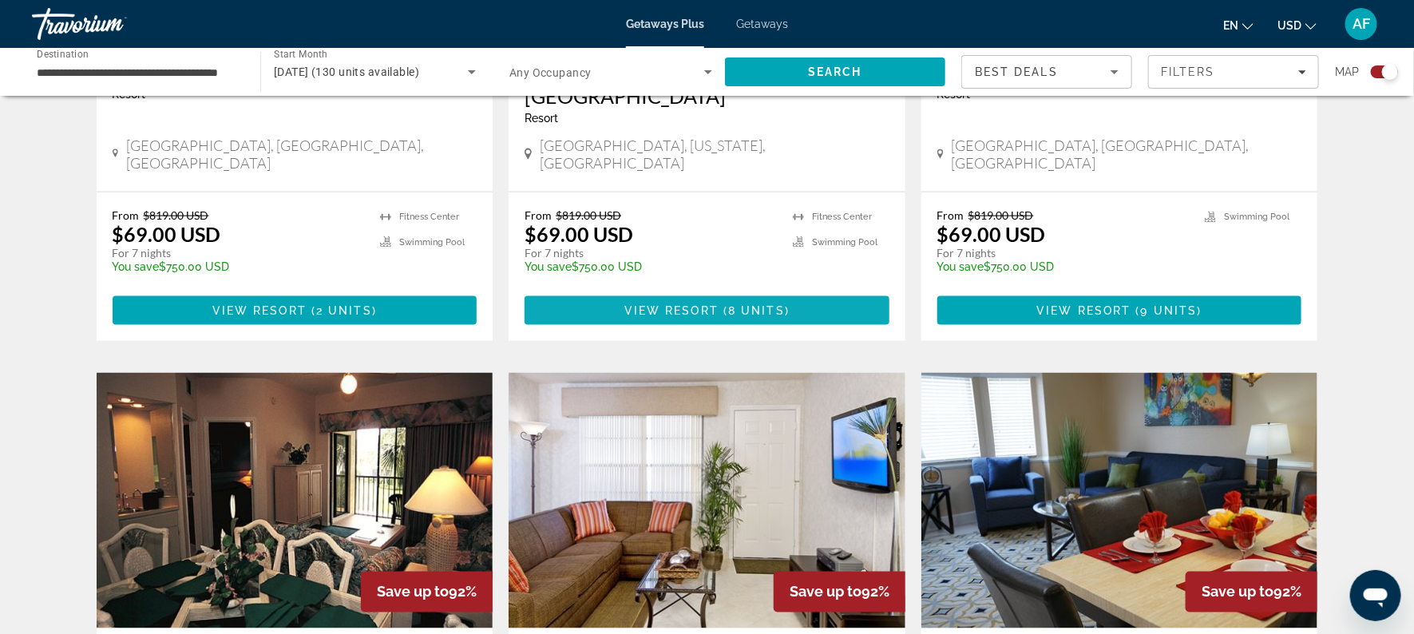
click at [780, 291] on span "Main content" at bounding box center [707, 310] width 365 height 38
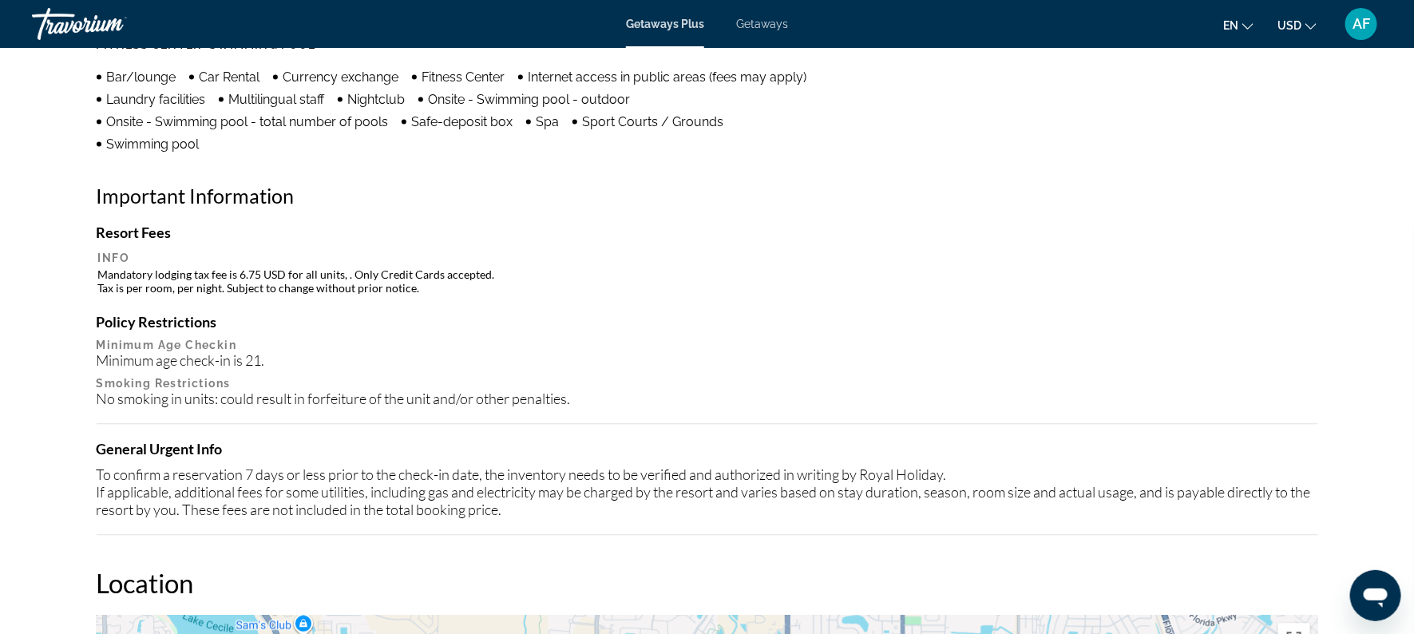
scroll to position [2141, 0]
